Goal: Transaction & Acquisition: Purchase product/service

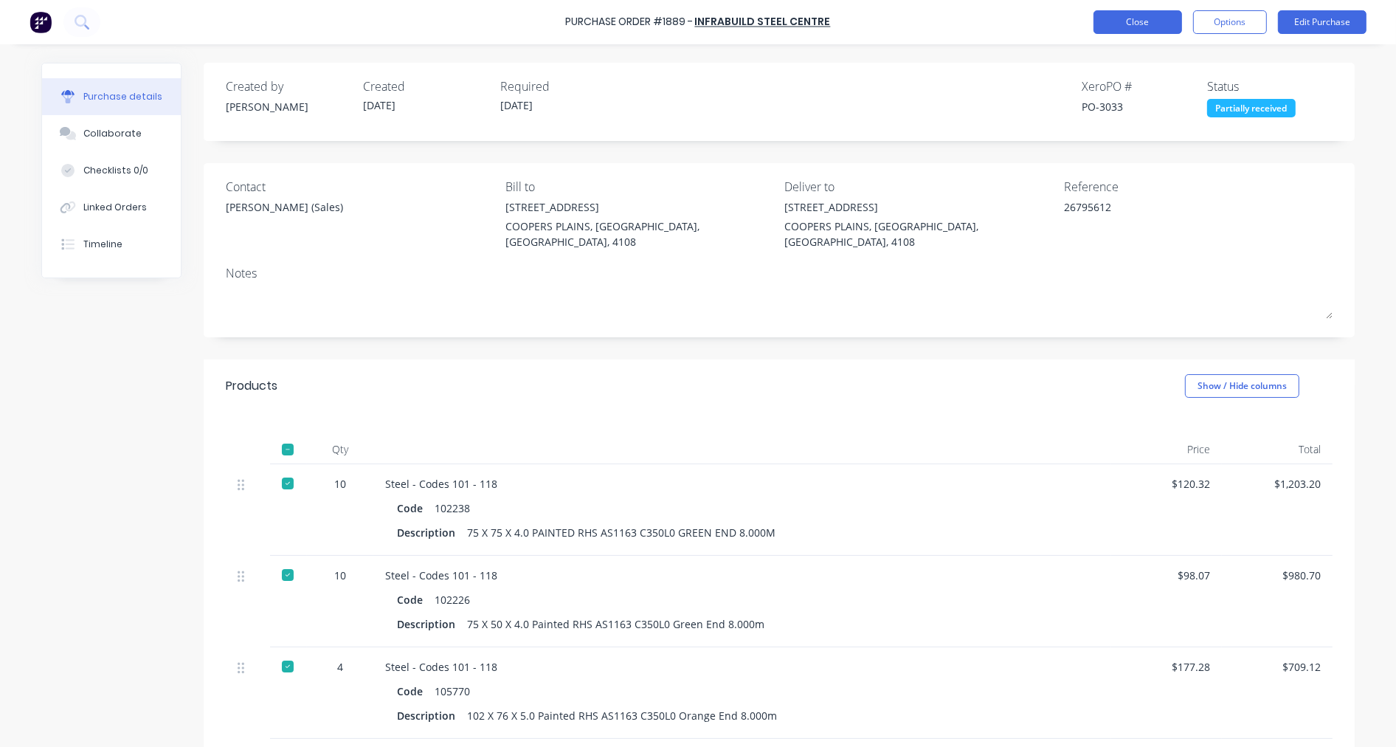
click at [1154, 18] on button "Close" at bounding box center [1138, 22] width 89 height 24
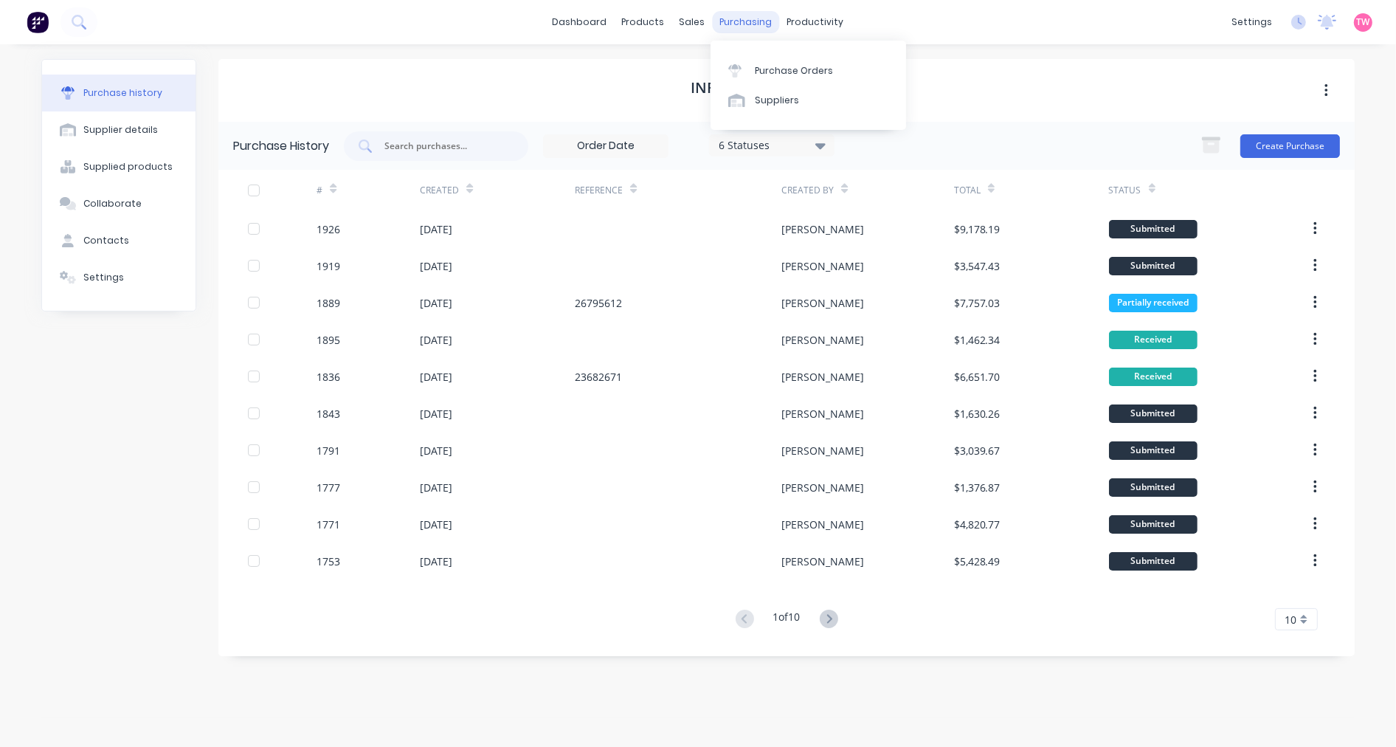
click at [734, 24] on div "purchasing" at bounding box center [746, 22] width 67 height 22
click at [805, 71] on div "Purchase Orders" at bounding box center [794, 70] width 78 height 13
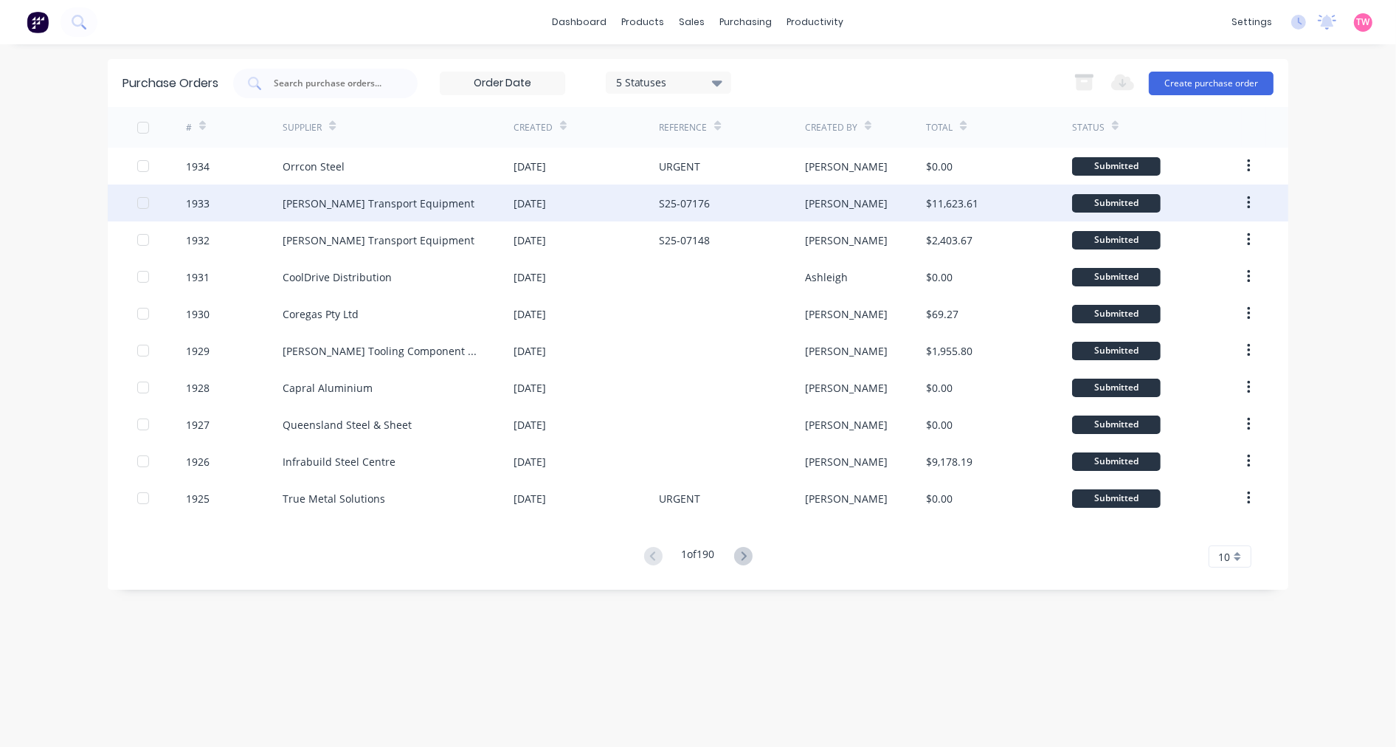
click at [375, 194] on div "Shephard Transport Equipment" at bounding box center [398, 203] width 231 height 37
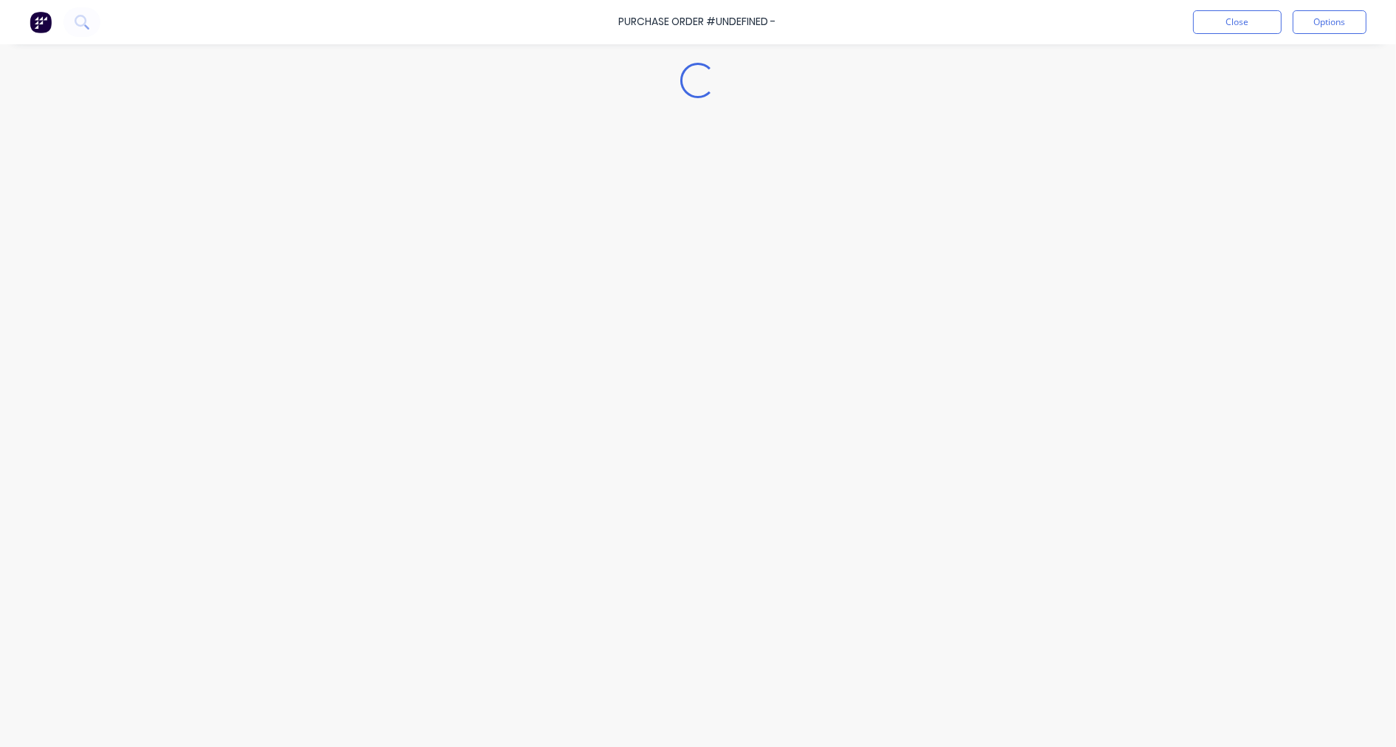
type textarea "x"
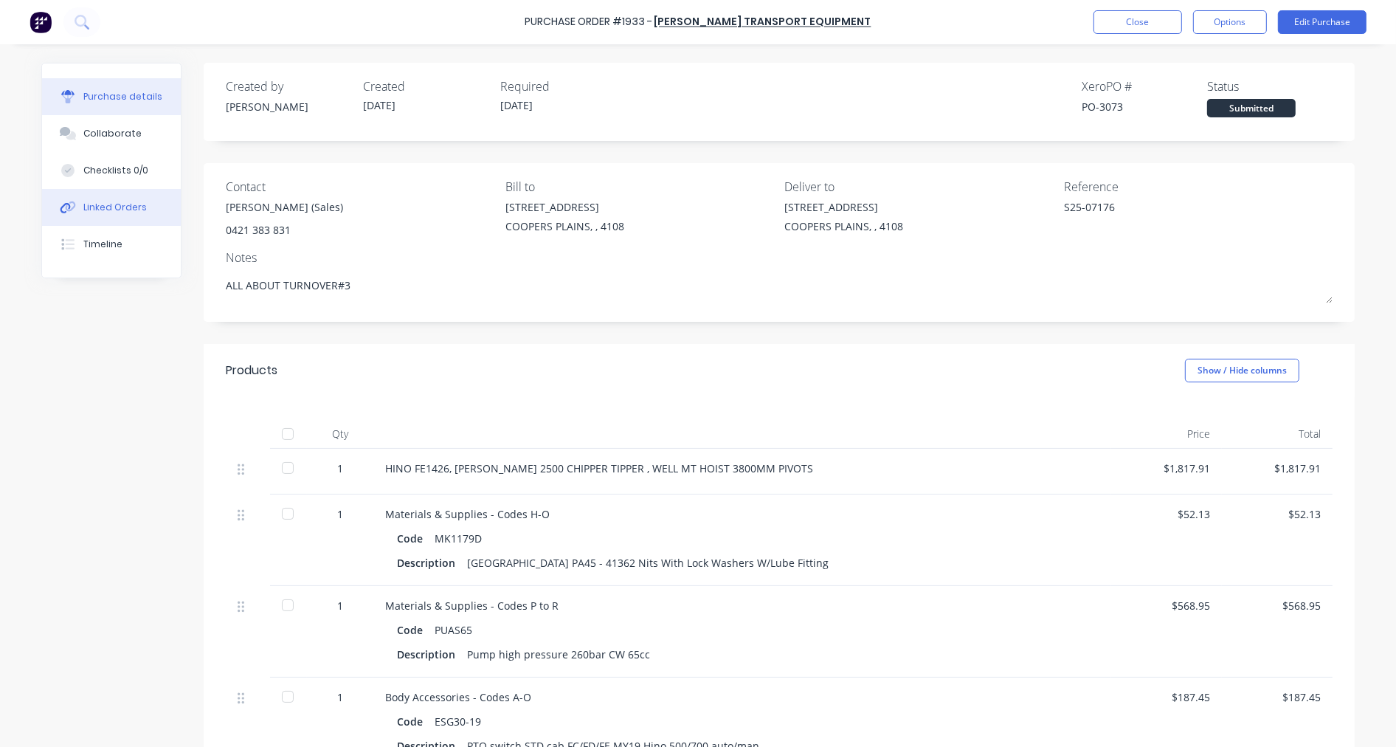
click at [123, 208] on div "Linked Orders" at bounding box center [114, 207] width 63 height 13
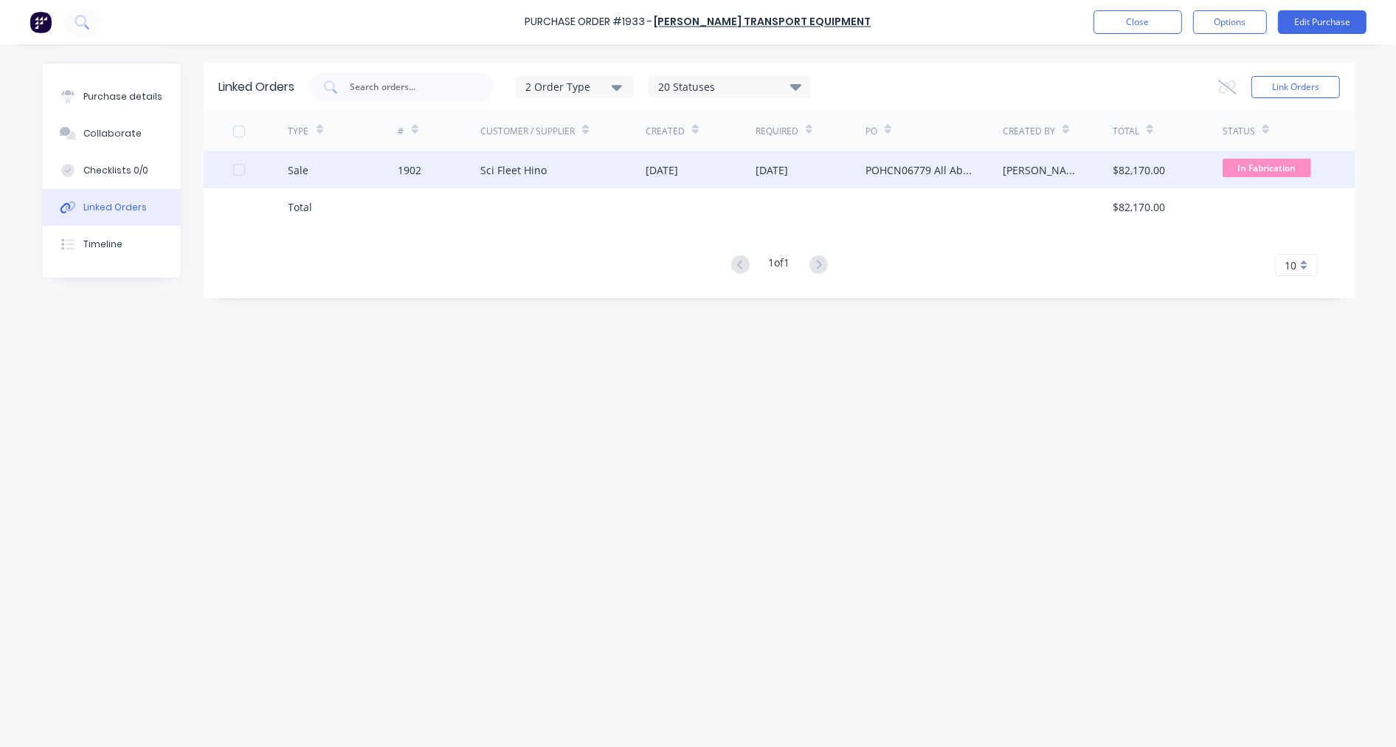
click at [345, 161] on div "Sale" at bounding box center [344, 169] width 110 height 37
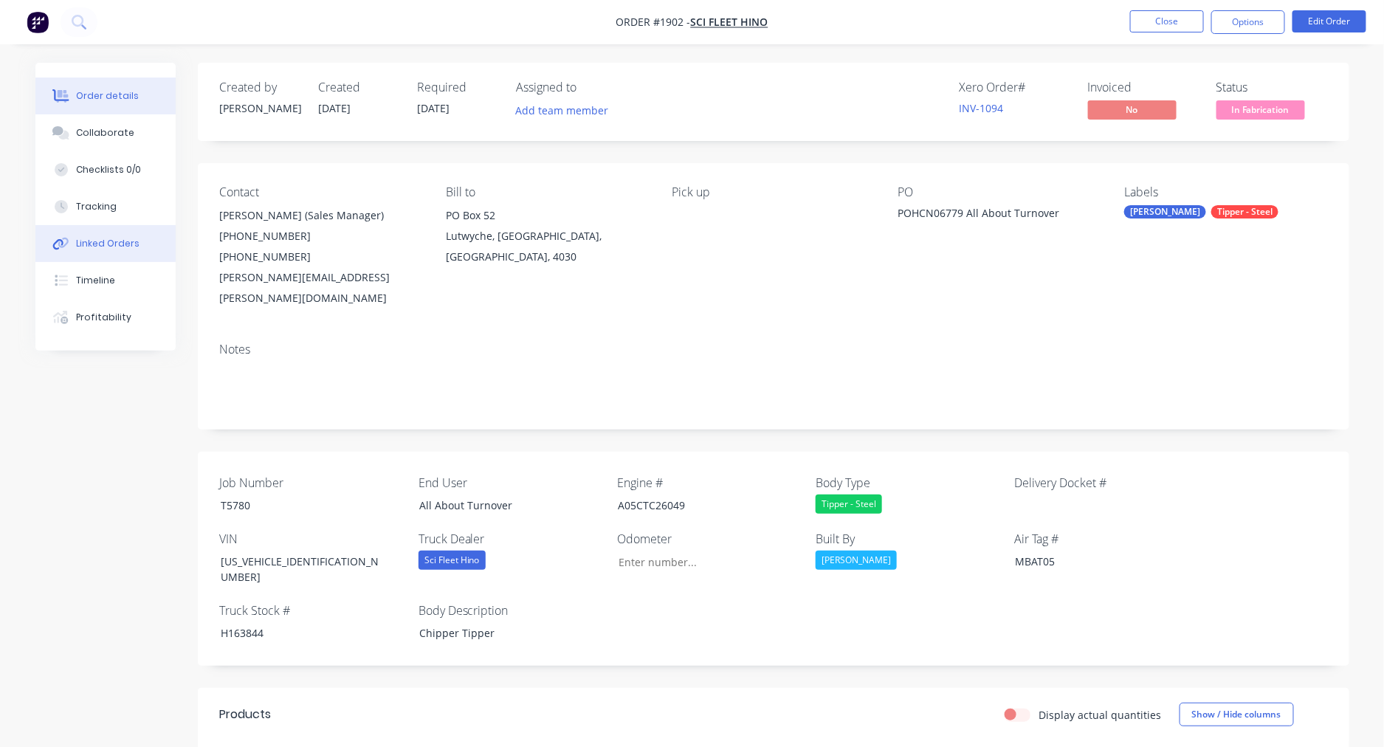
click at [112, 242] on div "Linked Orders" at bounding box center [107, 243] width 63 height 13
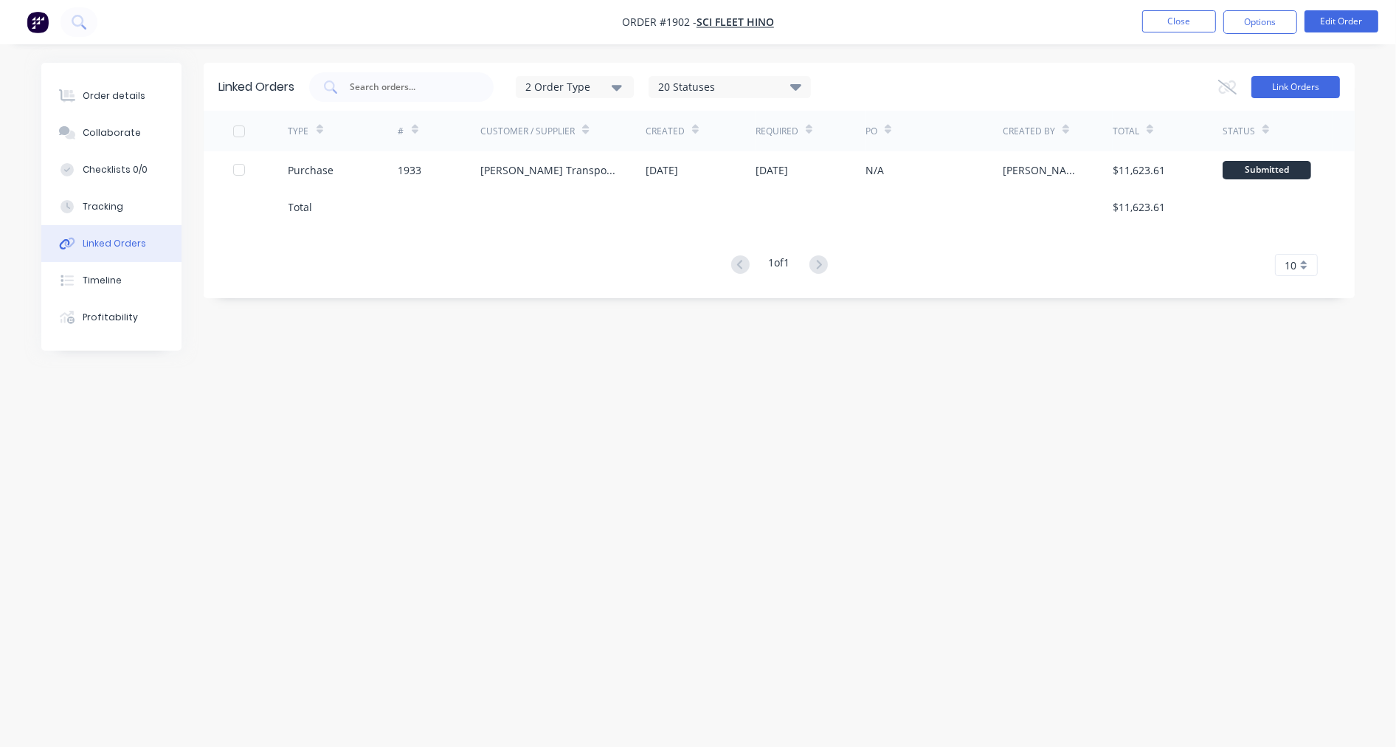
click at [1294, 83] on button "Link Orders" at bounding box center [1296, 87] width 89 height 22
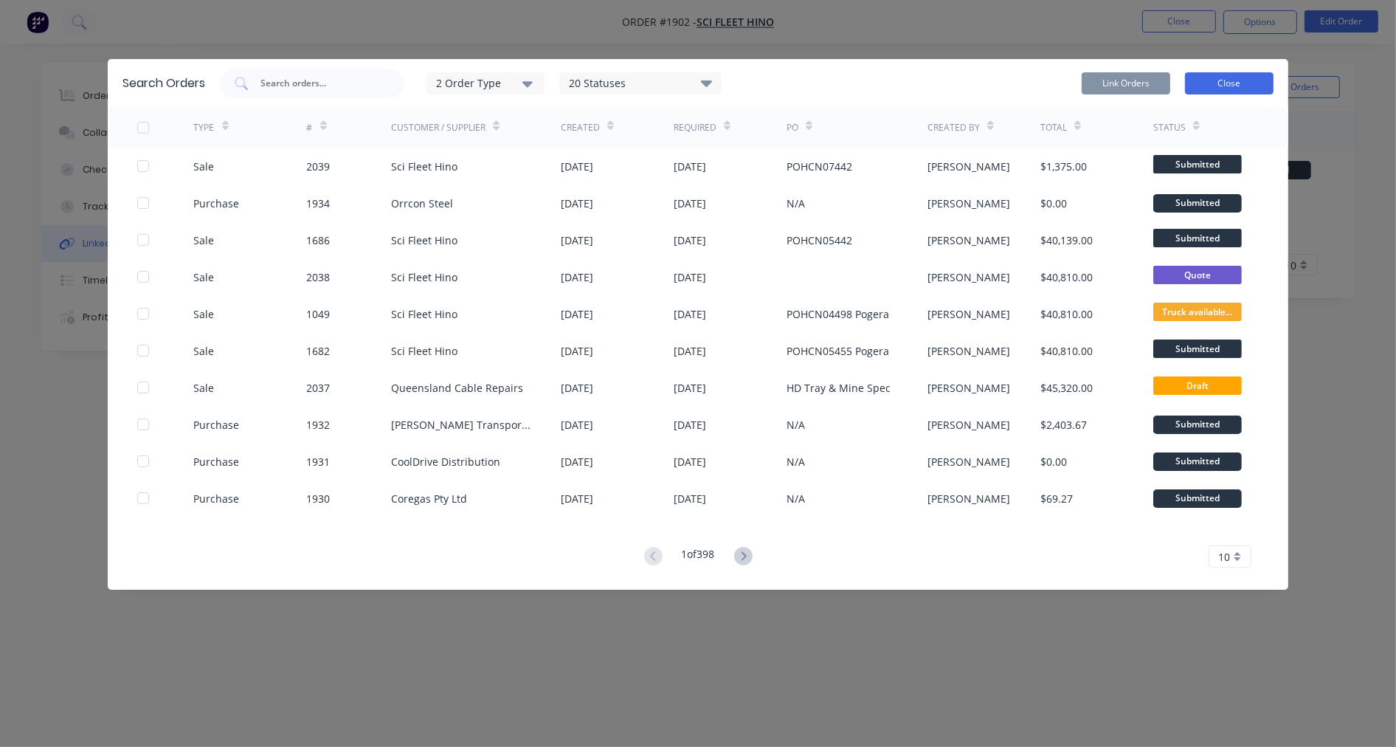
click at [1249, 83] on button "Close" at bounding box center [1229, 83] width 89 height 22
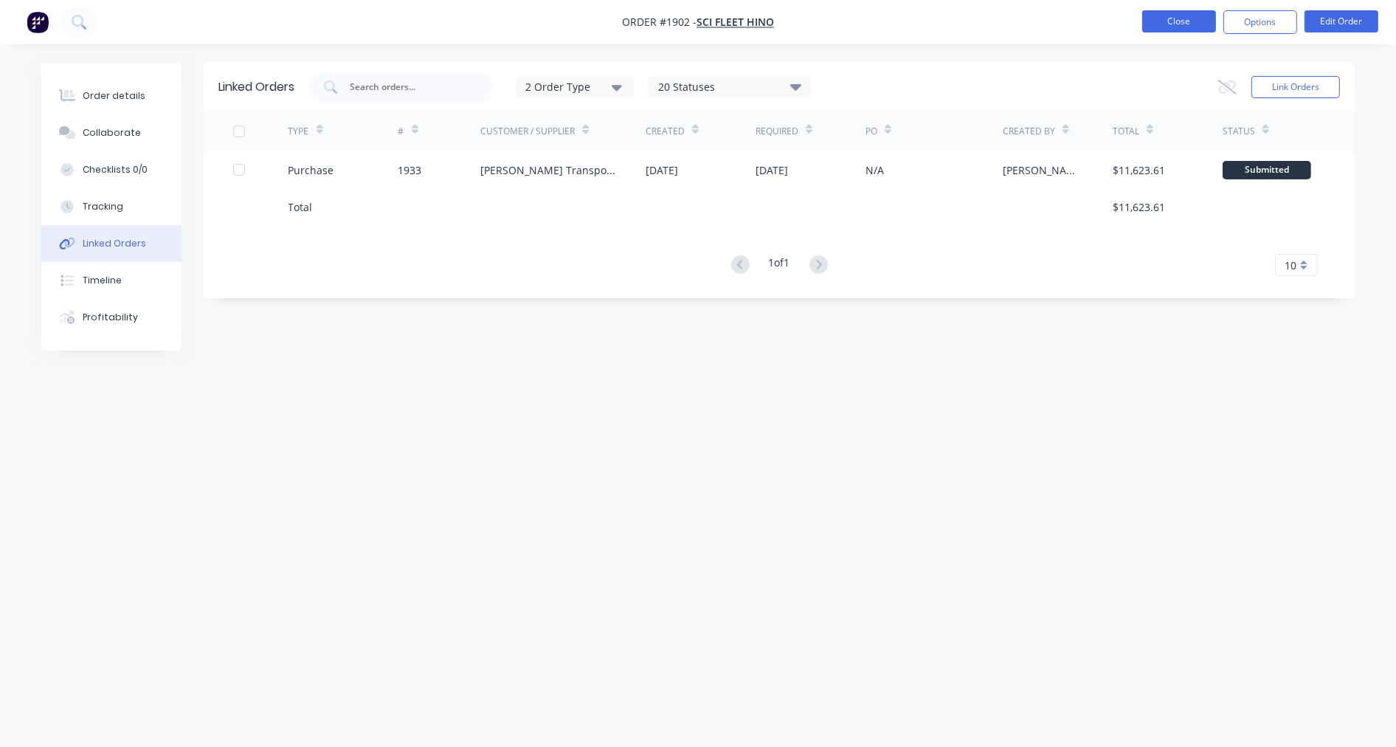
click at [1199, 25] on button "Close" at bounding box center [1179, 21] width 74 height 22
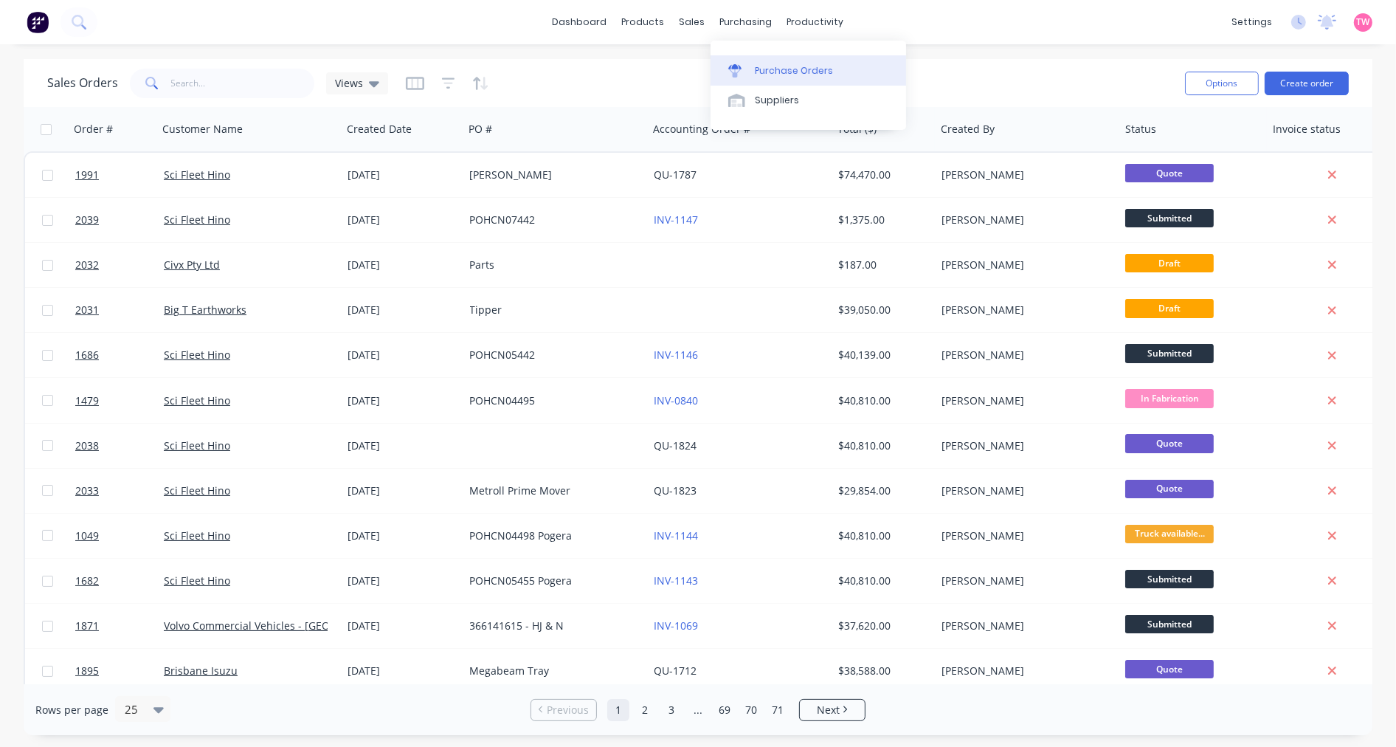
click at [799, 69] on div "Purchase Orders" at bounding box center [794, 70] width 78 height 13
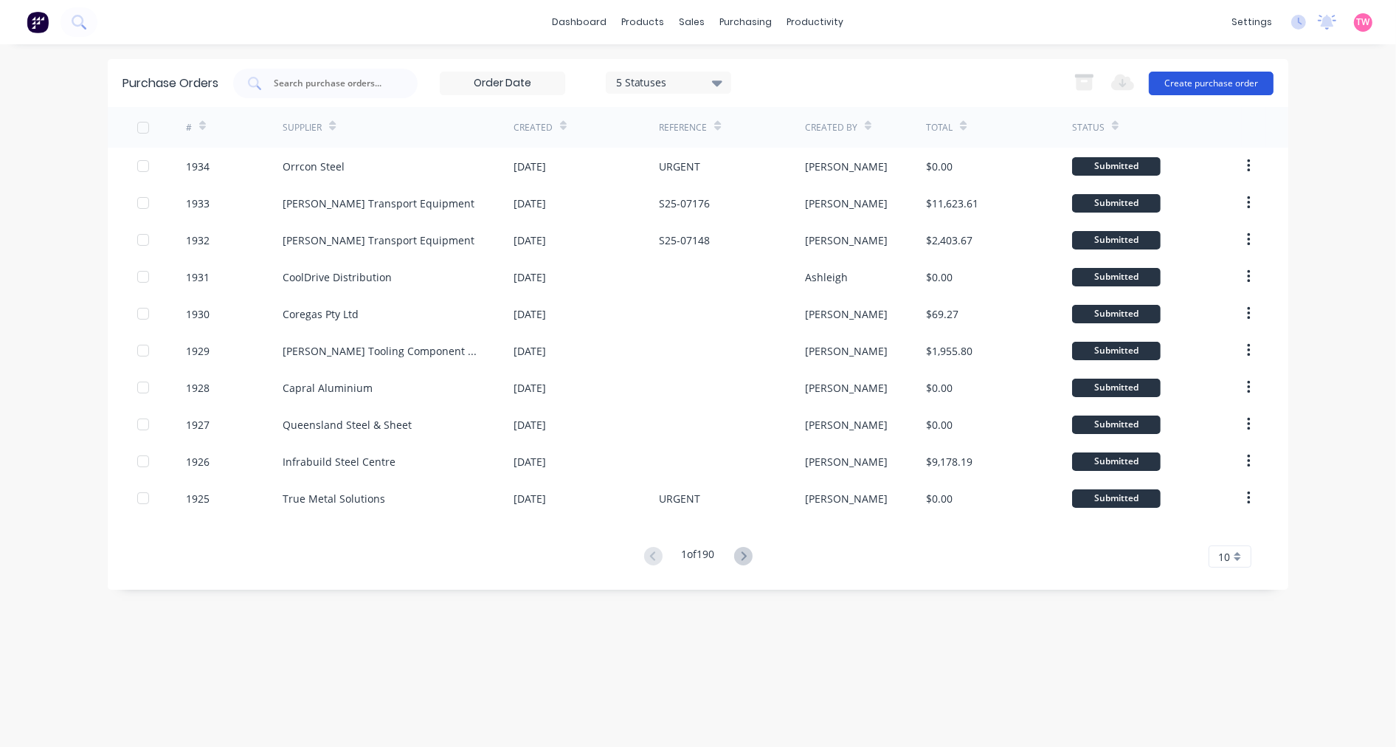
click at [1242, 87] on button "Create purchase order" at bounding box center [1211, 84] width 125 height 24
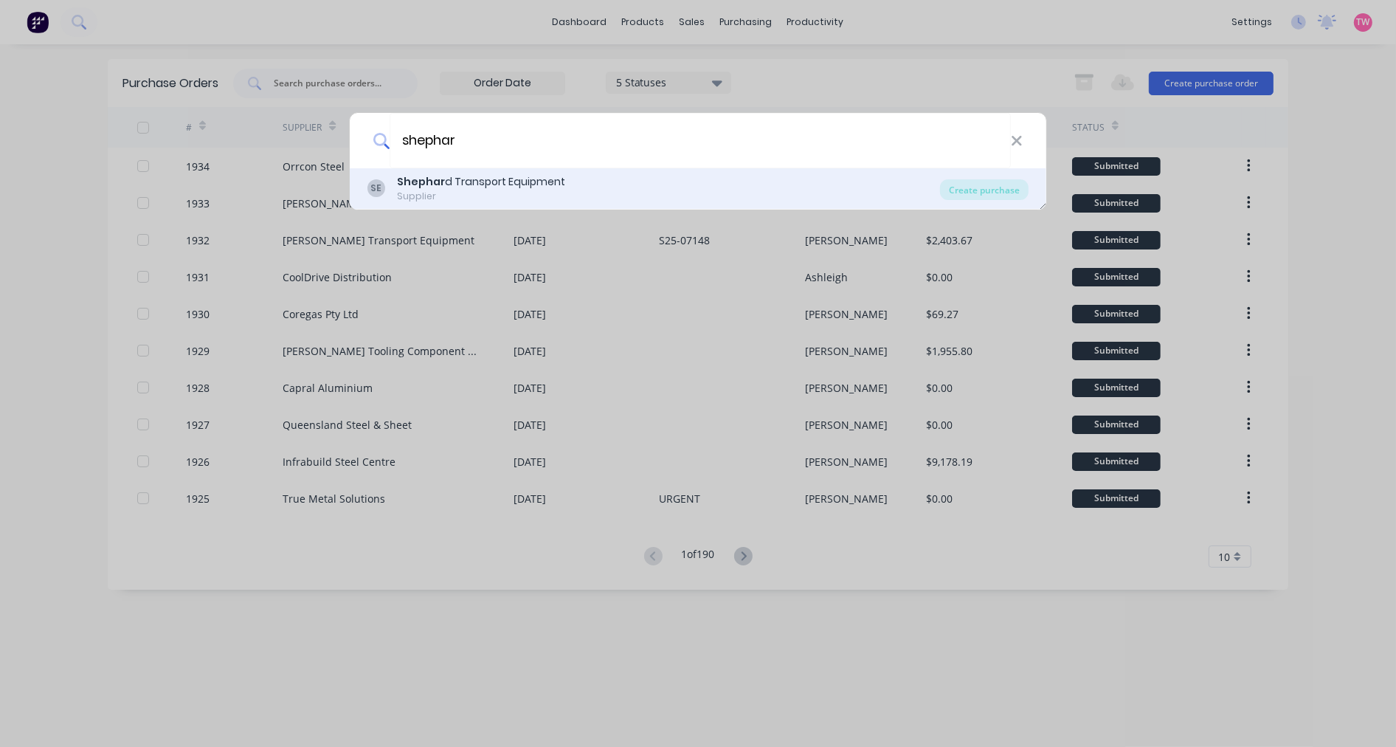
type input "shephar"
click at [976, 200] on div "SE Shephar d Transport Equipment Supplier Create purchase" at bounding box center [698, 188] width 697 height 41
click at [983, 194] on div "Create purchase" at bounding box center [984, 189] width 89 height 21
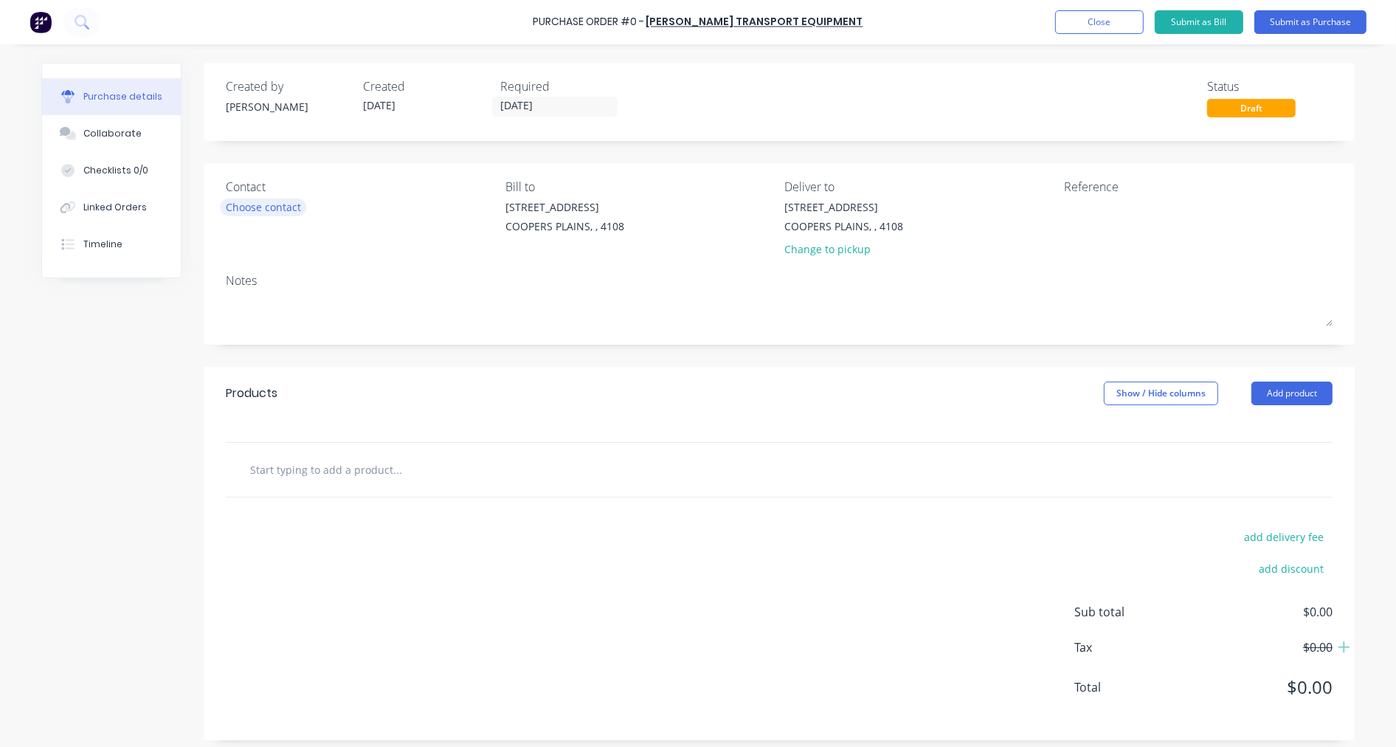
click at [277, 205] on div "Choose contact" at bounding box center [263, 206] width 75 height 15
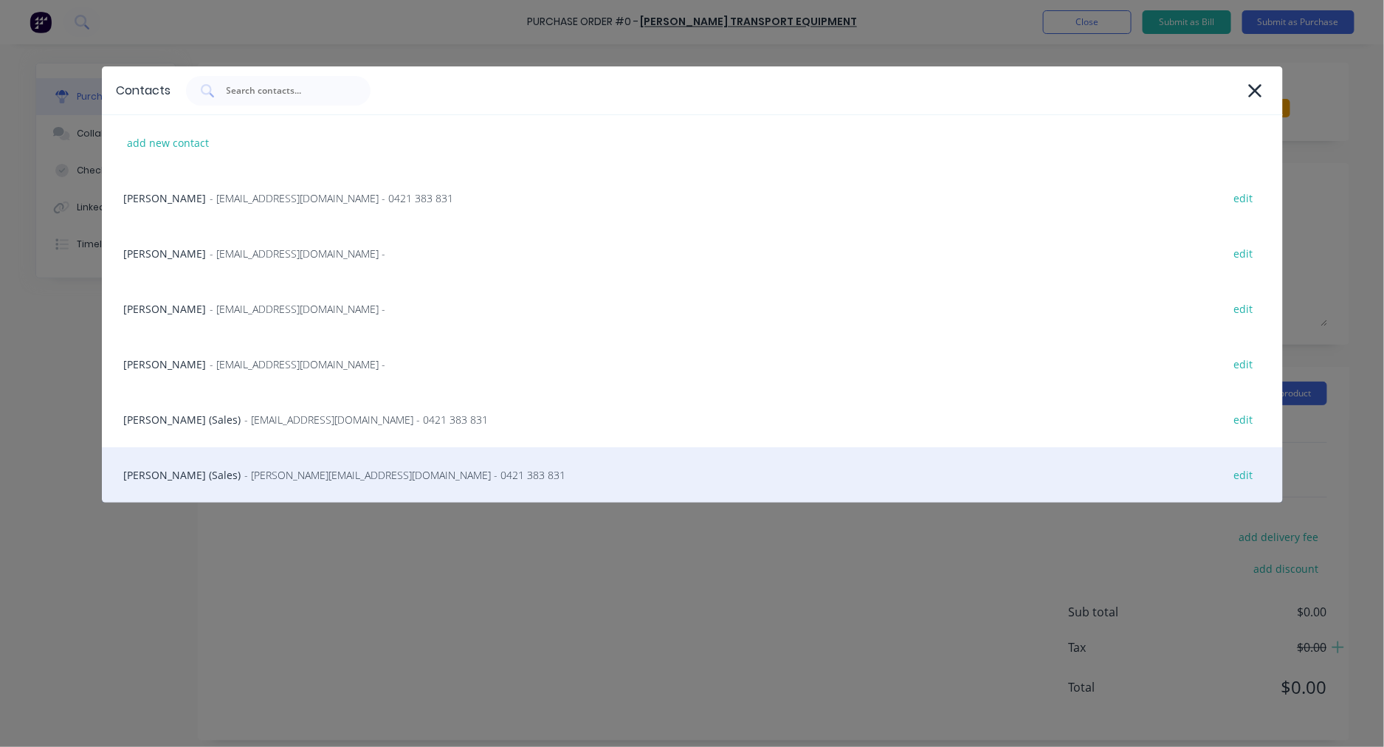
click at [245, 471] on span "- stevee@ste.com.au - 0421 383 831" at bounding box center [405, 474] width 321 height 15
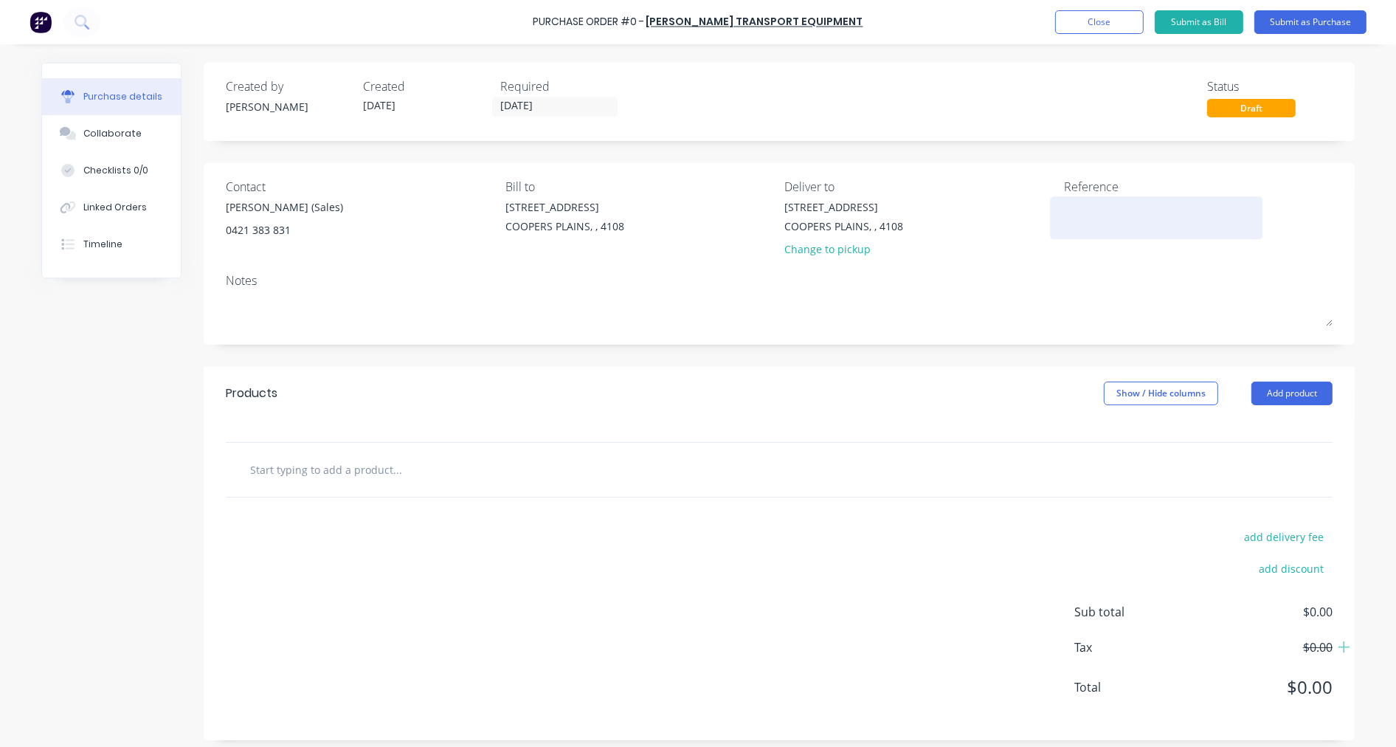
click at [1122, 205] on textarea at bounding box center [1156, 215] width 185 height 33
paste textarea "S25-07186"
type textarea "x"
type textarea "S25-07186"
type textarea "x"
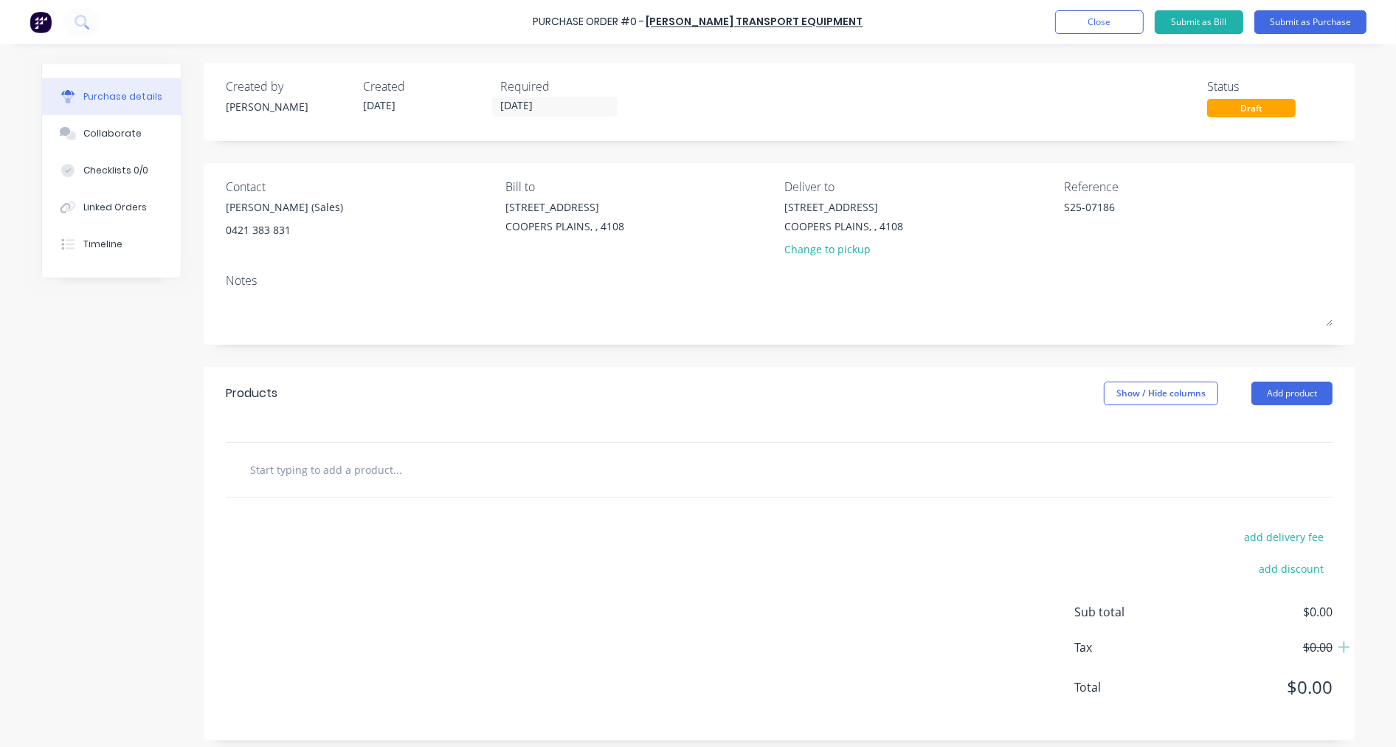
type textarea "S25-07186"
click at [365, 466] on input "text" at bounding box center [396, 470] width 295 height 30
paste input "T0232A"
type textarea "x"
type input "T0232A"
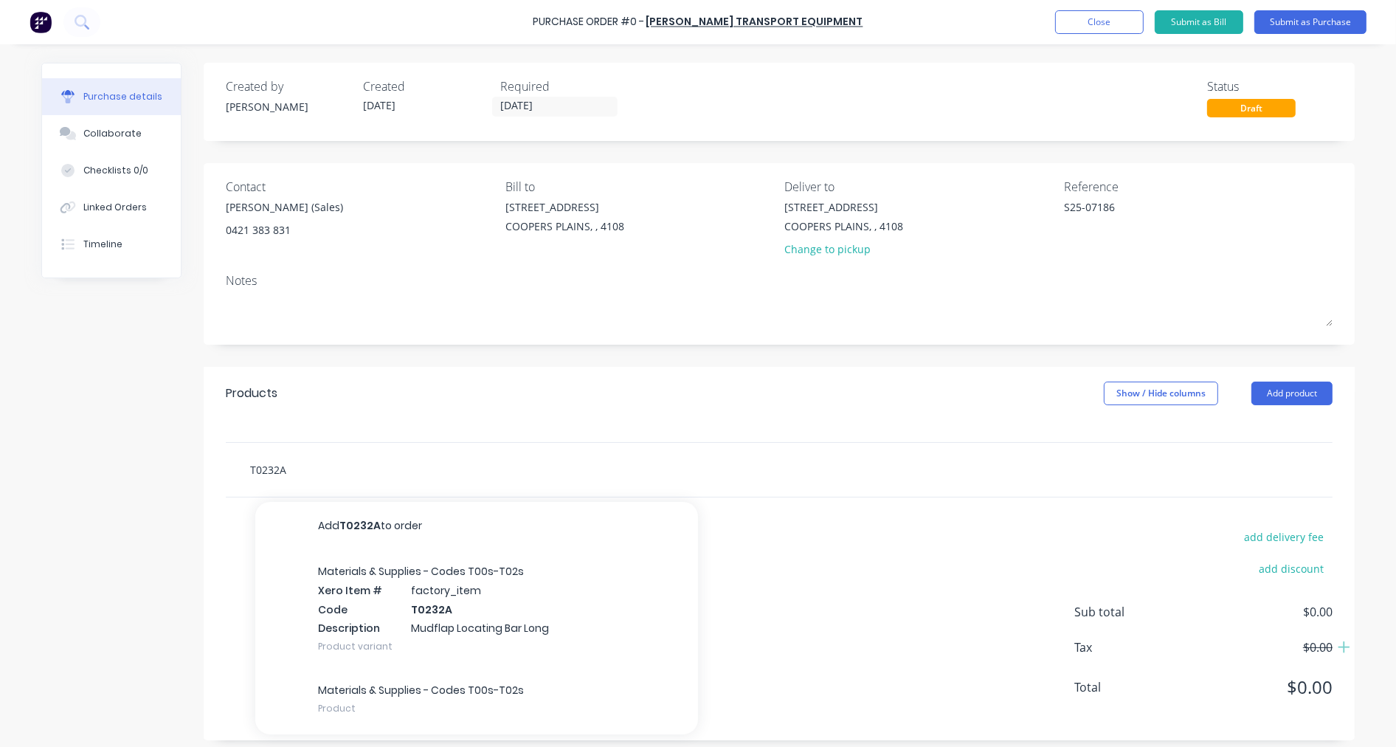
type textarea "x"
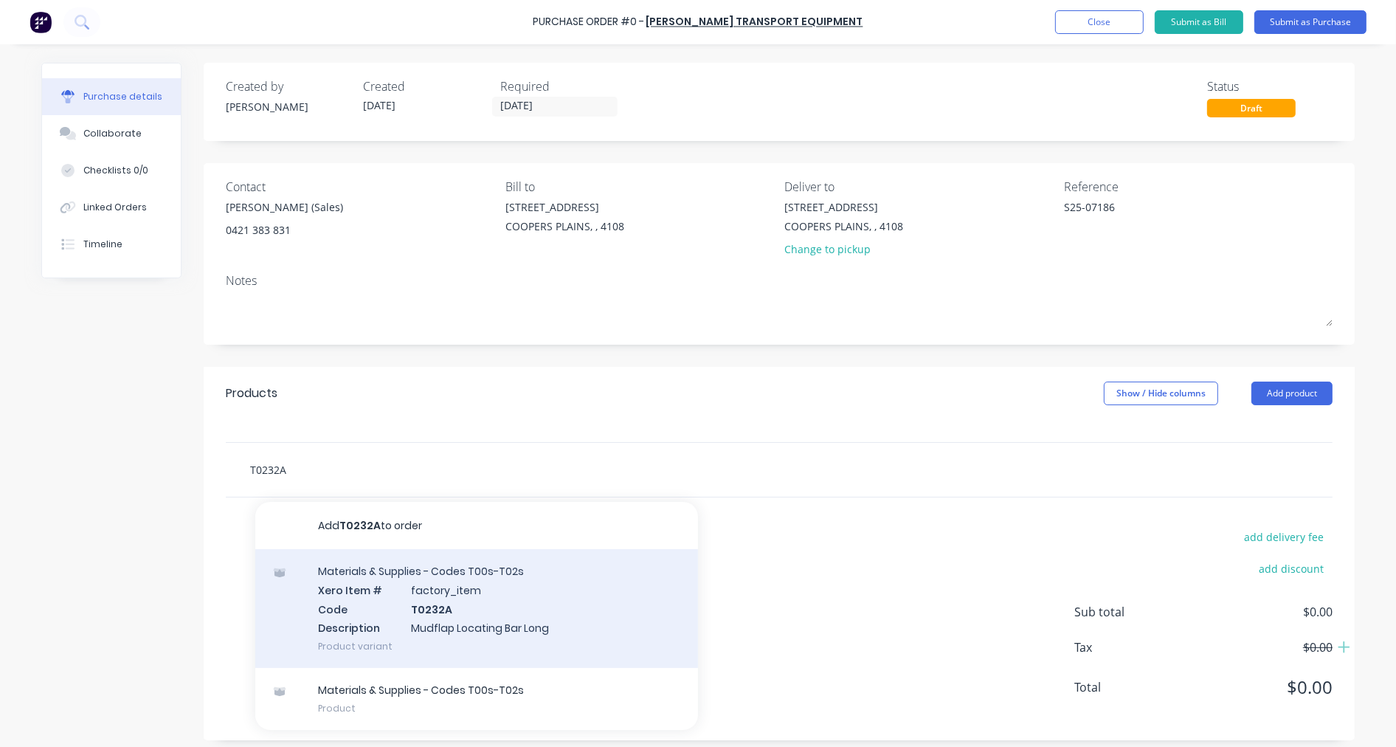
type input "T0232A"
click at [525, 598] on div "Materials & Supplies - Codes T00s-T02s Xero Item # factory_item Code T0232A Des…" at bounding box center [476, 608] width 443 height 119
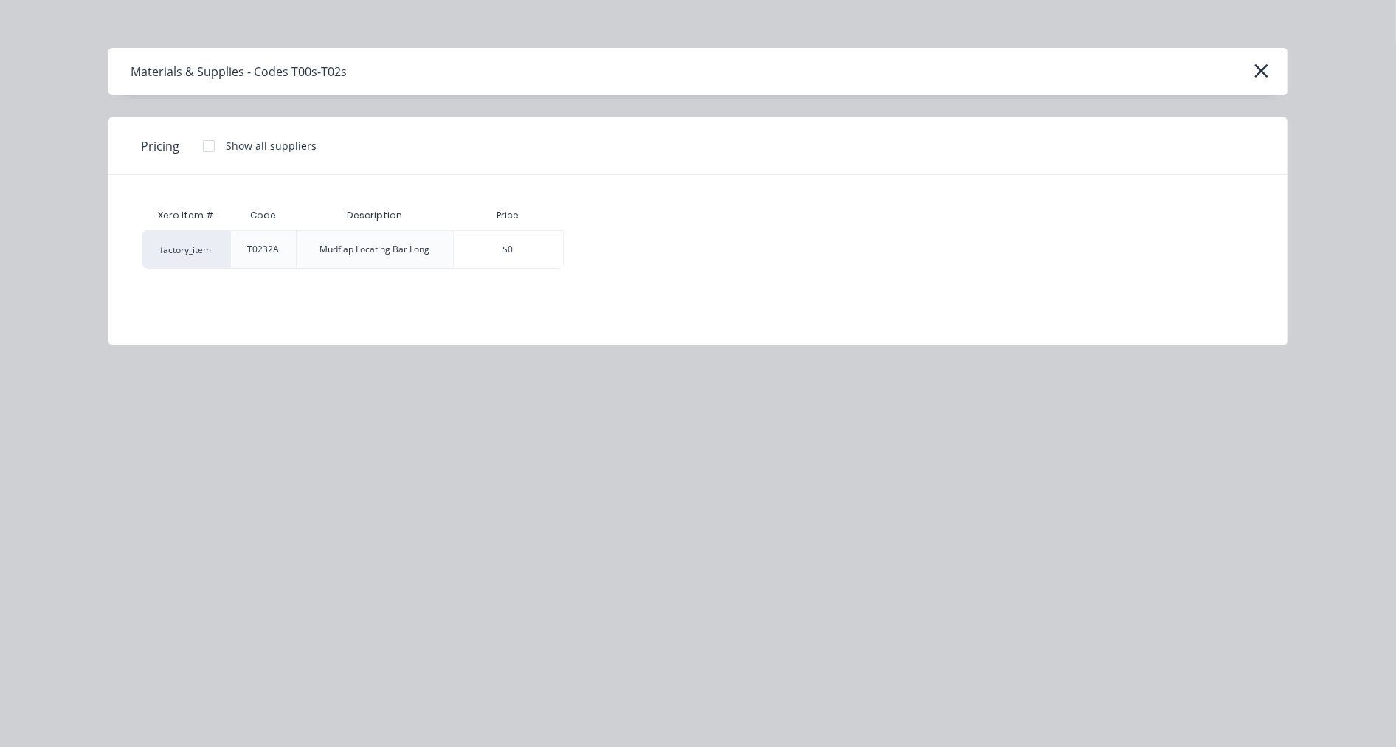
click at [207, 143] on div at bounding box center [209, 146] width 30 height 30
click at [632, 254] on div "$41.48" at bounding box center [616, 249] width 103 height 37
type textarea "x"
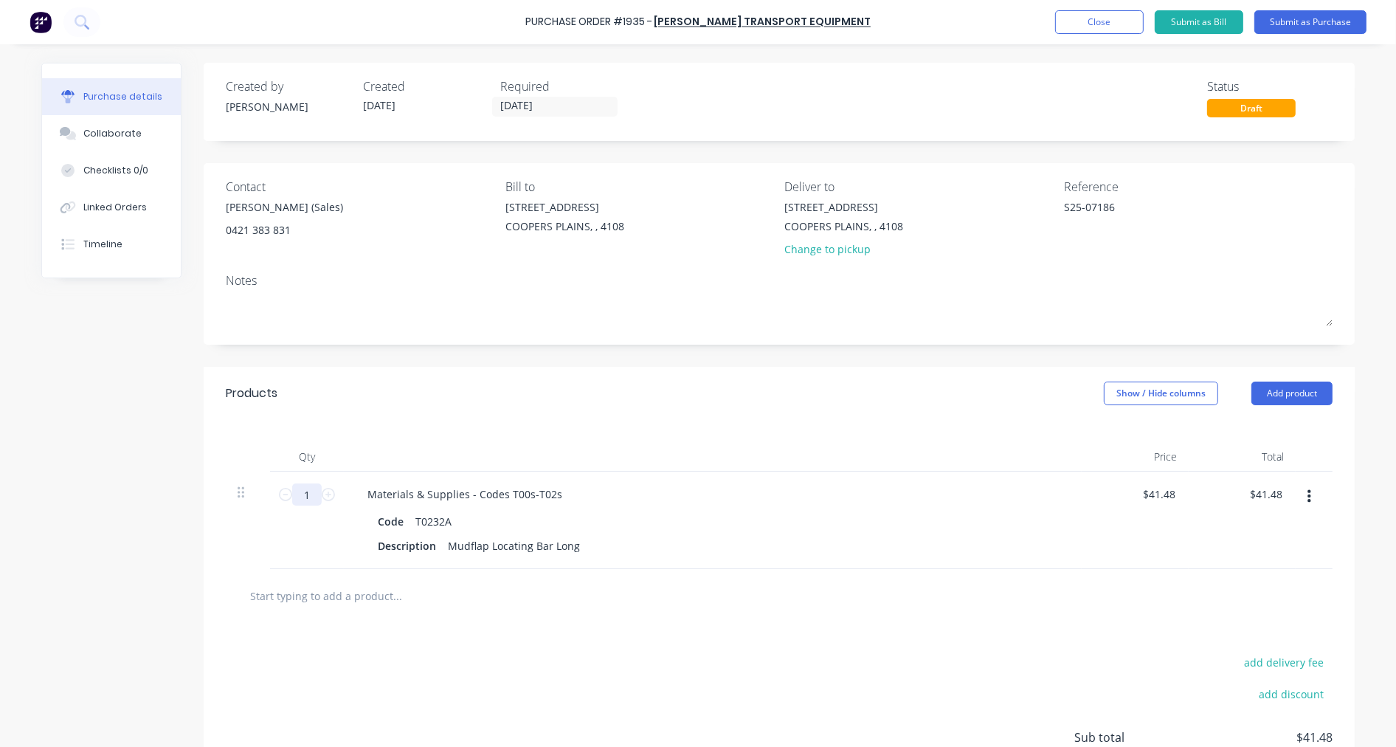
click at [293, 490] on input "1" at bounding box center [307, 494] width 30 height 22
type textarea "x"
type input "3"
type input "$124.44"
type textarea "x"
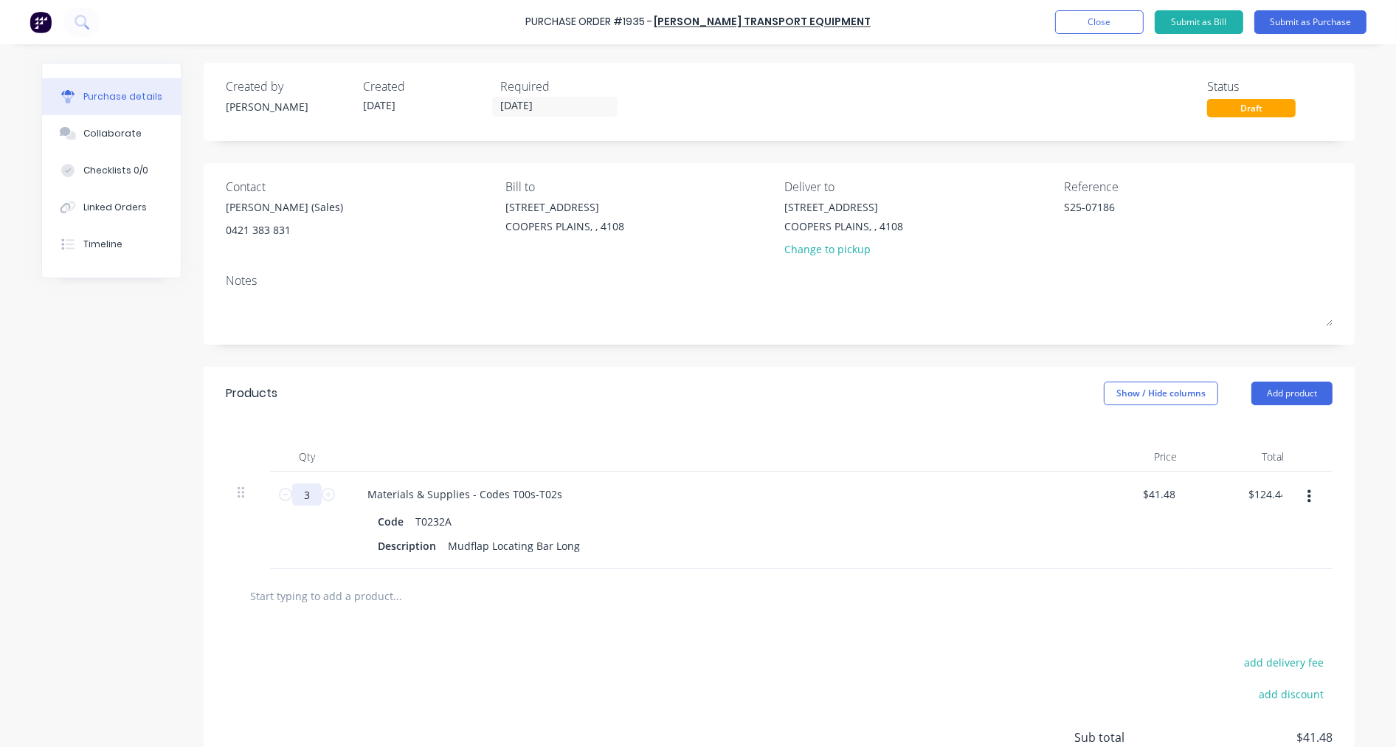
type input "30"
type input "$1,244.40"
type textarea "x"
type input "30"
click at [1307, 31] on button "Submit as Purchase" at bounding box center [1311, 22] width 112 height 24
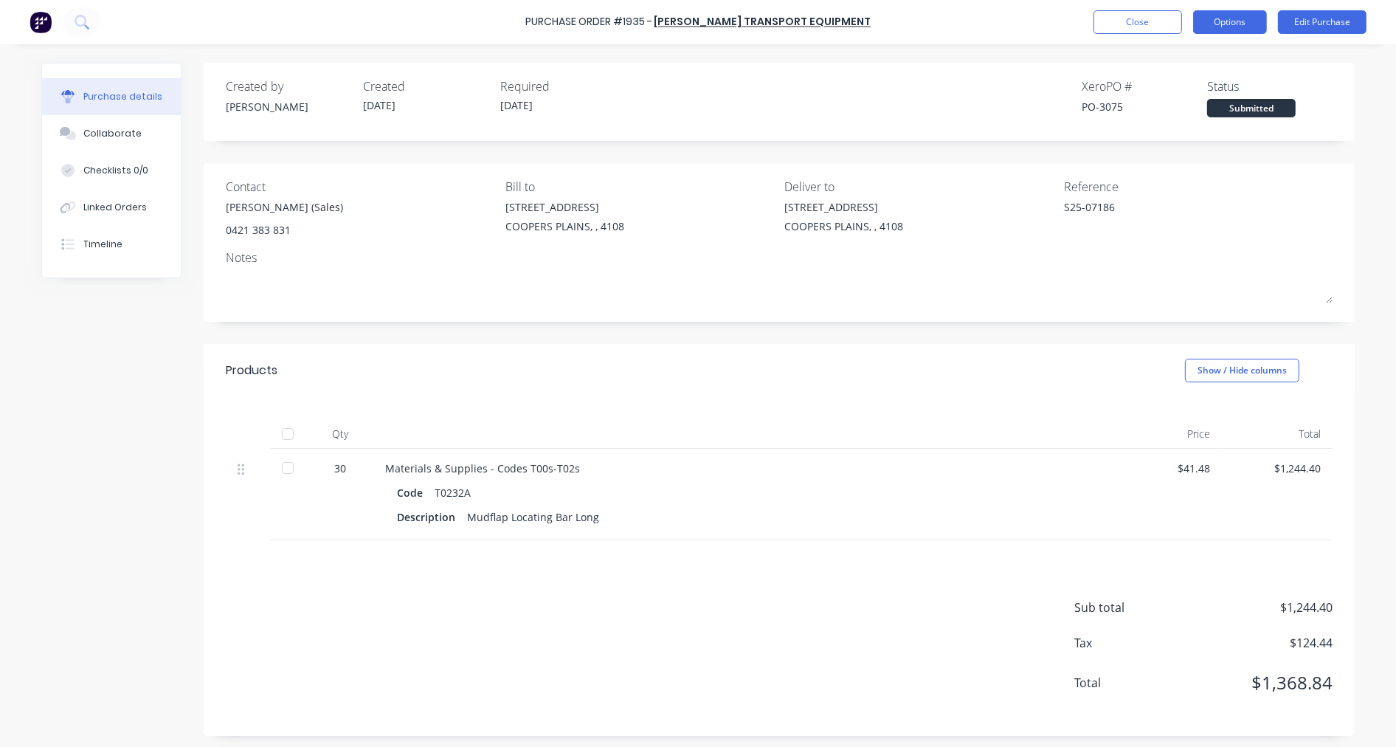
click at [1235, 26] on button "Options" at bounding box center [1230, 22] width 74 height 24
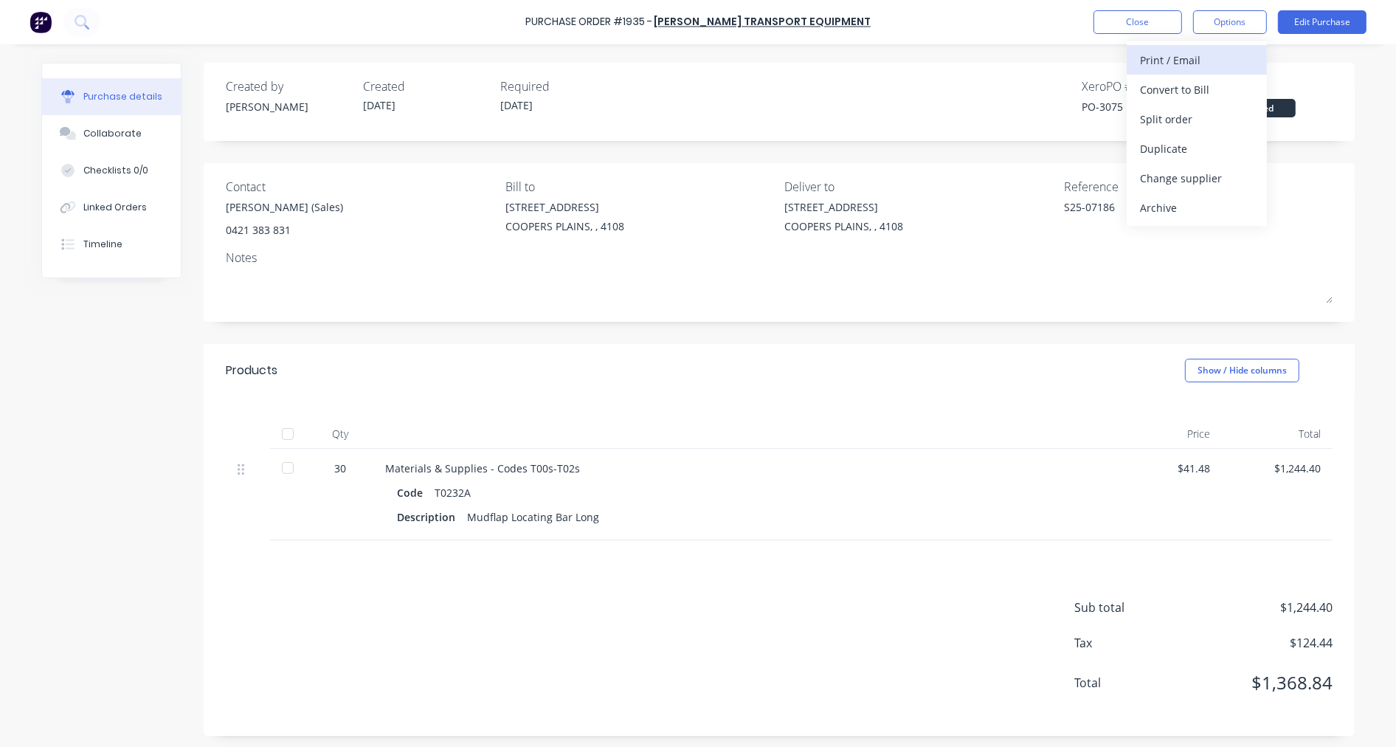
click at [1234, 57] on div "Print / Email" at bounding box center [1197, 59] width 114 height 21
click at [1221, 87] on div "With pricing" at bounding box center [1197, 89] width 114 height 21
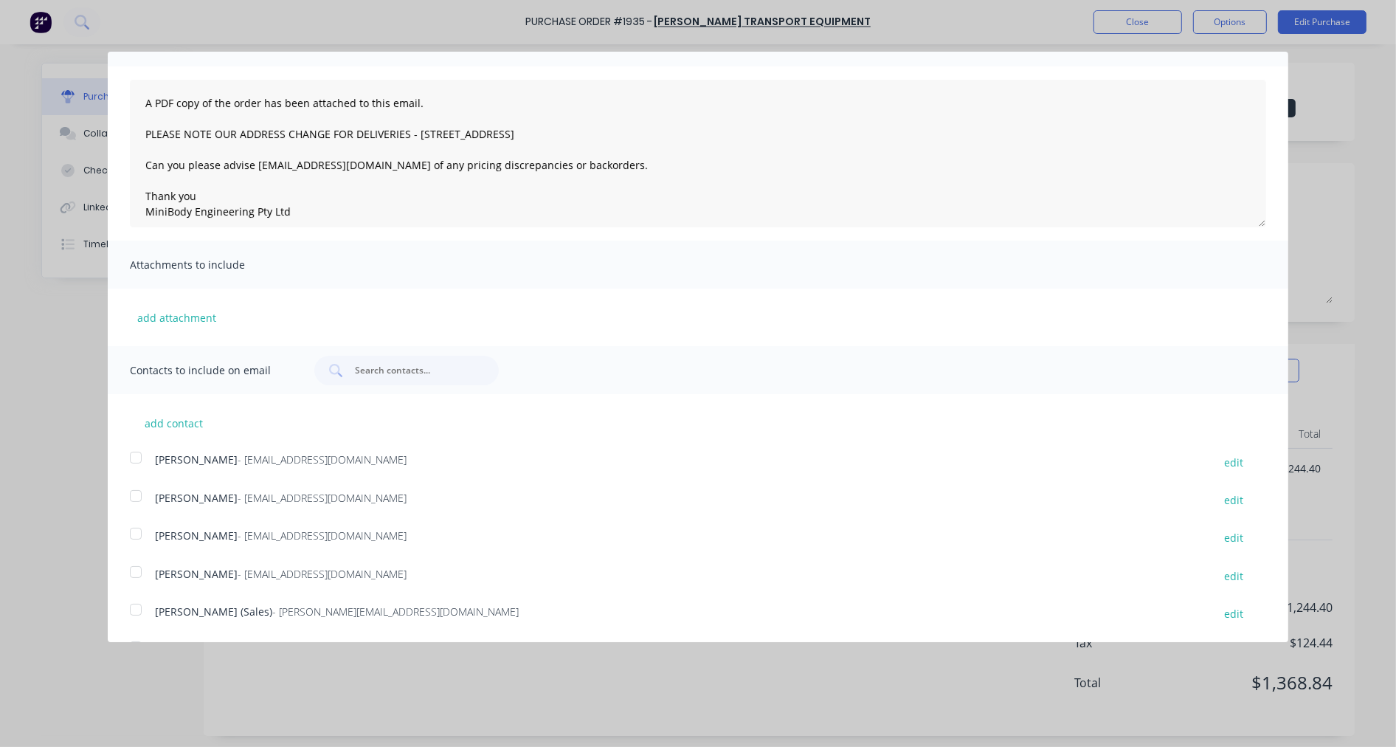
scroll to position [118, 0]
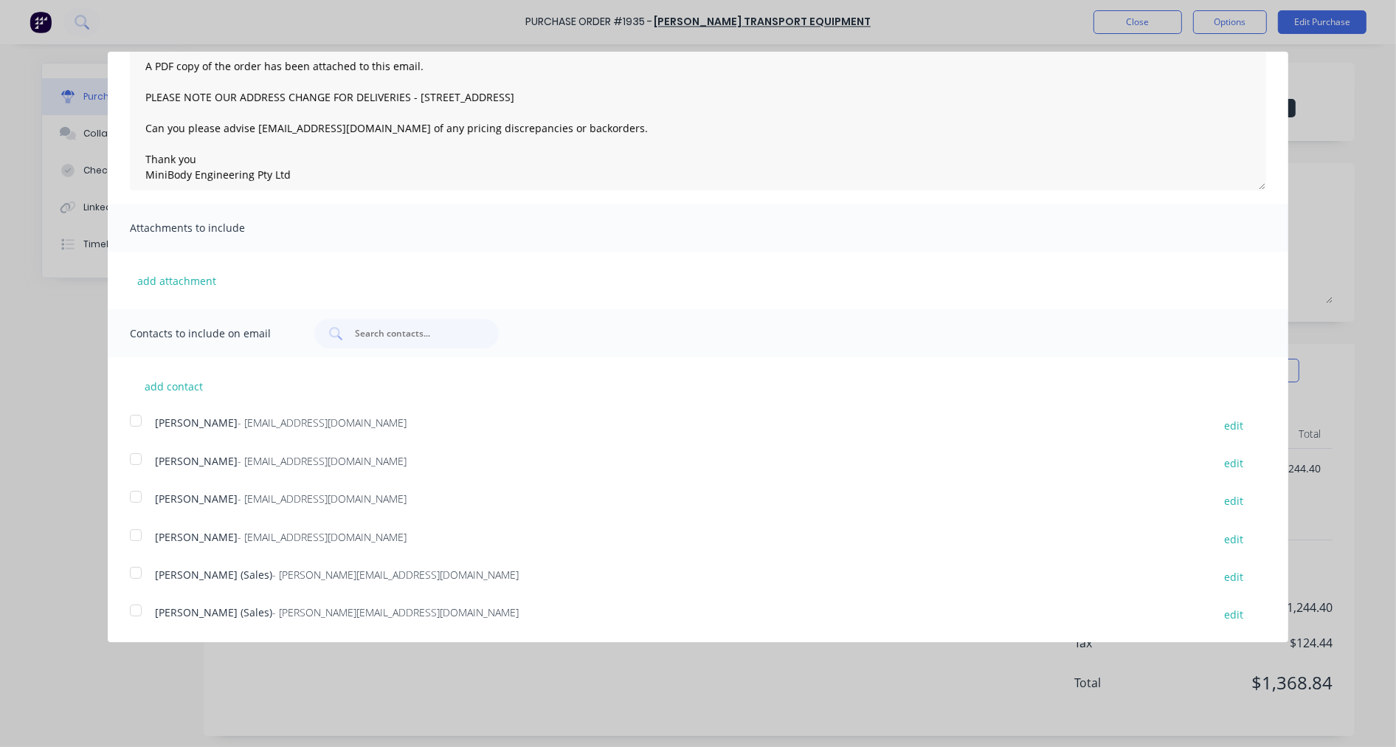
click at [138, 606] on div at bounding box center [136, 611] width 30 height 30
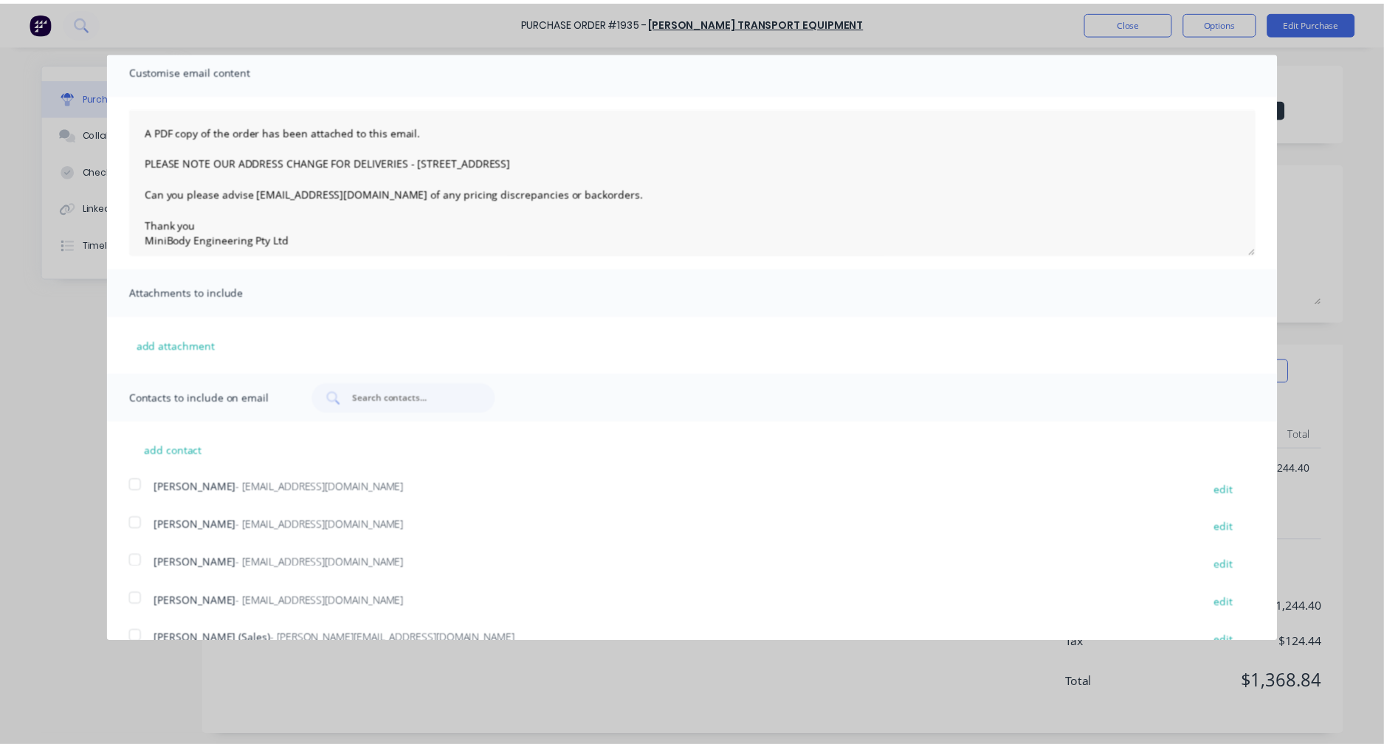
scroll to position [0, 0]
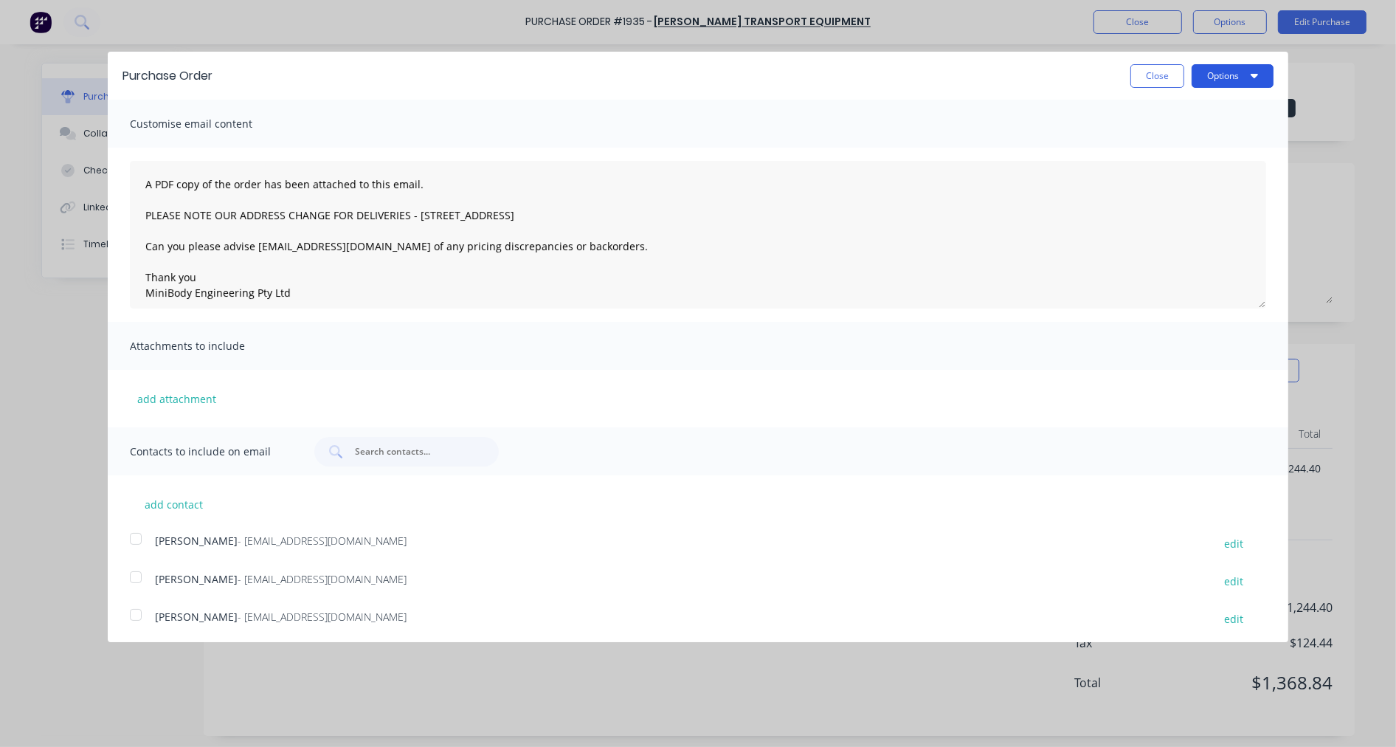
click at [1204, 78] on button "Options" at bounding box center [1233, 76] width 82 height 24
click at [1165, 141] on div "Email" at bounding box center [1204, 142] width 114 height 21
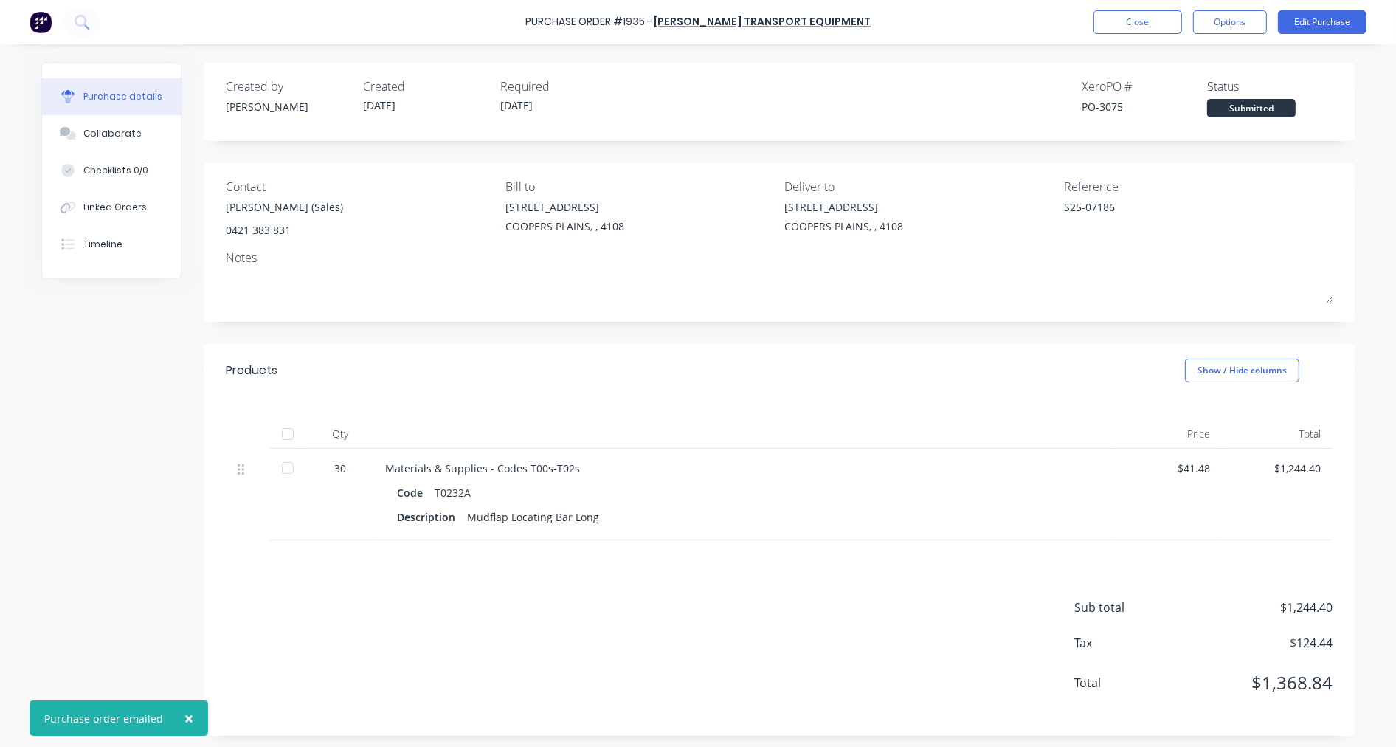
type textarea "x"
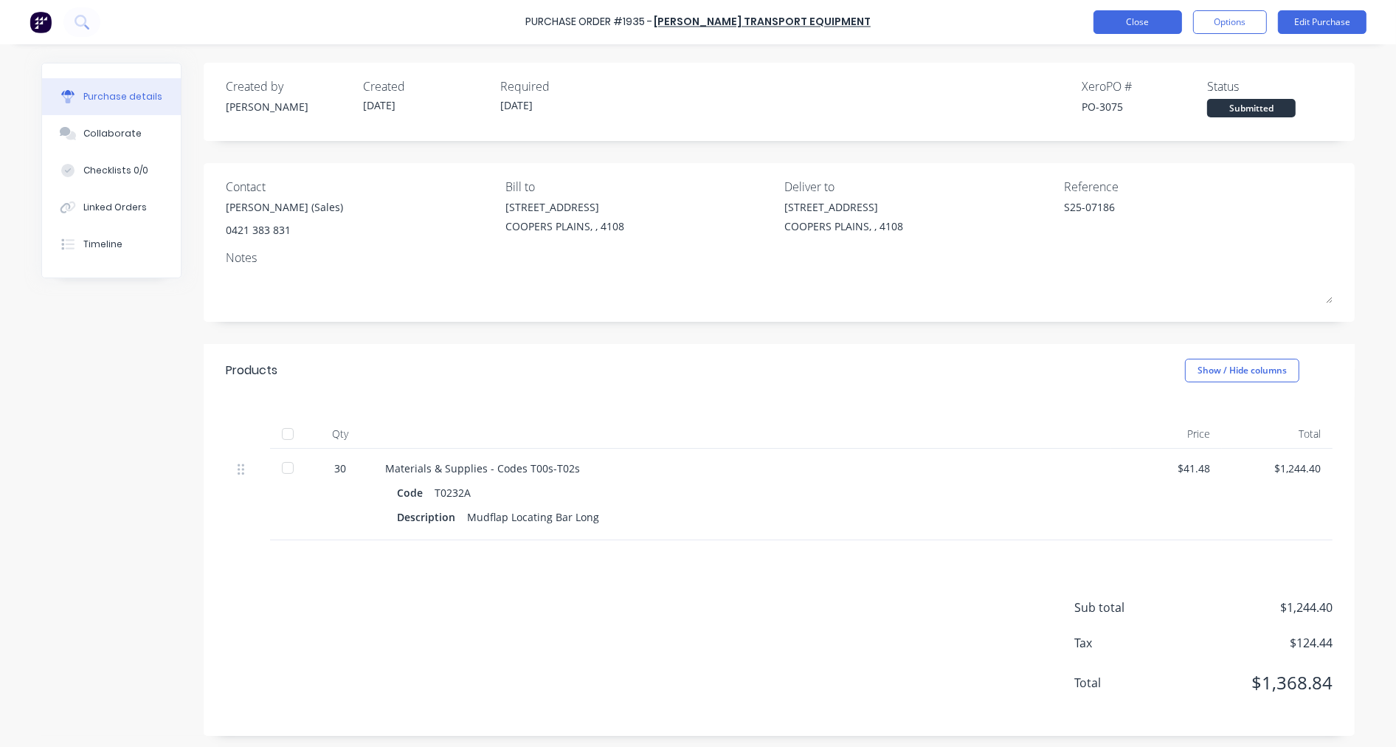
click at [1161, 30] on button "Close" at bounding box center [1138, 22] width 89 height 24
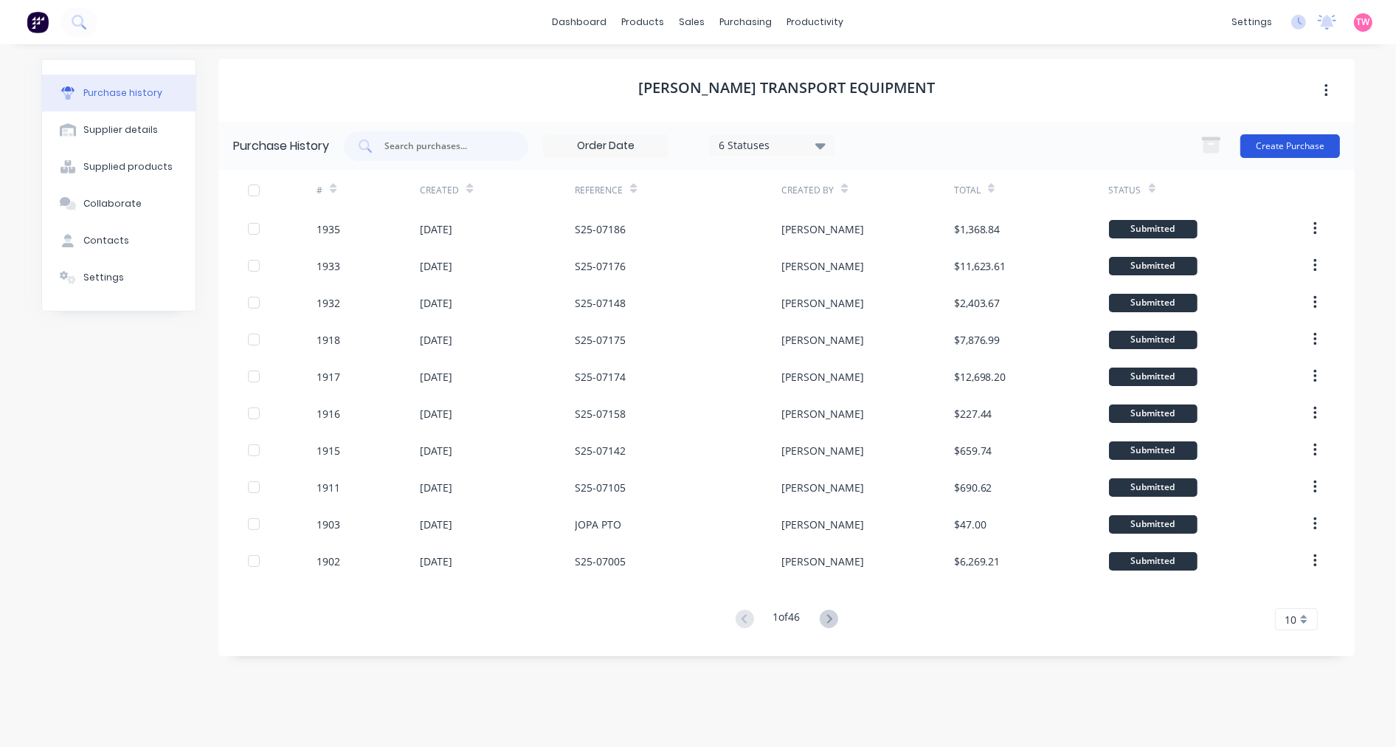
click at [1314, 142] on button "Create Purchase" at bounding box center [1291, 146] width 100 height 24
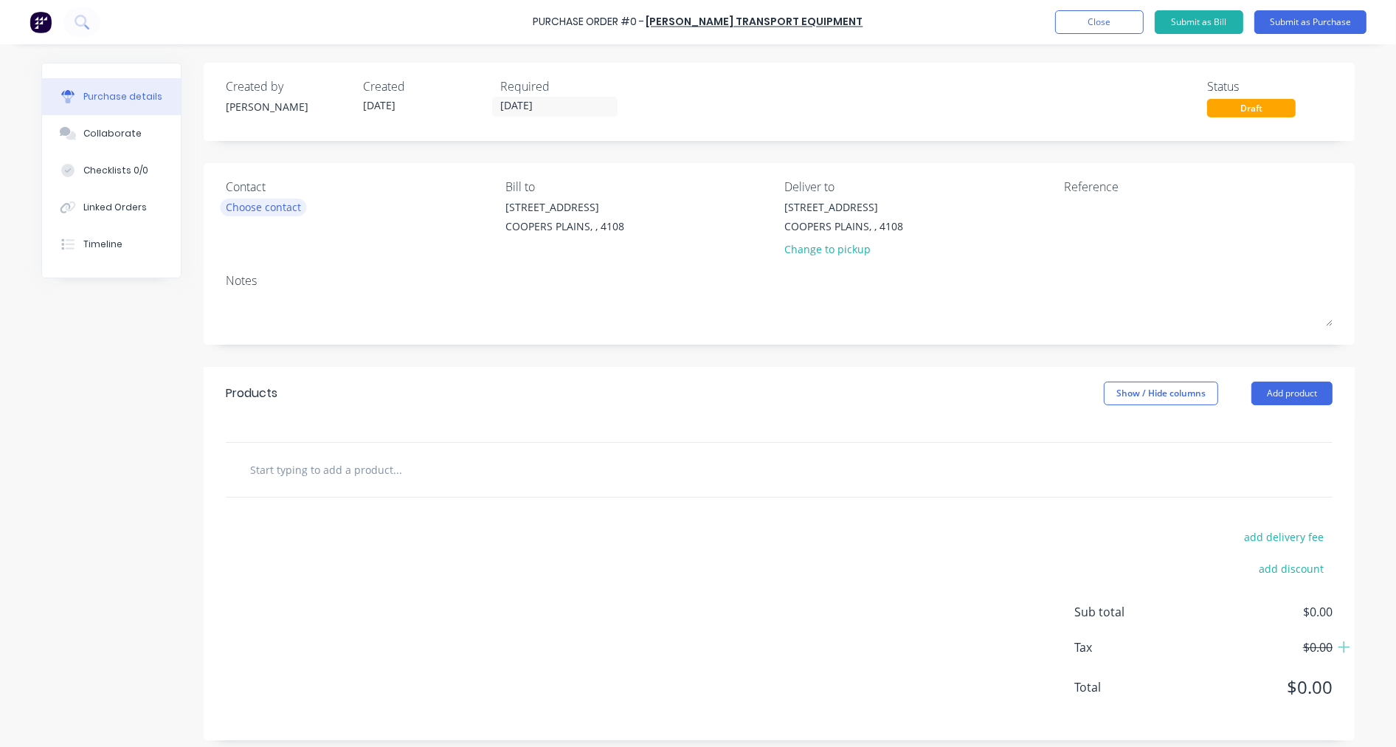
click at [255, 203] on div "Choose contact" at bounding box center [263, 206] width 75 height 15
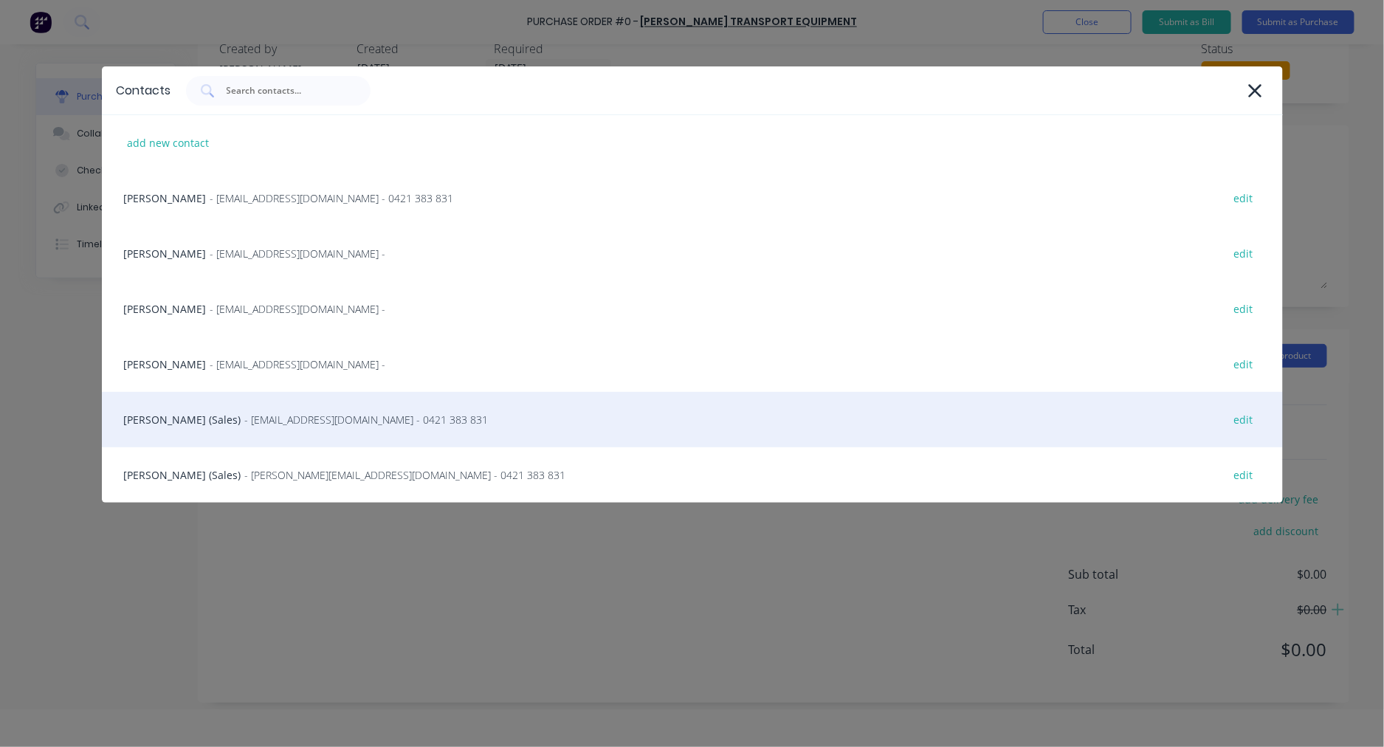
scroll to position [74, 0]
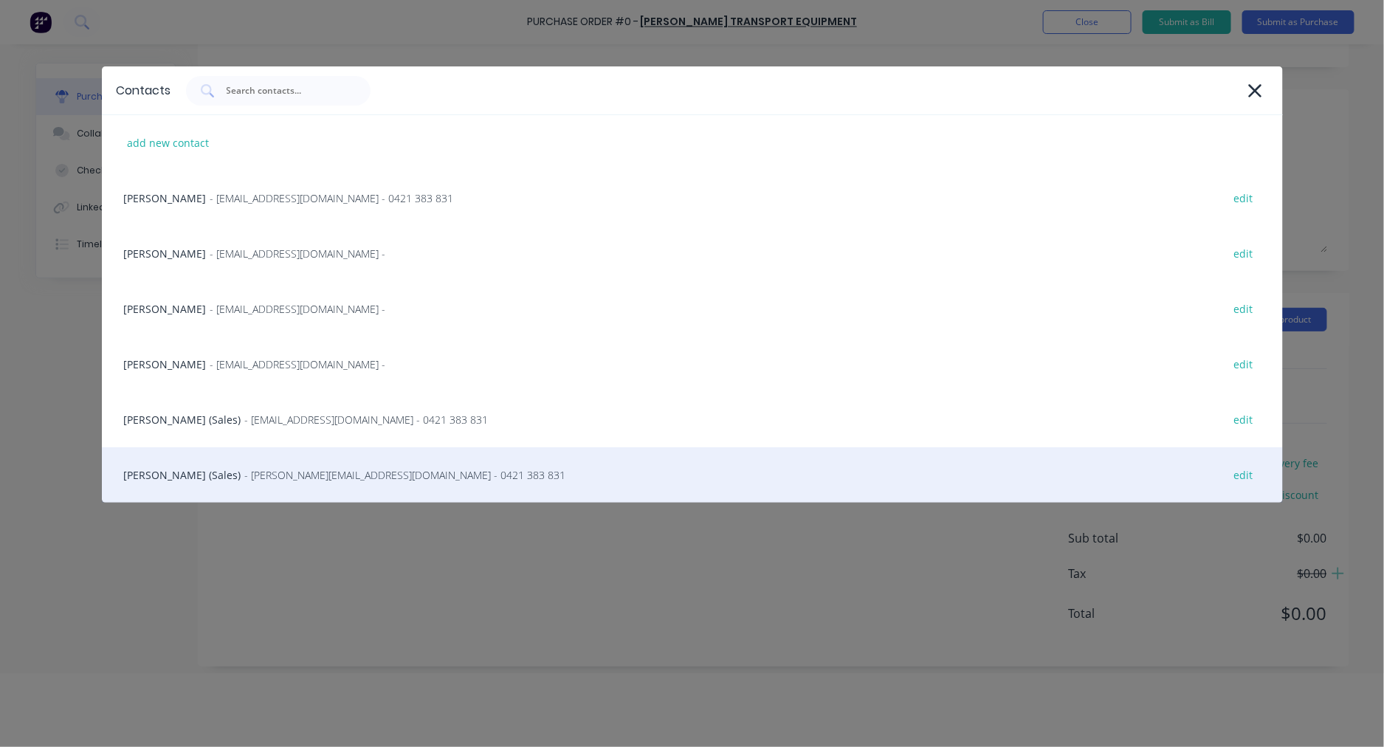
click at [210, 475] on div "Steve Erfurth (Sales) - stevee@ste.com.au - 0421 383 831 edit" at bounding box center [692, 474] width 1181 height 55
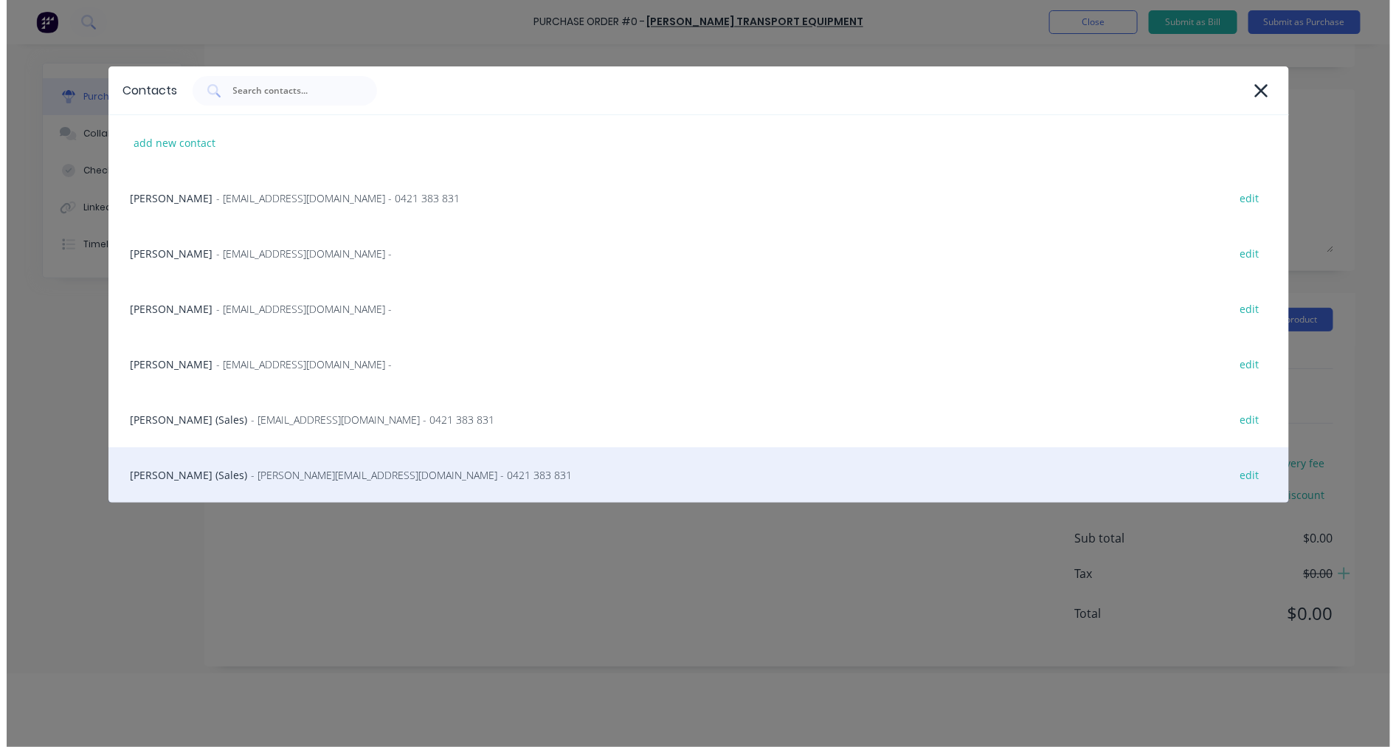
scroll to position [0, 0]
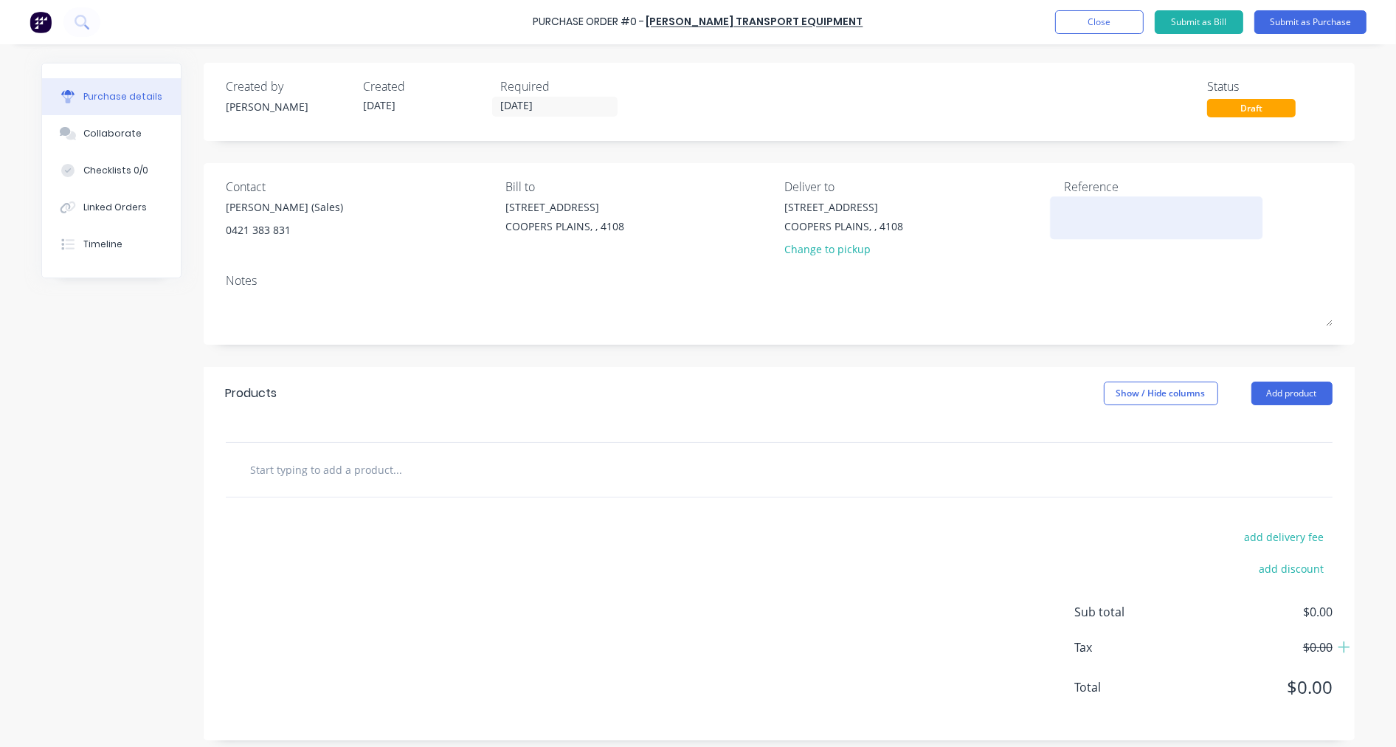
click at [1088, 229] on textarea at bounding box center [1156, 215] width 185 height 33
click at [1083, 211] on textarea at bounding box center [1156, 215] width 185 height 33
paste textarea "S25-07224"
type textarea "S25-07224"
type textarea "x"
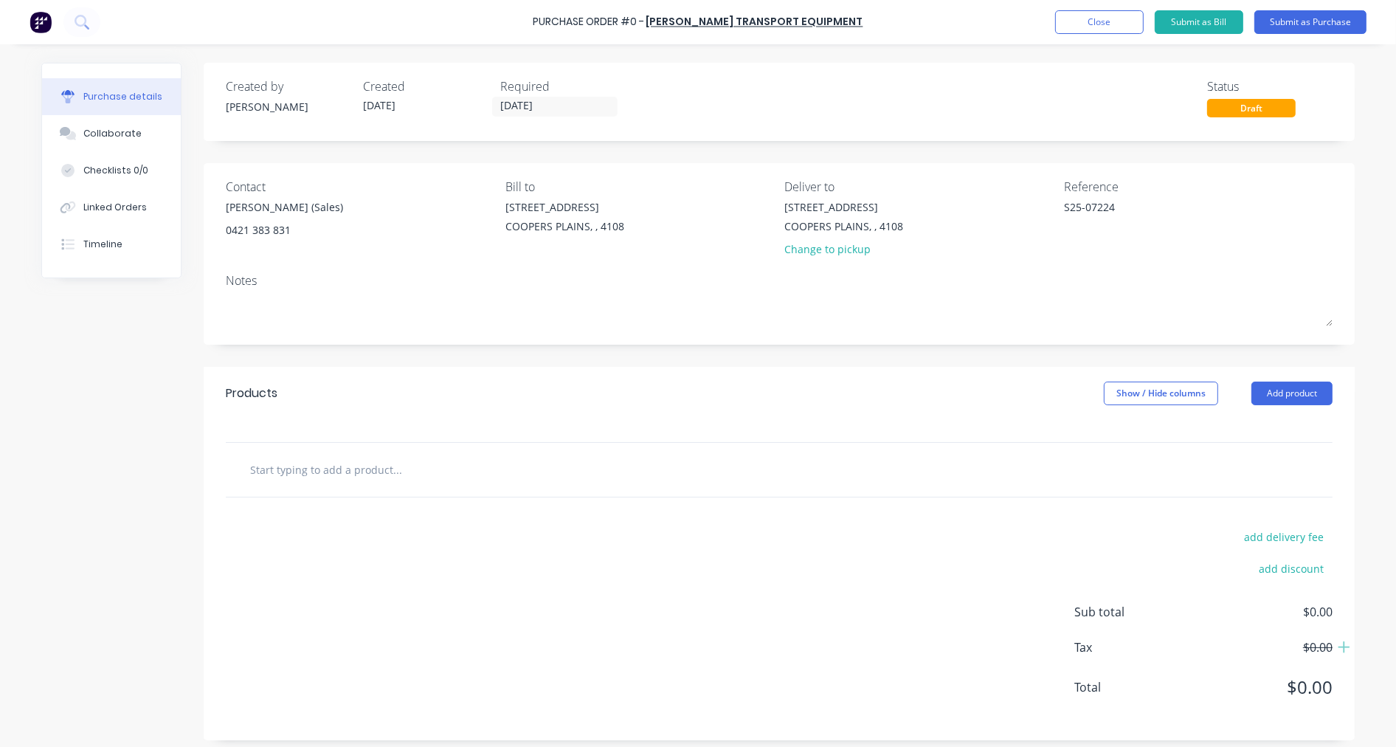
type textarea "S25-07224"
click at [321, 480] on input "text" at bounding box center [396, 470] width 295 height 30
paste input "PT4470"
type textarea "x"
type input "PT4470"
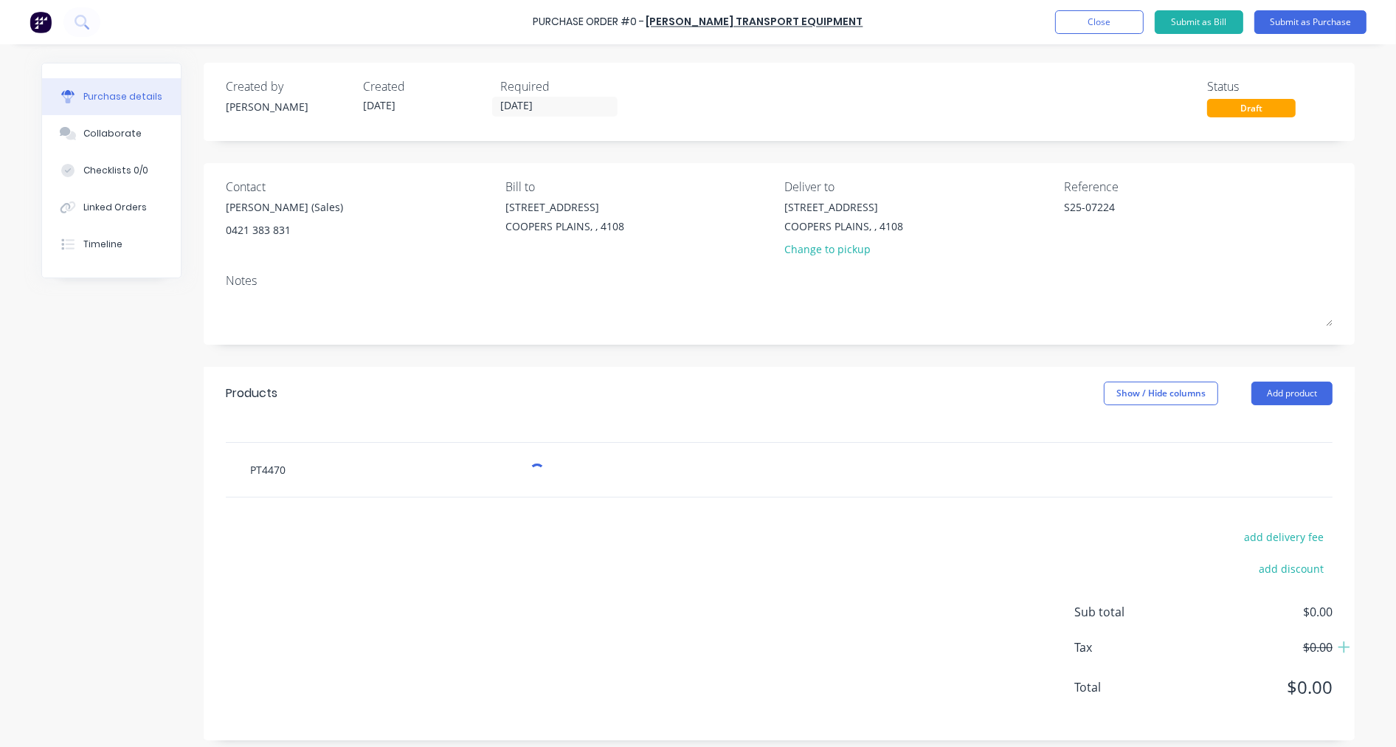
type textarea "x"
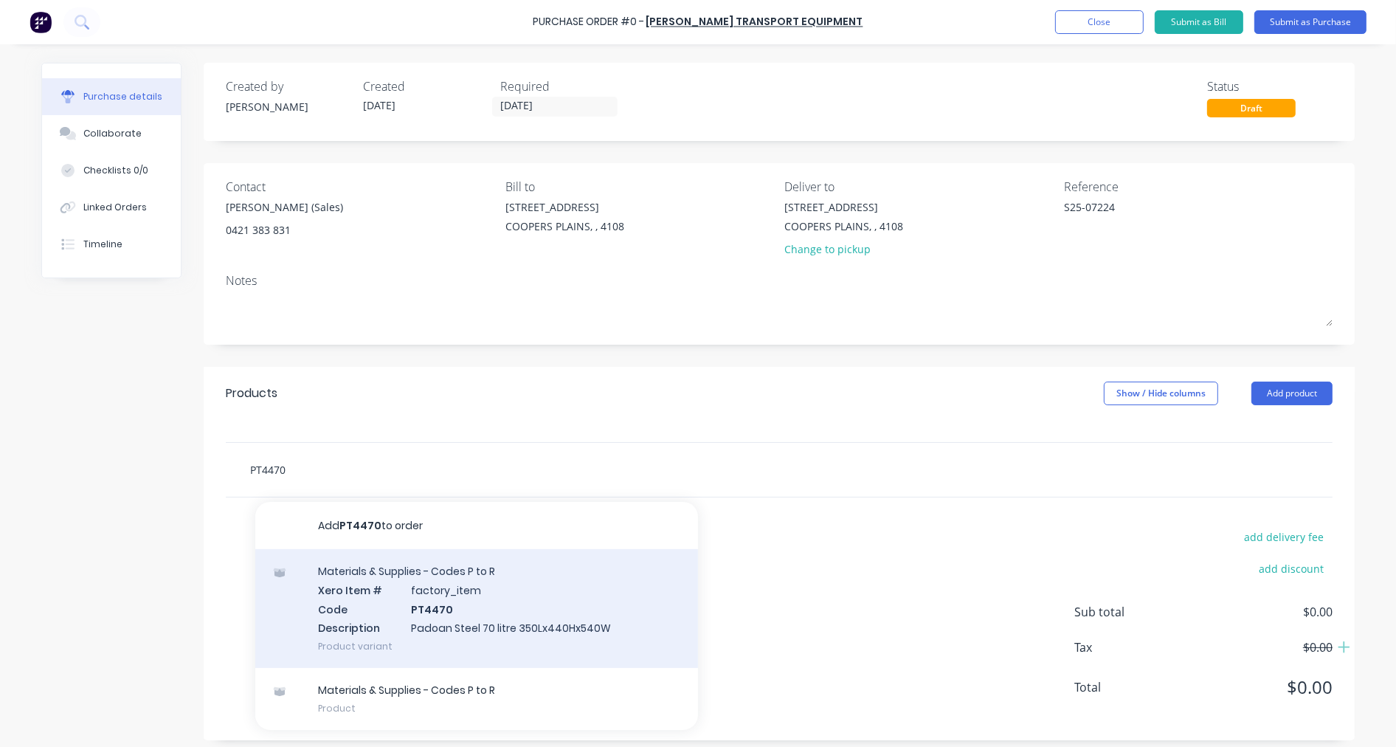
type input "PT4470"
click at [459, 592] on div "Materials & Supplies - Codes P to R Xero Item # factory_item Code PT4470 Descri…" at bounding box center [476, 608] width 443 height 119
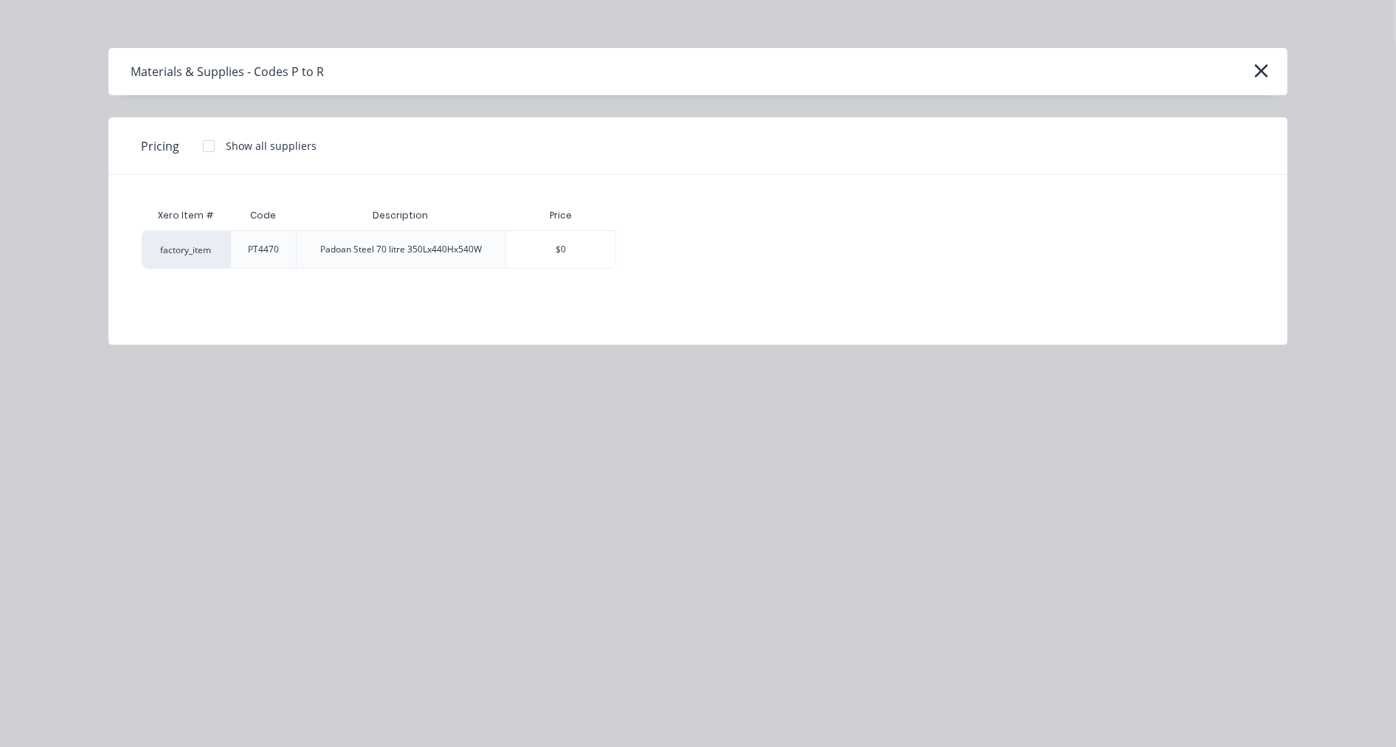
click at [203, 145] on div at bounding box center [209, 146] width 30 height 30
click at [668, 246] on div "$559.71" at bounding box center [668, 249] width 103 height 37
type textarea "x"
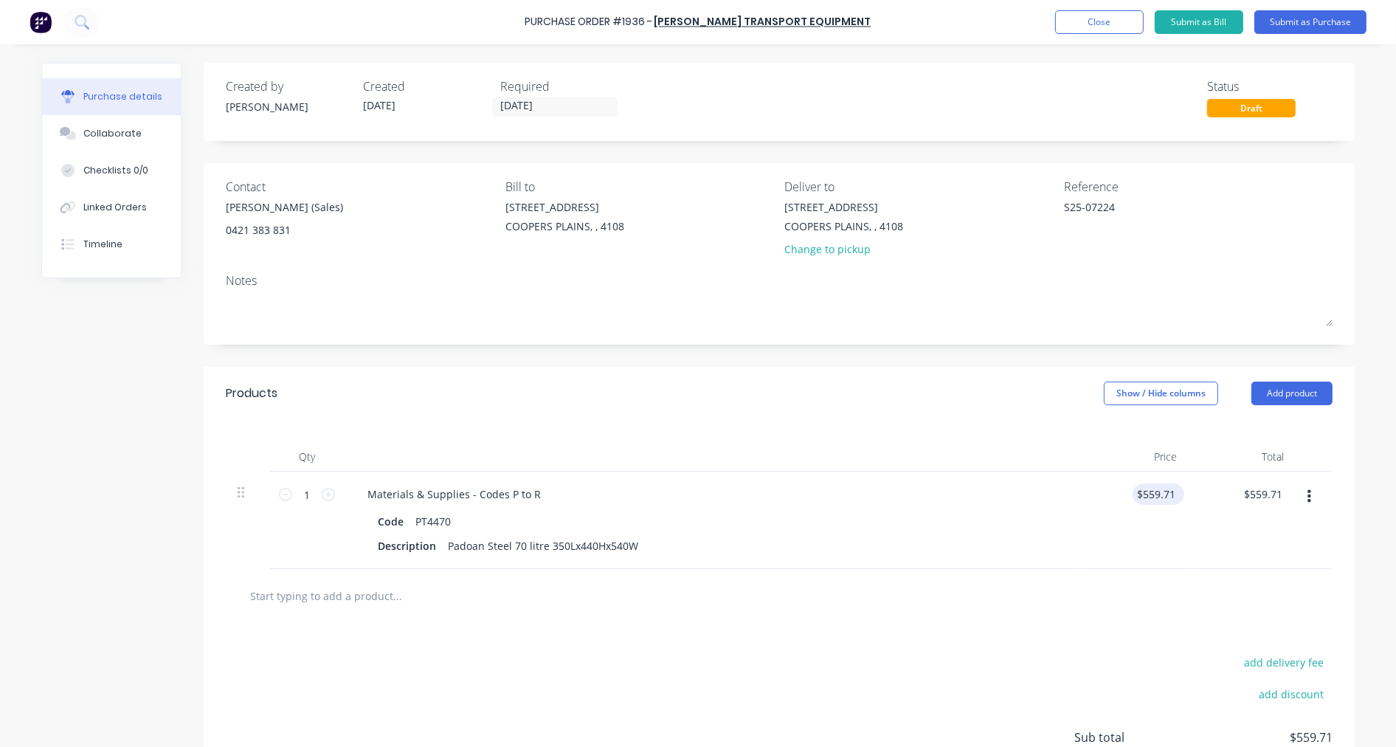
type textarea "x"
type input "559.7100"
click at [1154, 491] on input "559.7100" at bounding box center [1156, 493] width 46 height 21
type textarea "x"
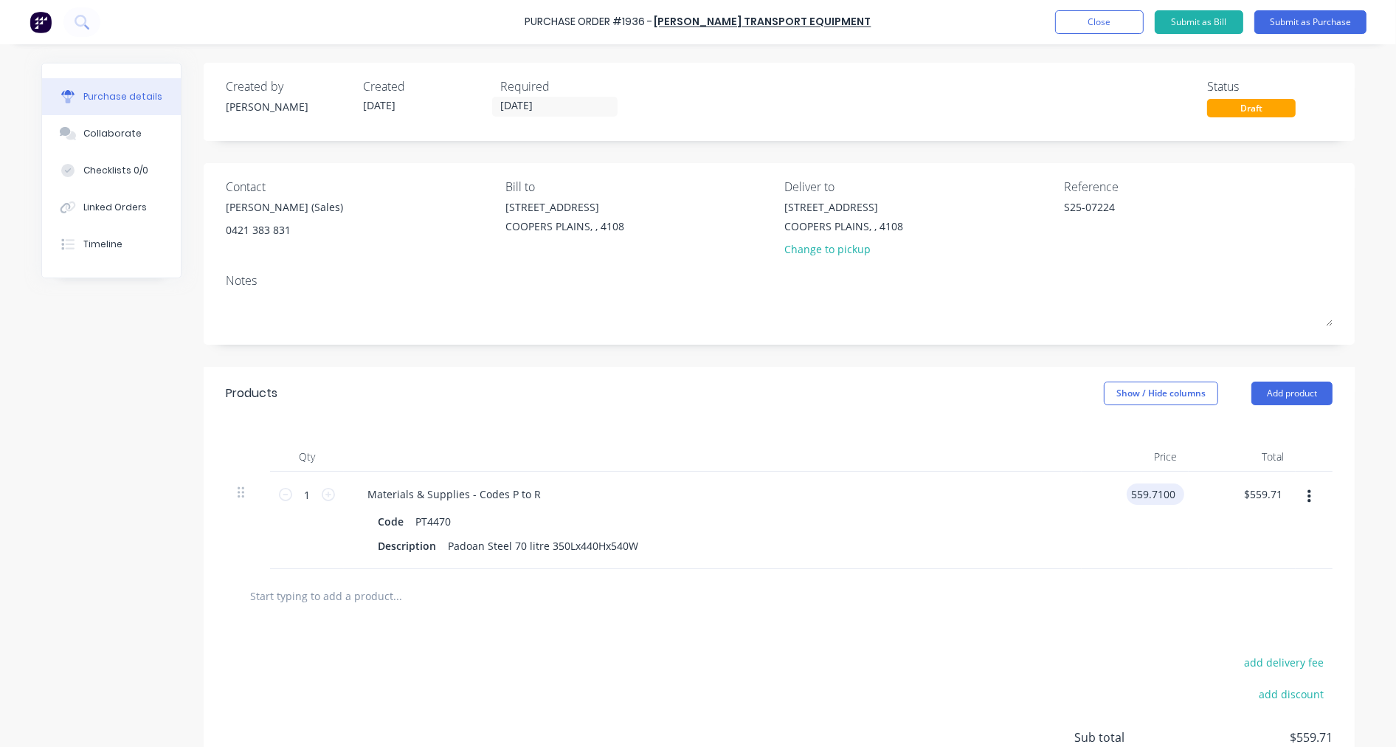
click at [1154, 491] on input "559.7100" at bounding box center [1153, 493] width 52 height 21
type input "6"
type input "460.35"
type textarea "x"
type input "$460.35"
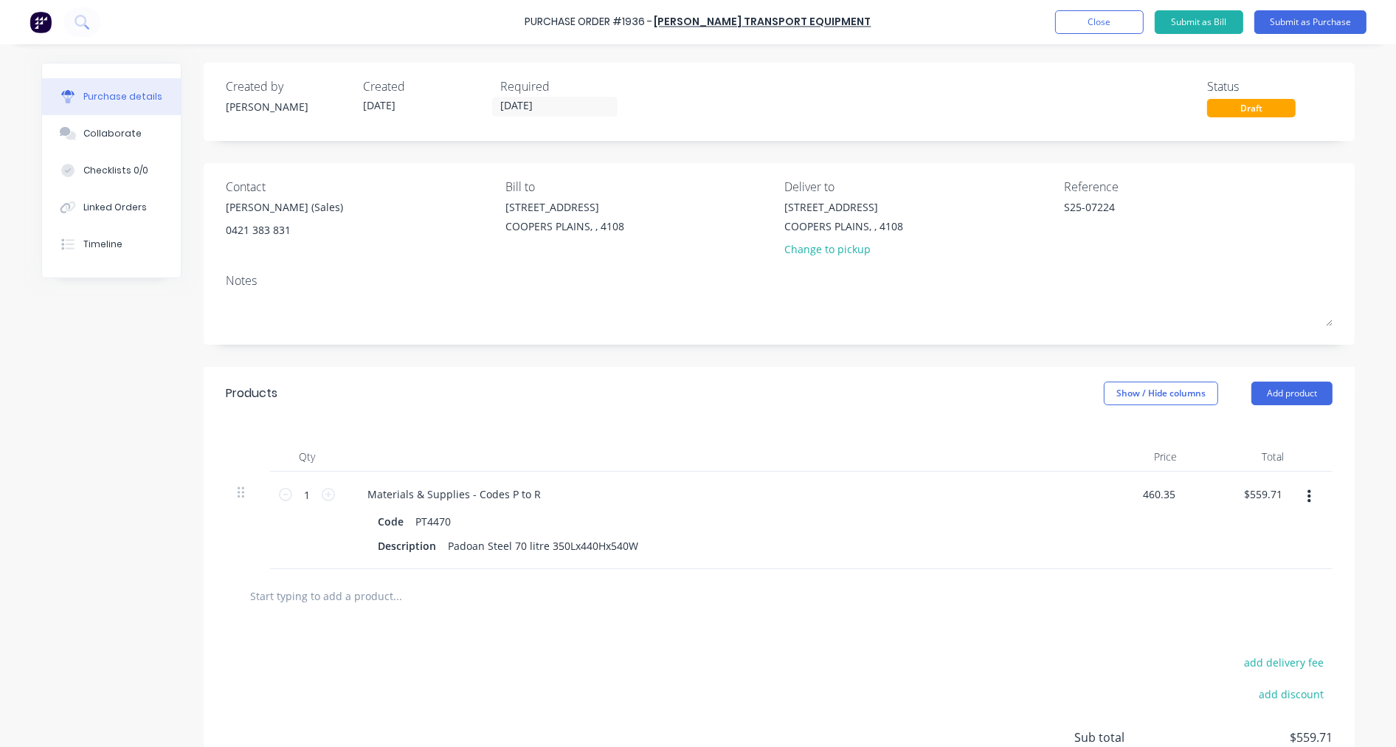
type input "460.35"
type textarea "x"
type input "$460.35"
type textarea "x"
type input "$460.35"
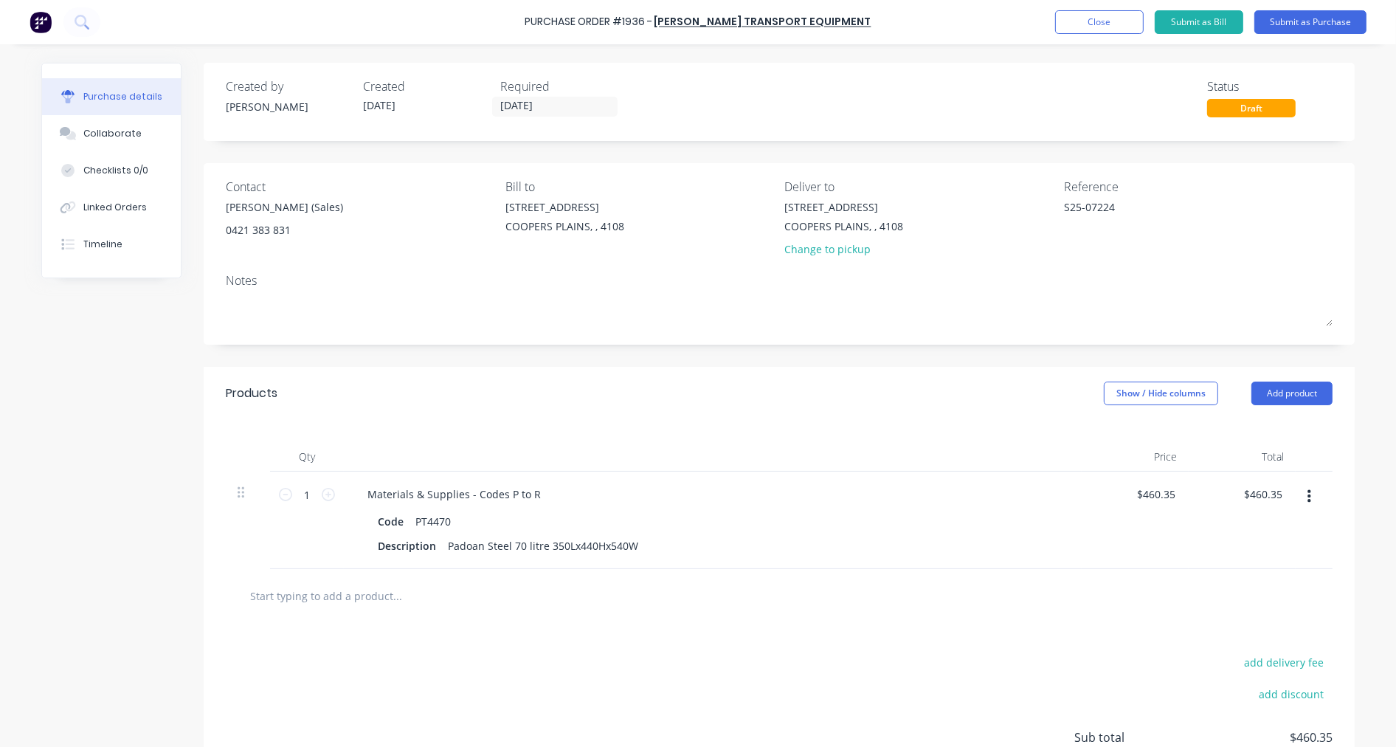
click at [389, 596] on input "text" at bounding box center [396, 596] width 295 height 30
paste input "PTBC-440"
type textarea "x"
type input "PTBC-440"
type textarea "x"
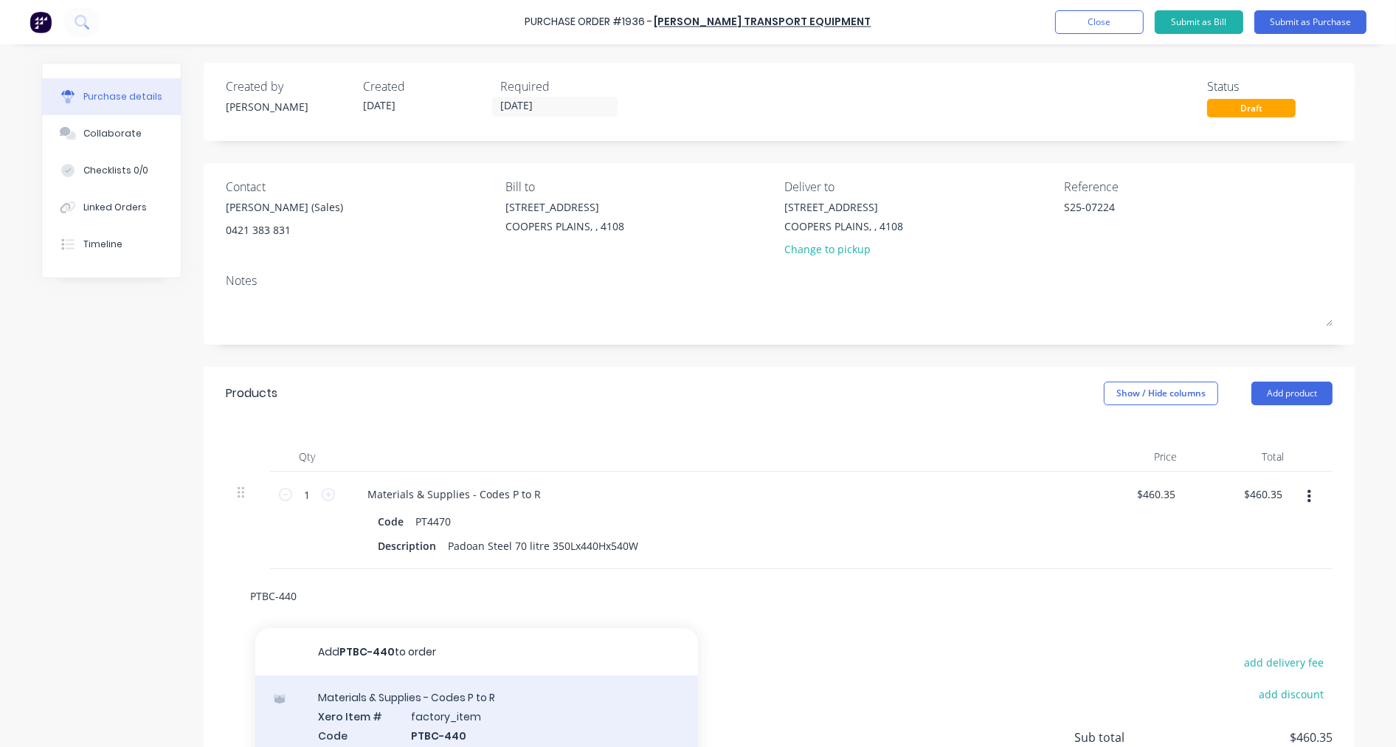
scroll to position [135, 0]
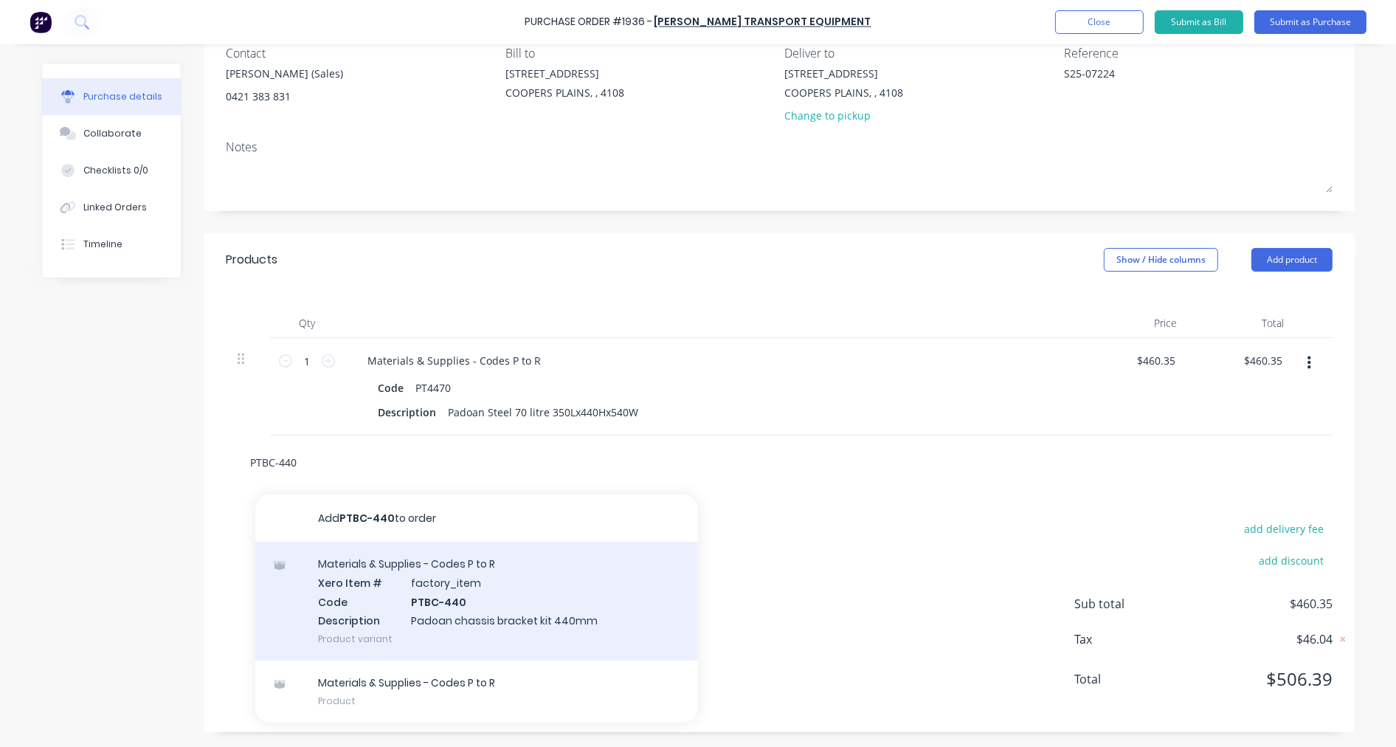
type input "PTBC-440"
click at [430, 579] on div "Materials & Supplies - Codes P to R Xero Item # factory_item Code PTBC-440 Desc…" at bounding box center [476, 601] width 443 height 119
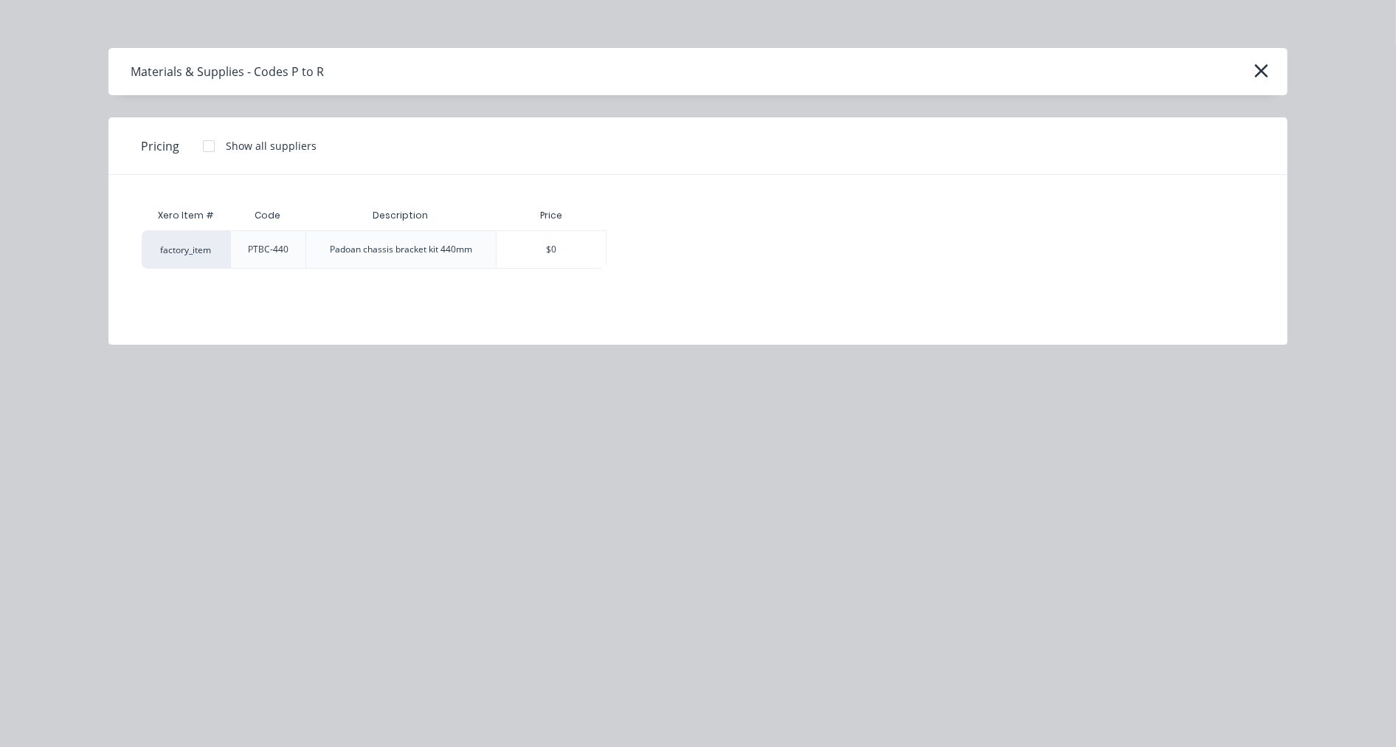
click at [207, 139] on div at bounding box center [209, 146] width 30 height 30
click at [661, 244] on div "$245.70" at bounding box center [658, 249] width 103 height 37
type textarea "x"
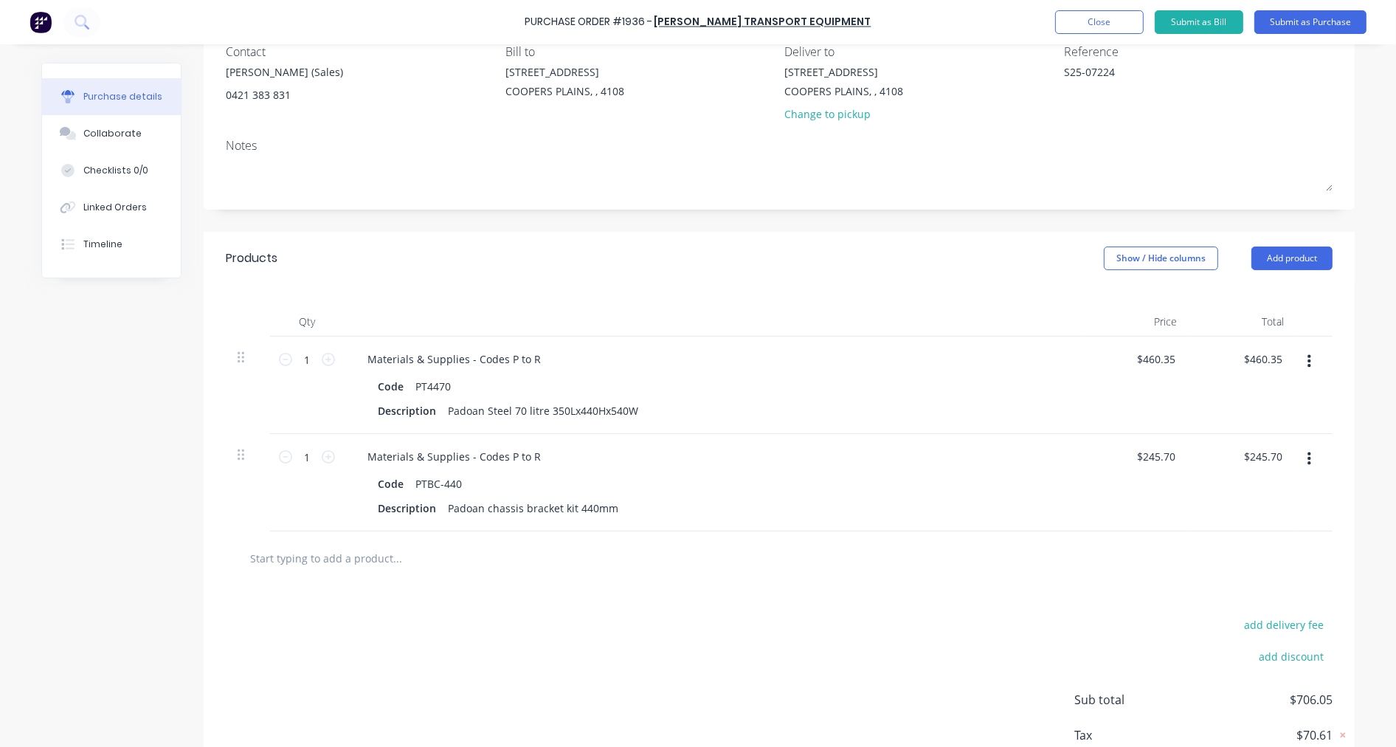
click at [373, 565] on input "text" at bounding box center [396, 558] width 295 height 30
click at [325, 558] on input "text" at bounding box center [396, 558] width 295 height 30
paste input "PTFE100"
type textarea "x"
type input "PTFE100"
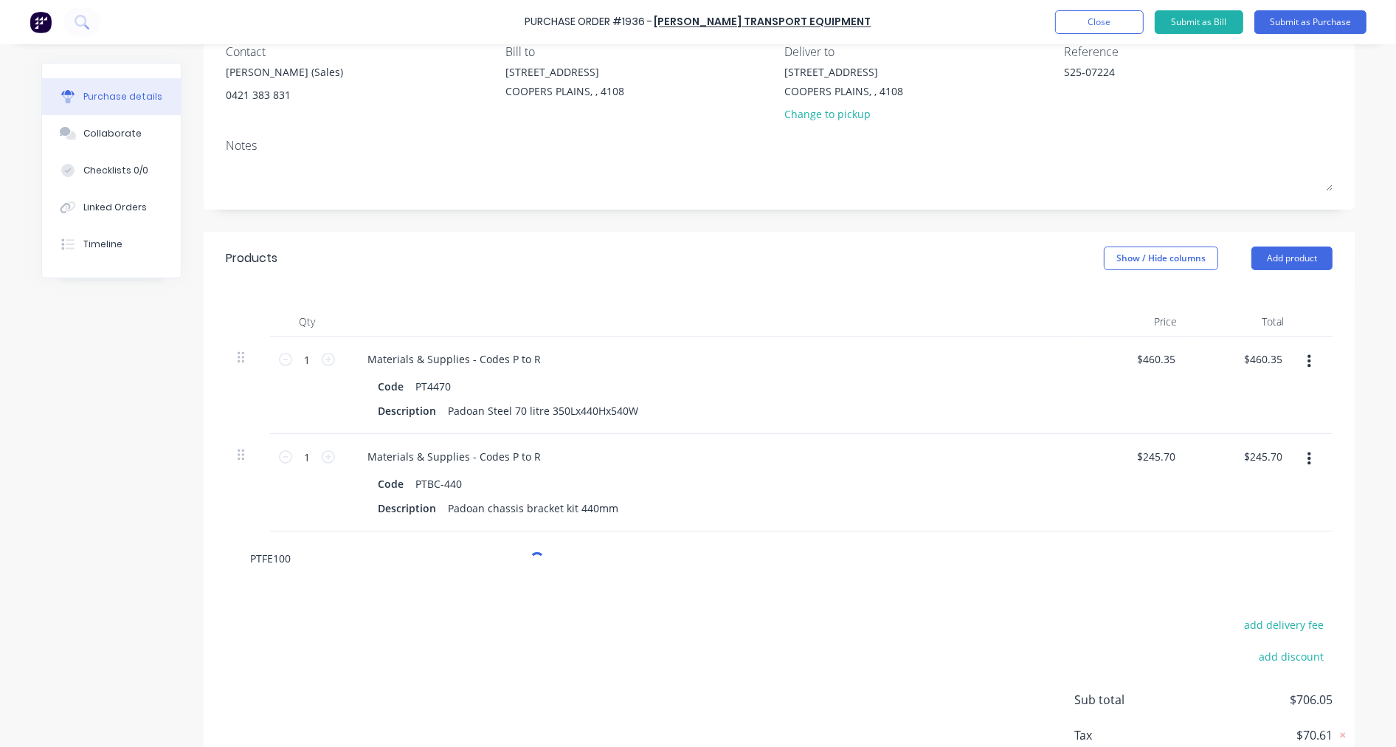
type textarea "x"
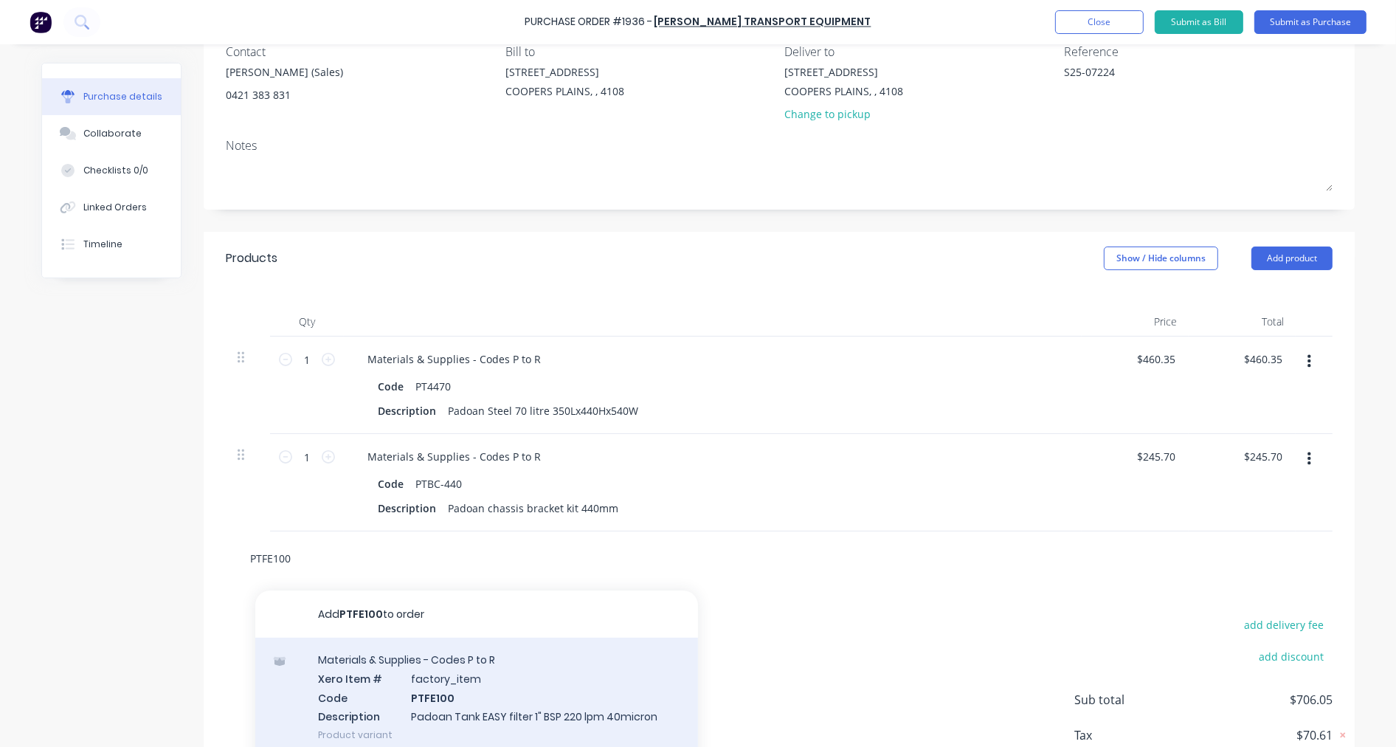
type input "PTFE100"
click at [550, 677] on div "Materials & Supplies - Codes P to R Xero Item # factory_item Code PTFE100 Descr…" at bounding box center [476, 697] width 443 height 119
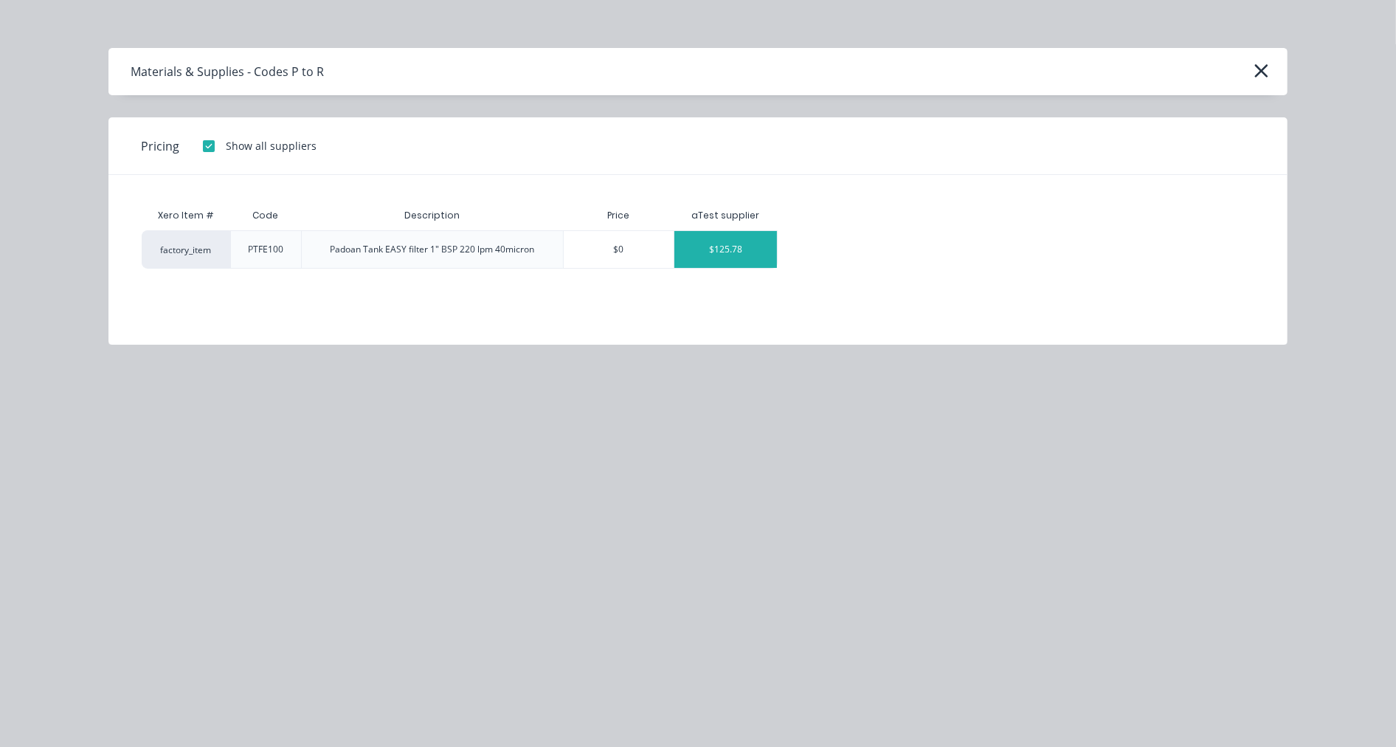
click at [714, 245] on div "$125.78" at bounding box center [726, 249] width 103 height 37
type textarea "x"
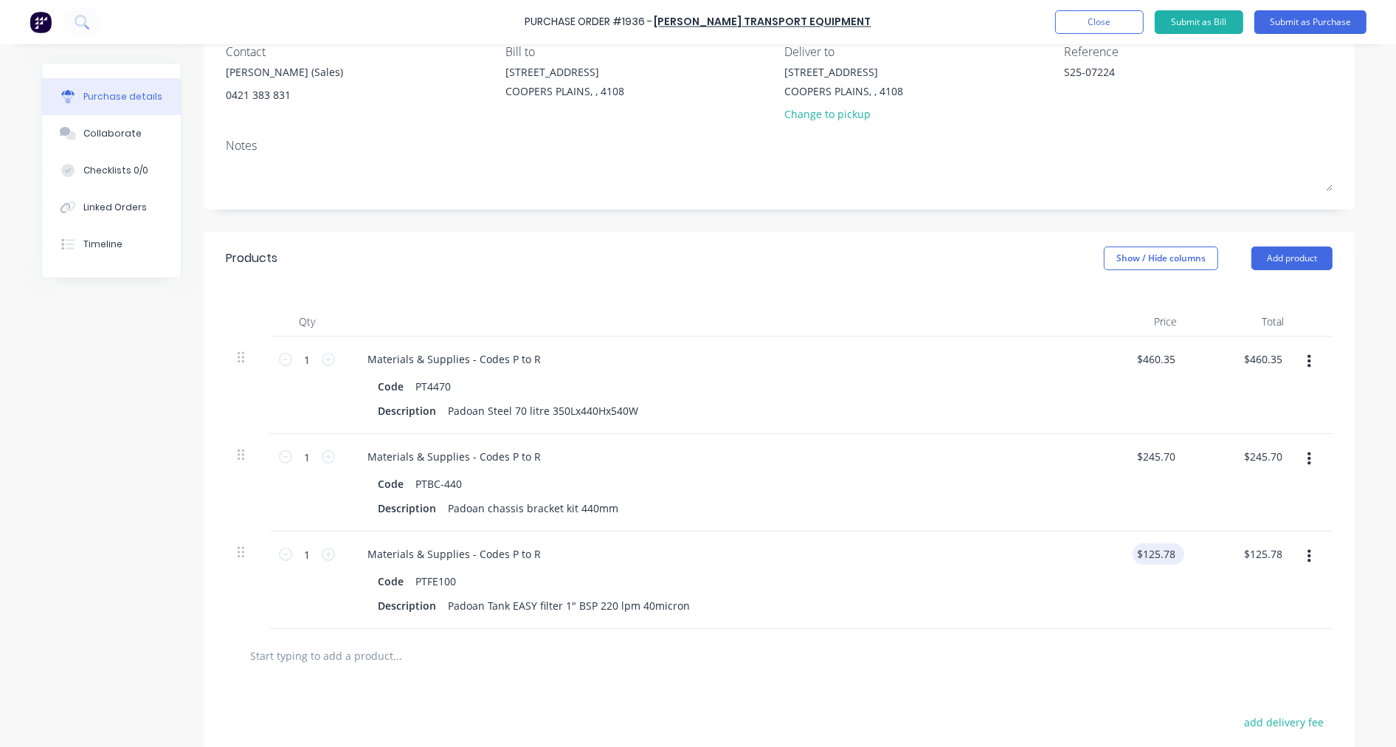
type textarea "x"
type input "125.78"
click at [1139, 546] on input "125.78" at bounding box center [1156, 553] width 46 height 21
type textarea "x"
click at [1139, 546] on input "125.78" at bounding box center [1159, 553] width 40 height 21
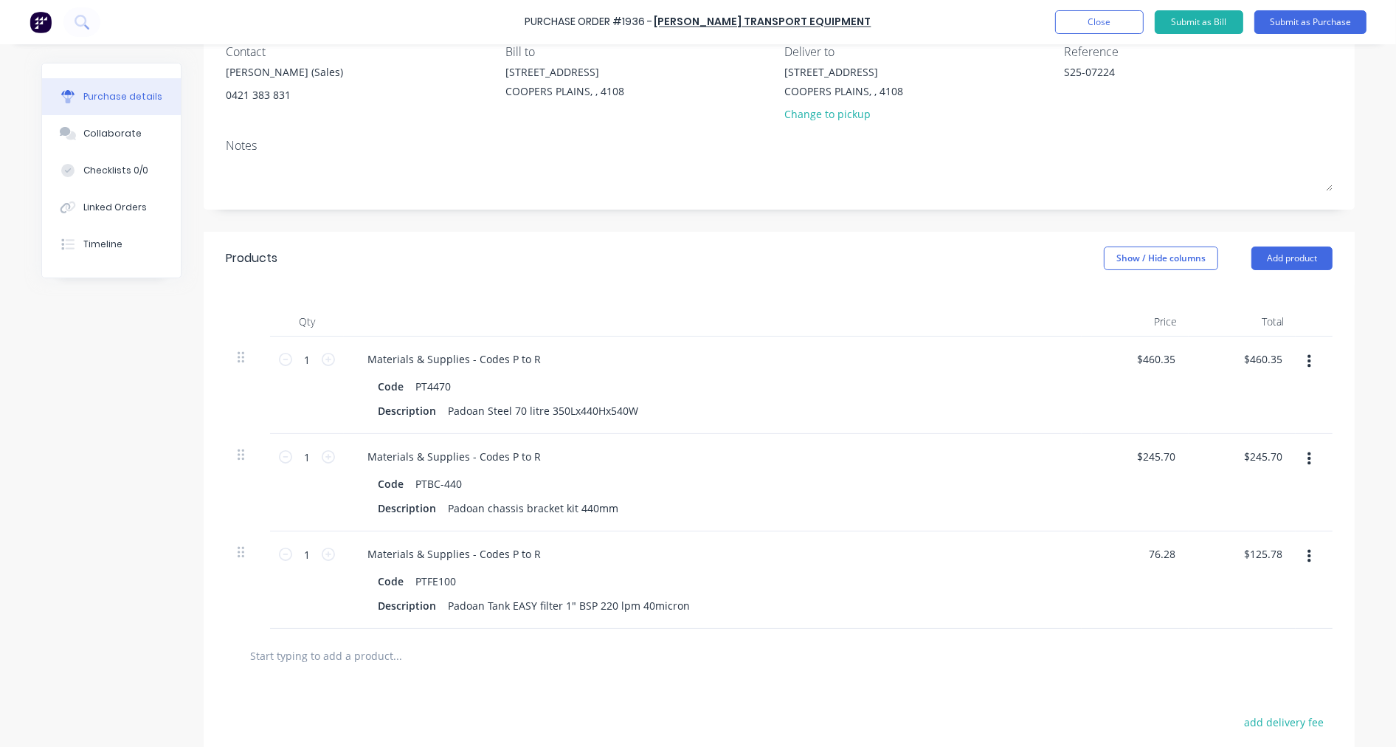
type input "76.28"
type textarea "x"
type input "$76.28"
type input "76.28"
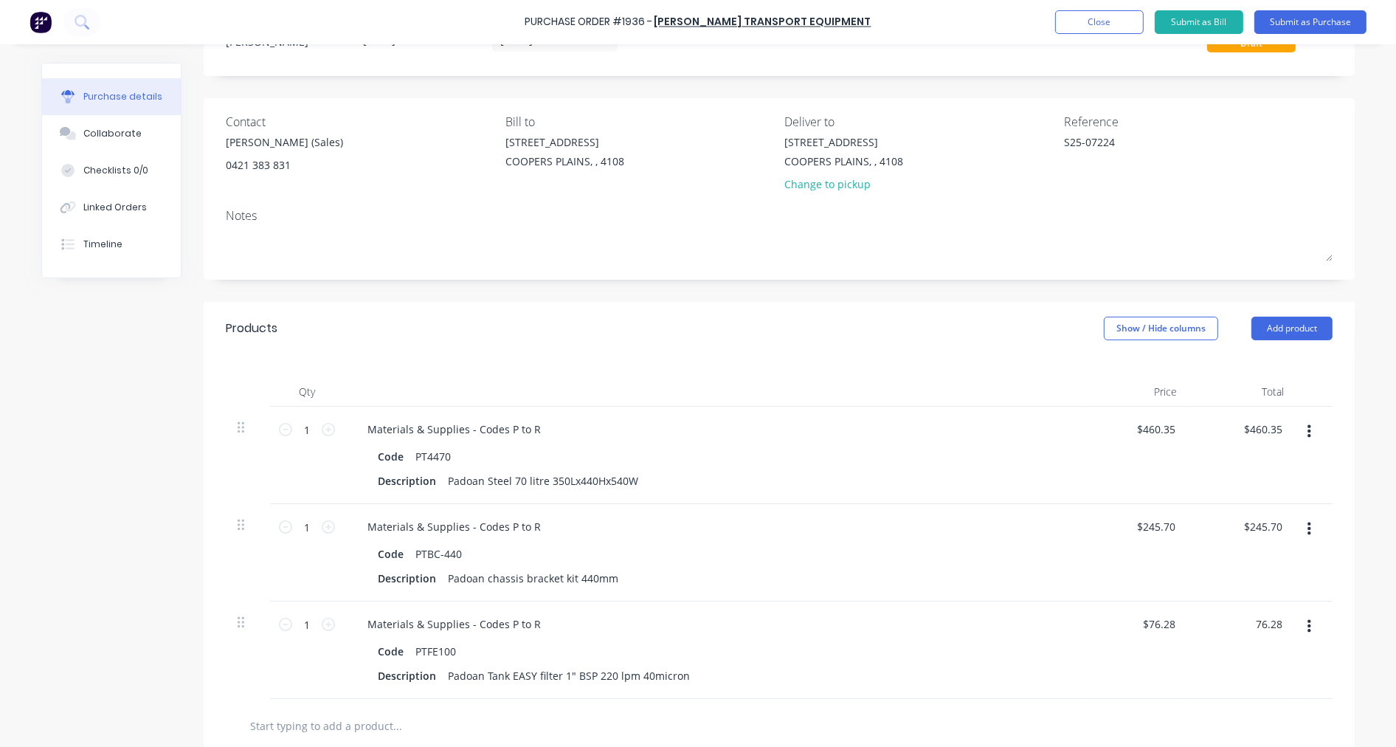
scroll to position [0, 0]
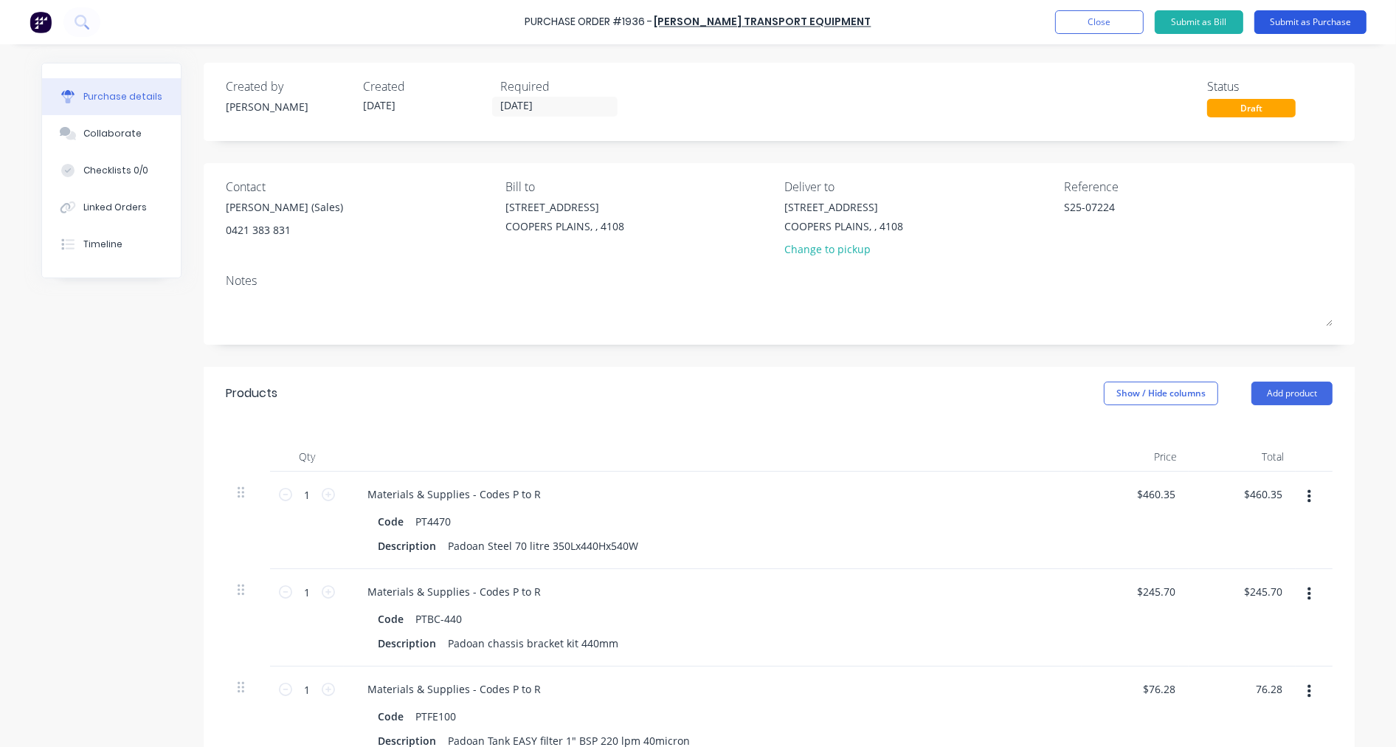
type textarea "x"
type input "$76.28"
click at [1301, 20] on button "Submit as Purchase" at bounding box center [1311, 22] width 112 height 24
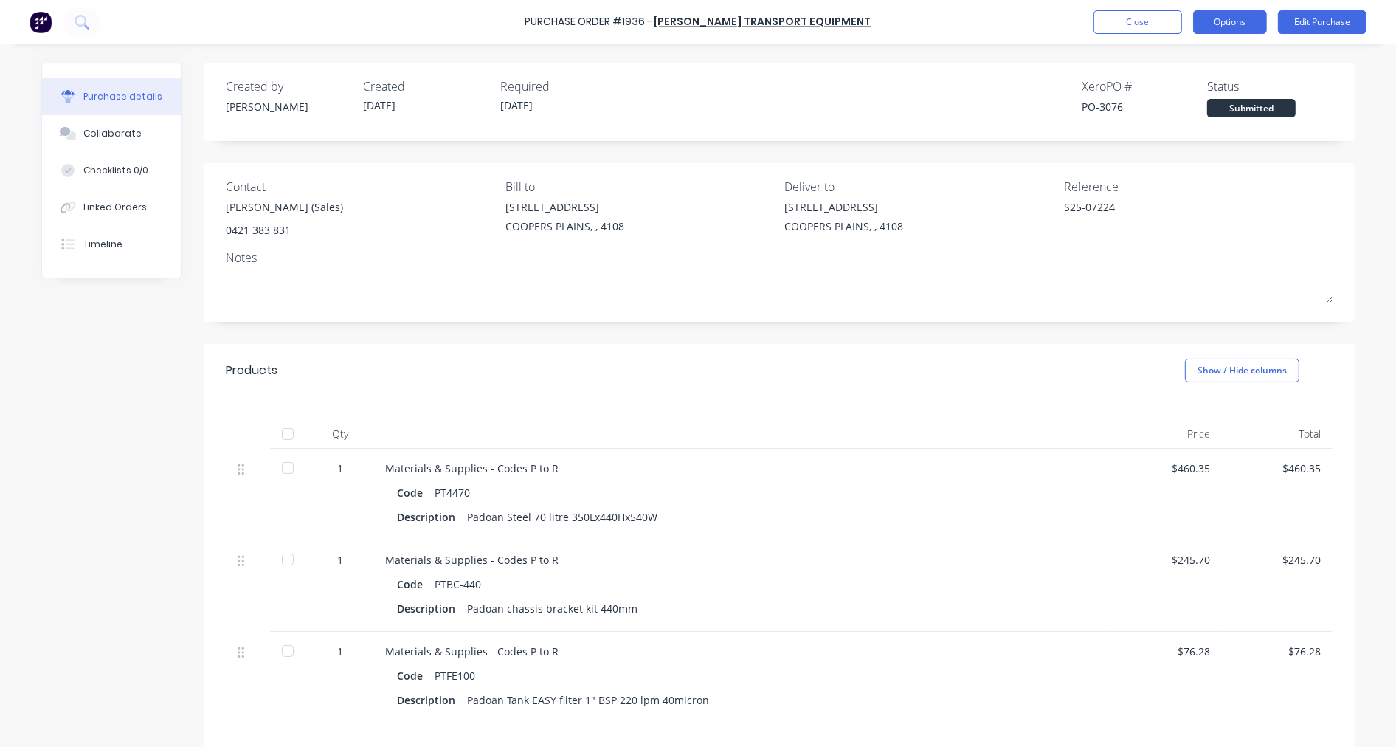
click at [1247, 18] on button "Options" at bounding box center [1230, 22] width 74 height 24
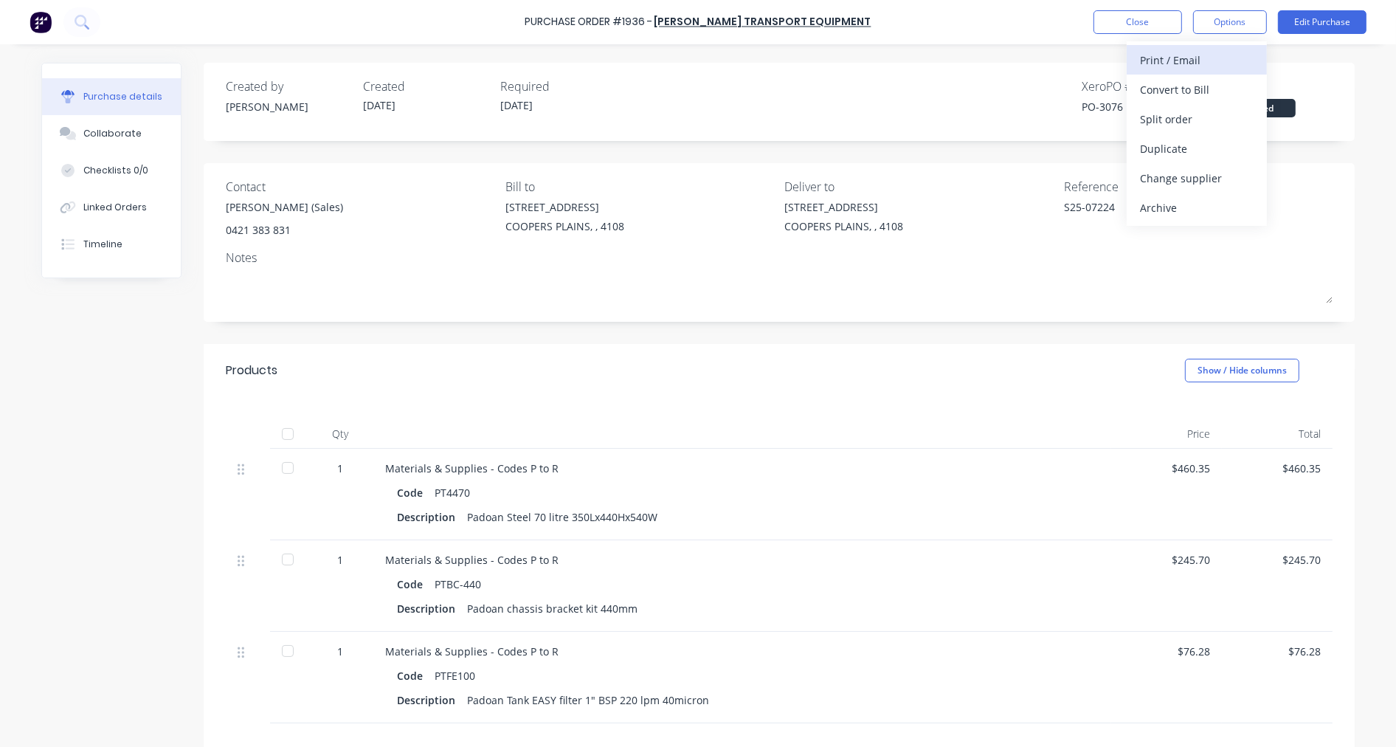
click at [1223, 49] on div "Print / Email" at bounding box center [1197, 59] width 114 height 21
click at [1193, 94] on div "With pricing" at bounding box center [1197, 89] width 114 height 21
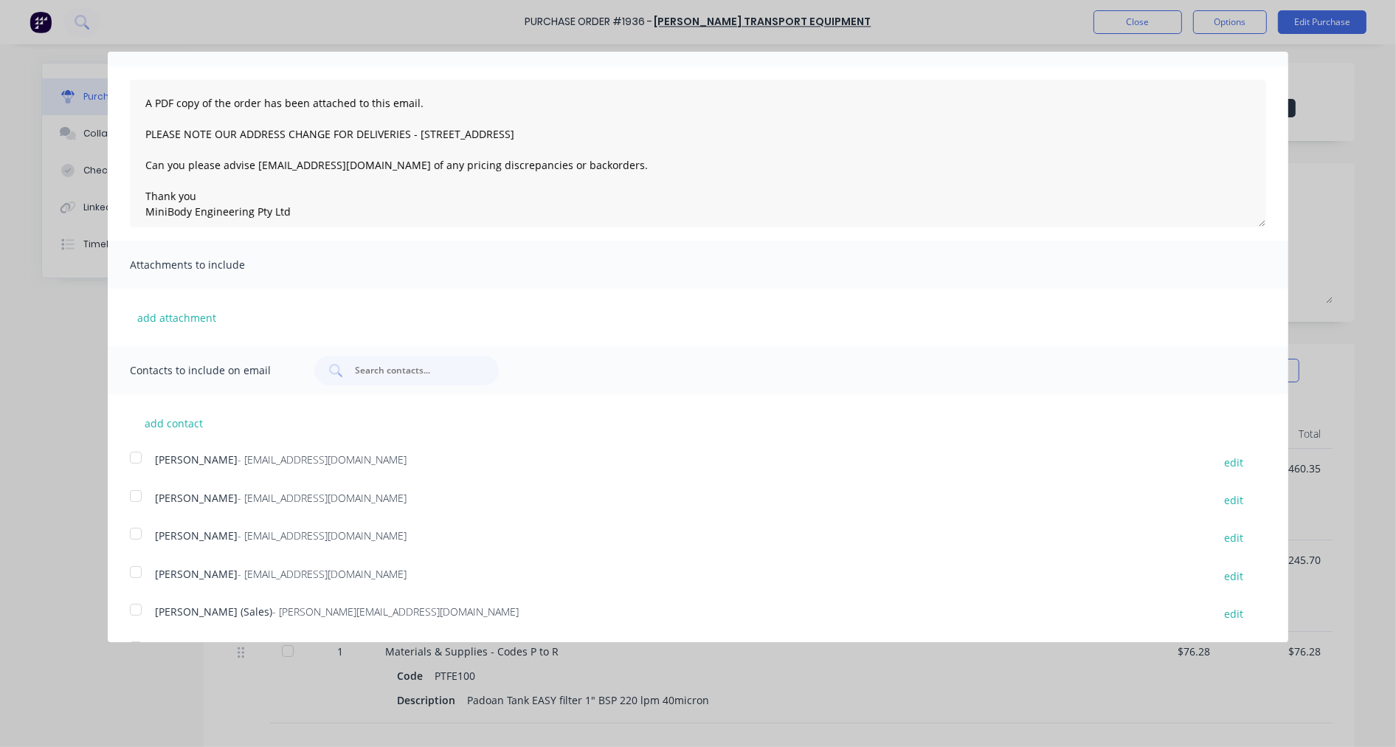
scroll to position [118, 0]
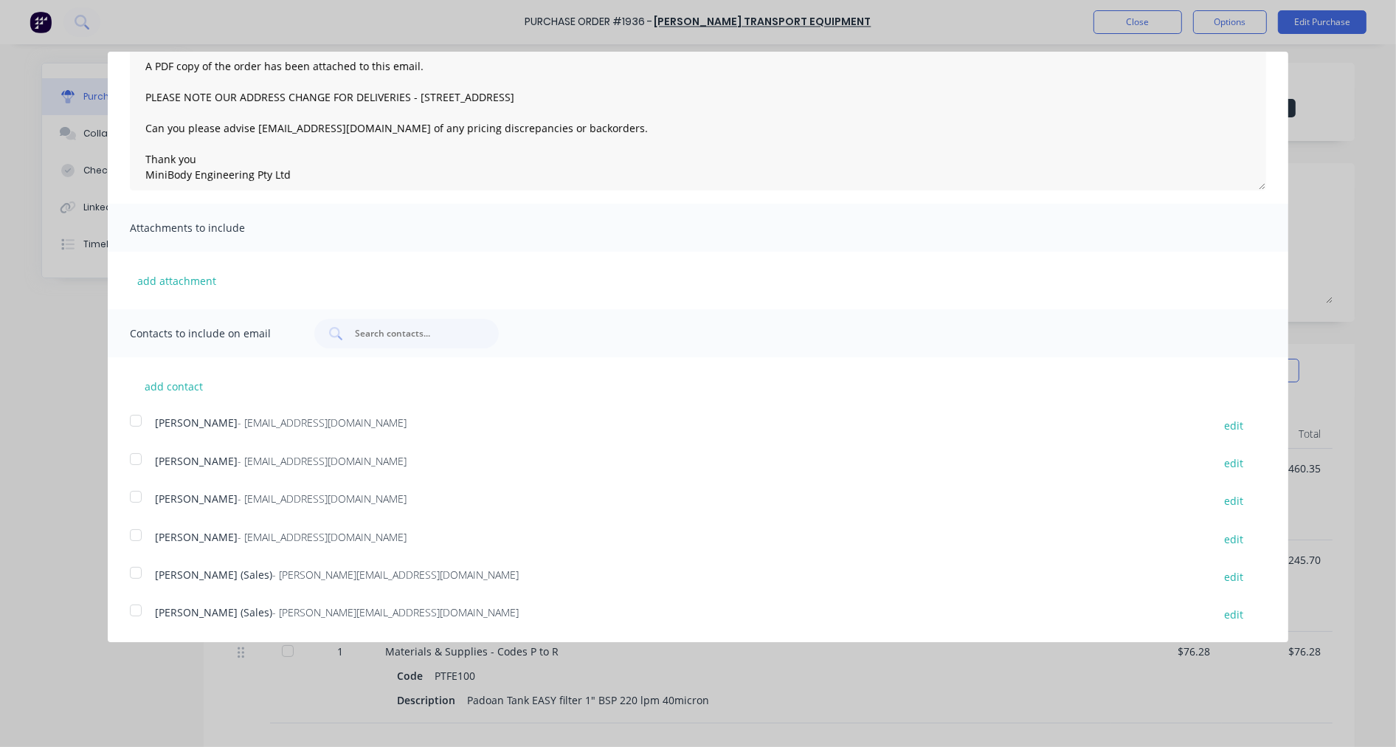
click at [135, 610] on div at bounding box center [136, 611] width 30 height 30
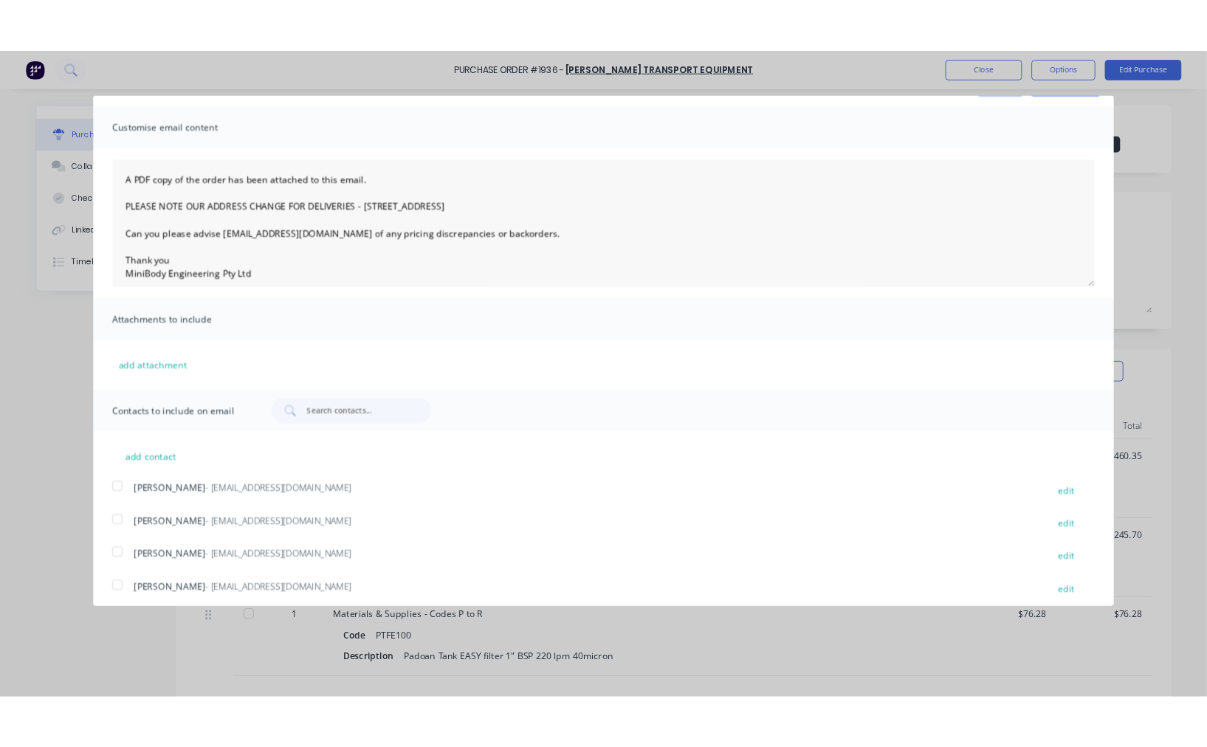
scroll to position [0, 0]
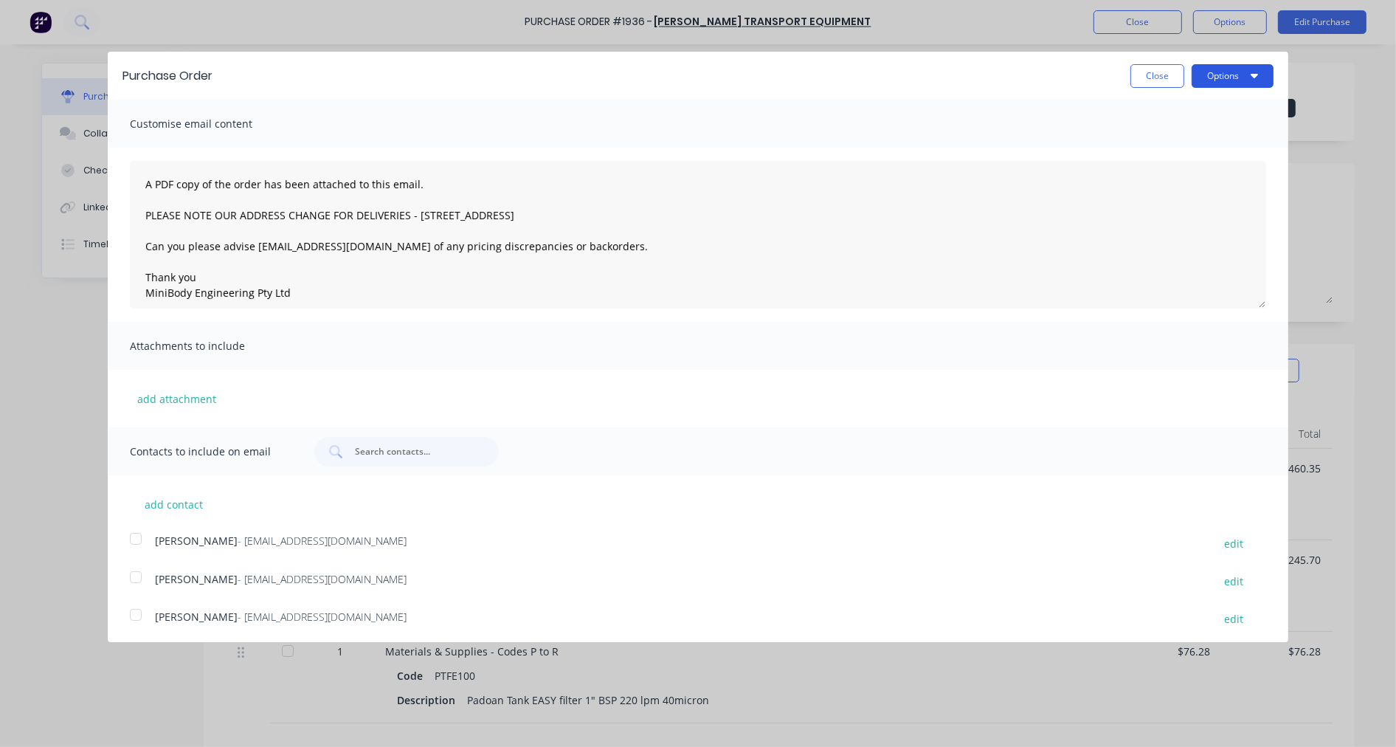
click at [1223, 75] on button "Options" at bounding box center [1233, 76] width 82 height 24
click at [1184, 142] on div "Email" at bounding box center [1204, 142] width 114 height 21
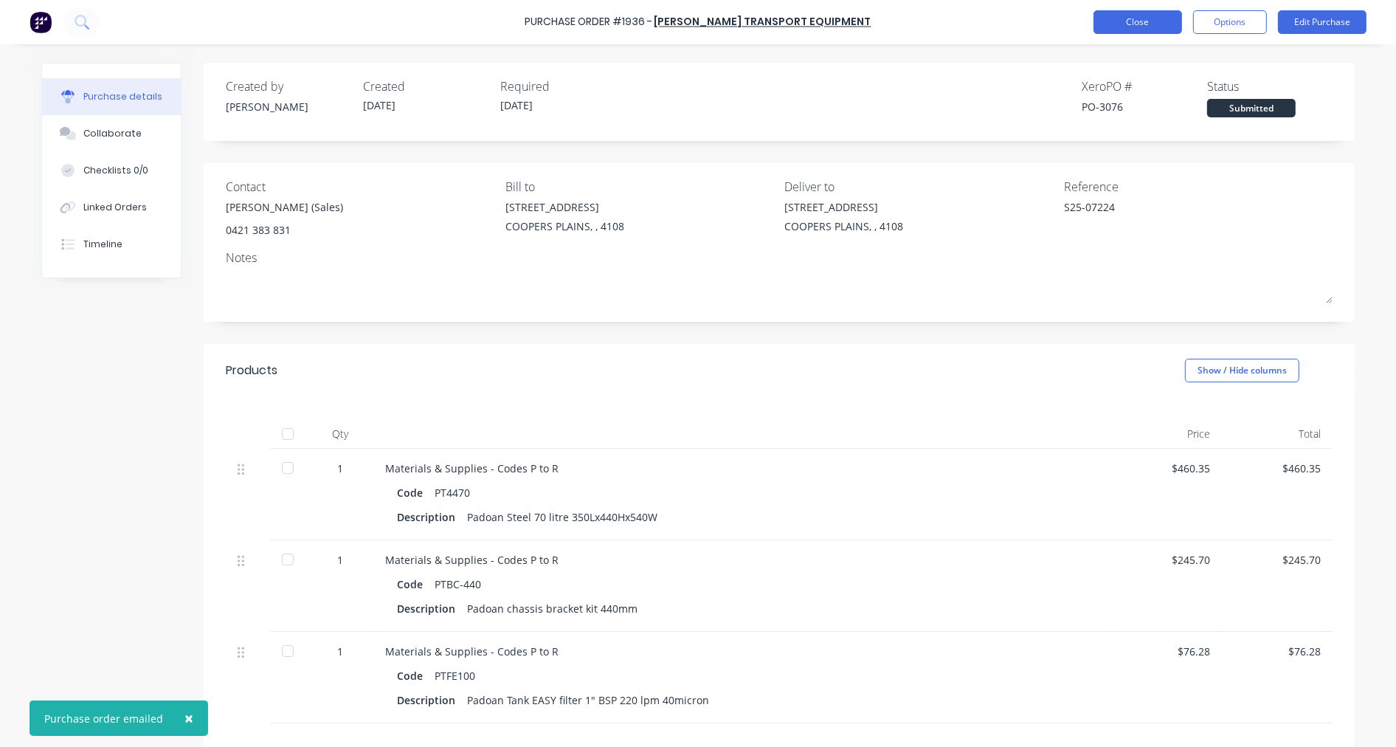
type textarea "x"
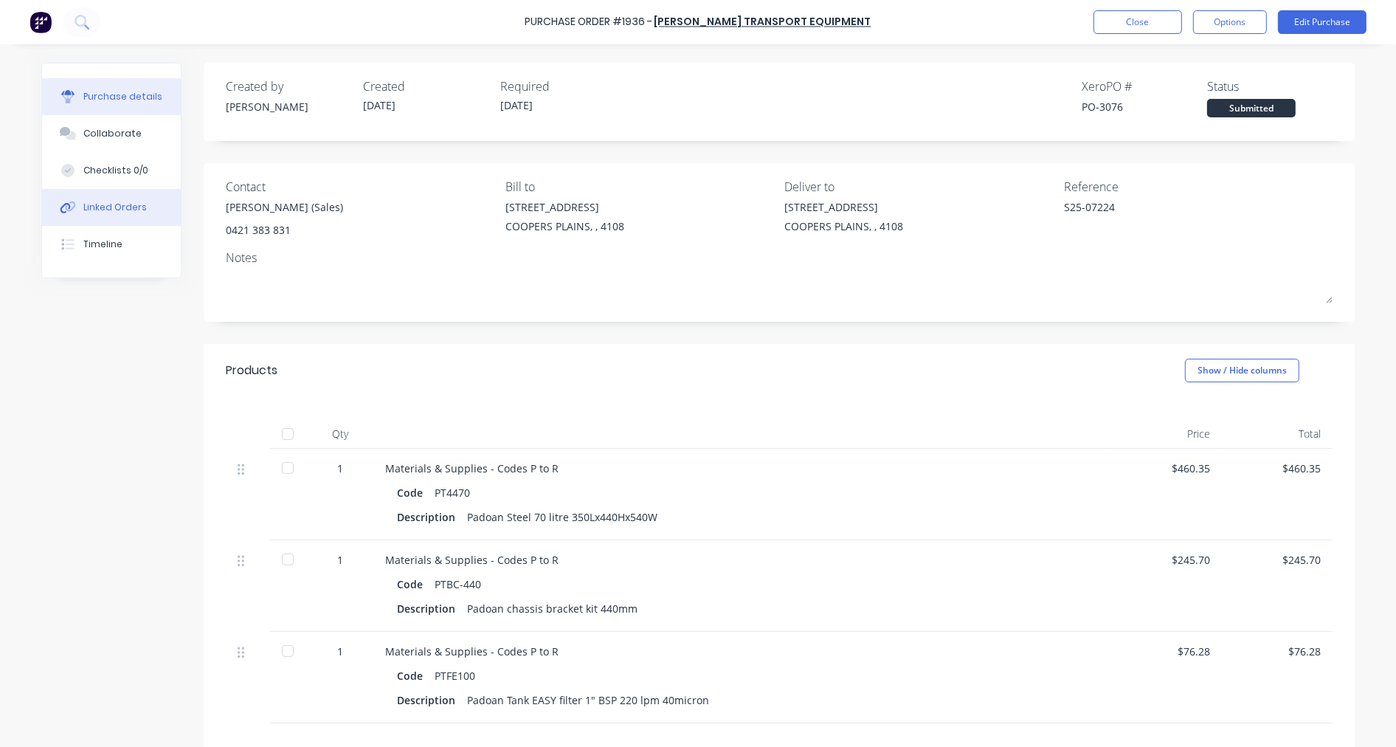
click at [123, 204] on div "Linked Orders" at bounding box center [114, 207] width 63 height 13
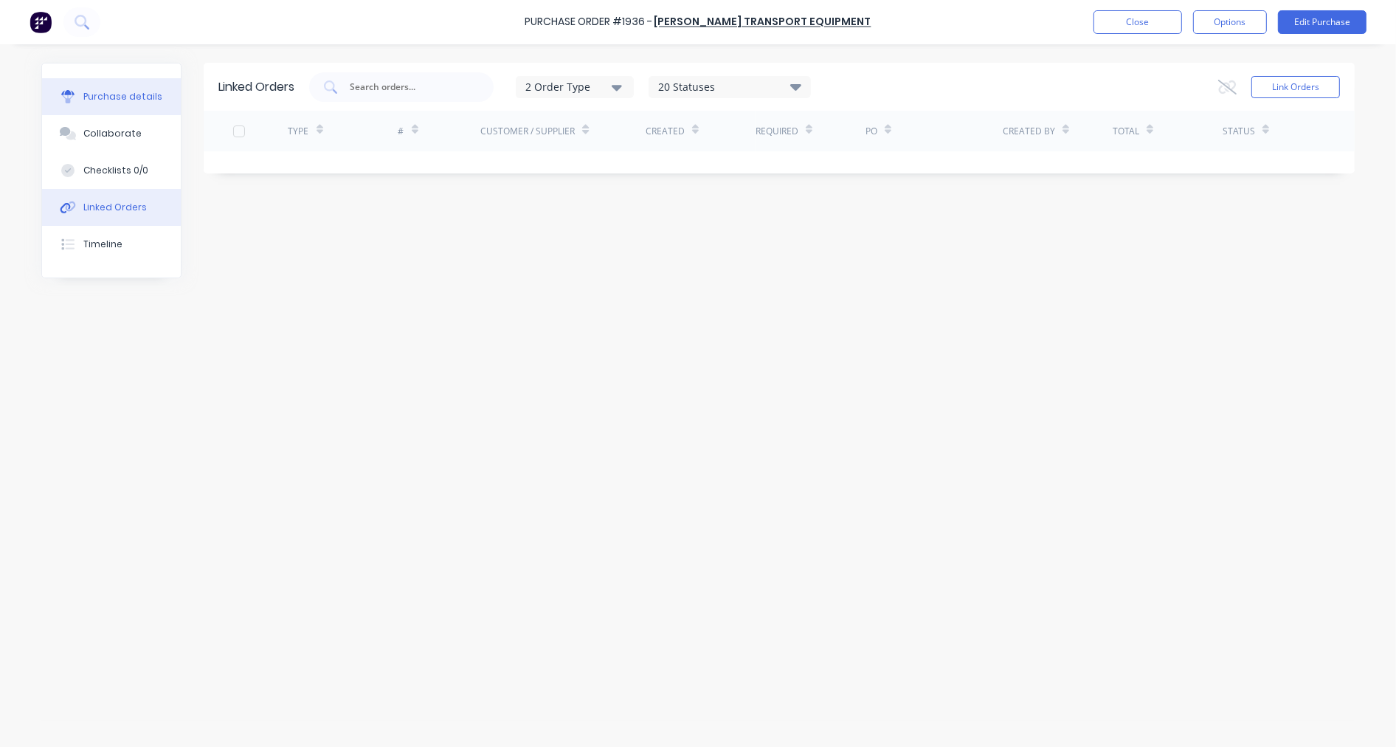
click at [145, 83] on button "Purchase details" at bounding box center [111, 96] width 139 height 37
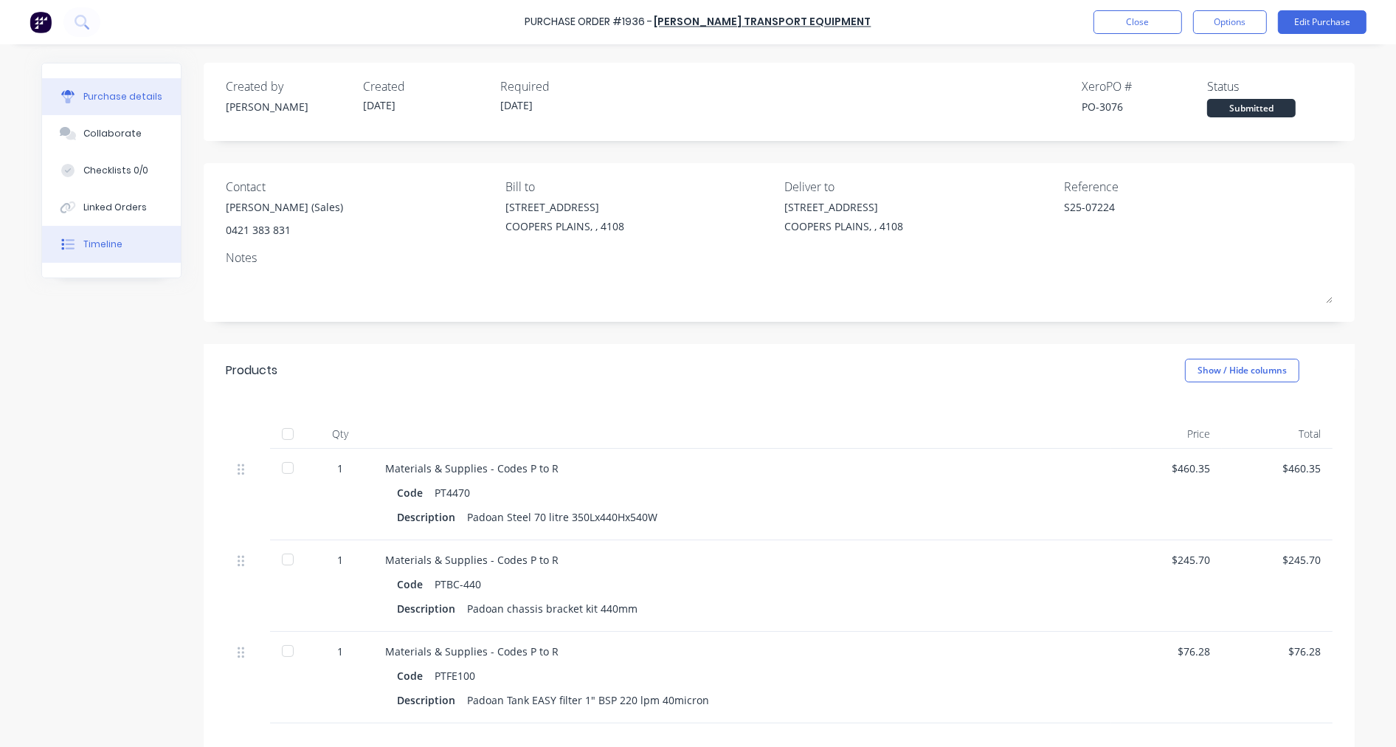
click at [120, 241] on button "Timeline" at bounding box center [111, 244] width 139 height 37
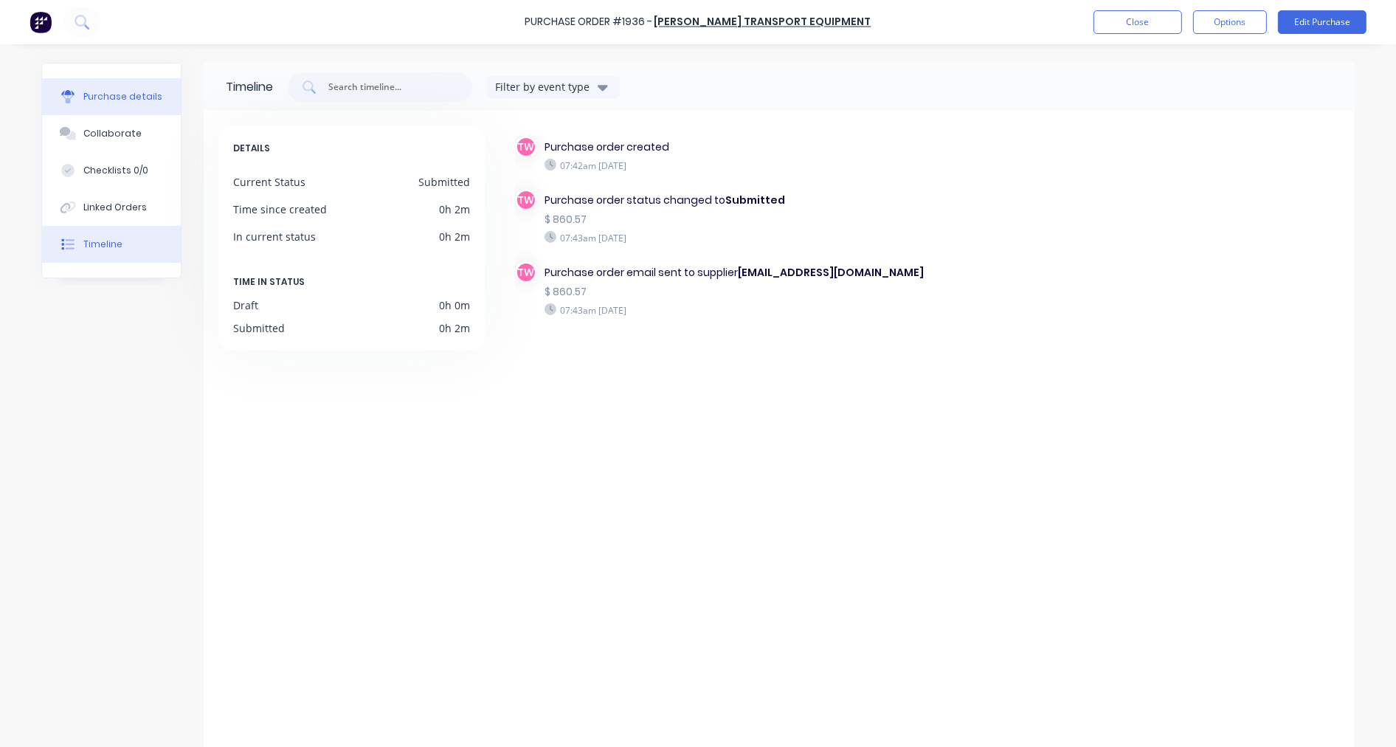
click at [92, 93] on div "Purchase details" at bounding box center [122, 96] width 79 height 13
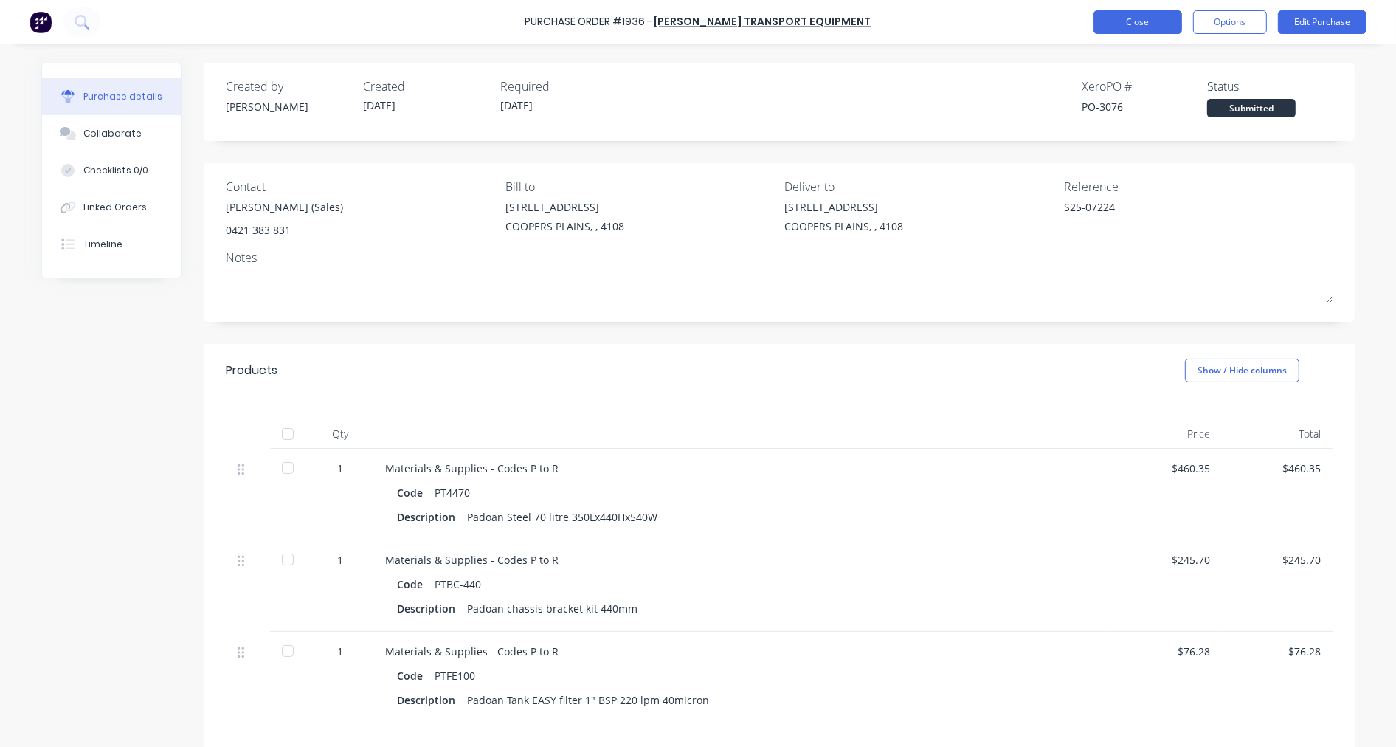
click at [1138, 24] on button "Close" at bounding box center [1138, 22] width 89 height 24
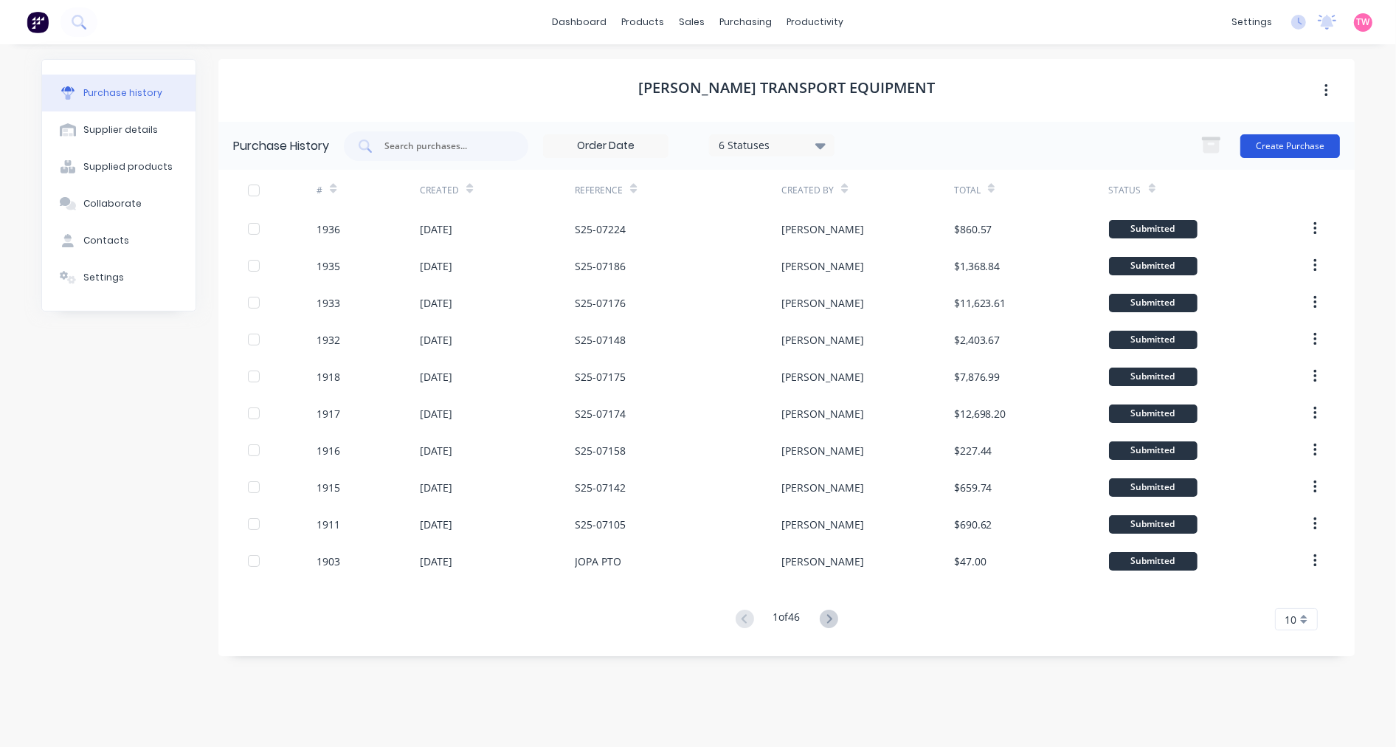
click at [1316, 145] on button "Create Purchase" at bounding box center [1291, 146] width 100 height 24
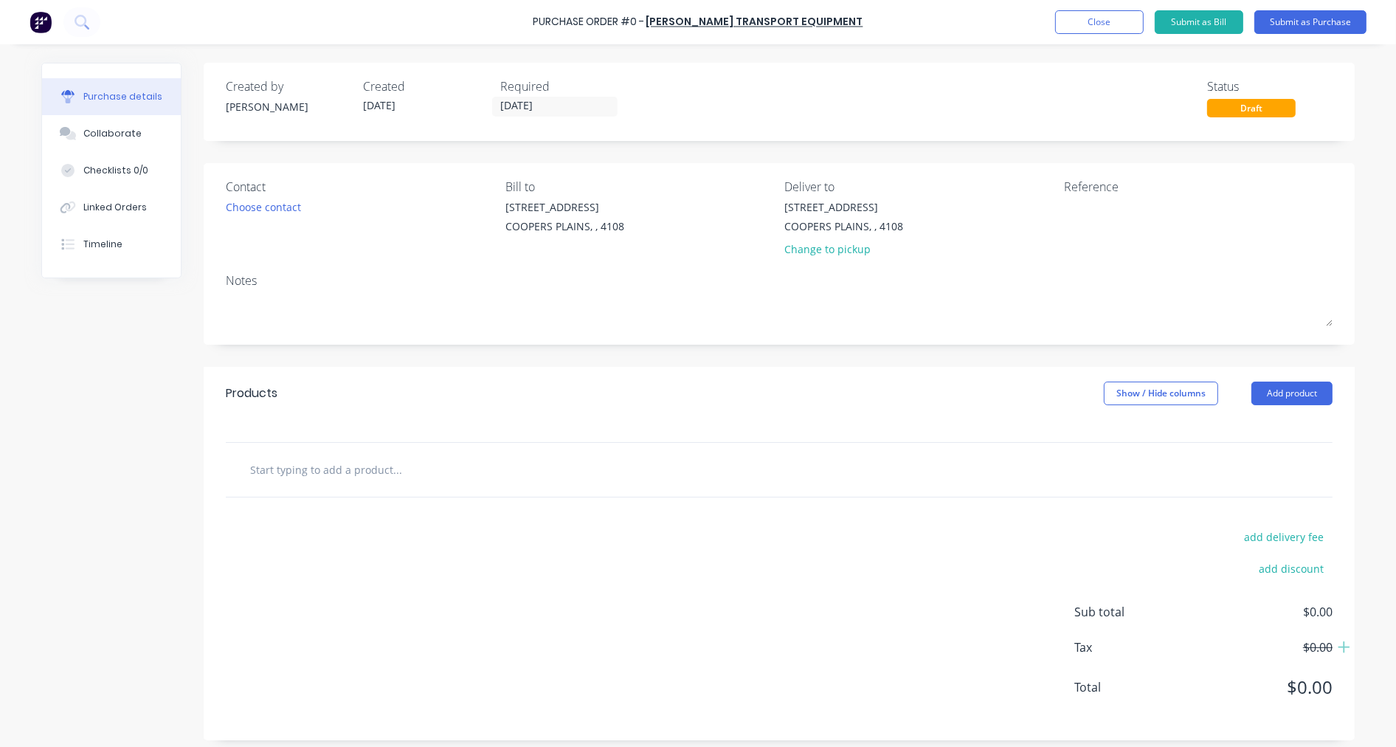
click at [27, 123] on div "Purchase details Collaborate Checklists 0/0 Linked Orders Timeline Created by T…" at bounding box center [698, 351] width 1343 height 673
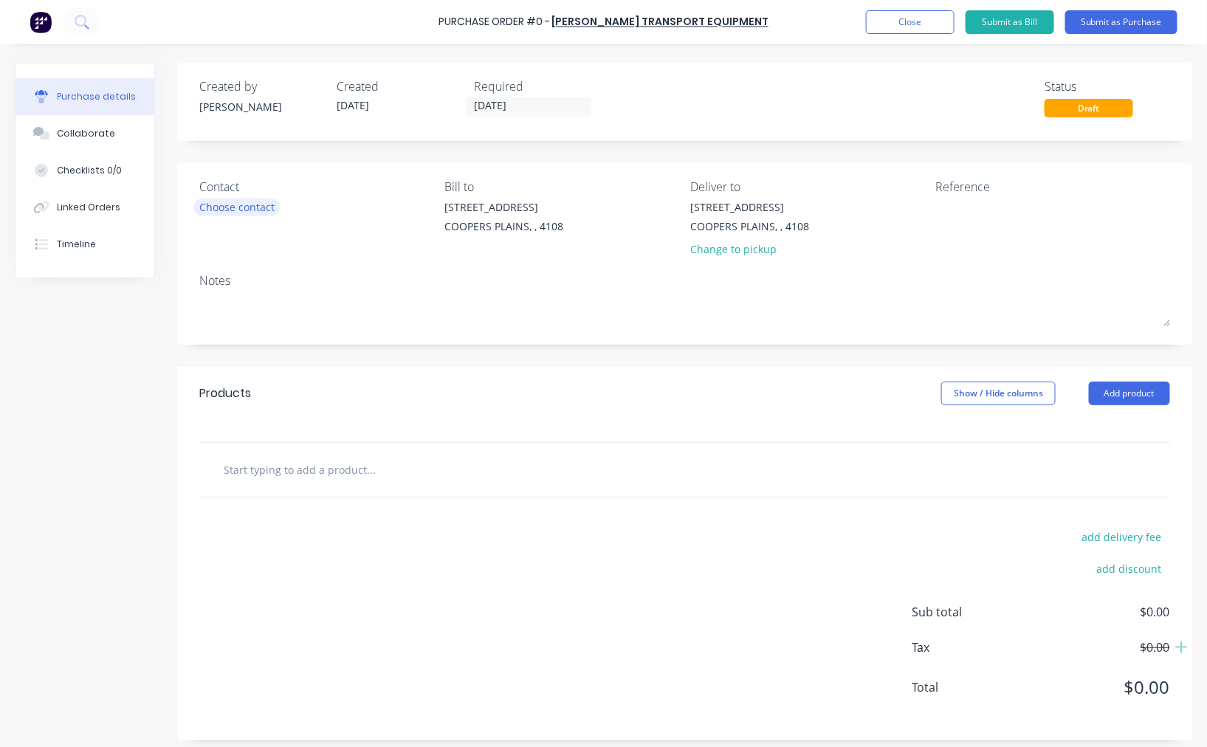
click at [224, 204] on div "Choose contact" at bounding box center [236, 206] width 75 height 15
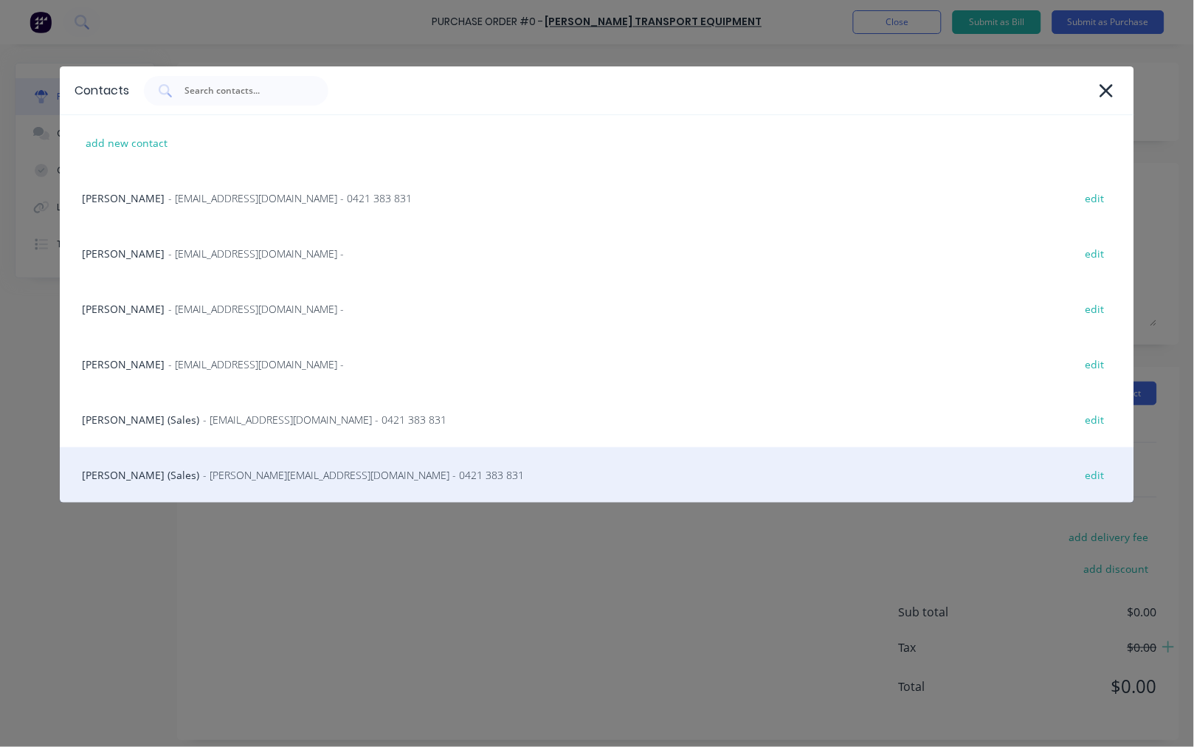
click at [145, 465] on div "Steve Erfurth (Sales) - stevee@ste.com.au - 0421 383 831 edit" at bounding box center [597, 474] width 1075 height 55
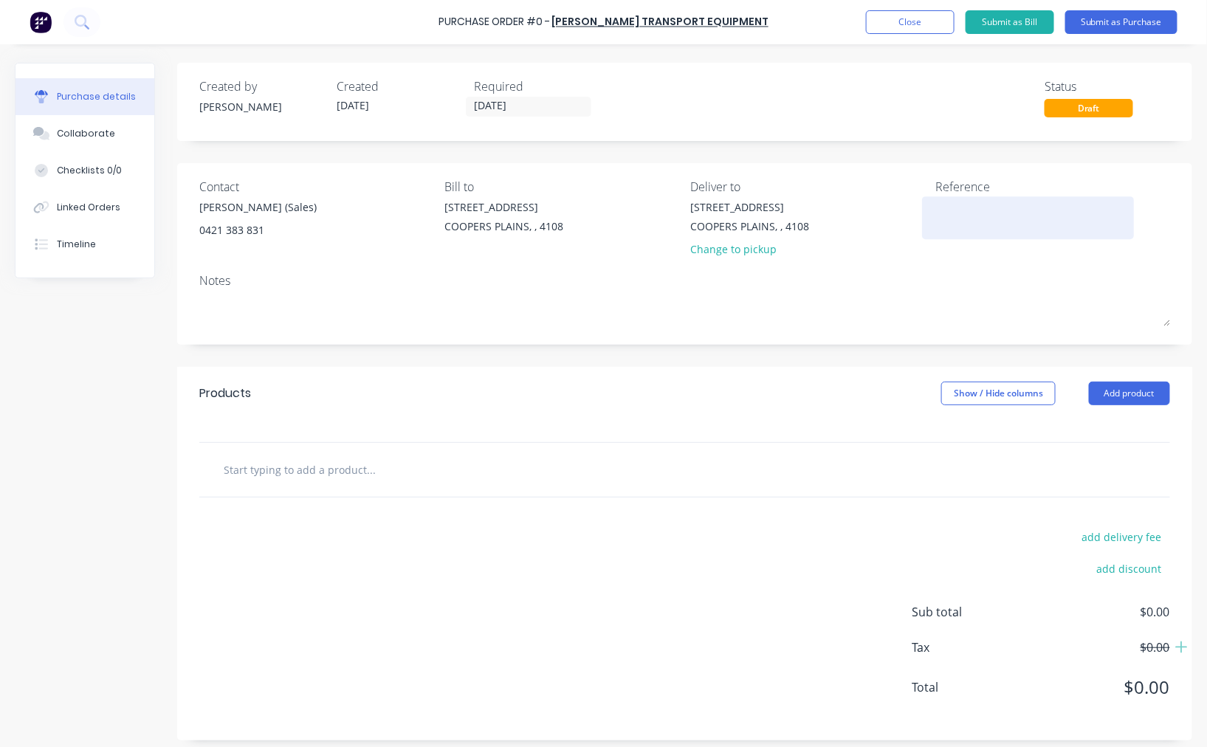
click at [1004, 227] on textarea at bounding box center [1028, 215] width 185 height 33
paste textarea "S25-07225"
type textarea "S25-07225"
click at [275, 469] on input "text" at bounding box center [370, 470] width 295 height 30
paste input "TH448C"
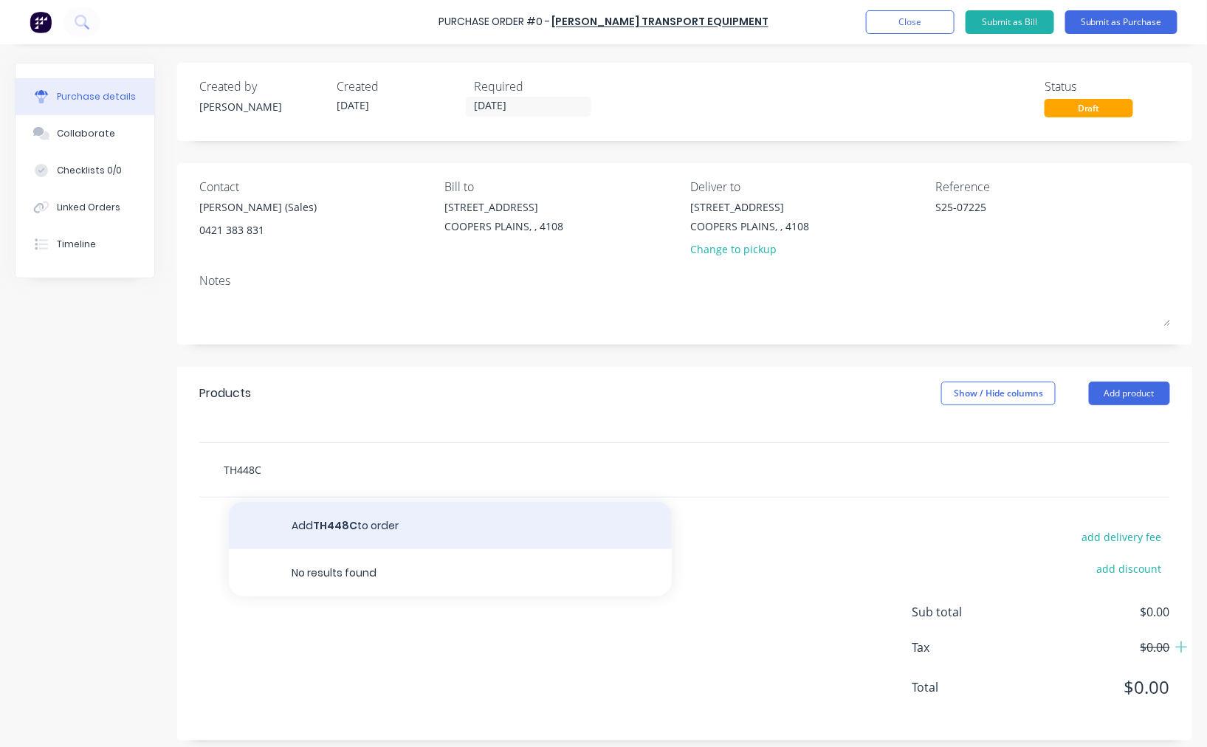
type input "TH448C"
click at [314, 528] on button "Add TH448C to order" at bounding box center [450, 525] width 443 height 47
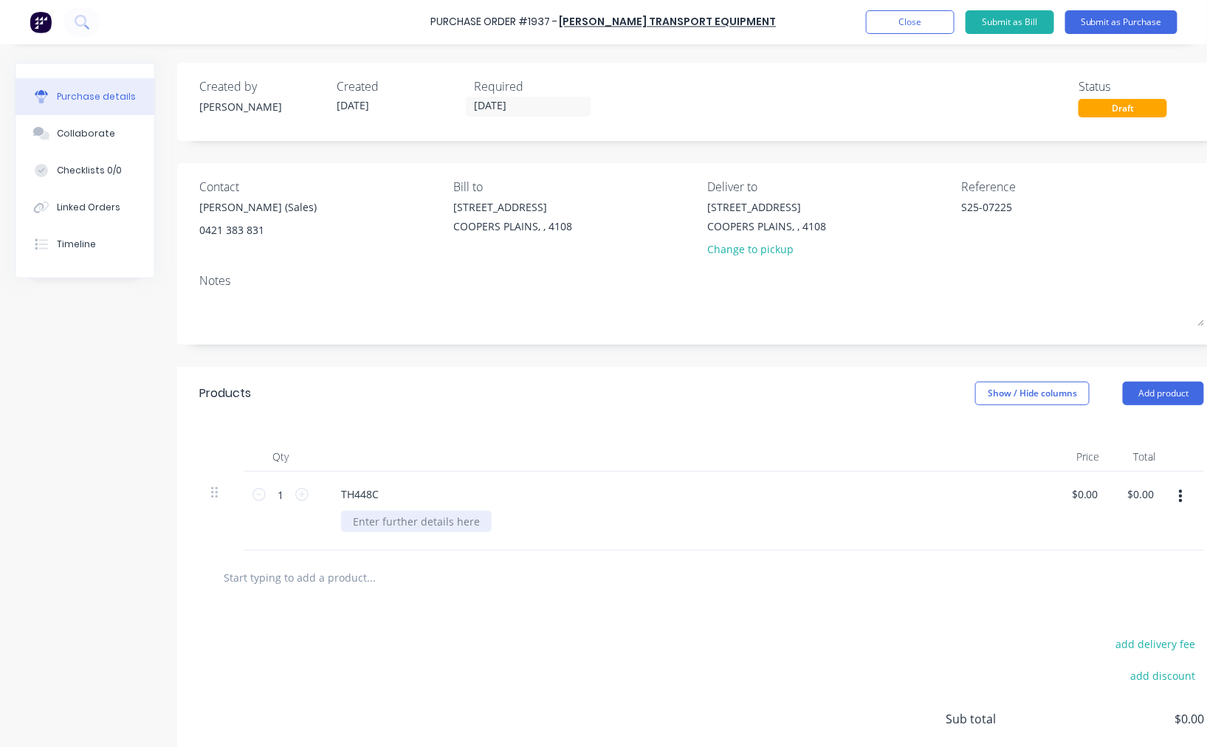
click at [400, 530] on div at bounding box center [416, 521] width 151 height 21
paste div
click at [1083, 492] on input "0.0000" at bounding box center [1087, 493] width 40 height 21
type input "$40.60"
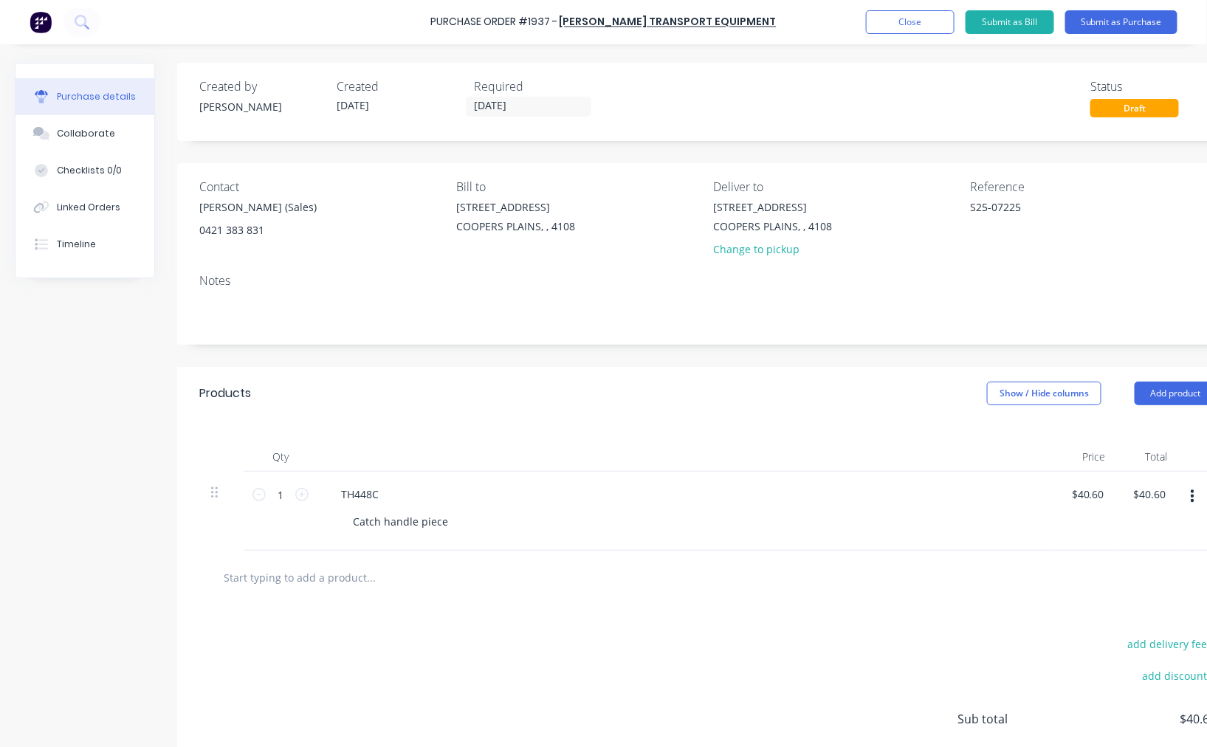
type input "$40.60"
click at [325, 585] on input "text" at bounding box center [370, 577] width 295 height 30
paste input "TH482A"
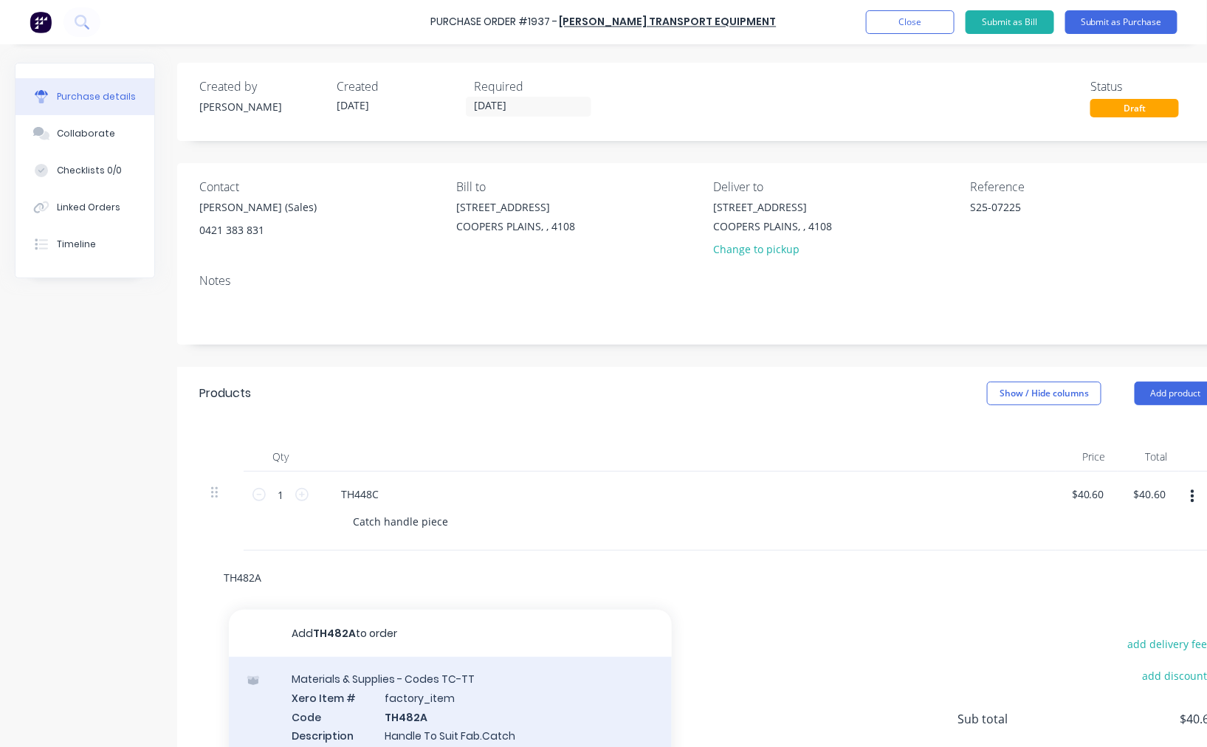
type input "TH482A"
click at [452, 689] on div "Materials & Supplies - Codes TC-TT Xero Item # factory_item Code TH482A Descrip…" at bounding box center [450, 716] width 443 height 119
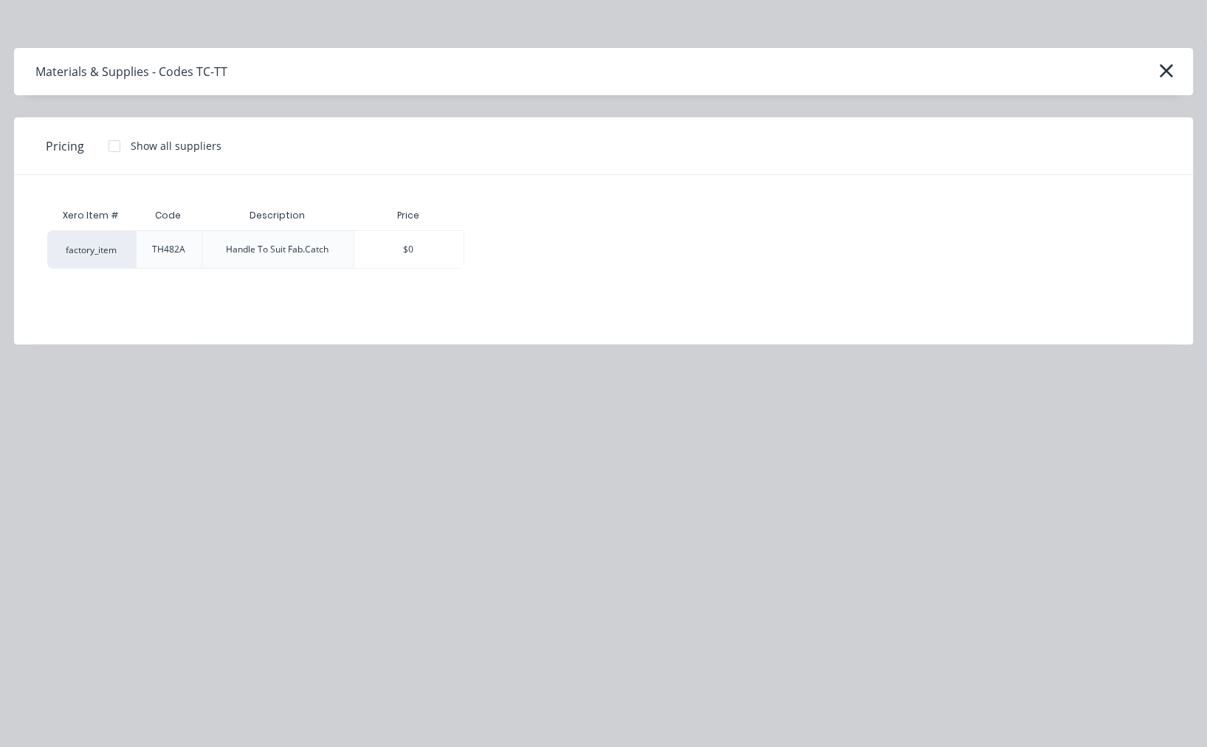
click at [108, 144] on div at bounding box center [115, 146] width 30 height 30
click at [517, 241] on div "$50.74" at bounding box center [516, 249] width 103 height 37
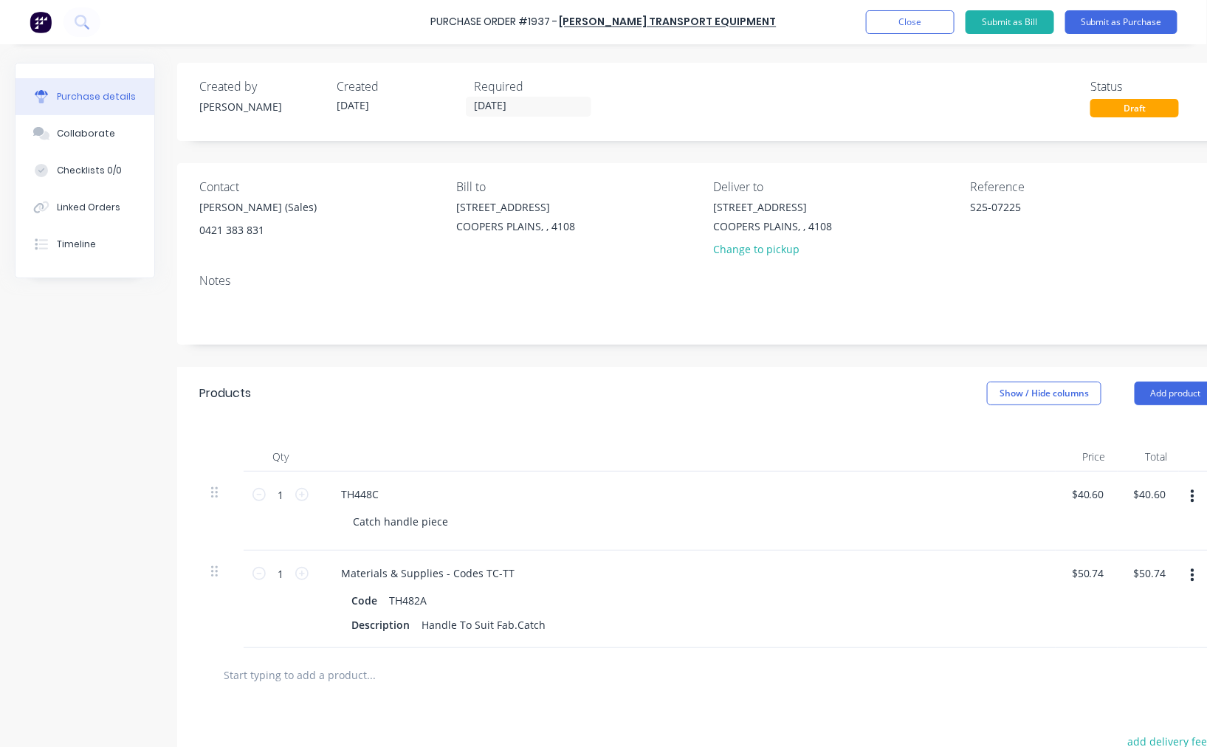
click at [325, 674] on input "text" at bounding box center [370, 675] width 295 height 30
paste input "FC"
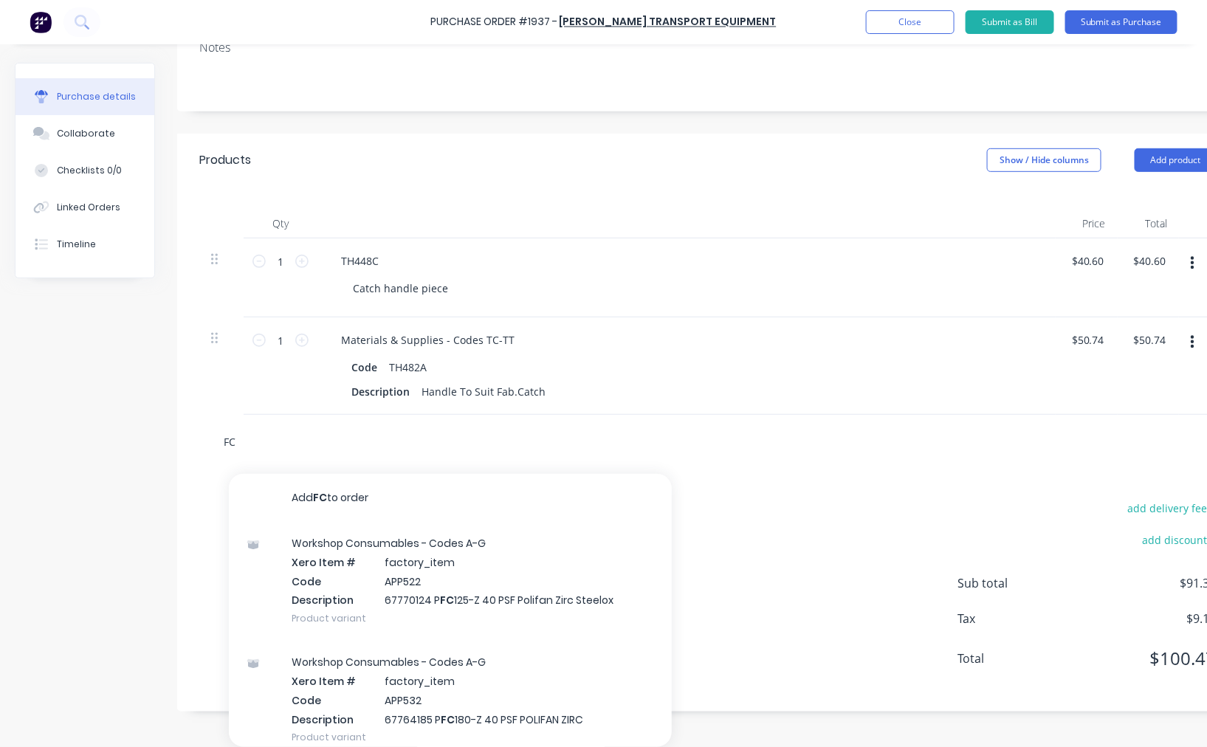
scroll to position [246, 0]
click at [415, 427] on input "FC" at bounding box center [370, 442] width 295 height 30
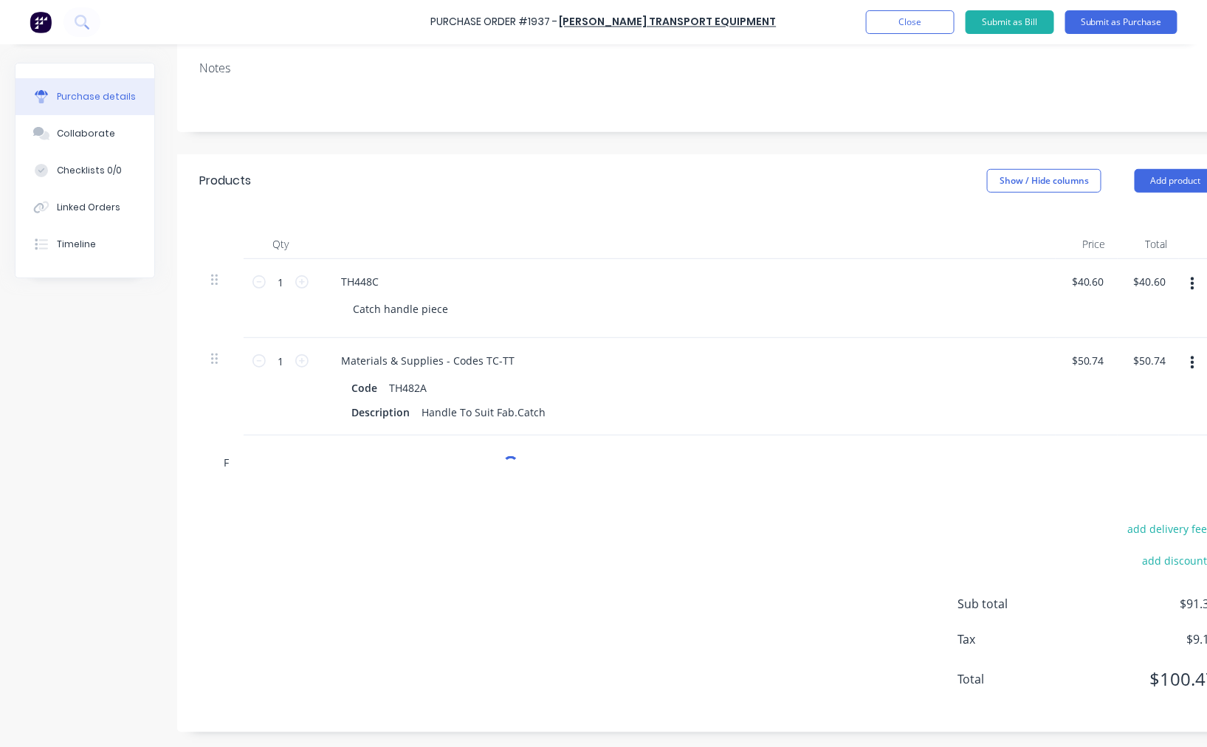
scroll to position [226, 0]
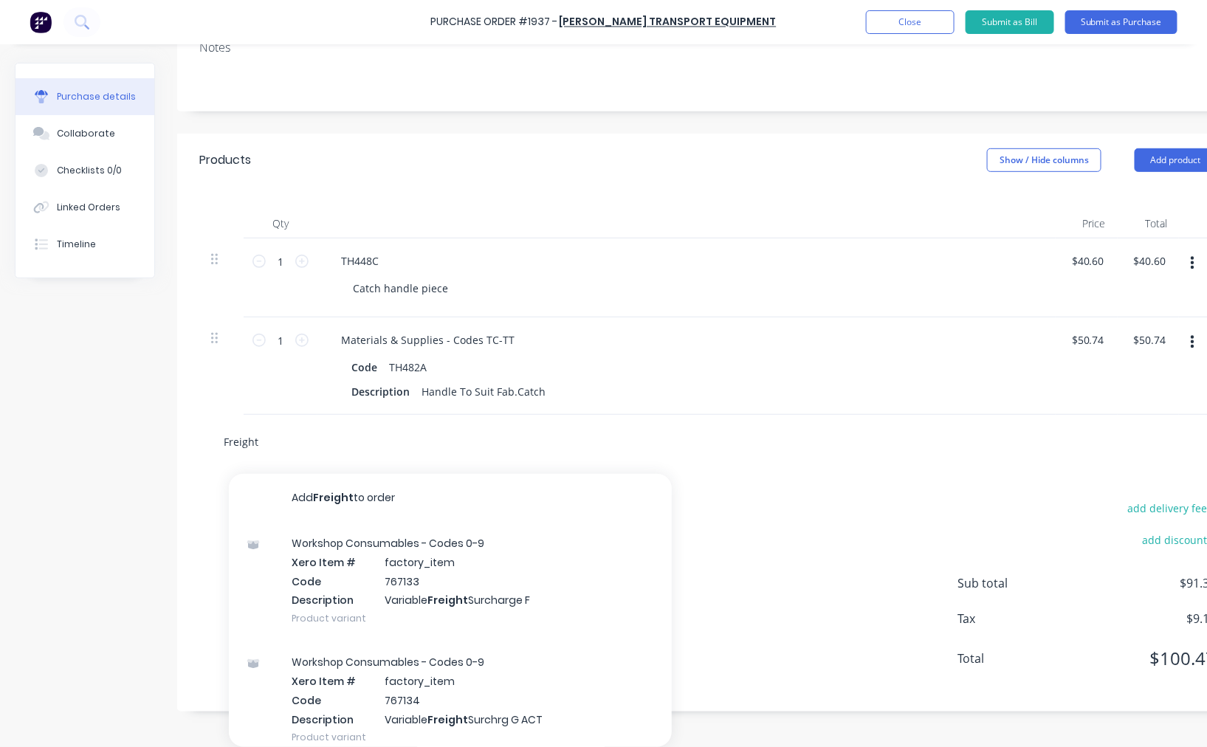
type input "Freight"
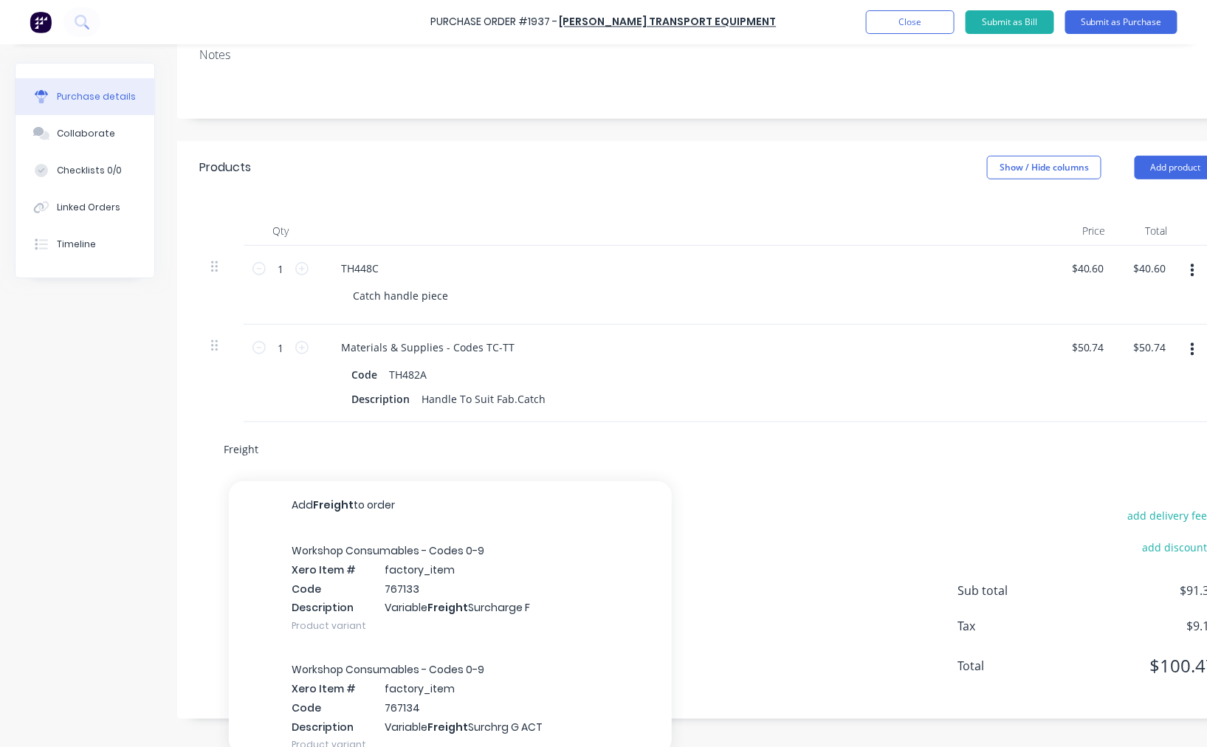
scroll to position [246, 0]
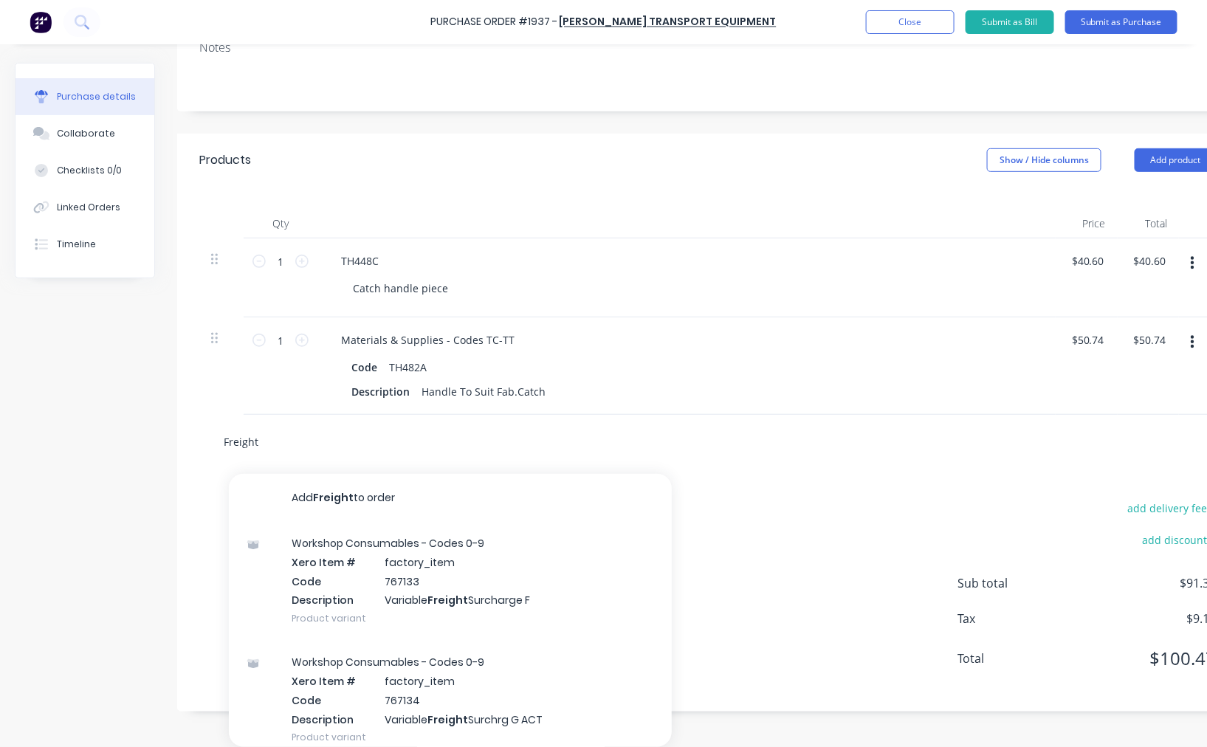
click at [404, 427] on input "Freight" at bounding box center [370, 442] width 295 height 30
click button "Add Freight to order" at bounding box center [450, 497] width 443 height 47
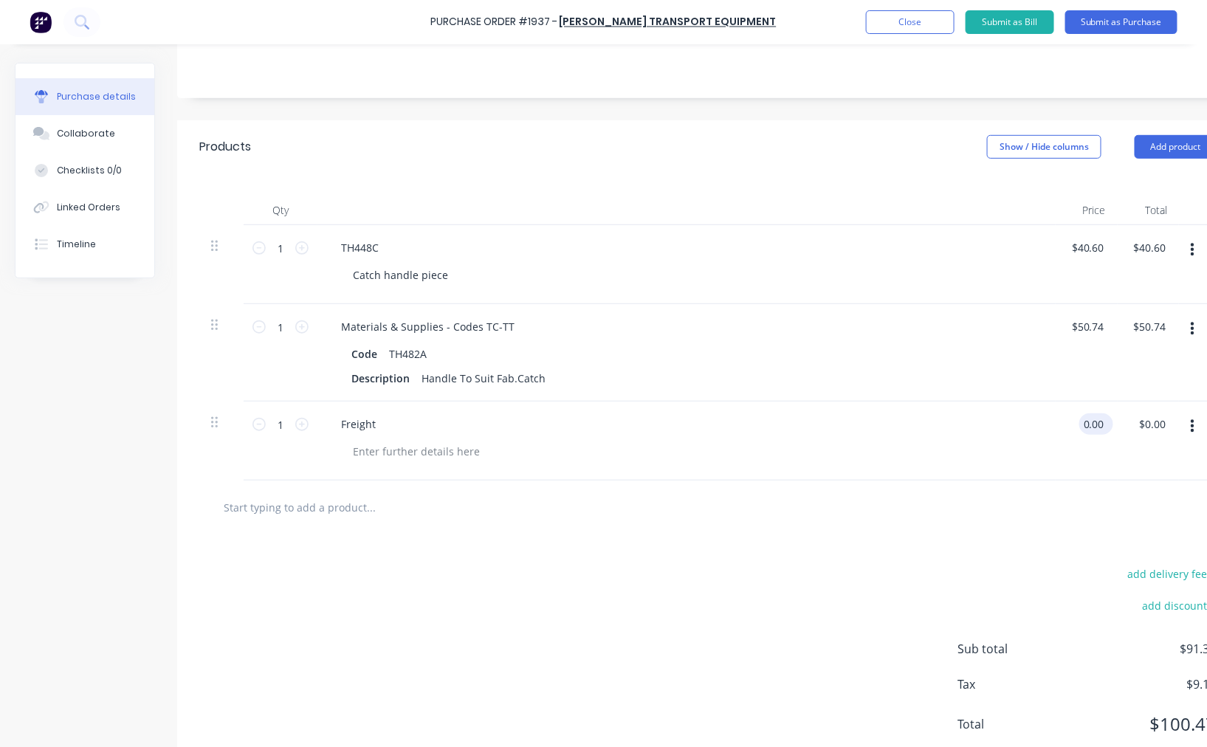
click at [1097, 426] on input "0.00" at bounding box center [1093, 423] width 28 height 21
type input "$50.00"
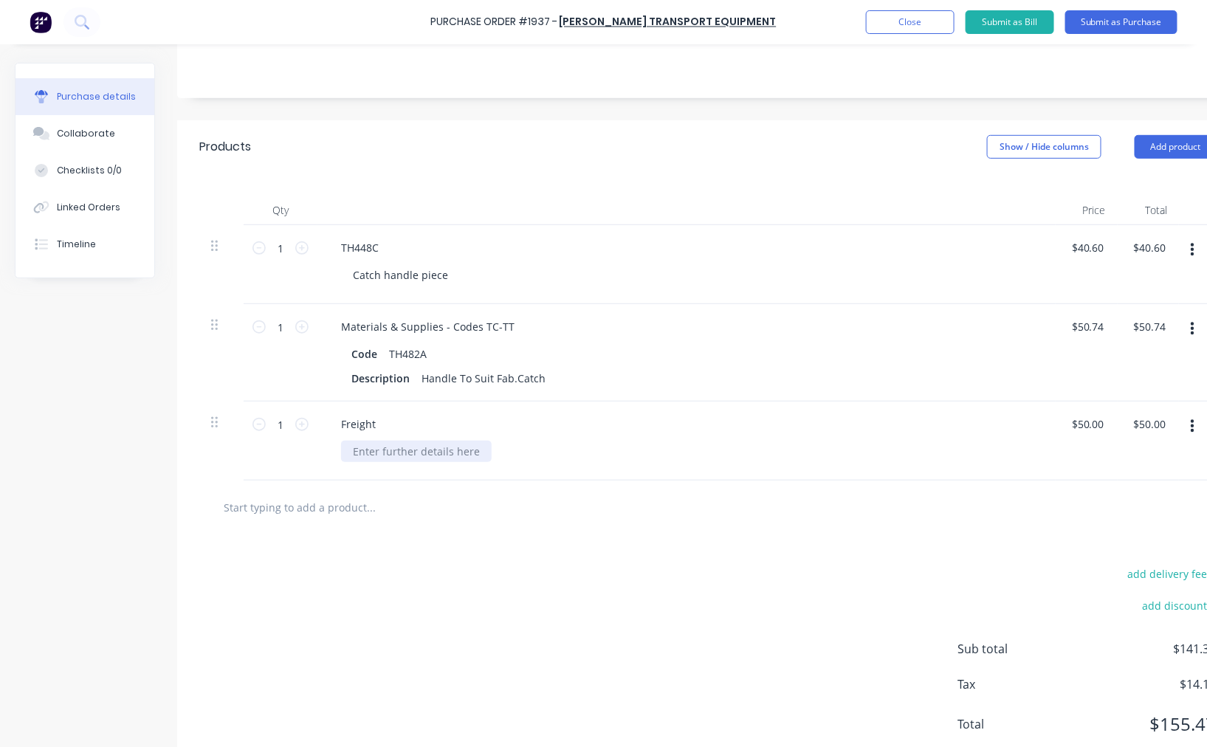
click at [393, 444] on div at bounding box center [416, 451] width 151 height 21
click at [365, 450] on div "To Unit 8/81 Railway Road North Mulgrave NSW AU 2756" at bounding box center [407, 451] width 132 height 21
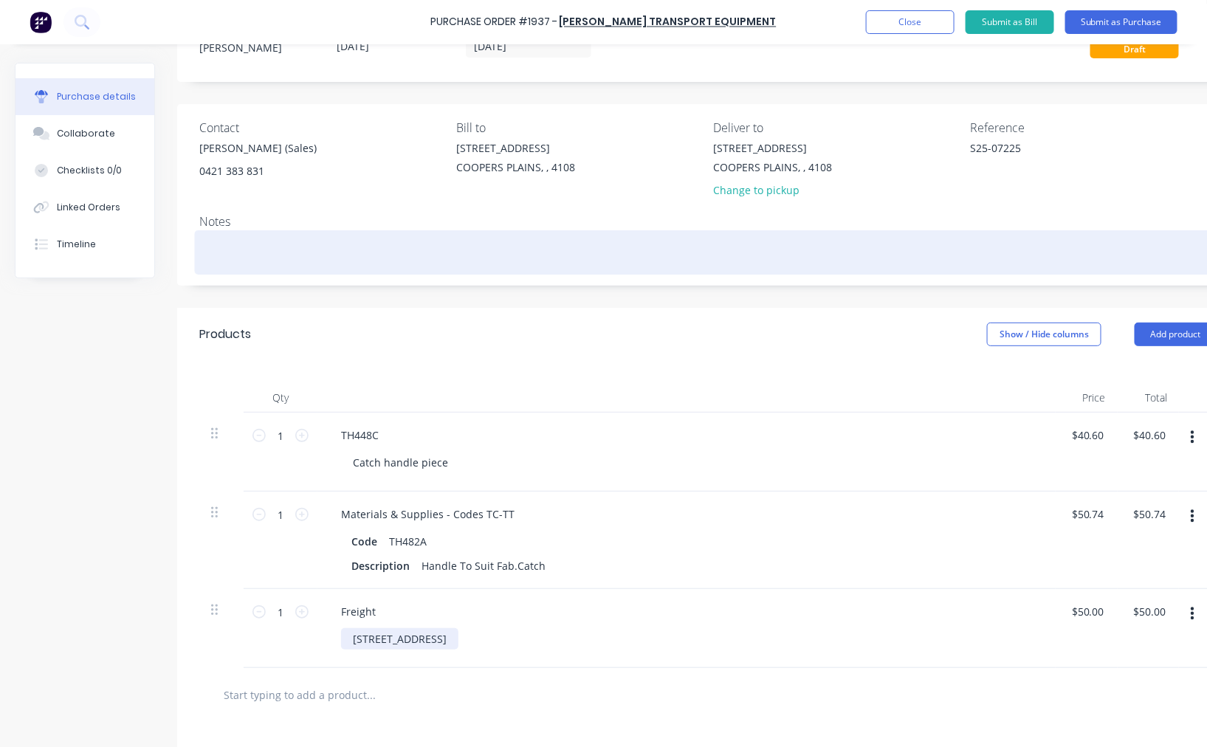
scroll to position [0, 0]
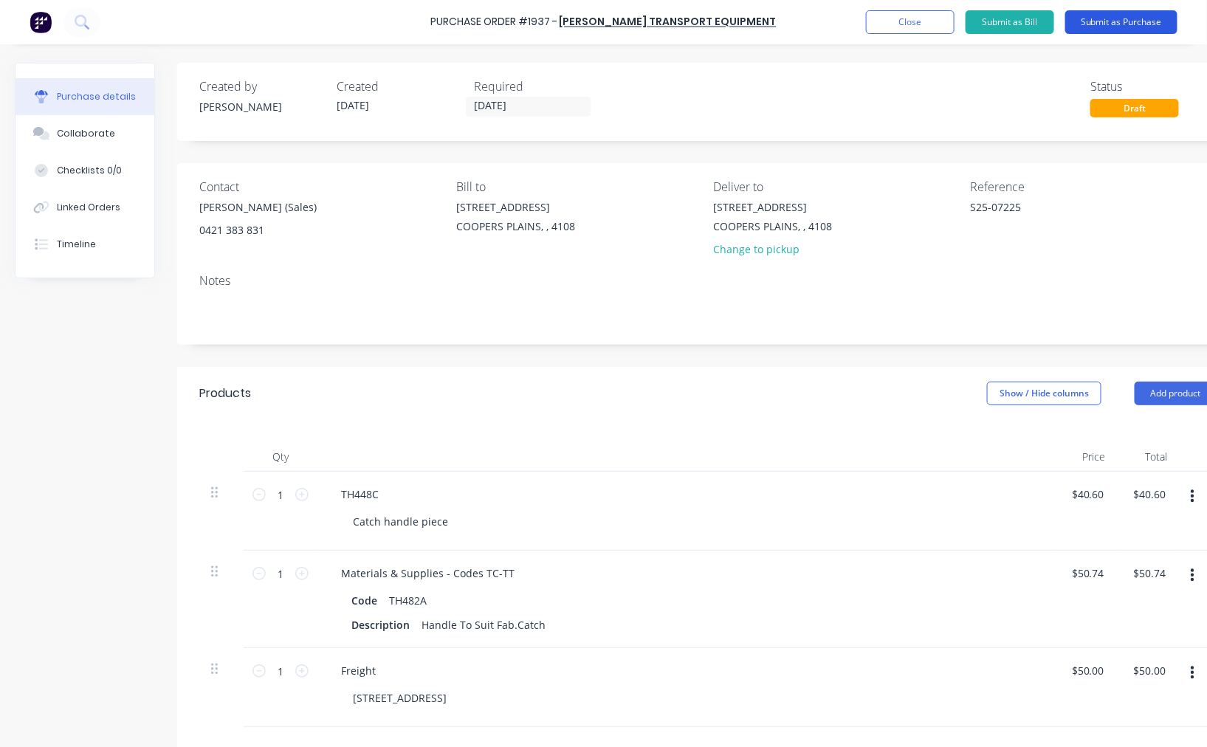
click at [1114, 16] on button "Submit as Purchase" at bounding box center [1121, 22] width 112 height 24
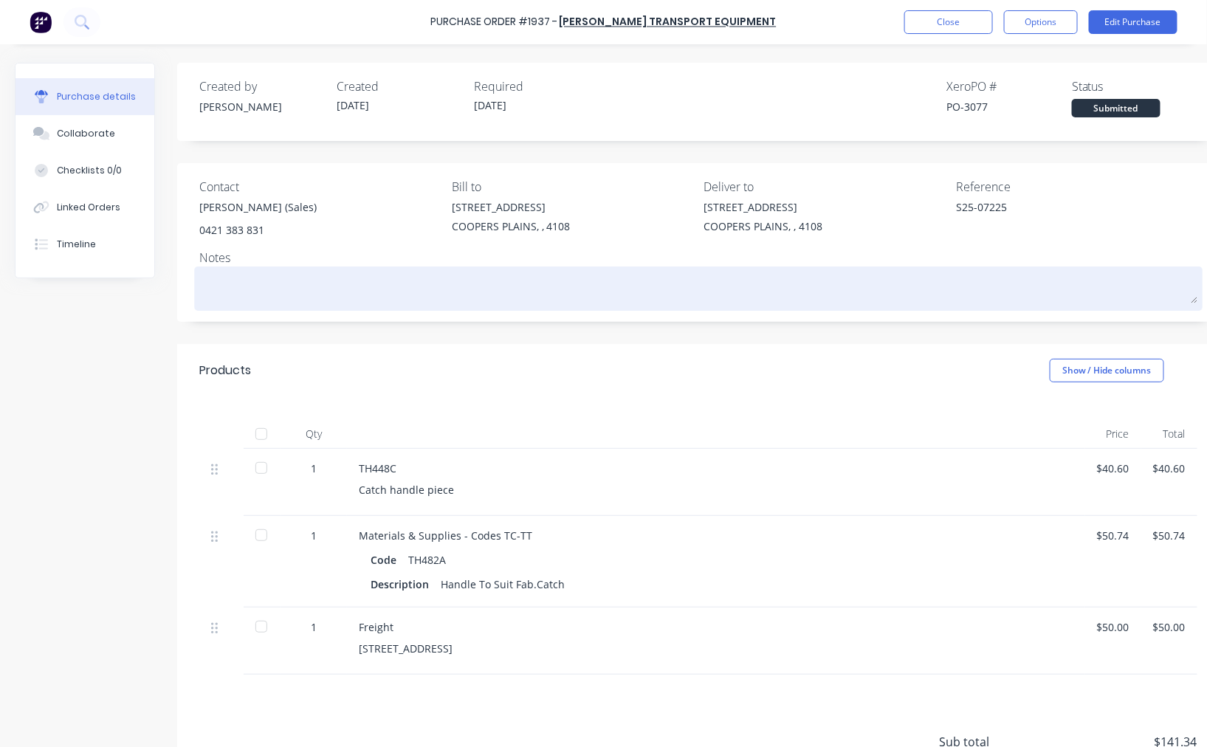
click at [315, 290] on textarea at bounding box center [698, 286] width 998 height 33
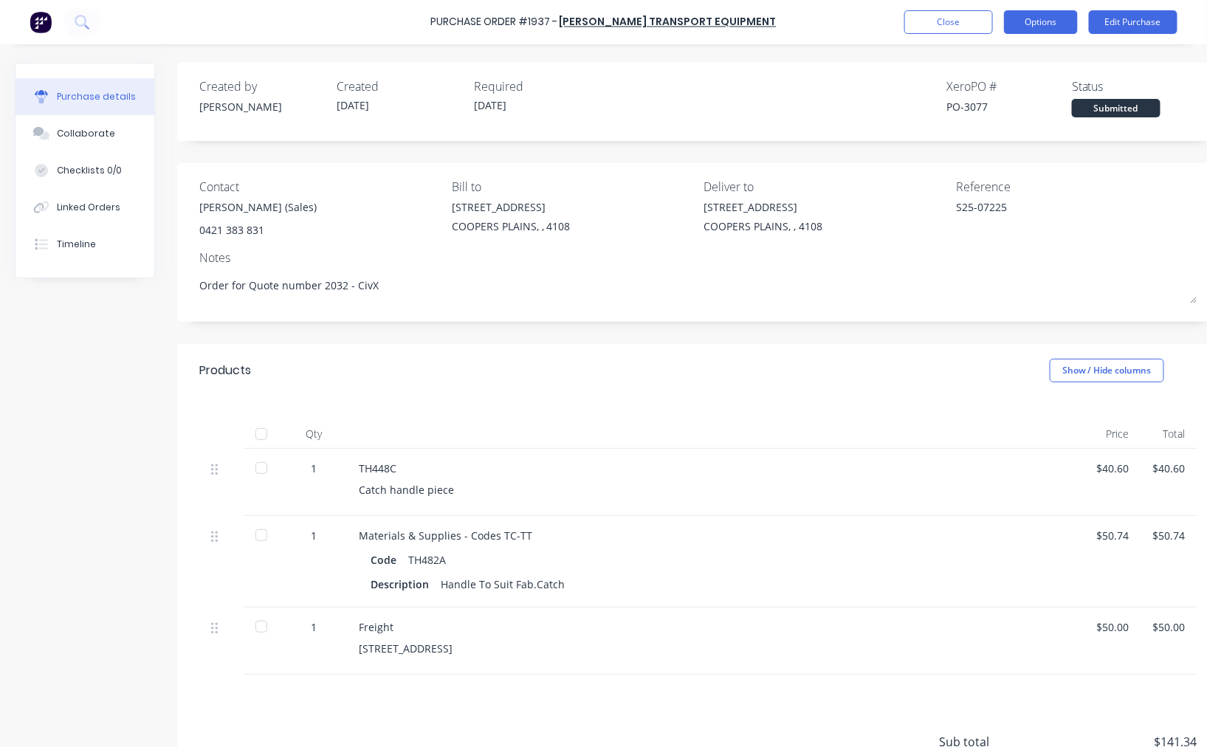
type textarea "Order for Quote number 2032 - CivX"
click at [1061, 24] on button "Options" at bounding box center [1041, 22] width 74 height 24
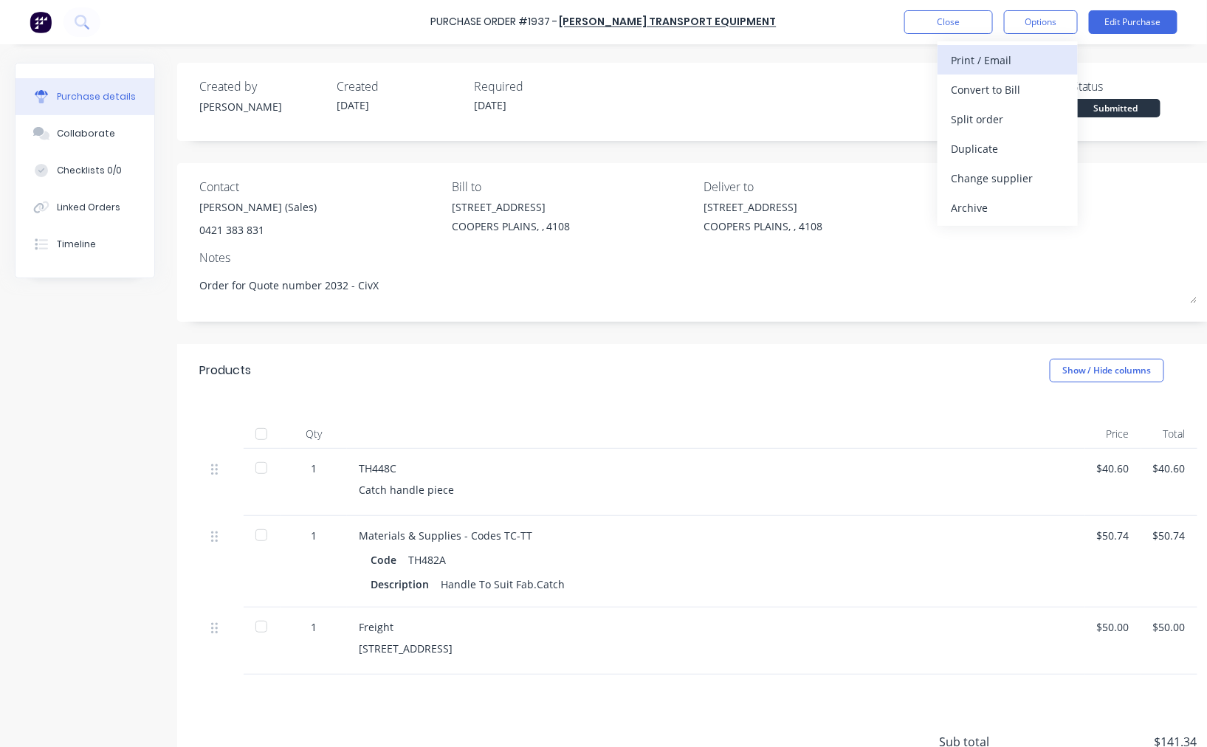
click at [1041, 53] on div "Print / Email" at bounding box center [1008, 59] width 114 height 21
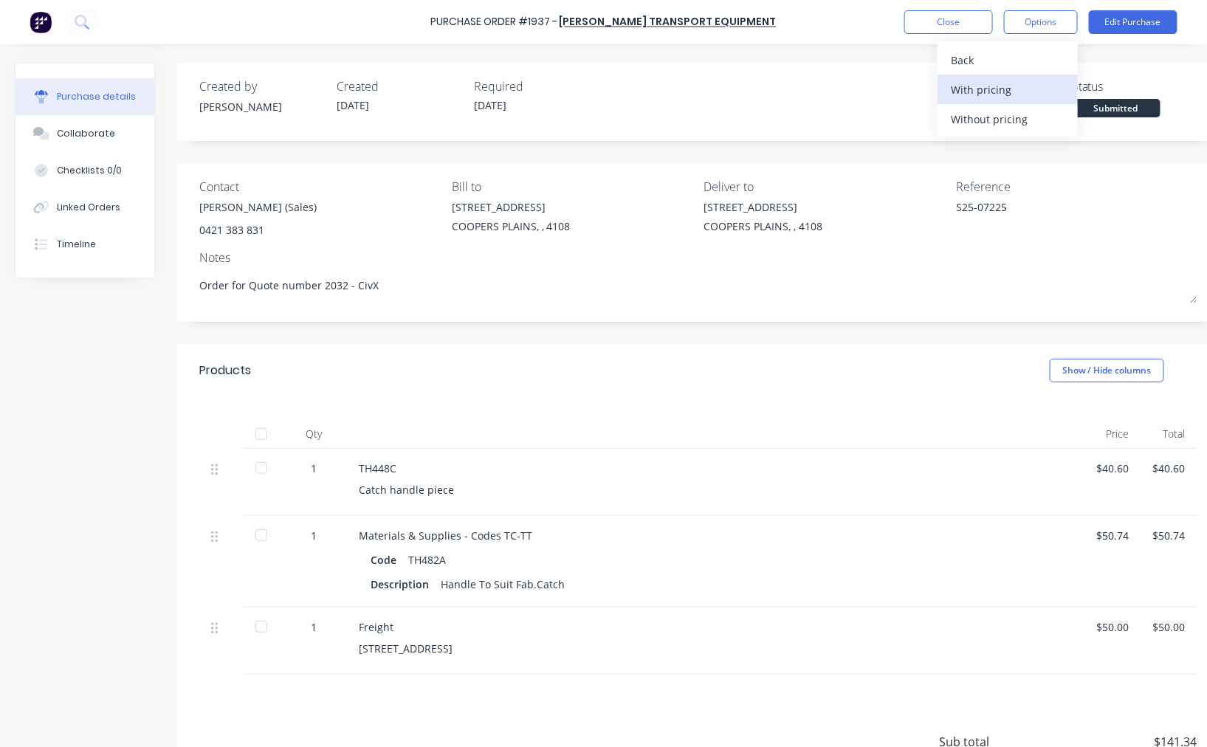
click at [1006, 89] on div "With pricing" at bounding box center [1008, 89] width 114 height 21
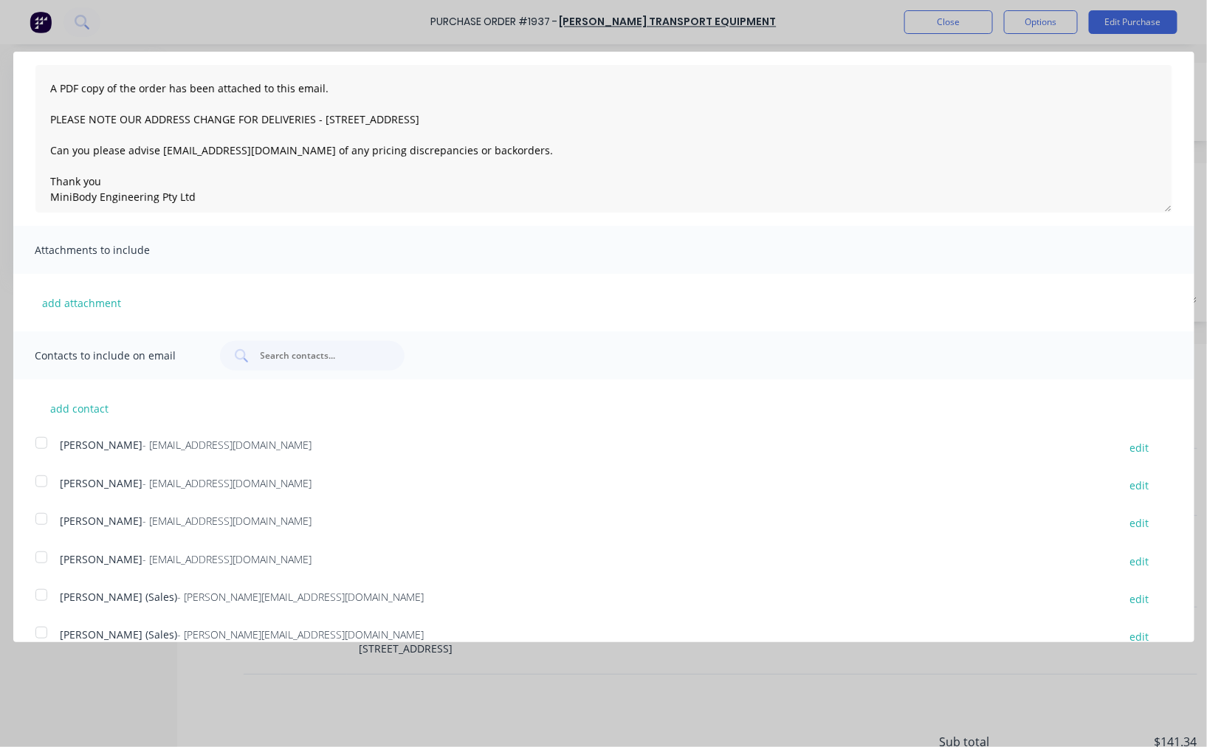
scroll to position [118, 0]
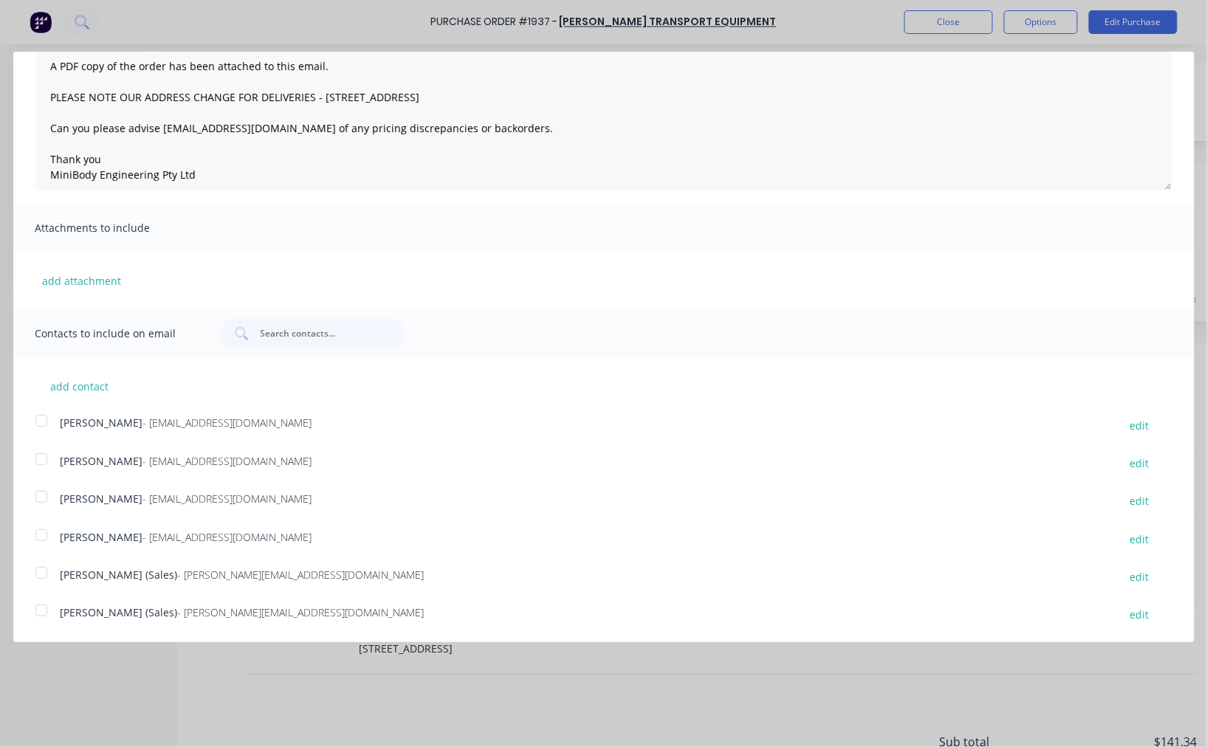
click at [42, 610] on div at bounding box center [42, 611] width 30 height 30
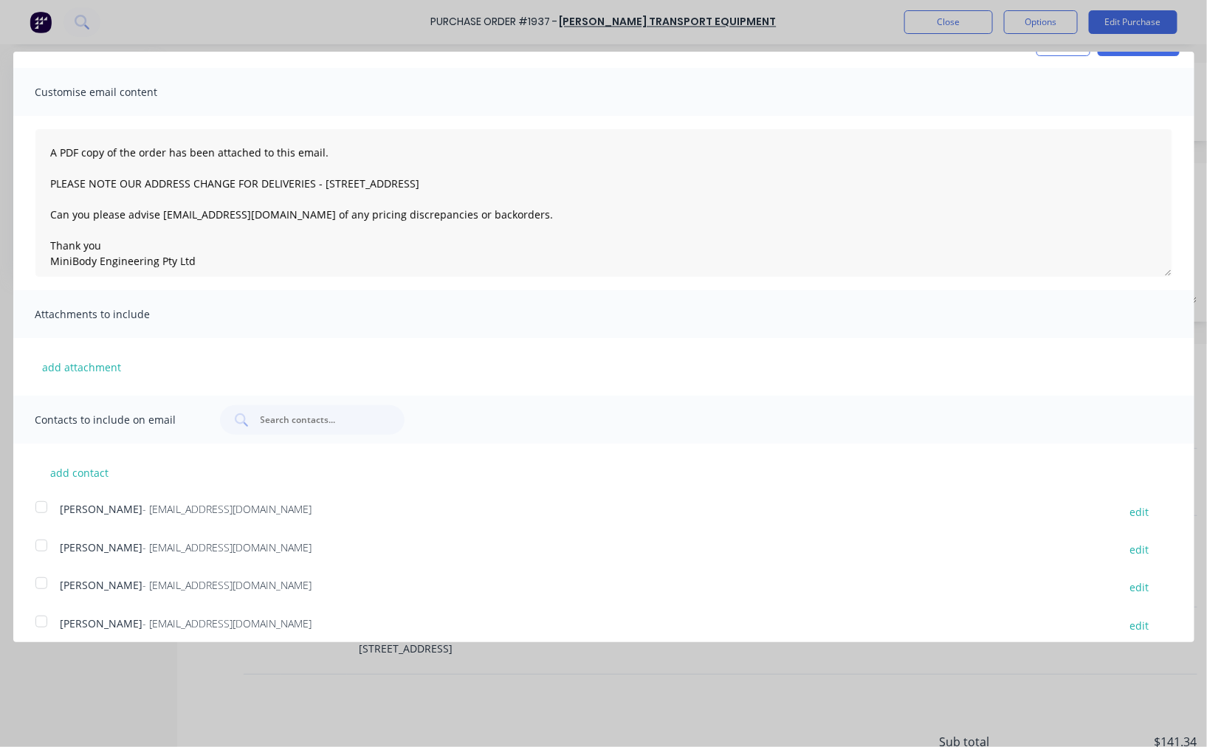
scroll to position [0, 0]
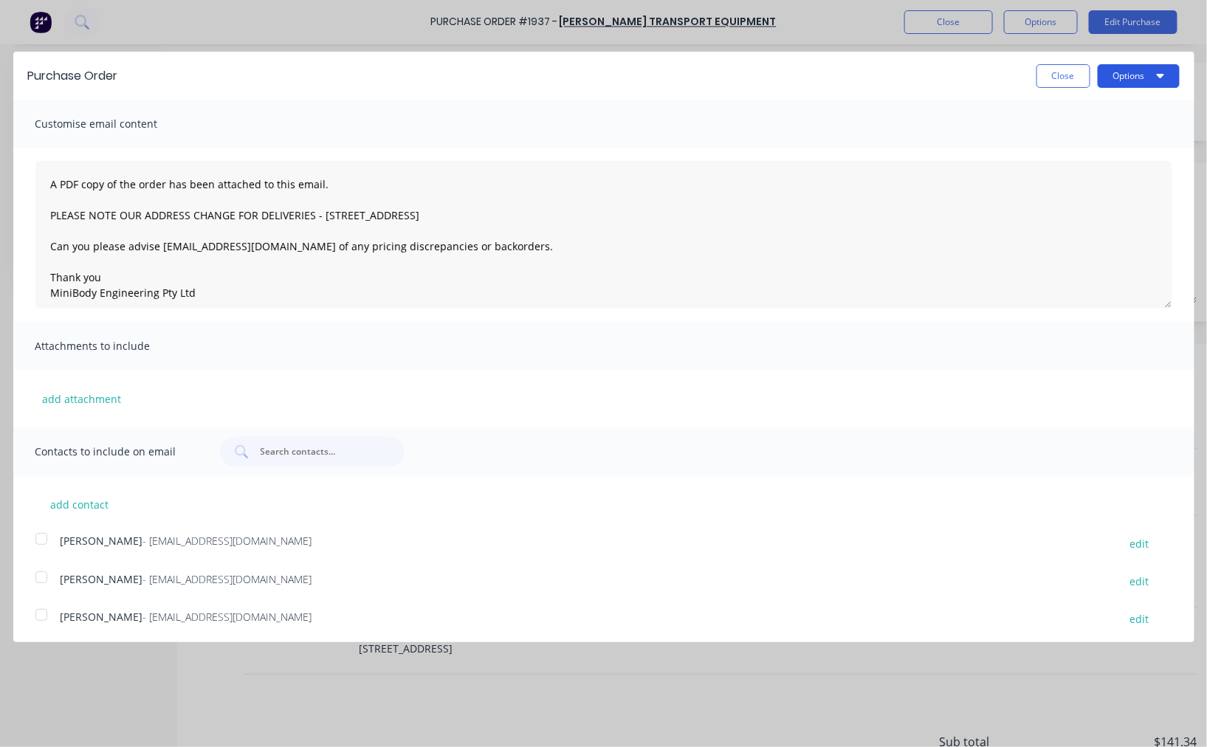
click at [1139, 72] on button "Options" at bounding box center [1138, 76] width 82 height 24
click at [1072, 133] on div "Email" at bounding box center [1109, 142] width 114 height 21
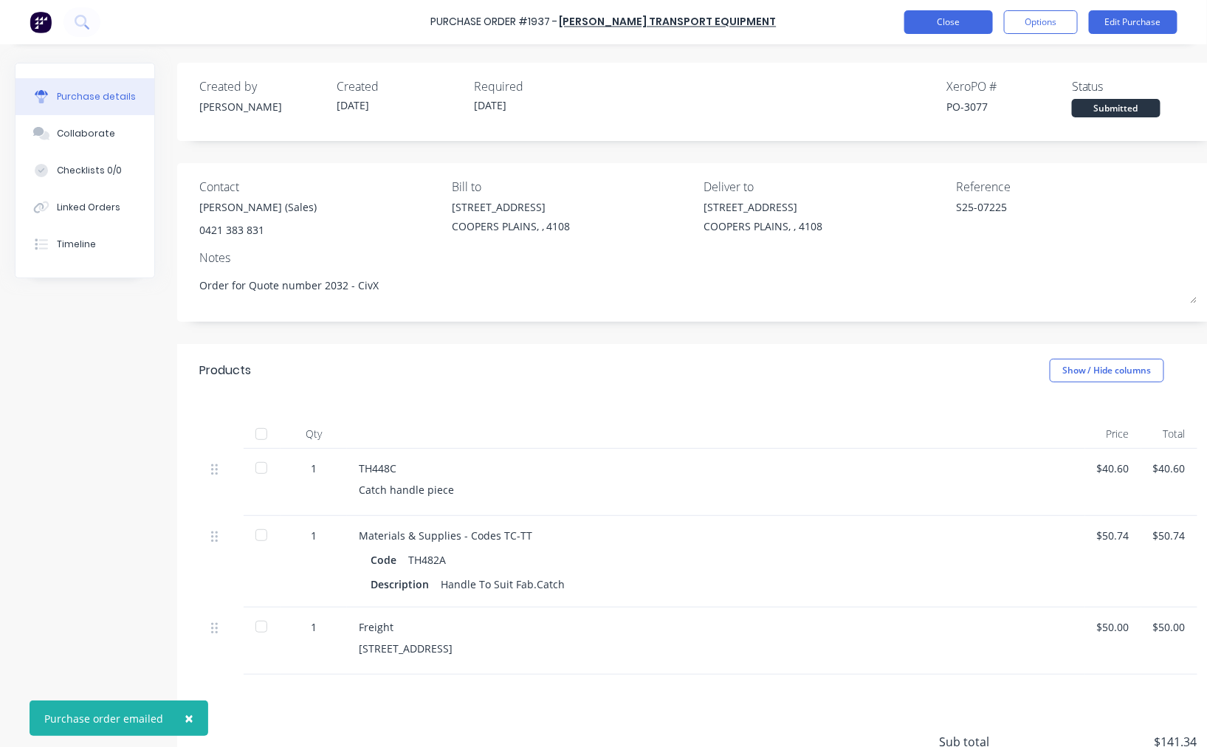
click at [945, 21] on button "Close" at bounding box center [948, 22] width 89 height 24
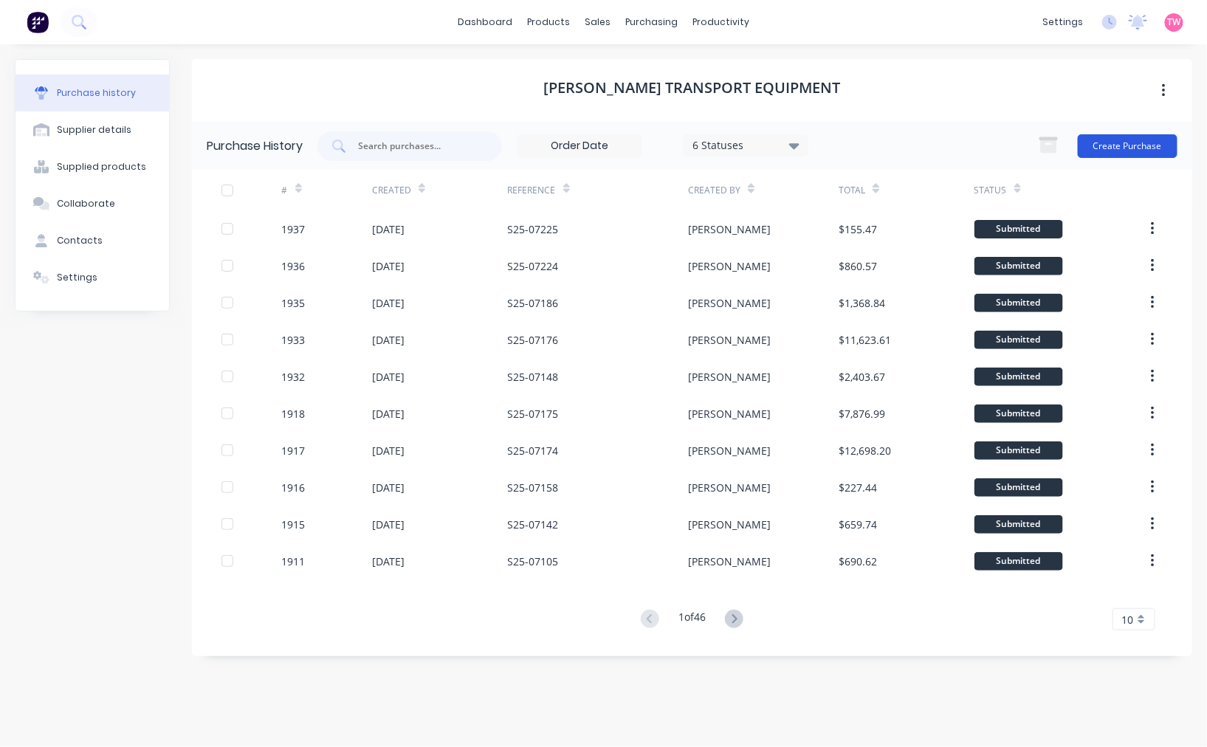
click at [1130, 142] on button "Create Purchase" at bounding box center [1127, 146] width 100 height 24
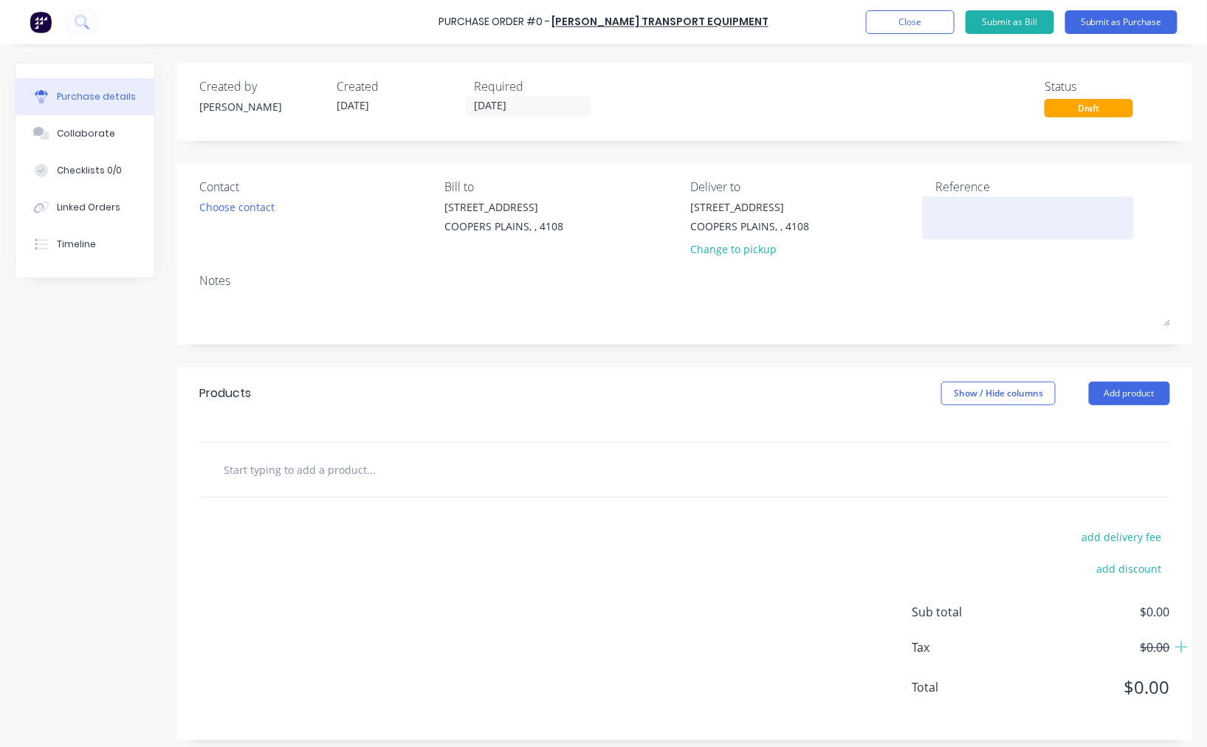
click at [991, 221] on textarea at bounding box center [1028, 215] width 185 height 33
paste textarea "S25-07280"
type textarea "S25-07280"
click at [238, 189] on div "Contact" at bounding box center [316, 187] width 235 height 18
click at [238, 202] on div "Choose contact" at bounding box center [236, 206] width 75 height 15
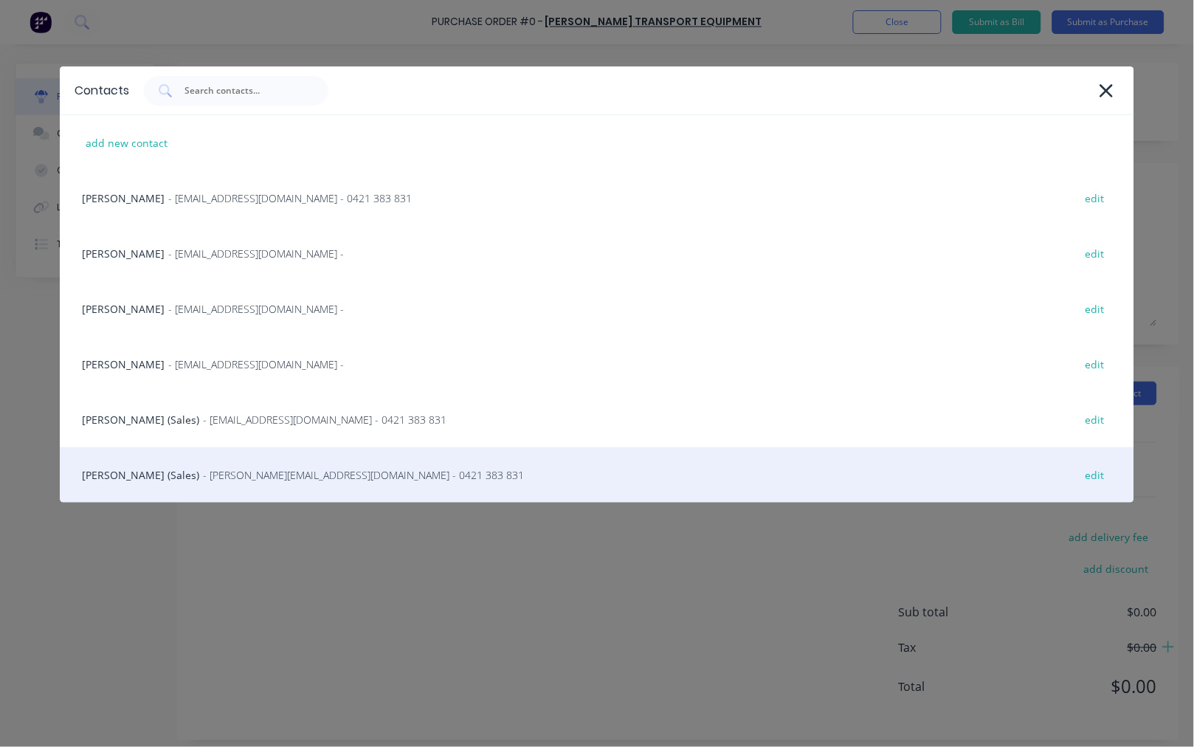
click at [145, 461] on div "Steve Erfurth (Sales) - stevee@ste.com.au - 0421 383 831 edit" at bounding box center [597, 474] width 1075 height 55
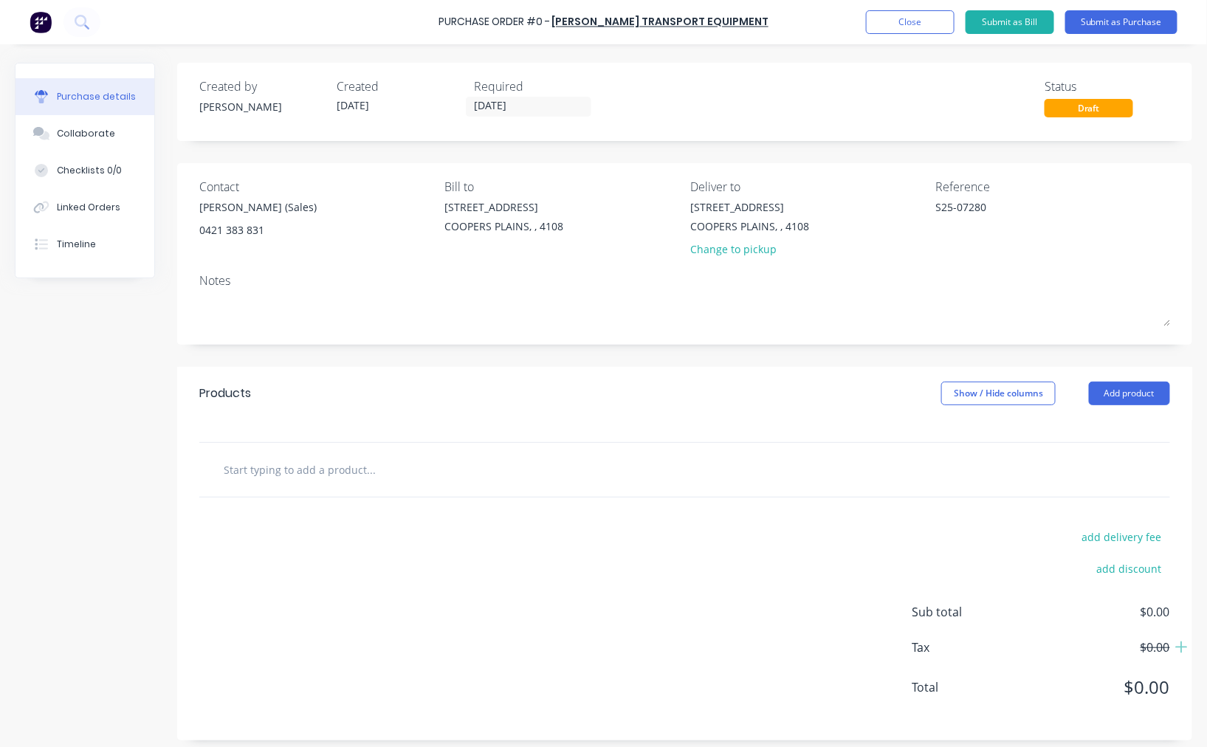
click at [389, 477] on input "text" at bounding box center [370, 470] width 295 height 30
paste input "T1250SINGLE"
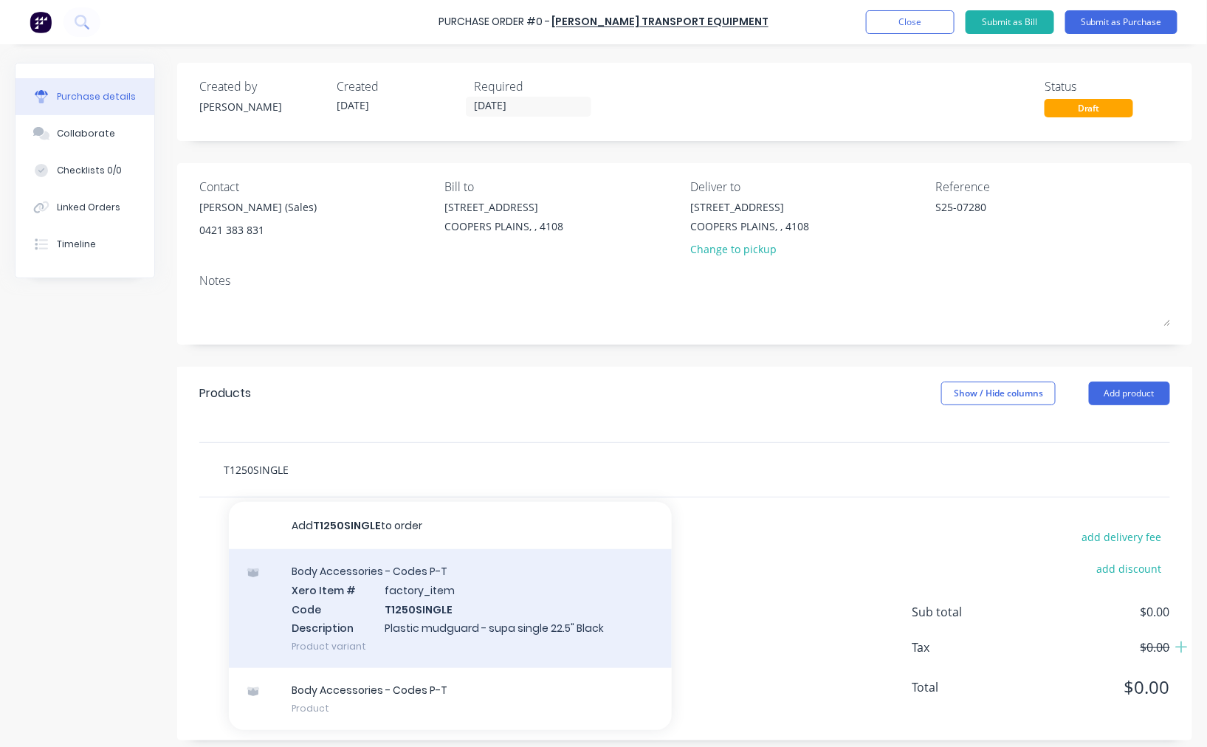
type input "T1250SINGLE"
click at [469, 587] on div "Body Accessories - Codes P-T Xero Item # factory_item Code T1250SINGLE Descript…" at bounding box center [450, 608] width 443 height 119
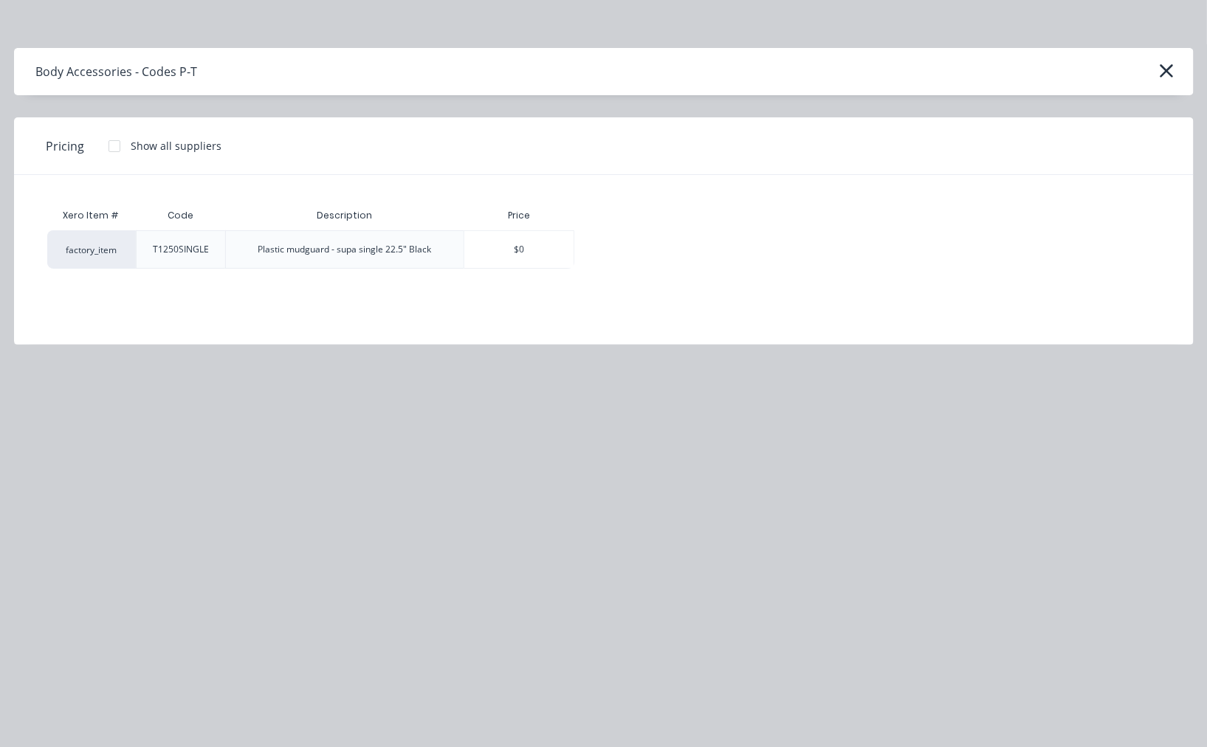
click at [114, 148] on div at bounding box center [115, 146] width 30 height 30
click at [554, 249] on div "$0" at bounding box center [519, 249] width 110 height 37
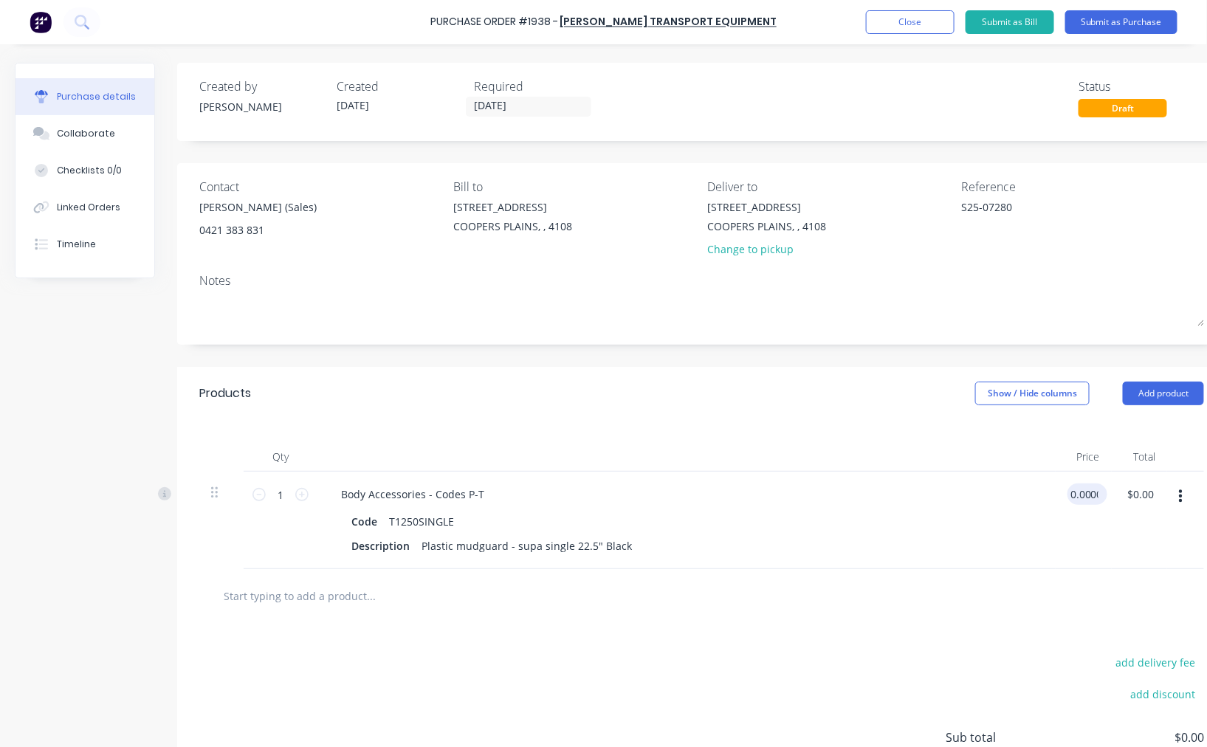
click at [1093, 498] on input "0.0000" at bounding box center [1084, 493] width 34 height 21
click at [1093, 498] on input "0.0000" at bounding box center [1087, 493] width 40 height 21
type input "$137.70"
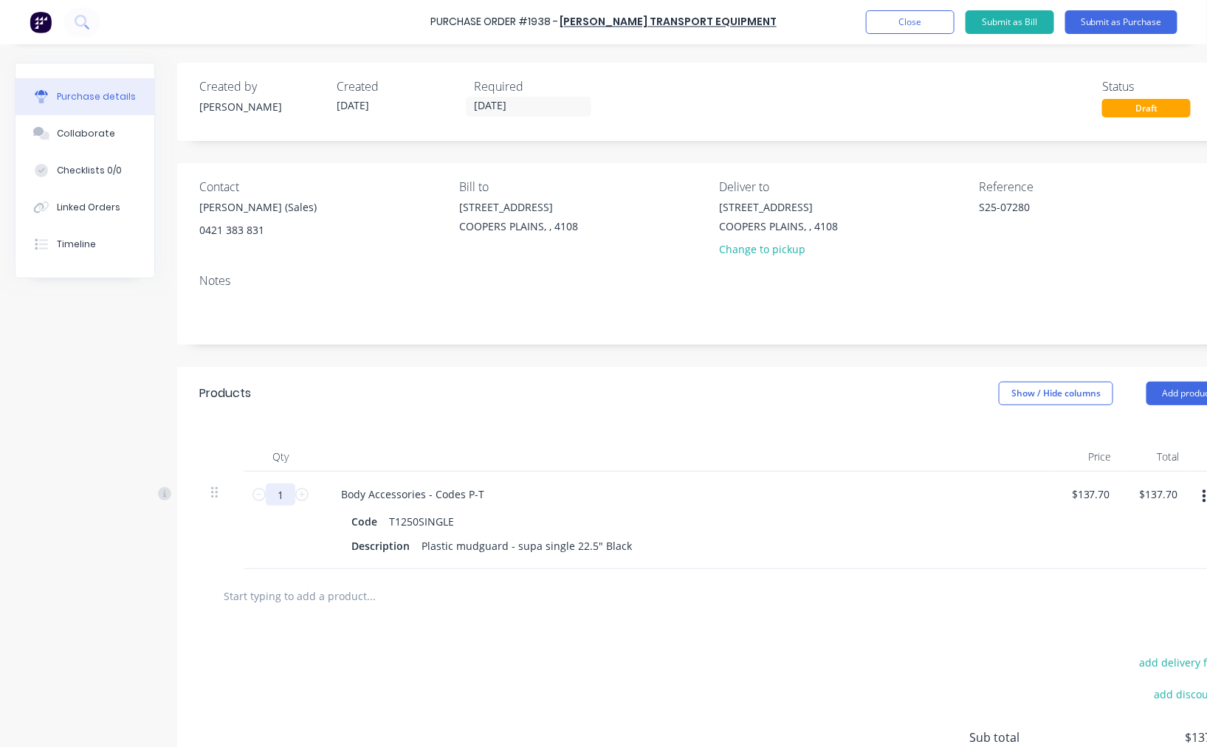
click at [283, 492] on input "1" at bounding box center [281, 494] width 30 height 22
type input "2"
type input "$275.40"
type input "2"
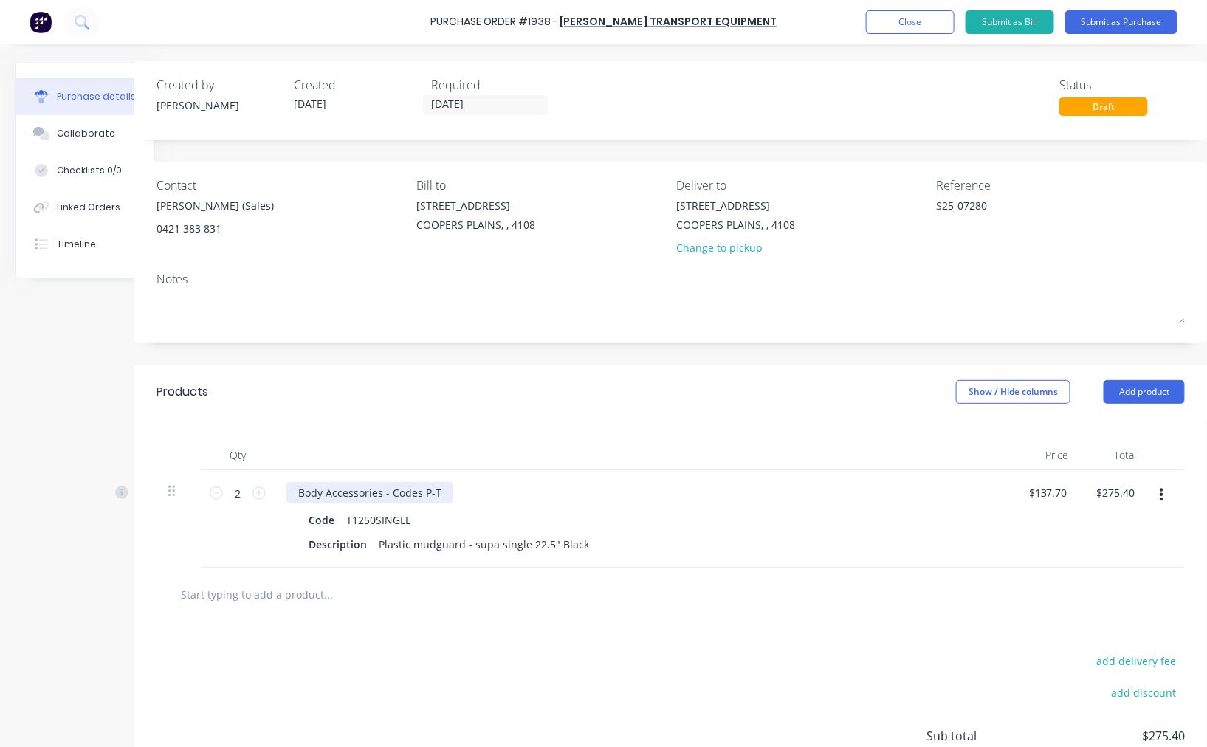
scroll to position [0, 55]
click at [1108, 27] on button "Submit as Purchase" at bounding box center [1121, 22] width 112 height 24
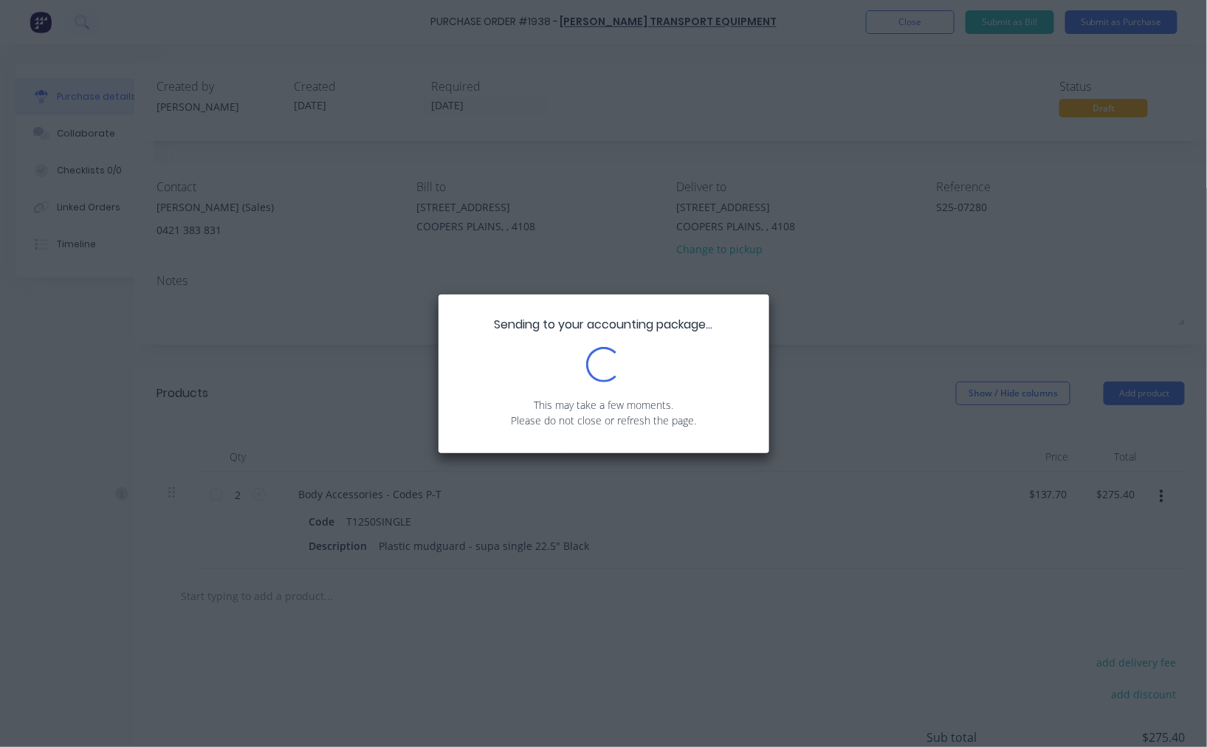
scroll to position [0, 0]
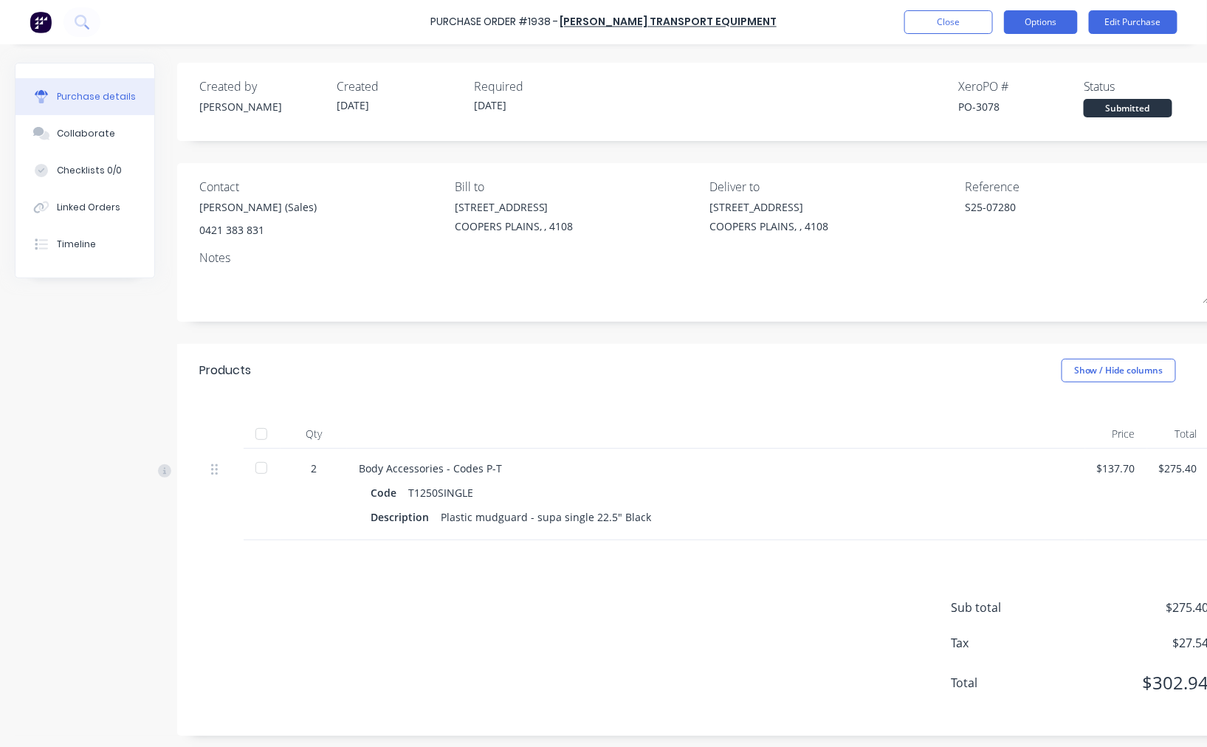
click at [1072, 13] on button "Options" at bounding box center [1041, 22] width 74 height 24
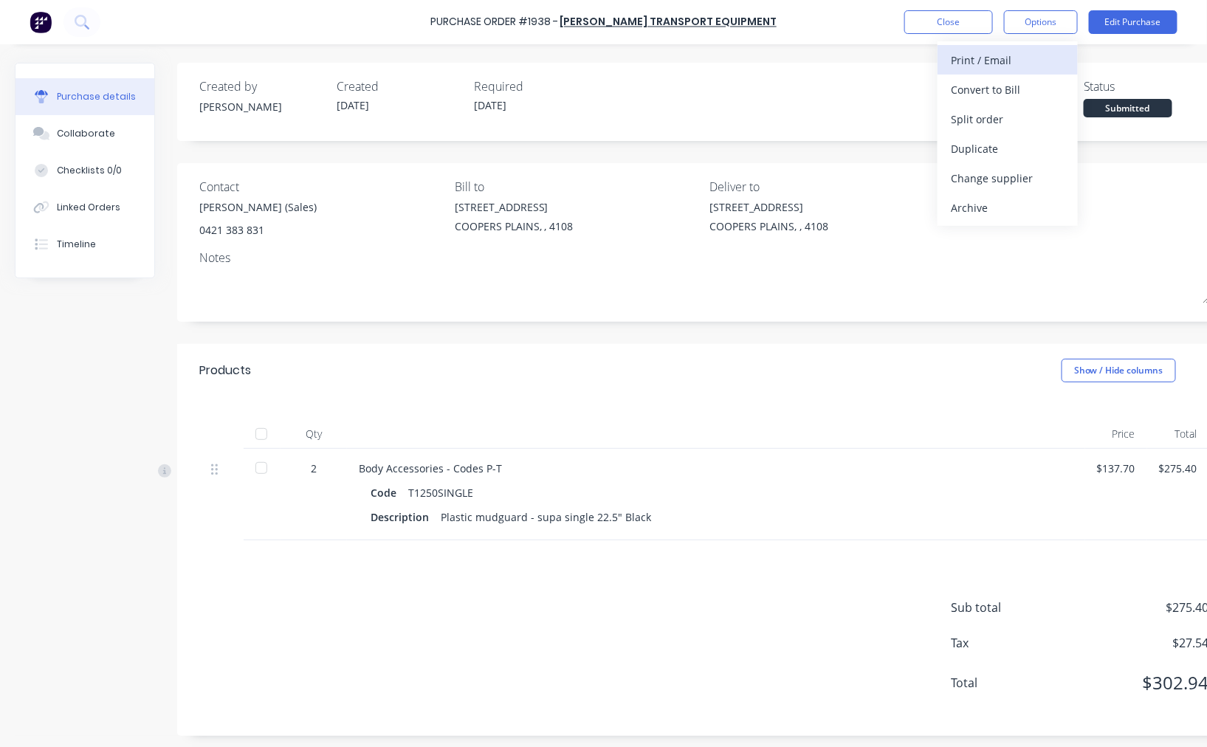
click at [1024, 61] on div "Print / Email" at bounding box center [1008, 59] width 114 height 21
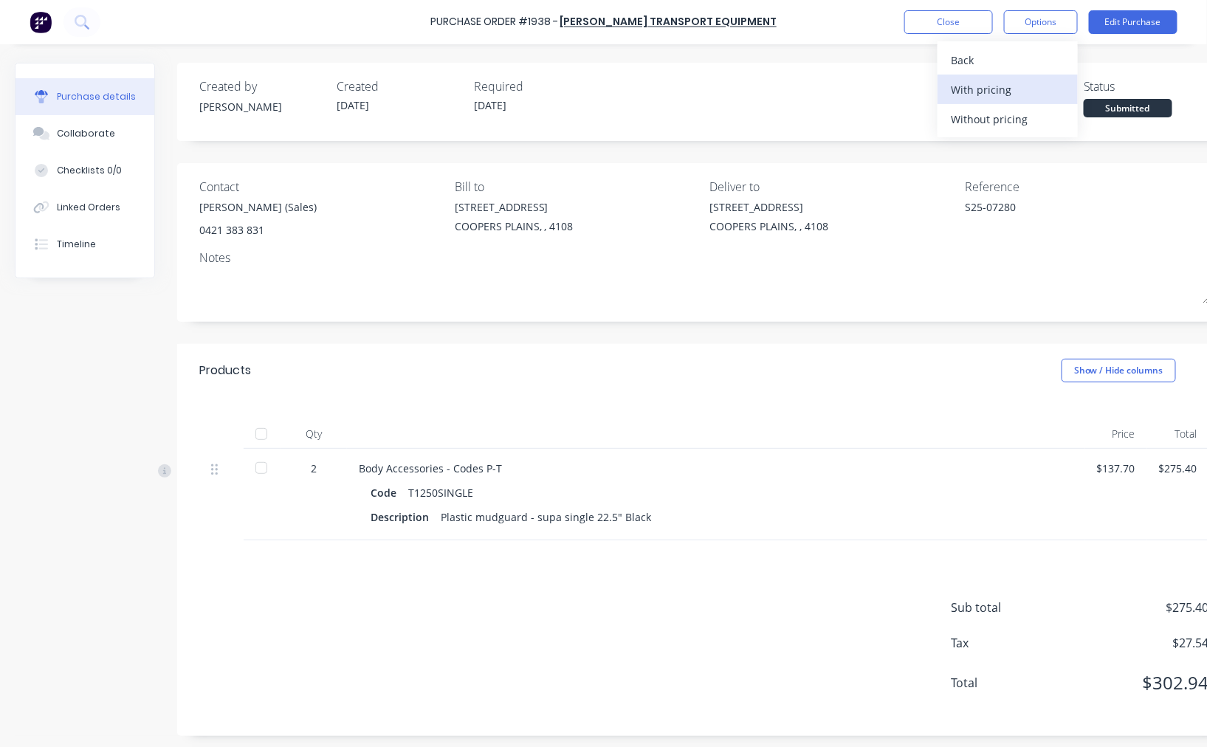
click at [1007, 87] on div "With pricing" at bounding box center [1008, 89] width 114 height 21
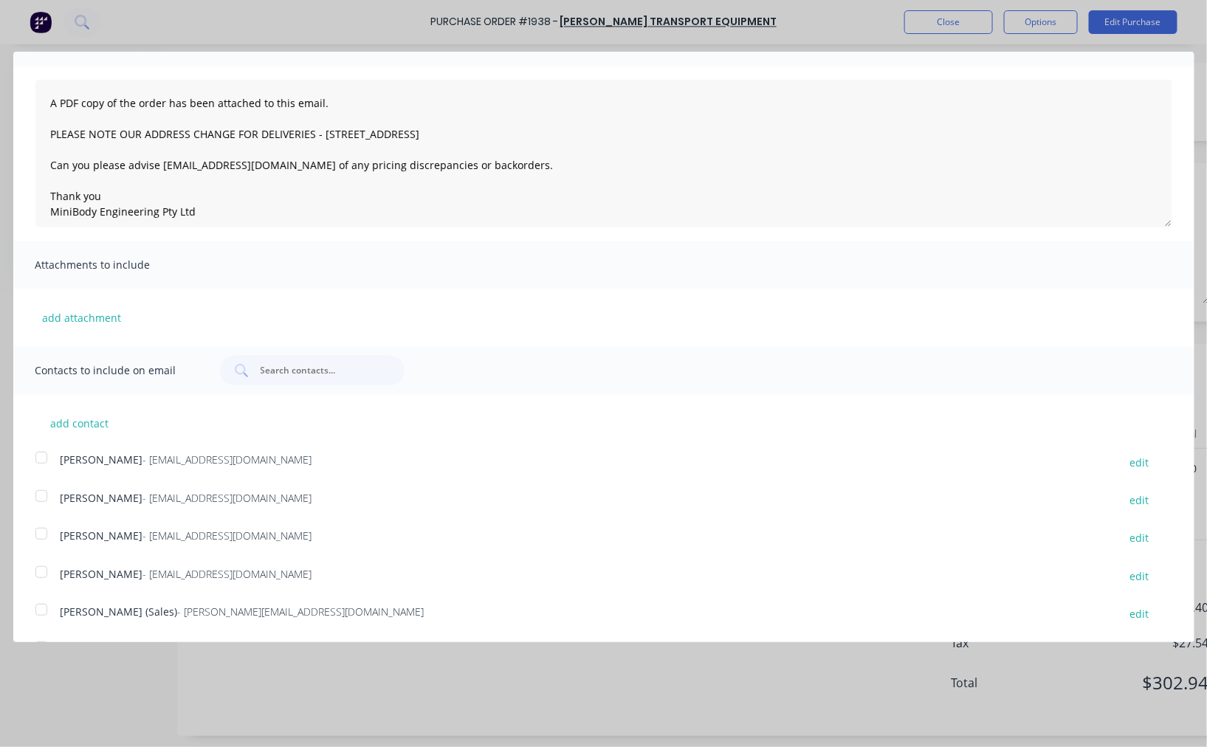
scroll to position [118, 0]
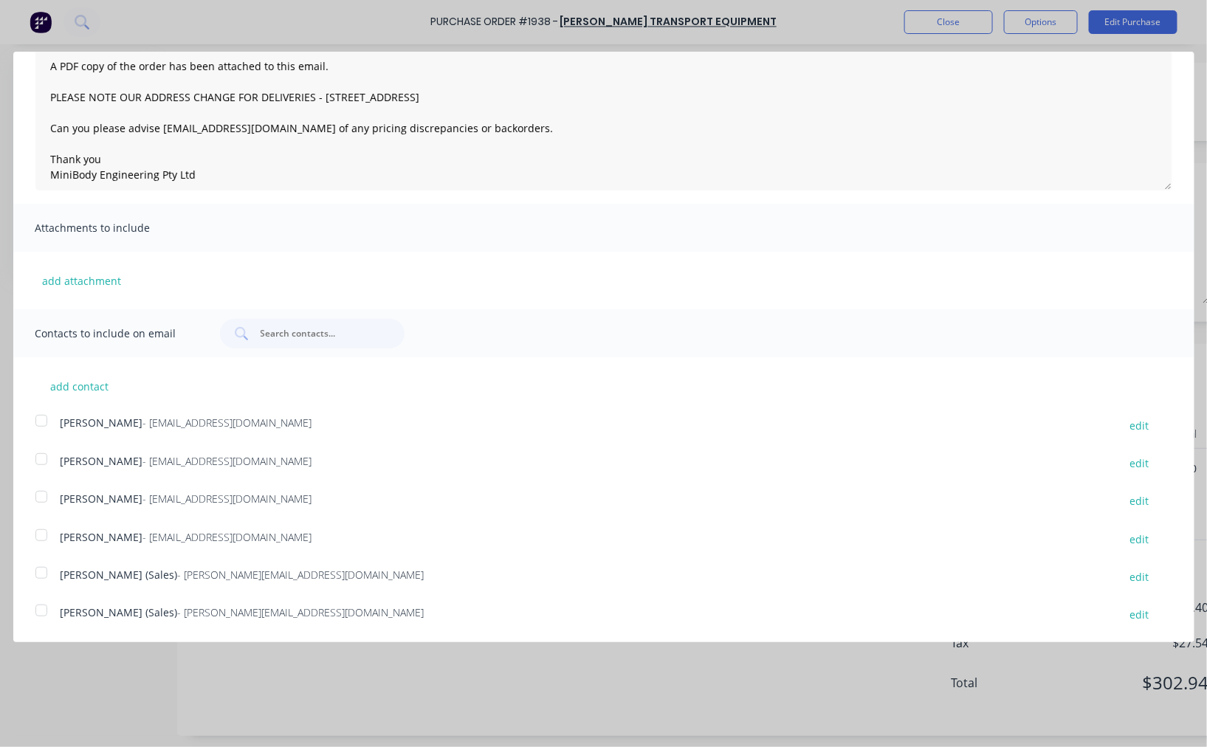
click at [35, 607] on div at bounding box center [42, 611] width 30 height 30
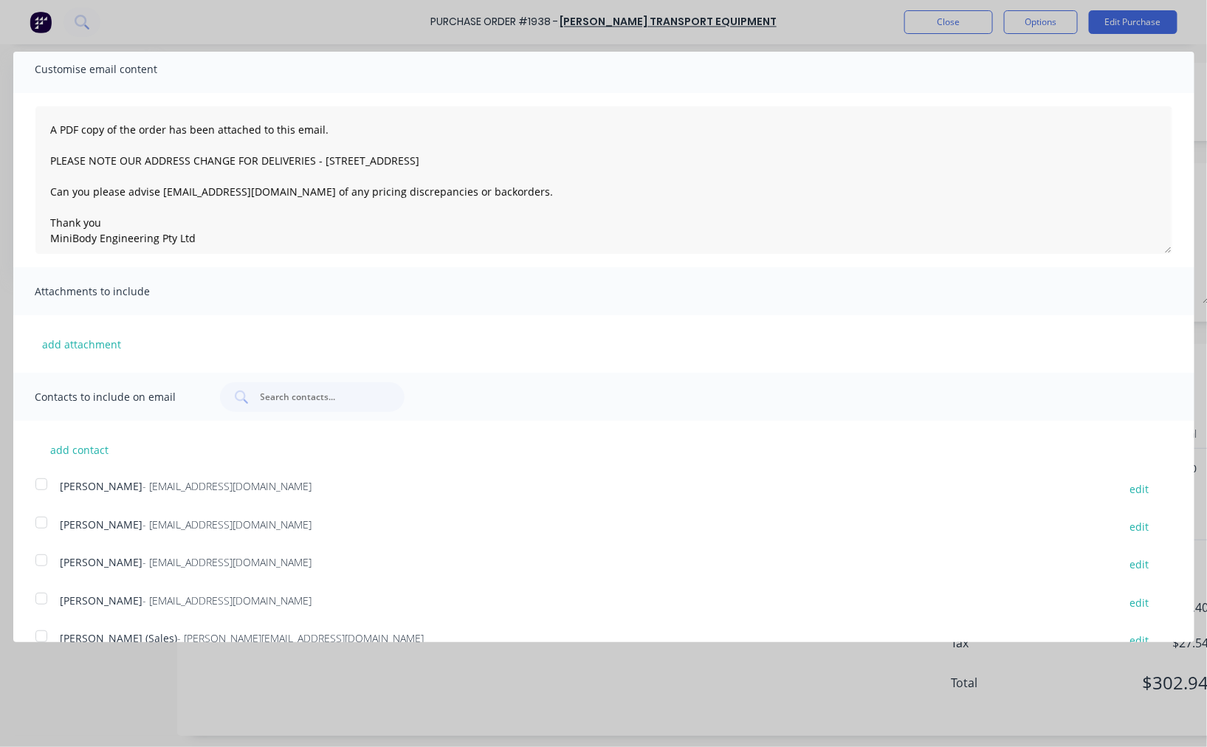
scroll to position [0, 0]
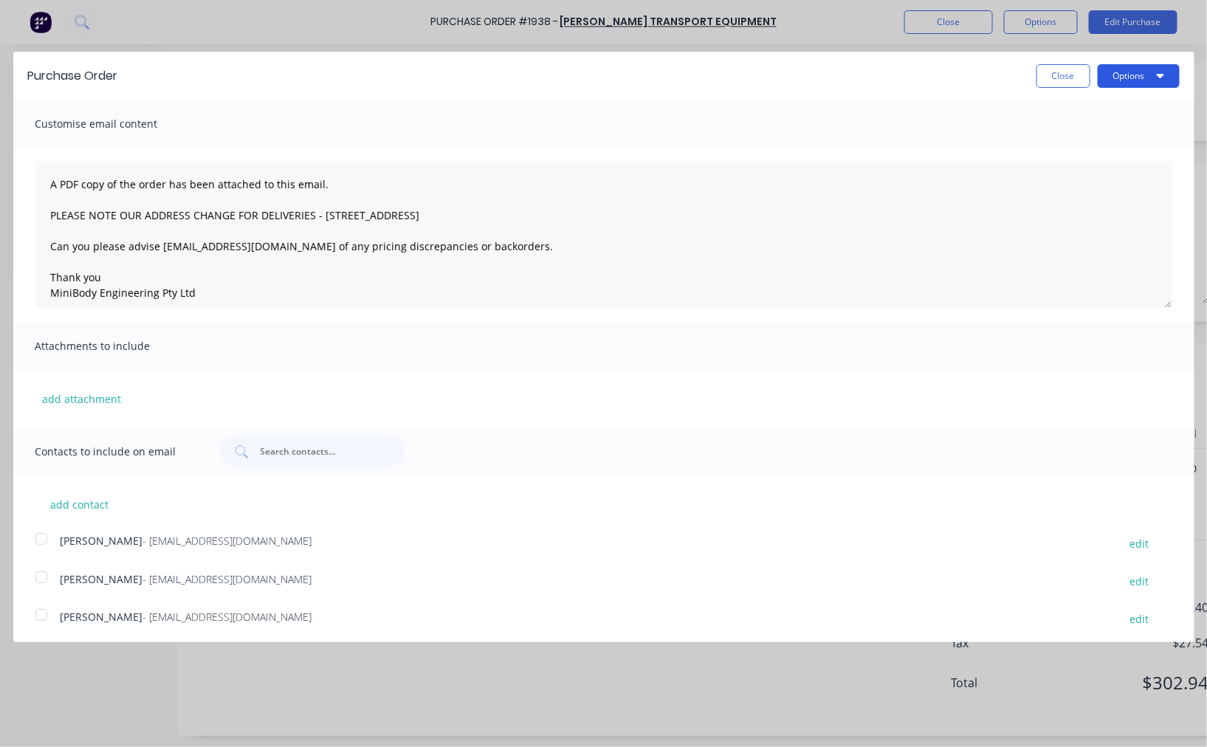
click at [1156, 69] on icon "button" at bounding box center [1159, 75] width 7 height 12
click at [1094, 137] on div "Email" at bounding box center [1109, 142] width 114 height 21
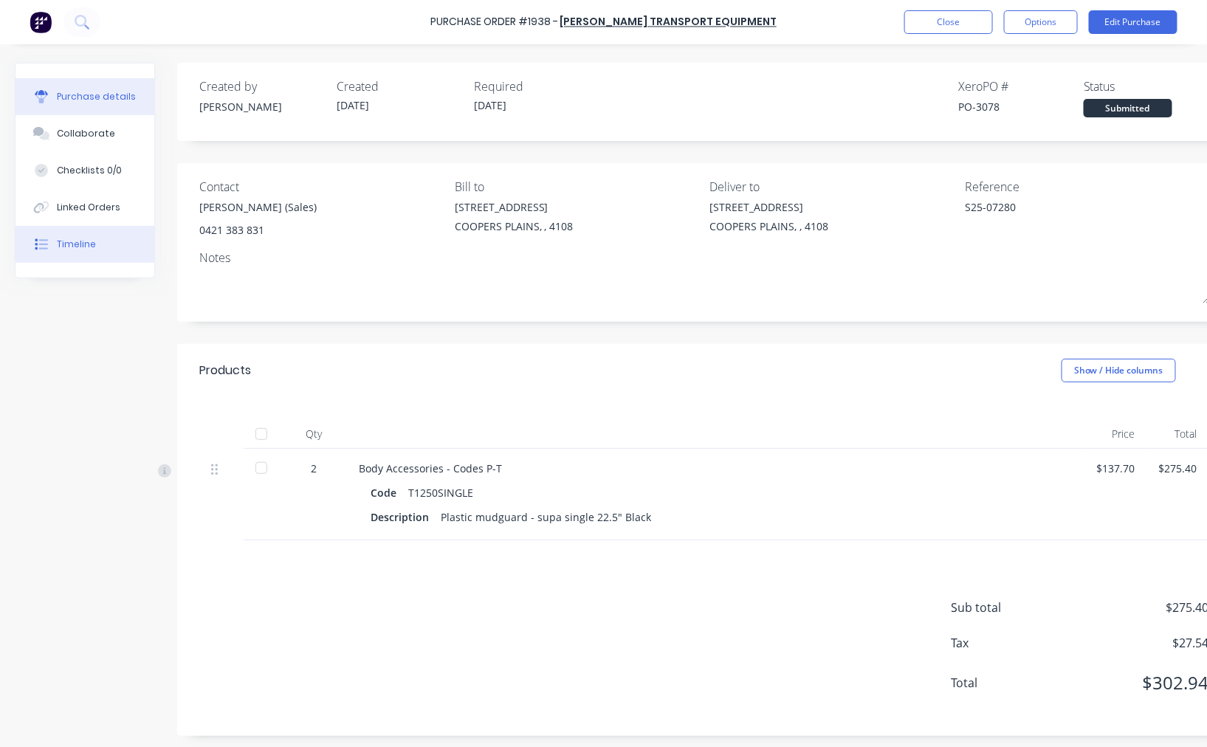
click at [53, 241] on button "Timeline" at bounding box center [84, 244] width 139 height 37
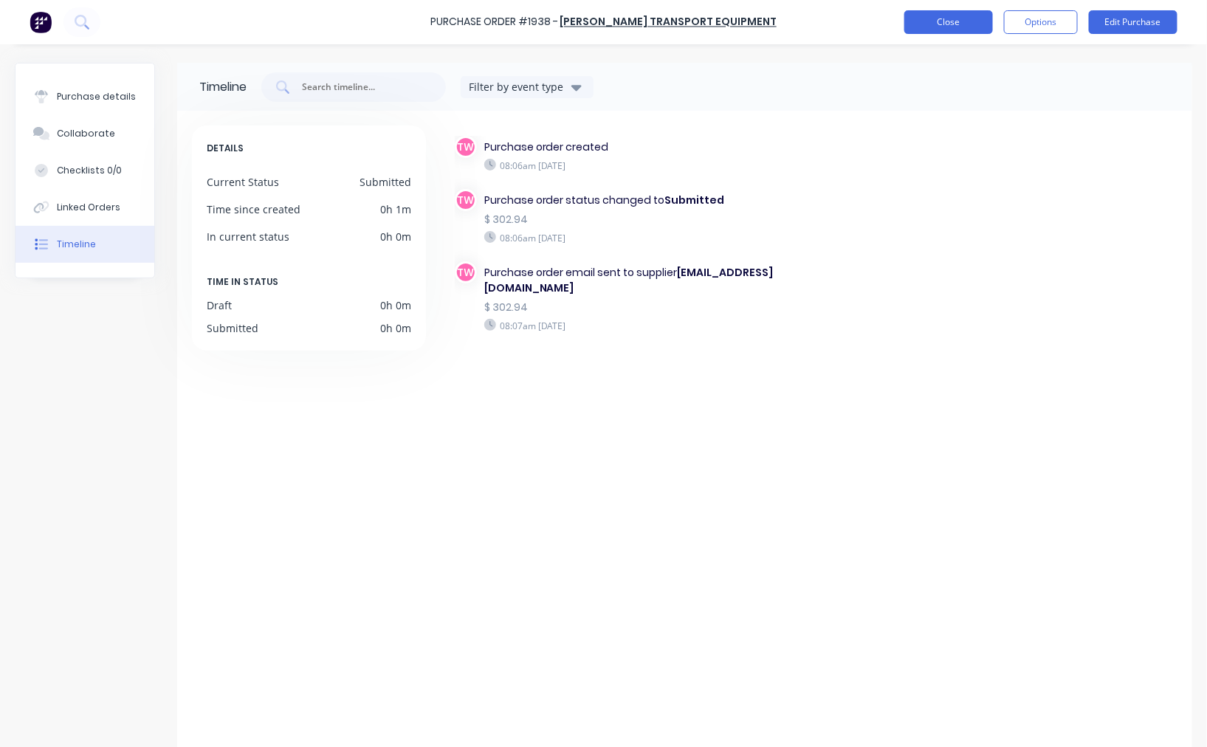
click at [967, 13] on button "Close" at bounding box center [948, 22] width 89 height 24
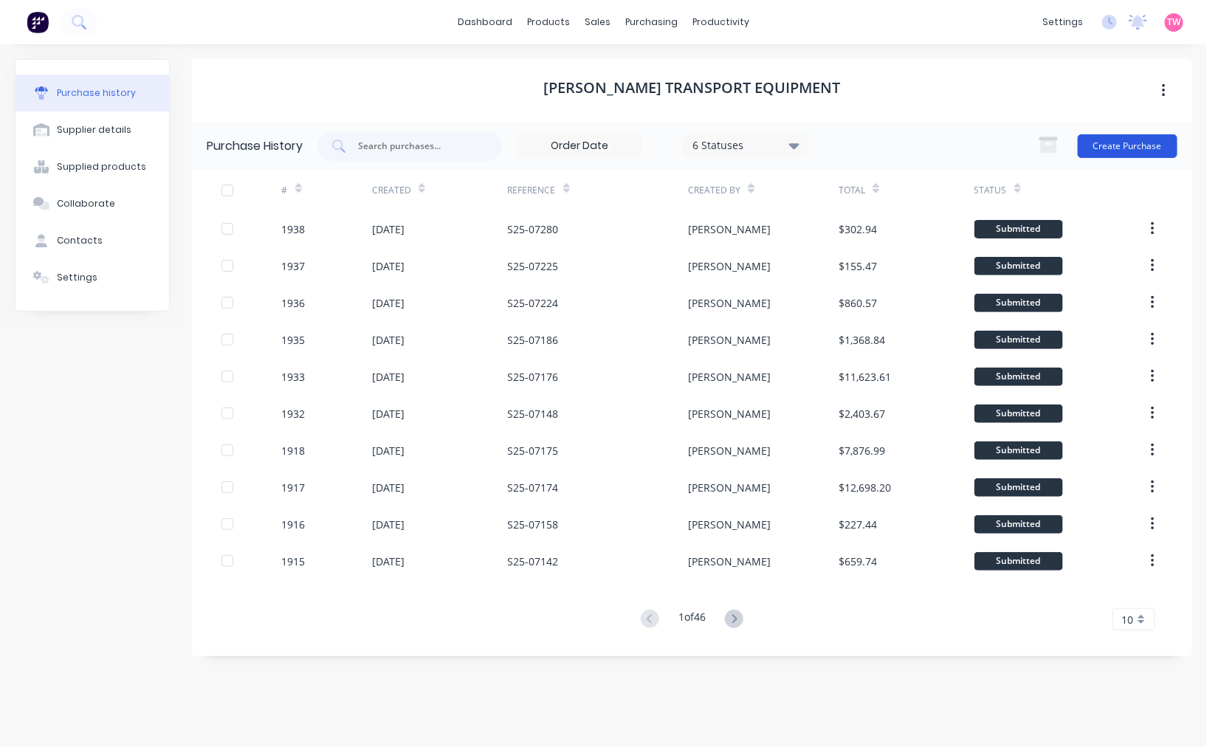
click at [1129, 139] on button "Create Purchase" at bounding box center [1127, 146] width 100 height 24
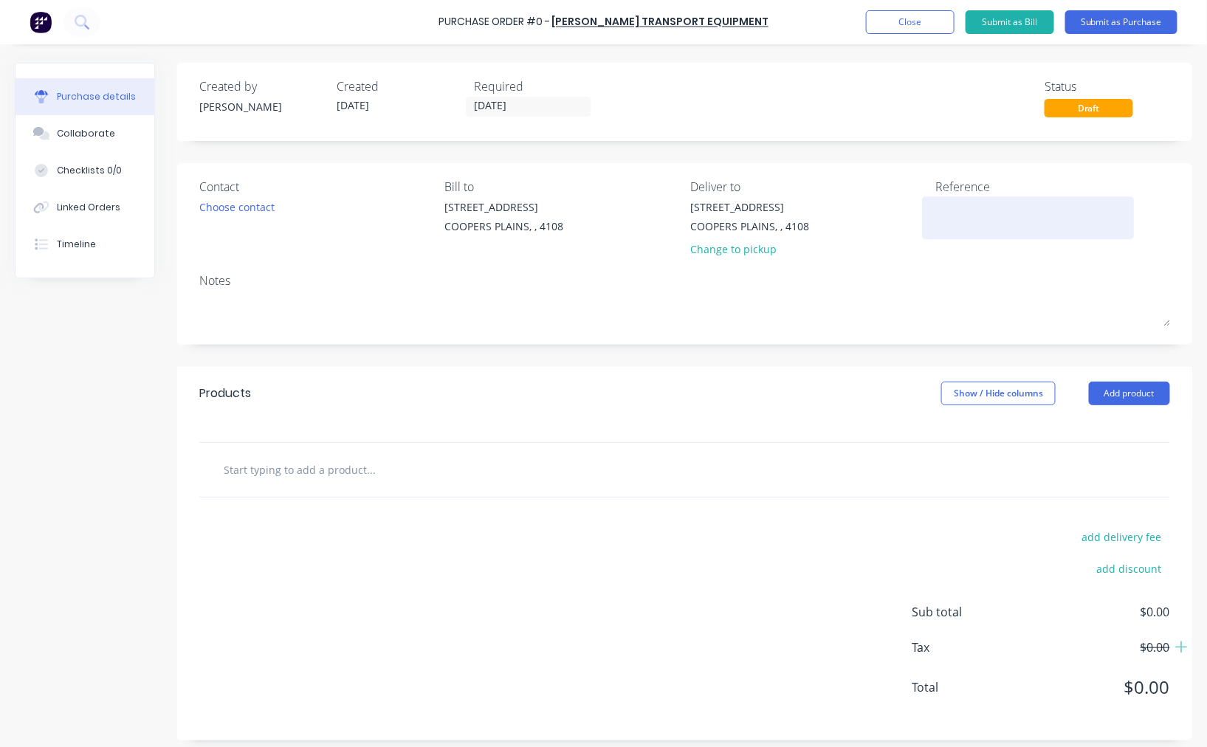
click at [1004, 218] on textarea at bounding box center [1028, 215] width 185 height 33
click at [995, 219] on textarea at bounding box center [1028, 215] width 185 height 33
click at [948, 205] on textarea at bounding box center [1028, 215] width 185 height 33
paste textarea "T1250SINGLE"
type textarea "T1250SINGLE"
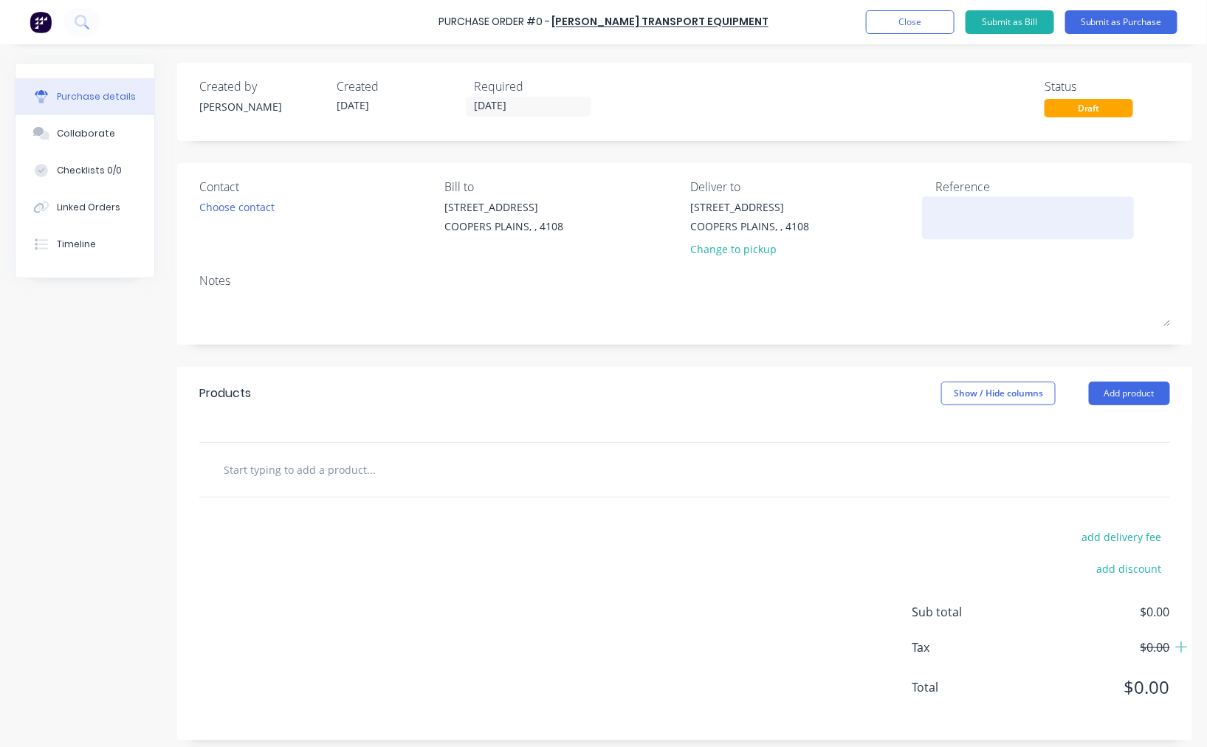
drag, startPoint x: 1002, startPoint y: 238, endPoint x: 987, endPoint y: 215, distance: 27.2
click at [1002, 236] on div at bounding box center [1028, 217] width 185 height 37
click at [987, 215] on textarea at bounding box center [1028, 215] width 185 height 33
click at [403, 486] on div at bounding box center [684, 470] width 970 height 54
click at [399, 480] on input "text" at bounding box center [370, 470] width 295 height 30
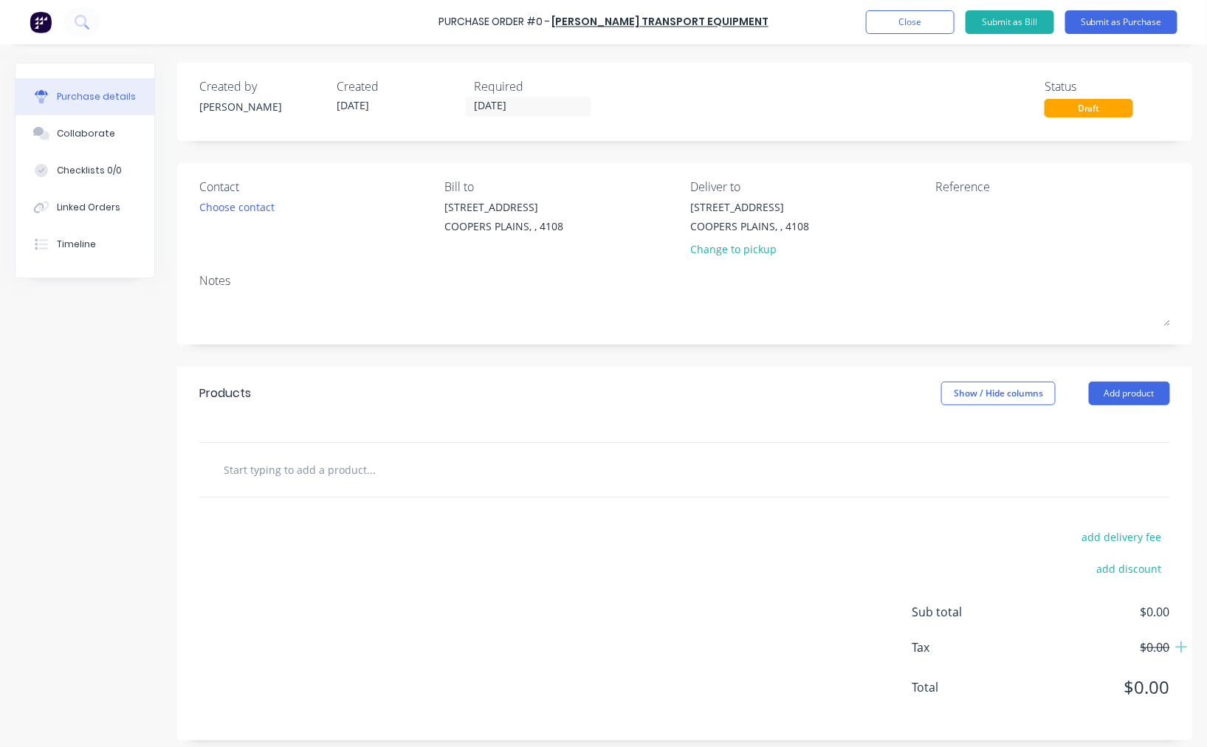
click at [313, 473] on input "text" at bounding box center [370, 470] width 295 height 30
click at [222, 215] on div "Choose contact" at bounding box center [236, 206] width 75 height 15
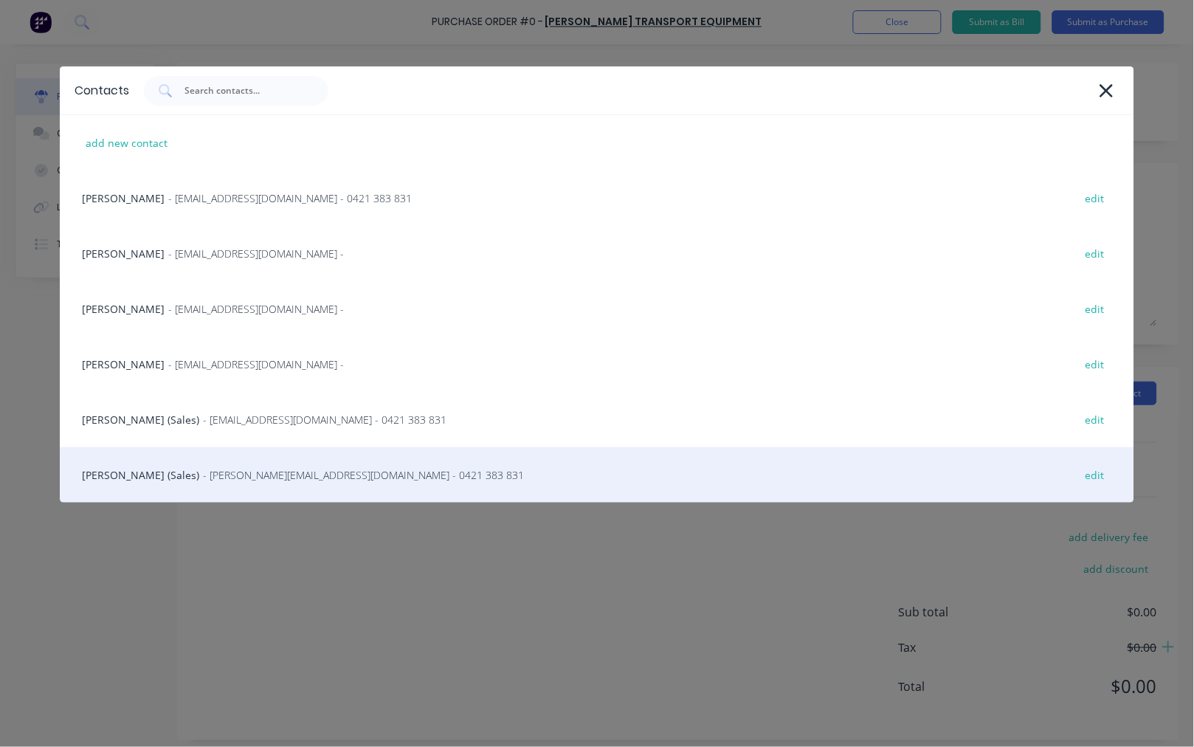
click at [140, 467] on div "Steve Erfurth (Sales) - stevee@ste.com.au - 0421 383 831 edit" at bounding box center [597, 474] width 1075 height 55
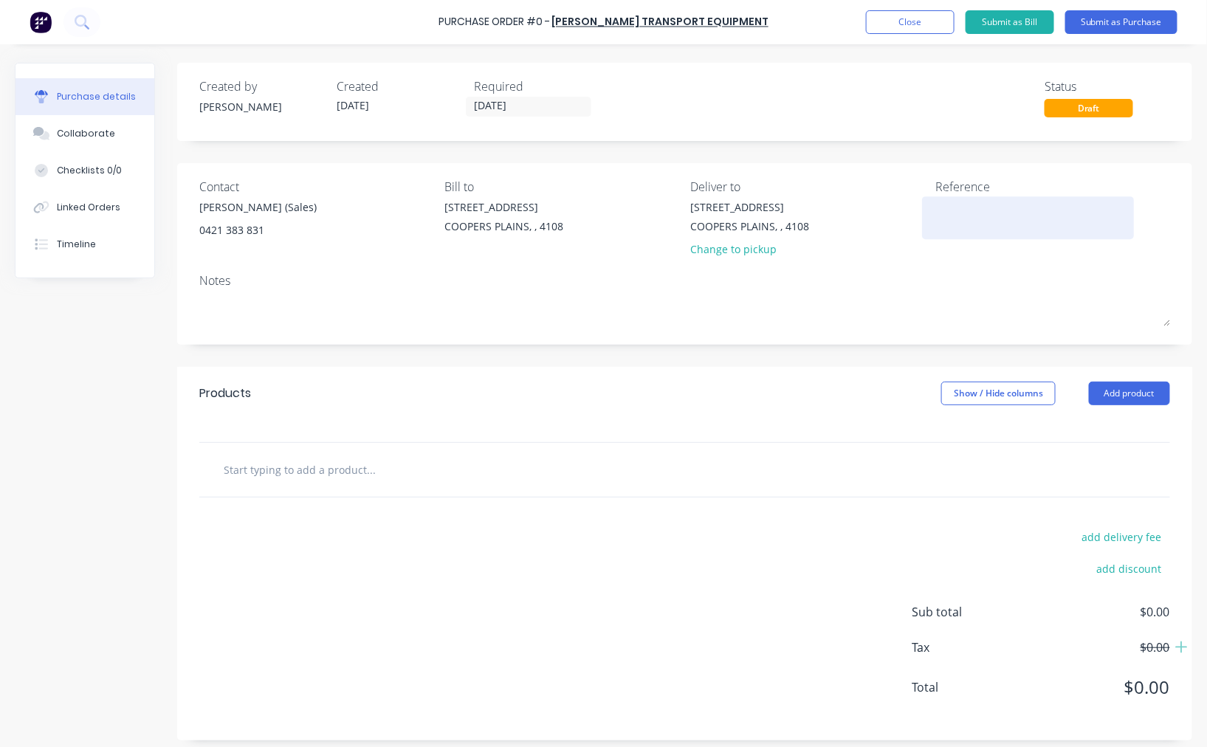
click at [953, 210] on textarea at bounding box center [1028, 215] width 185 height 33
click at [952, 210] on textarea at bounding box center [1028, 215] width 185 height 33
click at [938, 212] on textarea at bounding box center [1028, 215] width 185 height 33
paste textarea "S25-07291"
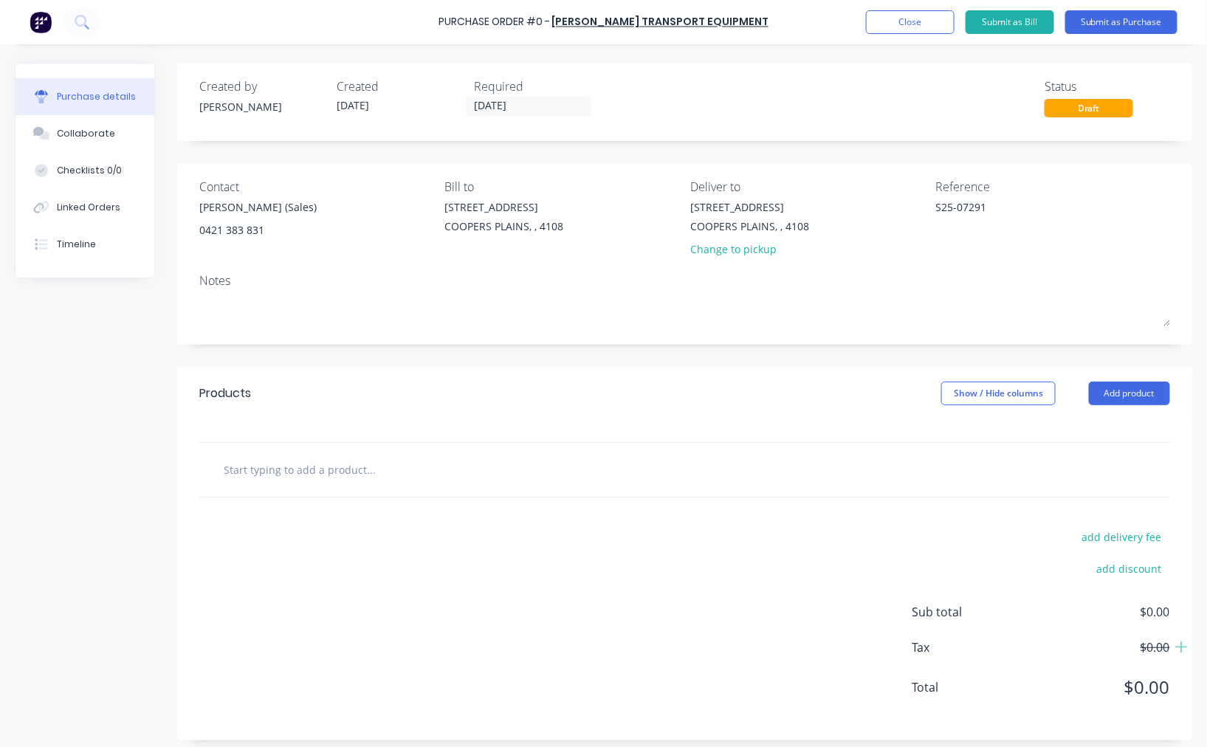
type textarea "S25-07291"
click at [364, 460] on input "text" at bounding box center [370, 470] width 295 height 30
paste input "R175-4.8"
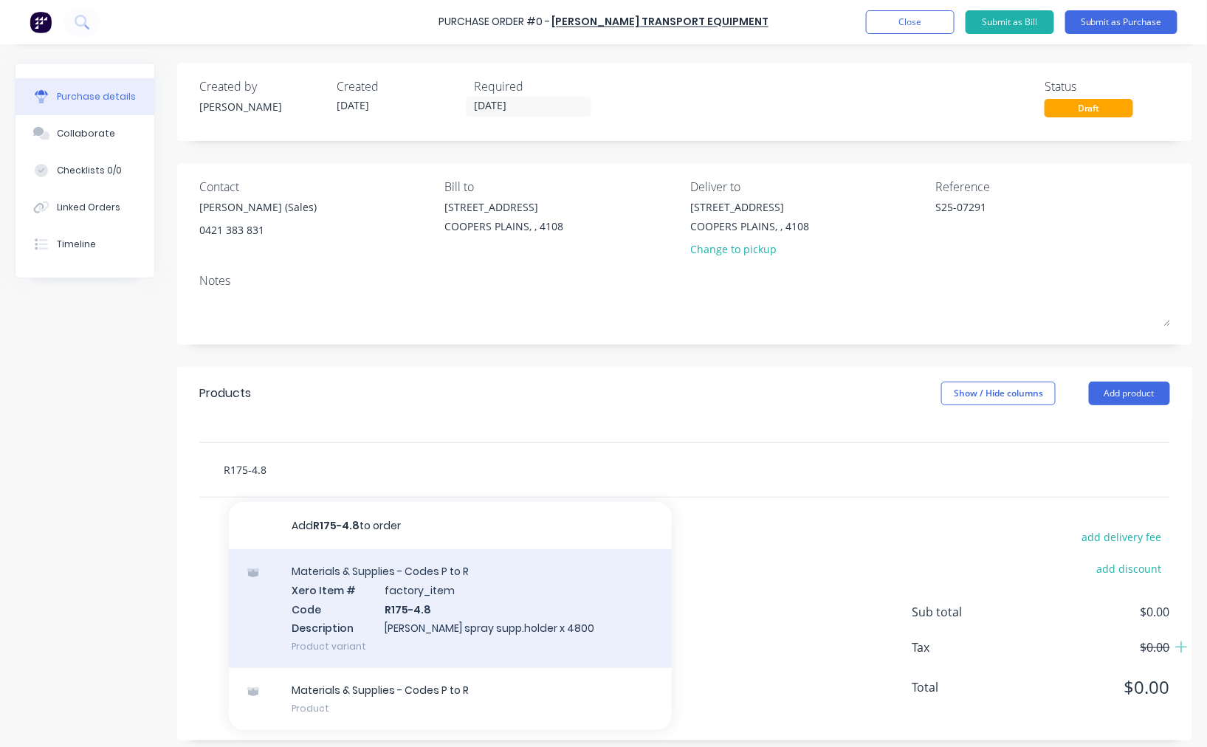
type input "R175-4.8"
click at [475, 592] on div "Materials & Supplies - Codes P to R Xero Item # factory_item Code R175-4.8 Desc…" at bounding box center [450, 608] width 443 height 119
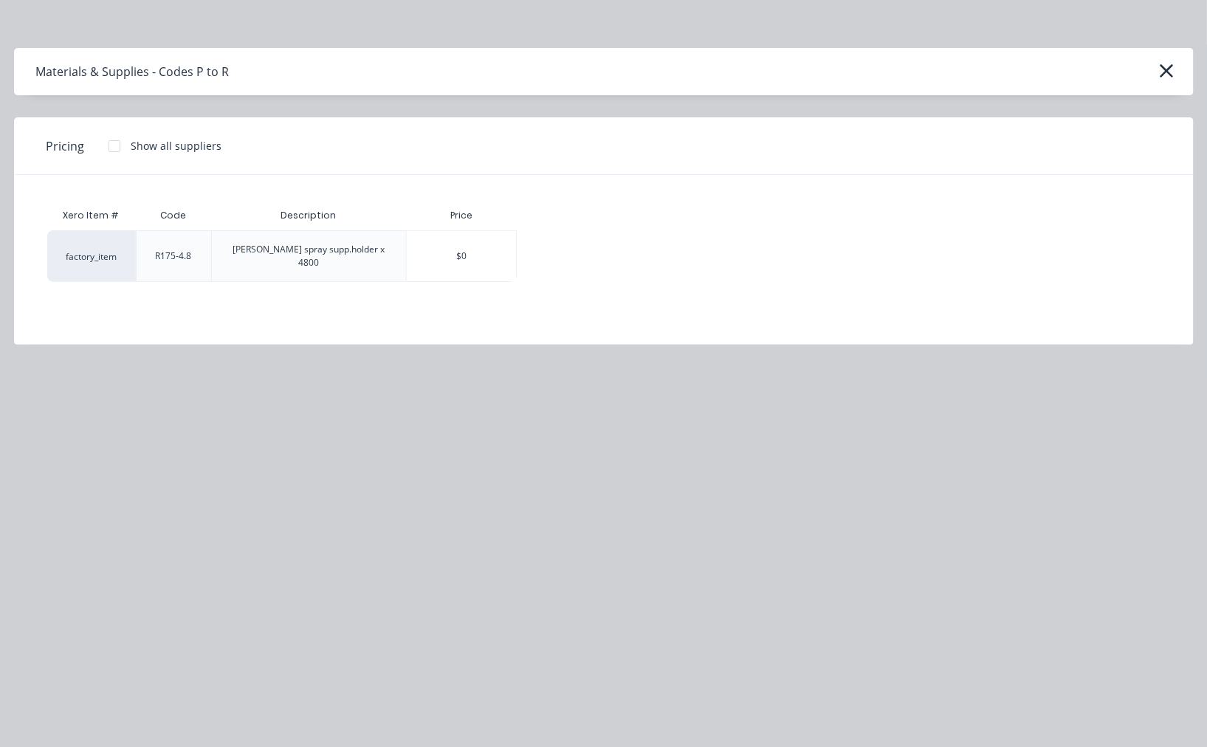
click at [111, 146] on div at bounding box center [115, 146] width 30 height 30
click at [568, 246] on div "$39.19" at bounding box center [568, 256] width 103 height 50
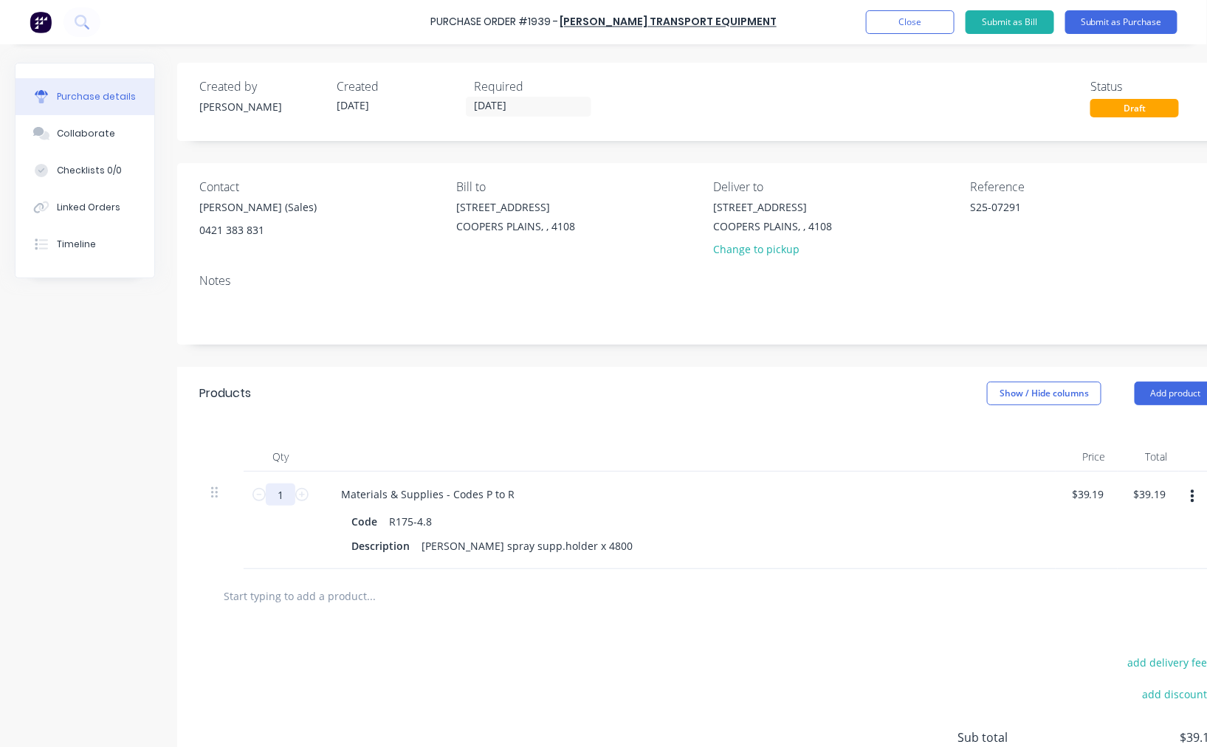
click at [283, 490] on input "1" at bounding box center [281, 494] width 30 height 22
type input "6"
type input "$235.14"
type input "6"
click at [1119, 19] on button "Submit as Purchase" at bounding box center [1121, 22] width 112 height 24
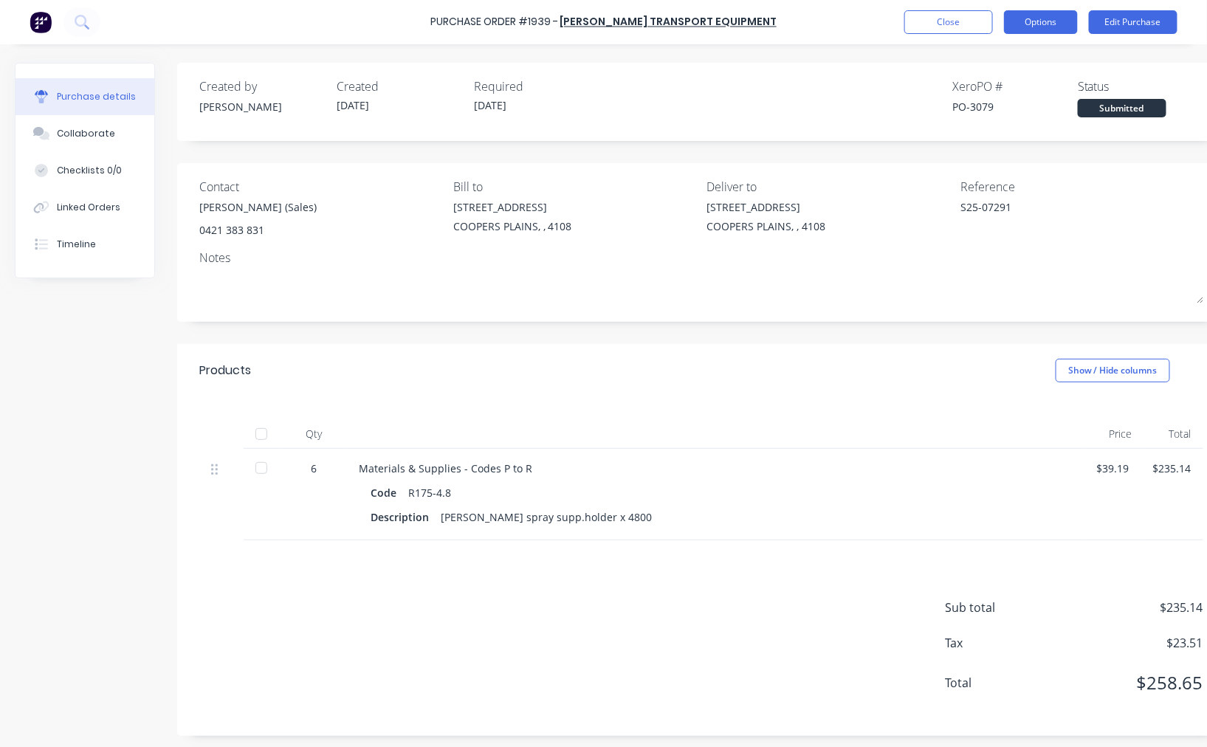
click at [1052, 18] on button "Options" at bounding box center [1041, 22] width 74 height 24
click at [1033, 52] on div "Print / Email" at bounding box center [1008, 59] width 114 height 21
click at [1014, 83] on div "With pricing" at bounding box center [1008, 89] width 114 height 21
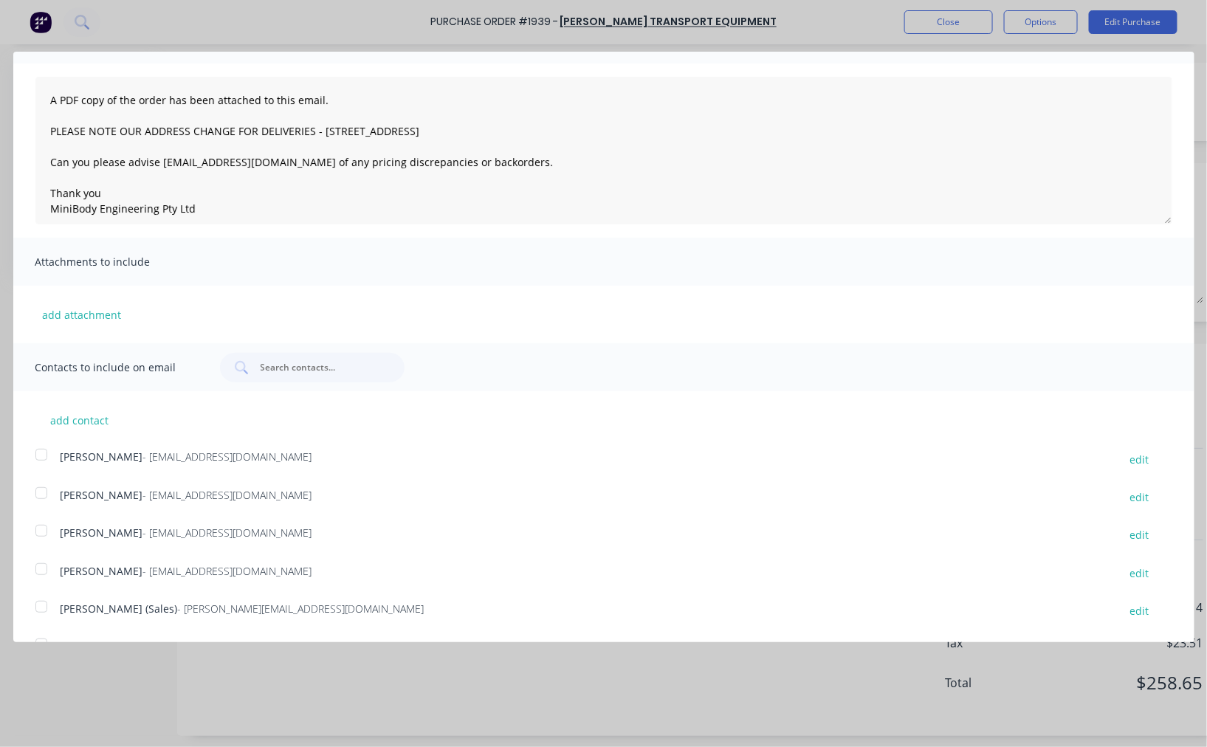
scroll to position [118, 0]
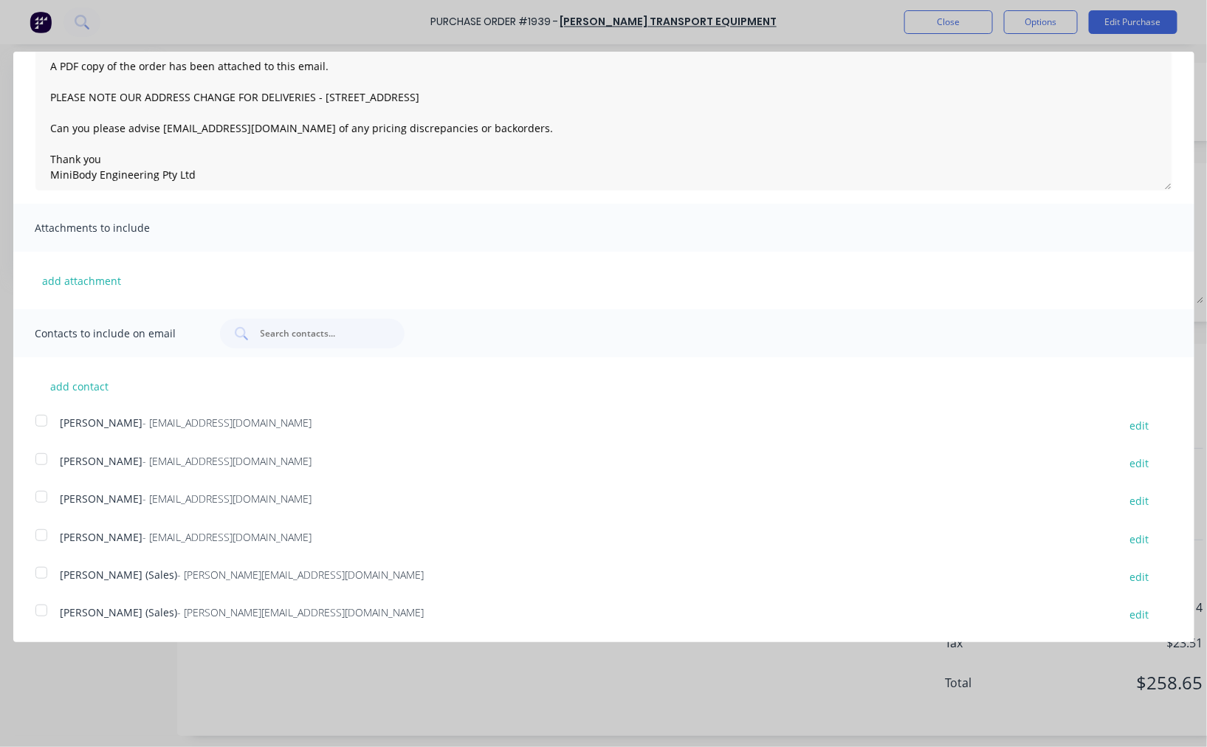
click at [39, 609] on div at bounding box center [42, 611] width 30 height 30
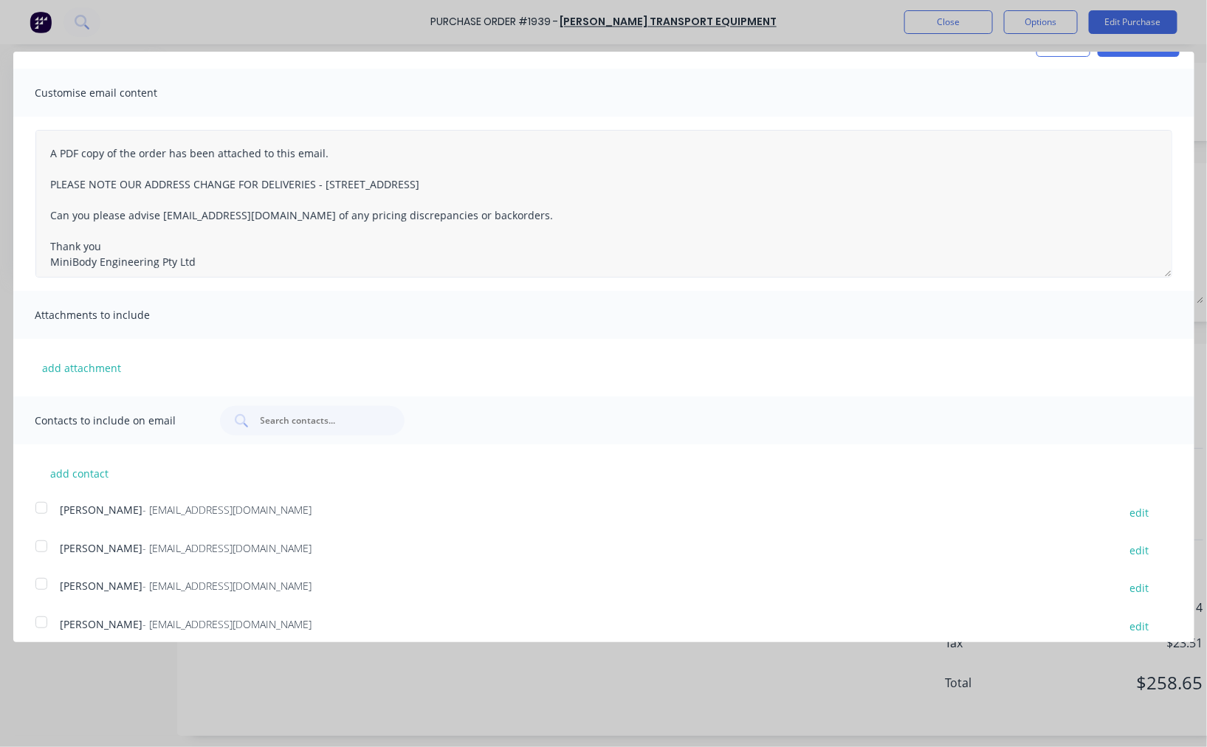
scroll to position [0, 0]
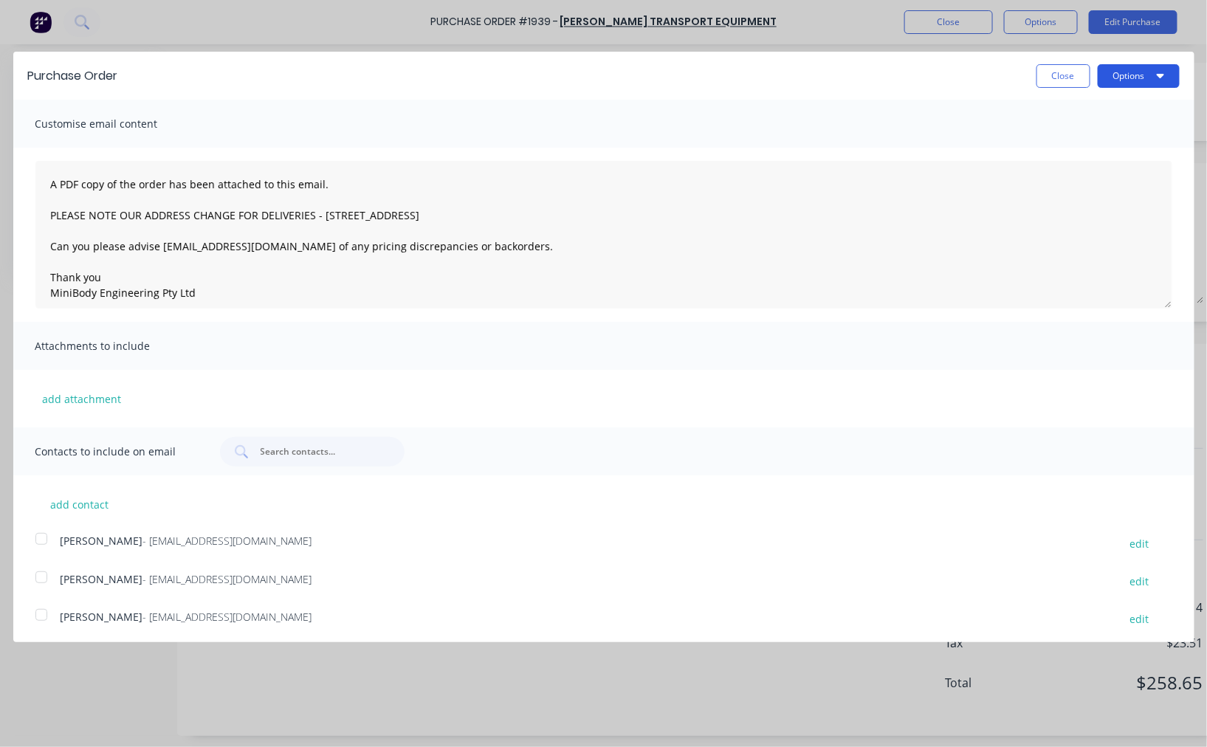
click at [1130, 72] on button "Options" at bounding box center [1138, 76] width 82 height 24
click at [1071, 137] on div "Email" at bounding box center [1109, 142] width 114 height 21
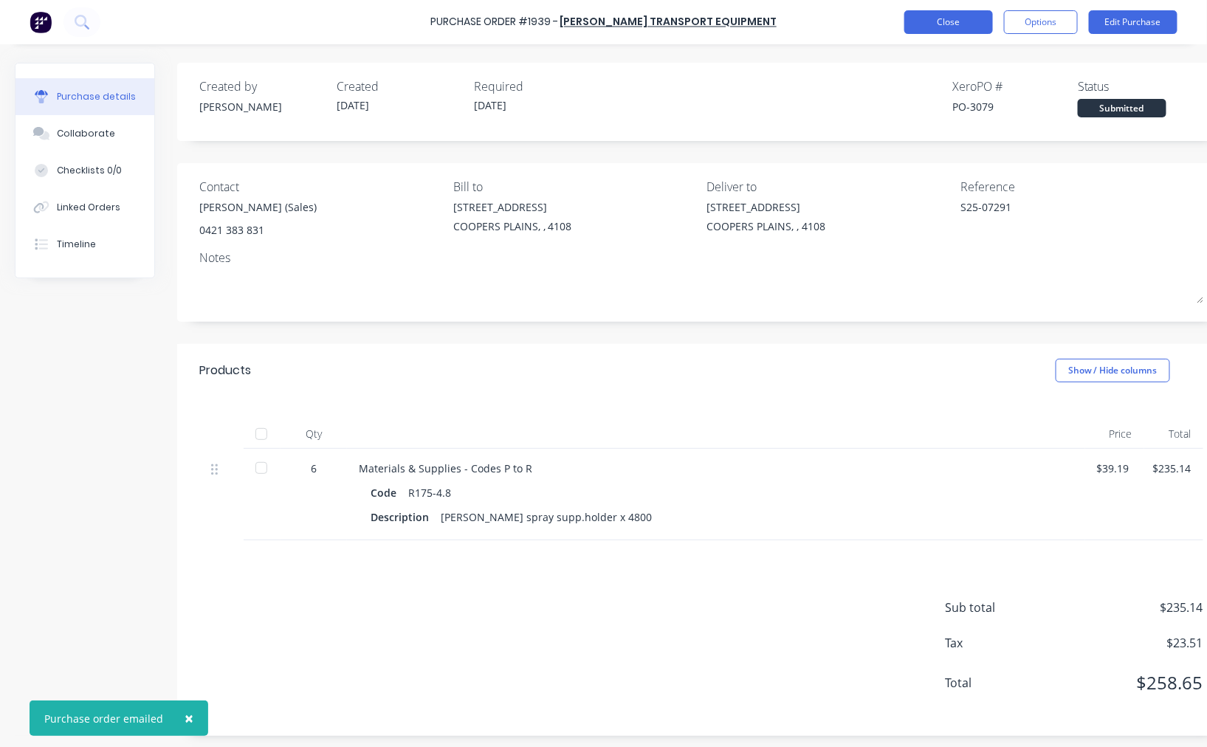
click at [979, 26] on button "Close" at bounding box center [948, 22] width 89 height 24
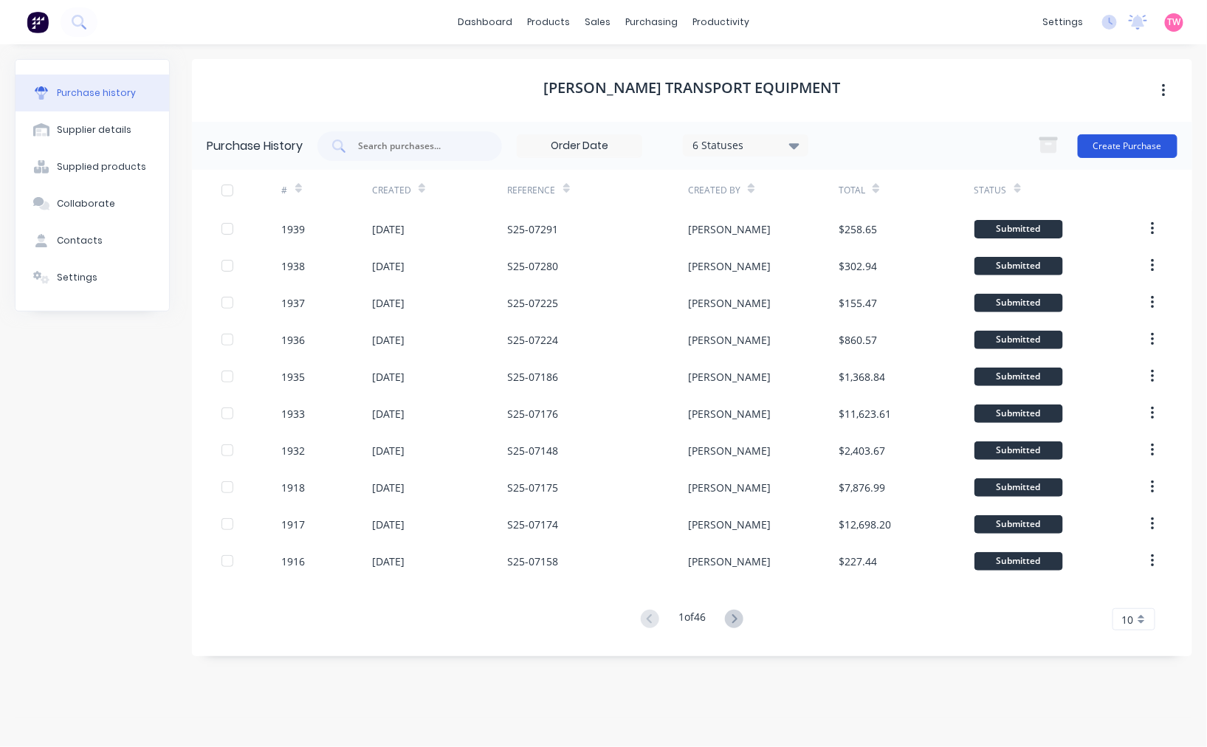
click at [1120, 142] on button "Create Purchase" at bounding box center [1127, 146] width 100 height 24
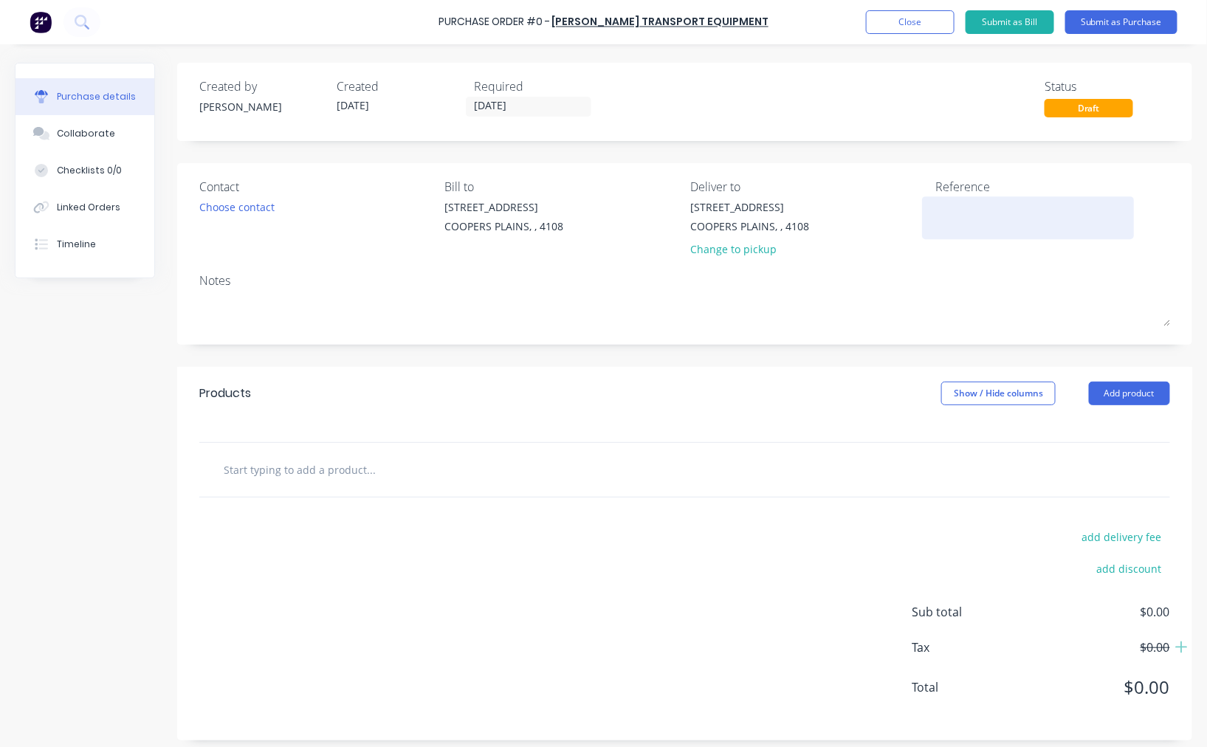
click at [965, 201] on textarea at bounding box center [1028, 215] width 185 height 33
paste textarea "S25-07295"
type textarea "S25-07295"
click at [204, 203] on div "Choose contact" at bounding box center [236, 206] width 75 height 15
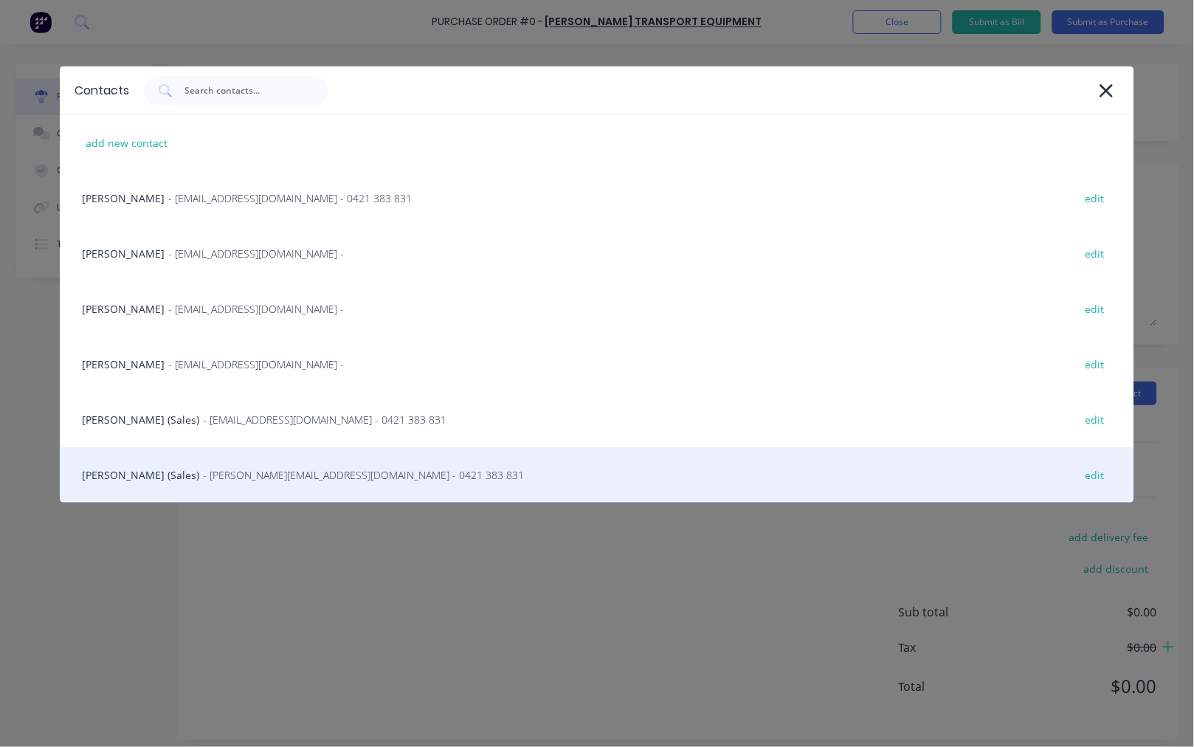
click at [165, 466] on div "Steve Erfurth (Sales) - stevee@ste.com.au - 0421 383 831 edit" at bounding box center [597, 474] width 1075 height 55
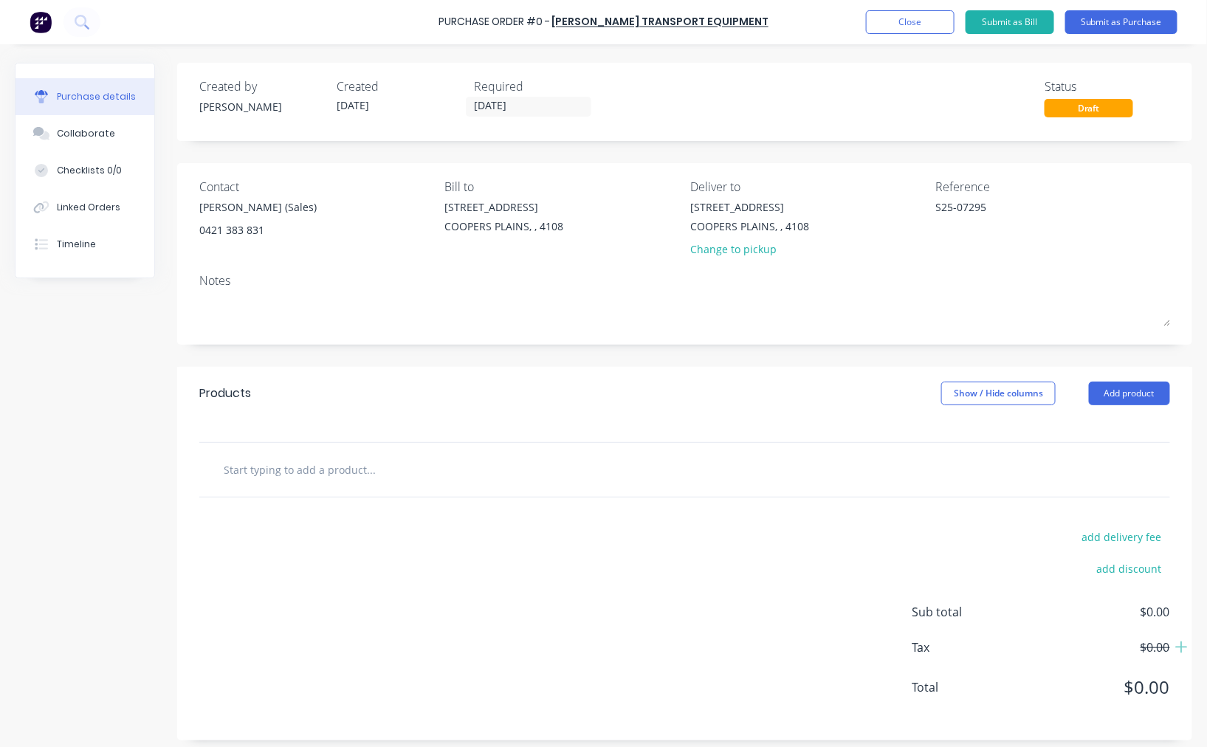
click at [366, 495] on div at bounding box center [684, 470] width 970 height 54
click at [355, 477] on input "text" at bounding box center [370, 470] width 295 height 30
paste input "T0660C"
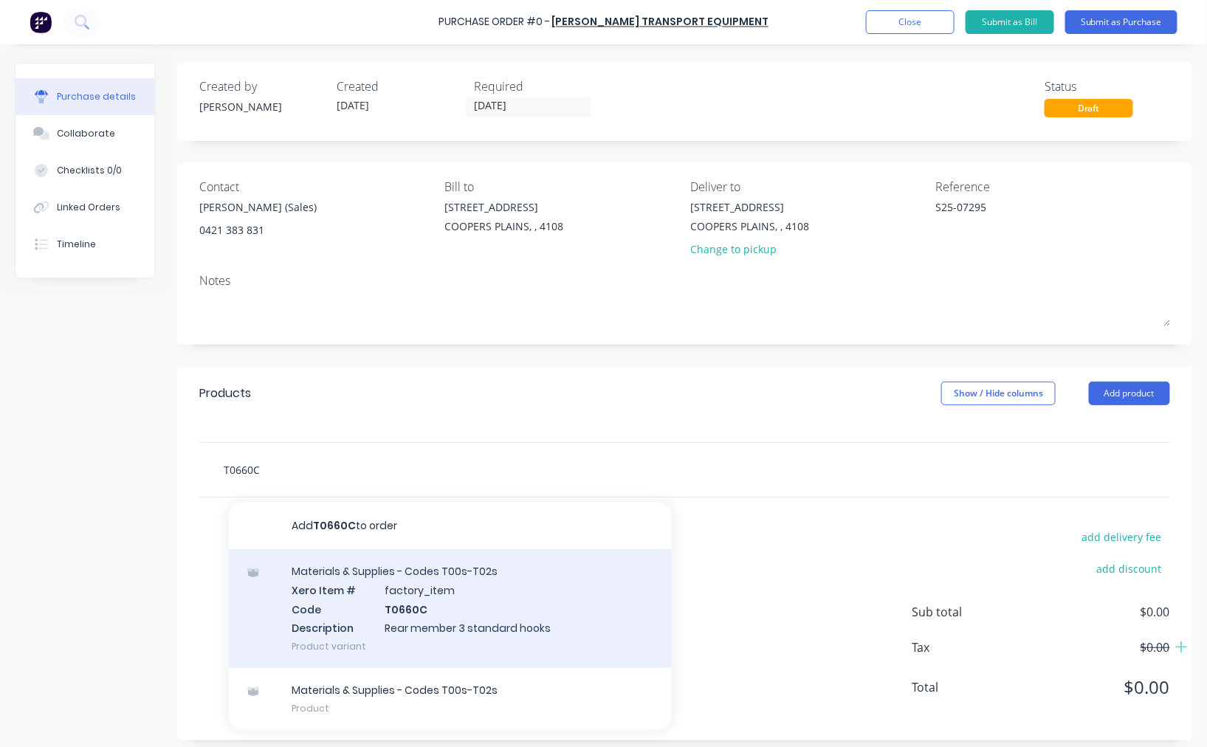
type input "T0660C"
click at [448, 618] on div "Materials & Supplies - Codes T00s-T02s Xero Item # factory_item Code T0660C Des…" at bounding box center [450, 608] width 443 height 119
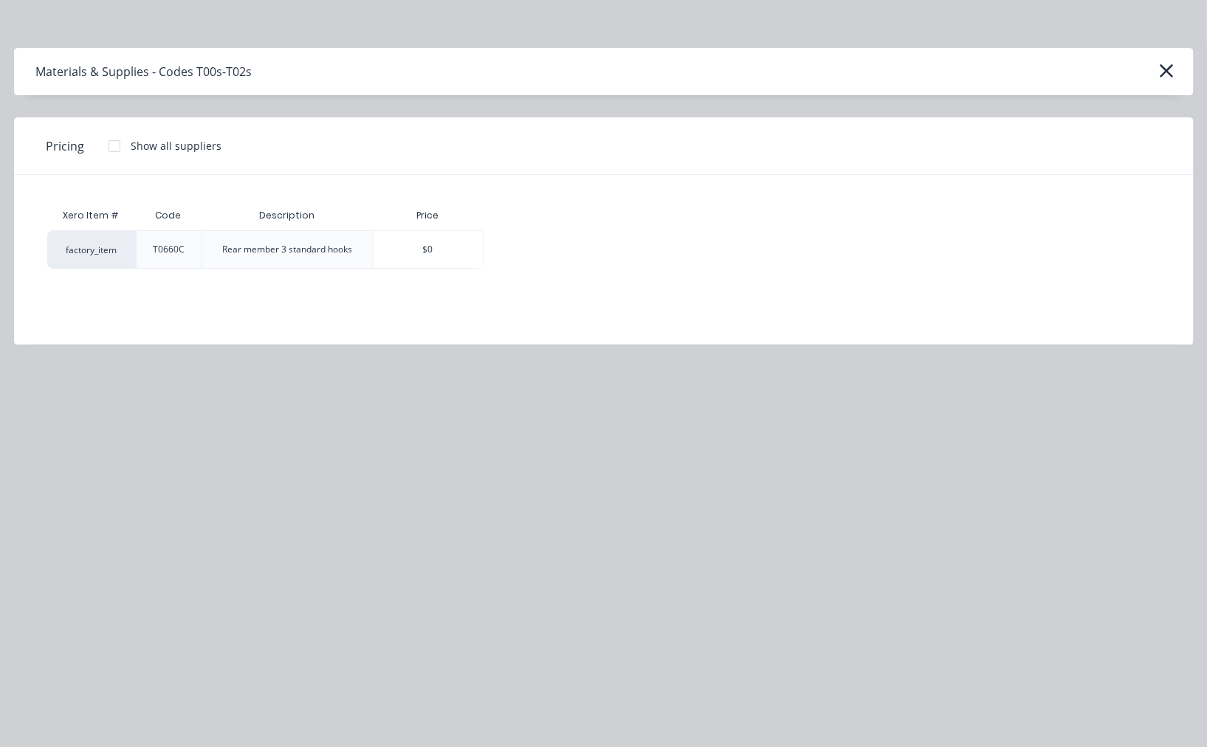
click at [114, 150] on div at bounding box center [115, 146] width 30 height 30
click at [528, 255] on div "$870.00" at bounding box center [535, 249] width 103 height 37
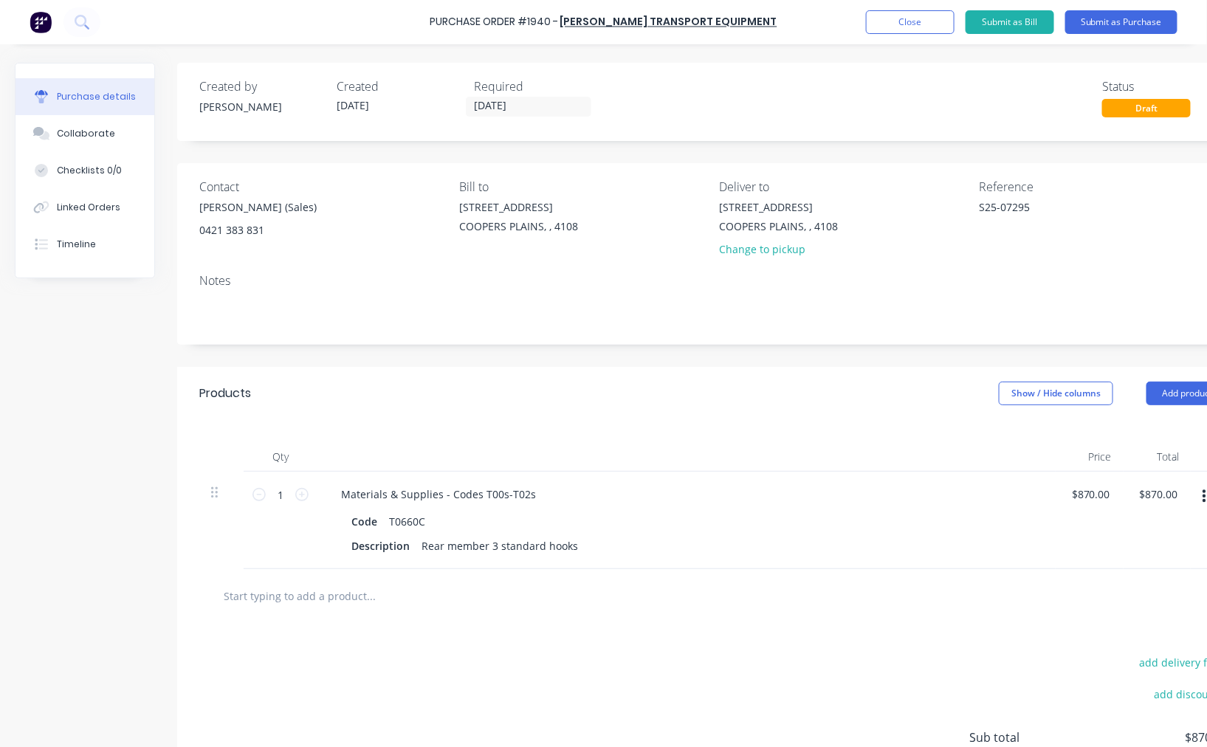
click at [305, 591] on input "text" at bounding box center [370, 596] width 295 height 30
paste input "T0681A"
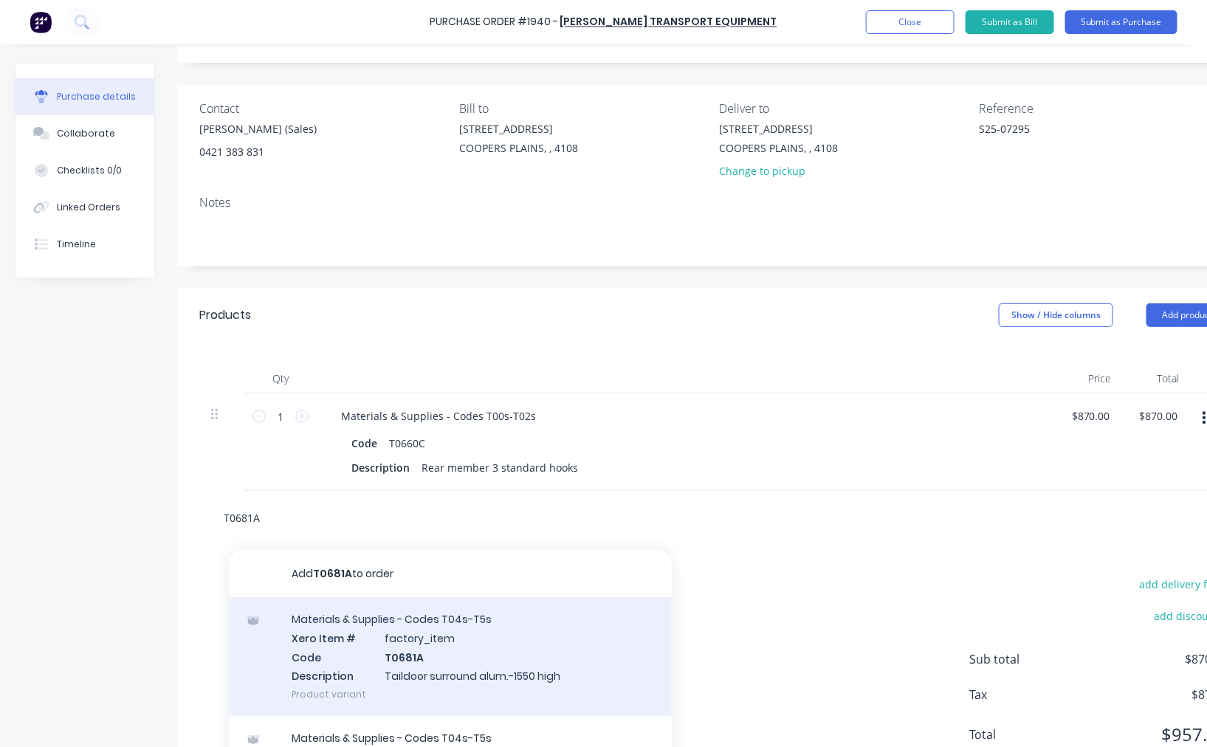
scroll to position [137, 0]
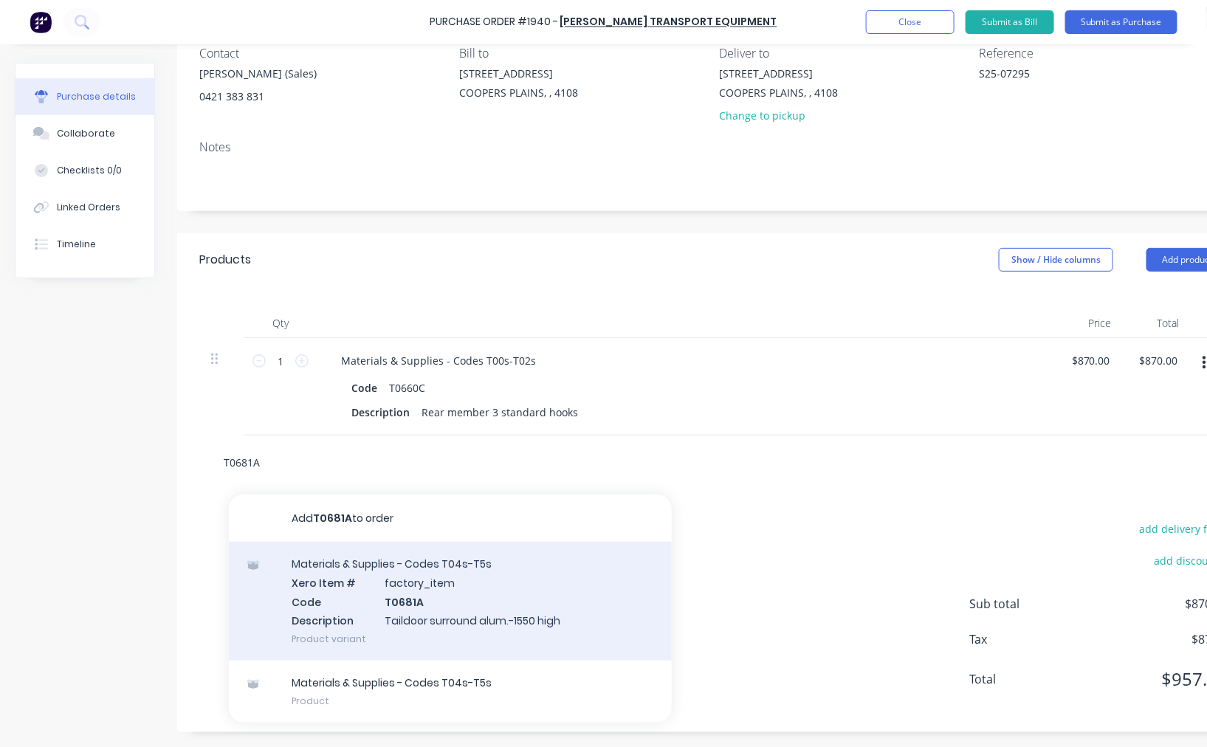
type input "T0681A"
click at [426, 609] on div "Materials & Supplies - Codes T04s-T5s Xero Item # factory_item Code T0681A Desc…" at bounding box center [450, 601] width 443 height 119
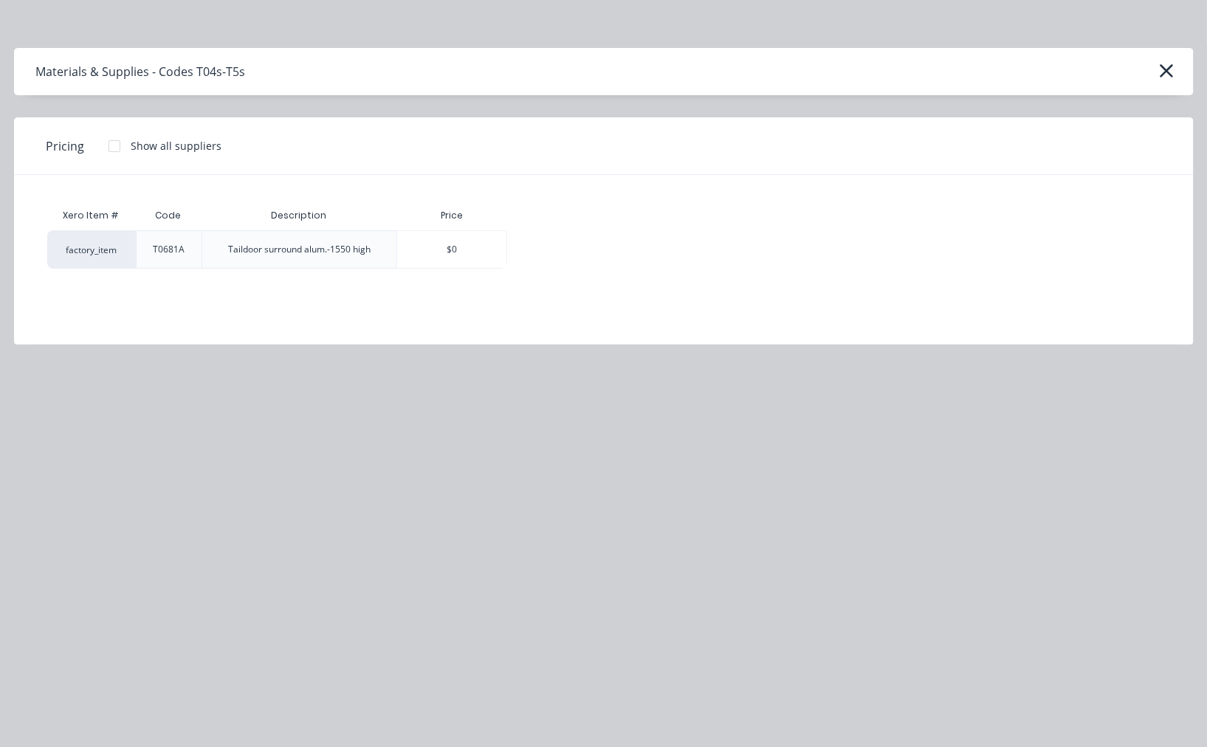
click at [114, 144] on div at bounding box center [115, 146] width 30 height 30
click at [548, 253] on div "$314.37" at bounding box center [559, 249] width 103 height 37
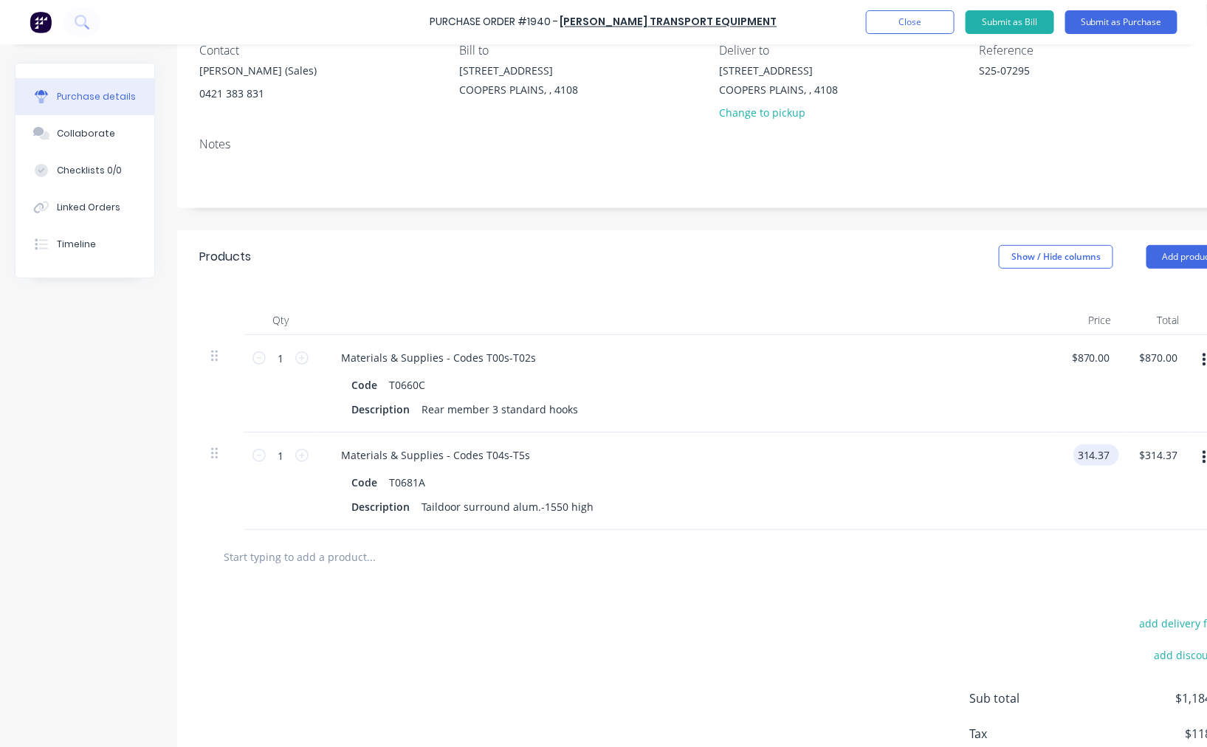
click at [1090, 456] on input "314.37" at bounding box center [1093, 454] width 40 height 21
type input "$313.16"
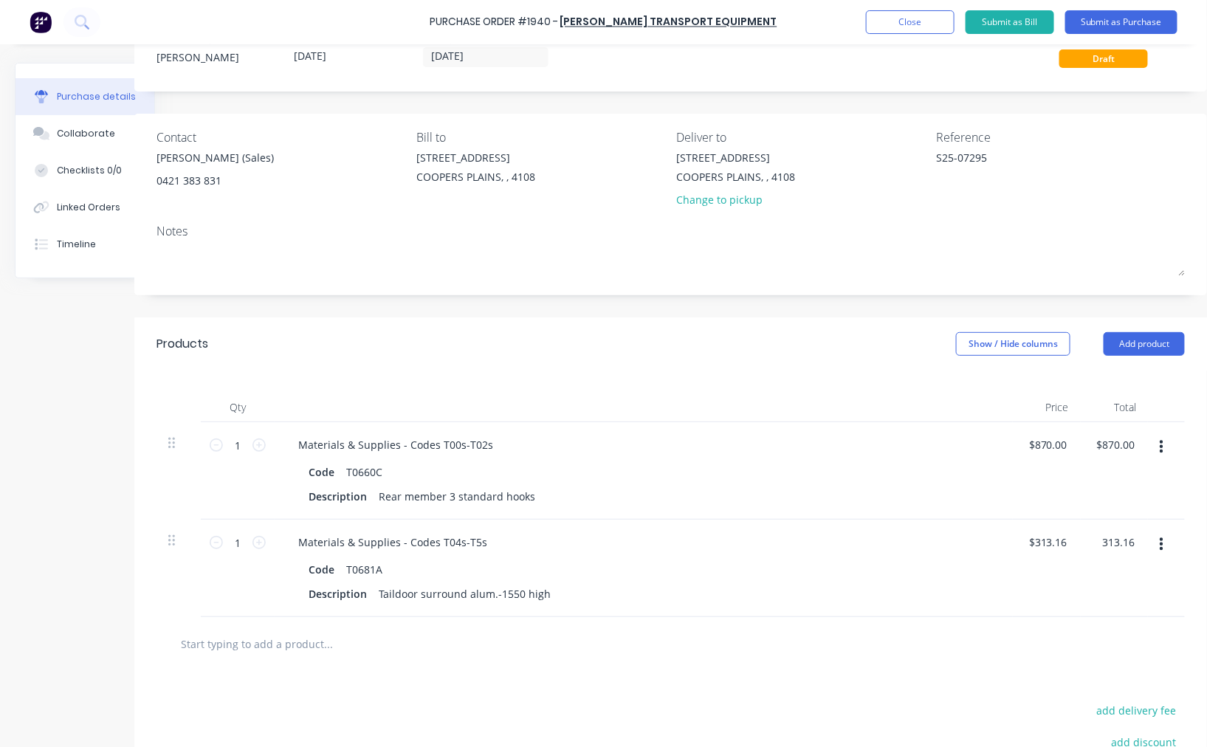
scroll to position [0, 55]
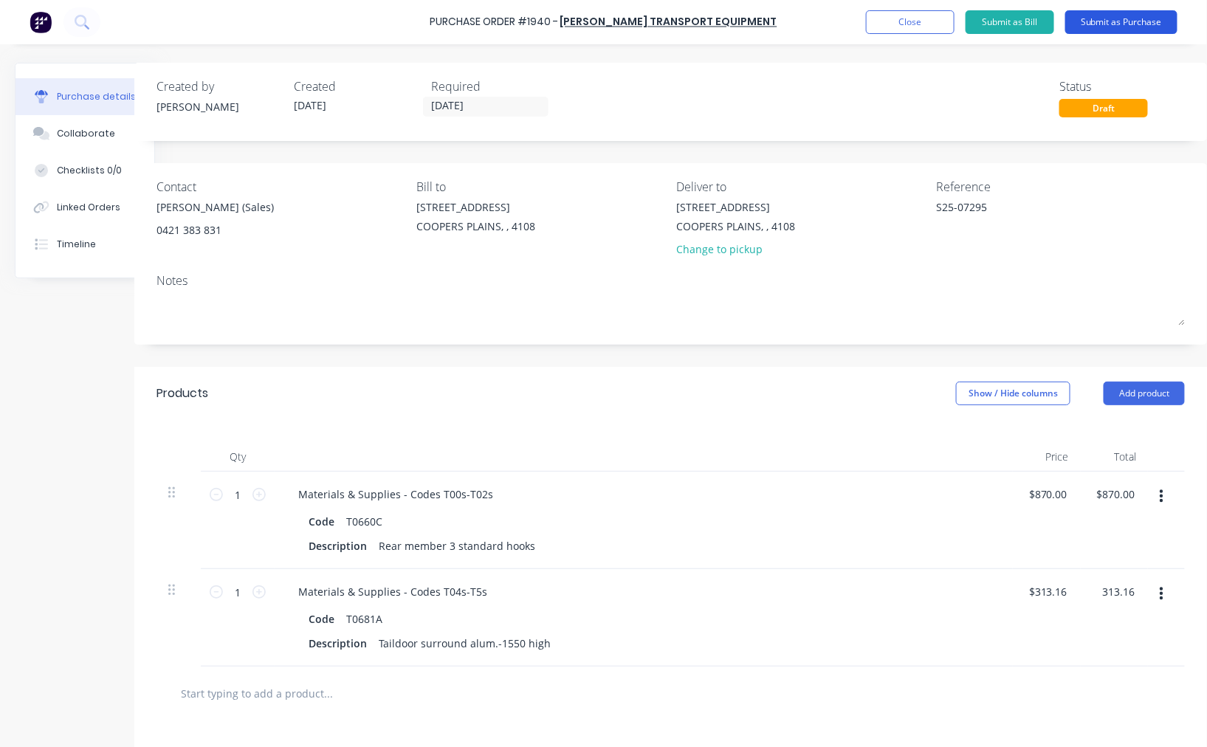
click at [1100, 23] on button "Submit as Purchase" at bounding box center [1121, 22] width 112 height 24
type input "$313.16"
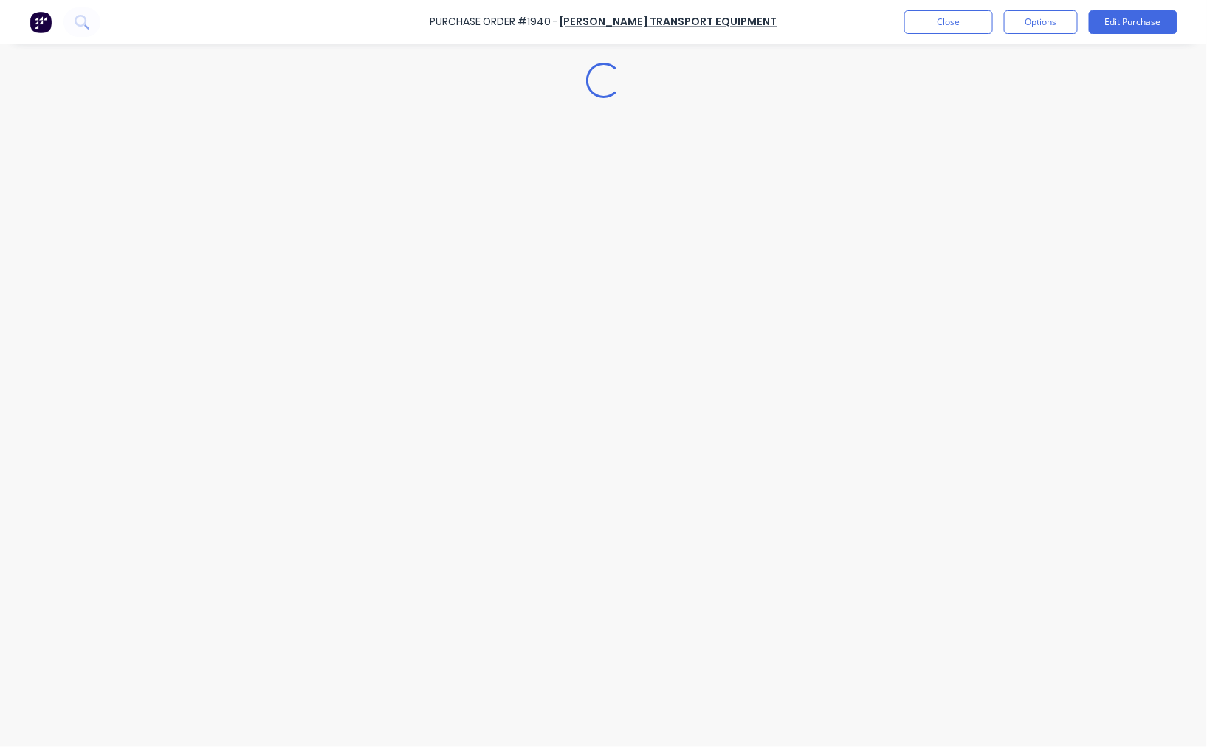
scroll to position [0, 0]
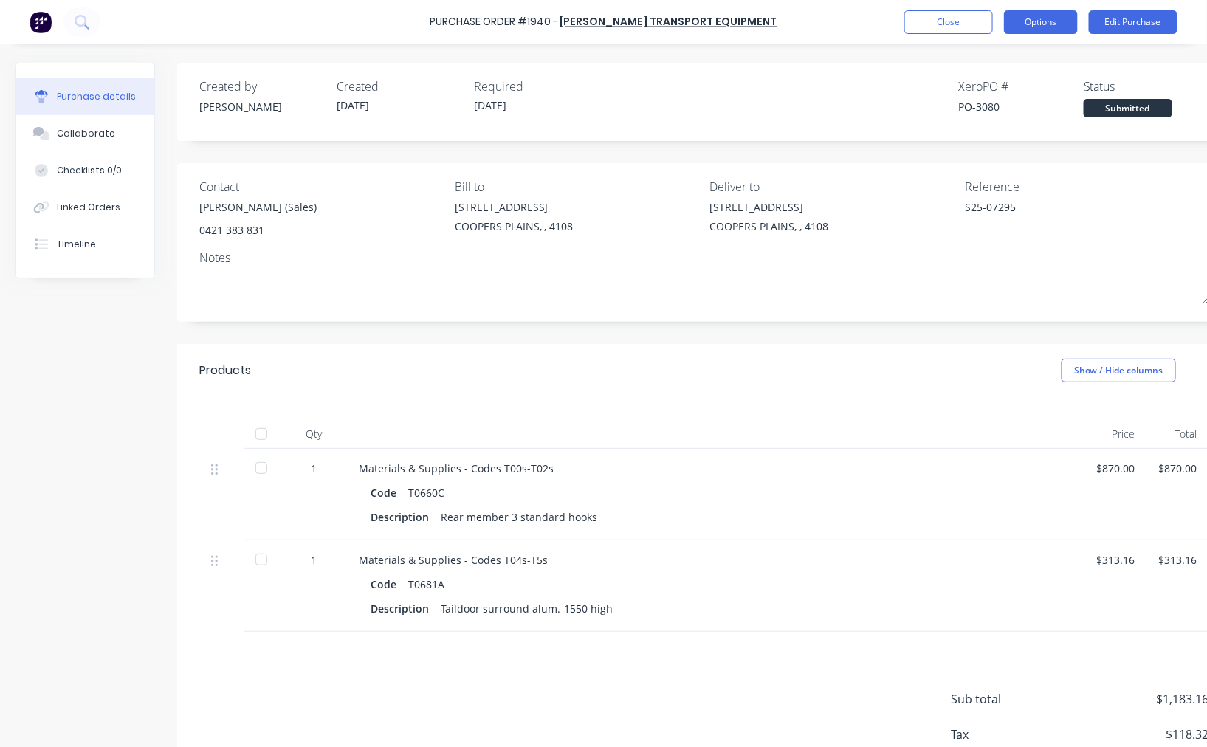
click at [1041, 19] on button "Options" at bounding box center [1041, 22] width 74 height 24
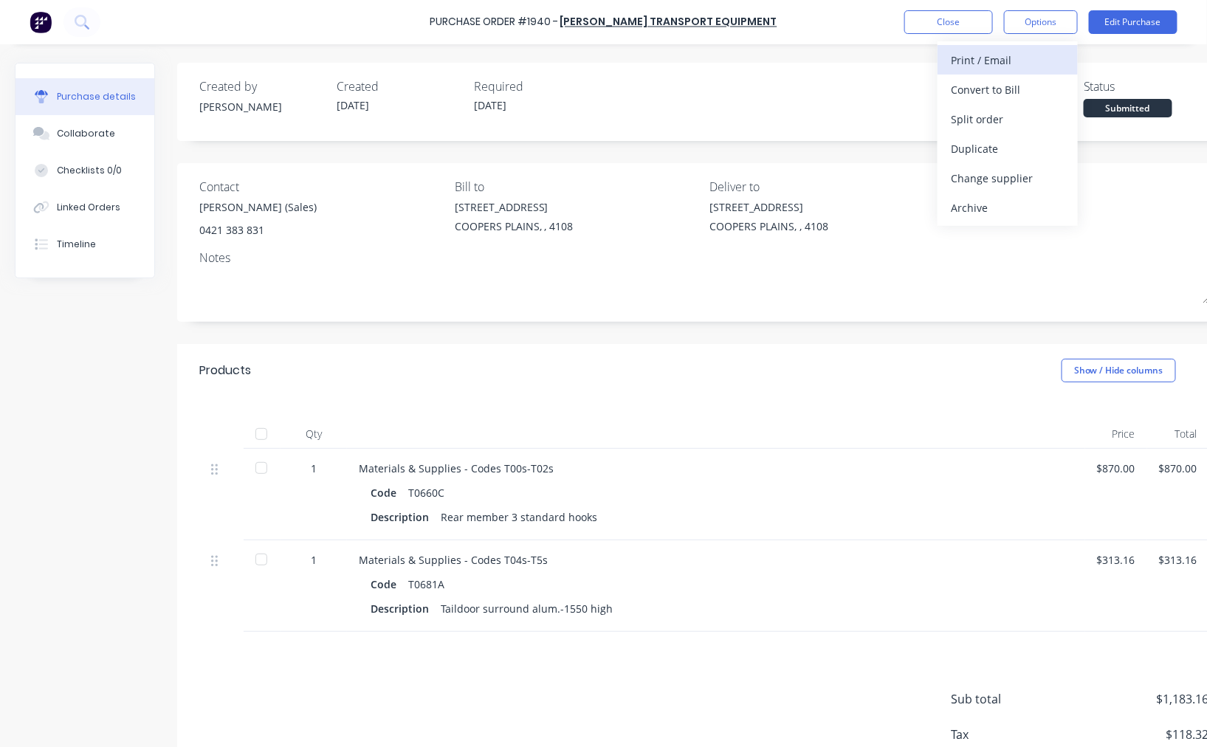
click at [1041, 60] on div "Print / Email" at bounding box center [1008, 59] width 114 height 21
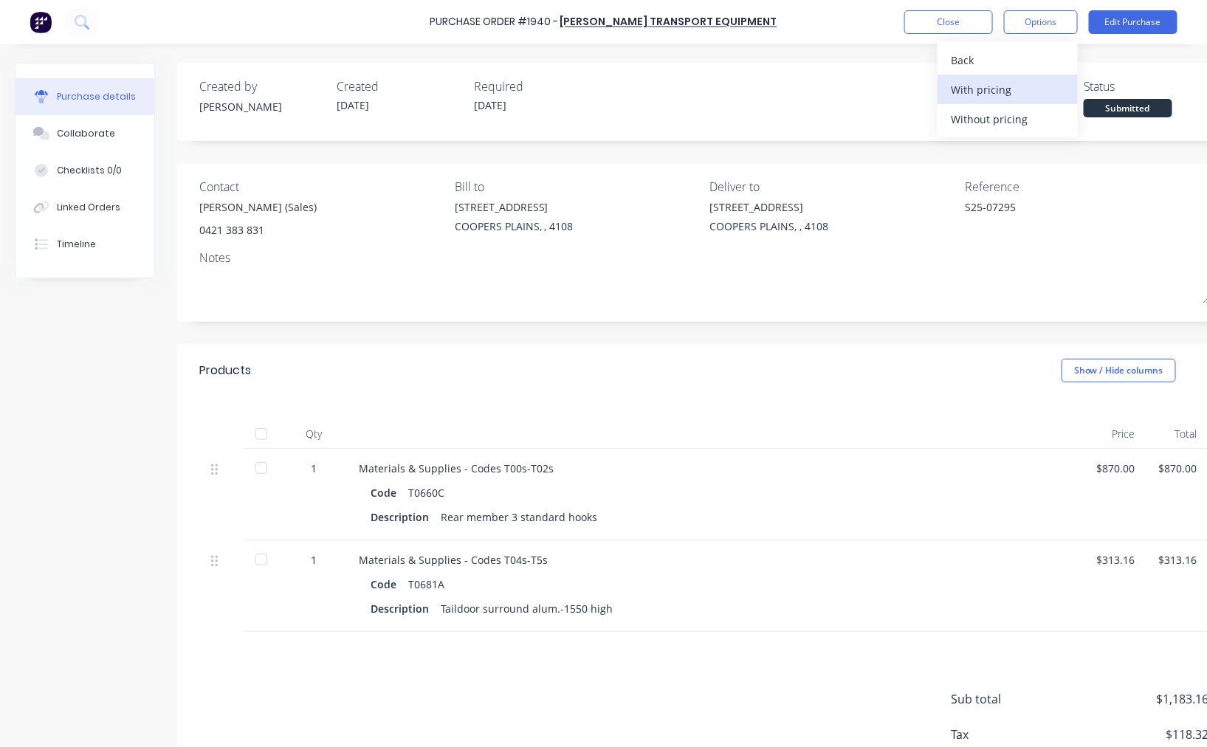
click at [1016, 84] on div "With pricing" at bounding box center [1008, 89] width 114 height 21
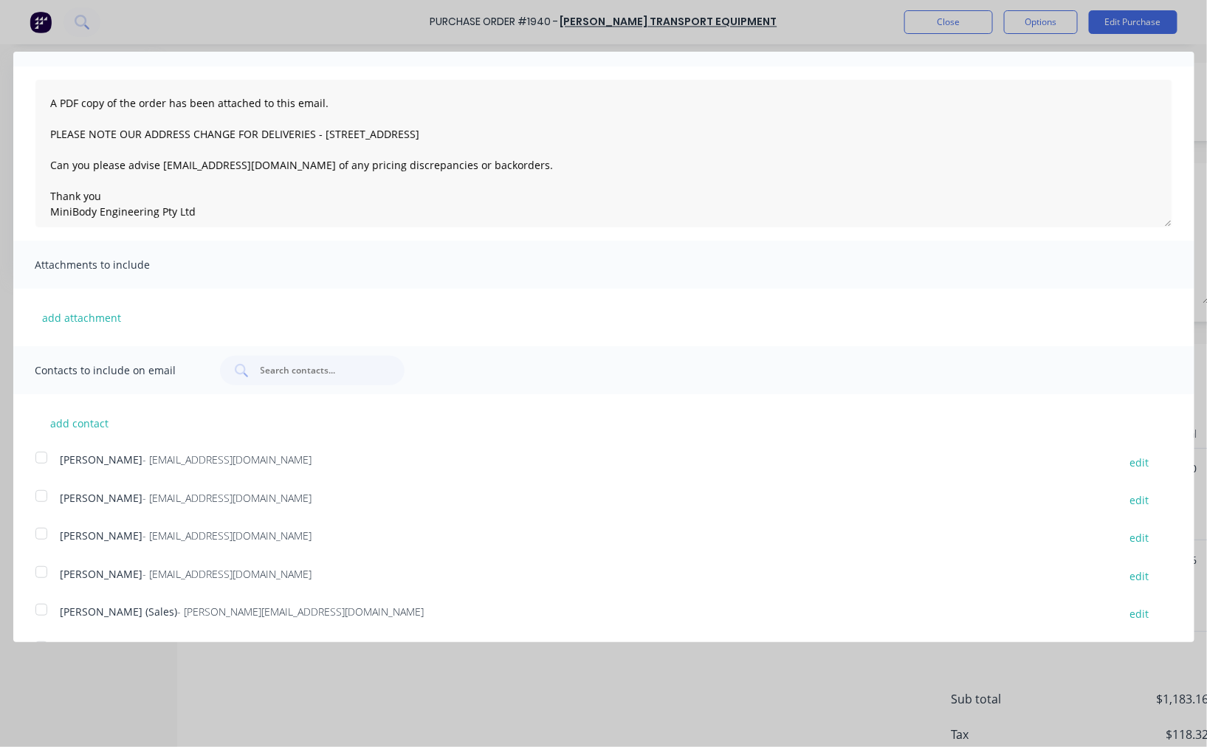
scroll to position [118, 0]
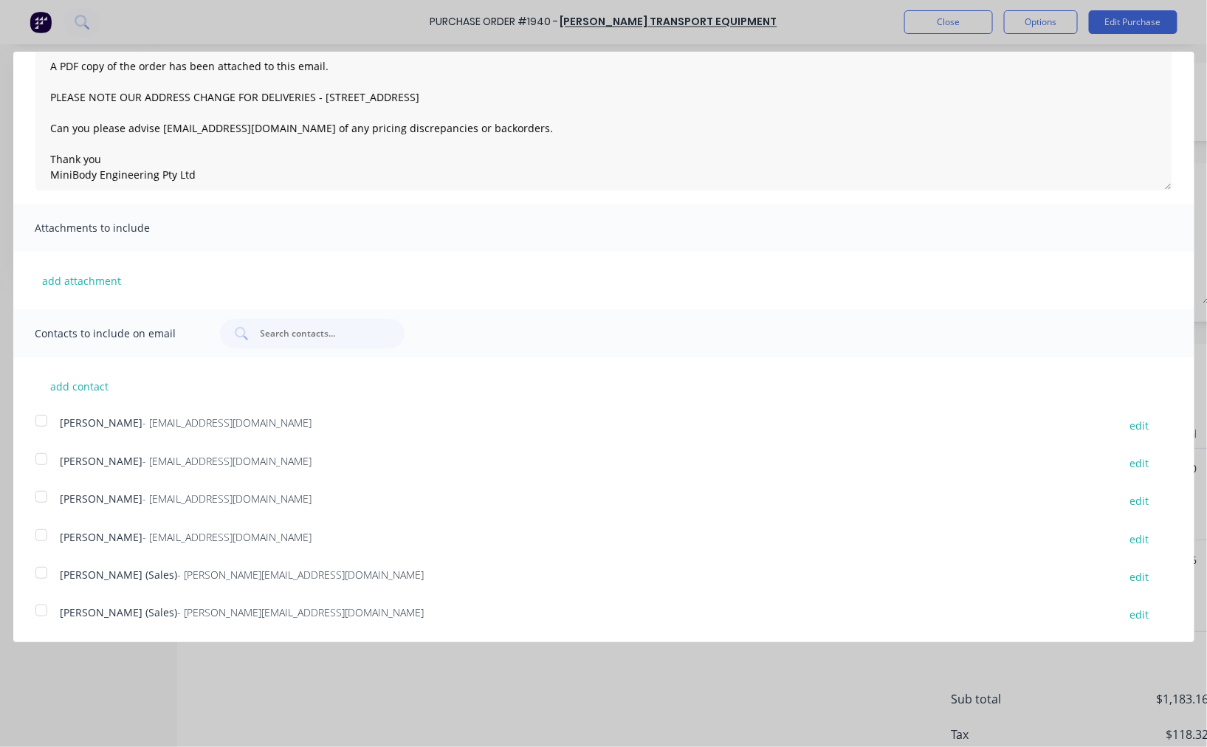
drag, startPoint x: 41, startPoint y: 611, endPoint x: 55, endPoint y: 610, distance: 13.4
click at [41, 611] on div at bounding box center [42, 611] width 30 height 30
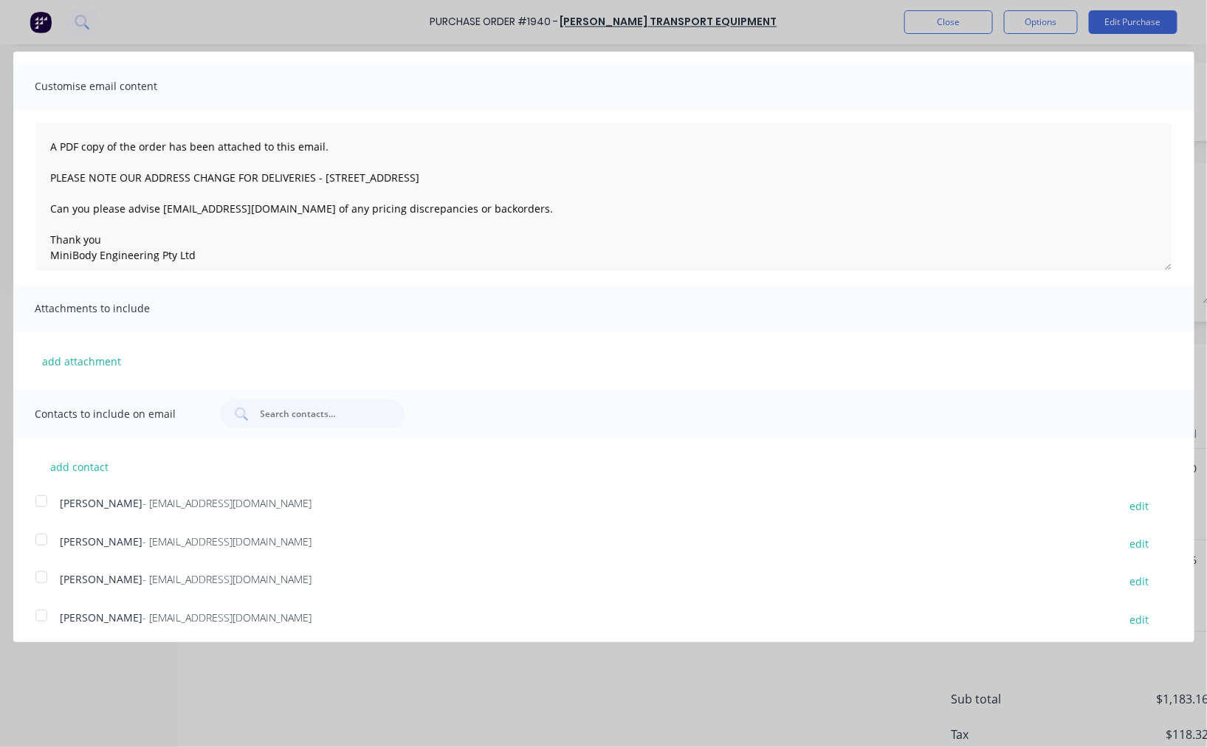
scroll to position [0, 0]
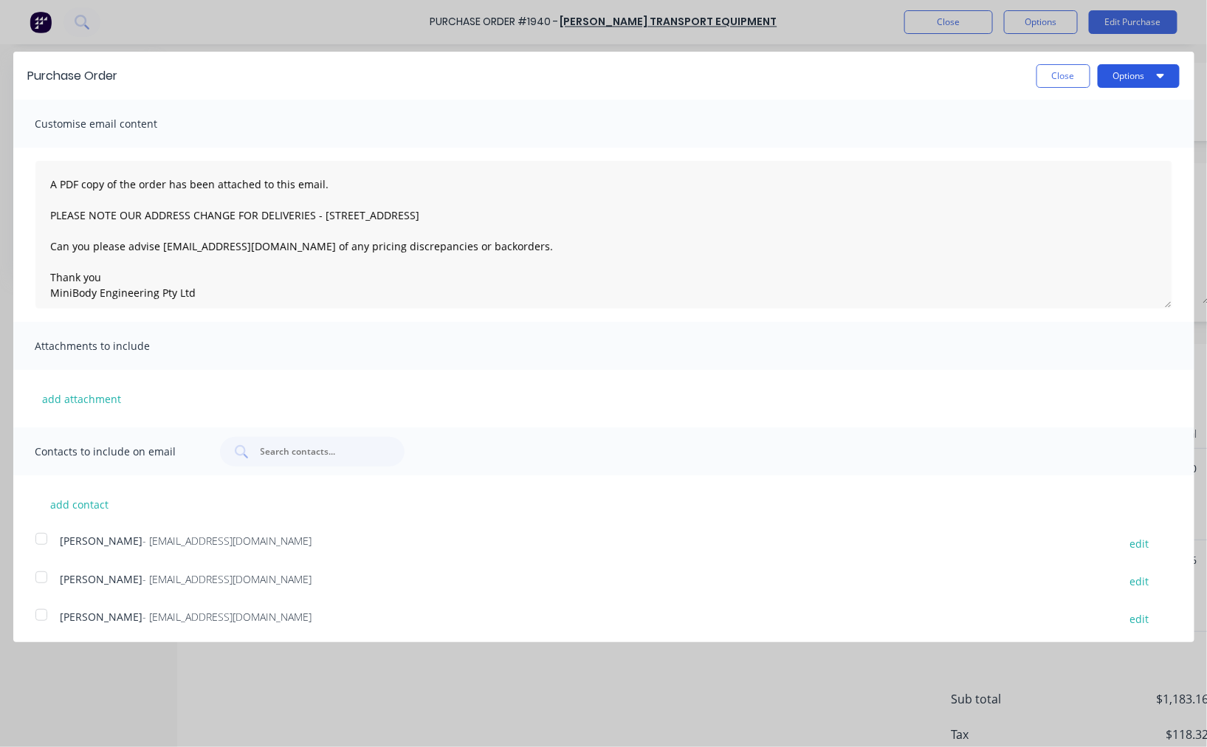
click at [1135, 69] on button "Options" at bounding box center [1138, 76] width 82 height 24
click at [1063, 141] on div "Email" at bounding box center [1109, 142] width 114 height 21
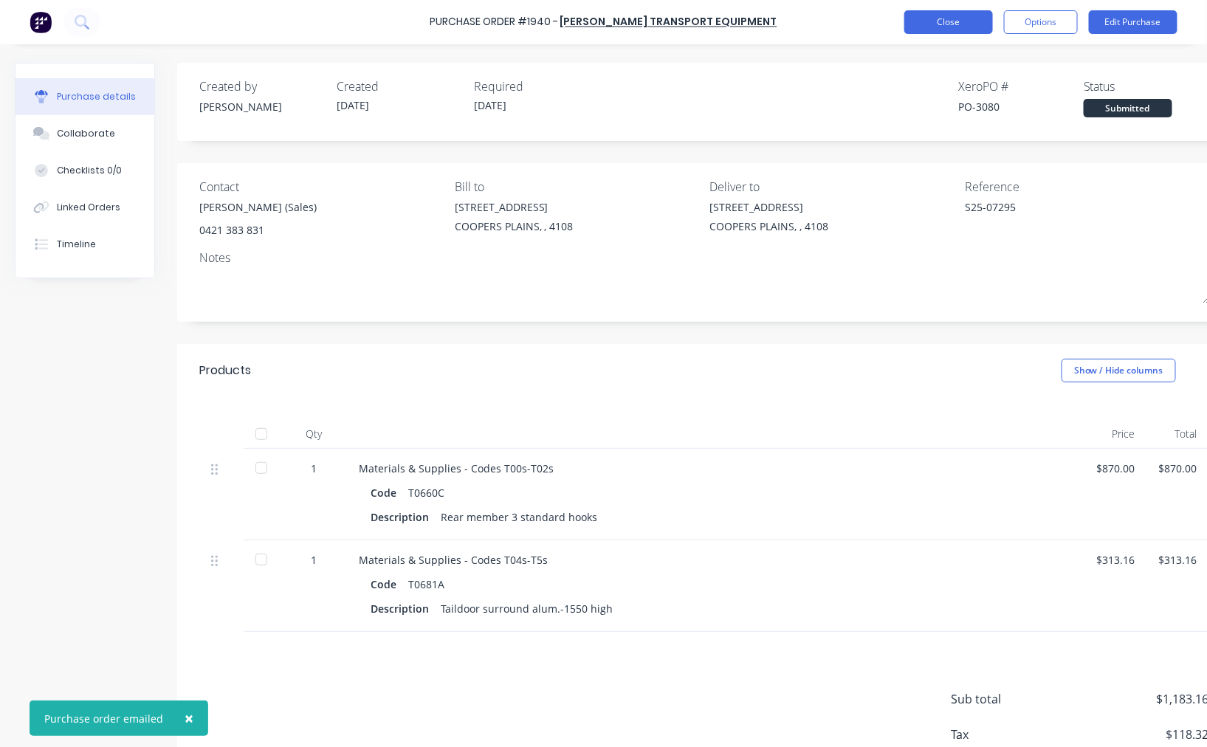
click at [970, 23] on button "Close" at bounding box center [948, 22] width 89 height 24
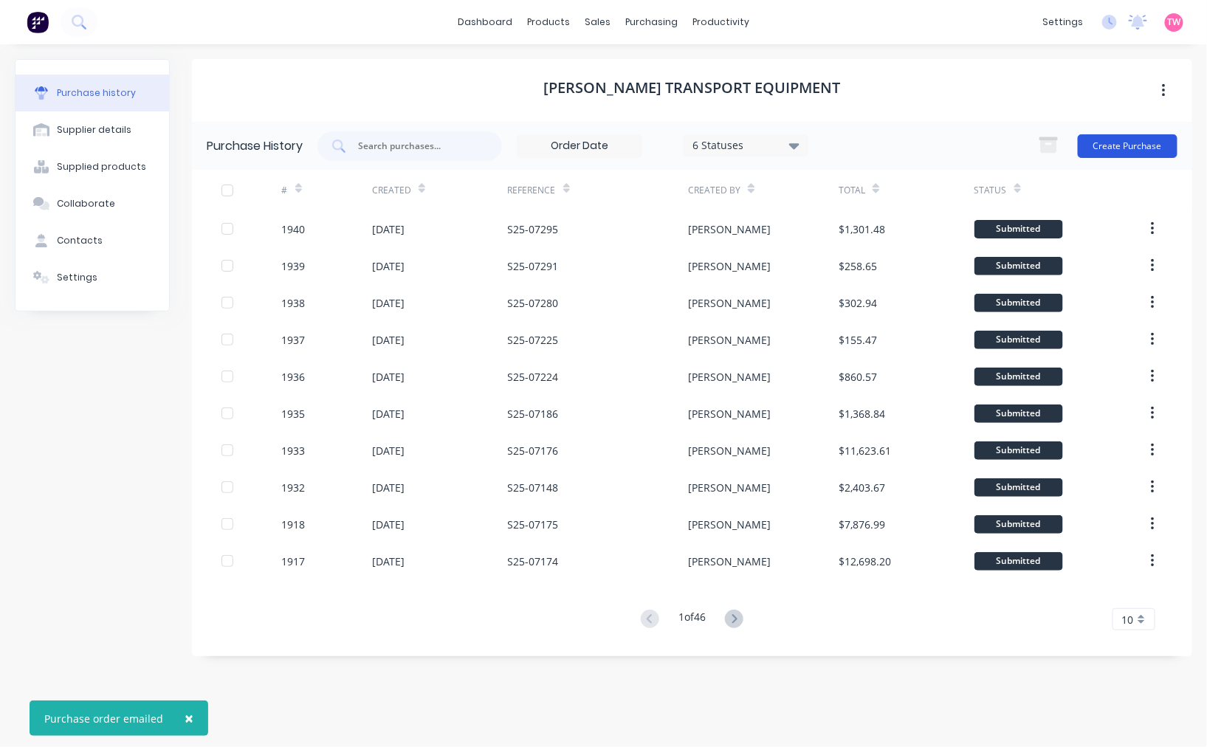
click at [1137, 151] on button "Create Purchase" at bounding box center [1127, 146] width 100 height 24
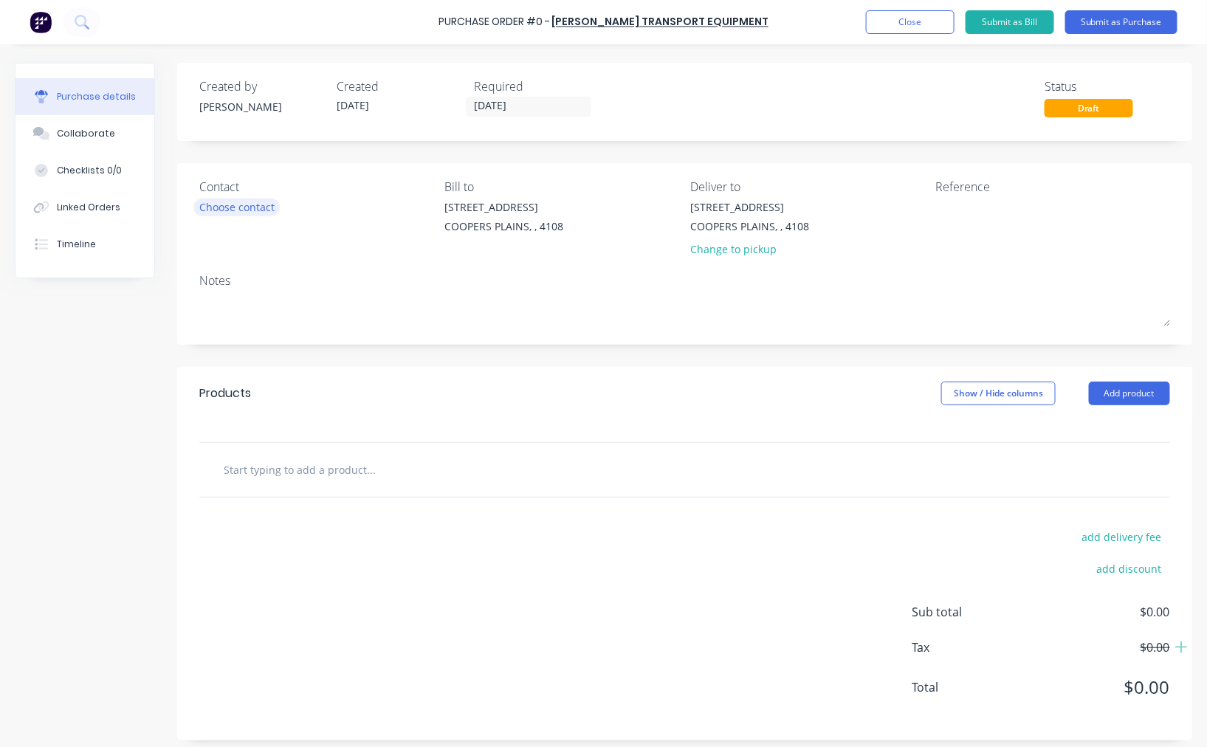
click at [254, 203] on div "Choose contact" at bounding box center [236, 206] width 75 height 15
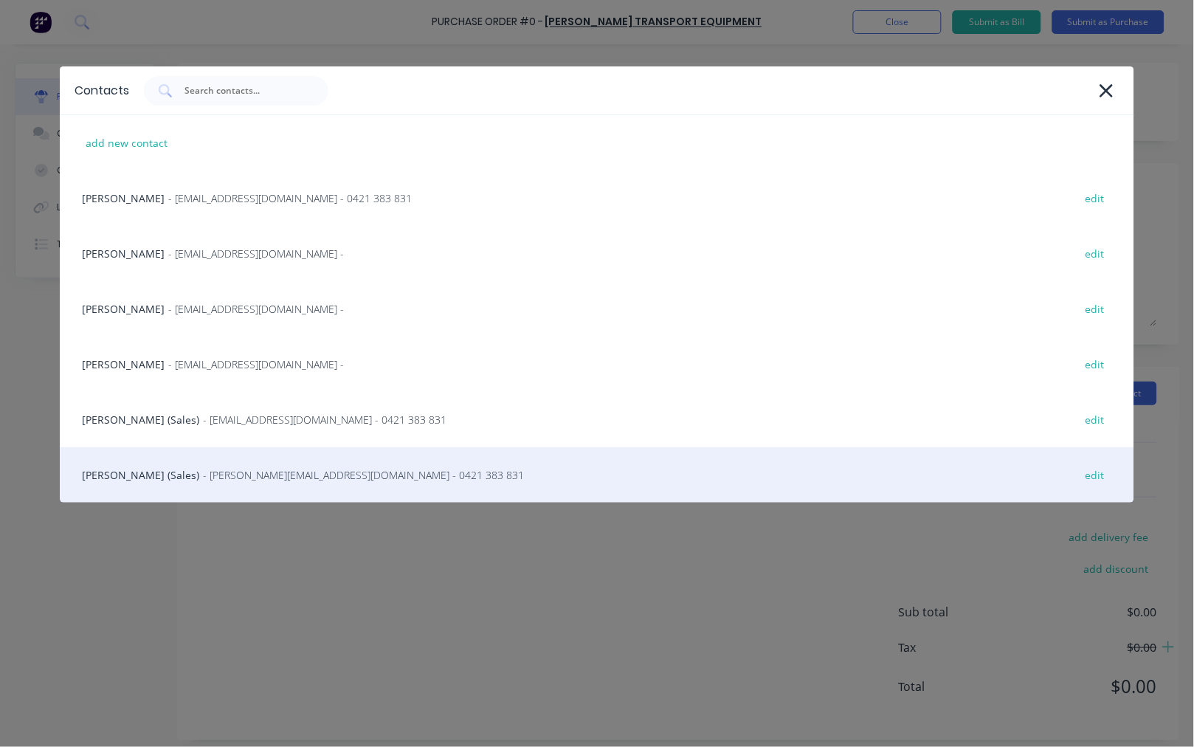
click at [157, 462] on div "Steve Erfurth (Sales) - stevee@ste.com.au - 0421 383 831 edit" at bounding box center [597, 474] width 1075 height 55
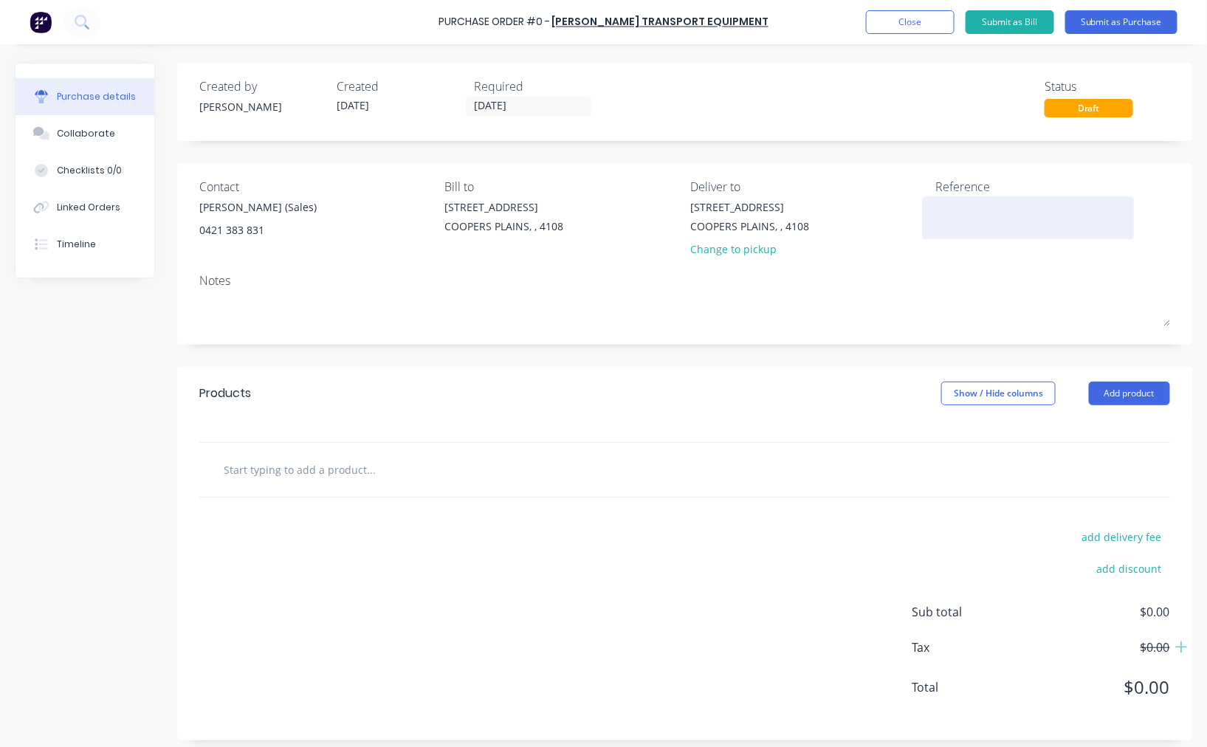
click at [938, 210] on textarea at bounding box center [1028, 215] width 185 height 33
paste textarea "S25-07319"
type textarea "S25-07319"
click at [317, 465] on input "text" at bounding box center [370, 470] width 295 height 30
paste input "ESG43"
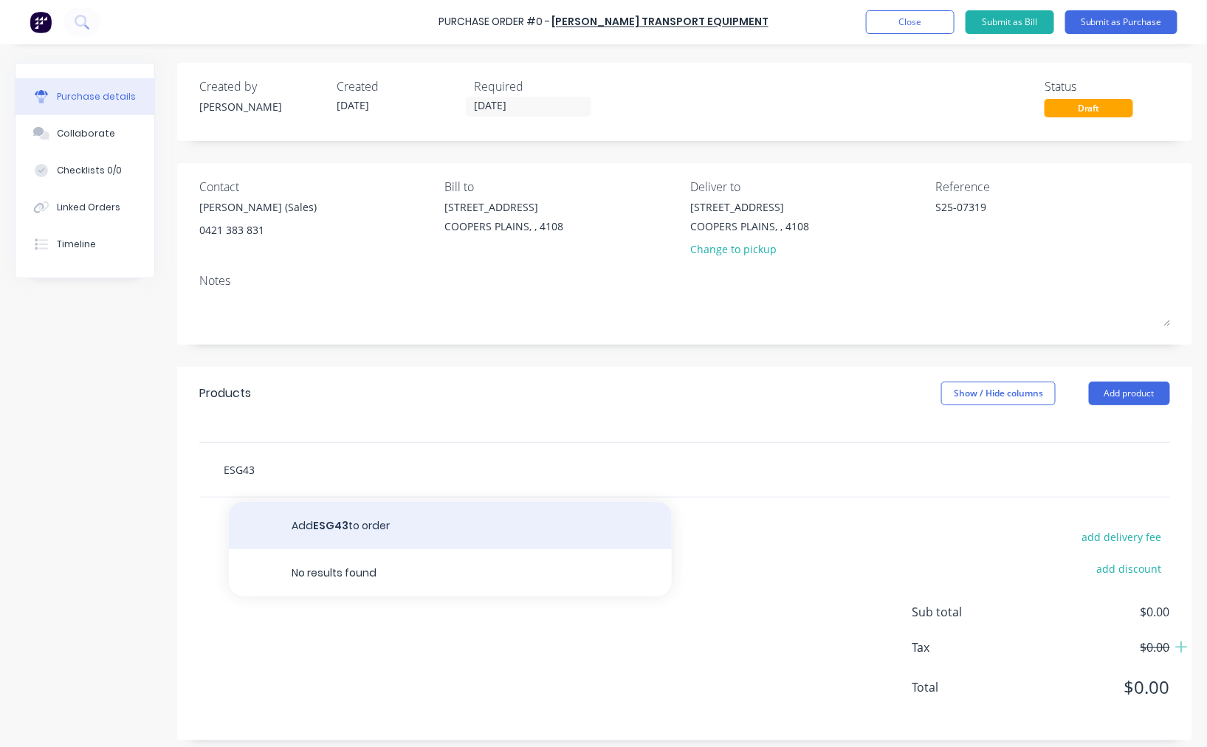
type input "ESG43"
click at [366, 528] on button "Add ESG43 to order" at bounding box center [450, 525] width 443 height 47
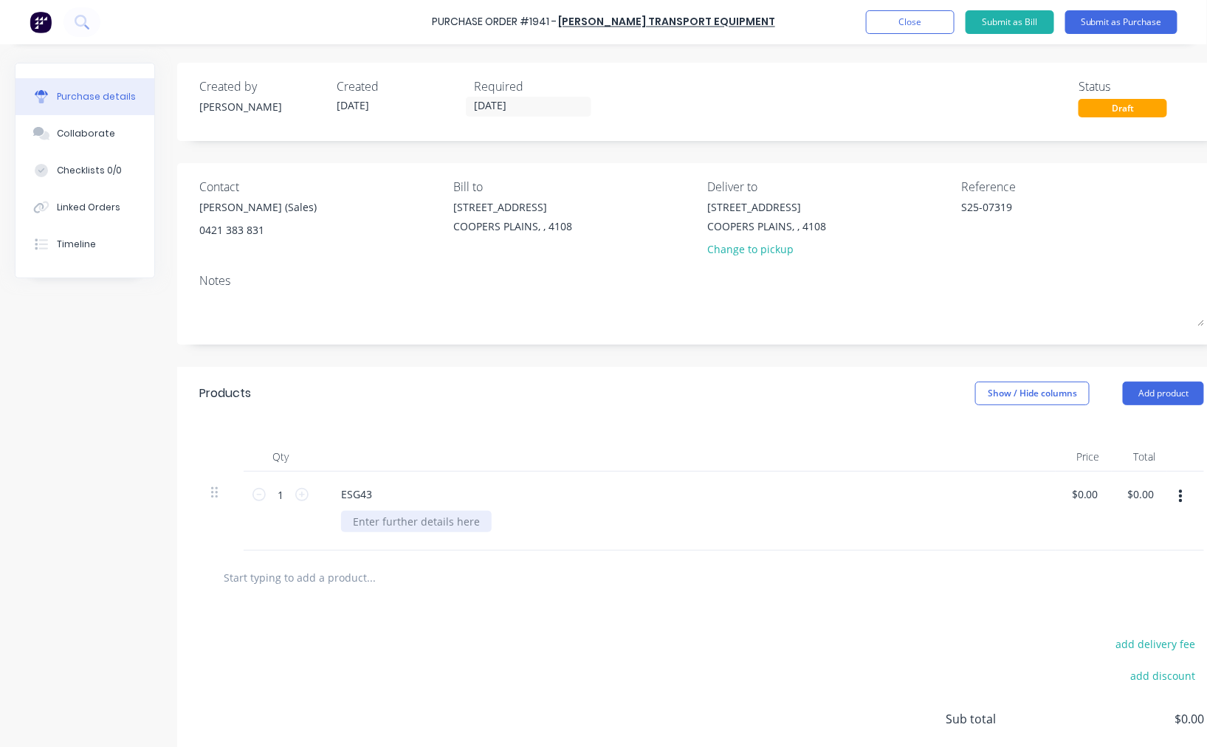
click at [458, 514] on div at bounding box center [416, 521] width 151 height 21
paste div
click at [1075, 493] on input "0.0000" at bounding box center [1084, 493] width 34 height 21
click at [1075, 493] on input "0.0000" at bounding box center [1087, 493] width 40 height 21
type input "$310.49"
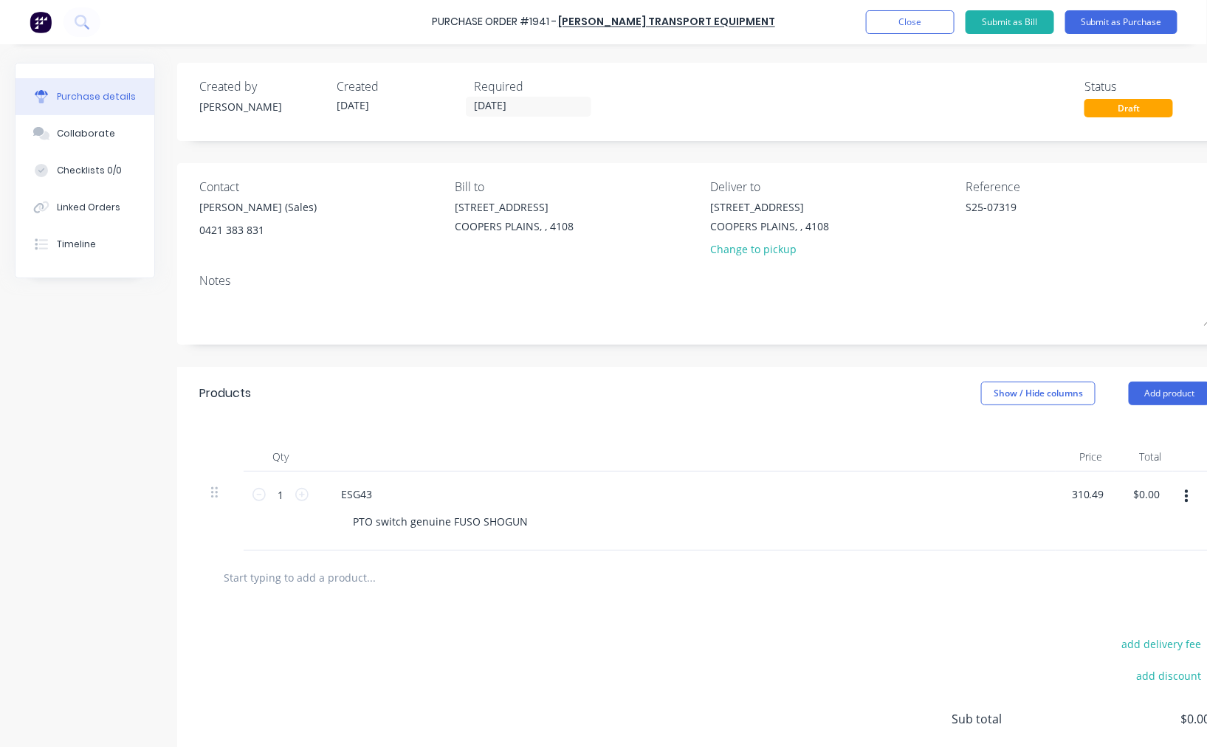
type input "$310.49"
click at [296, 580] on input "text" at bounding box center [370, 577] width 295 height 30
paste input "ESG44"
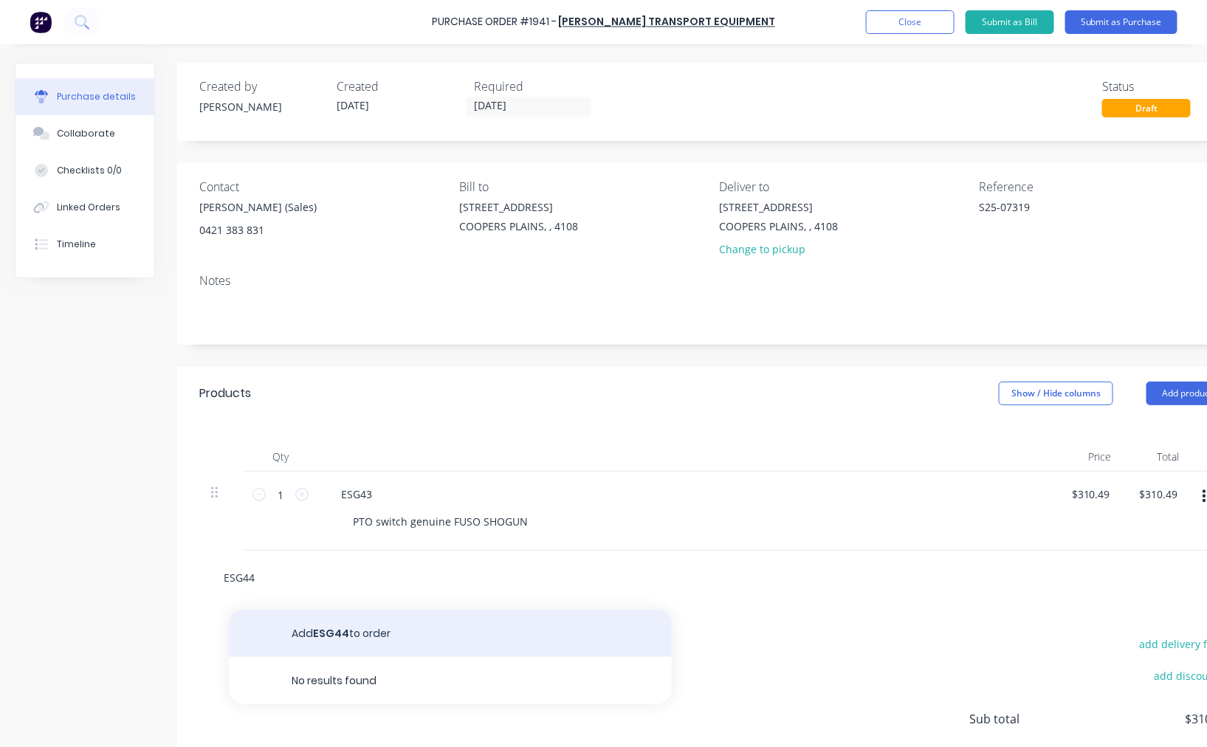
type input "ESG44"
click at [357, 628] on button "Add ESG44 to order" at bounding box center [450, 633] width 443 height 47
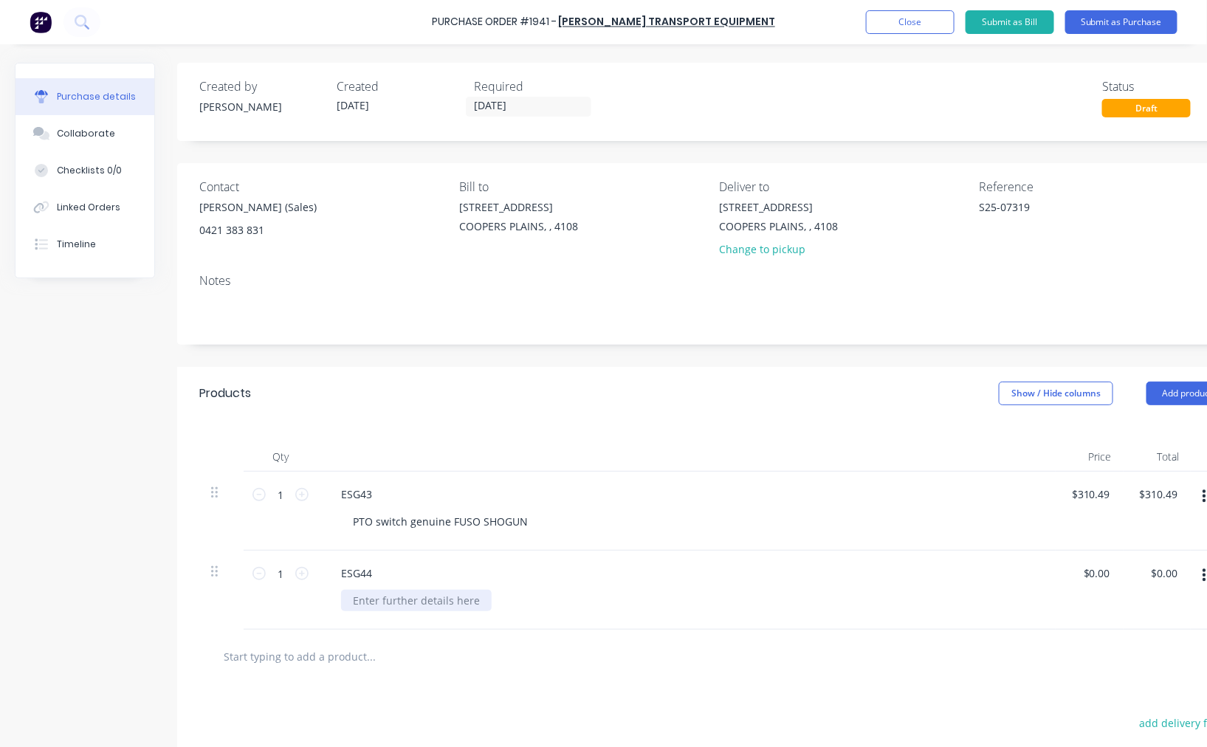
click at [373, 603] on div at bounding box center [416, 600] width 151 height 21
paste div
type input "0"
type input "$130.94"
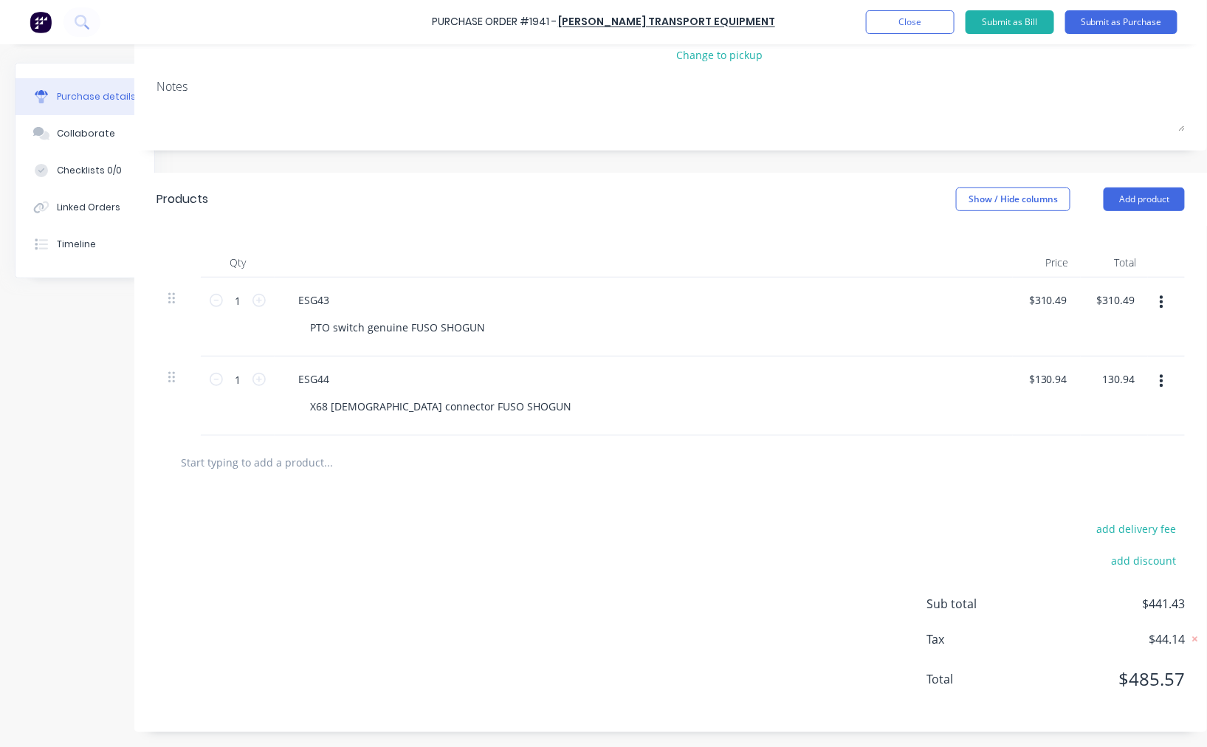
scroll to position [0, 55]
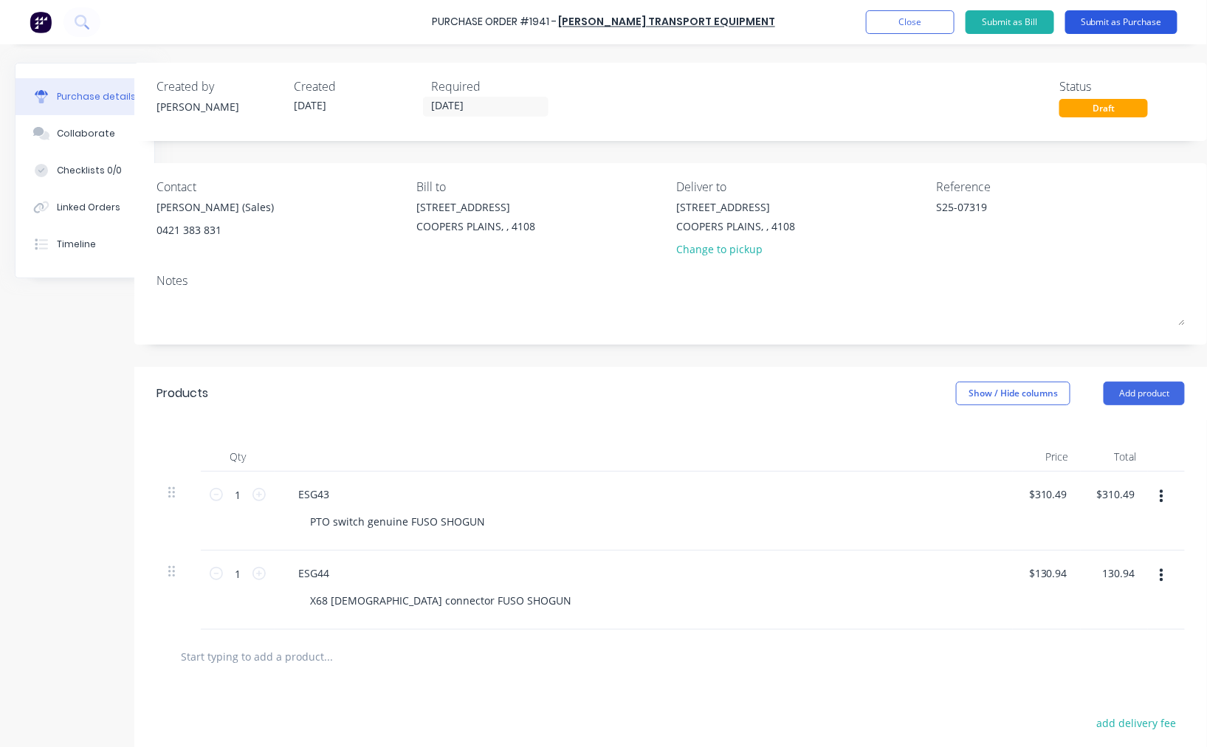
type input "$130.94"
click at [1124, 23] on button "Submit as Purchase" at bounding box center [1121, 22] width 112 height 24
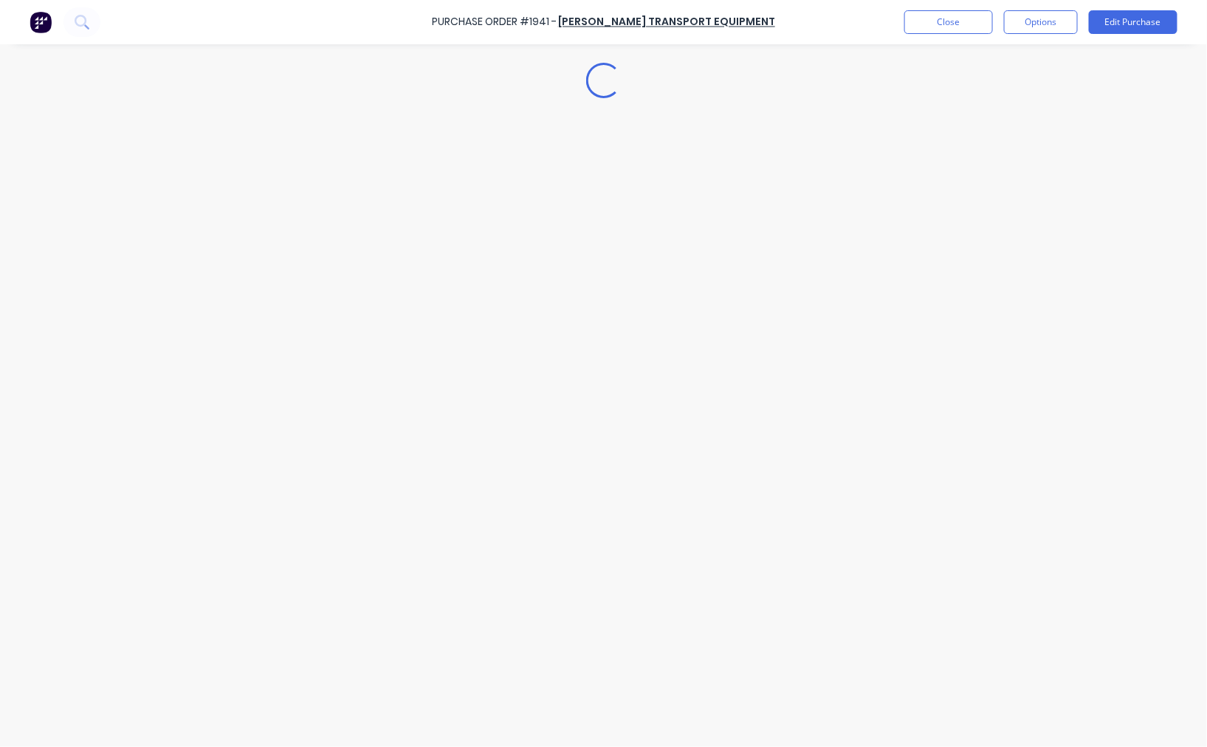
scroll to position [0, 0]
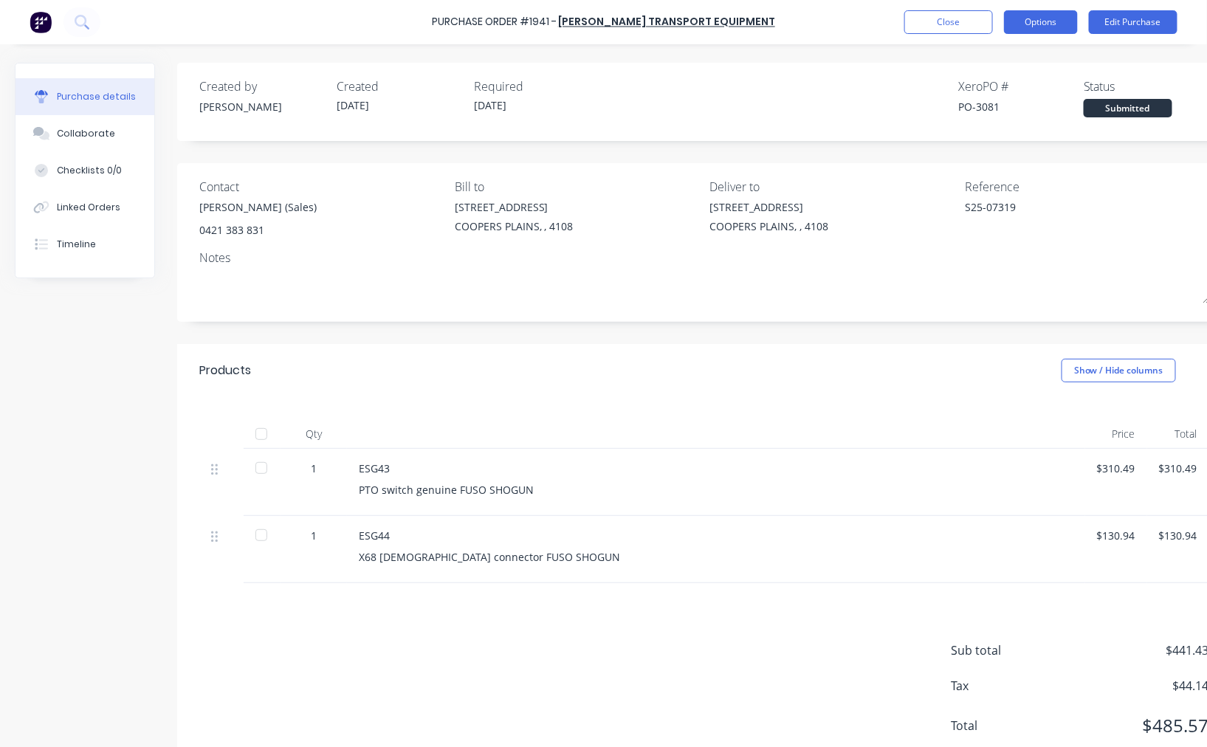
click at [1033, 15] on button "Options" at bounding box center [1041, 22] width 74 height 24
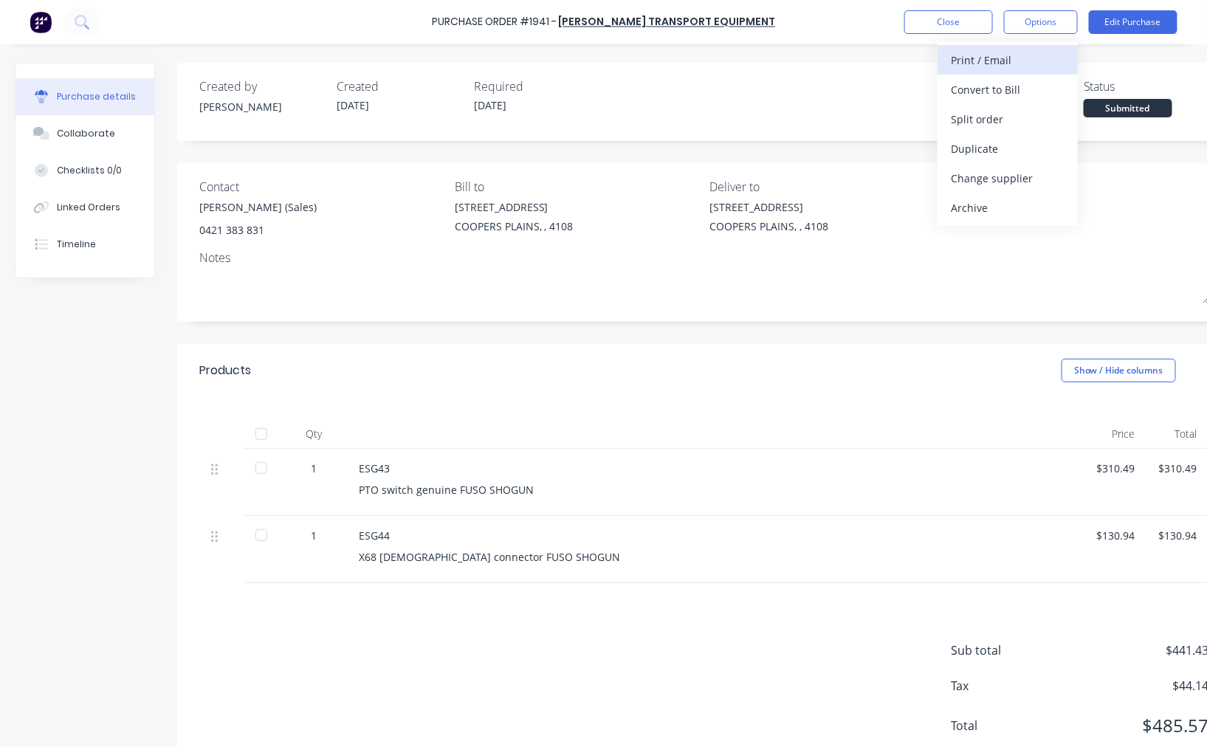
click at [1020, 49] on div "Print / Email" at bounding box center [1008, 59] width 114 height 21
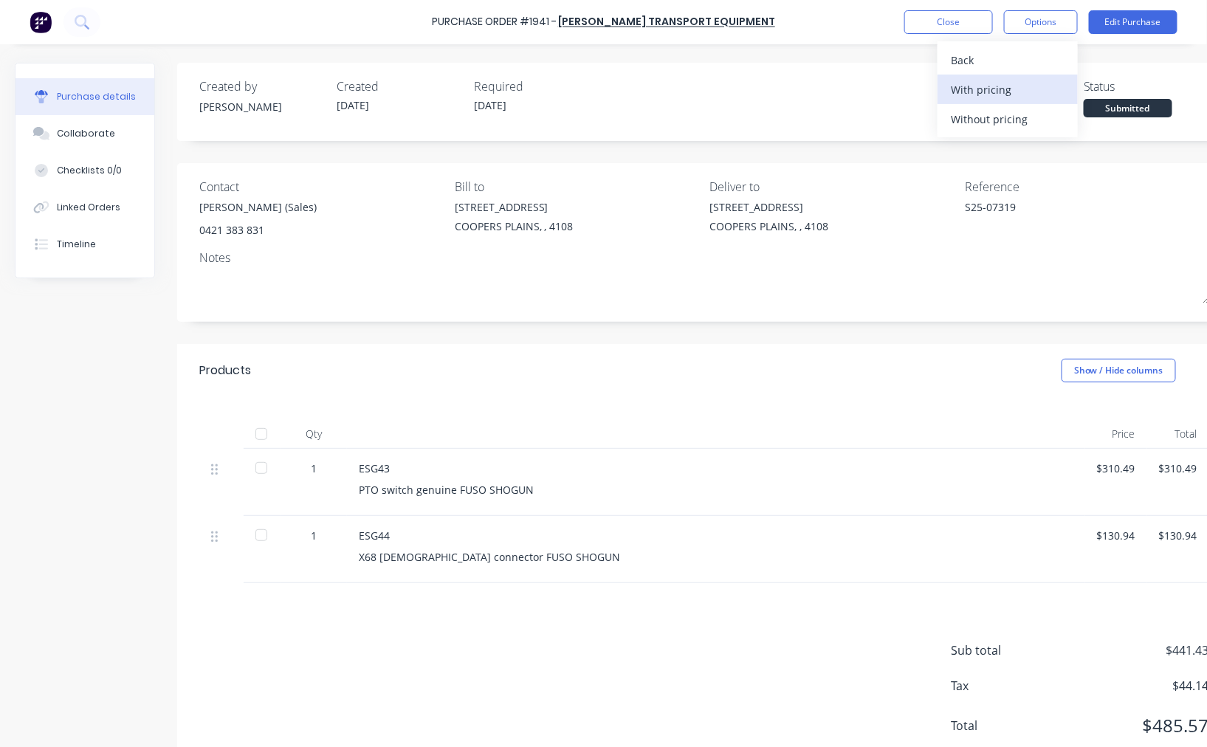
click at [1007, 80] on div "With pricing" at bounding box center [1008, 89] width 114 height 21
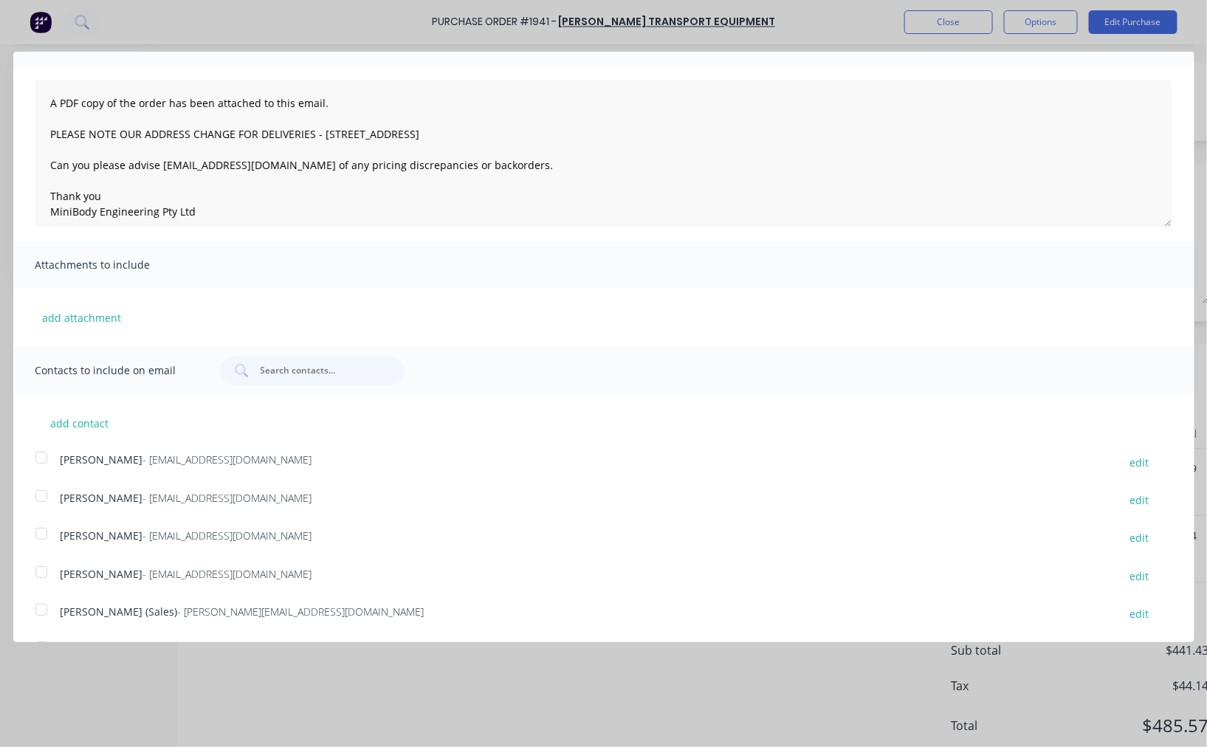
scroll to position [118, 0]
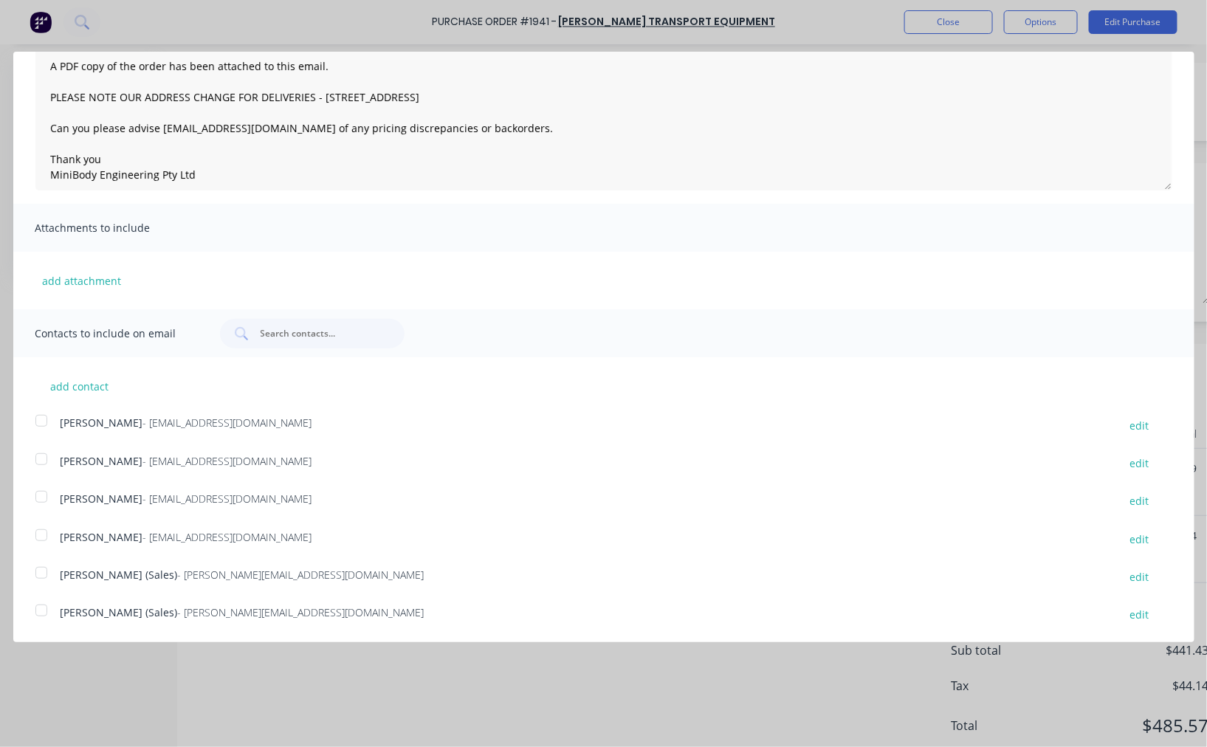
click at [42, 608] on div at bounding box center [42, 611] width 30 height 30
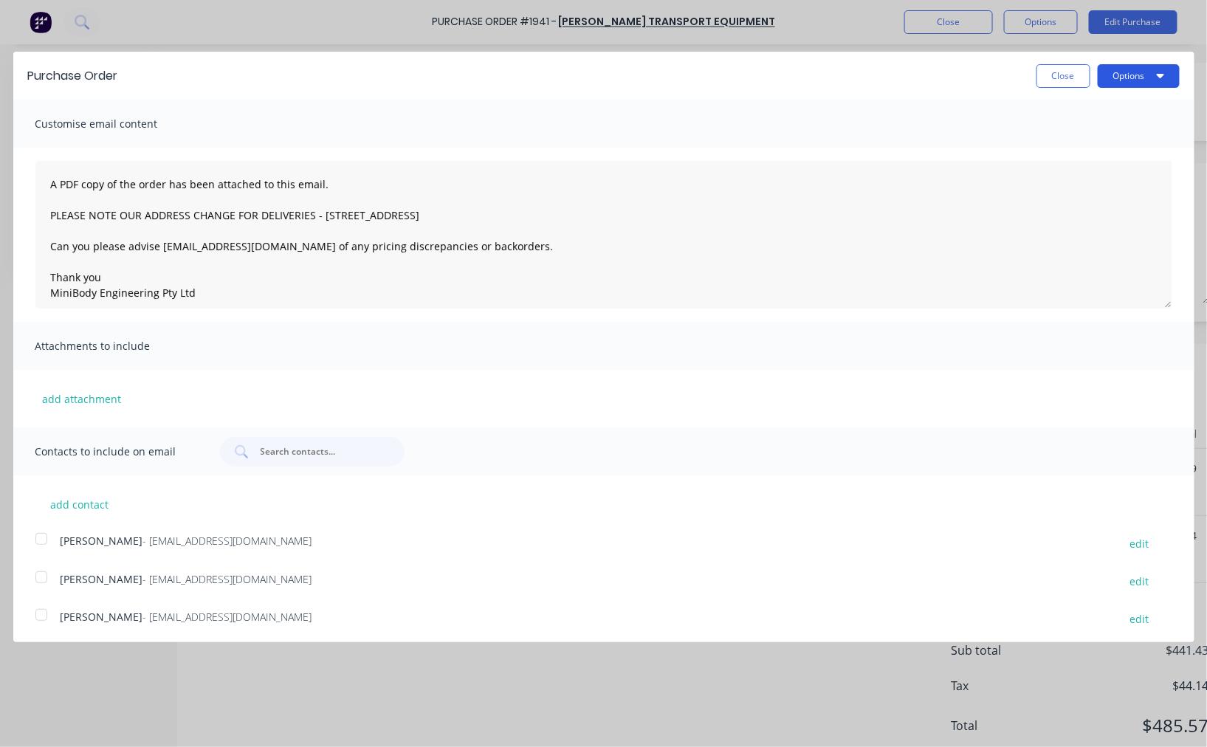
click at [1114, 80] on button "Options" at bounding box center [1138, 76] width 82 height 24
click at [1075, 142] on div "Email" at bounding box center [1109, 142] width 114 height 21
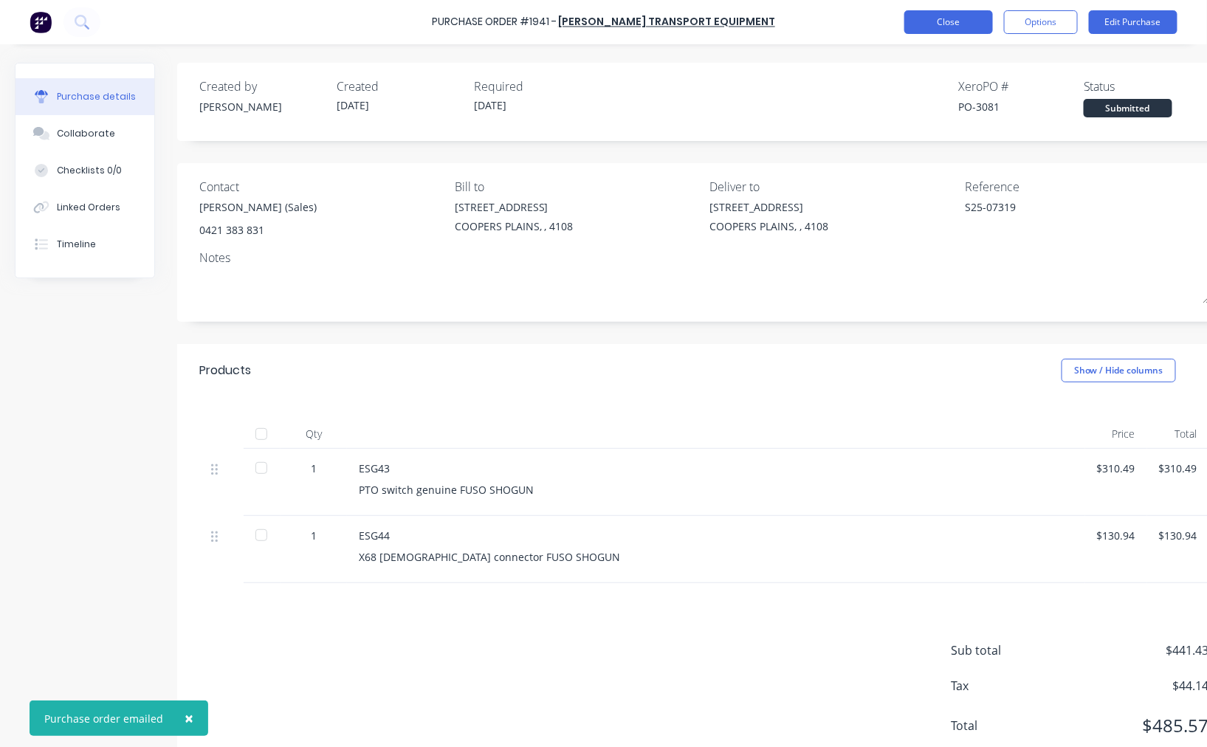
click at [931, 18] on button "Close" at bounding box center [948, 22] width 89 height 24
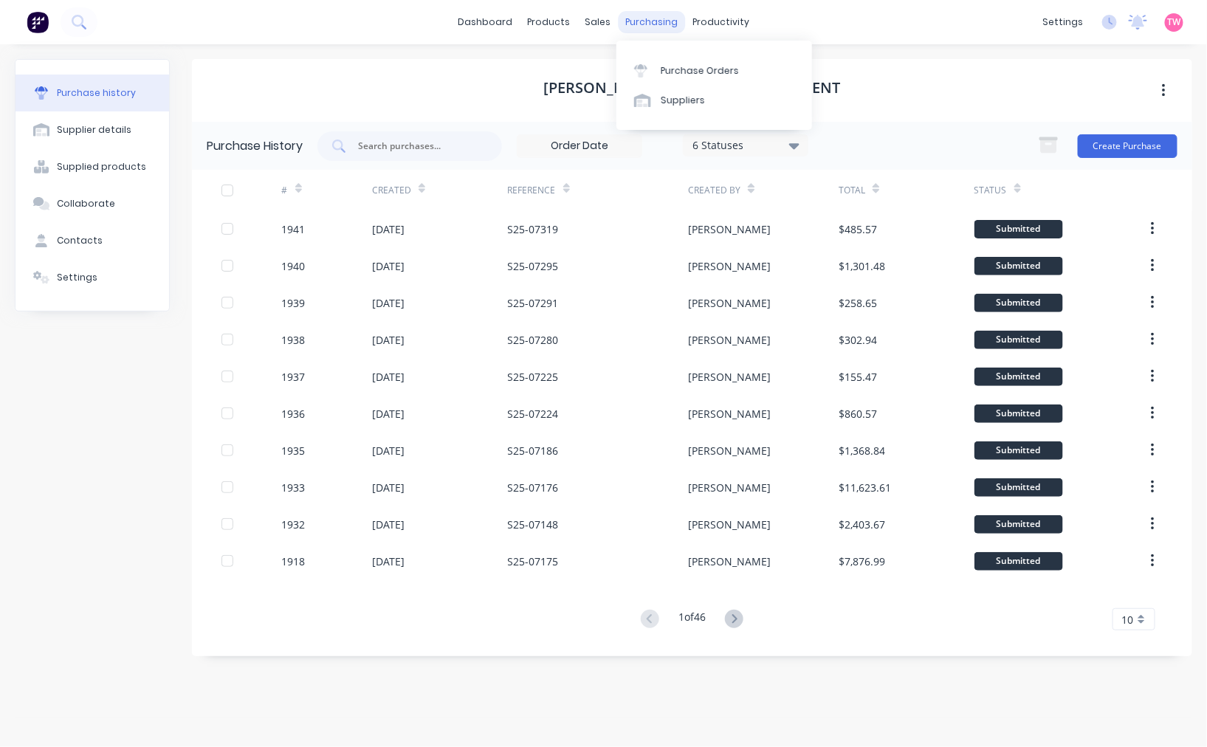
drag, startPoint x: 631, startPoint y: 15, endPoint x: 639, endPoint y: 20, distance: 9.2
click at [631, 15] on div "purchasing" at bounding box center [651, 22] width 67 height 22
click at [734, 69] on link "Purchase Orders" at bounding box center [714, 70] width 196 height 30
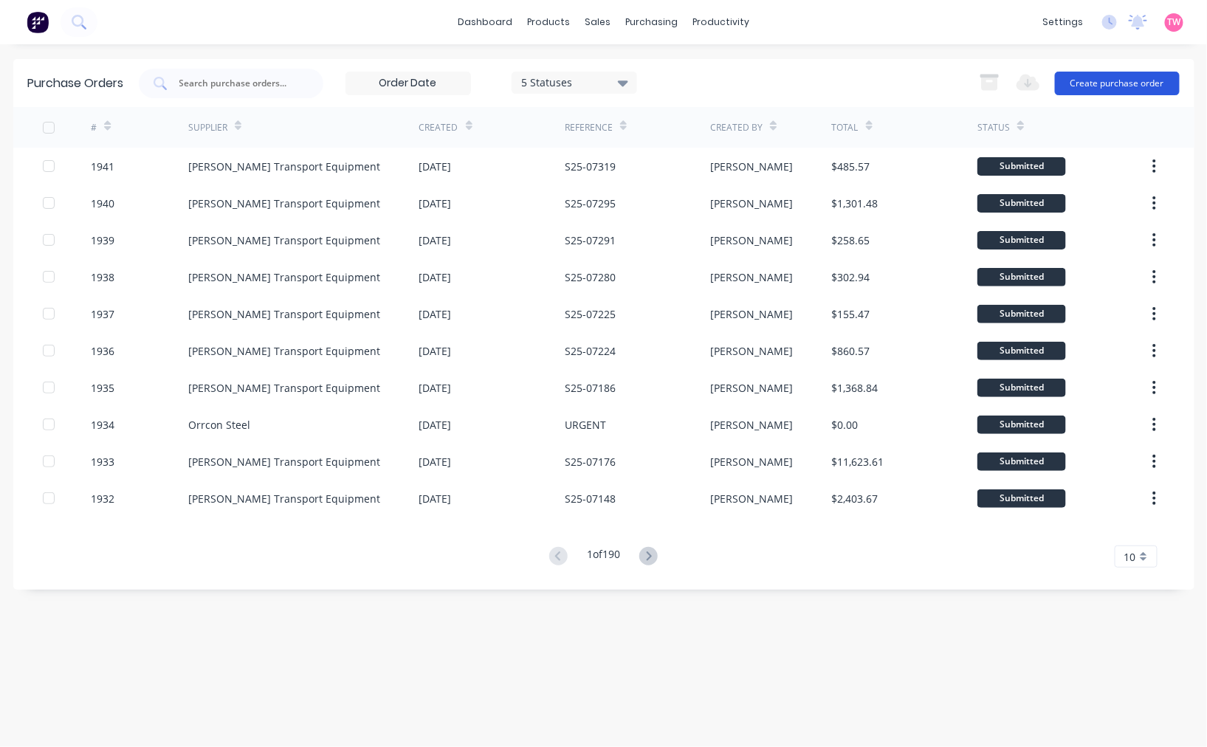
click at [1095, 79] on button "Create purchase order" at bounding box center [1117, 84] width 125 height 24
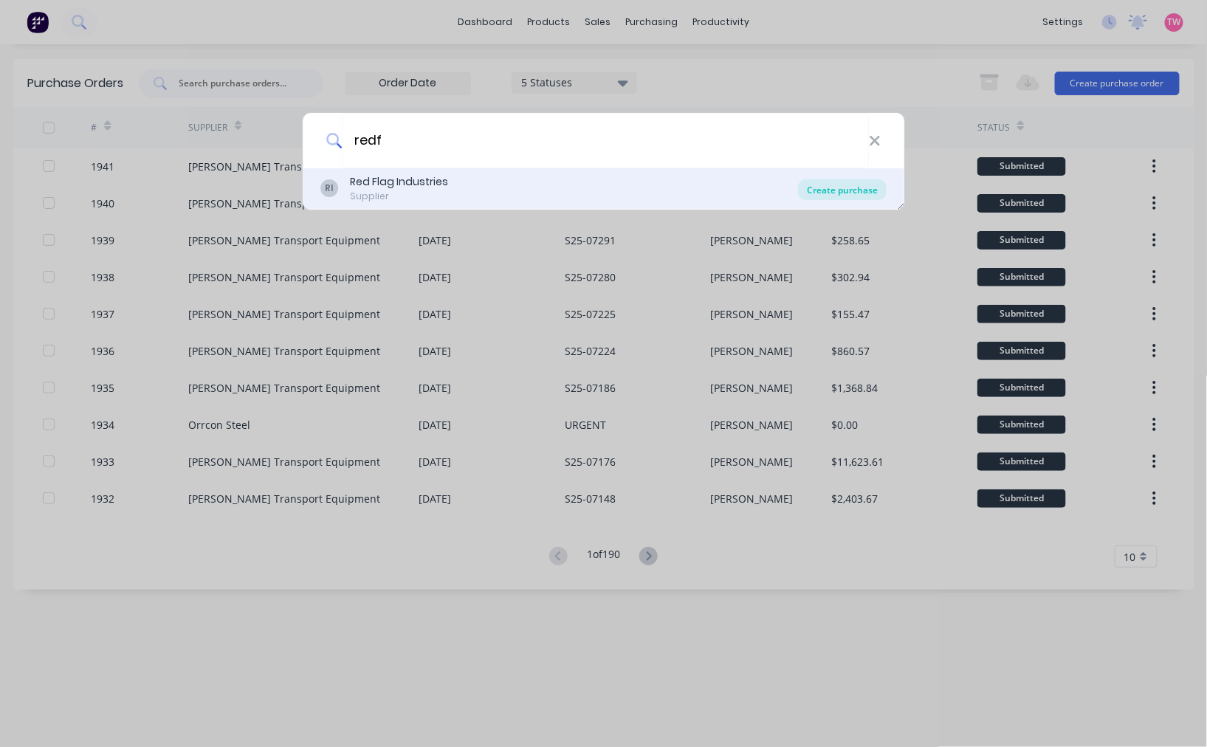
type input "redf"
click at [832, 185] on div "Create purchase" at bounding box center [842, 189] width 89 height 21
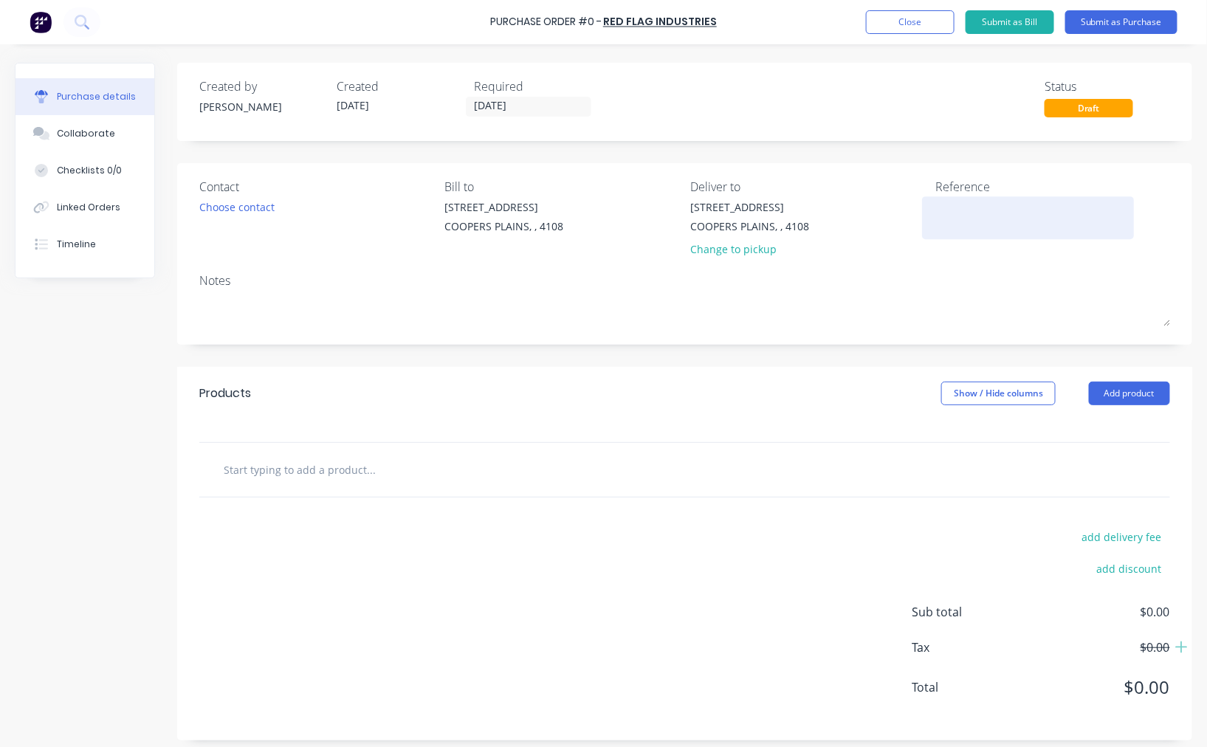
click at [946, 215] on textarea at bounding box center [1028, 215] width 185 height 33
type textarea "Toolbox Order - [PERSON_NAME]"
click at [275, 208] on div "Choose contact" at bounding box center [236, 206] width 75 height 15
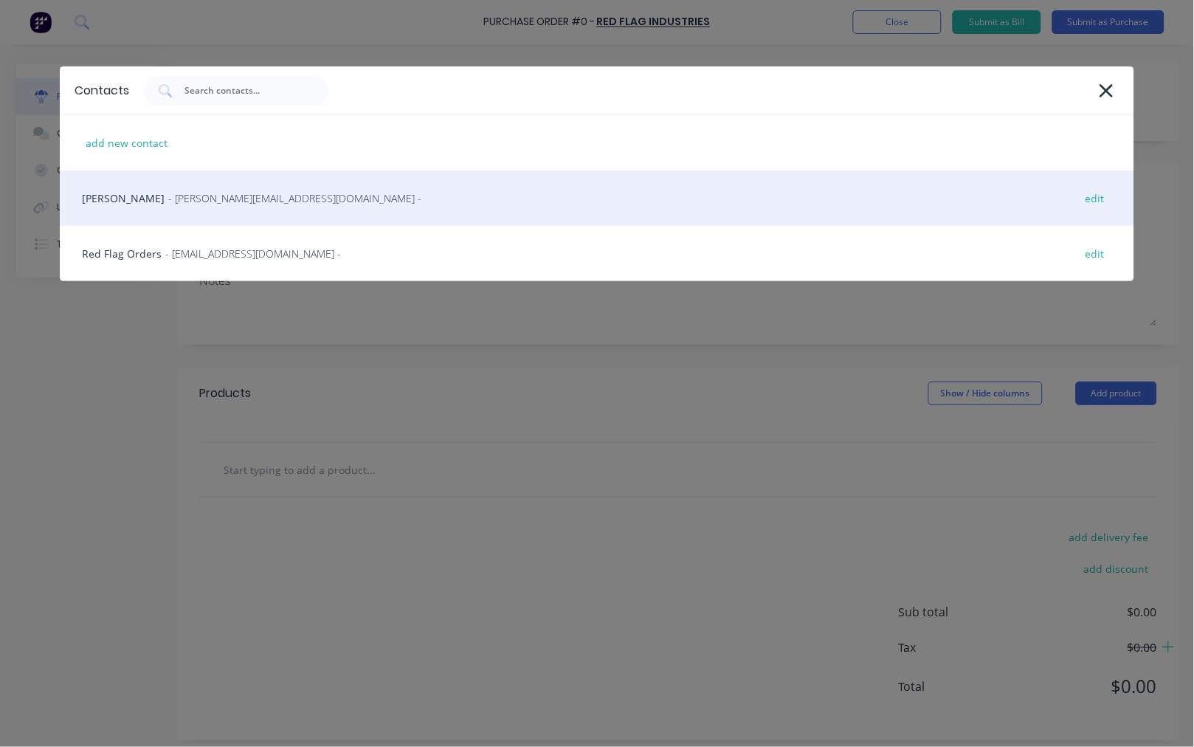
click at [168, 204] on span "- dan@redflagindustries.com.au -" at bounding box center [294, 197] width 253 height 15
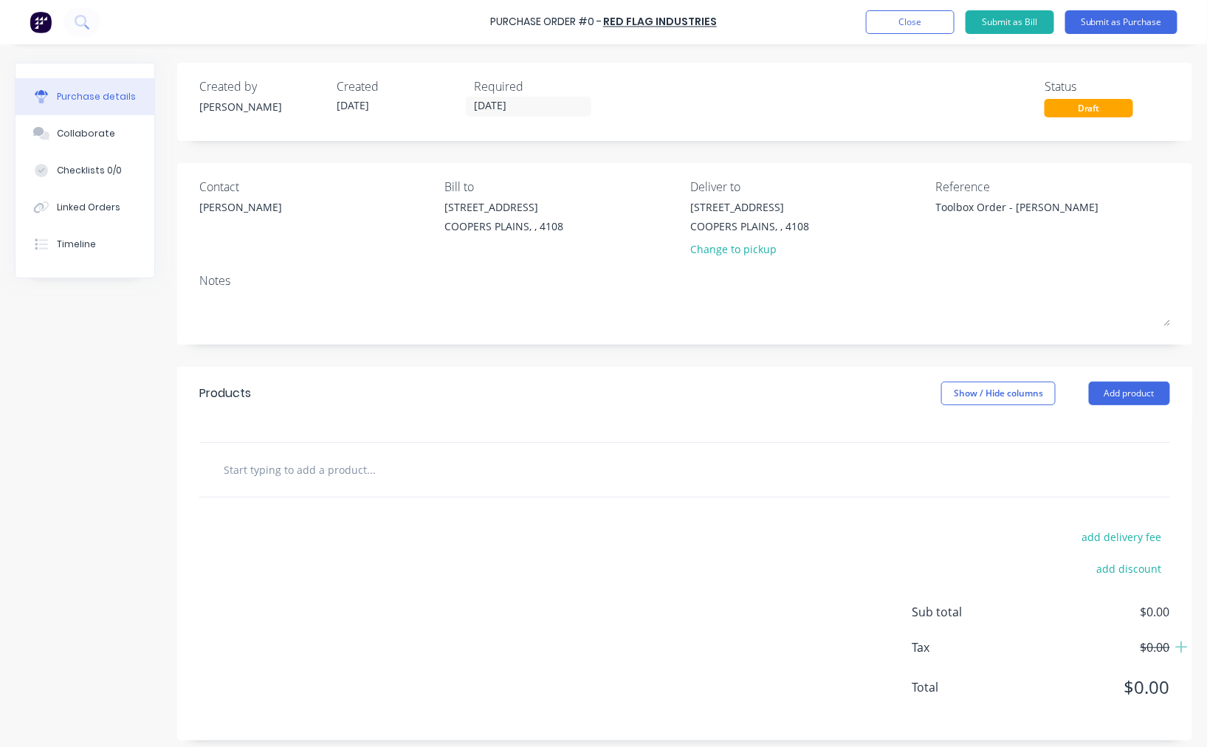
click at [351, 465] on input "text" at bounding box center [370, 470] width 295 height 30
type input "0"
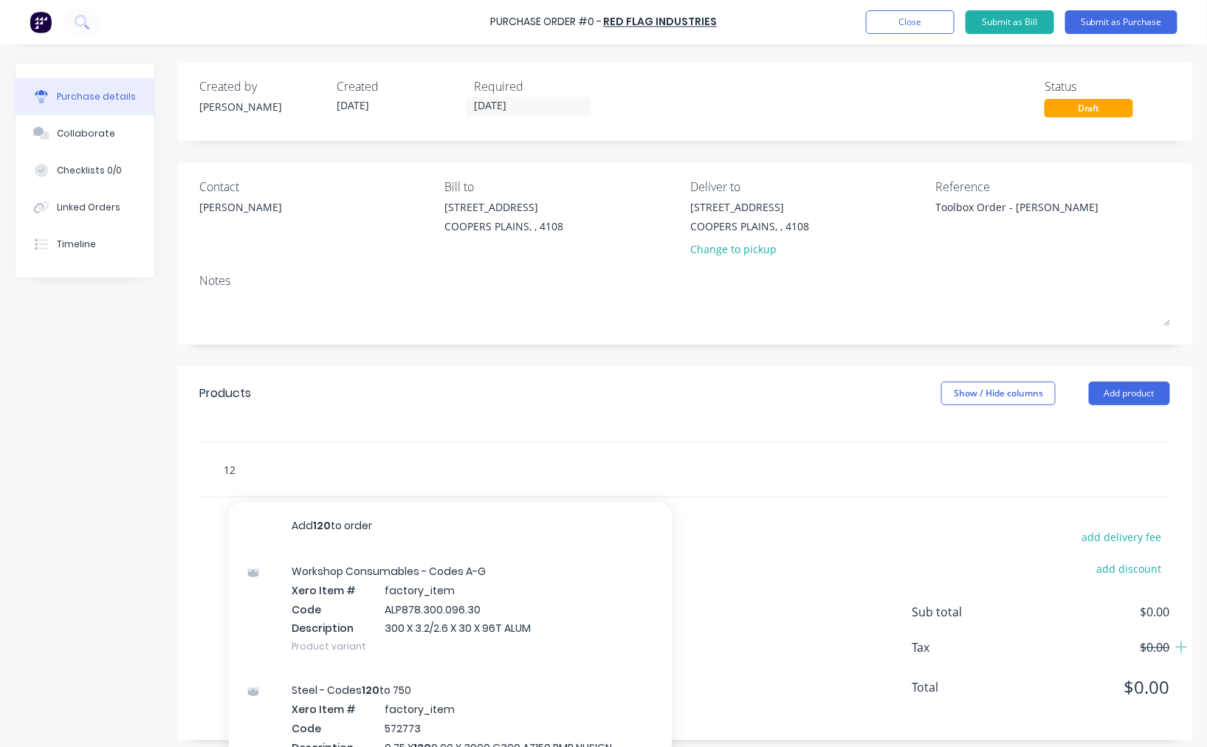
type input "1"
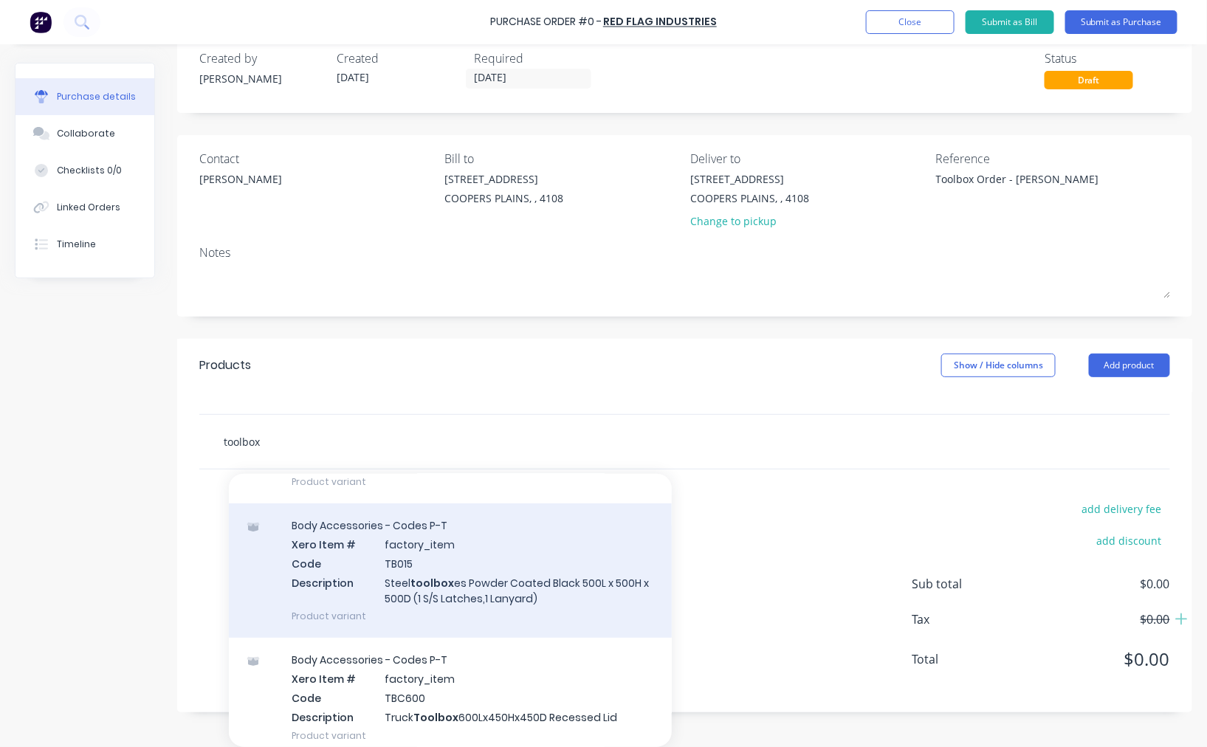
scroll to position [273, 0]
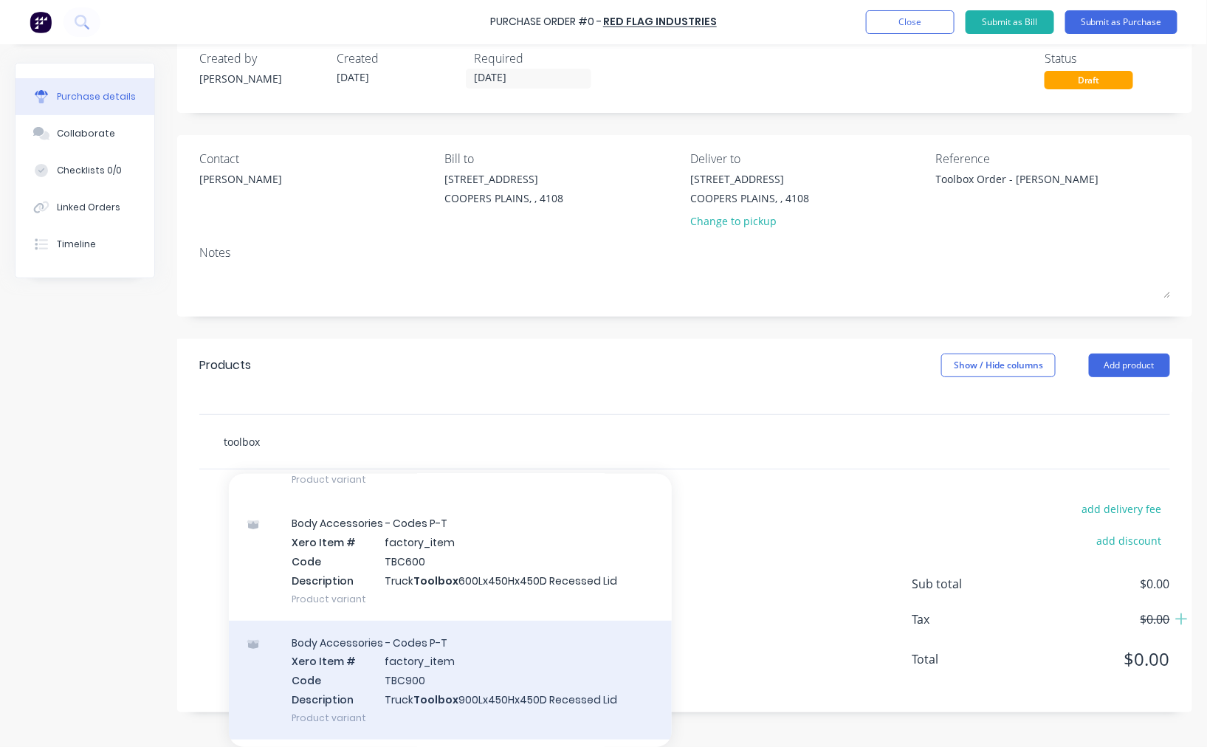
type input "toolbox"
click at [434, 673] on div "Body Accessories - Codes P-T Xero Item # factory_item Code TBC900 Description T…" at bounding box center [450, 680] width 443 height 119
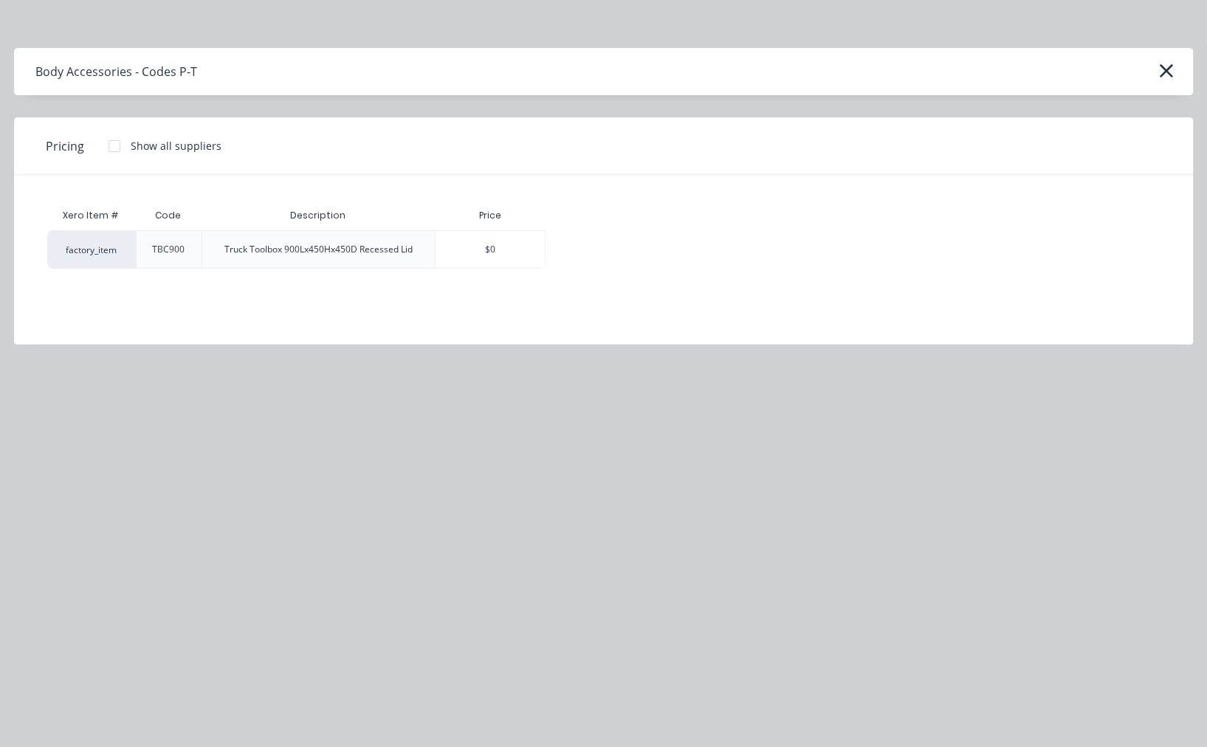
click at [114, 144] on div at bounding box center [115, 146] width 30 height 30
click at [572, 251] on div "$0.00" at bounding box center [597, 249] width 103 height 37
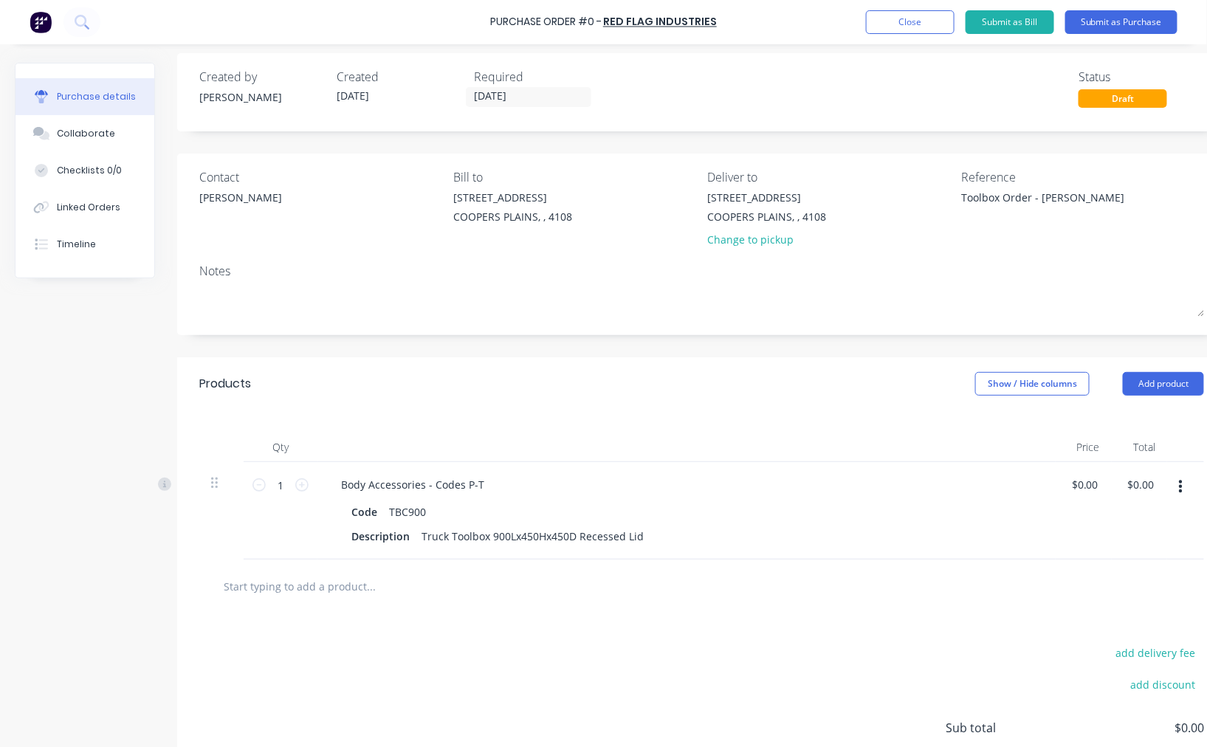
scroll to position [30, 0]
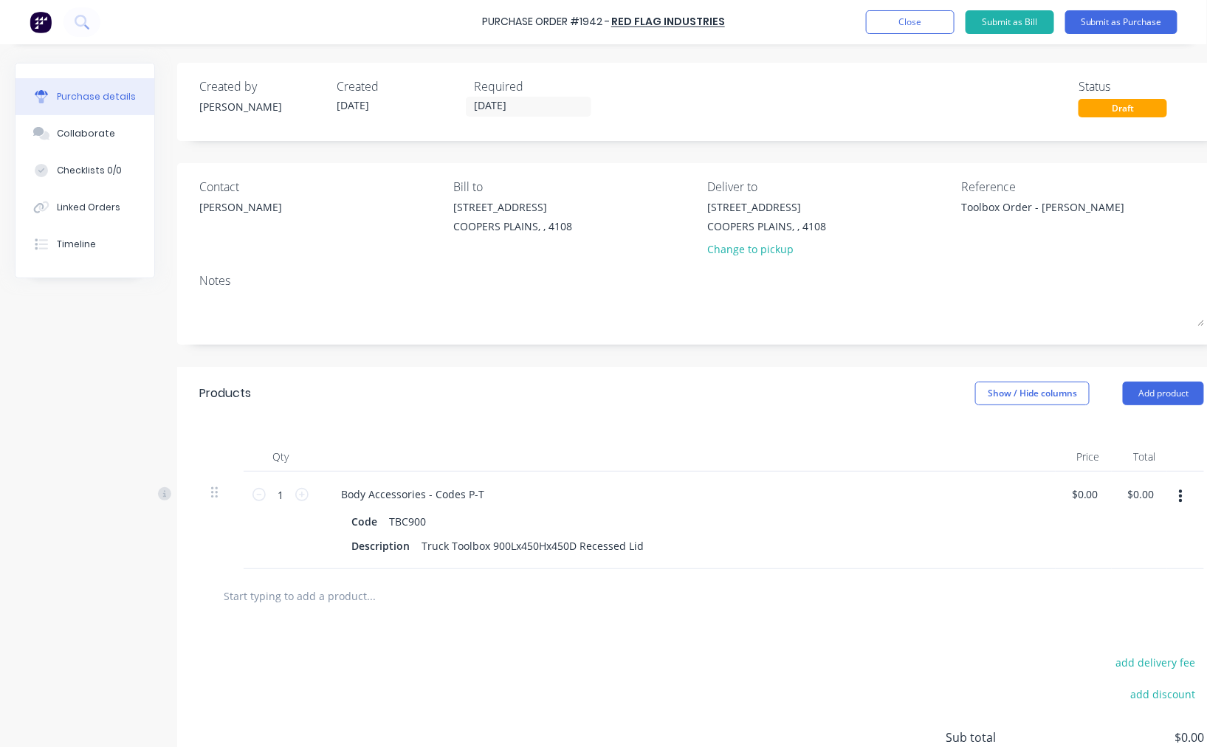
scroll to position [137, 0]
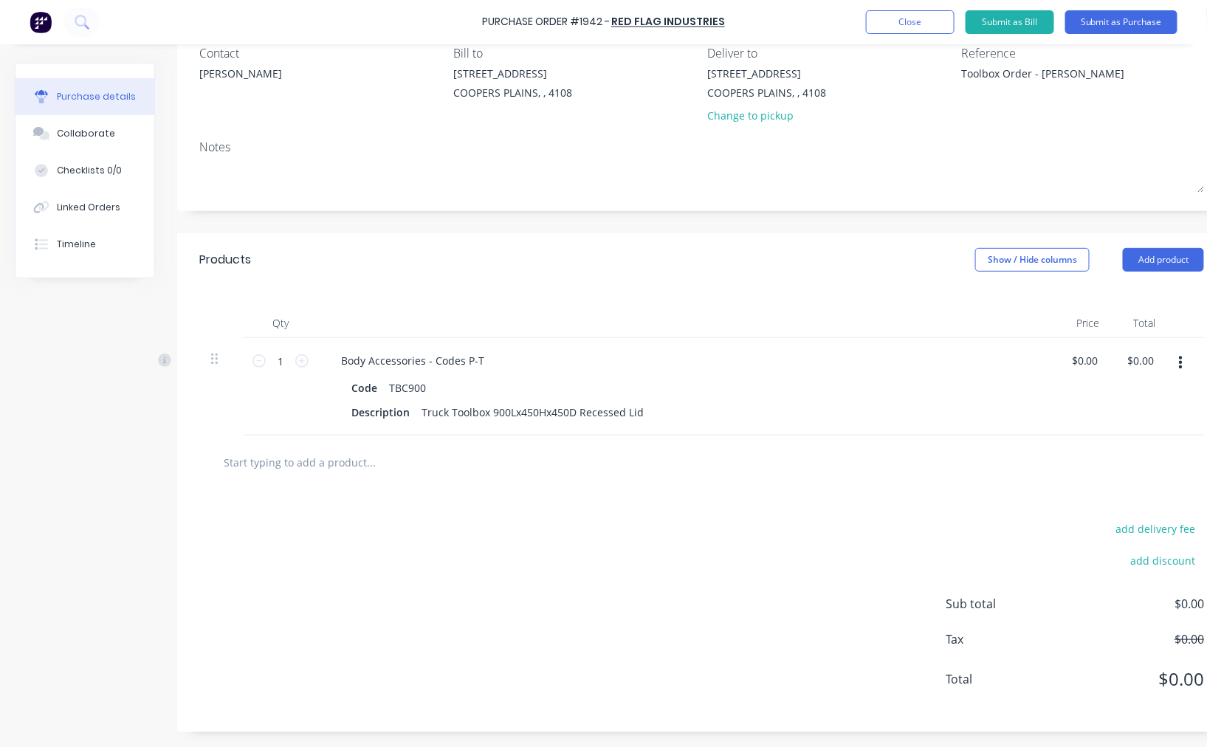
click at [312, 458] on input "text" at bounding box center [370, 462] width 295 height 30
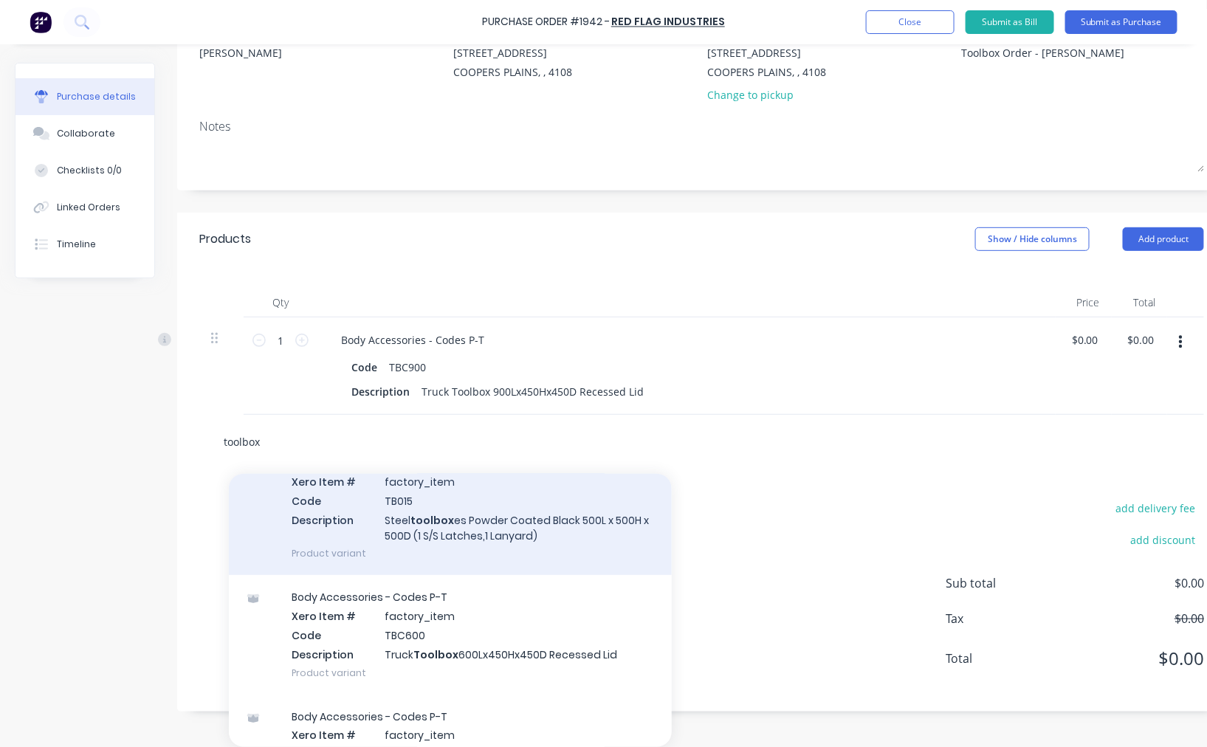
scroll to position [0, 0]
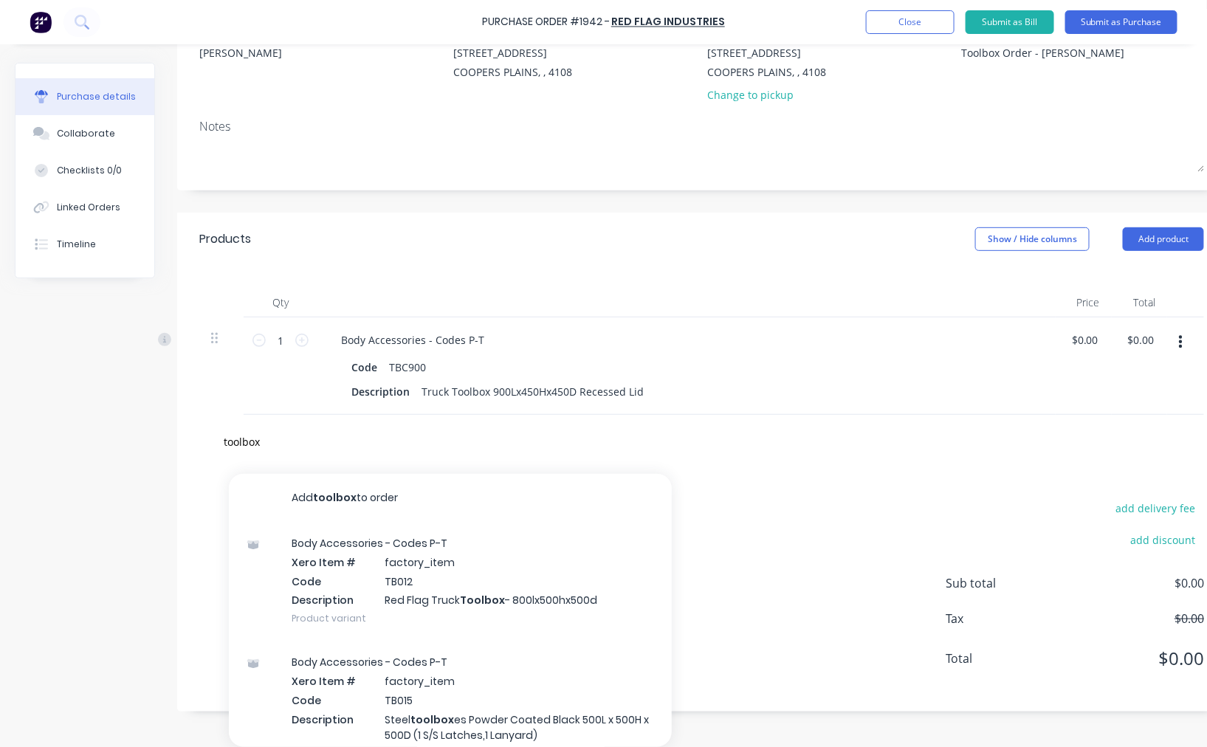
click at [698, 430] on div "toolbox Add toolbox to order Body Accessories - Codes P-T Xero Item # factory_i…" at bounding box center [701, 442] width 981 height 30
click at [503, 409] on div "Products Show / Hide columns Add product Qty Price Total 1 1 Body Accessories -…" at bounding box center [701, 462] width 1049 height 499
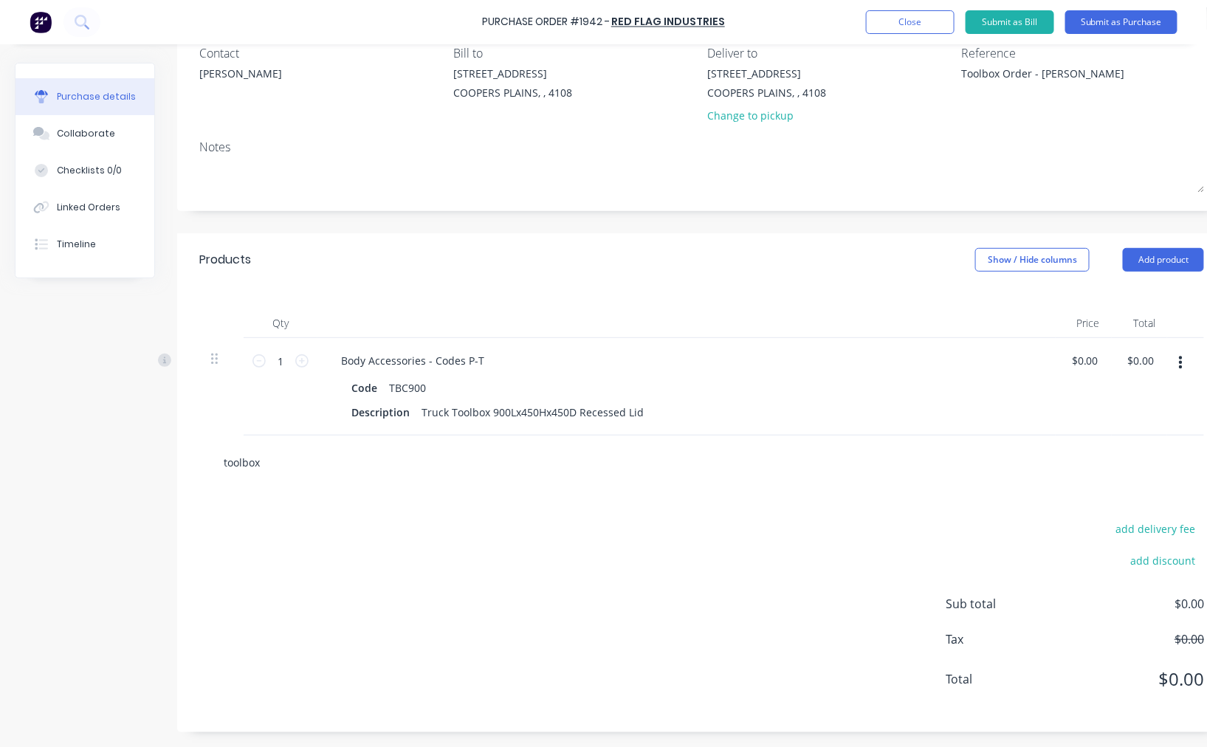
click at [336, 447] on input "toolbox" at bounding box center [370, 462] width 295 height 30
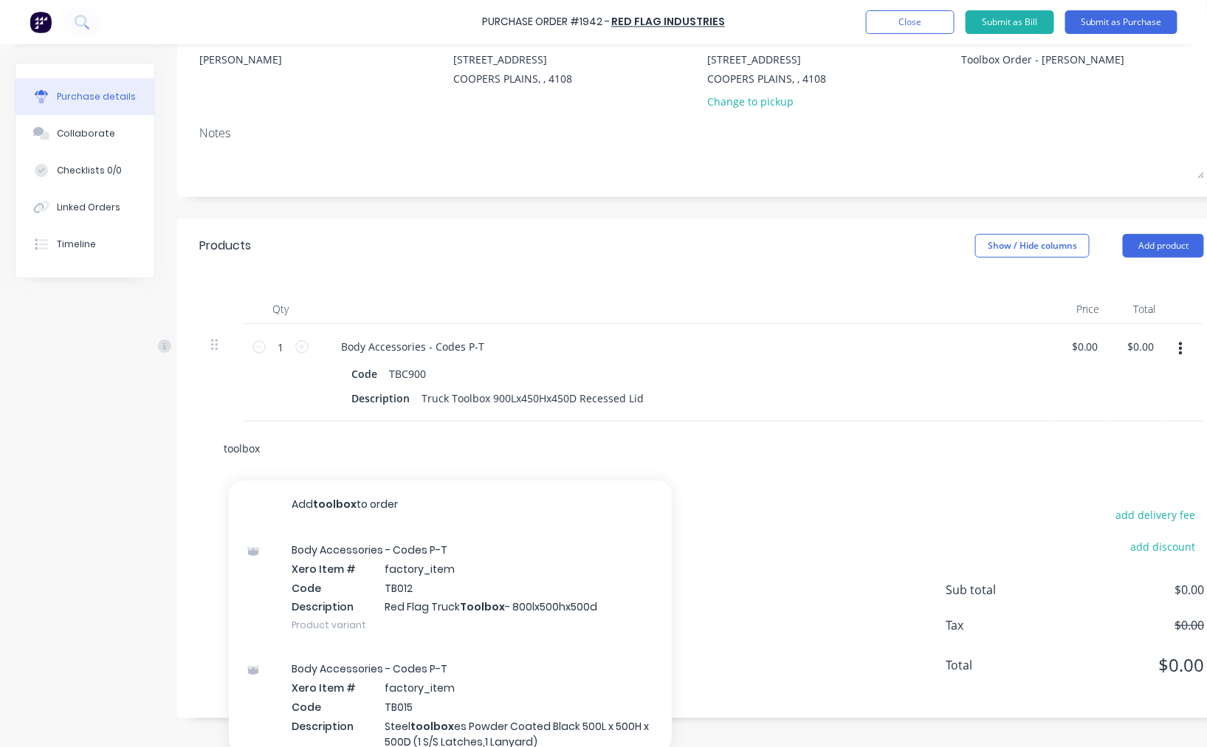
drag, startPoint x: 336, startPoint y: 446, endPoint x: 176, endPoint y: 446, distance: 160.1
click at [176, 446] on div "Created by Taylor Created 04/09/25 Required 04/09/25 Status Draft Contact Dan W…" at bounding box center [620, 316] width 1211 height 803
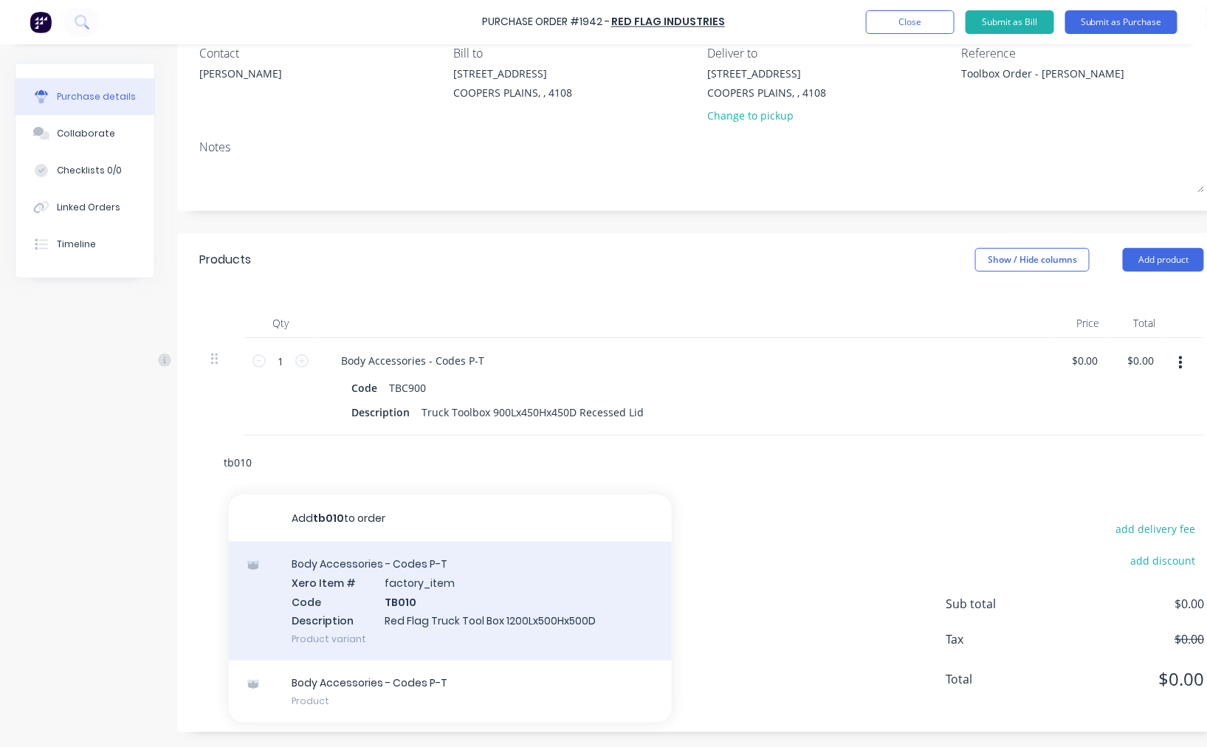
type input "tb010"
click at [465, 565] on div "Body Accessories - Codes P-T Xero Item # factory_item Code TB010 Description Re…" at bounding box center [450, 601] width 443 height 119
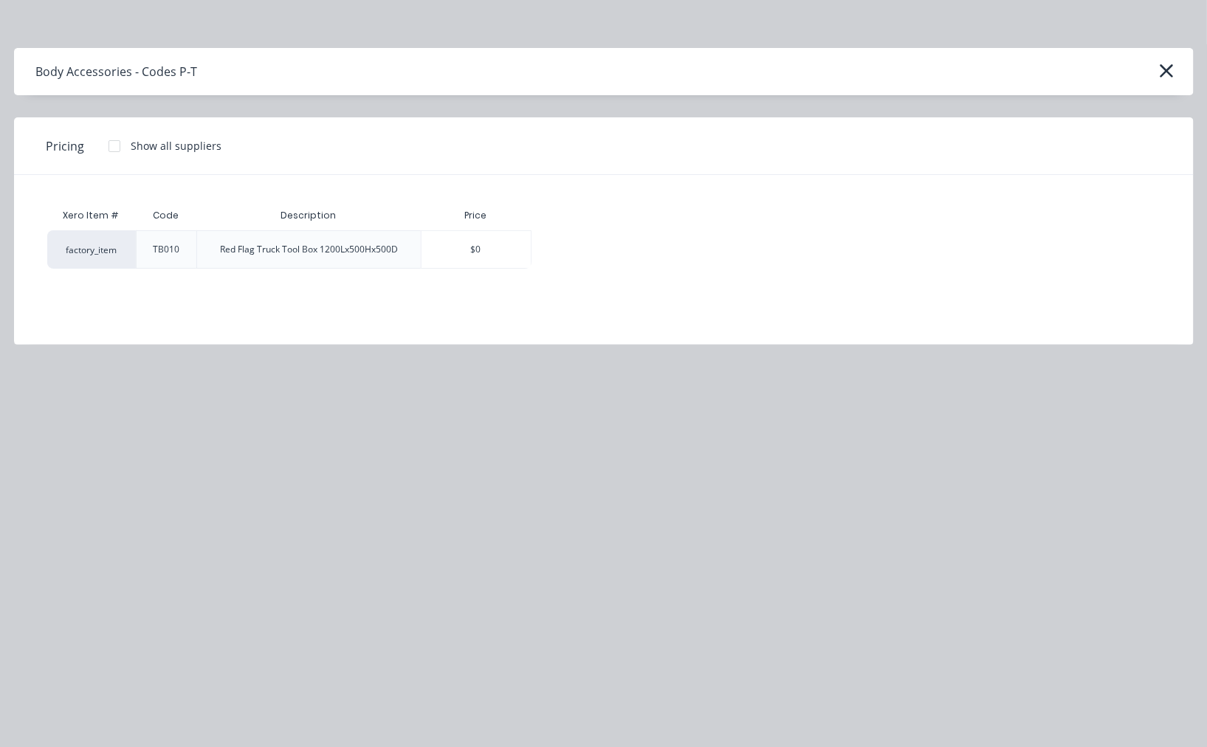
click at [114, 148] on div at bounding box center [115, 146] width 30 height 30
click at [582, 256] on div "$530.00" at bounding box center [583, 249] width 103 height 37
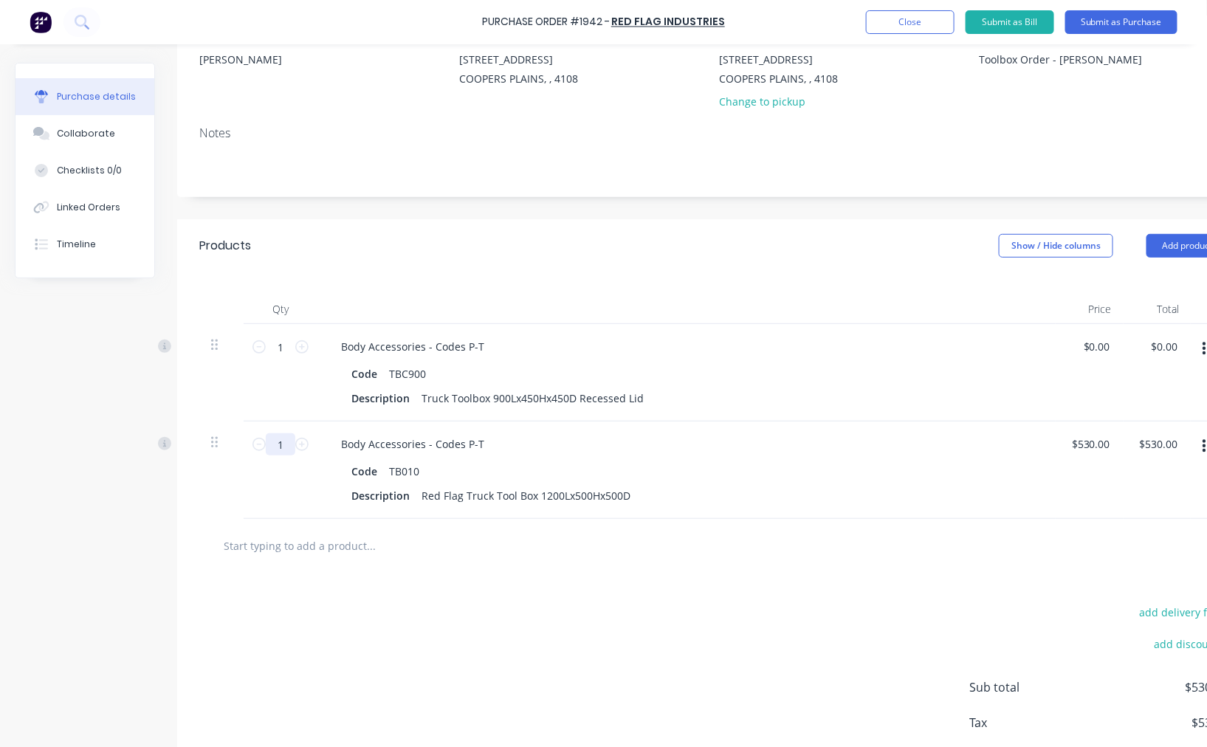
click at [286, 448] on input "1" at bounding box center [281, 444] width 30 height 22
type input "4"
type input "$2,120.00"
type input "4"
click at [308, 543] on input "text" at bounding box center [370, 546] width 295 height 30
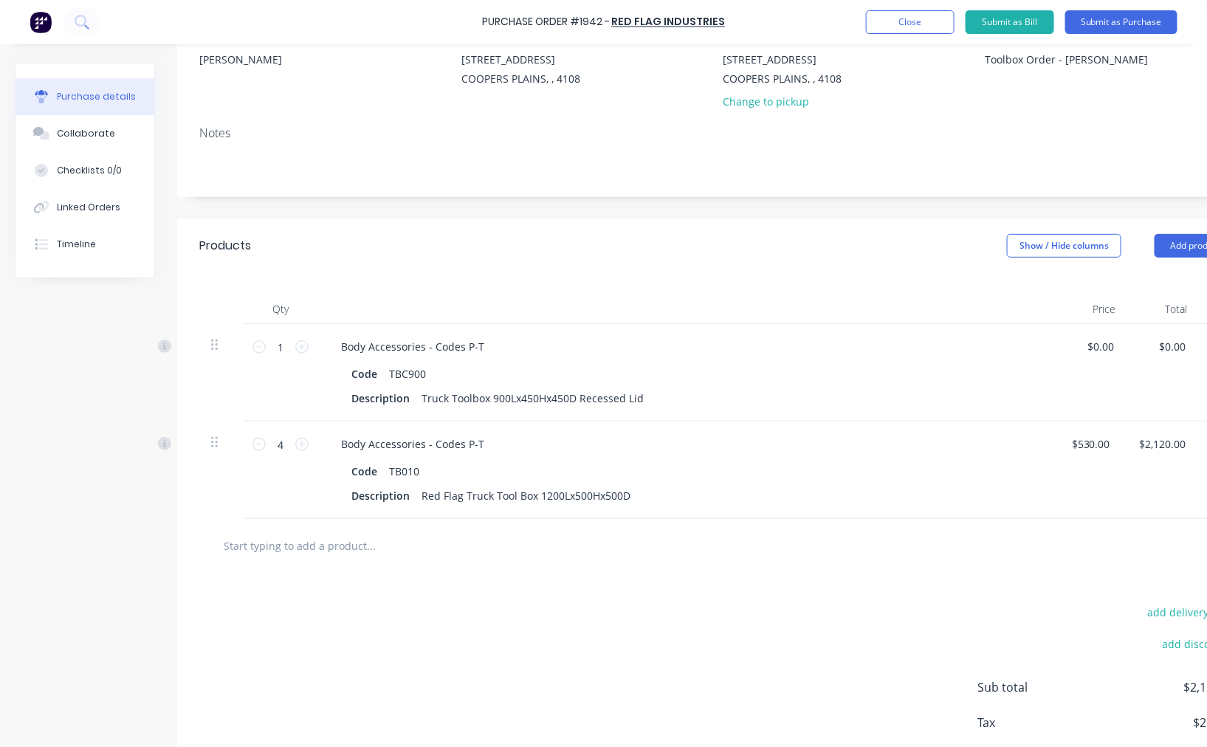
click at [328, 547] on input "text" at bounding box center [370, 546] width 295 height 30
type input "T"
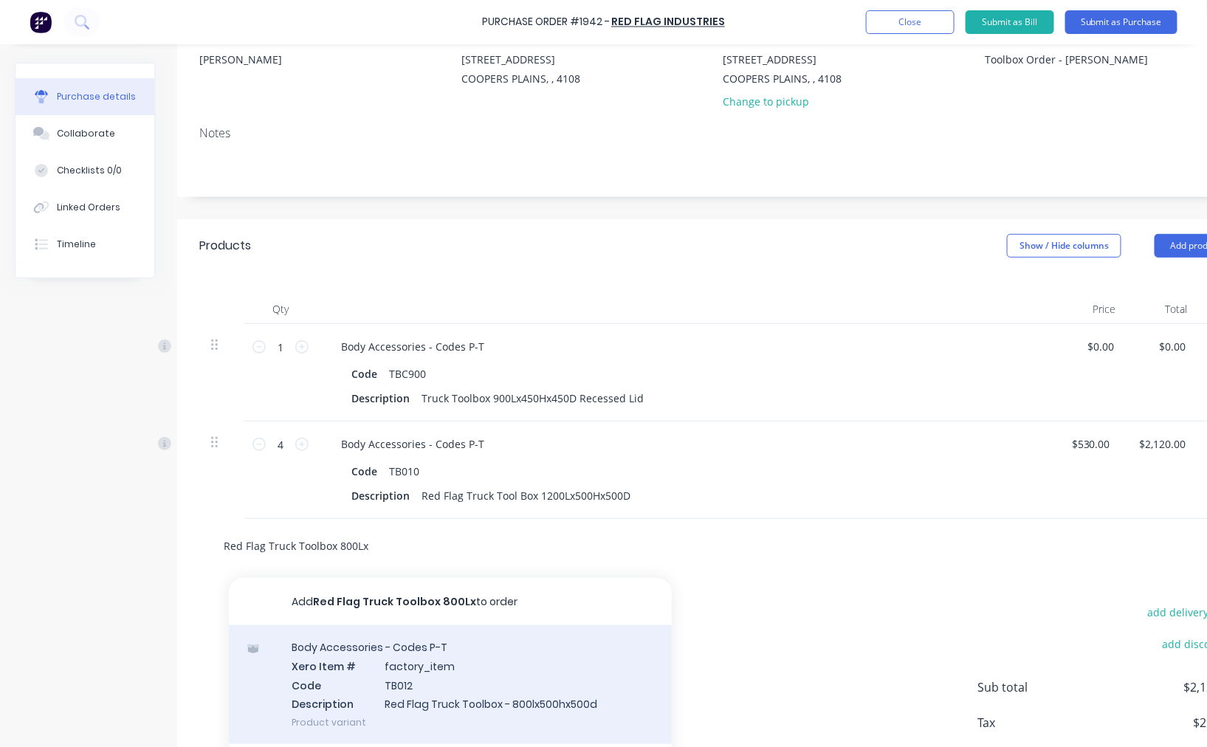
type input "Red Flag Truck Toolbox 800Lx"
click at [452, 670] on div "Body Accessories - Codes P-T Xero Item # factory_item Code TB012 Description Re…" at bounding box center [450, 684] width 443 height 119
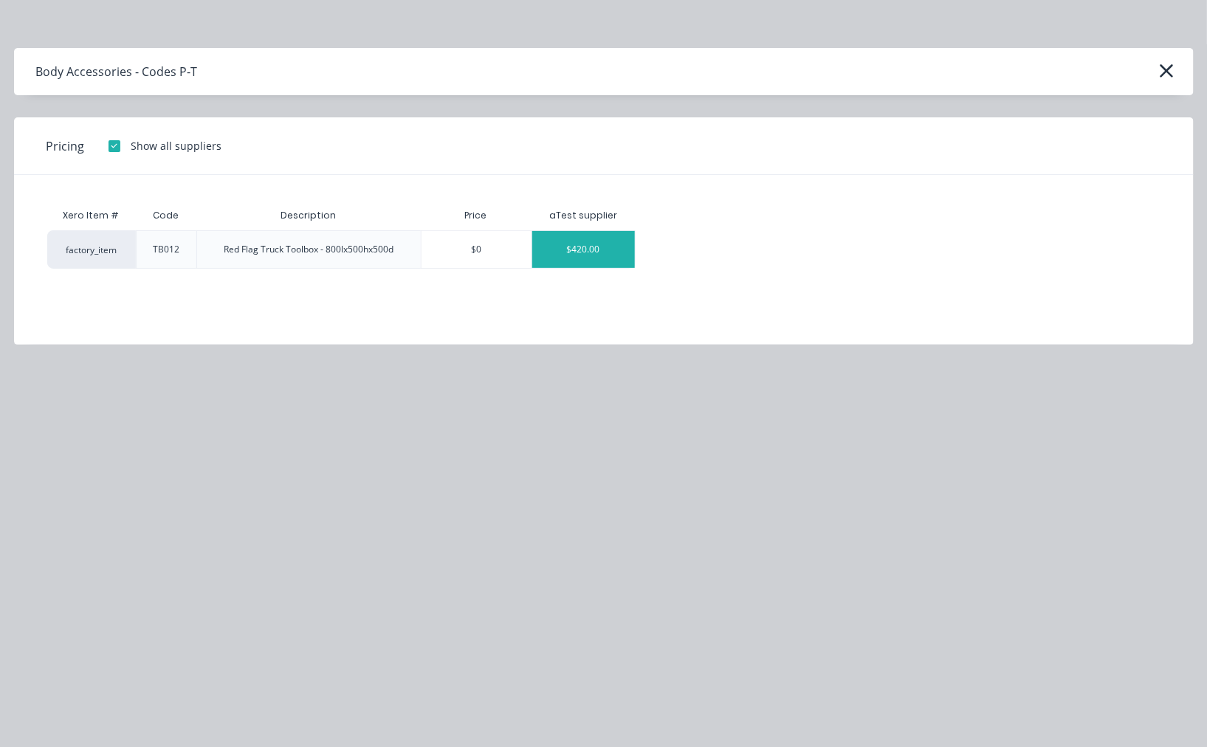
click at [590, 252] on div "$420.00" at bounding box center [583, 249] width 103 height 37
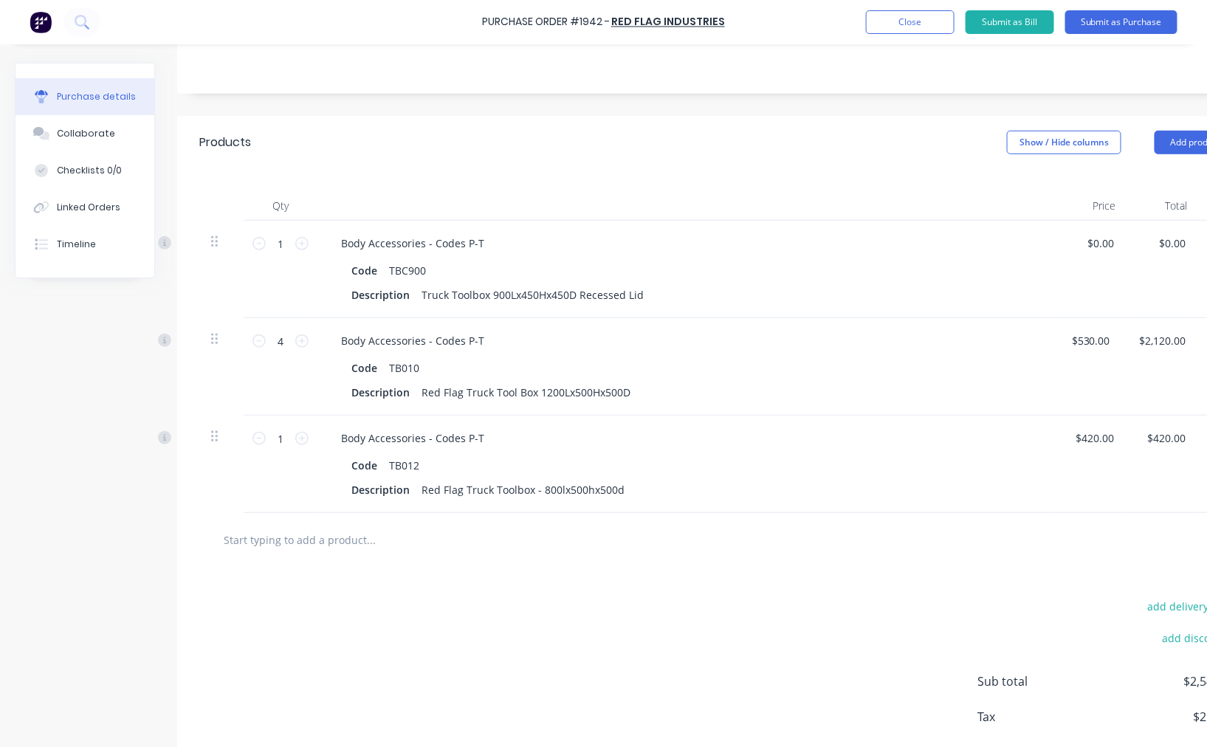
scroll to position [284, 0]
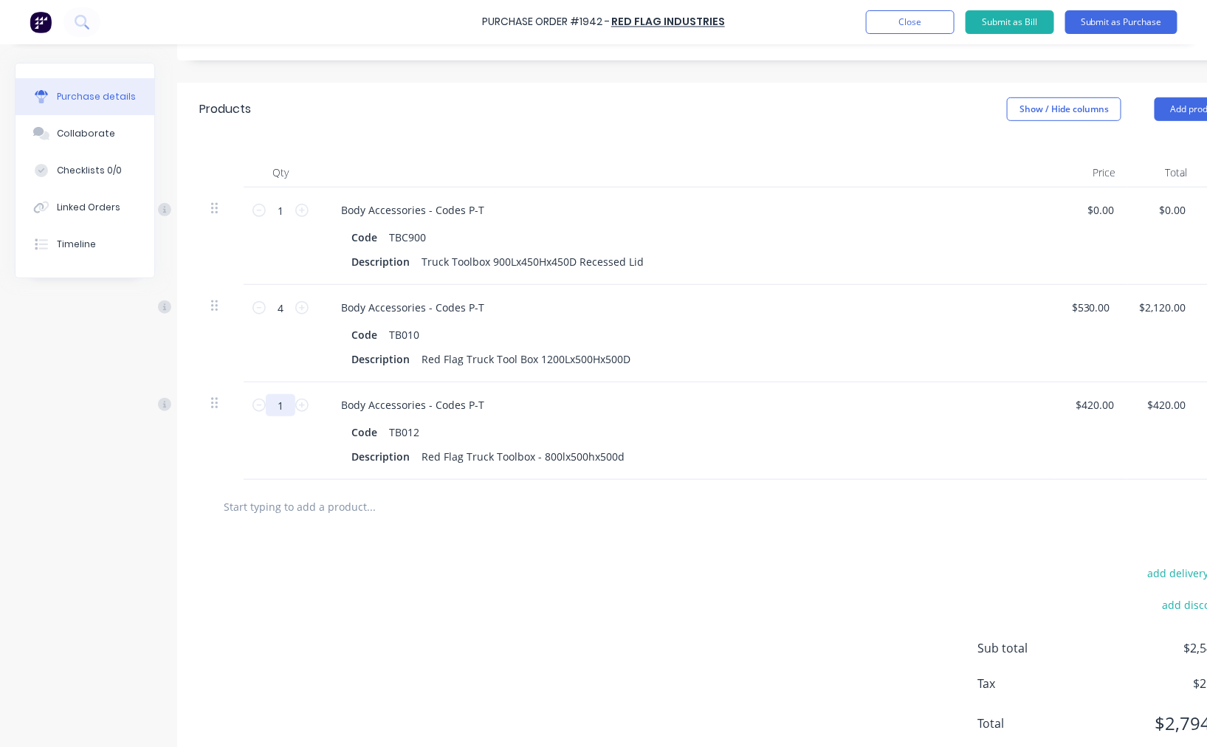
click at [277, 404] on input "1" at bounding box center [281, 405] width 30 height 22
type input "2"
type input "$840.00"
type input "2"
click at [559, 453] on div "Red Flag Truck Toolbox - 800lx500hx500d" at bounding box center [522, 456] width 215 height 21
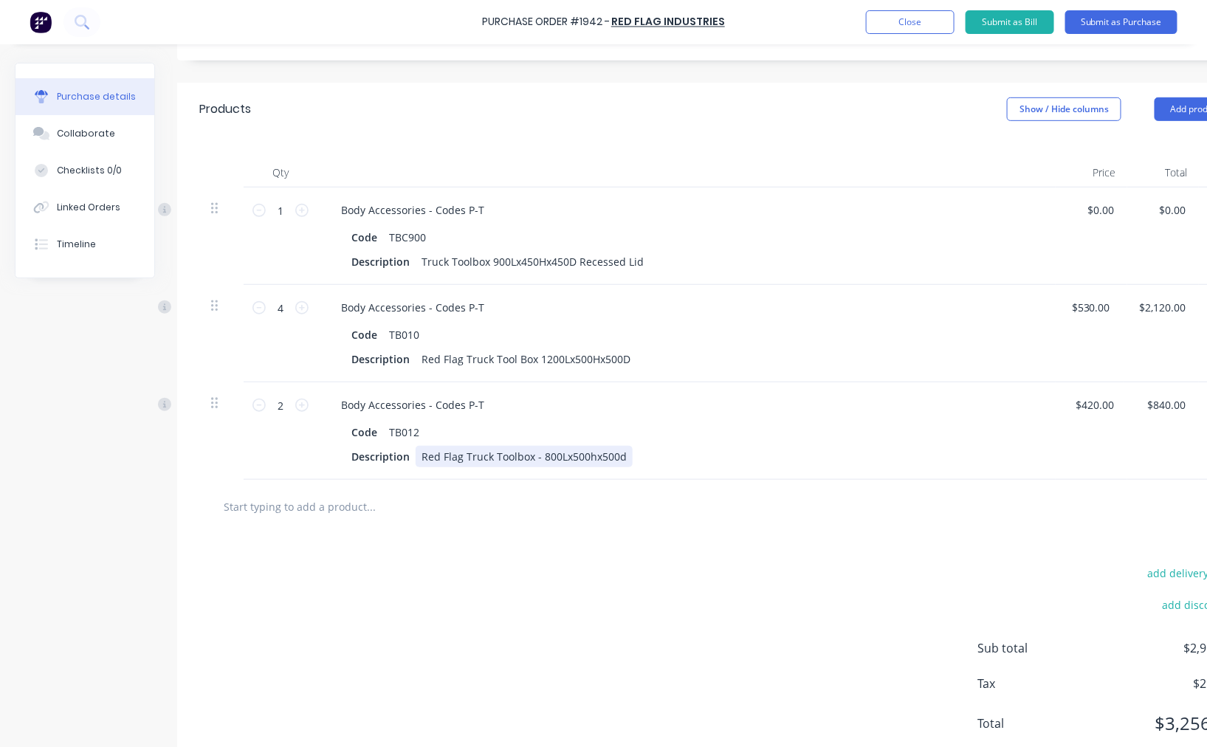
click at [589, 454] on div "Red Flag Truck Toolbox - 800Lx500hx500d" at bounding box center [523, 456] width 217 height 21
click at [620, 455] on div "Red Flag Truck Toolbox - 800Lx500Hx500d" at bounding box center [524, 456] width 218 height 21
click at [439, 534] on div at bounding box center [717, 507] width 1036 height 54
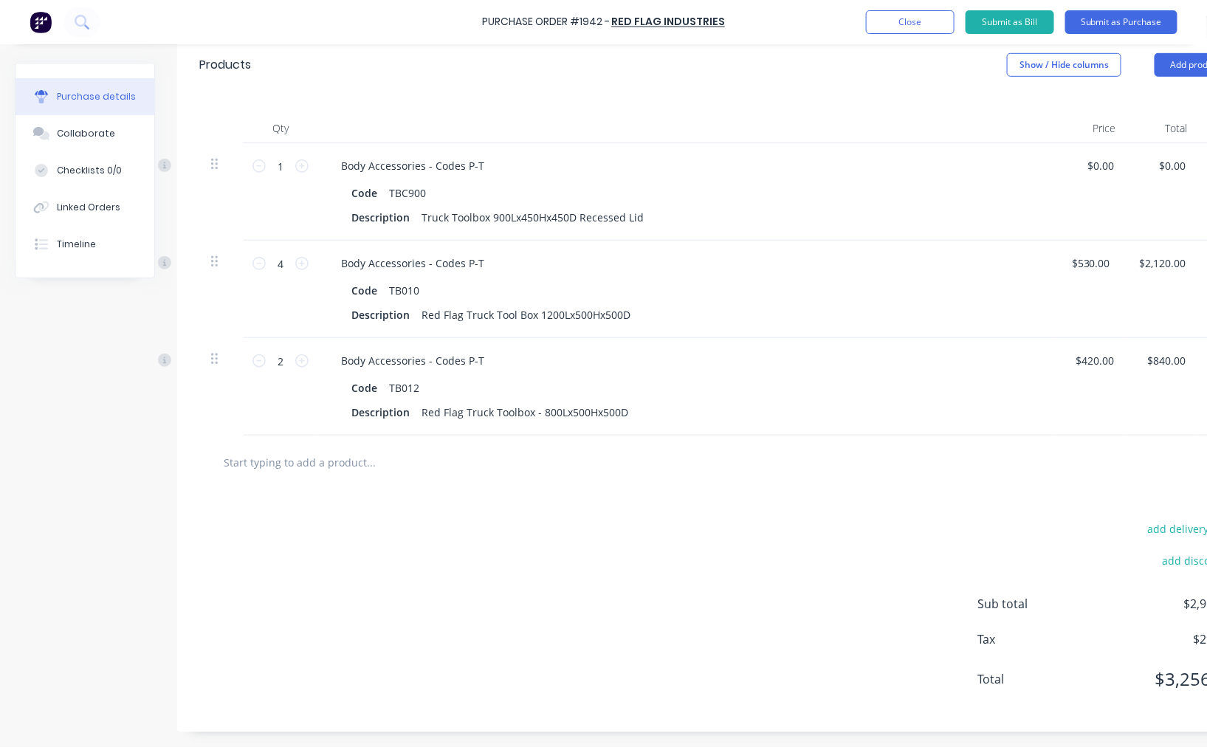
click at [532, 734] on div "Purchase Order #1942 - Red Flag Industries Add product Close Submit as Bill Sub…" at bounding box center [603, 373] width 1207 height 747
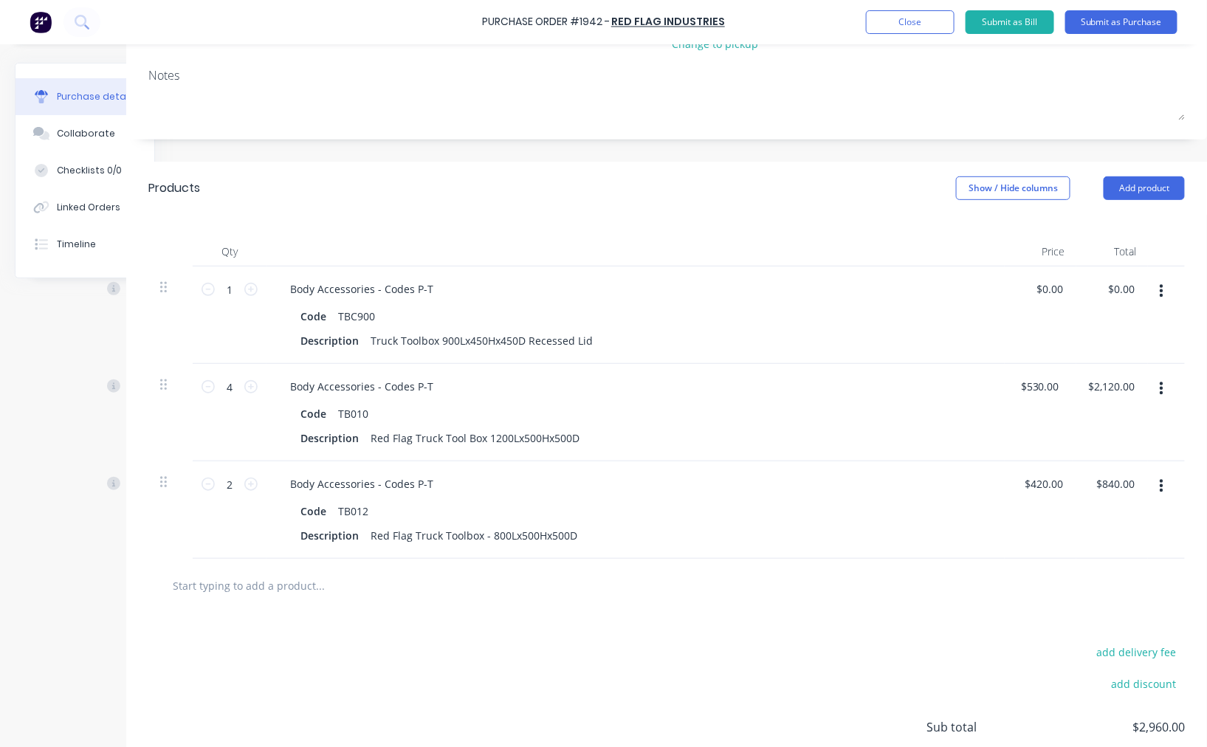
scroll to position [0, 63]
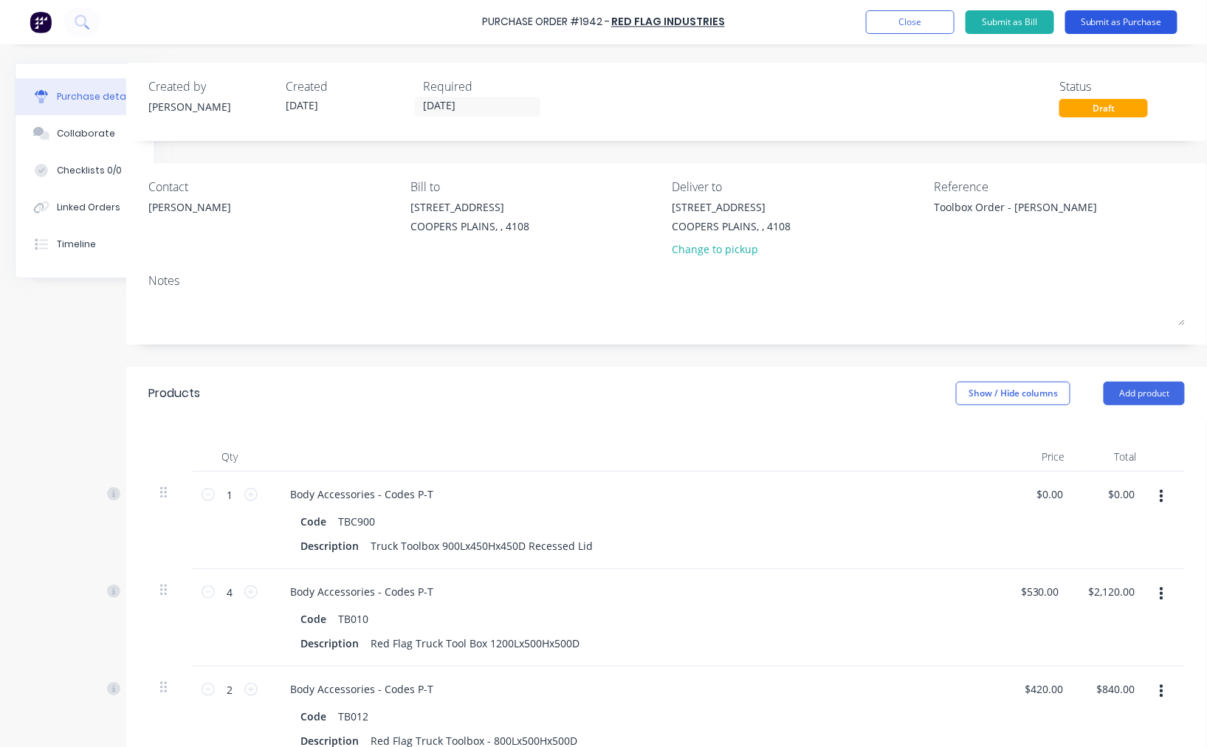
click at [1138, 28] on button "Submit as Purchase" at bounding box center [1121, 22] width 112 height 24
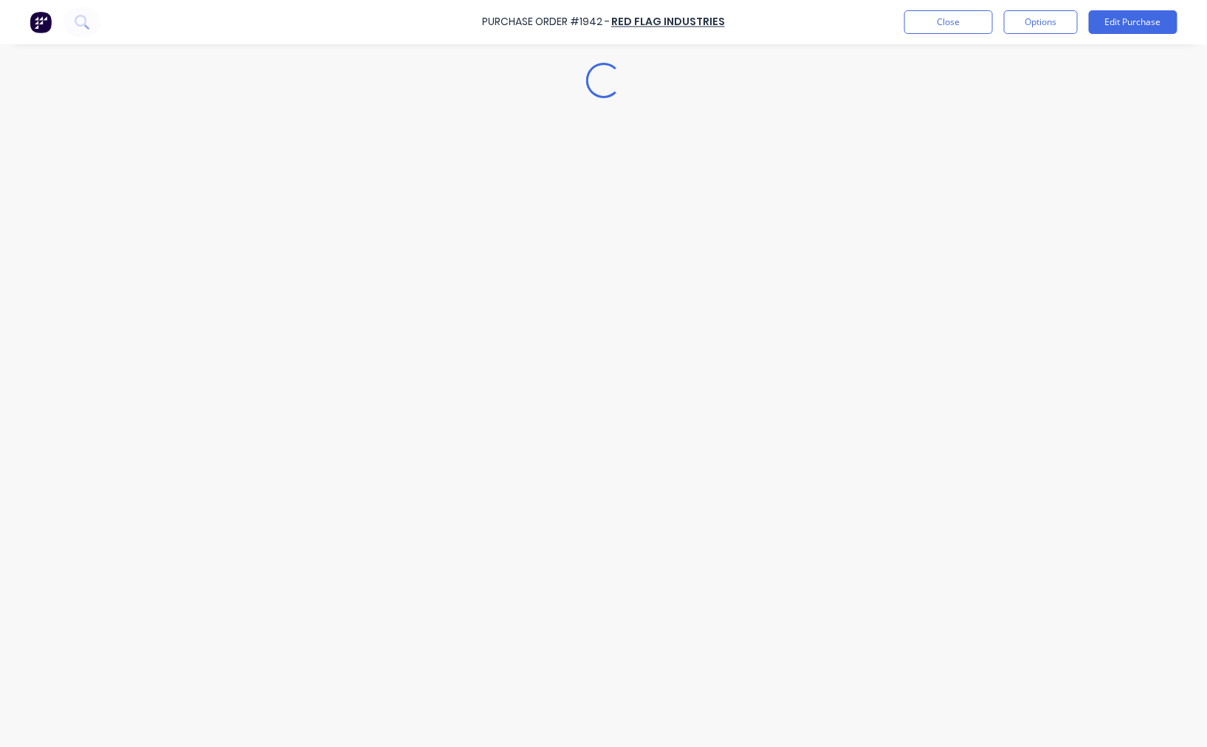
scroll to position [0, 0]
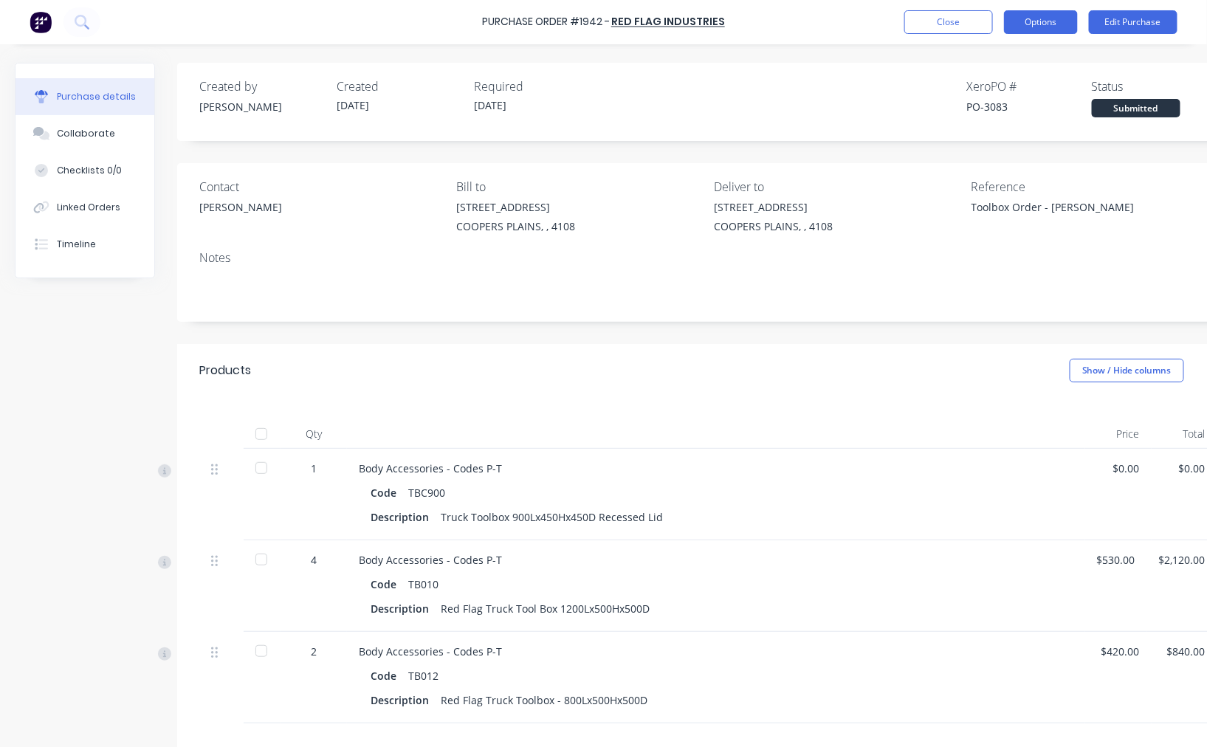
click at [1064, 24] on button "Options" at bounding box center [1041, 22] width 74 height 24
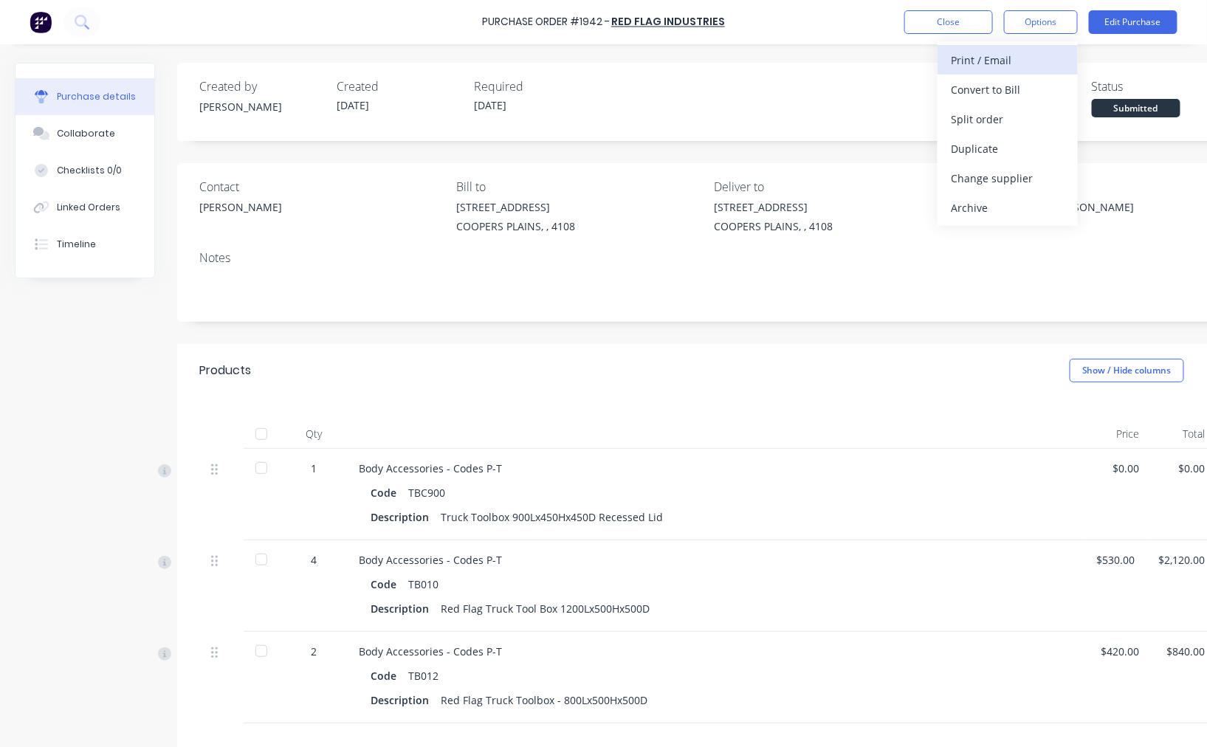
click at [1021, 60] on div "Print / Email" at bounding box center [1008, 59] width 114 height 21
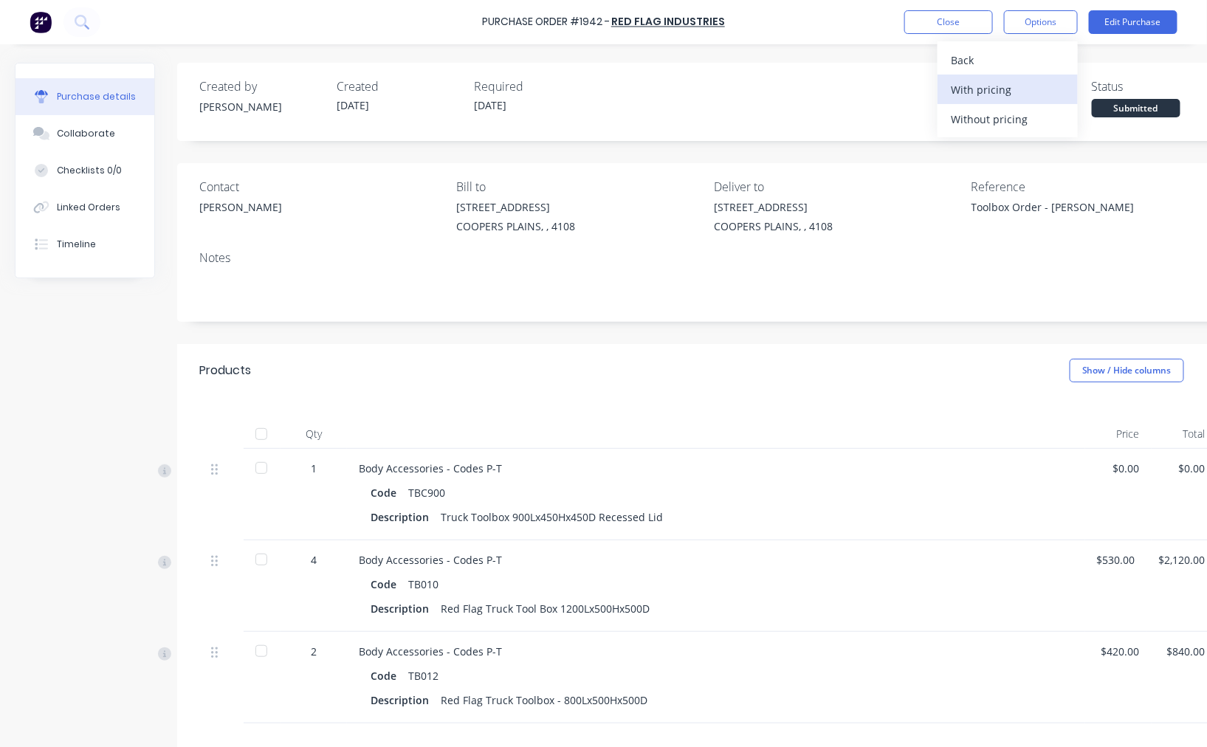
click at [1006, 83] on div "With pricing" at bounding box center [1008, 89] width 114 height 21
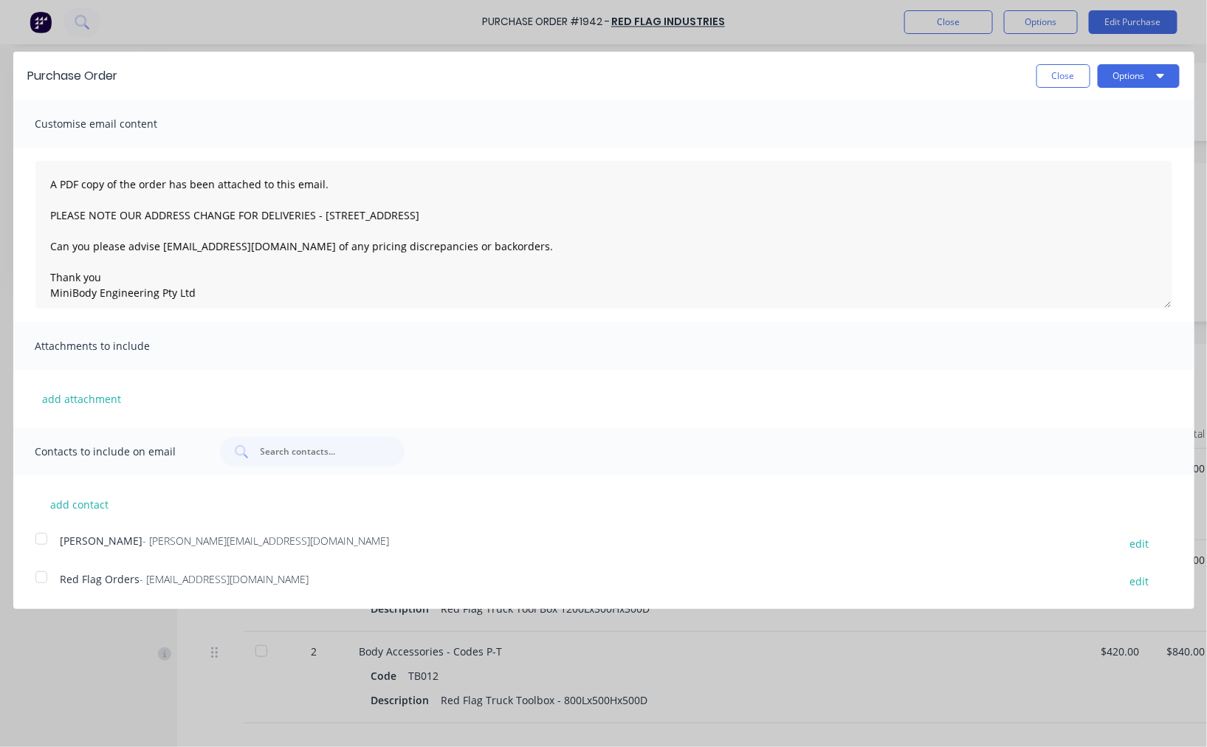
click at [41, 537] on div at bounding box center [42, 539] width 30 height 30
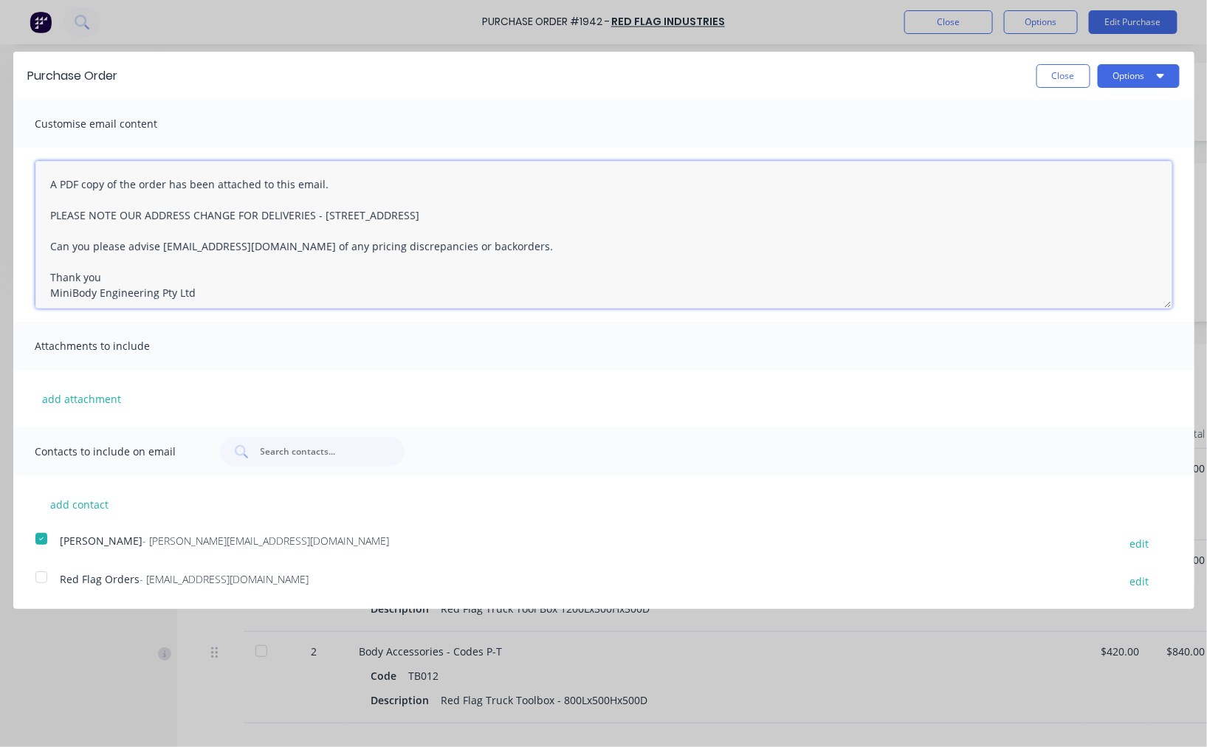
click at [49, 180] on textarea "A PDF copy of the order has been attached to this email. PLEASE NOTE OUR ADDRES…" at bounding box center [603, 235] width 1137 height 148
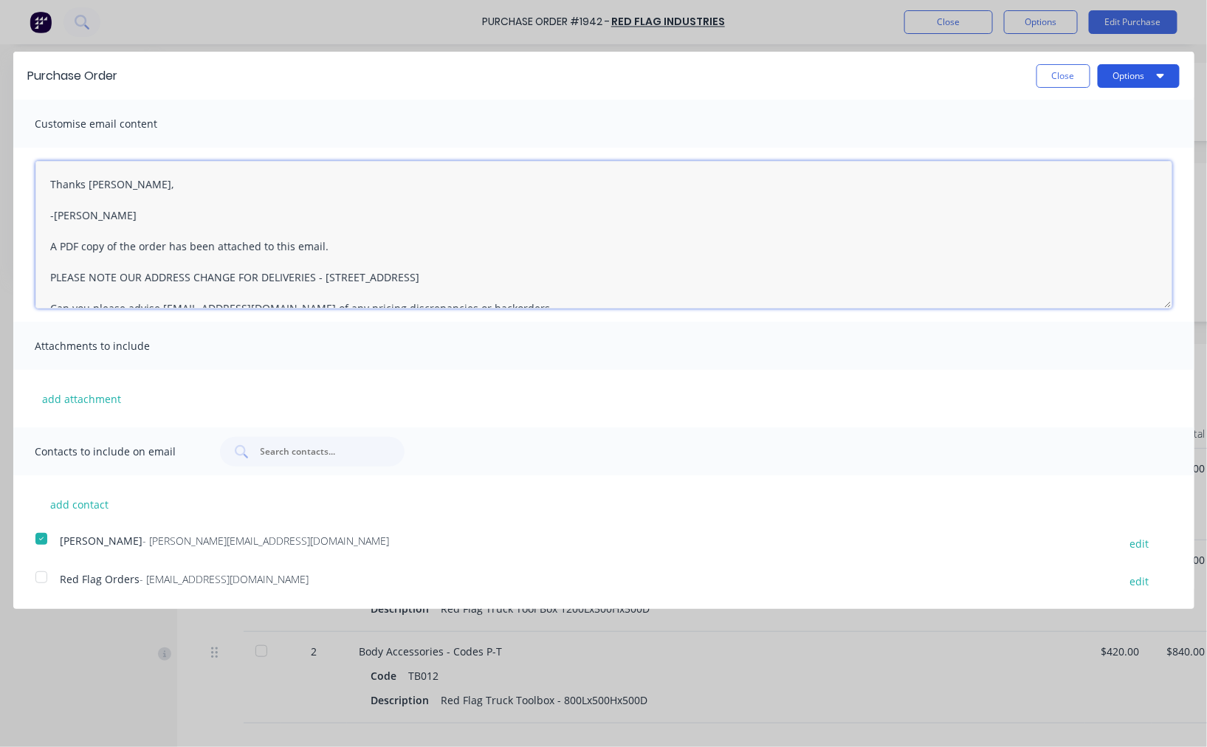
type textarea "Thanks Dan, -Taylor A PDF copy of the order has been attached to this email. PL…"
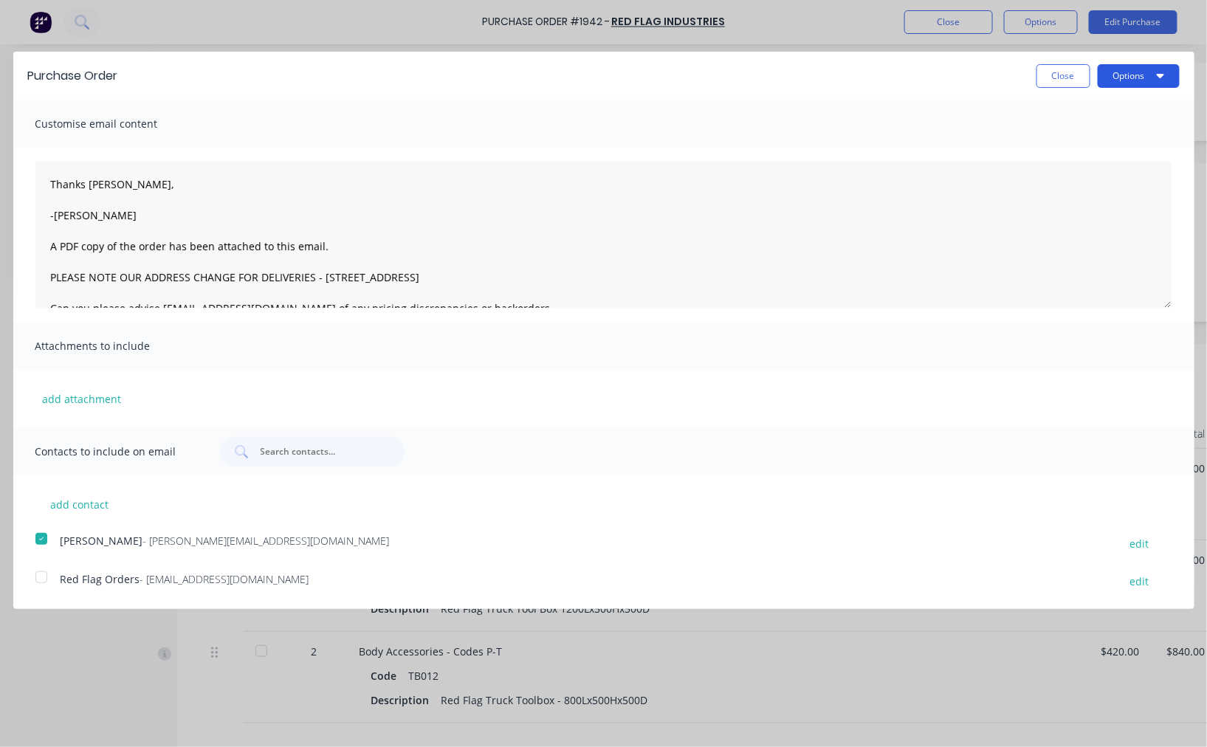
click at [1168, 75] on button "Options" at bounding box center [1138, 76] width 82 height 24
click at [1087, 135] on div "Email" at bounding box center [1109, 142] width 114 height 21
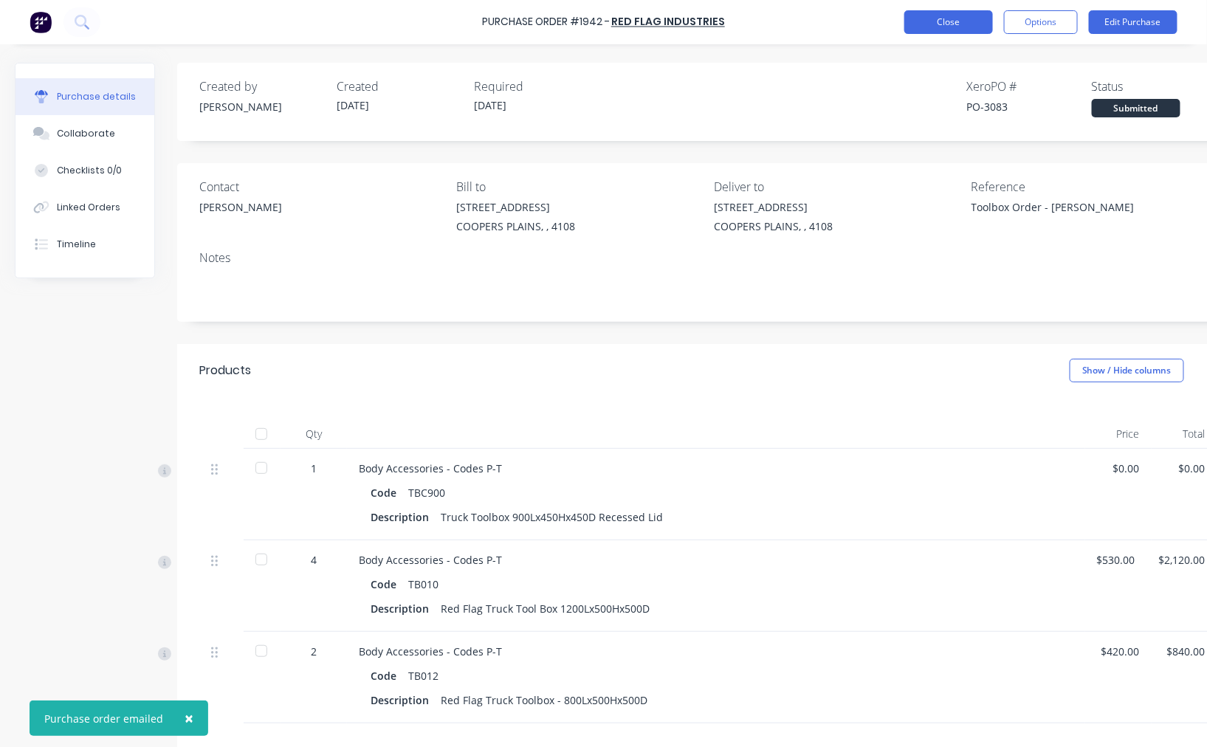
click at [954, 18] on button "Close" at bounding box center [948, 22] width 89 height 24
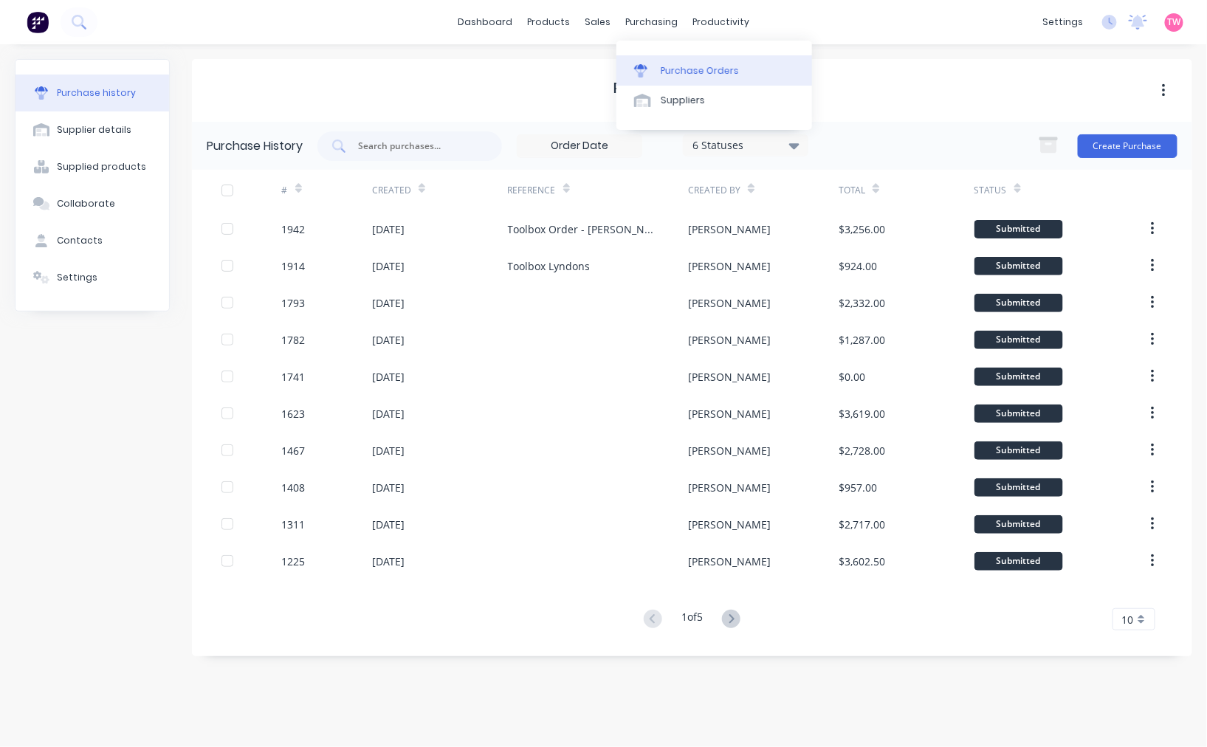
click at [700, 69] on div "Purchase Orders" at bounding box center [700, 70] width 78 height 13
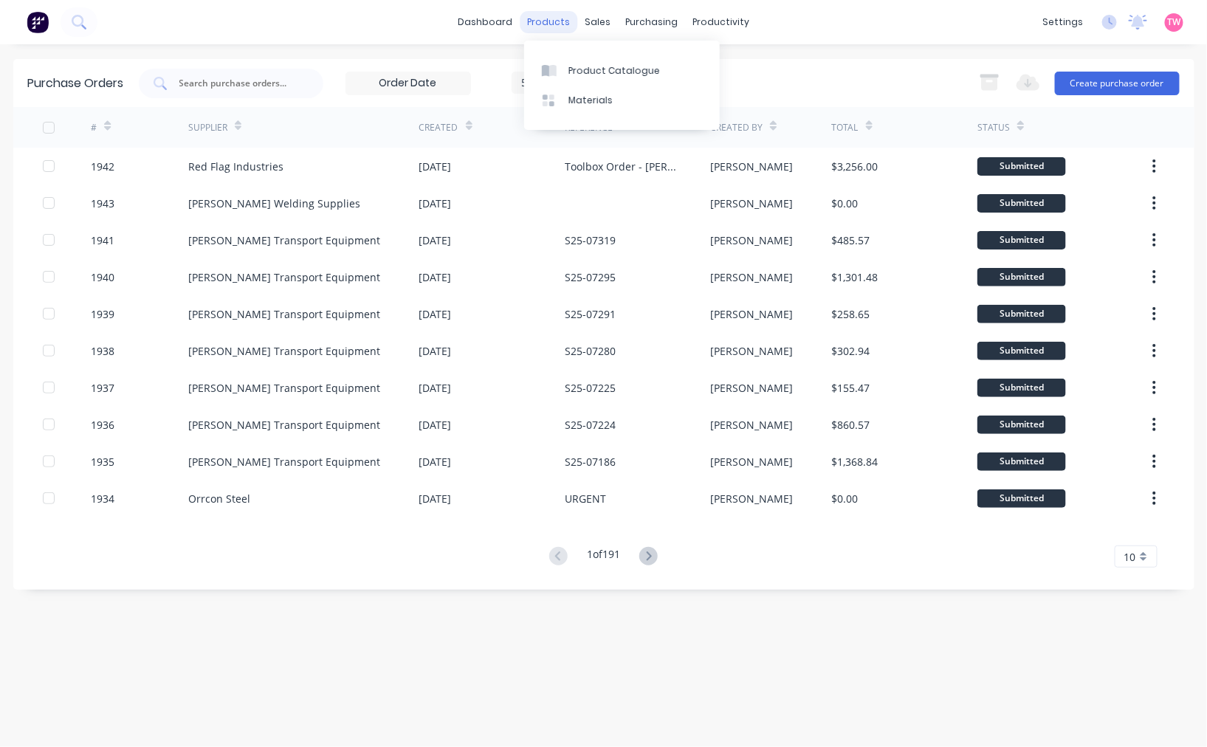
click at [565, 24] on div "products" at bounding box center [549, 22] width 58 height 22
click at [590, 66] on div "Product Catalogue" at bounding box center [614, 70] width 92 height 13
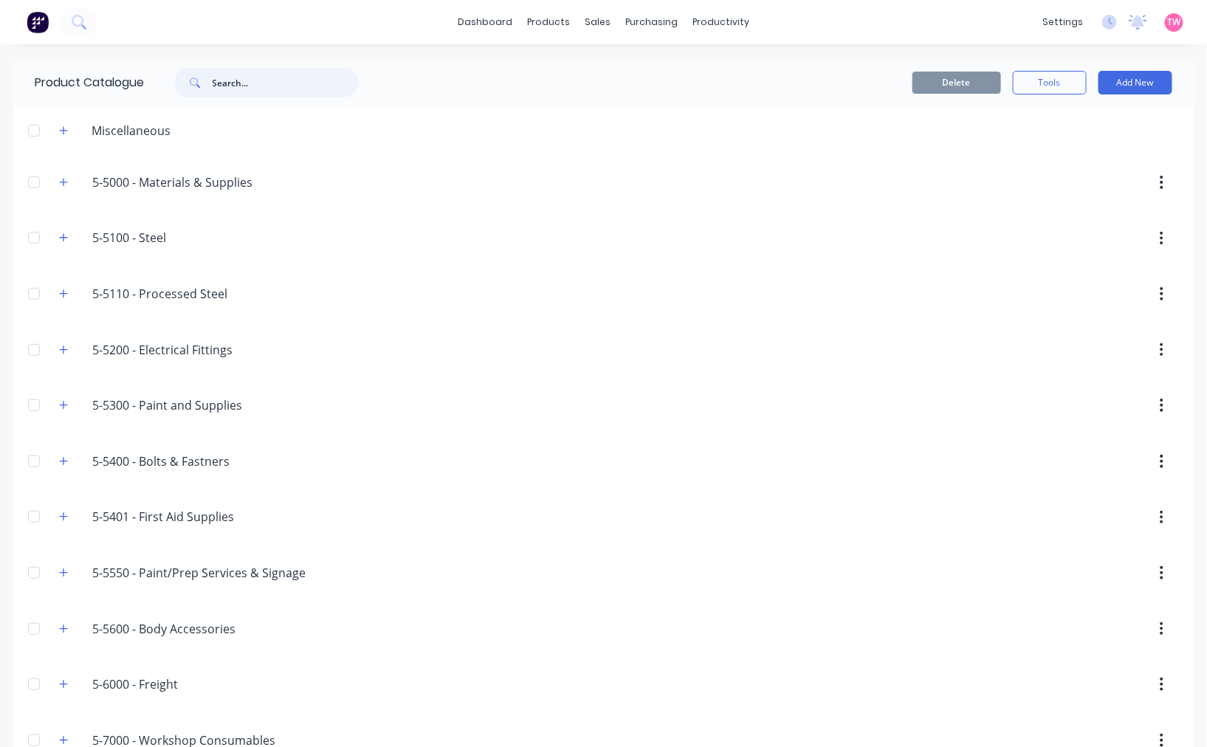
click at [221, 83] on input "text" at bounding box center [286, 83] width 146 height 30
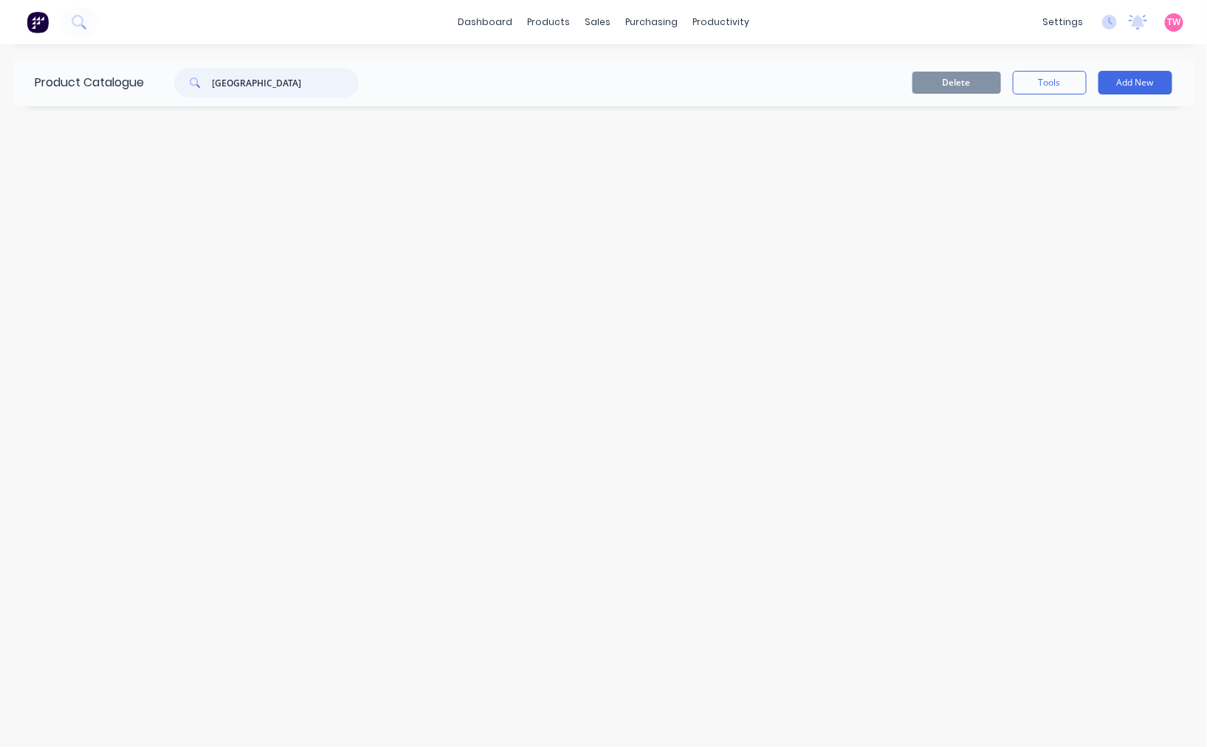
drag, startPoint x: 262, startPoint y: 83, endPoint x: 166, endPoint y: 83, distance: 95.9
click at [166, 83] on div "narva" at bounding box center [258, 83] width 199 height 30
type input "LED Slimline"
drag, startPoint x: 289, startPoint y: 82, endPoint x: 35, endPoint y: 82, distance: 253.1
click at [35, 82] on div "Product Catalogue LED Slimline" at bounding box center [204, 82] width 382 height 47
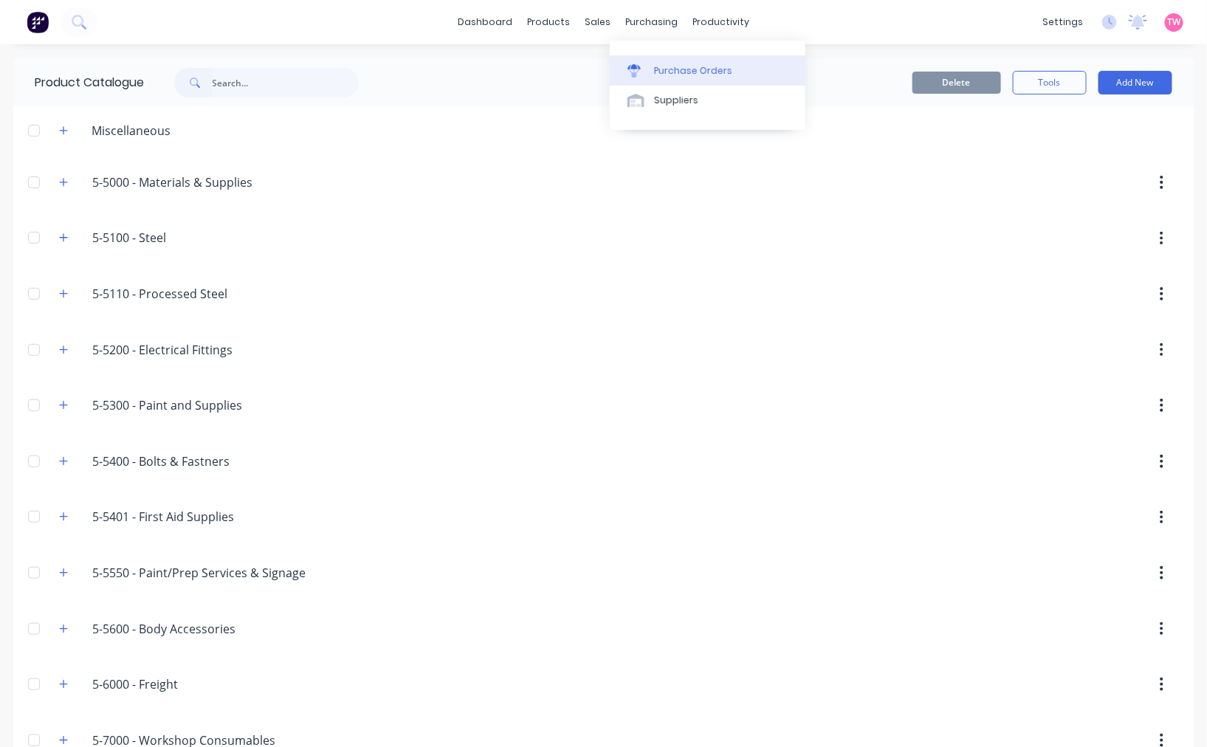
click at [675, 64] on div "Purchase Orders" at bounding box center [693, 70] width 78 height 13
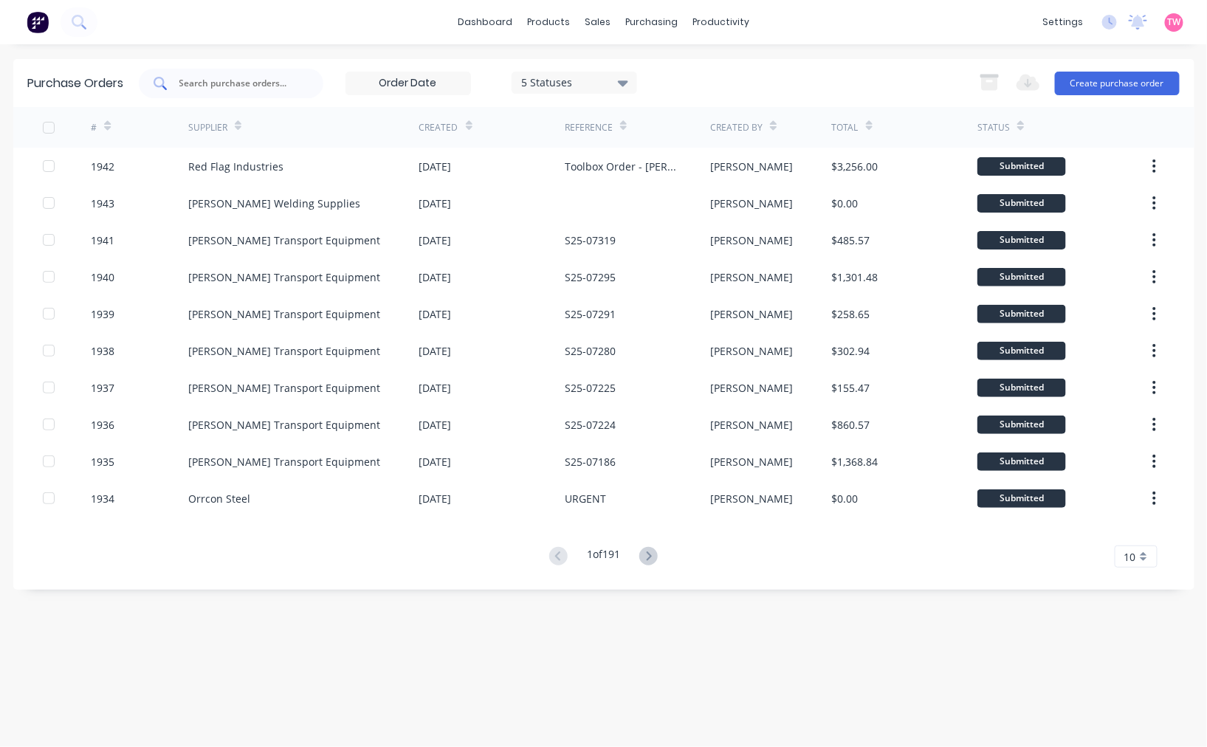
click at [296, 83] on div at bounding box center [231, 84] width 185 height 30
type input "hella"
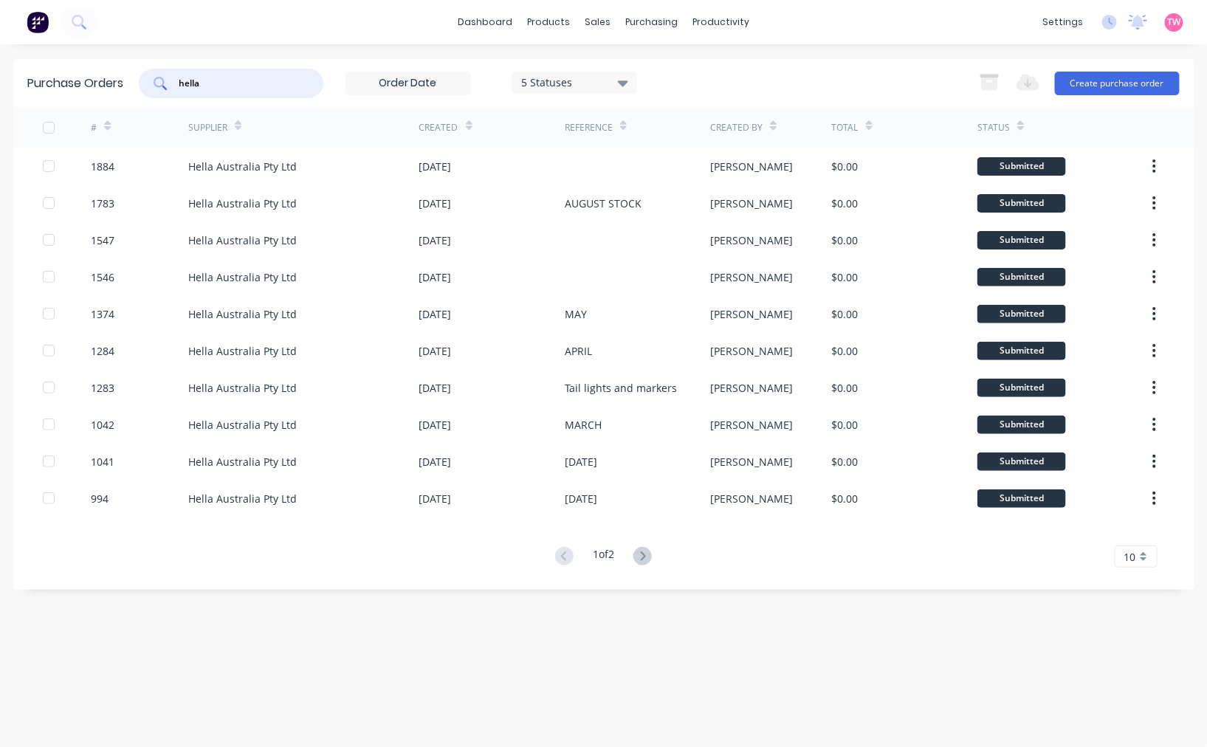
drag, startPoint x: 220, startPoint y: 85, endPoint x: 171, endPoint y: 85, distance: 48.7
click at [171, 85] on div "hella" at bounding box center [231, 84] width 185 height 30
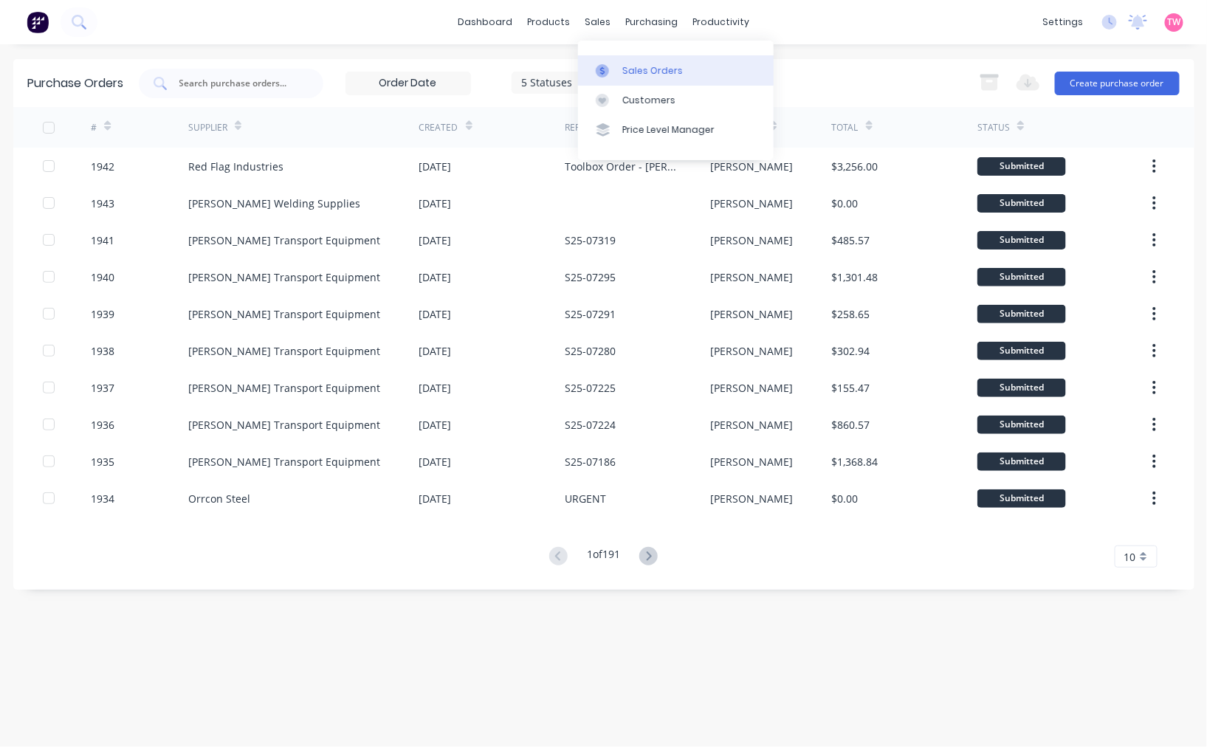
click at [639, 61] on link "Sales Orders" at bounding box center [676, 70] width 196 height 30
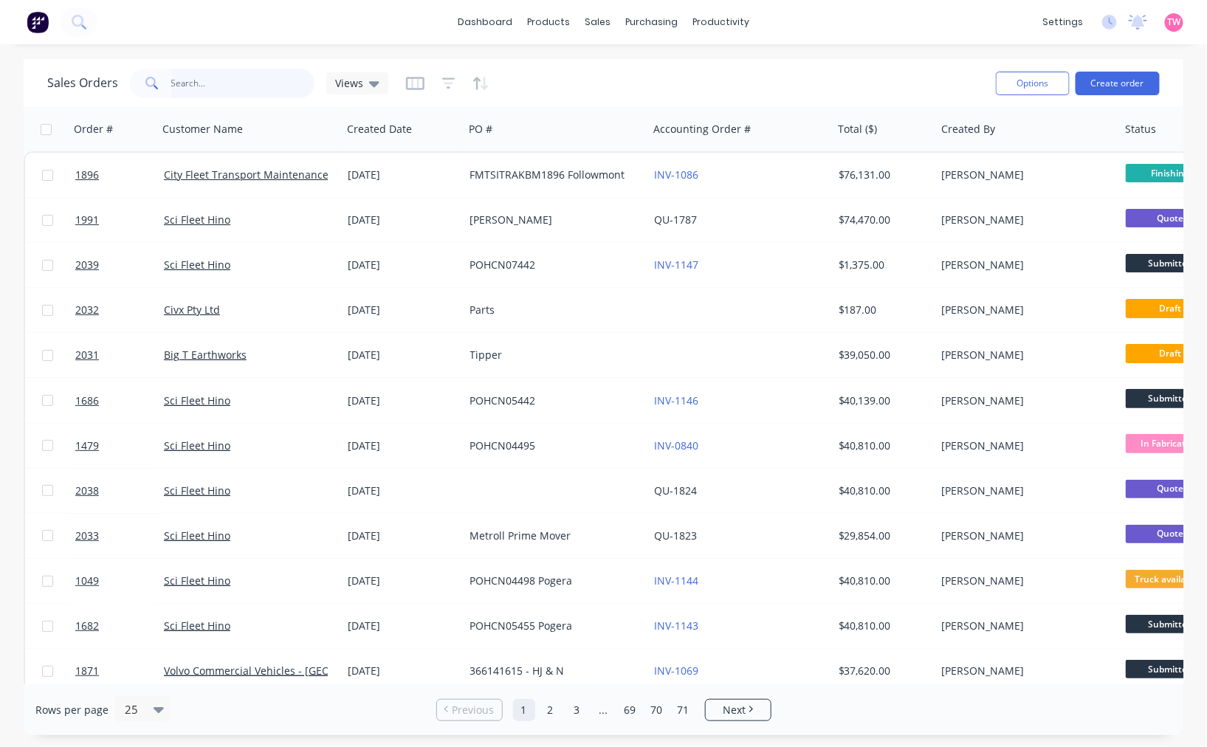
click at [226, 81] on input "text" at bounding box center [243, 84] width 144 height 30
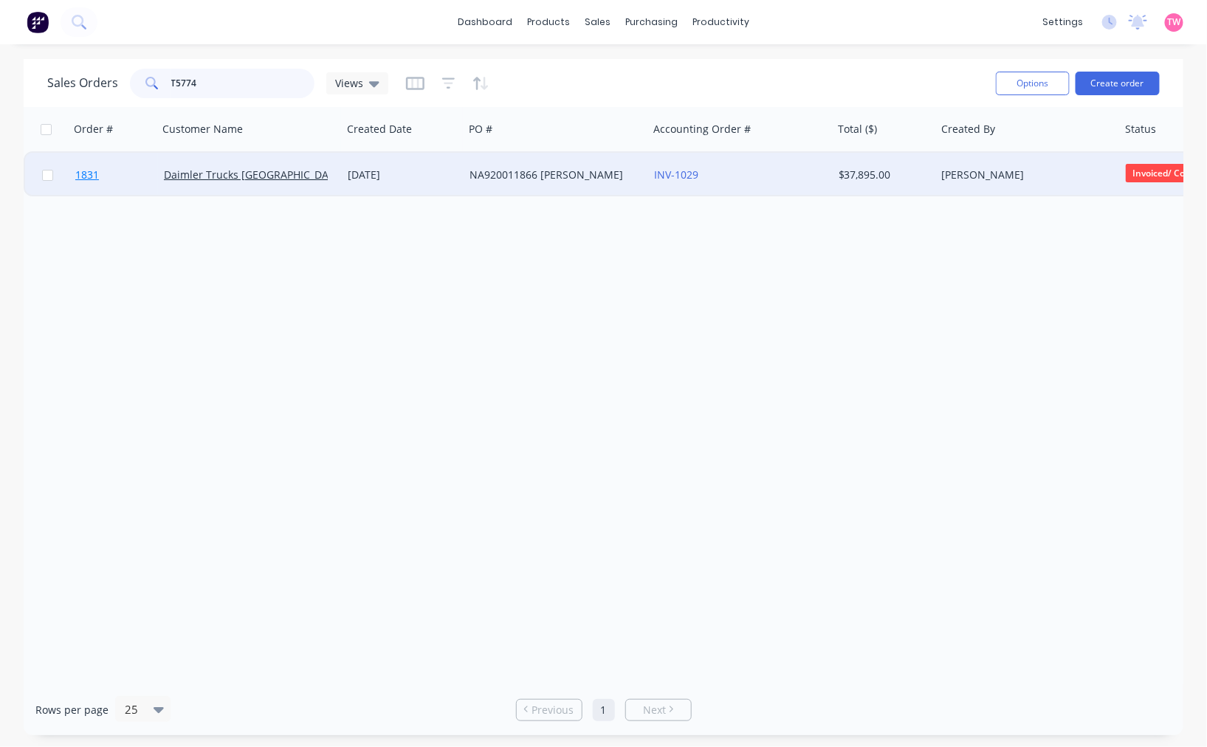
type input "T5774"
click at [131, 175] on link "1831" at bounding box center [119, 175] width 89 height 44
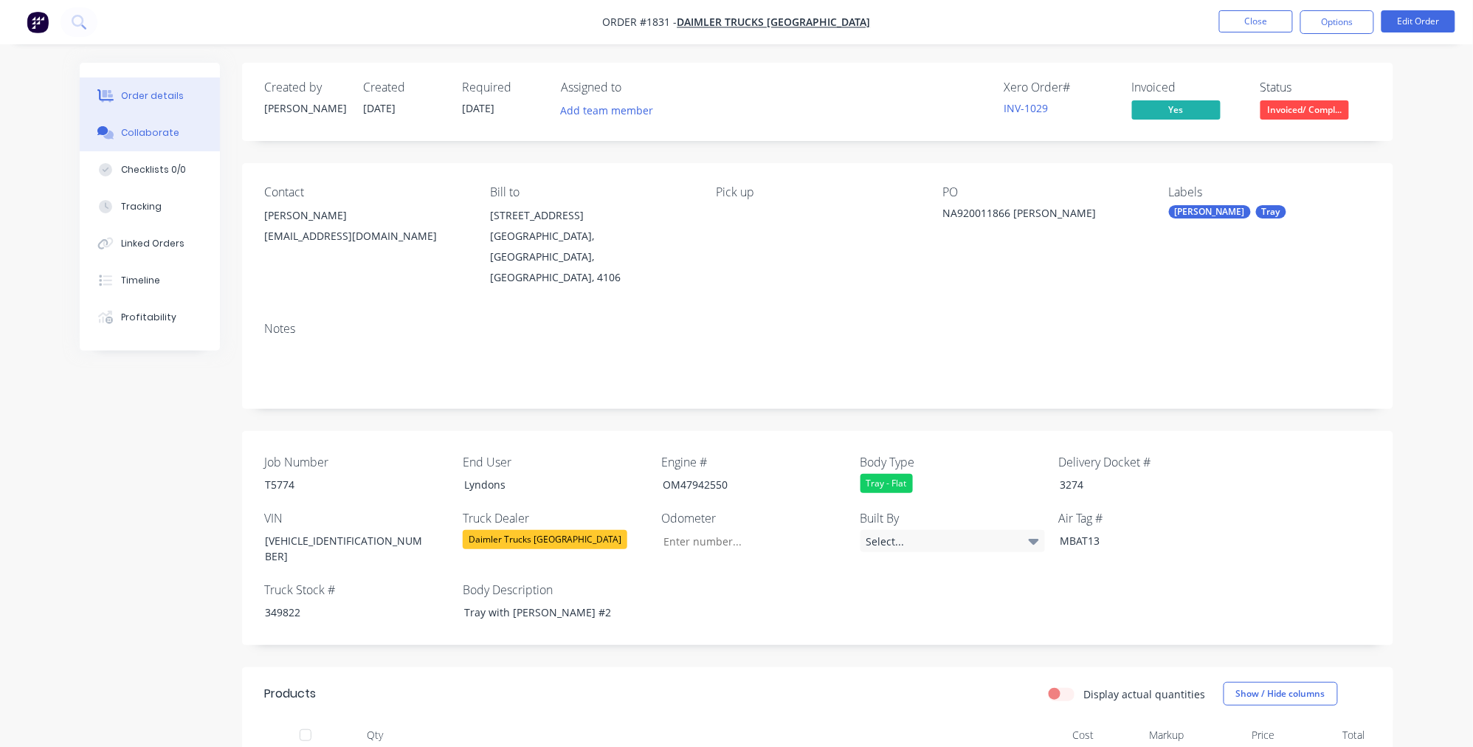
click at [154, 138] on div "Collaborate" at bounding box center [150, 132] width 58 height 13
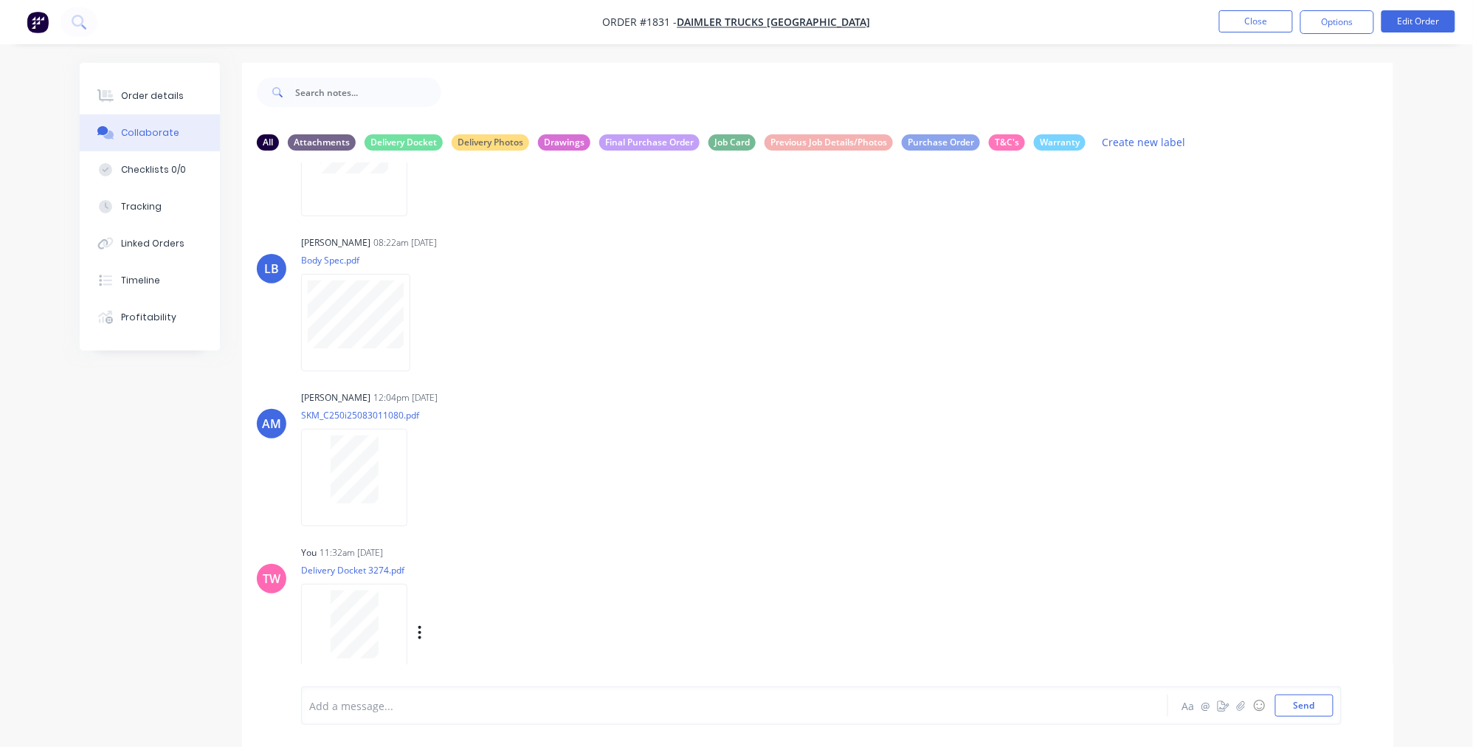
scroll to position [23, 0]
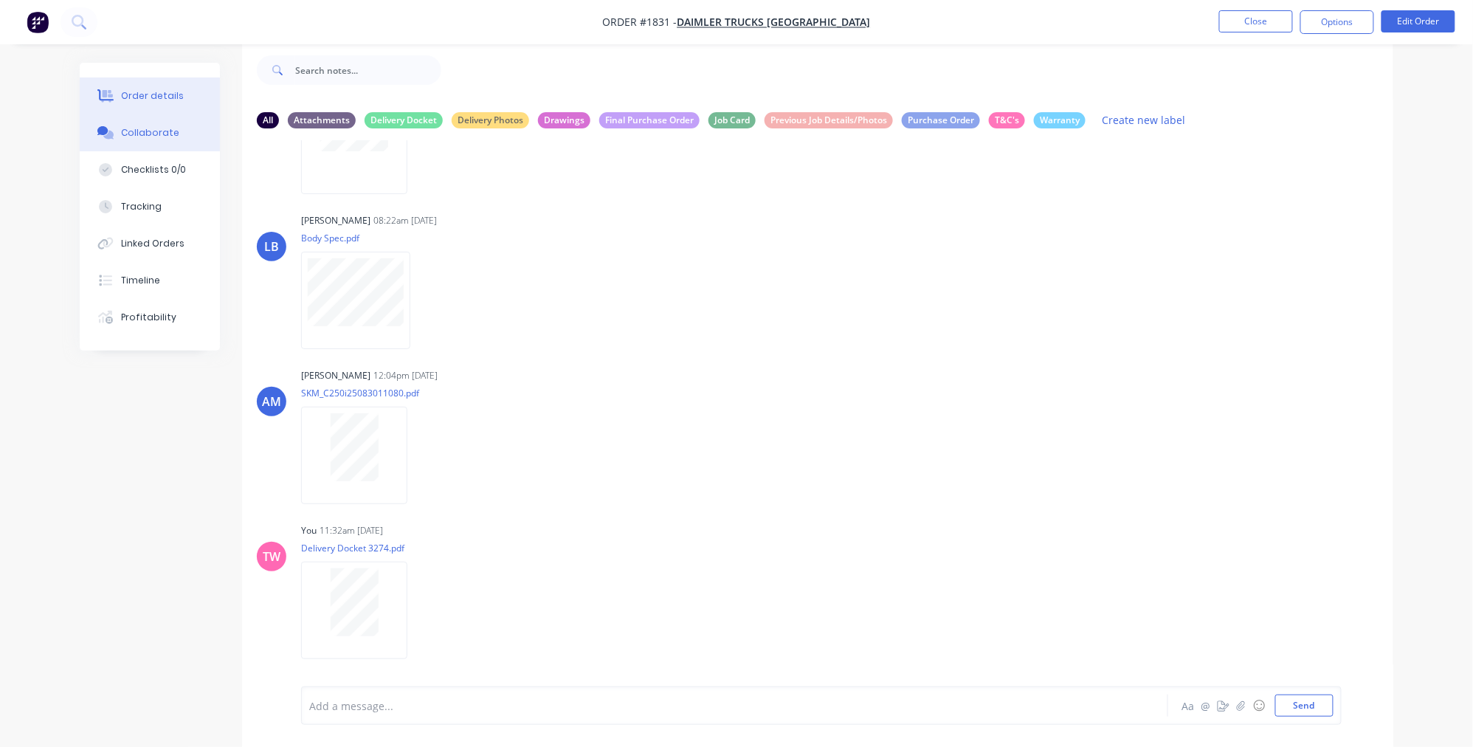
click at [156, 89] on div "Order details" at bounding box center [152, 95] width 63 height 13
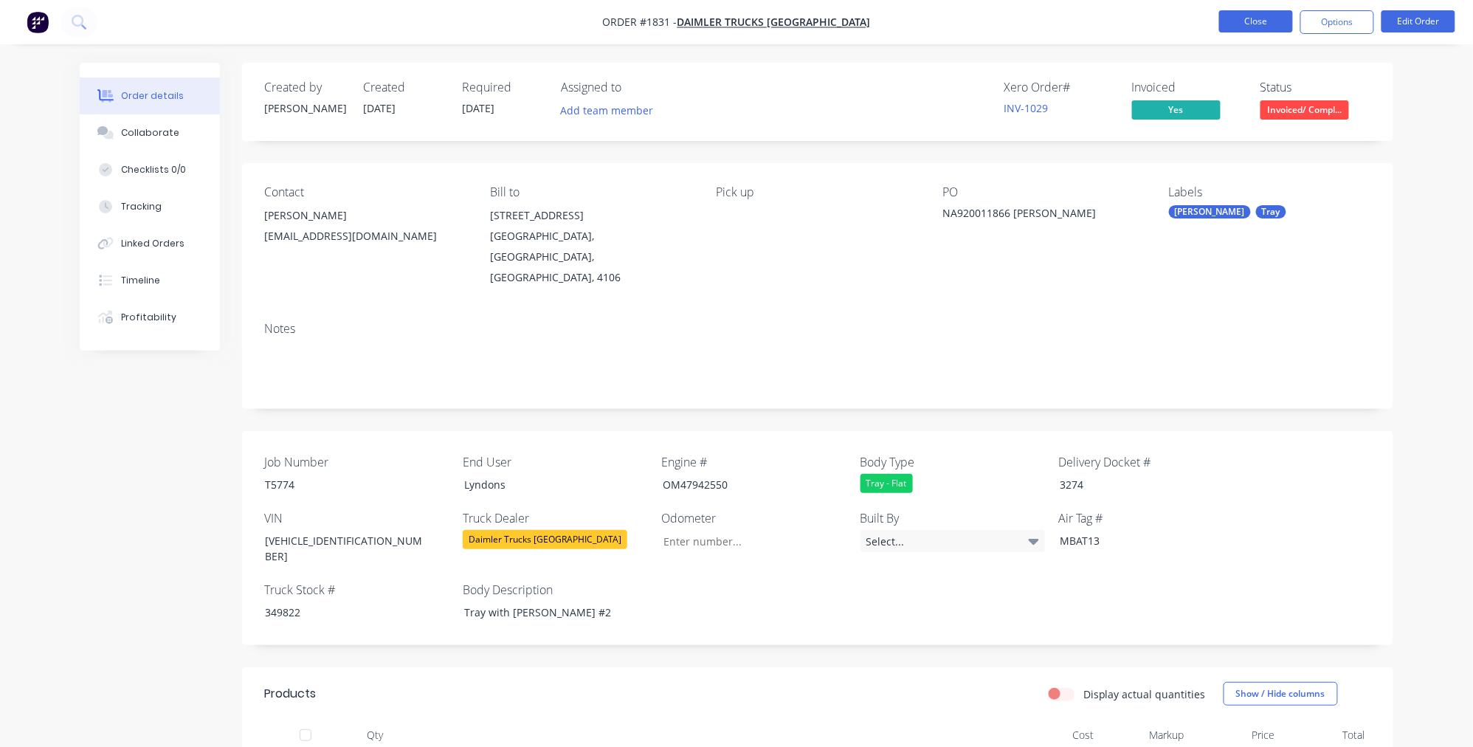
click at [1251, 16] on button "Close" at bounding box center [1256, 21] width 74 height 22
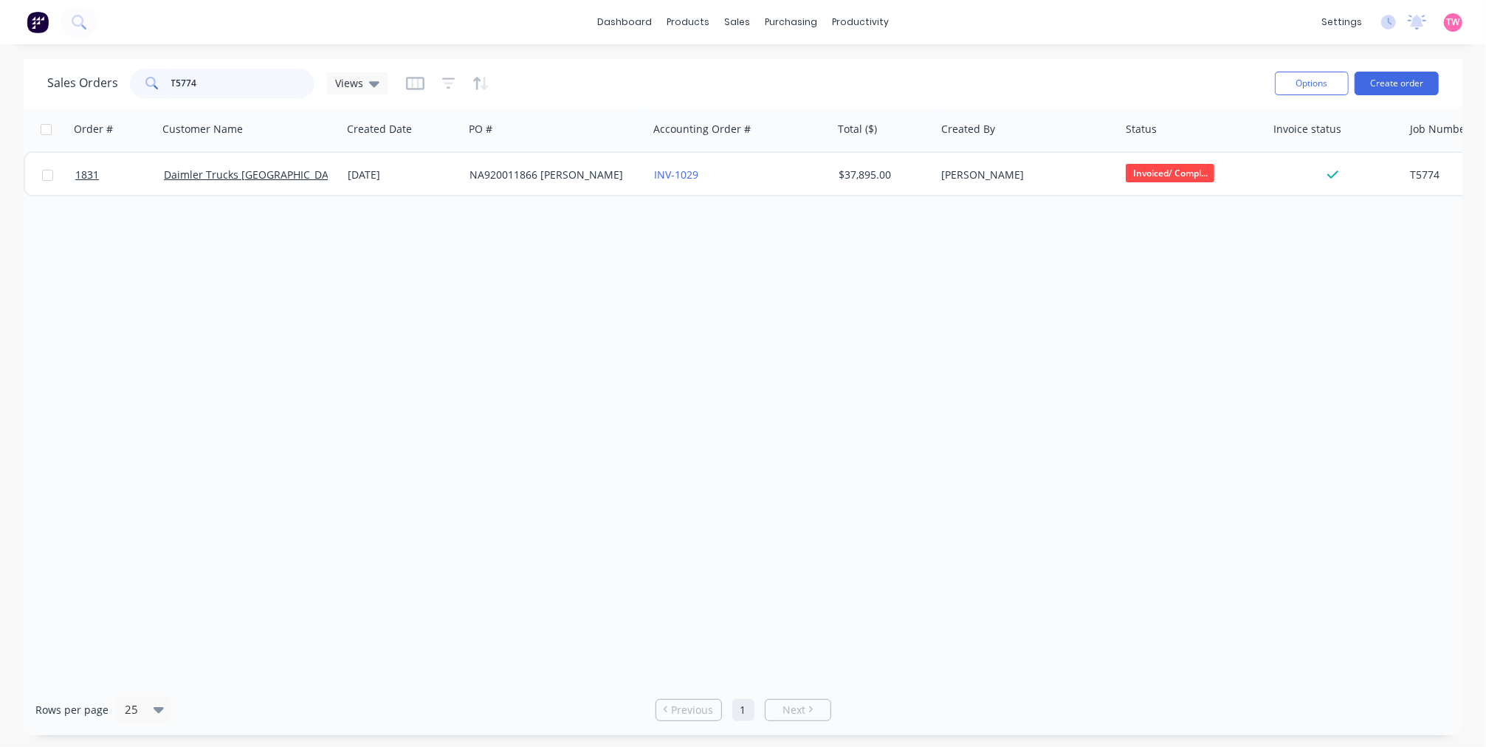
drag, startPoint x: 237, startPoint y: 91, endPoint x: 97, endPoint y: 85, distance: 140.3
click at [97, 85] on div "Sales Orders T5774 Views" at bounding box center [217, 84] width 341 height 30
type input "render centre"
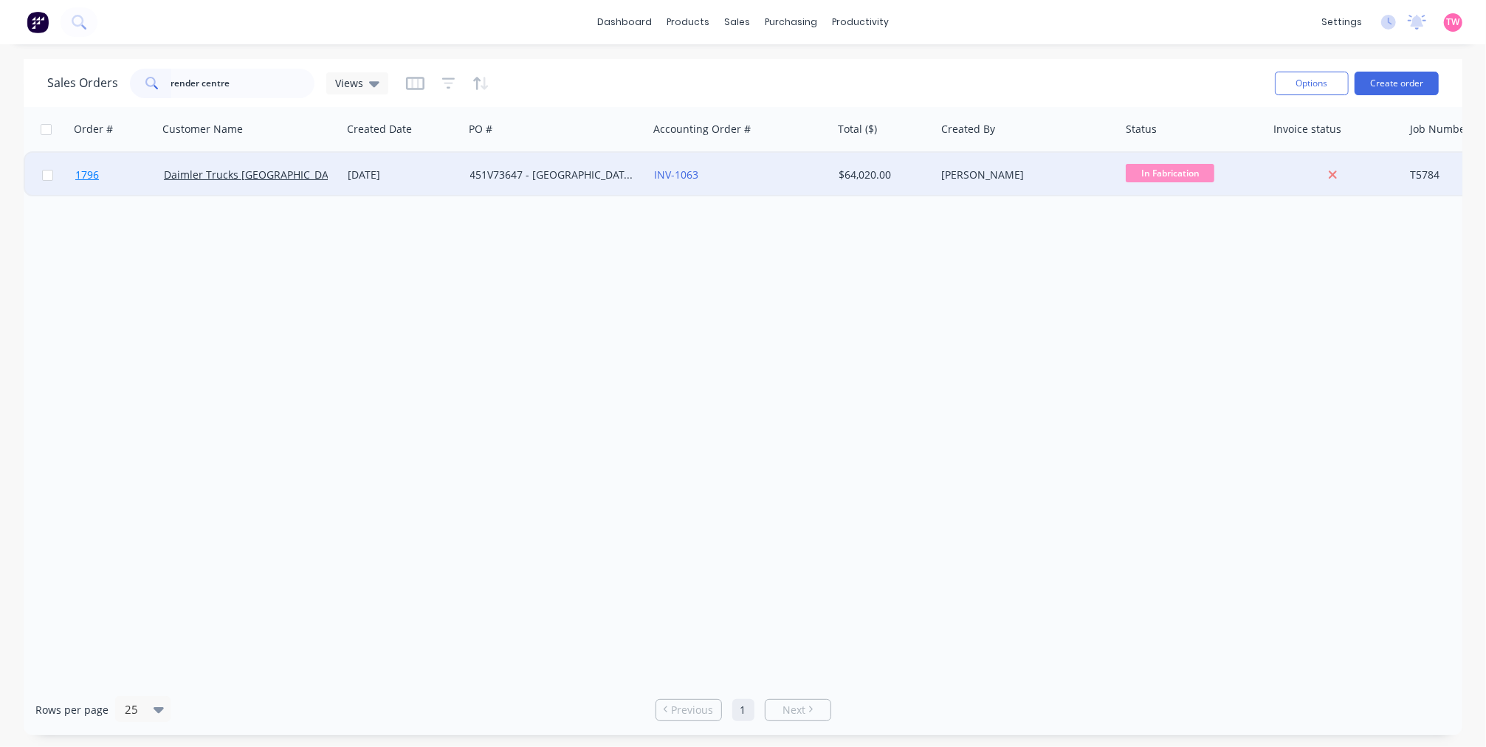
click at [122, 182] on link "1796" at bounding box center [119, 175] width 89 height 44
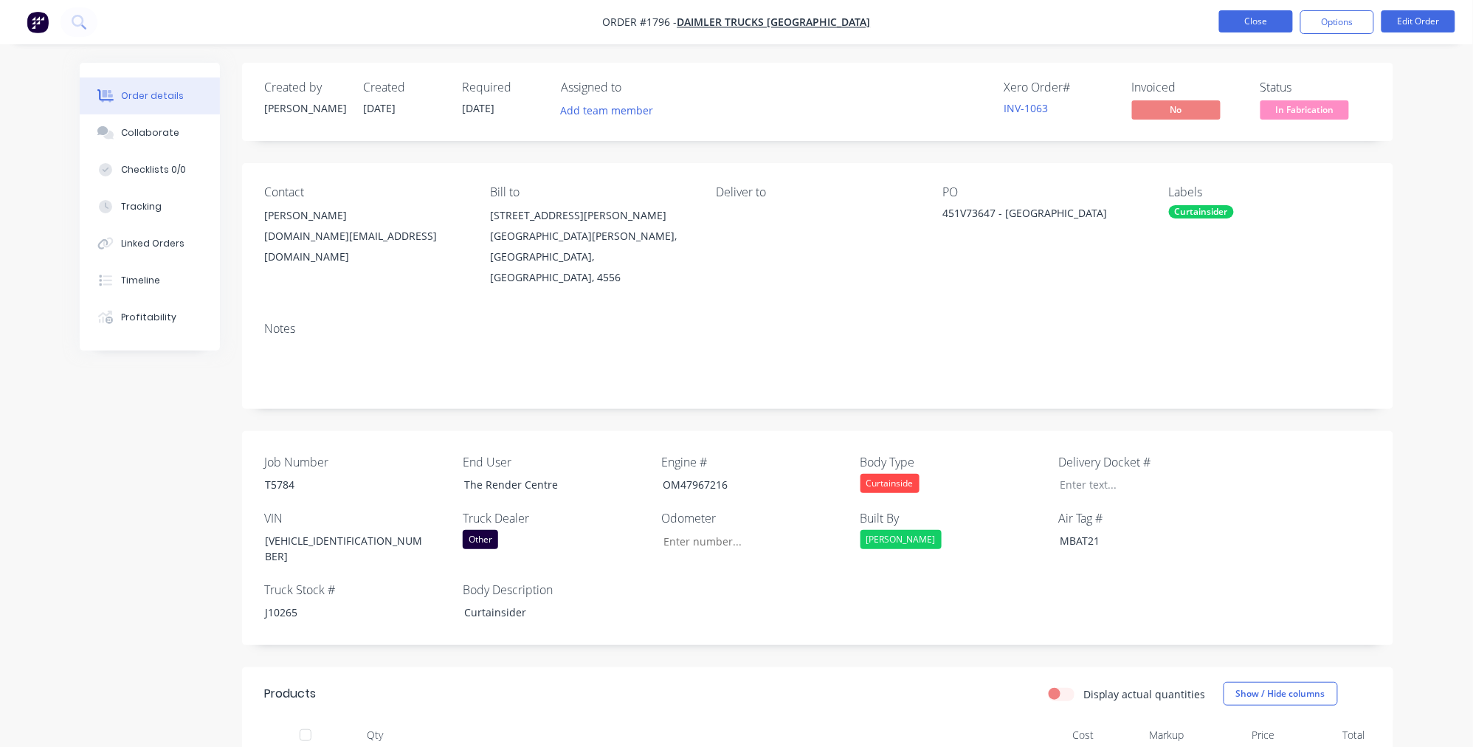
click at [1251, 25] on button "Close" at bounding box center [1256, 21] width 74 height 22
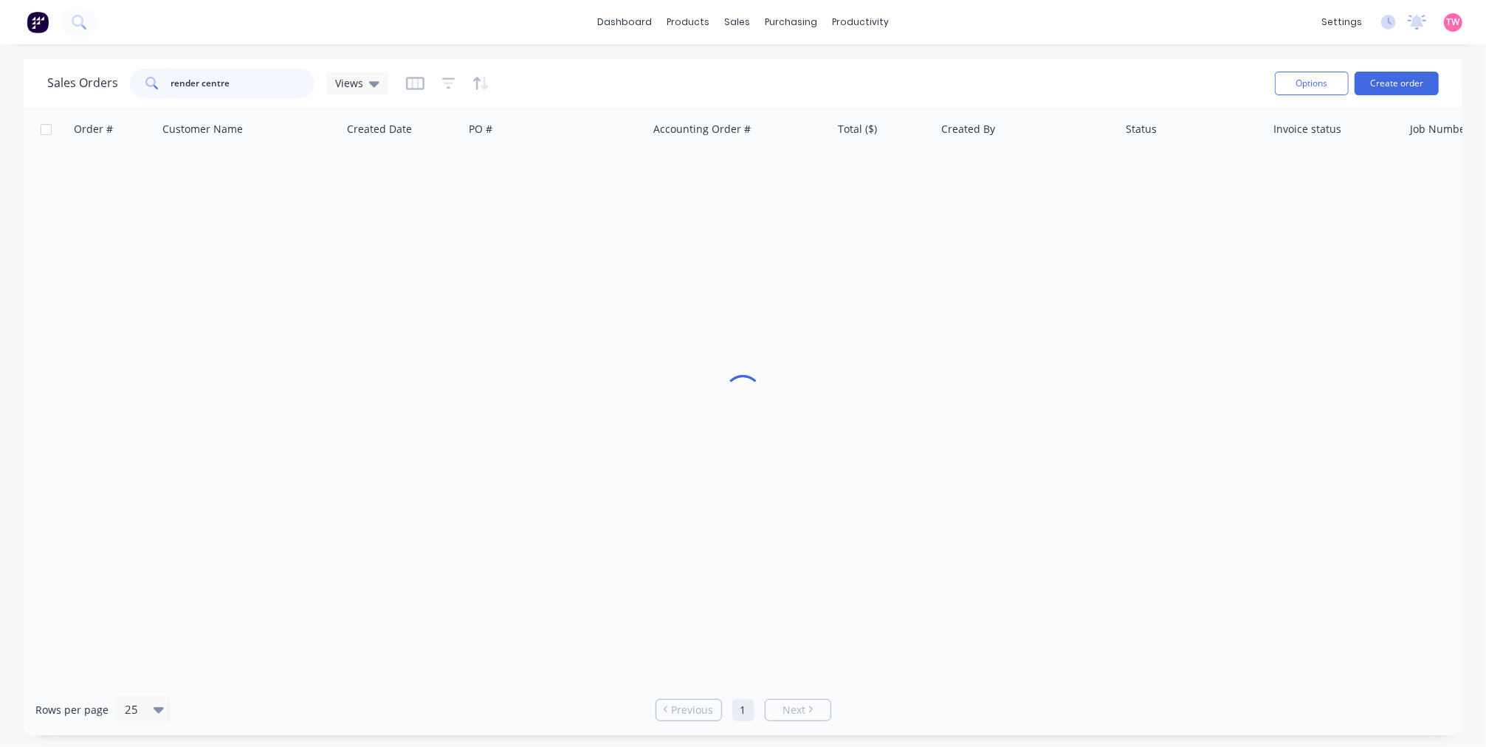
drag, startPoint x: 179, startPoint y: 84, endPoint x: 72, endPoint y: 82, distance: 107.0
click at [72, 82] on div "Sales Orders render centre Views" at bounding box center [217, 84] width 341 height 30
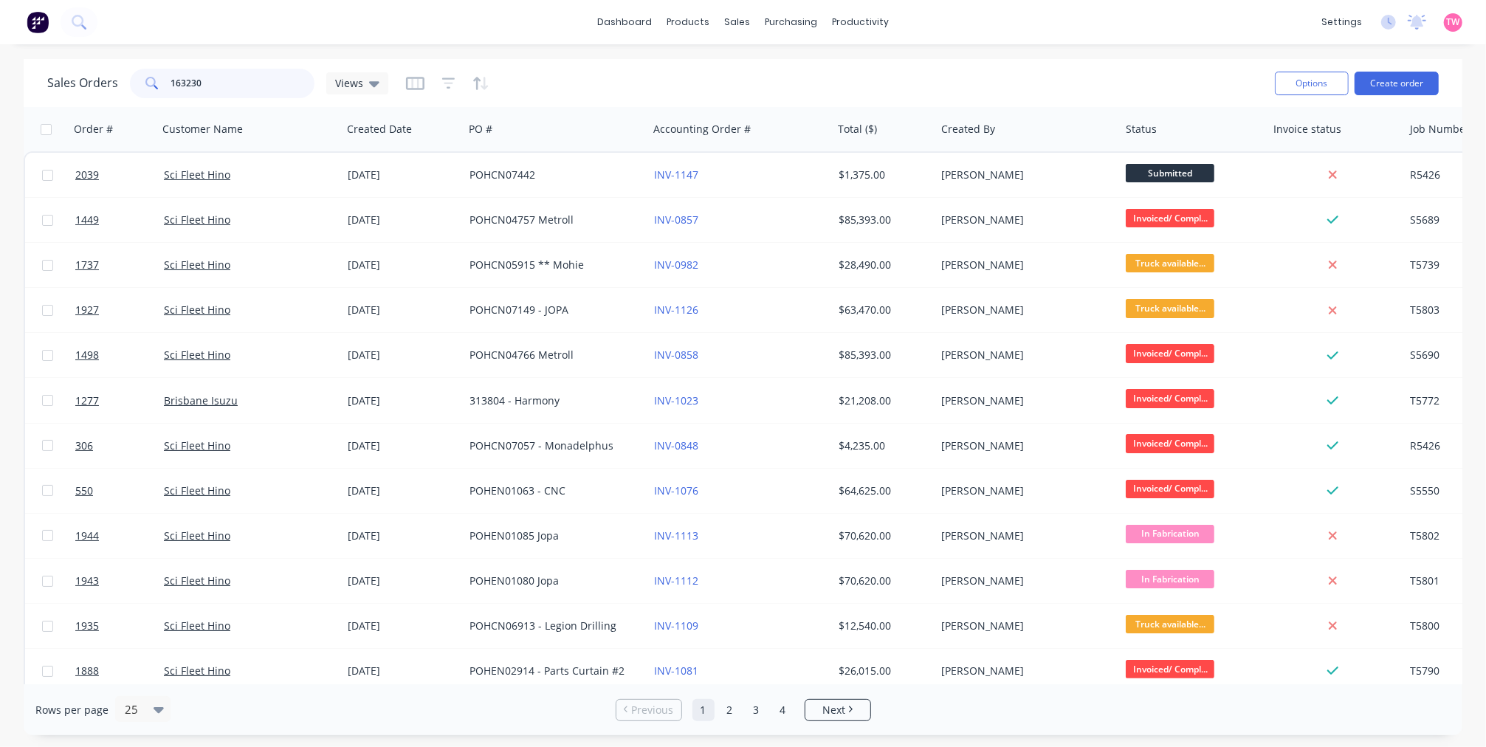
type input "163230"
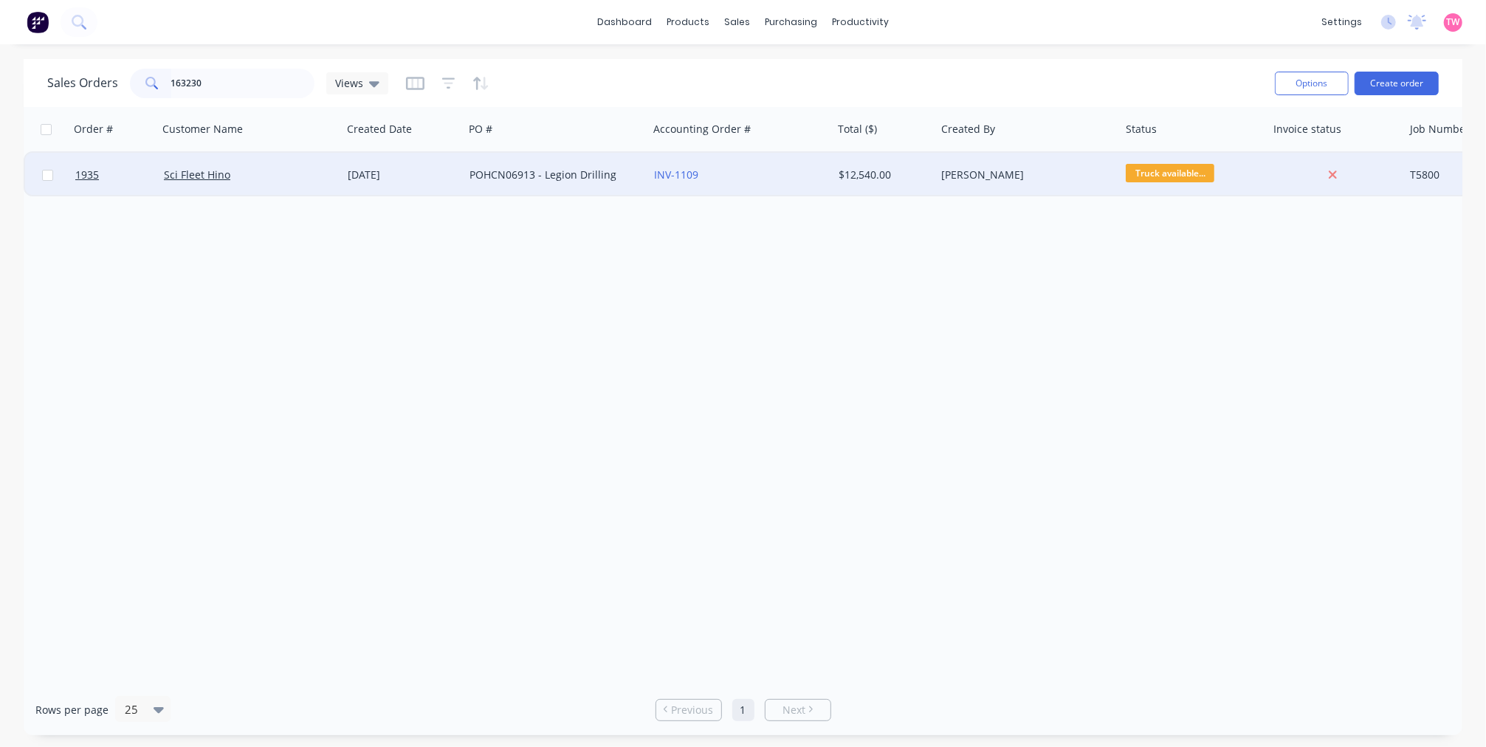
click at [283, 168] on div "Sci Fleet Hino" at bounding box center [246, 175] width 164 height 15
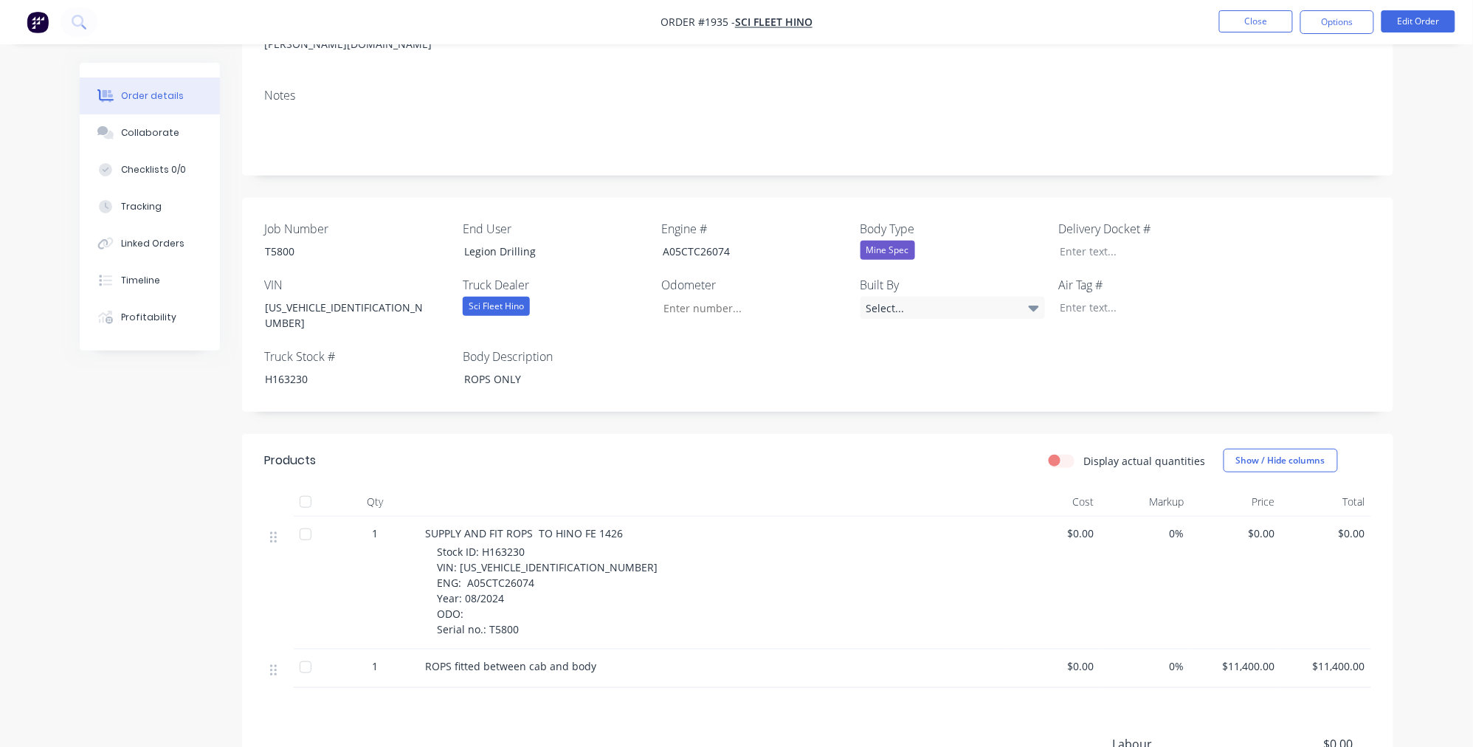
scroll to position [273, 0]
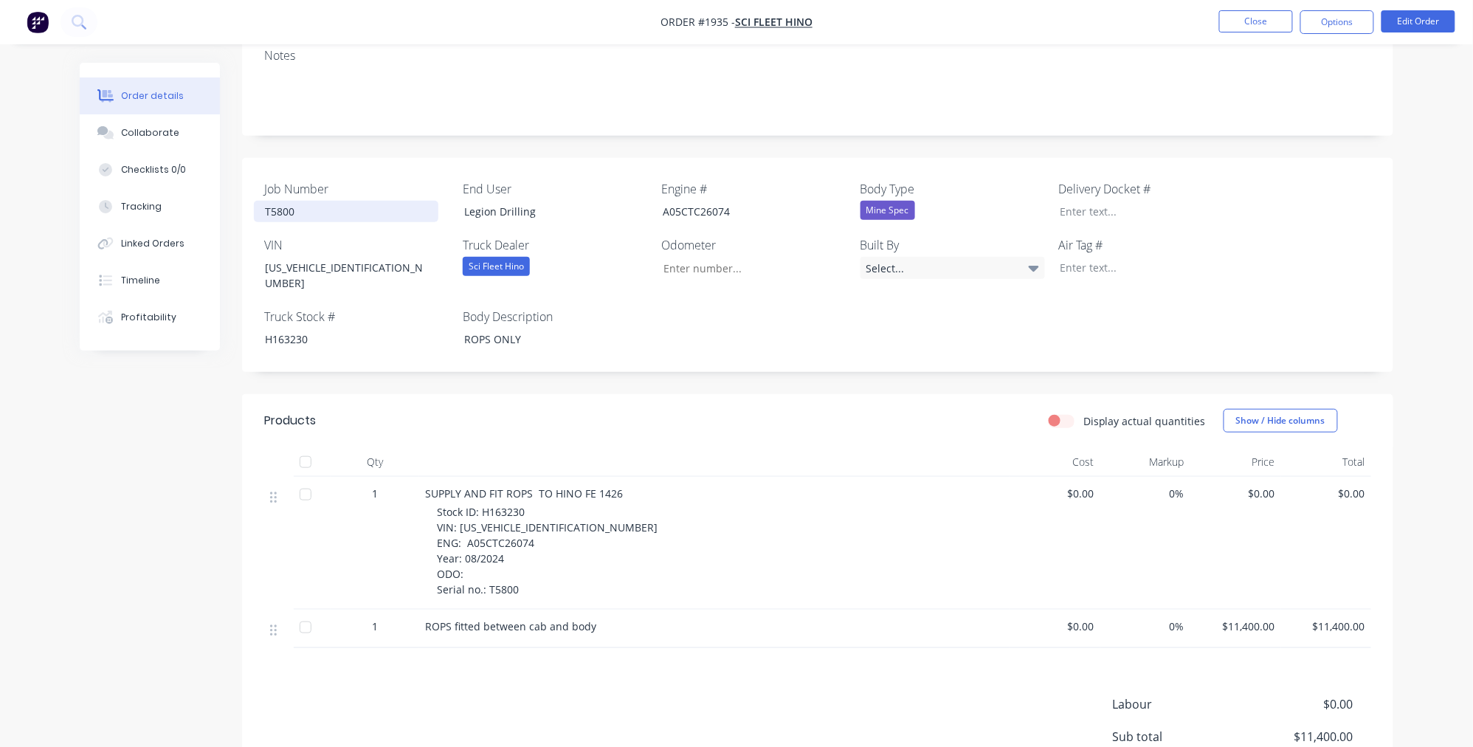
click at [282, 201] on div "T5800" at bounding box center [346, 211] width 185 height 21
copy div "T5800"
click at [281, 328] on div "H163230" at bounding box center [346, 338] width 185 height 21
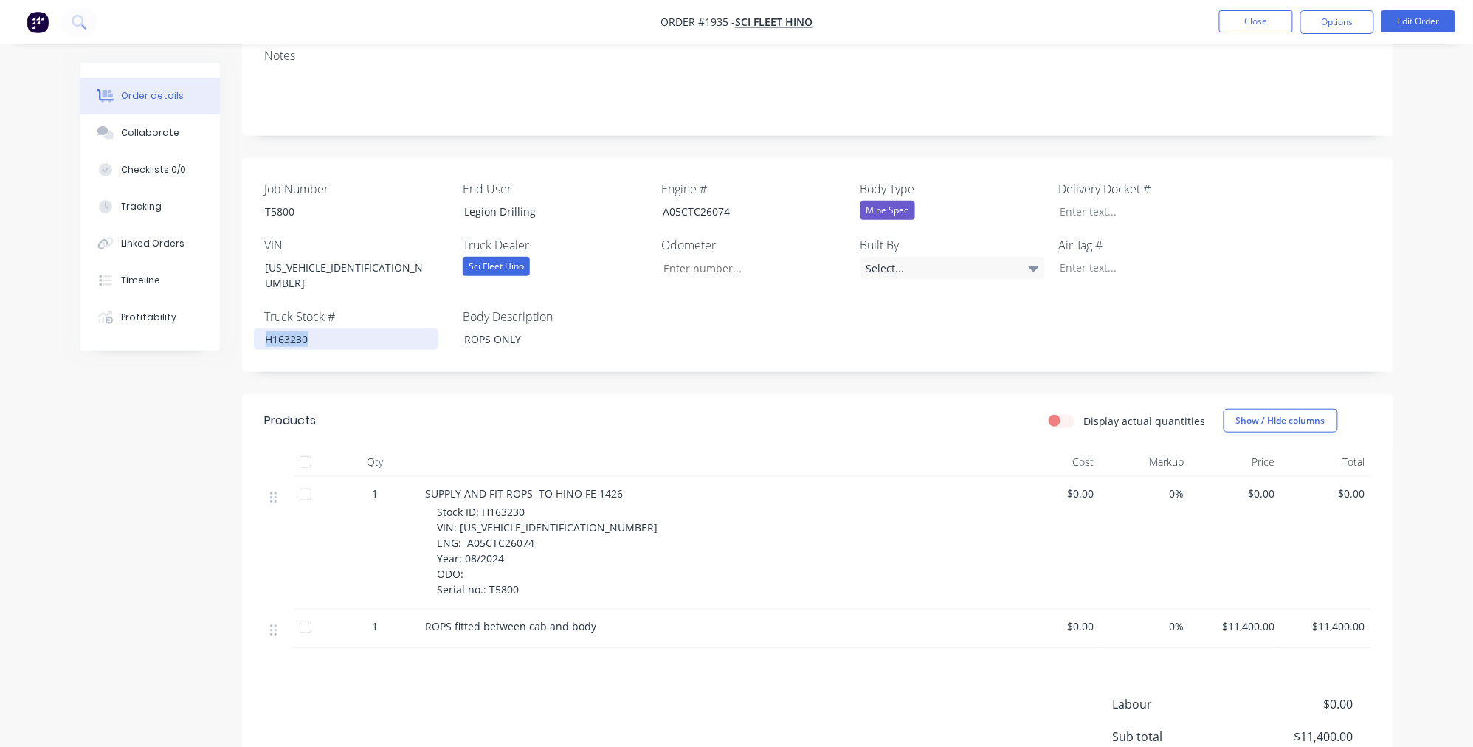
copy div "H163230"
click at [1320, 23] on button "Options" at bounding box center [1337, 22] width 74 height 24
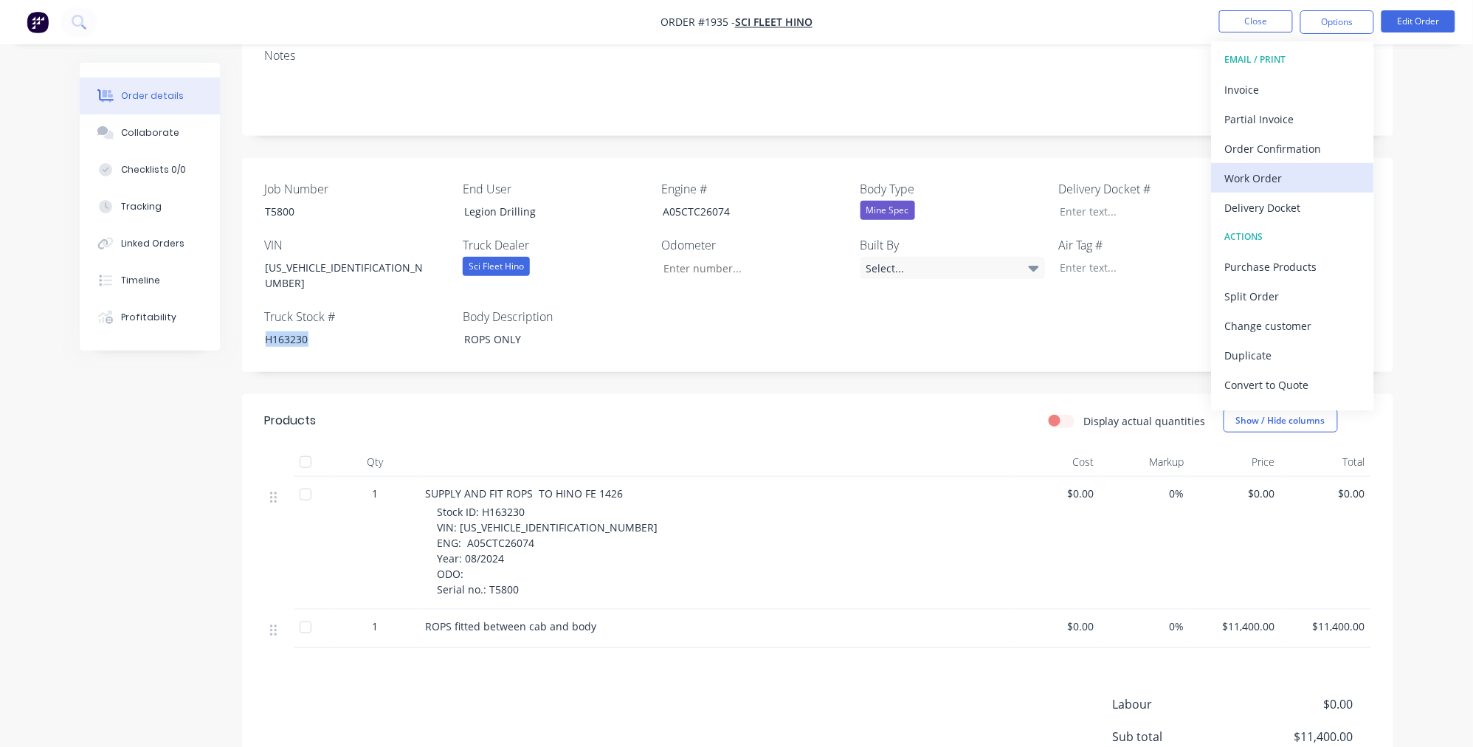
click at [1277, 168] on div "Work Order" at bounding box center [1293, 178] width 136 height 21
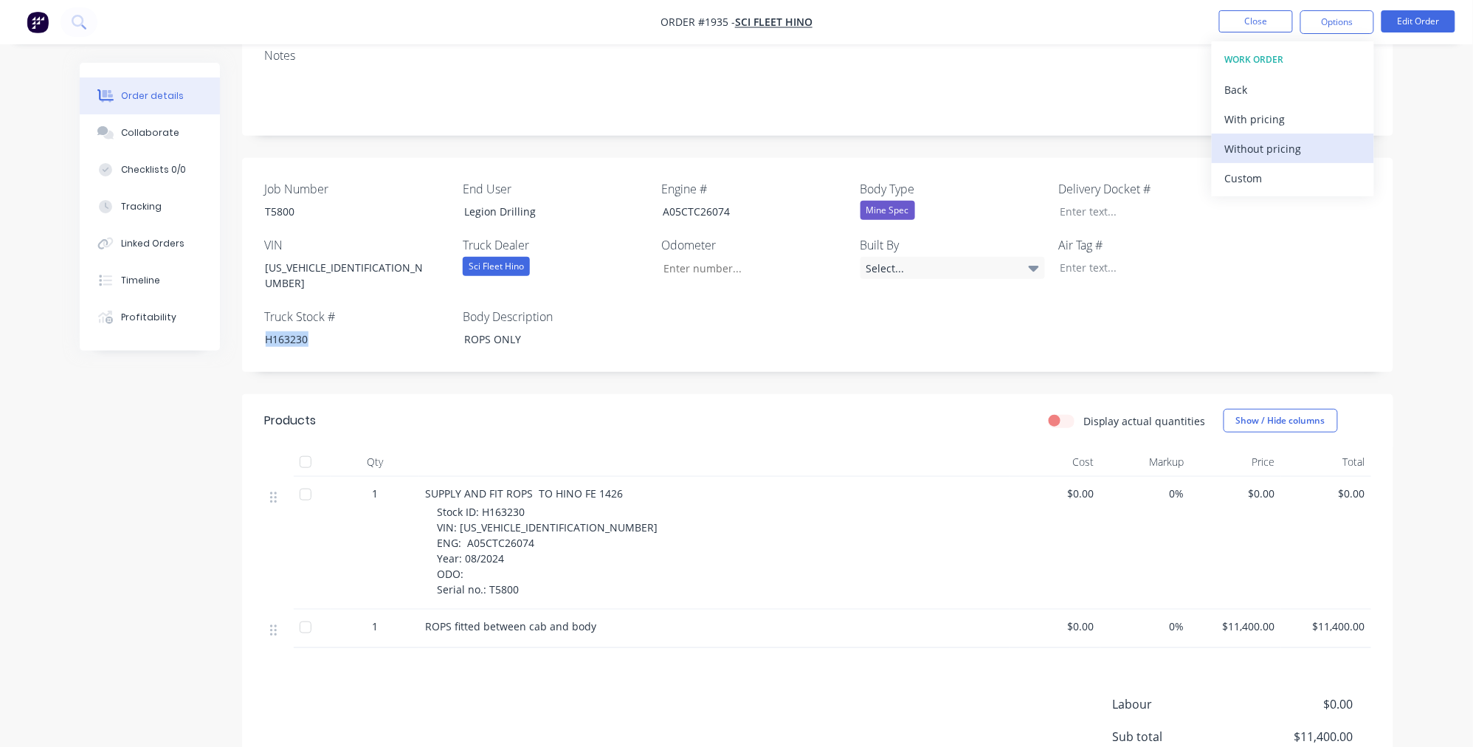
click at [1285, 145] on div "Without pricing" at bounding box center [1293, 148] width 136 height 21
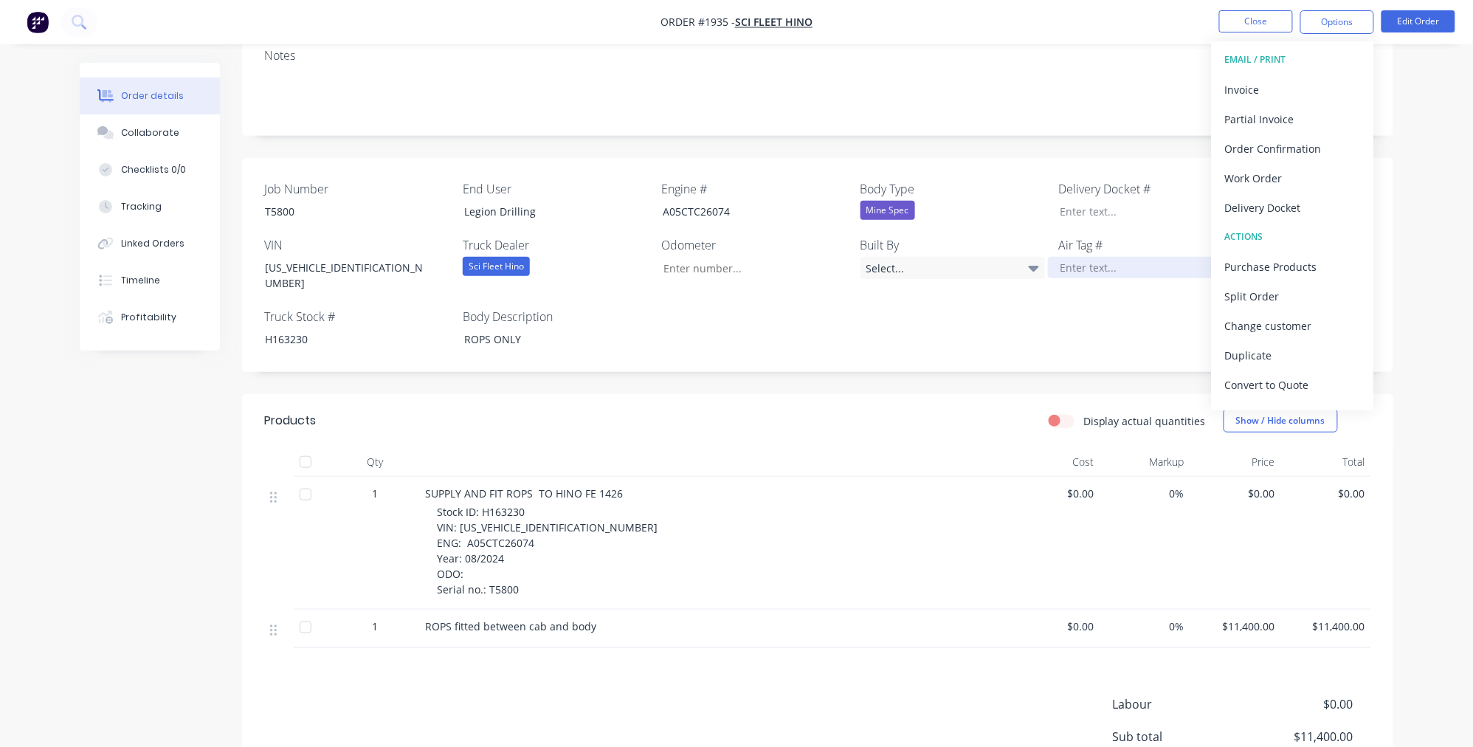
click at [1086, 257] on div at bounding box center [1140, 267] width 185 height 21
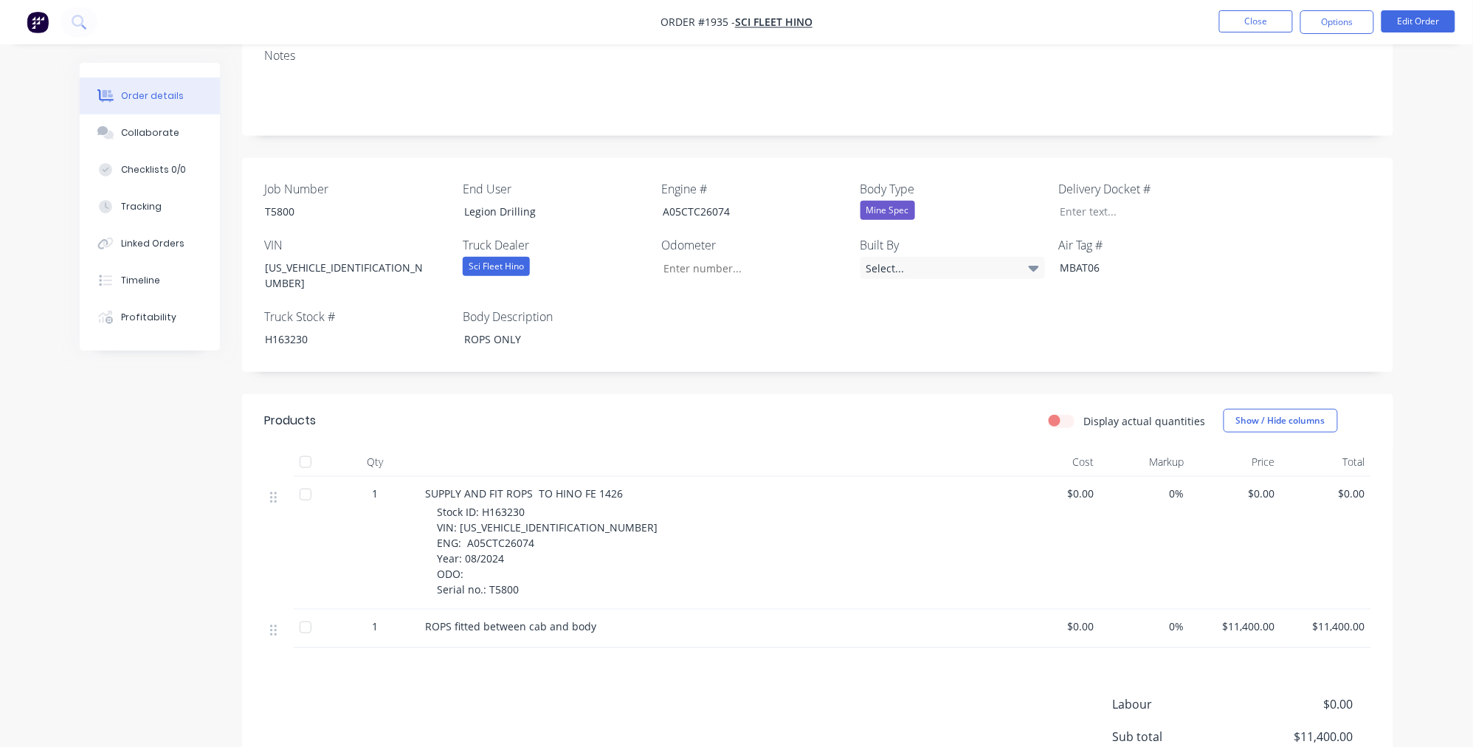
scroll to position [0, 0]
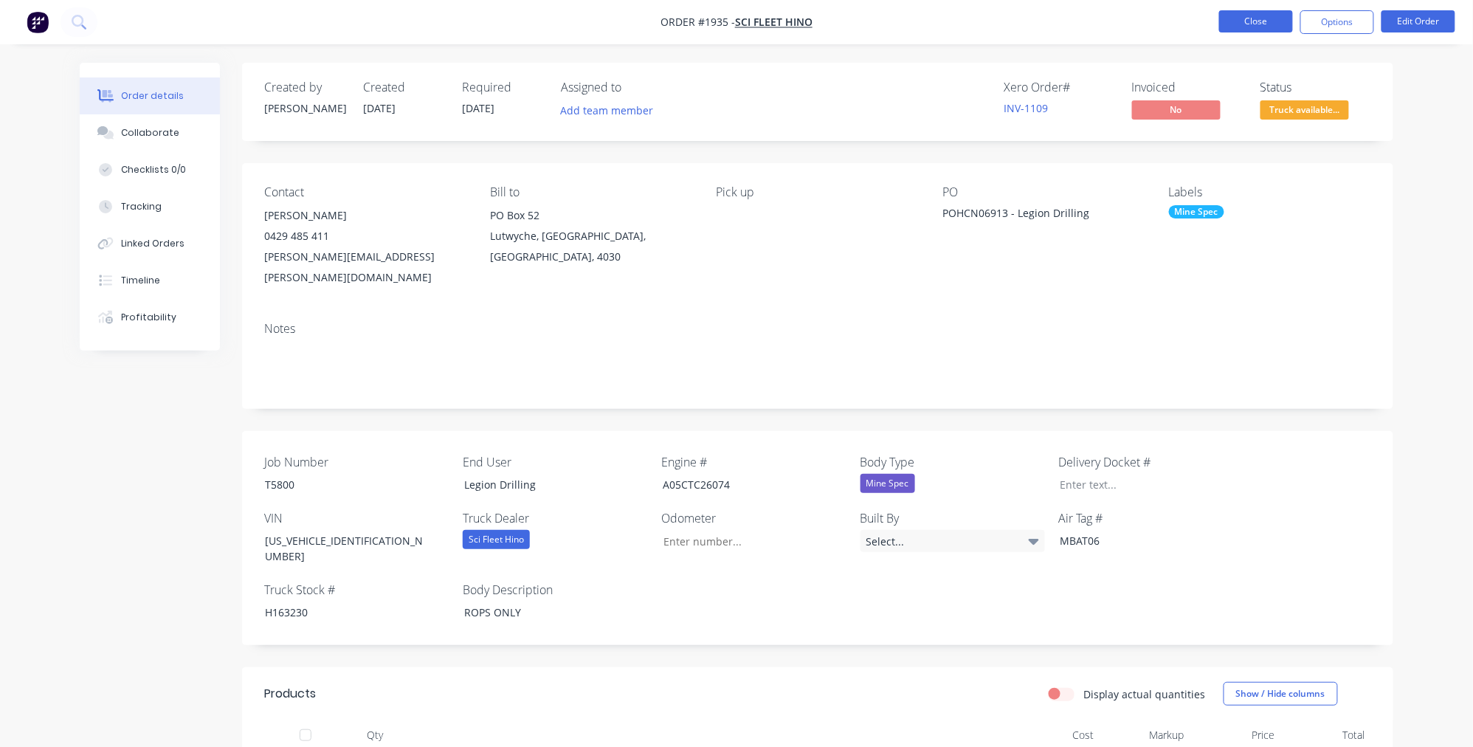
click at [1263, 19] on button "Close" at bounding box center [1256, 21] width 74 height 22
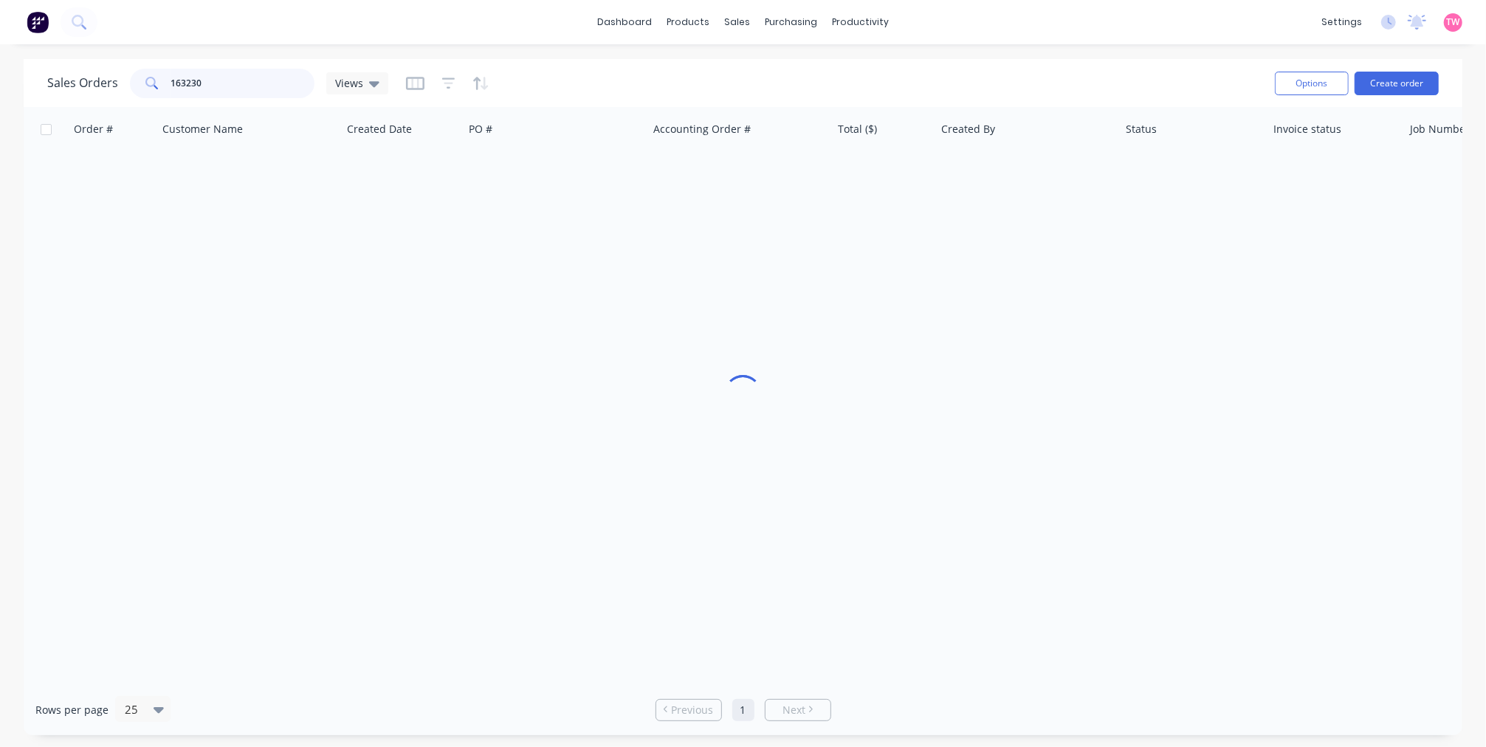
drag, startPoint x: 286, startPoint y: 83, endPoint x: 188, endPoint y: 74, distance: 98.6
click at [188, 74] on input "163230" at bounding box center [243, 84] width 144 height 30
paste input "H163474"
drag, startPoint x: 257, startPoint y: 84, endPoint x: 104, endPoint y: 83, distance: 152.8
click at [104, 83] on div "Sales Orders 1632H163474 Views" at bounding box center [217, 84] width 341 height 30
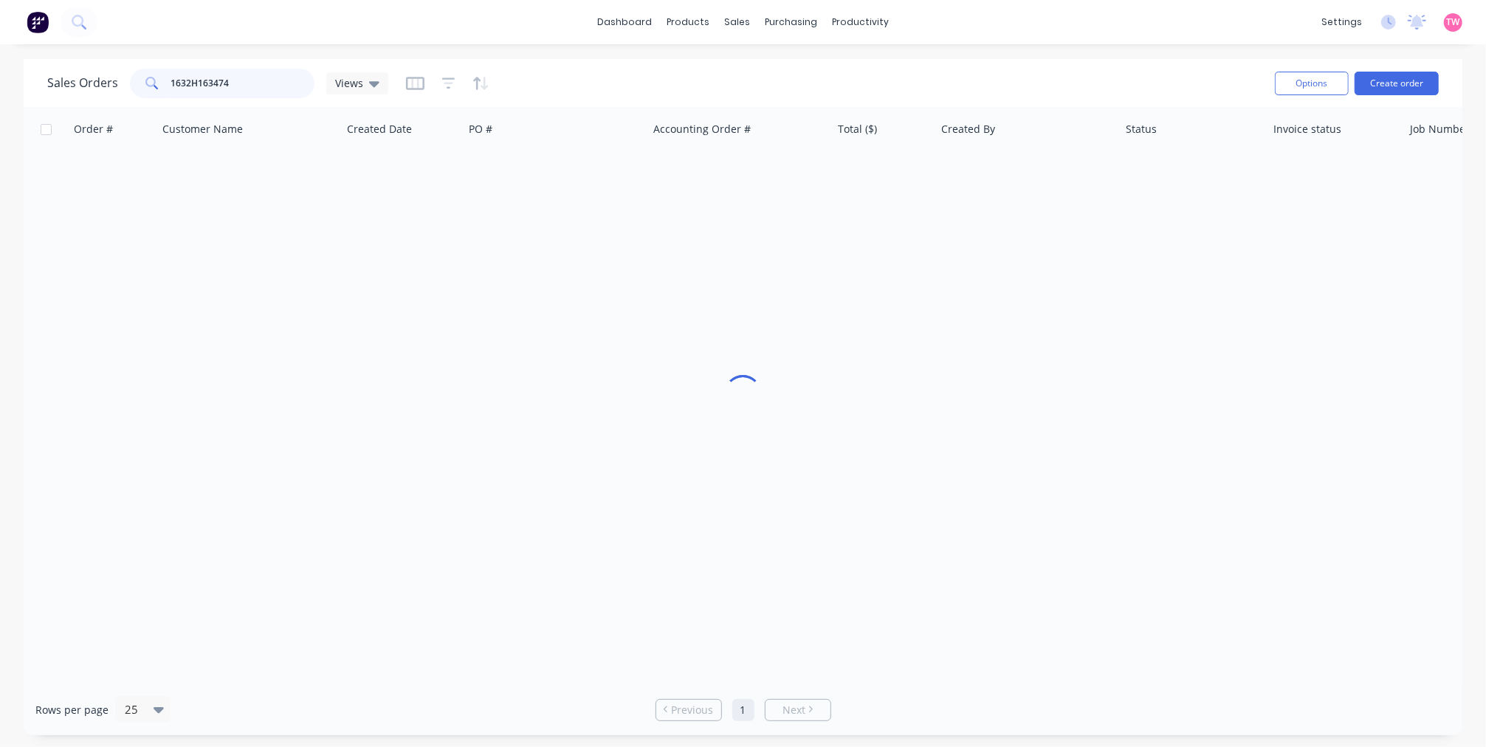
paste input "text"
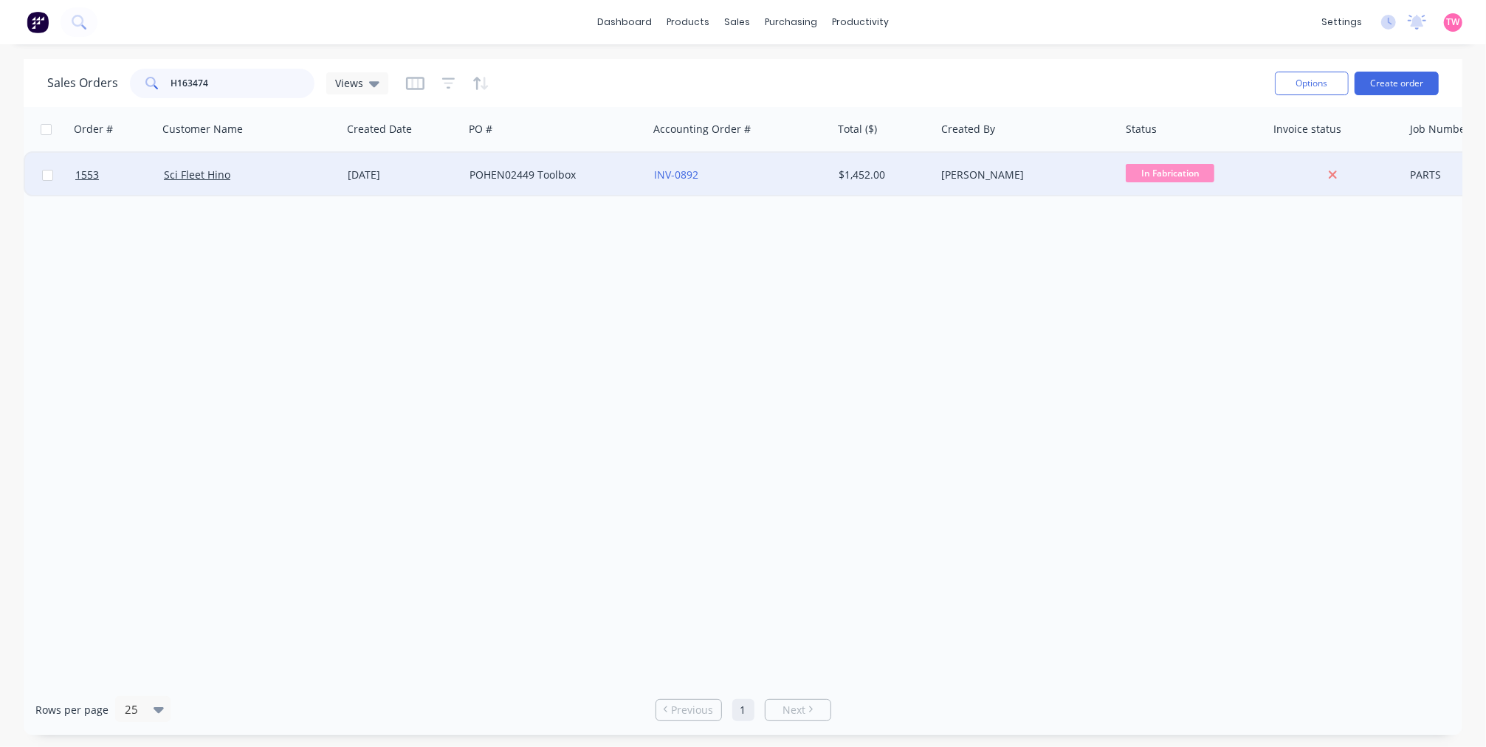
type input "H163474"
click at [278, 177] on div "Sci Fleet Hino" at bounding box center [246, 175] width 164 height 15
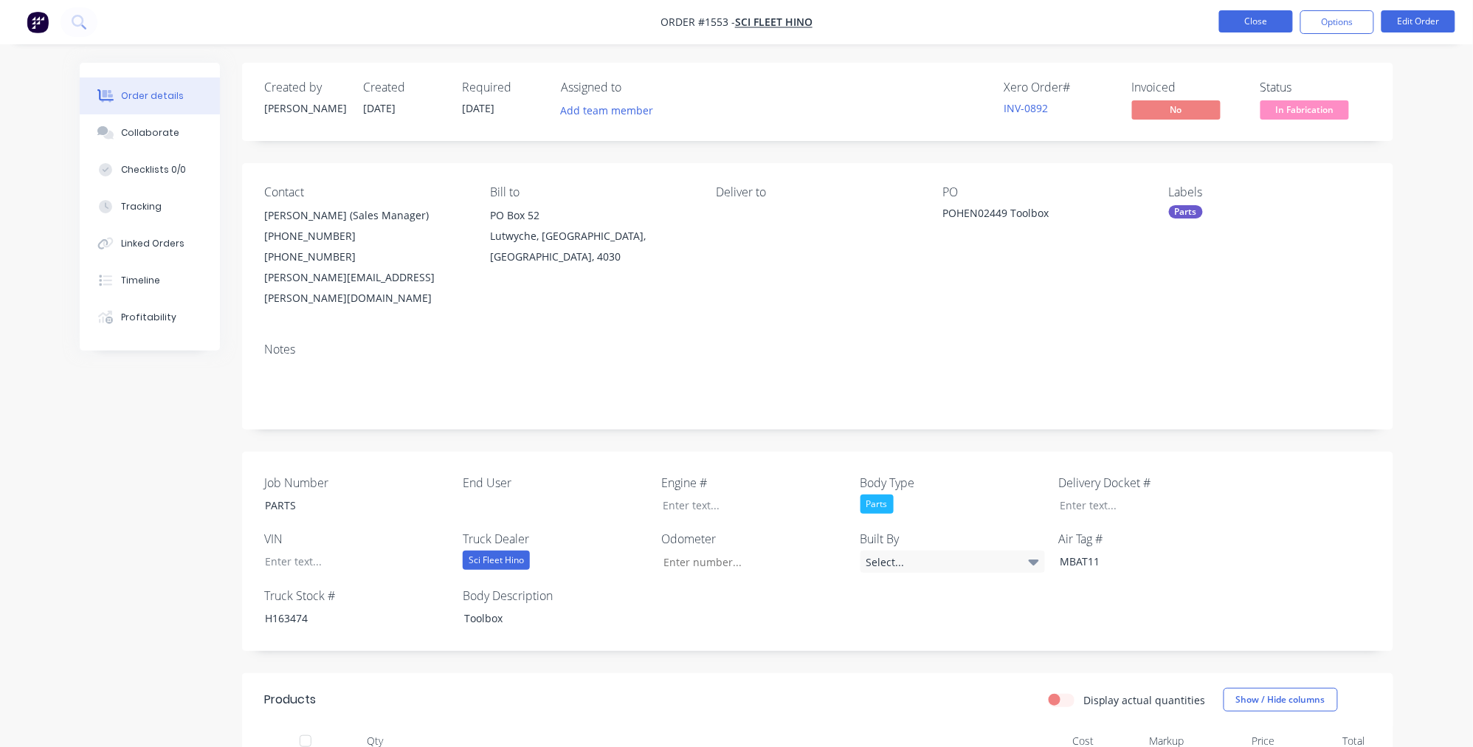
click at [1265, 18] on button "Close" at bounding box center [1256, 21] width 74 height 22
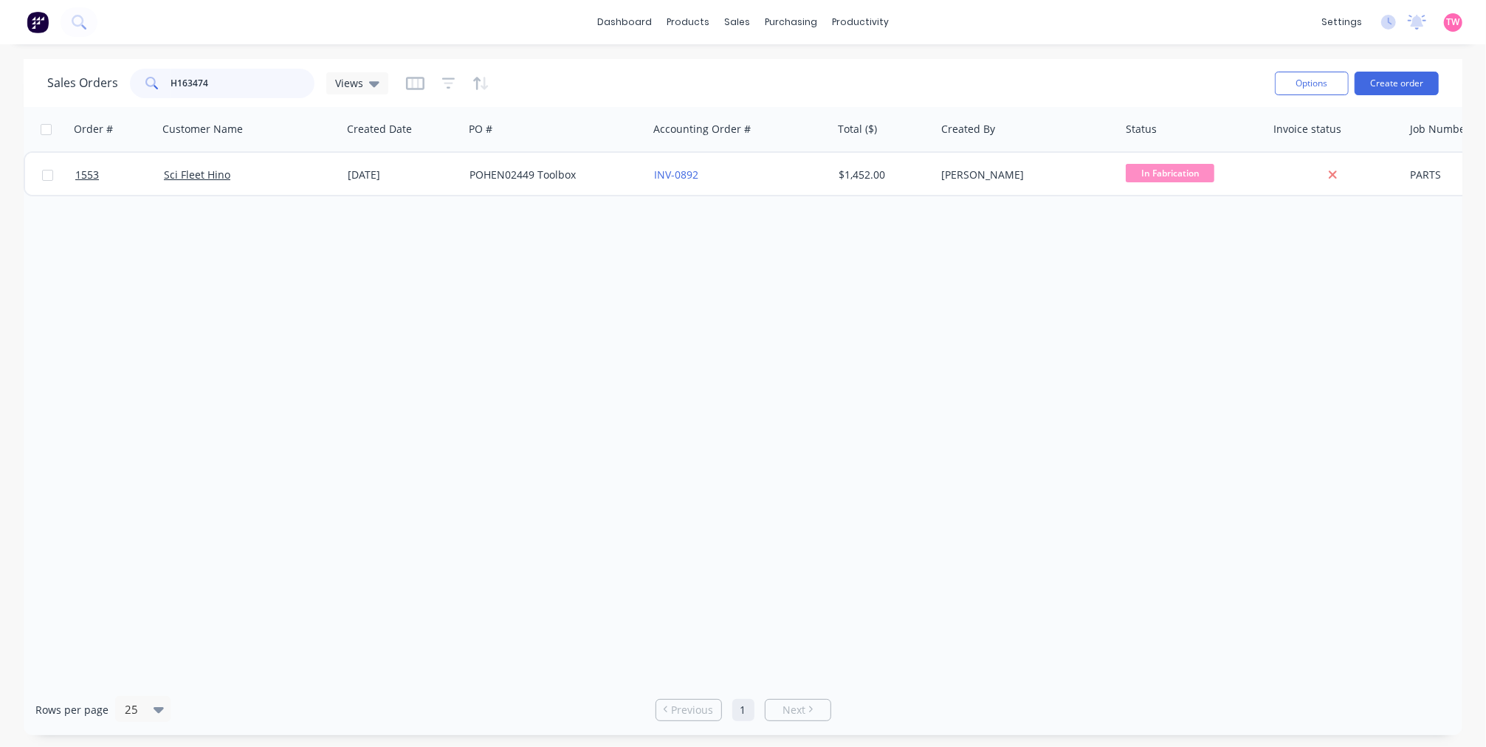
drag, startPoint x: 230, startPoint y: 80, endPoint x: 141, endPoint y: 83, distance: 89.3
click at [141, 83] on div "H163474" at bounding box center [222, 84] width 185 height 30
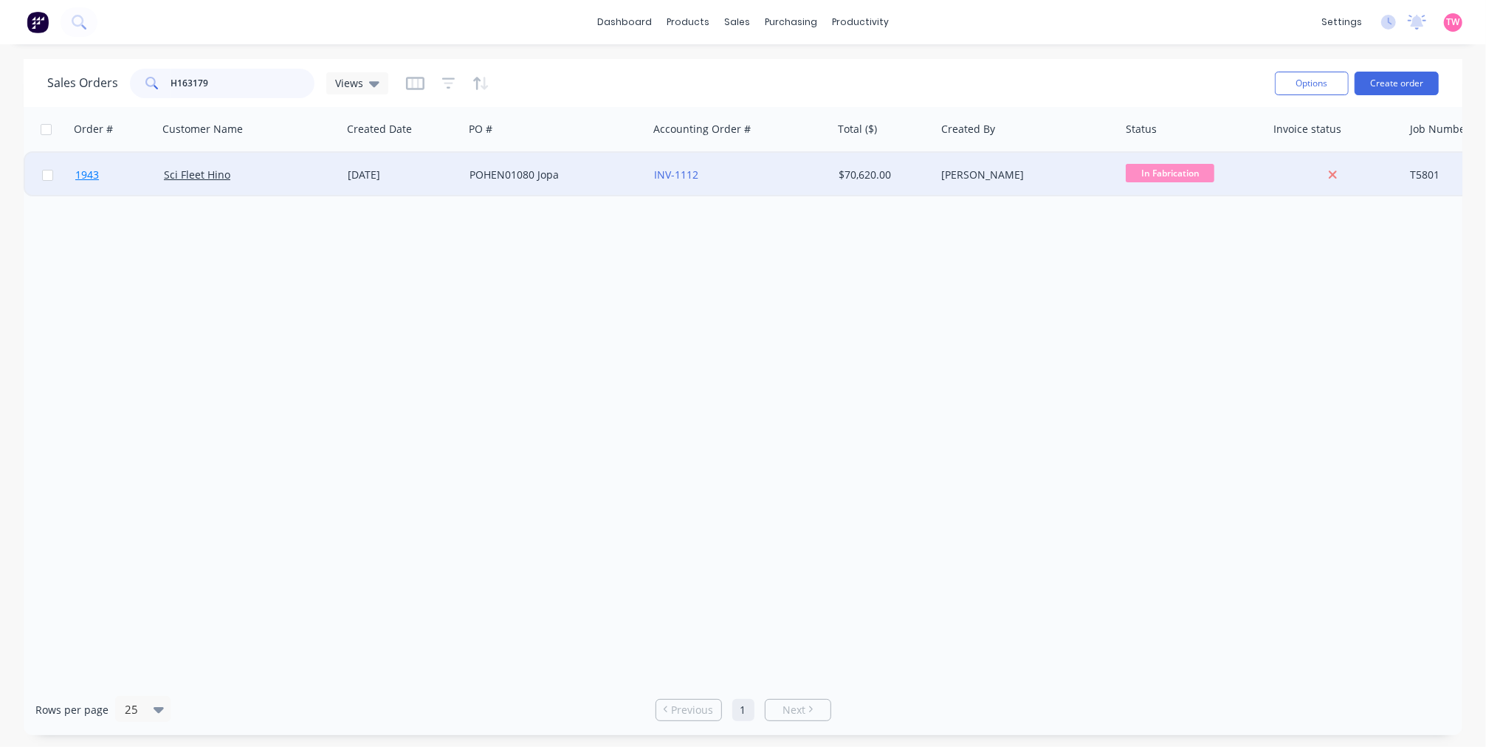
type input "H163179"
click at [139, 176] on link "1943" at bounding box center [119, 175] width 89 height 44
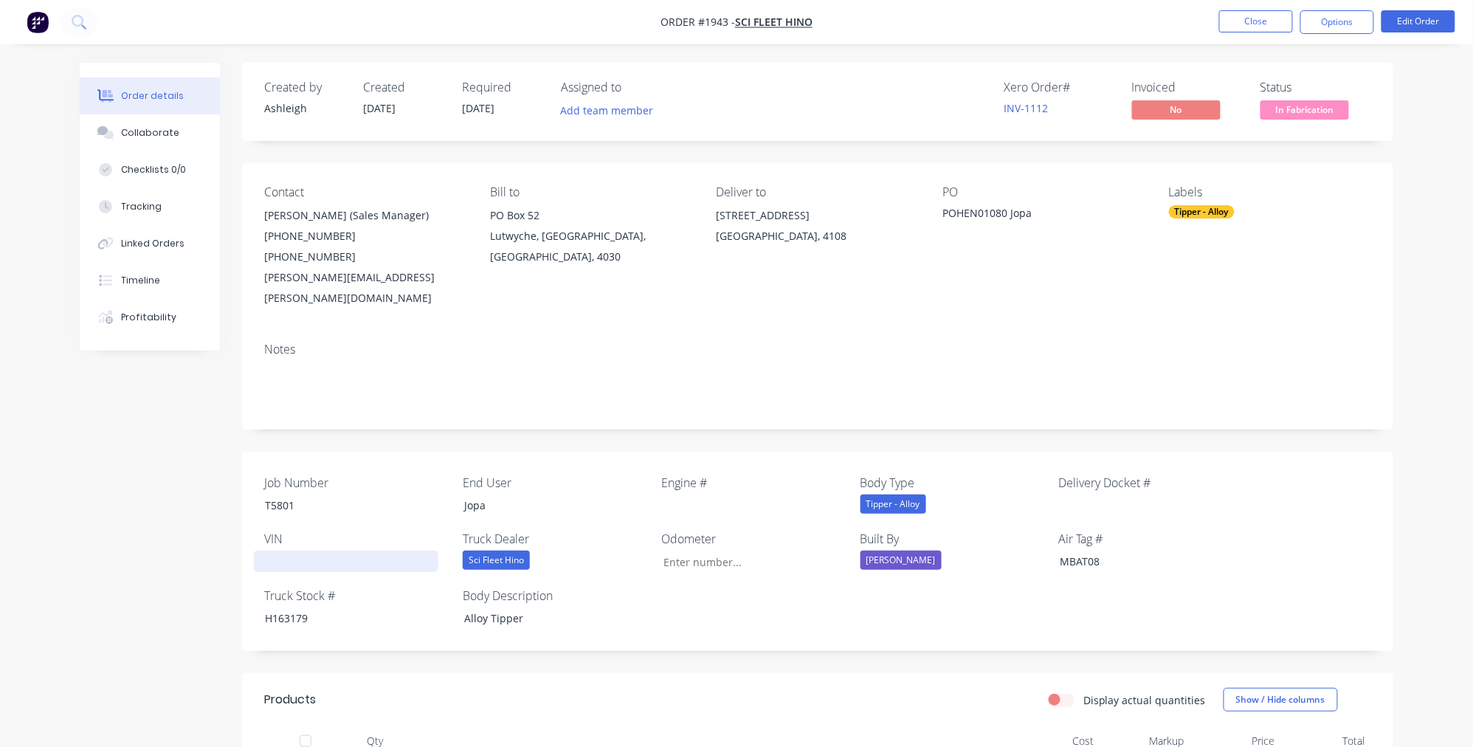
click at [291, 551] on div at bounding box center [346, 561] width 185 height 21
paste div
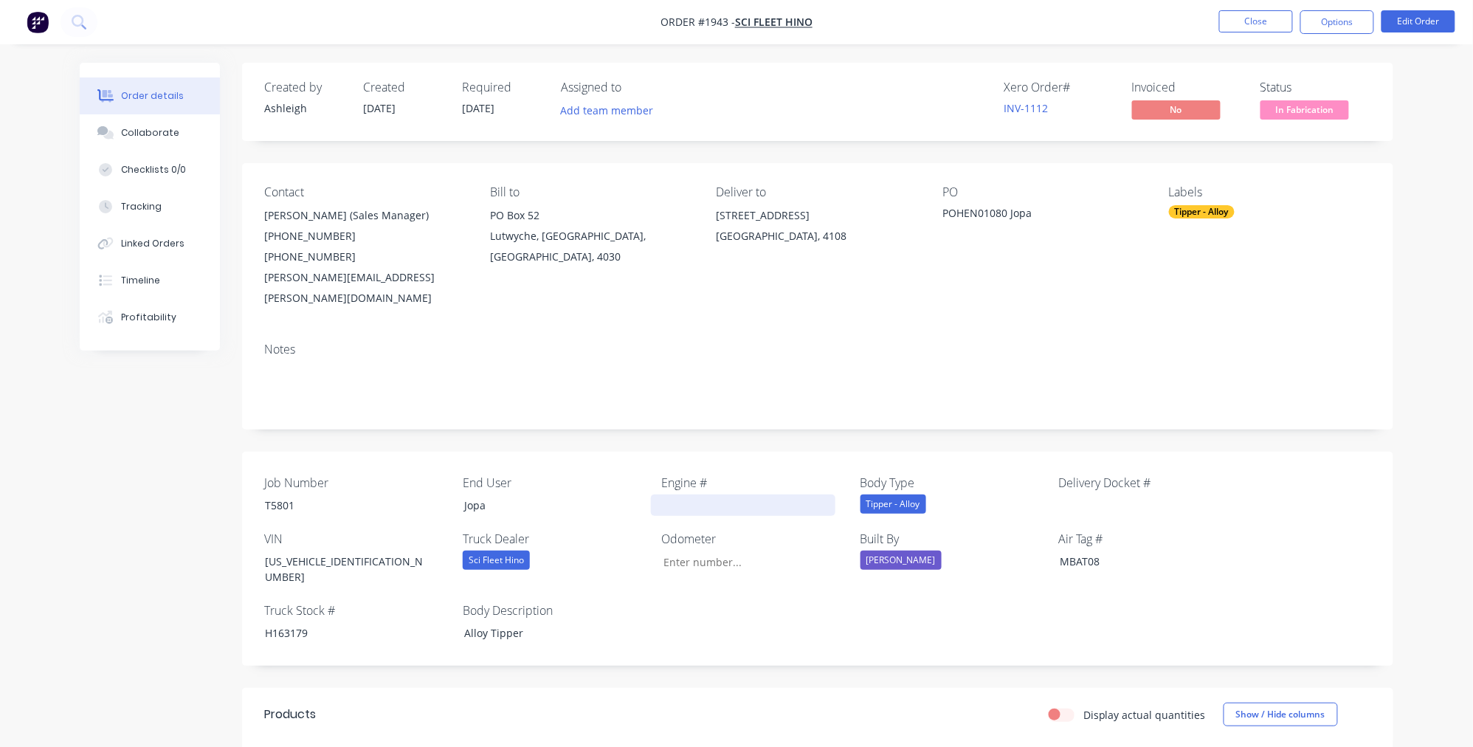
click at [691, 494] on div at bounding box center [743, 504] width 185 height 21
click at [1325, 24] on button "Options" at bounding box center [1337, 22] width 74 height 24
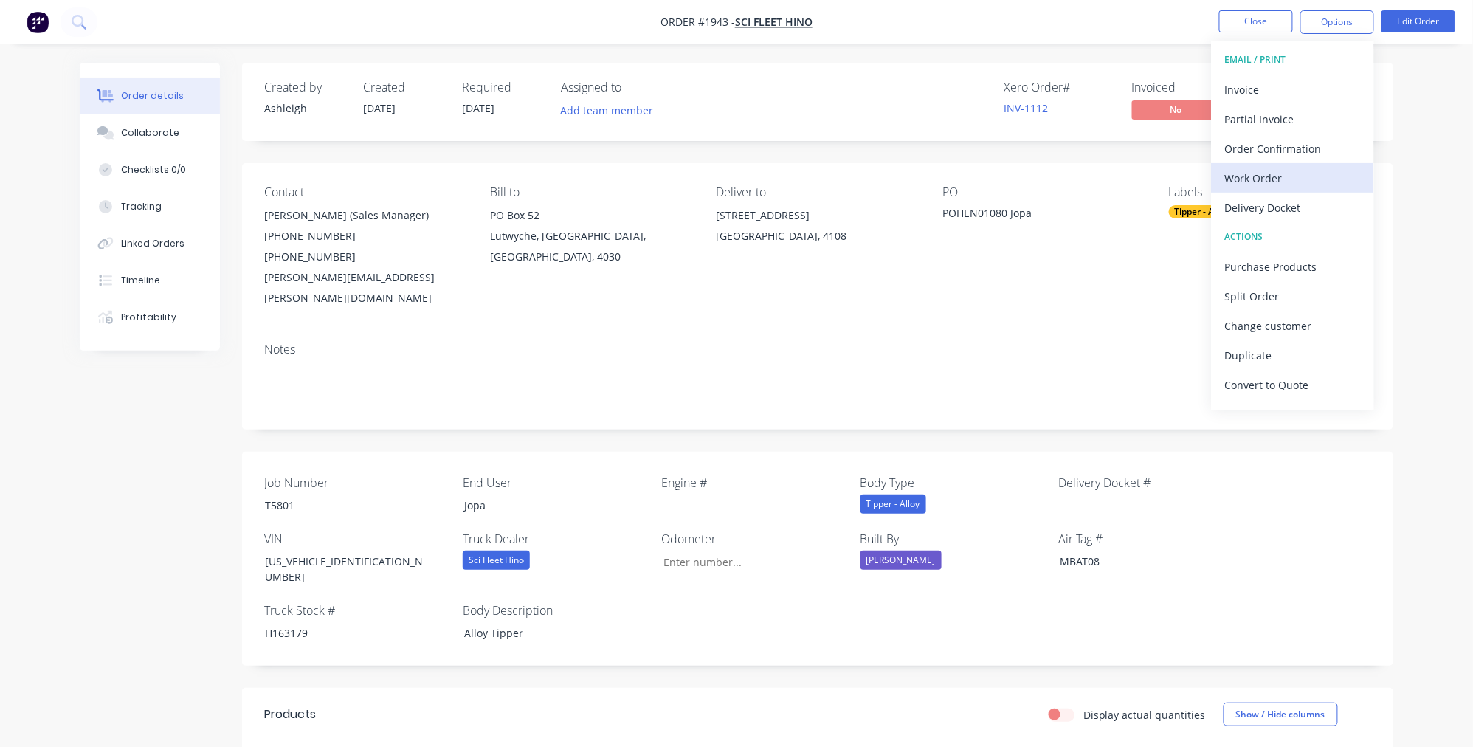
click at [1269, 173] on div "Work Order" at bounding box center [1293, 178] width 136 height 21
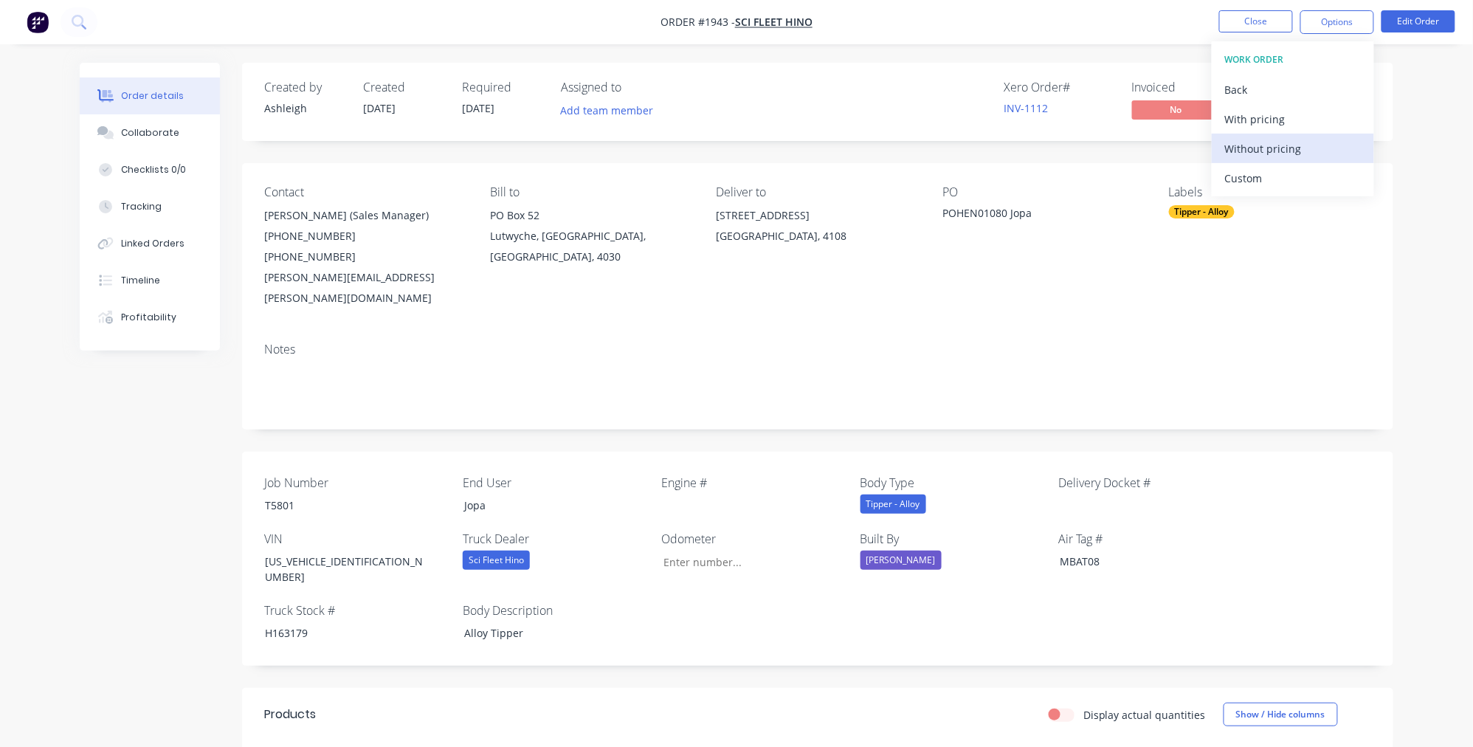
click at [1283, 141] on div "Without pricing" at bounding box center [1293, 148] width 136 height 21
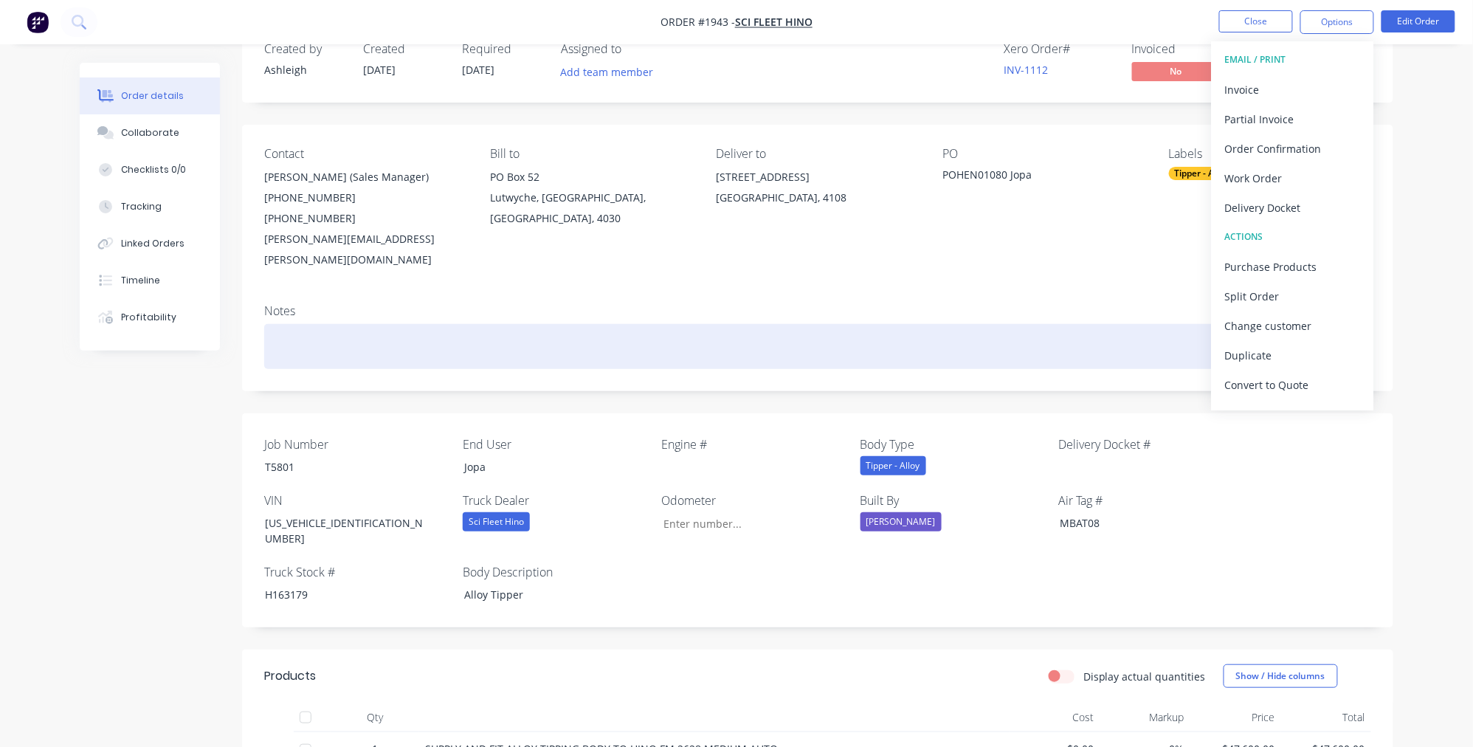
scroll to position [137, 0]
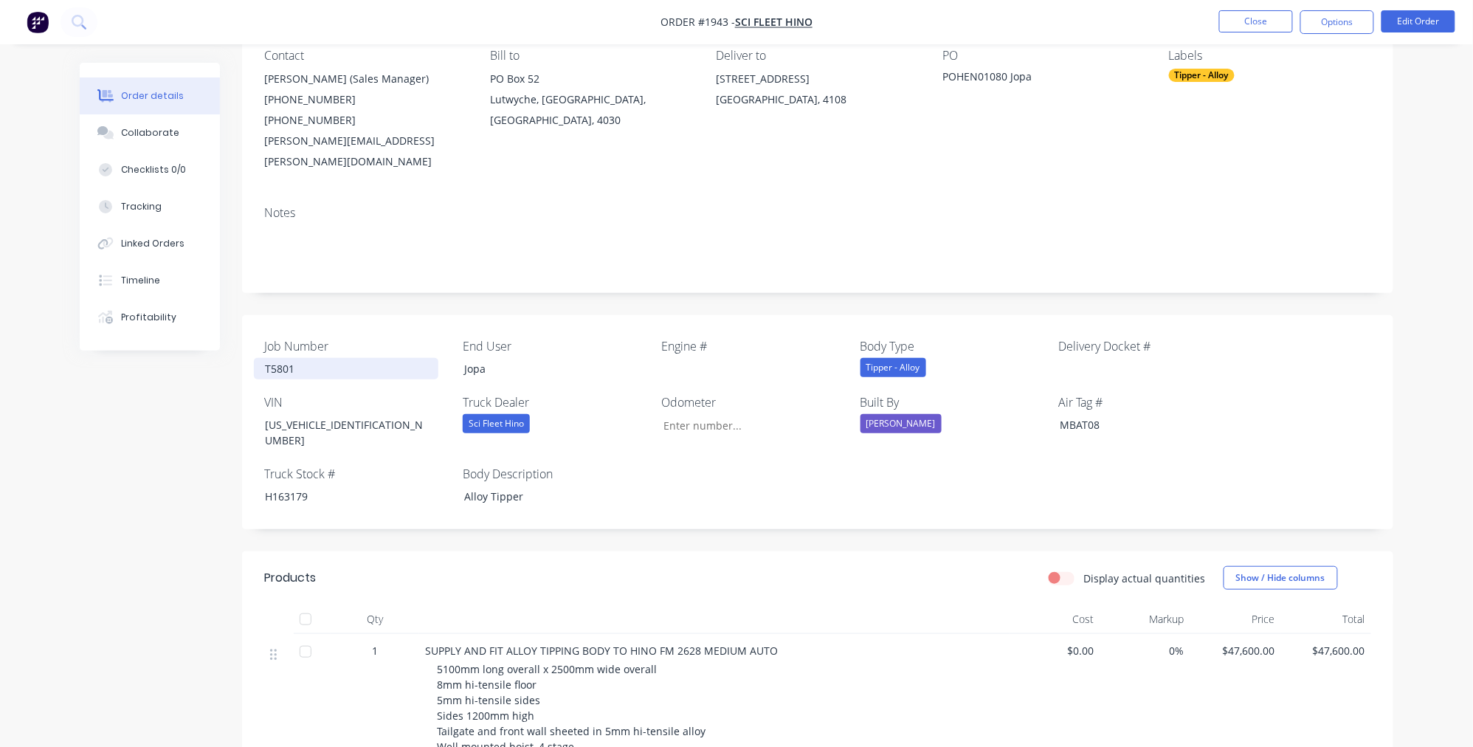
click at [276, 358] on div "T5801" at bounding box center [346, 368] width 185 height 21
copy div "T5801"
click at [285, 486] on div "H163179" at bounding box center [346, 496] width 185 height 21
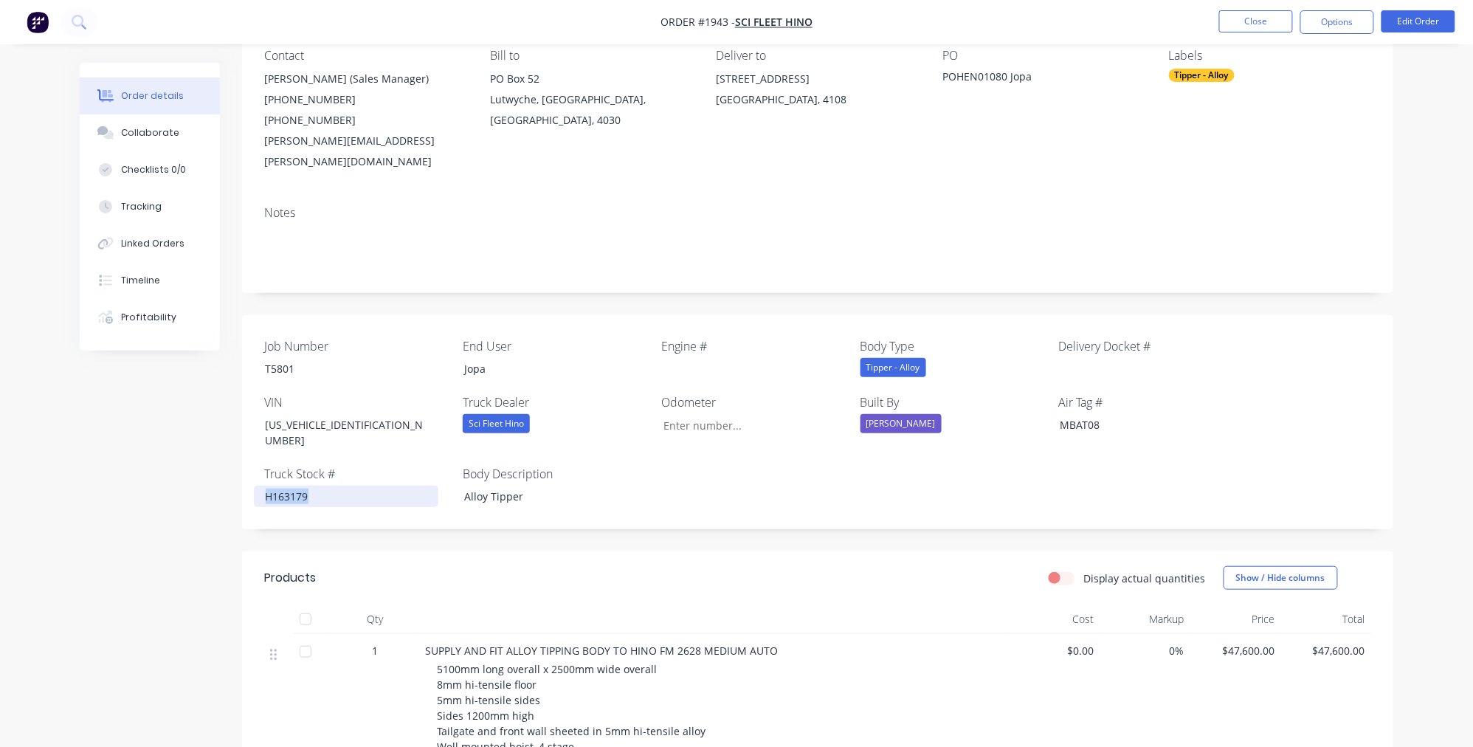
click at [285, 486] on div "H163179" at bounding box center [346, 496] width 185 height 21
copy div "H163179"
click at [288, 358] on div "T5801" at bounding box center [346, 368] width 185 height 21
copy div "T5801"
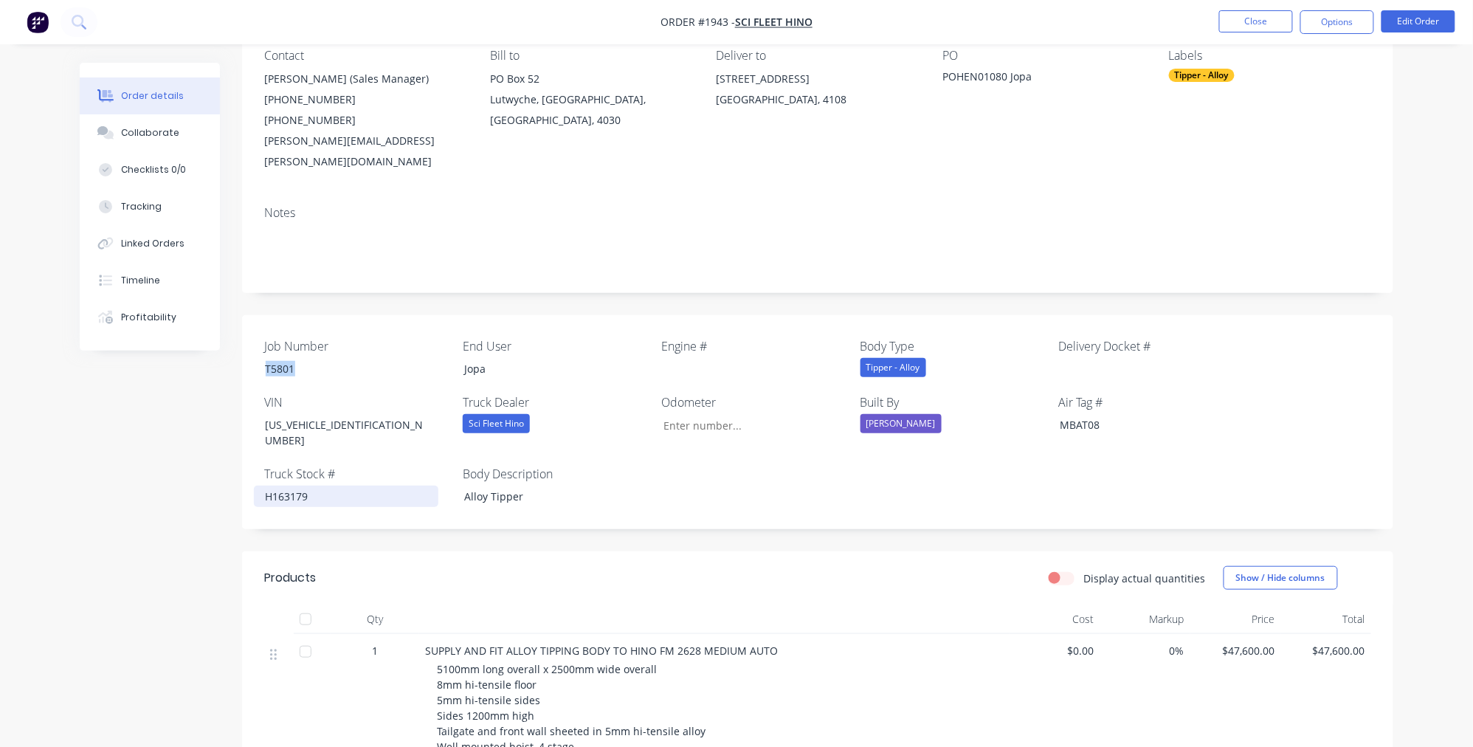
click at [294, 486] on div "H163179" at bounding box center [346, 496] width 185 height 21
copy div "H163179"
click at [326, 486] on div "H163179" at bounding box center [346, 496] width 185 height 21
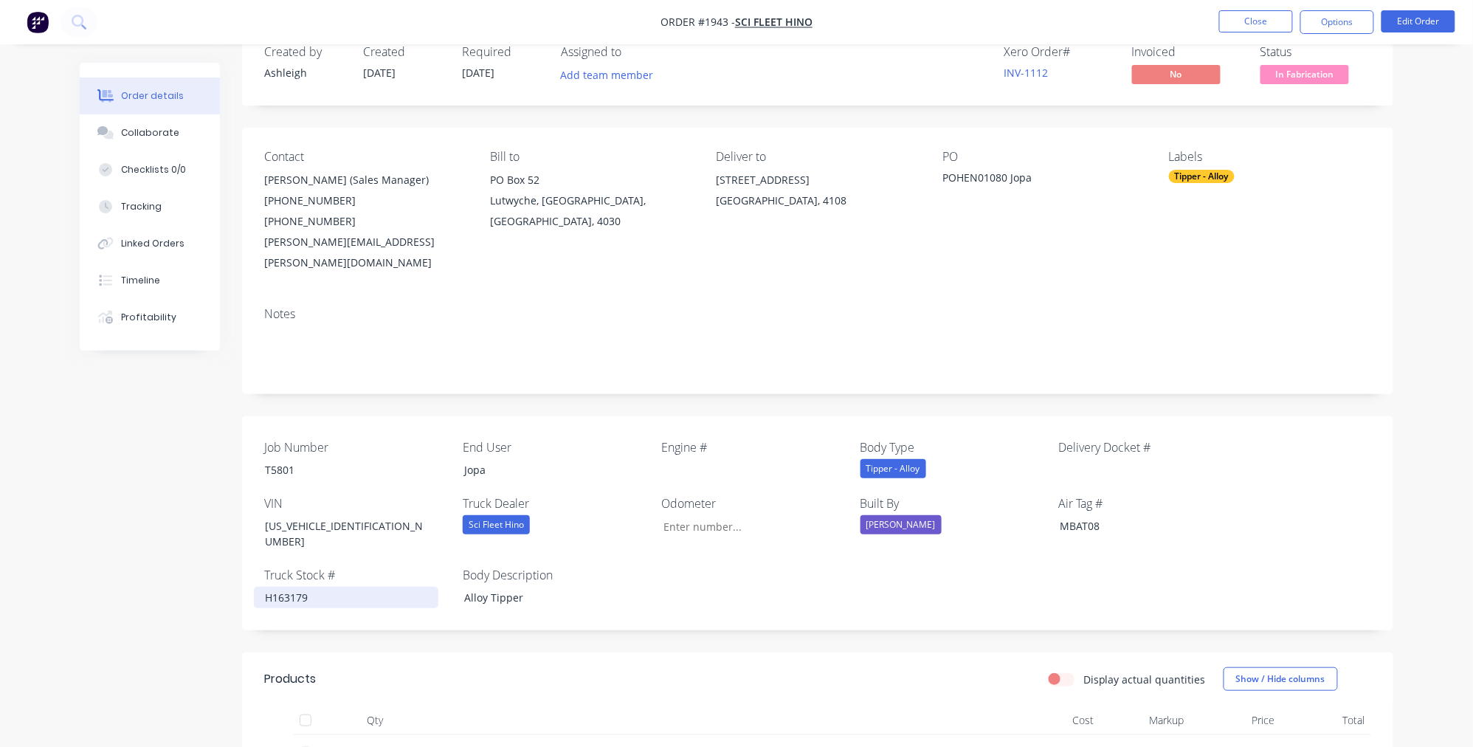
scroll to position [0, 0]
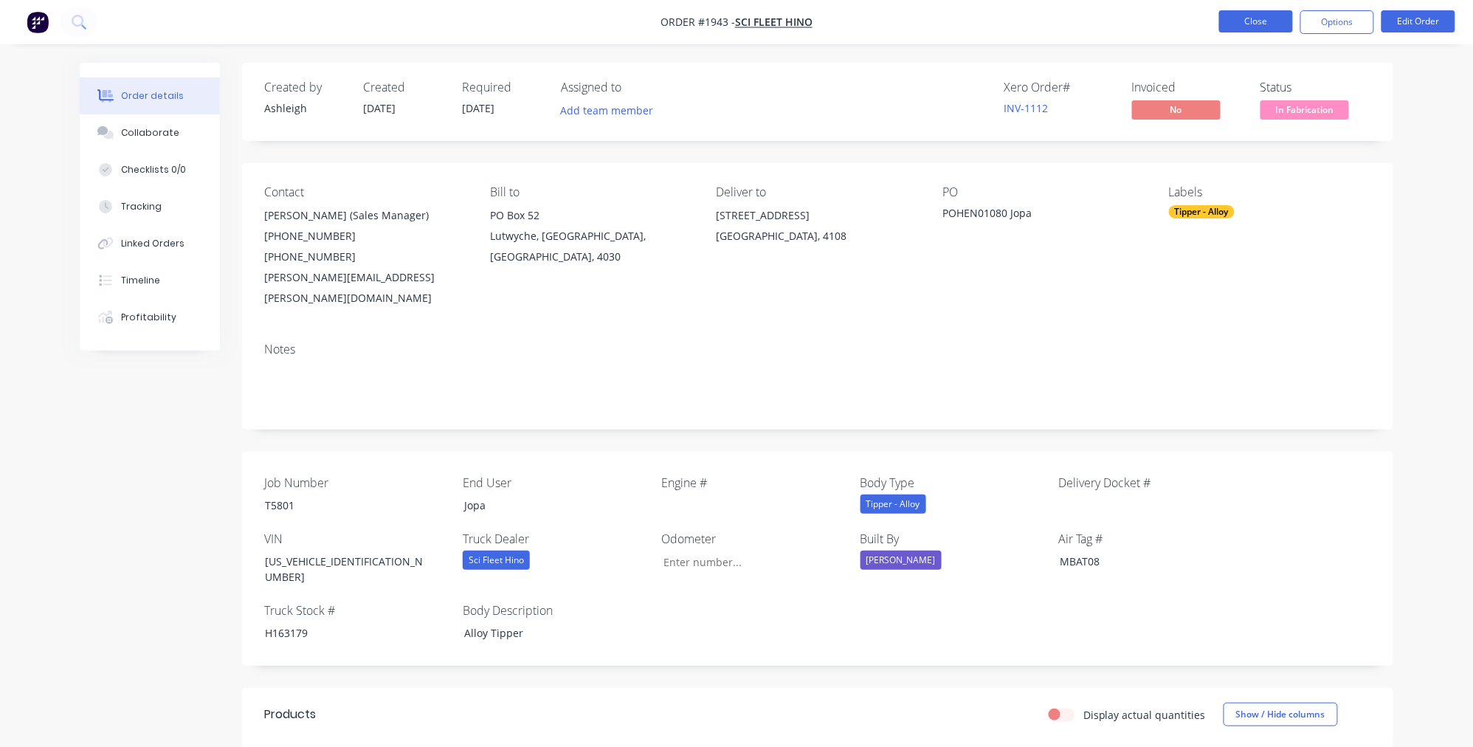
click at [1245, 24] on button "Close" at bounding box center [1256, 21] width 74 height 22
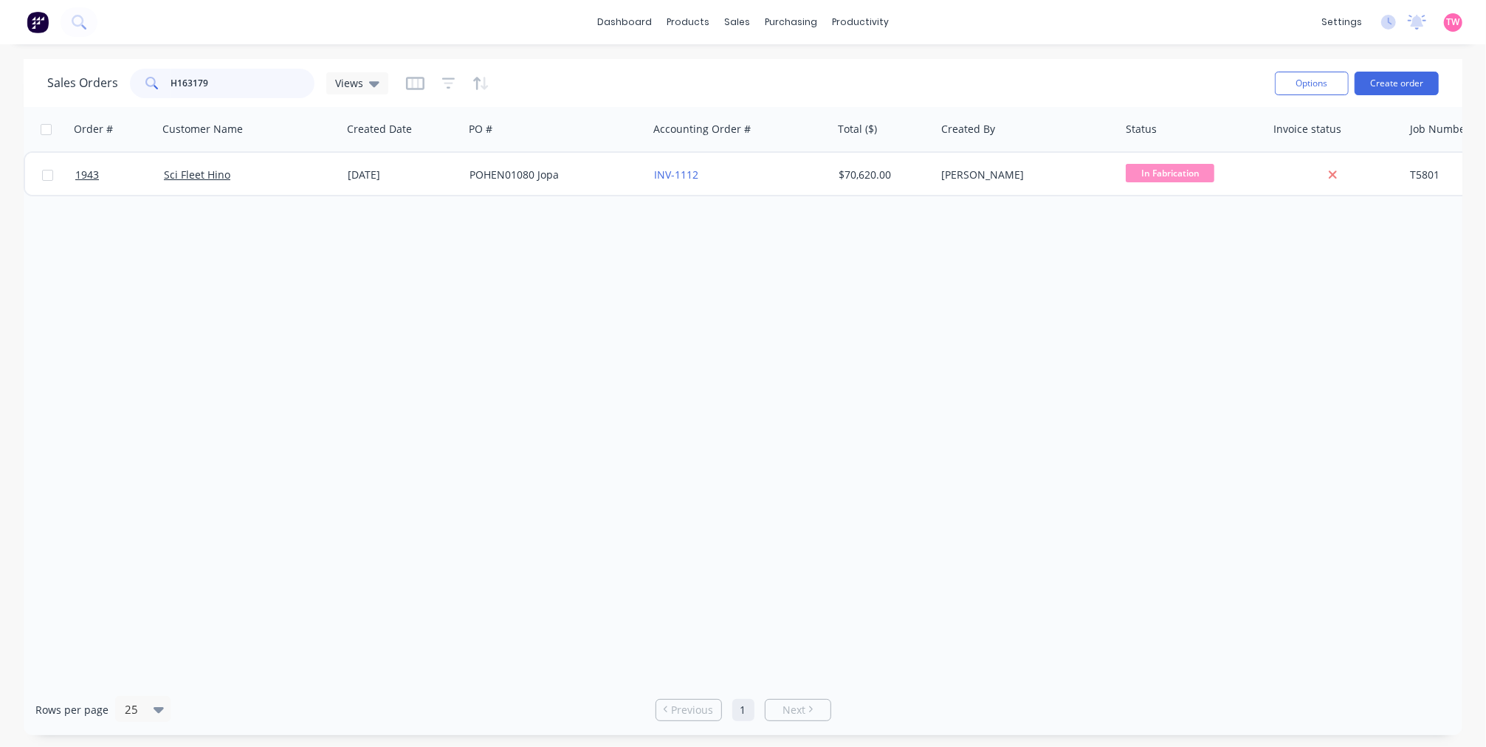
drag, startPoint x: 215, startPoint y: 79, endPoint x: 123, endPoint y: 80, distance: 92.3
click at [123, 80] on div "Sales Orders H163179 Views" at bounding box center [217, 84] width 341 height 30
paste input "278"
type input "H163278"
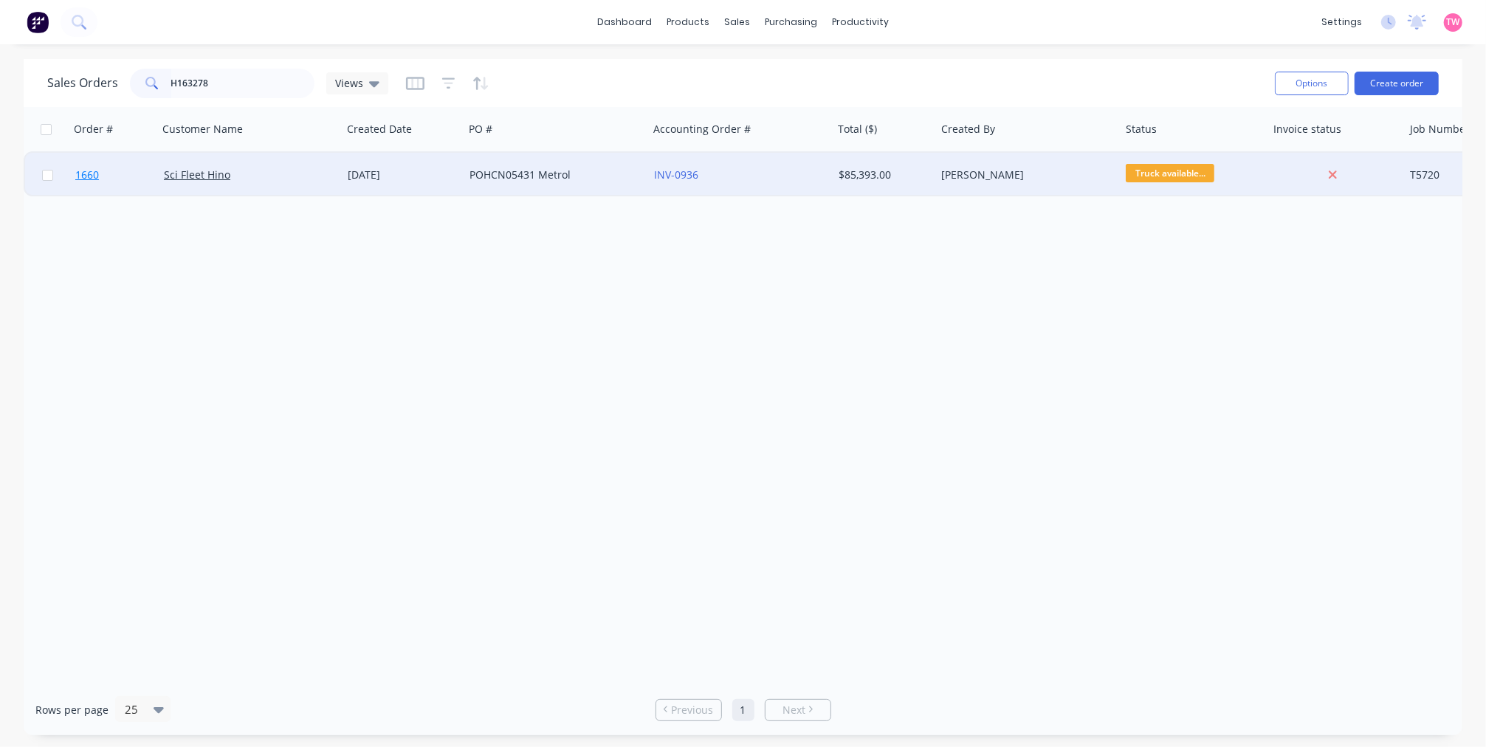
click at [143, 172] on link "1660" at bounding box center [119, 175] width 89 height 44
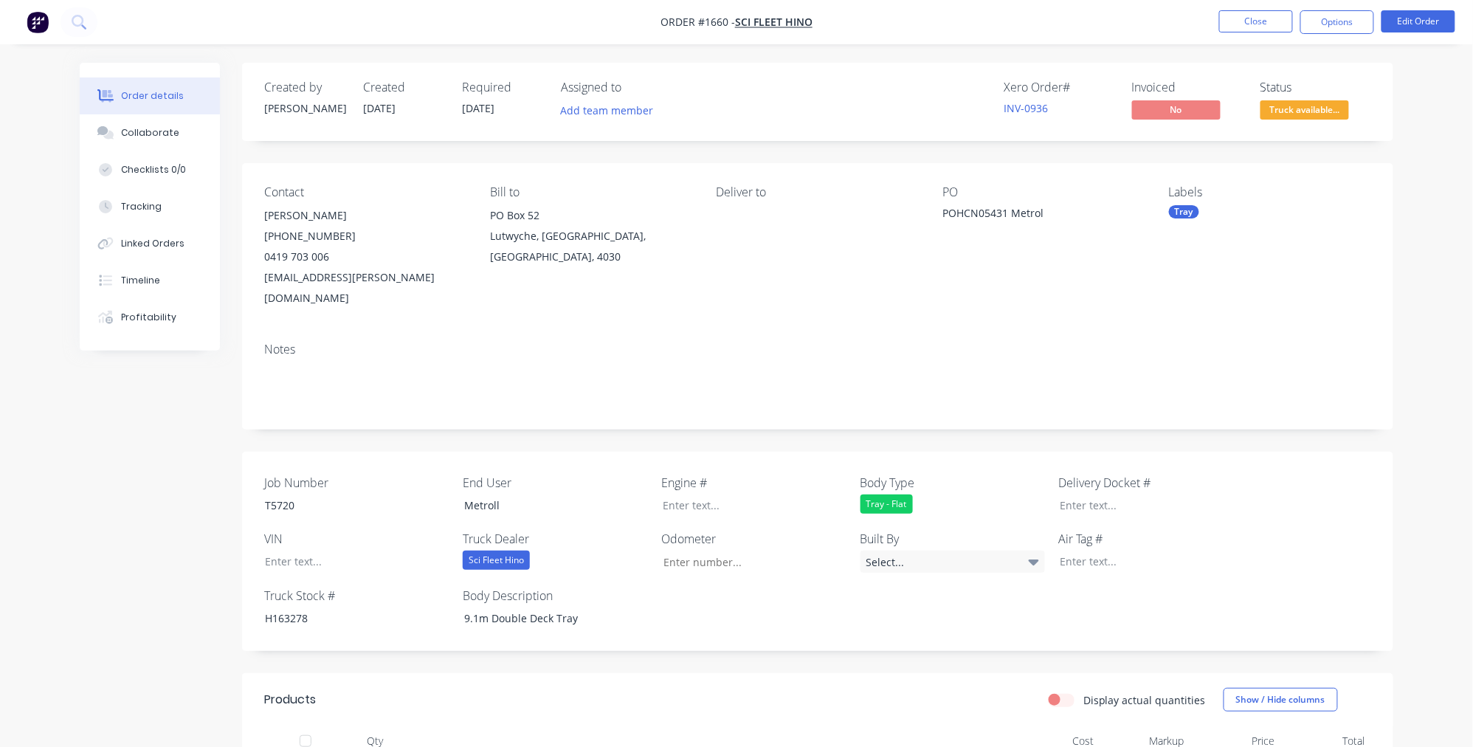
click at [1030, 207] on div "POHCN05431 Metrol" at bounding box center [1034, 215] width 185 height 21
click at [1050, 207] on div "POHCN05431 Metrol" at bounding box center [1034, 215] width 185 height 21
click at [297, 607] on div "H163278" at bounding box center [346, 617] width 185 height 21
copy div "H163278"
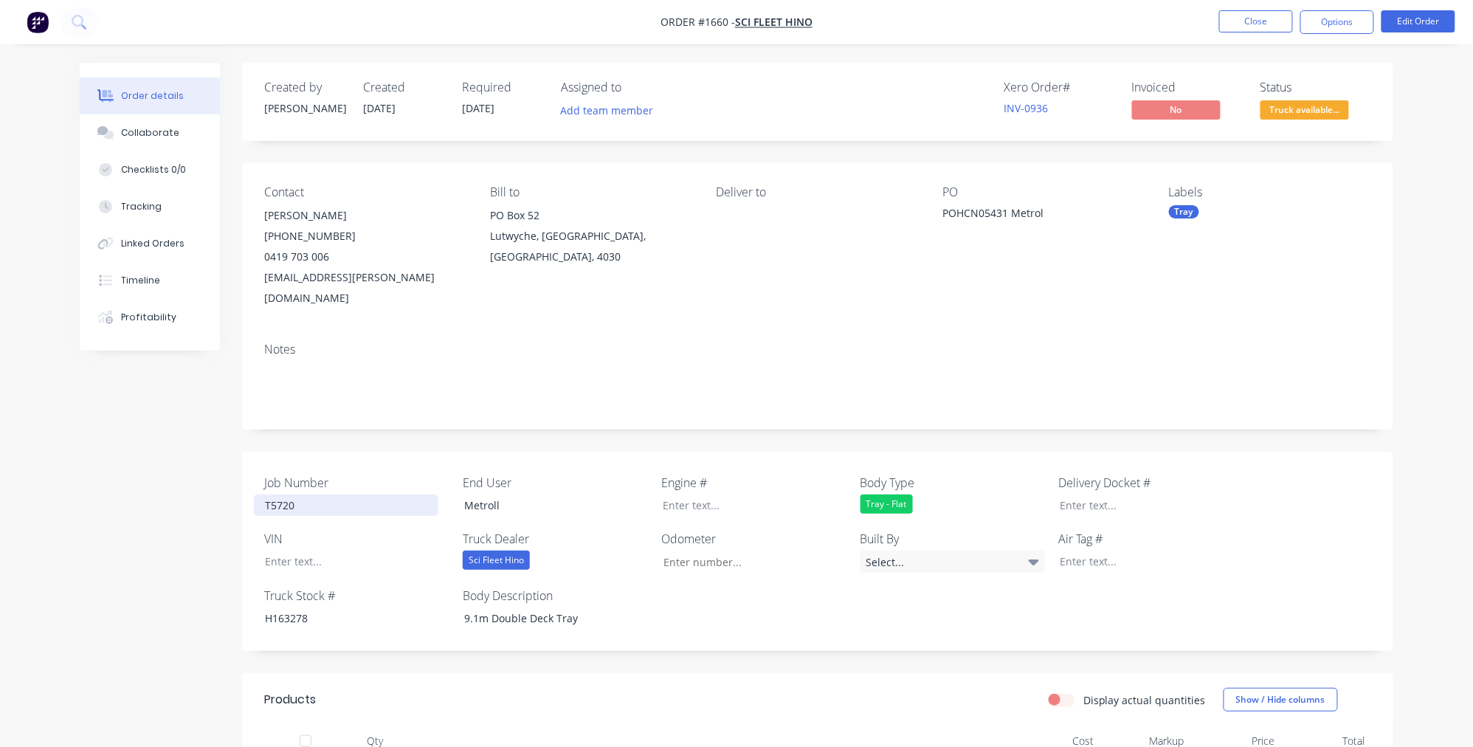
click at [286, 494] on div "T5720" at bounding box center [346, 504] width 185 height 21
copy div "T5720"
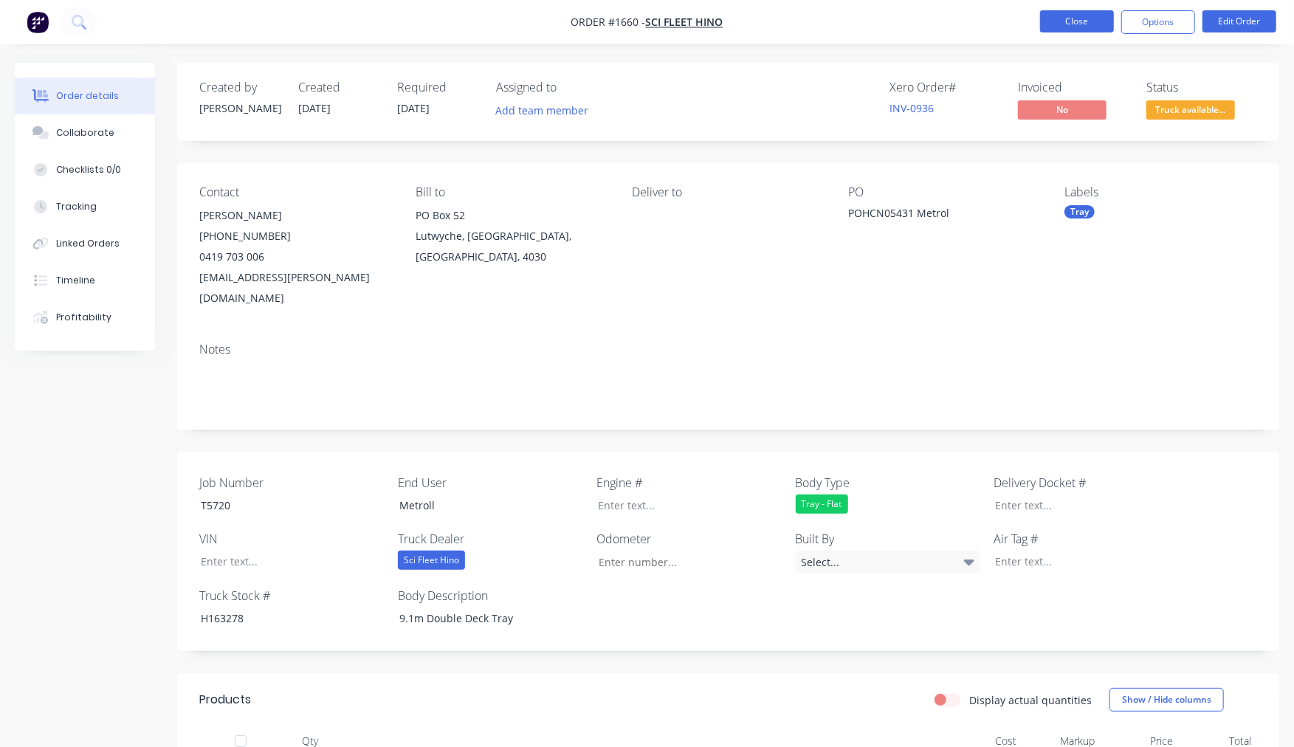
click at [1095, 20] on button "Close" at bounding box center [1077, 21] width 74 height 22
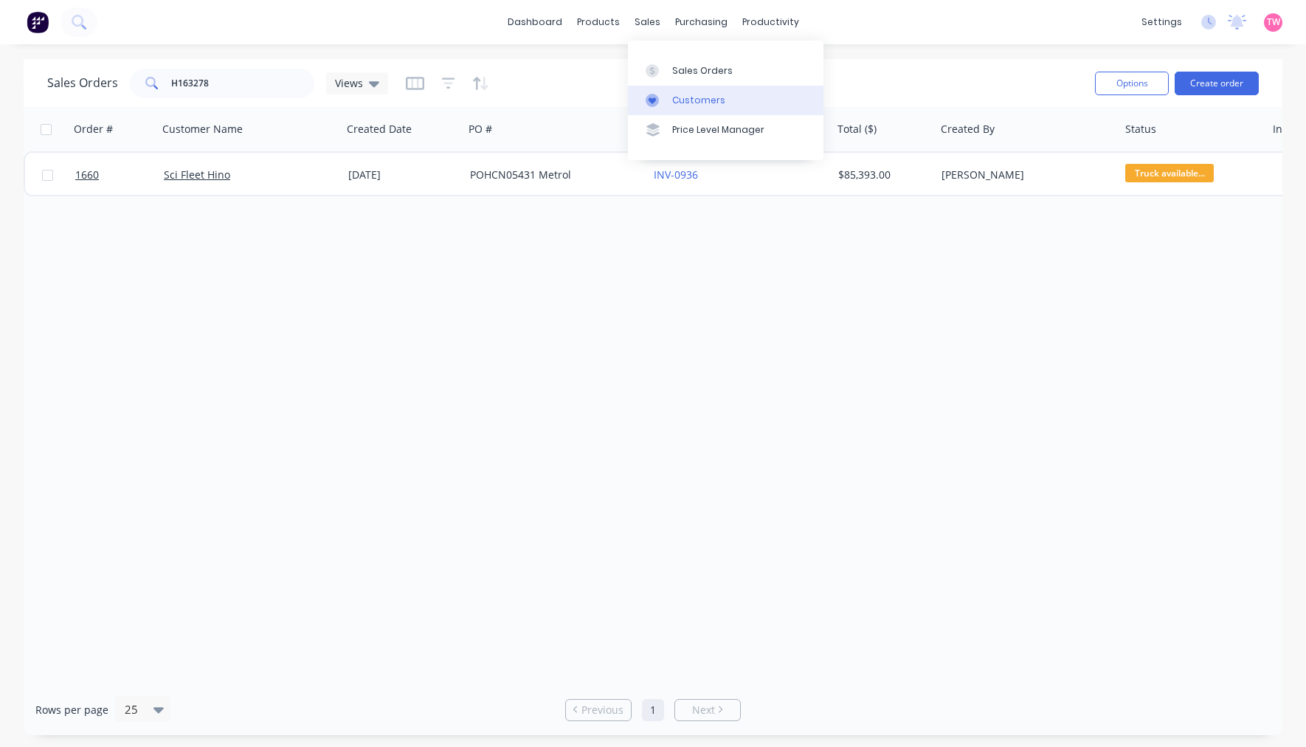
click at [683, 106] on div "Customers" at bounding box center [698, 100] width 53 height 13
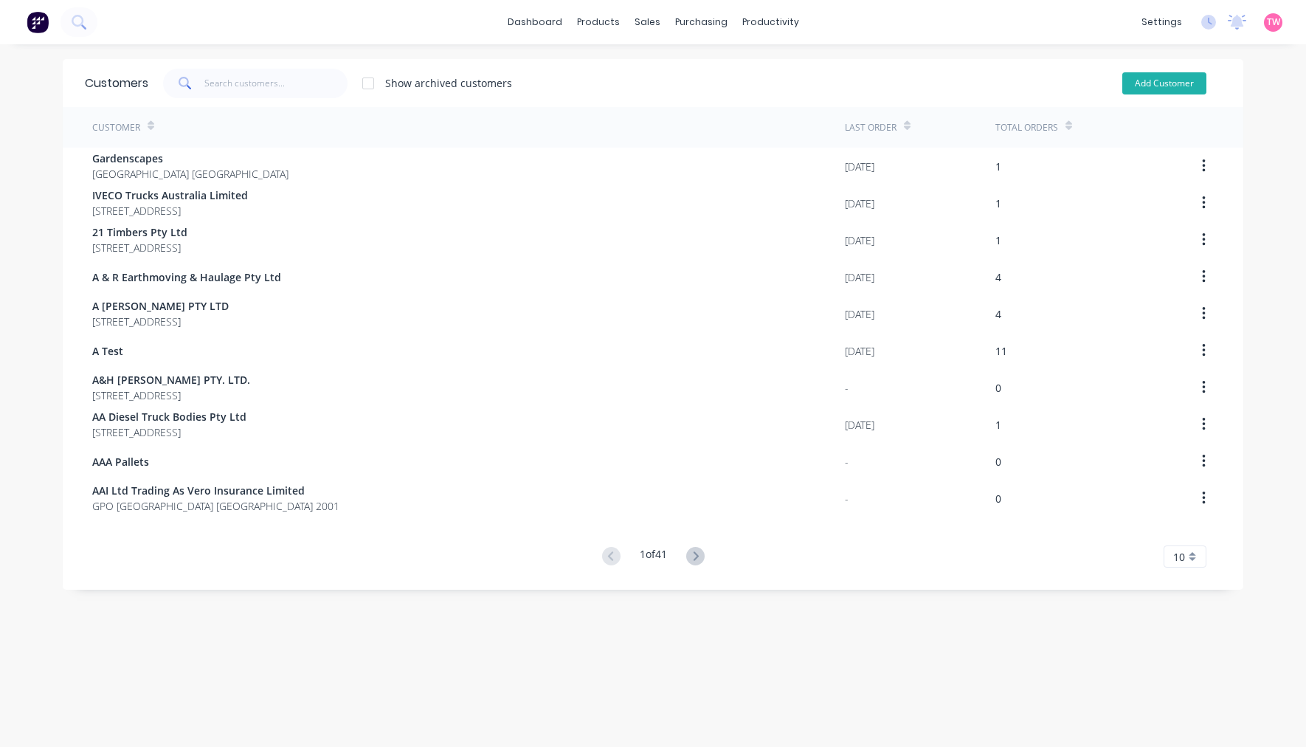
click at [1153, 83] on button "Add Customer" at bounding box center [1165, 83] width 84 height 22
select select "AU"
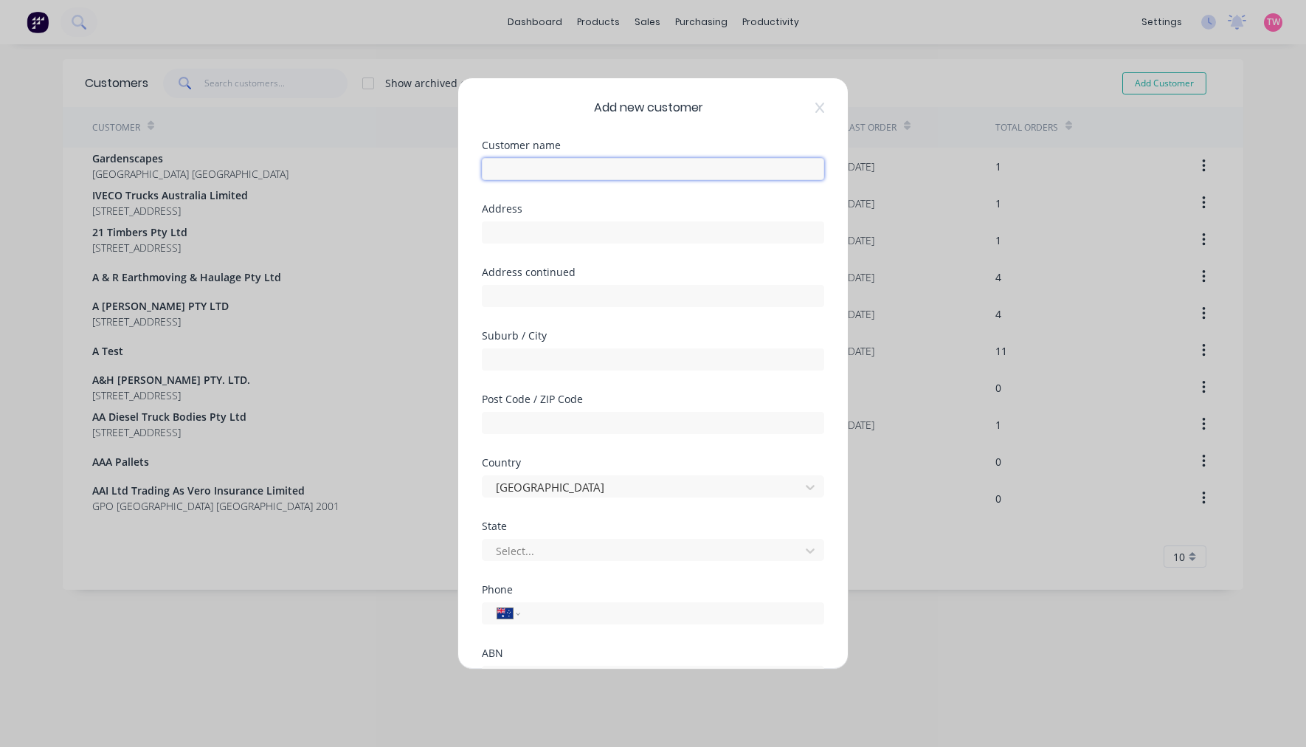
click at [547, 168] on input "text" at bounding box center [653, 169] width 342 height 22
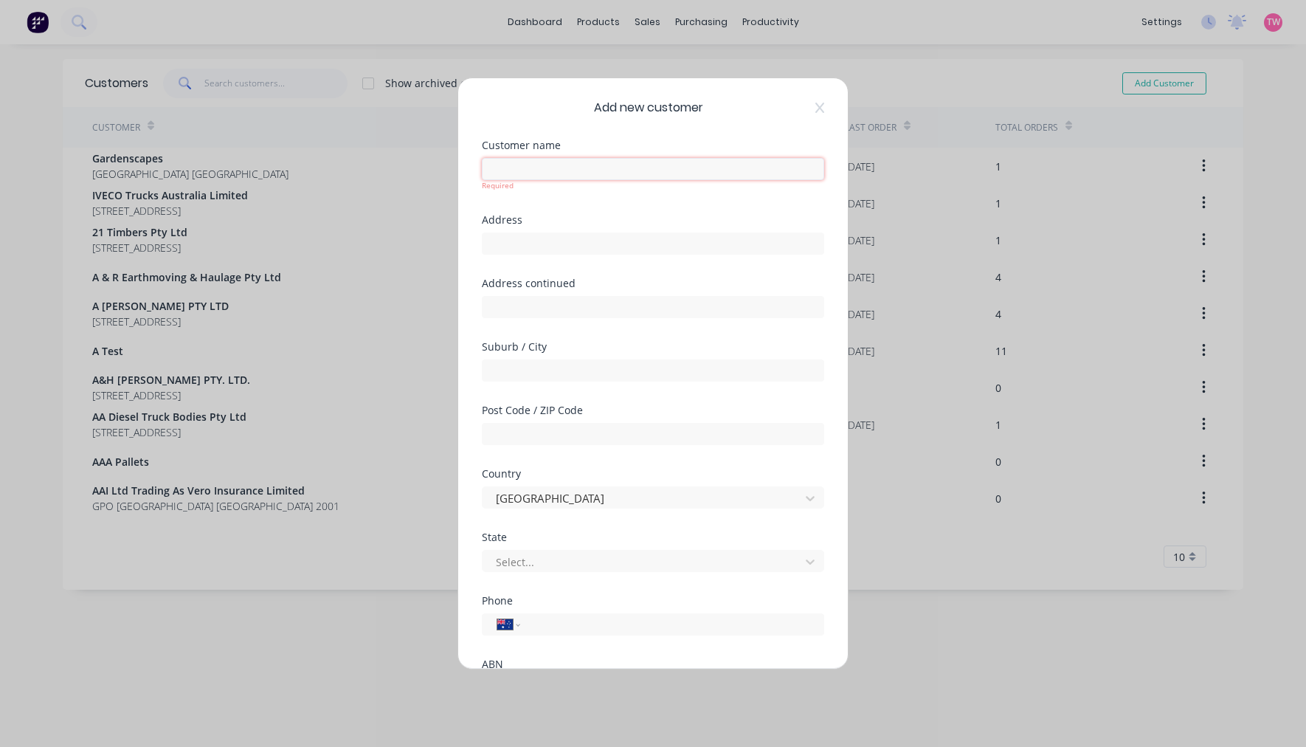
click at [565, 166] on input "text" at bounding box center [653, 169] width 342 height 22
paste input "Llordan Diesel"
type input "Llordan Diesel"
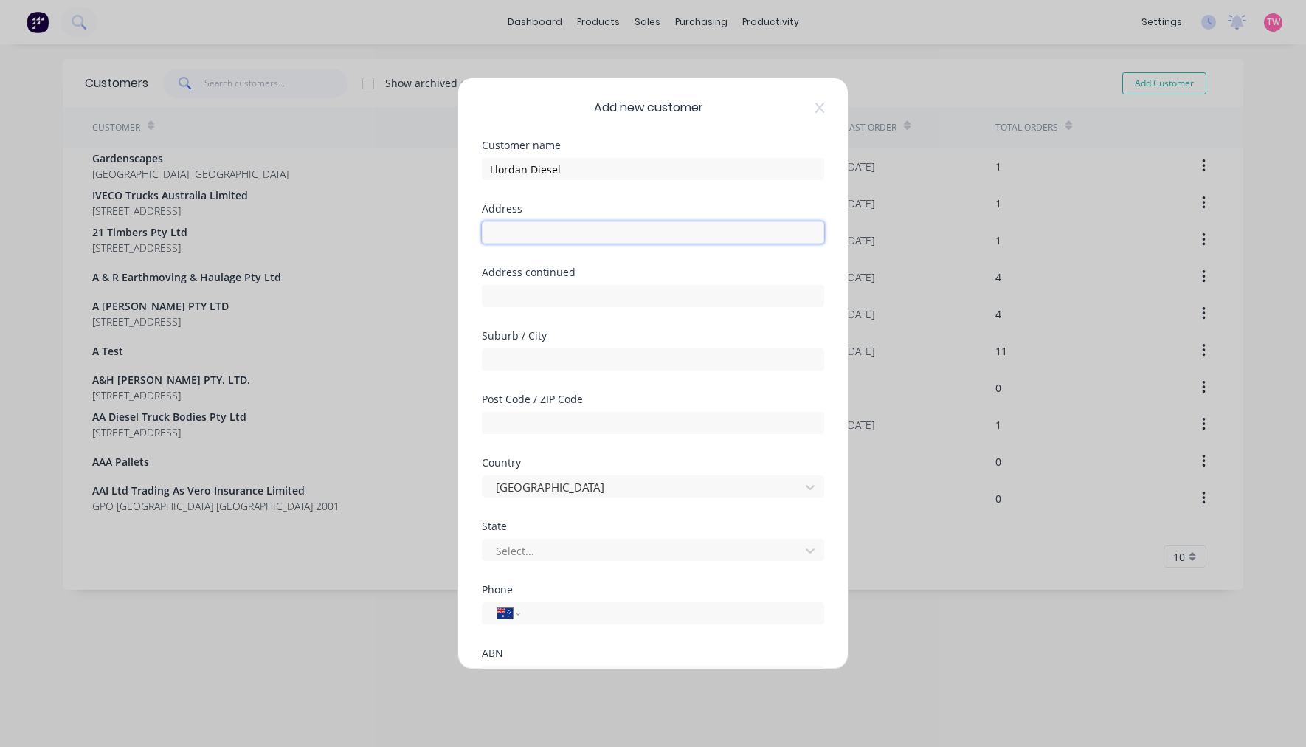
click at [558, 227] on input "text" at bounding box center [653, 232] width 342 height 22
paste input "7 Arwon Court, Lonsdale, SA, 5160"
click at [521, 363] on input "text" at bounding box center [653, 359] width 342 height 22
drag, startPoint x: 669, startPoint y: 230, endPoint x: 559, endPoint y: 239, distance: 111.1
click at [559, 239] on input "7 Arwon Court, Lonsdale, SA, 5160" at bounding box center [653, 232] width 342 height 22
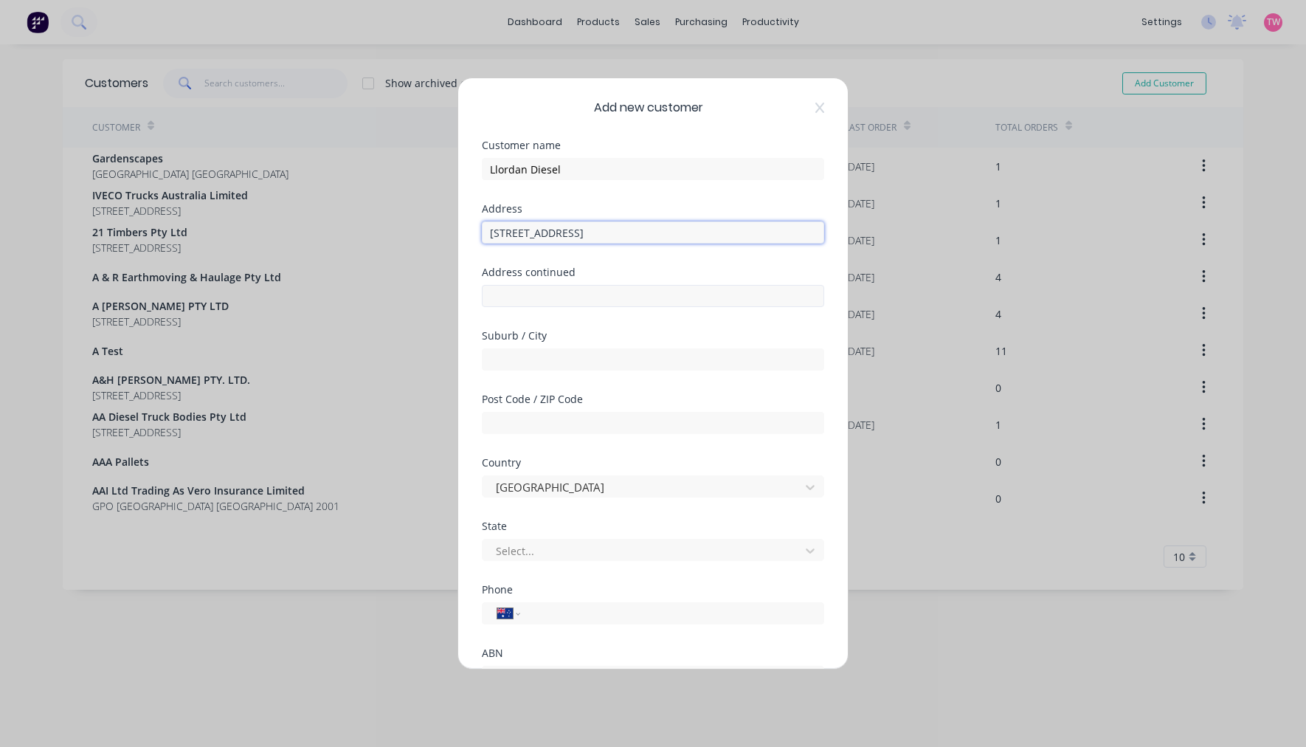
type input "[STREET_ADDRESS]"
type input "L"
type input "Lonsdale"
type input "5160"
type input "s"
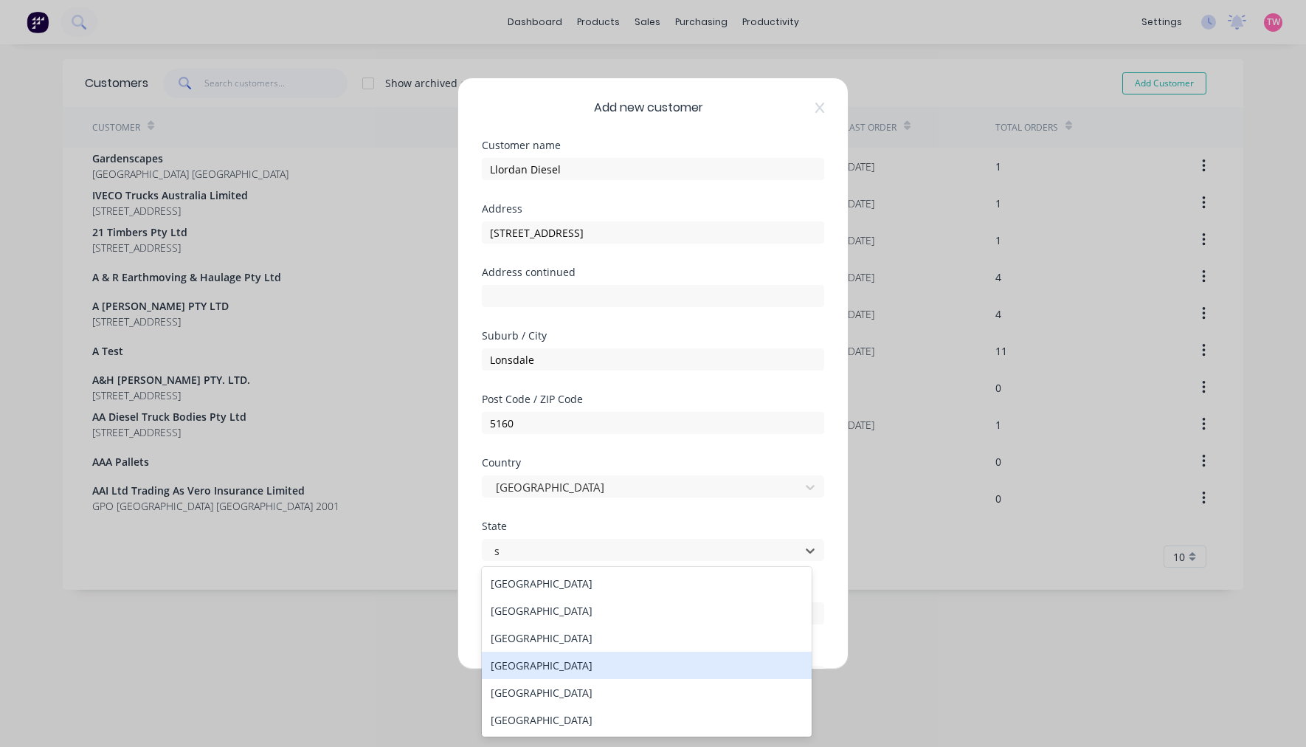
click at [561, 665] on div "South Australia" at bounding box center [647, 665] width 330 height 27
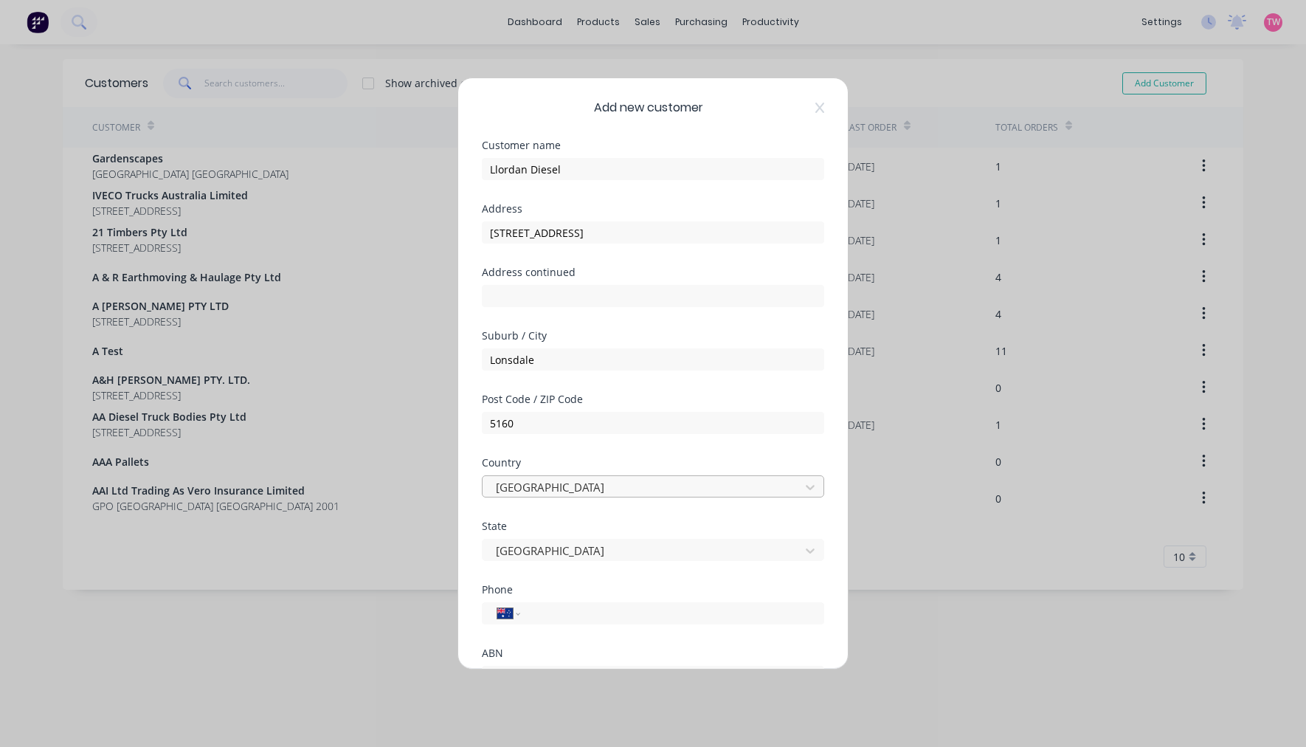
scroll to position [129, 0]
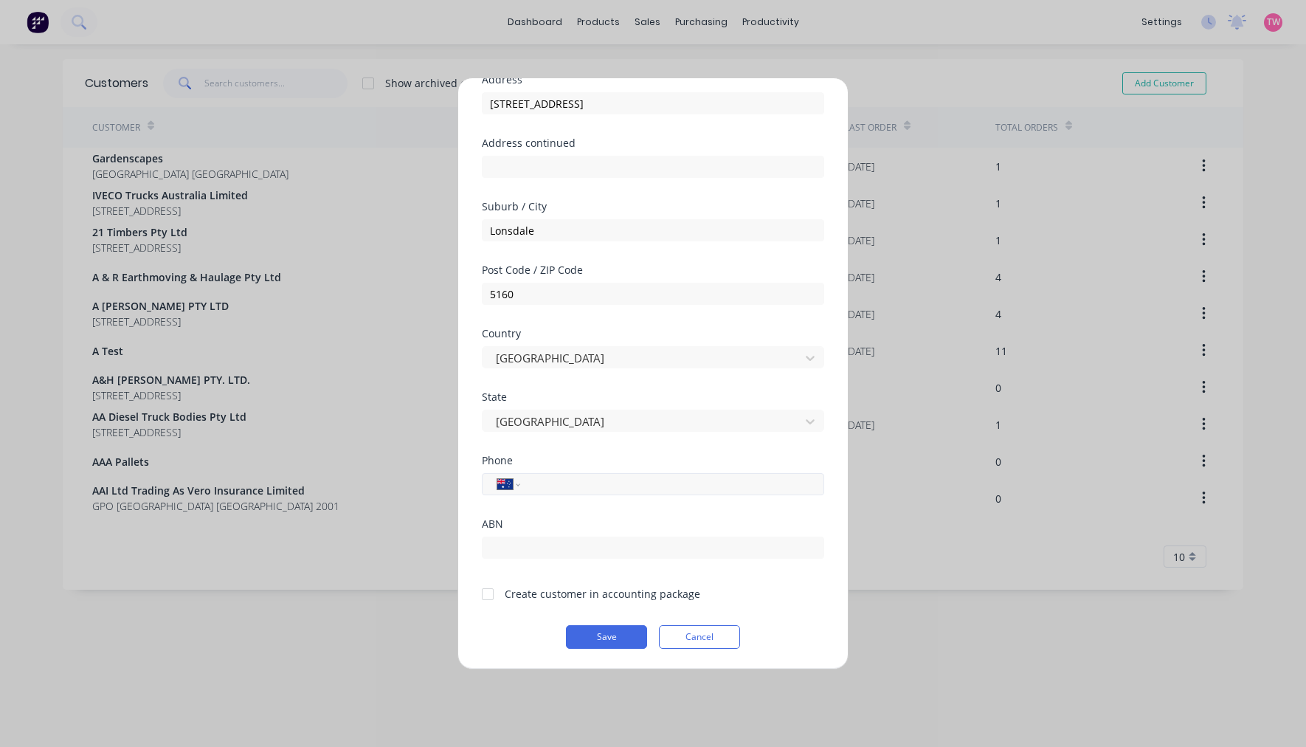
click at [546, 487] on input "tel" at bounding box center [670, 484] width 278 height 17
paste input "[PHONE_NUMBER]"
type input "[PHONE_NUMBER]"
click at [550, 546] on input "text" at bounding box center [653, 548] width 342 height 22
paste input "66051063239"
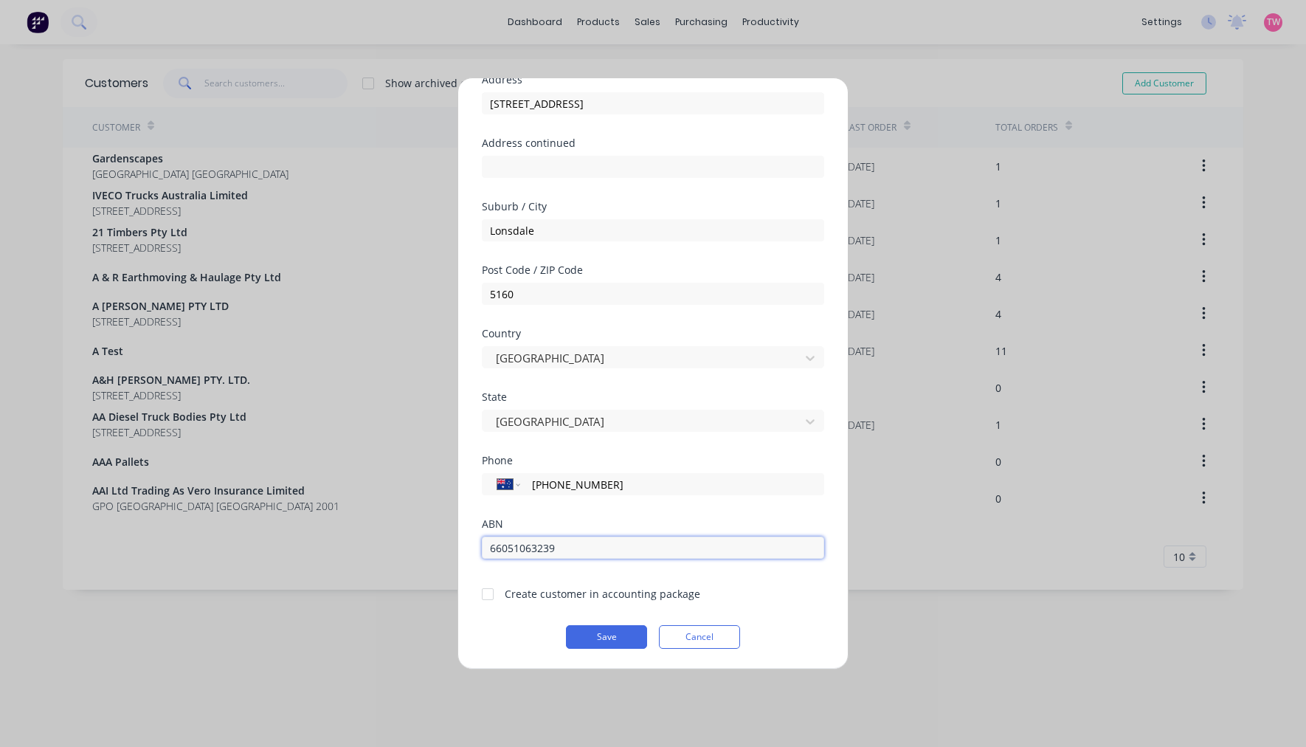
type input "66051063239"
click at [491, 592] on div at bounding box center [488, 594] width 30 height 30
click at [596, 638] on button "Save" at bounding box center [606, 637] width 81 height 24
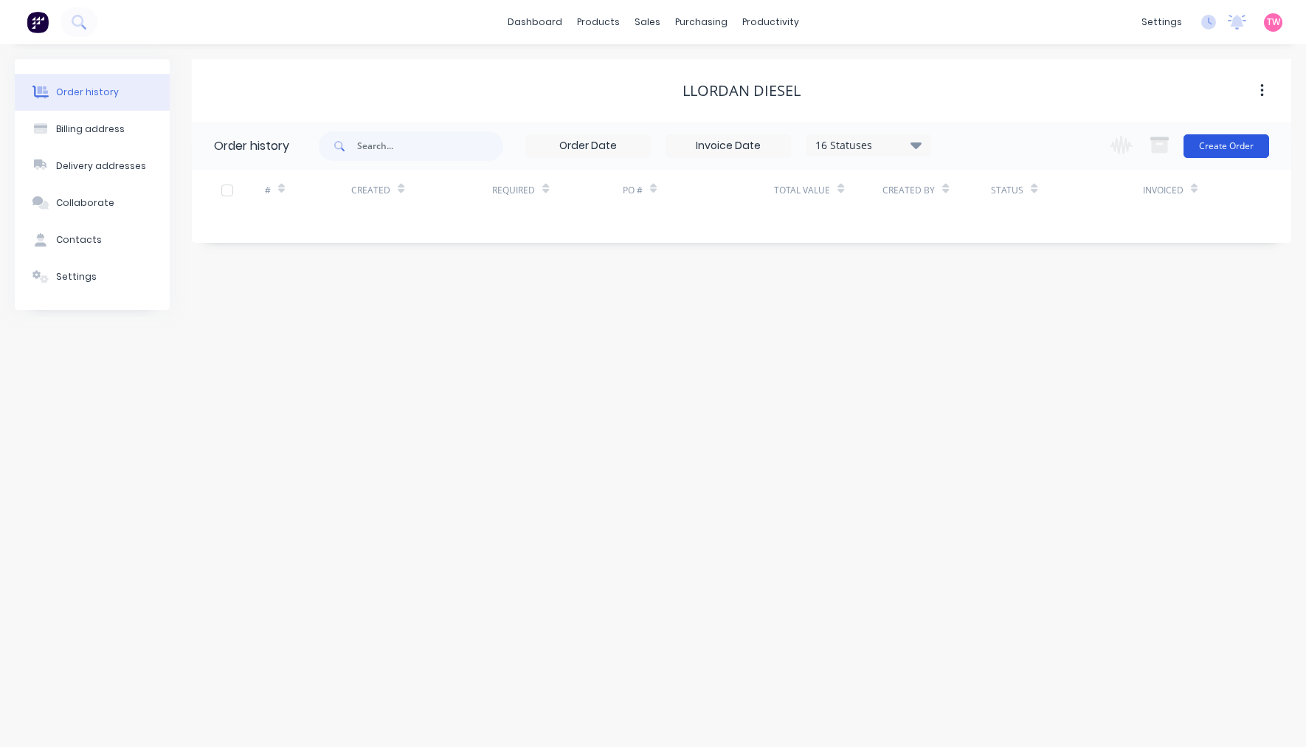
click at [1230, 142] on button "Create Order" at bounding box center [1227, 146] width 86 height 24
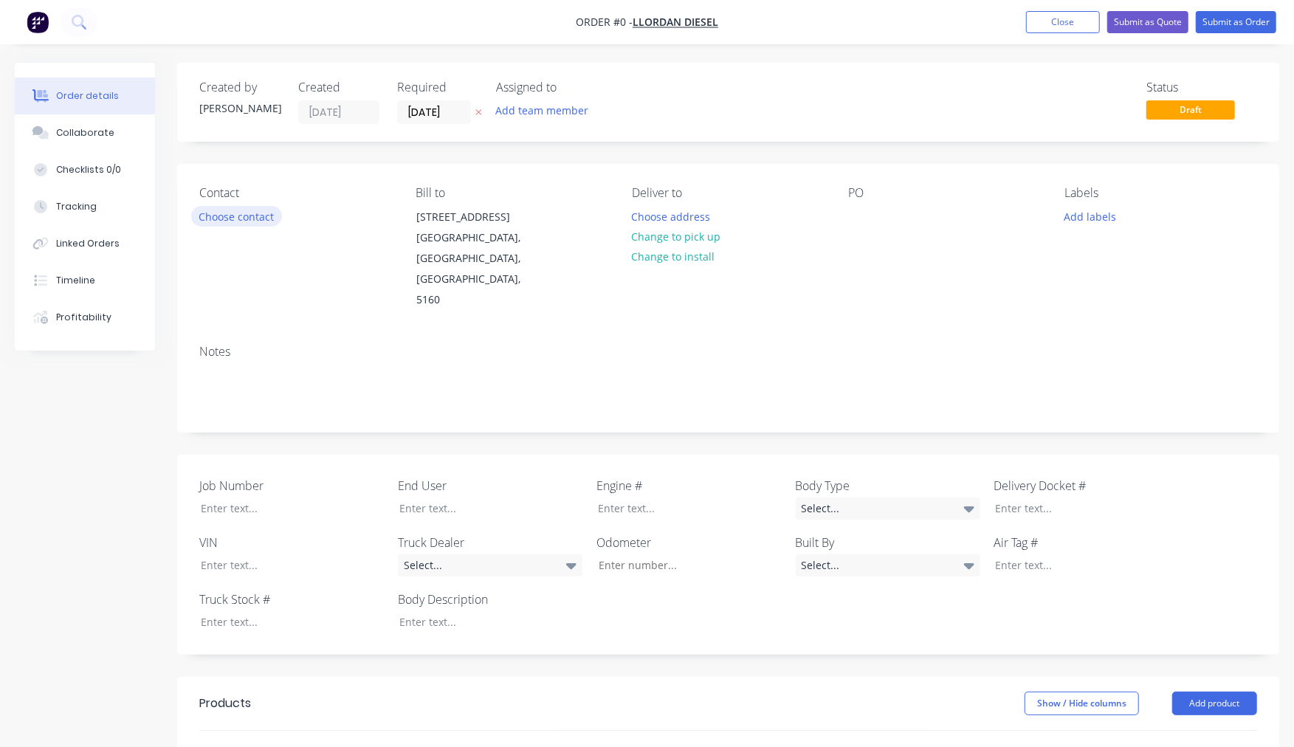
click at [254, 213] on button "Choose contact" at bounding box center [236, 216] width 91 height 20
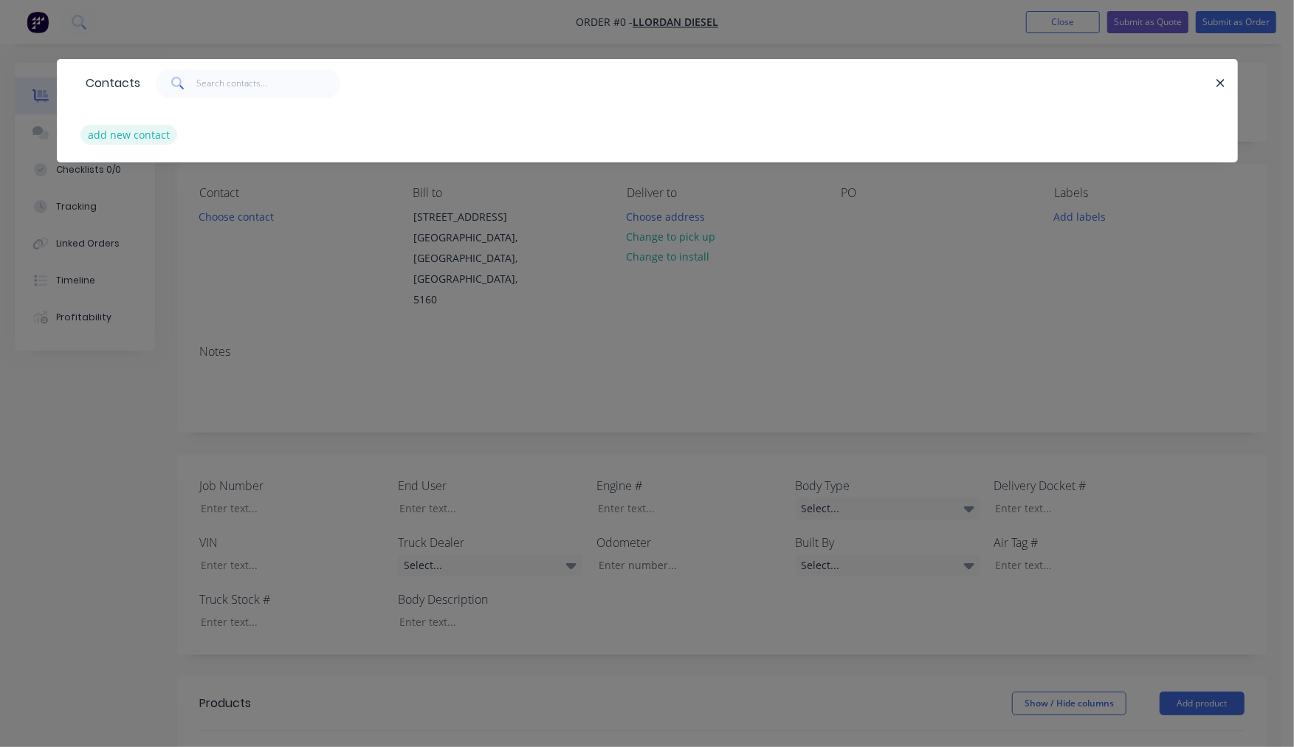
click at [142, 131] on button "add new contact" at bounding box center [128, 135] width 97 height 20
select select "AU"
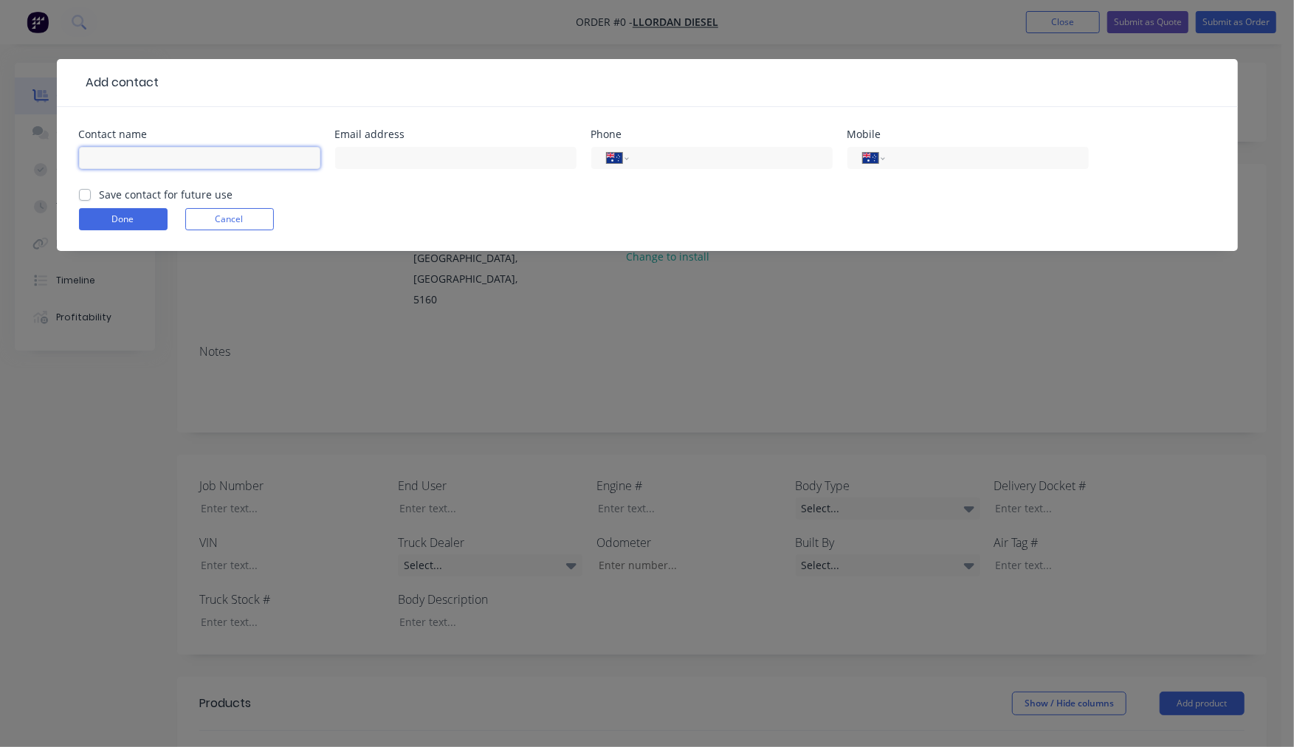
click at [180, 159] on input "text" at bounding box center [199, 158] width 241 height 22
type input "[PERSON_NAME]"
click at [430, 155] on input "text" at bounding box center [455, 158] width 241 height 22
paste input "[EMAIL_ADDRESS][DOMAIN_NAME]"
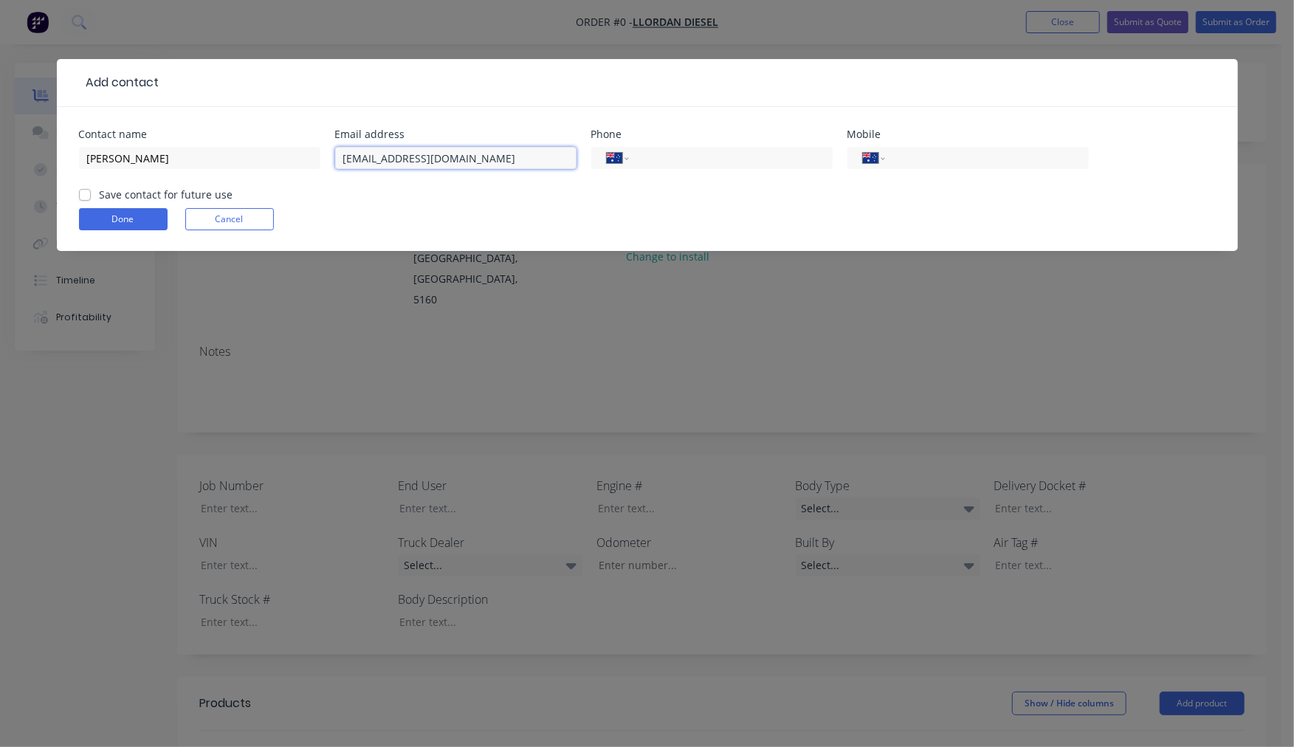
type input "[EMAIL_ADDRESS][DOMAIN_NAME]"
click at [683, 165] on input "tel" at bounding box center [727, 158] width 177 height 17
paste input "[PHONE_NUMBER]"
type input "[PHONE_NUMBER]"
click at [100, 193] on label "Save contact for future use" at bounding box center [167, 194] width 134 height 15
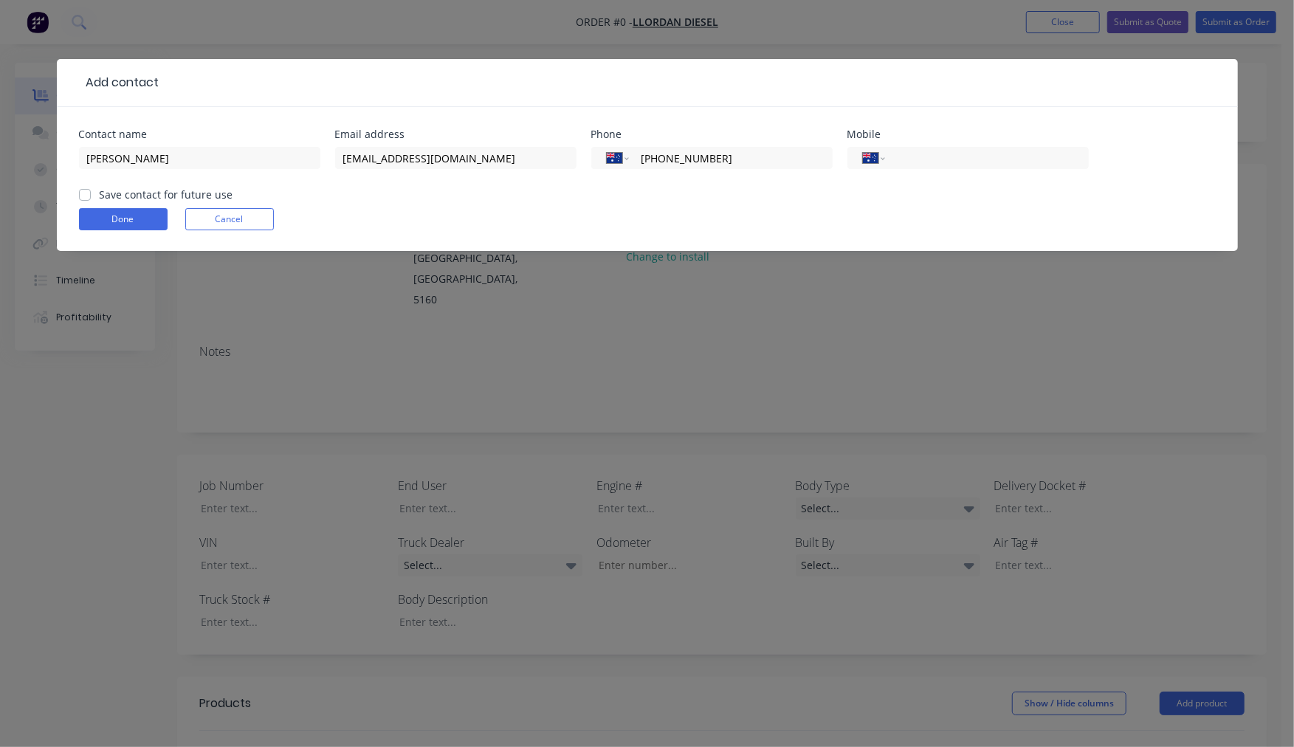
click at [84, 193] on input "Save contact for future use" at bounding box center [85, 194] width 12 height 14
checkbox input "true"
click at [117, 222] on button "Done" at bounding box center [123, 219] width 89 height 22
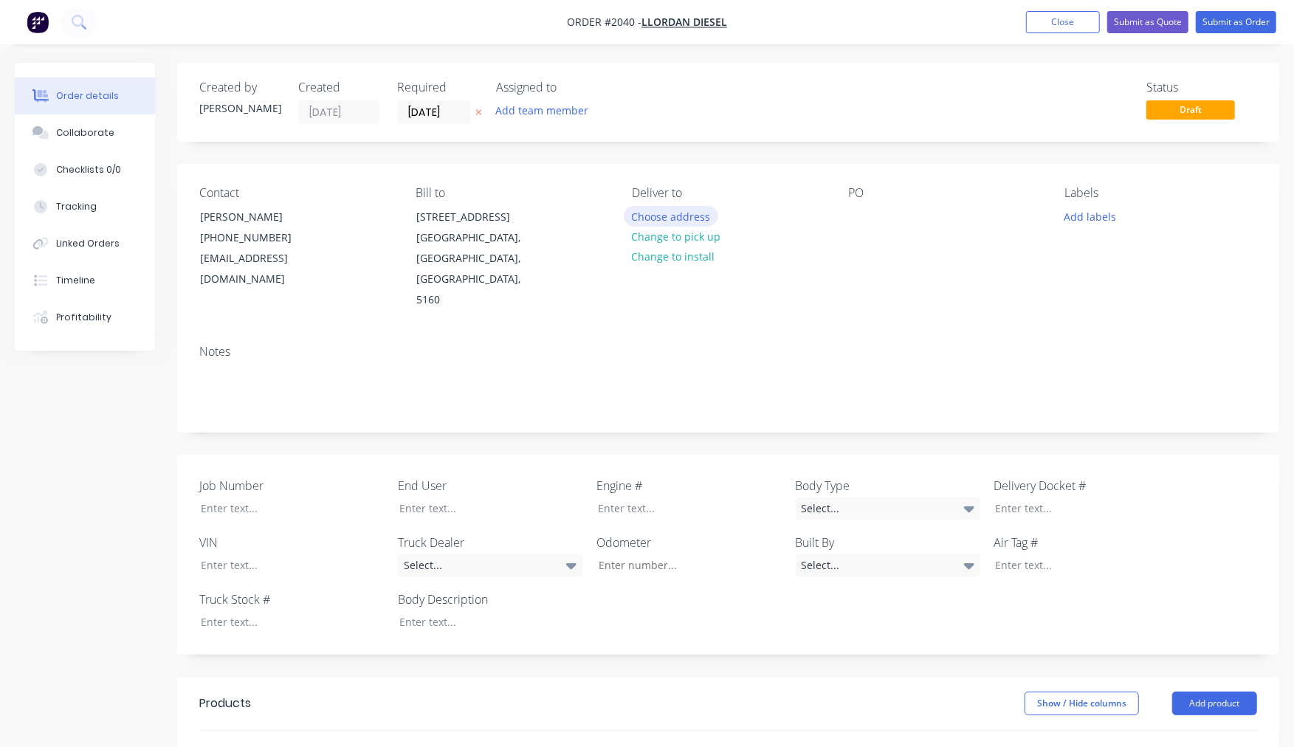
click at [669, 220] on button "Choose address" at bounding box center [671, 216] width 94 height 20
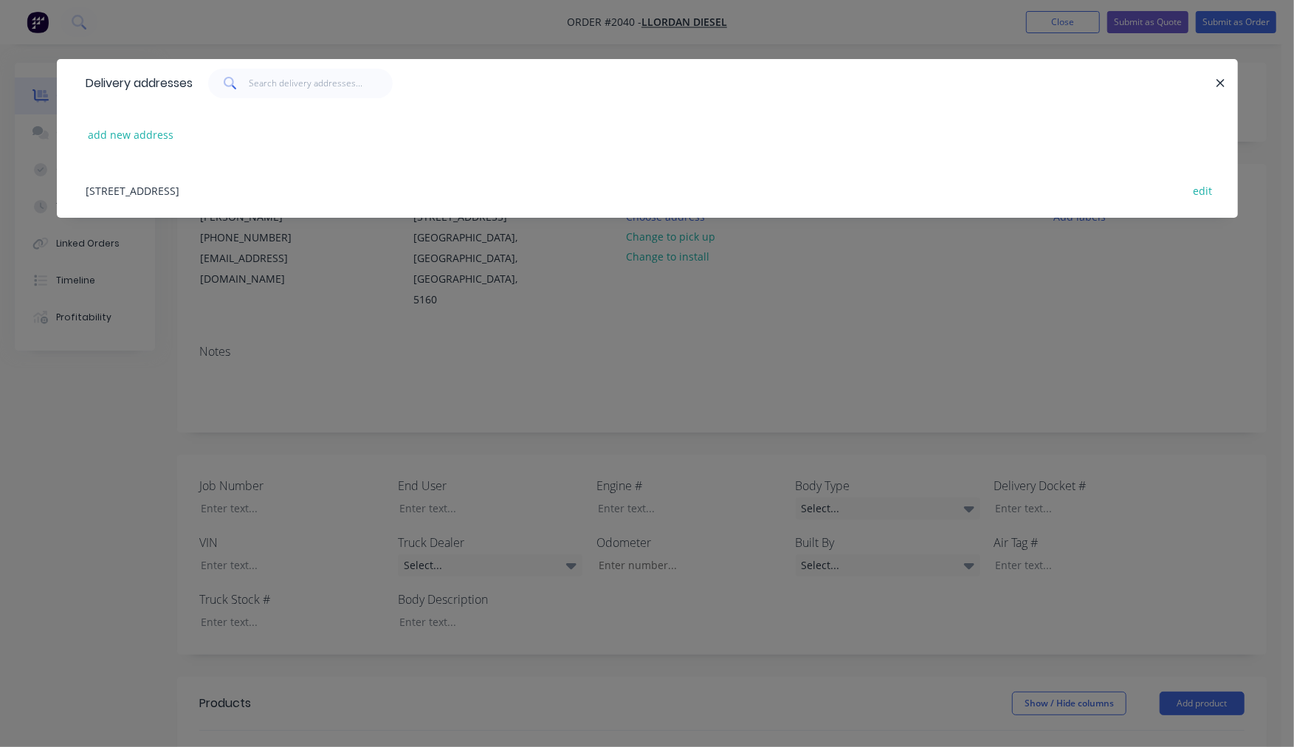
click at [236, 188] on div "7 Arwon Court, Lonsdale, South Australia, Australia, 5160 edit" at bounding box center [647, 189] width 1137 height 55
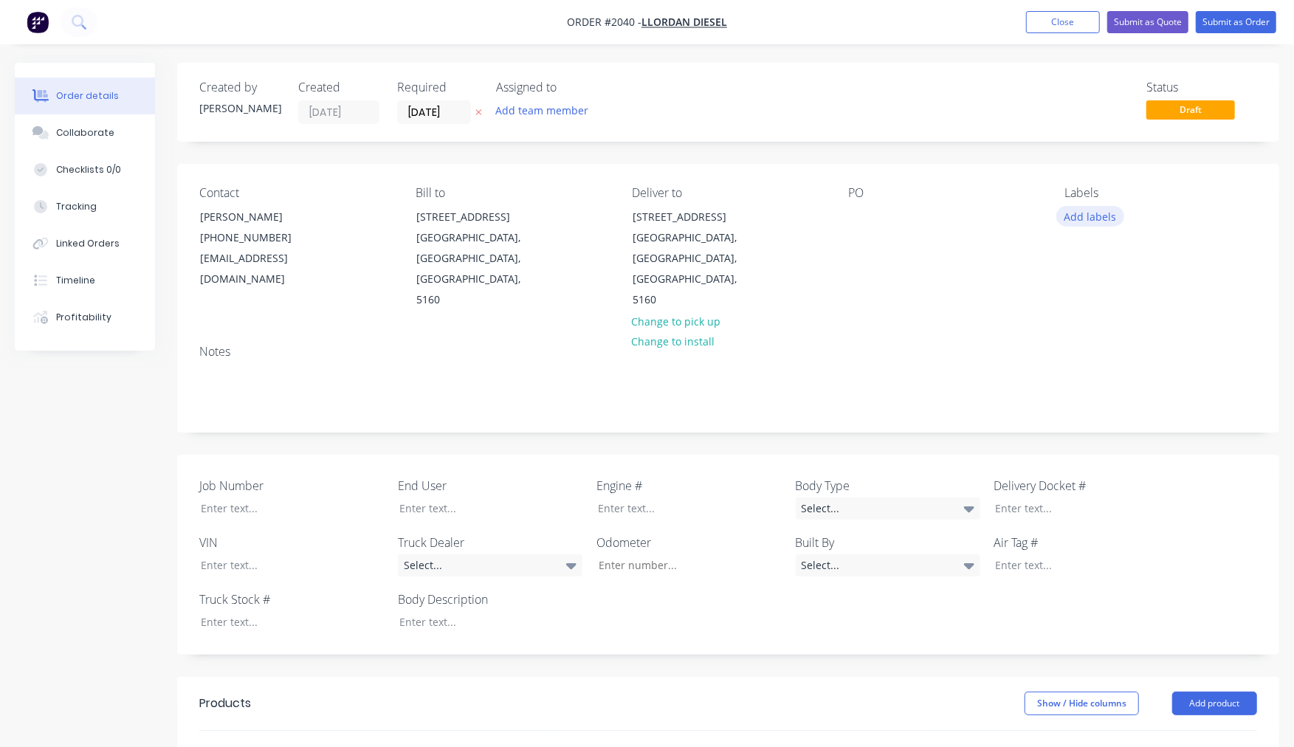
click at [1070, 216] on button "Add labels" at bounding box center [1090, 216] width 68 height 20
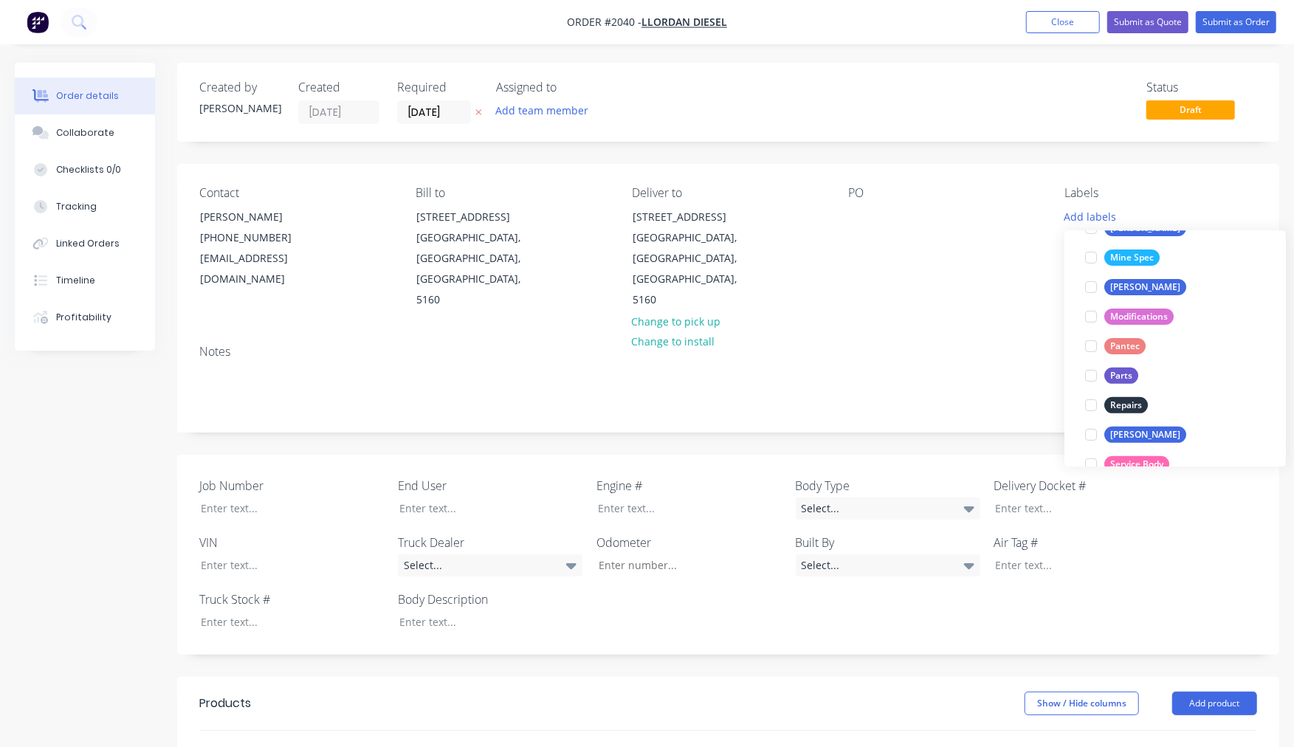
scroll to position [410, 0]
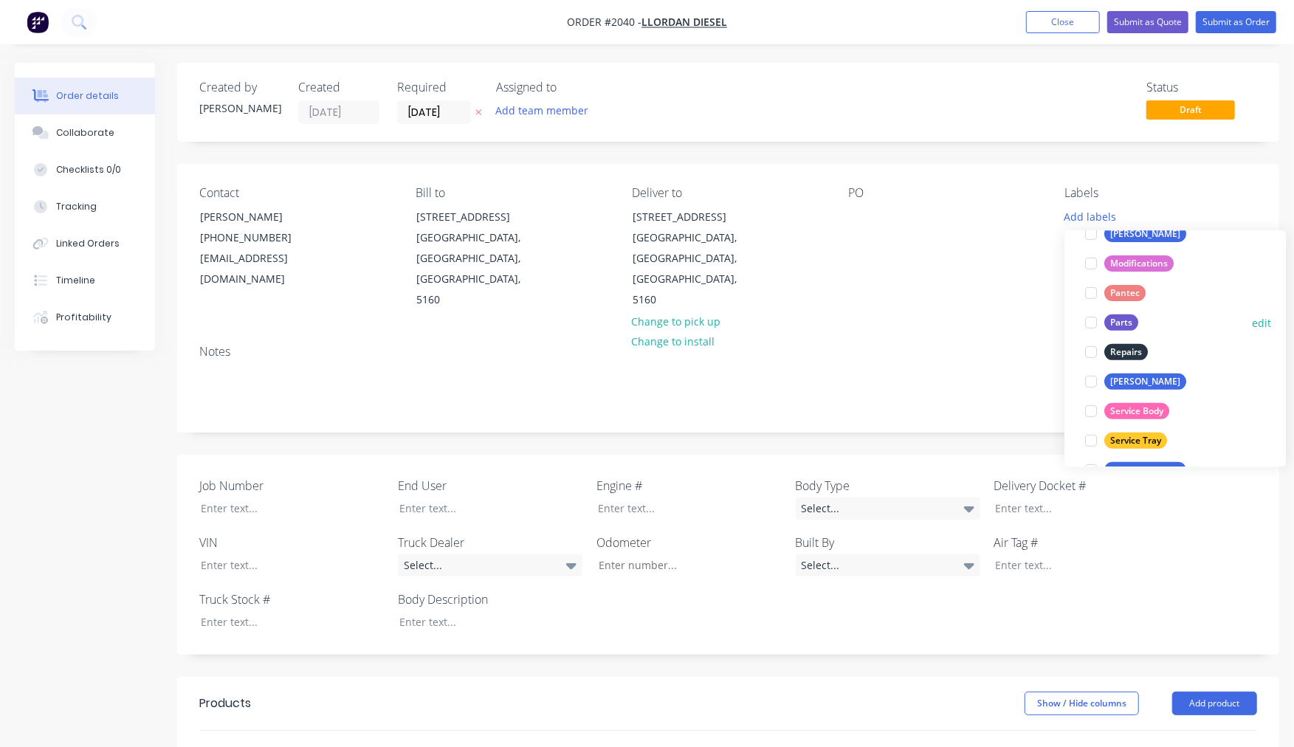
click at [1091, 321] on div at bounding box center [1091, 323] width 30 height 30
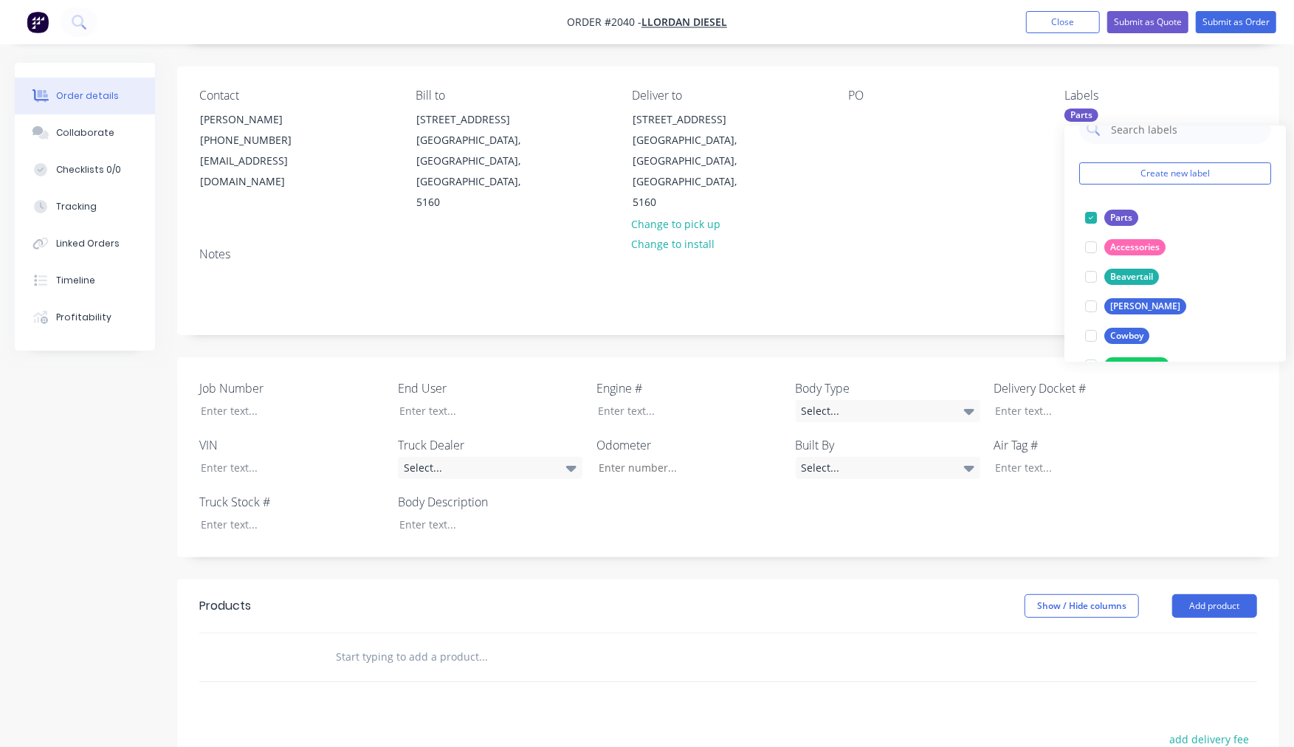
scroll to position [137, 0]
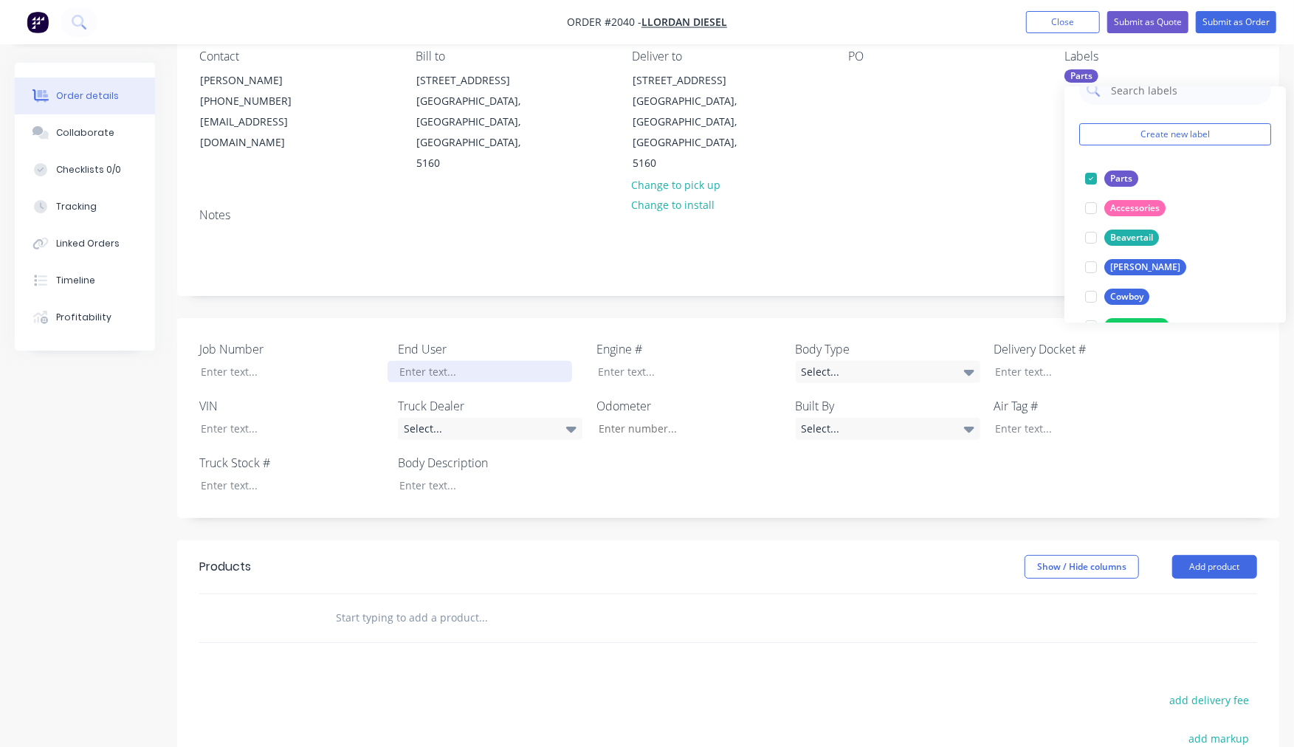
click at [448, 361] on div at bounding box center [479, 371] width 185 height 21
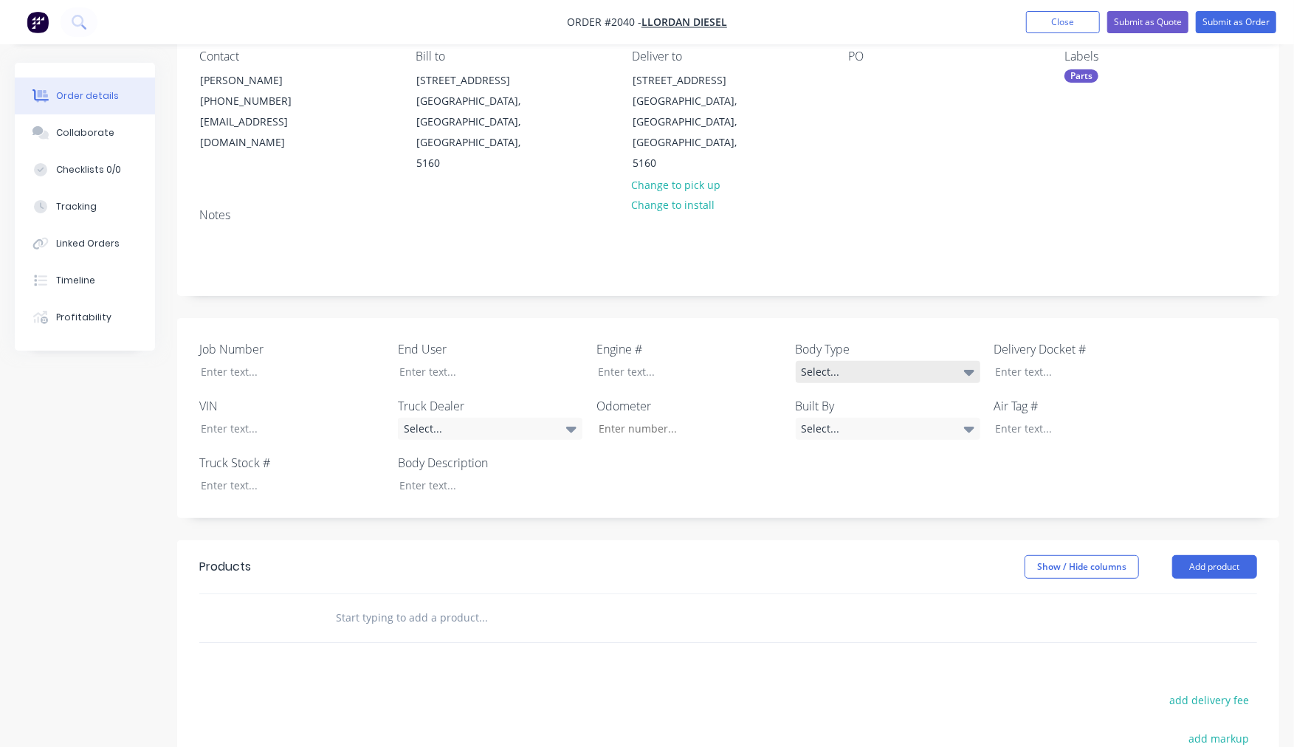
click at [969, 370] on icon at bounding box center [969, 373] width 10 height 6
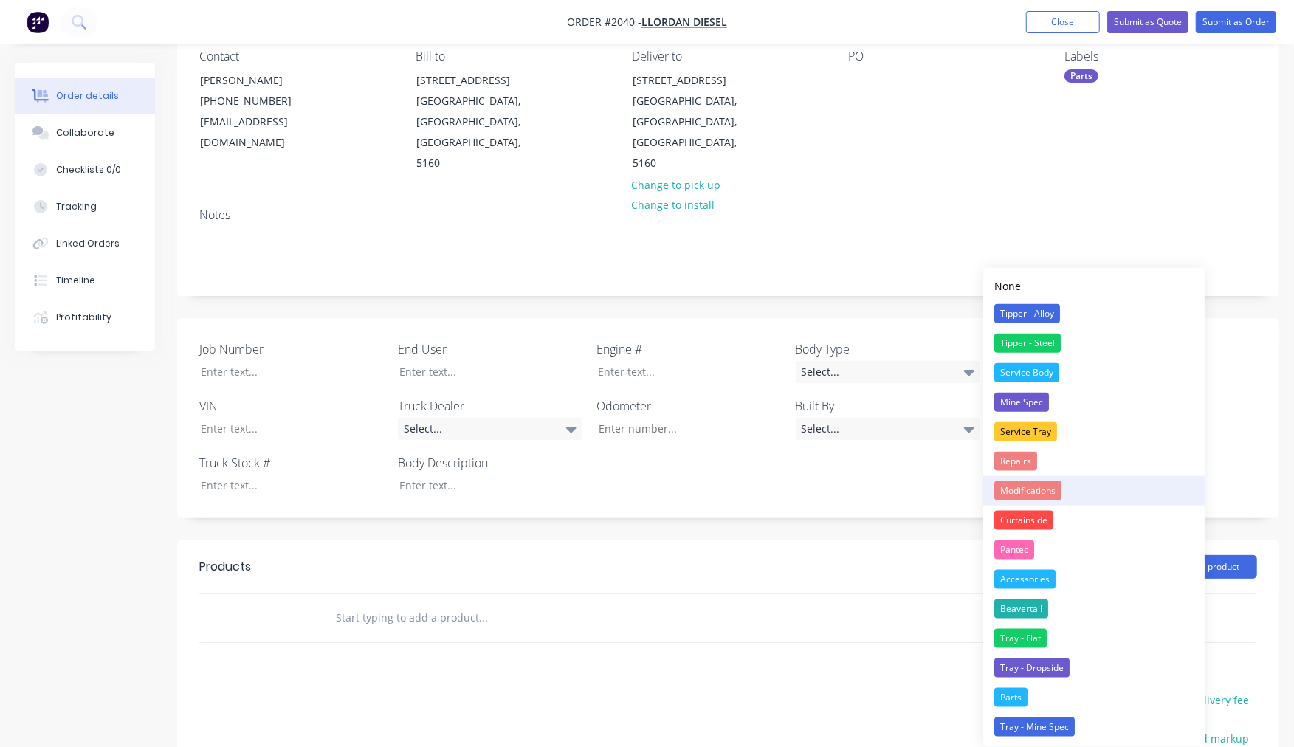
scroll to position [273, 0]
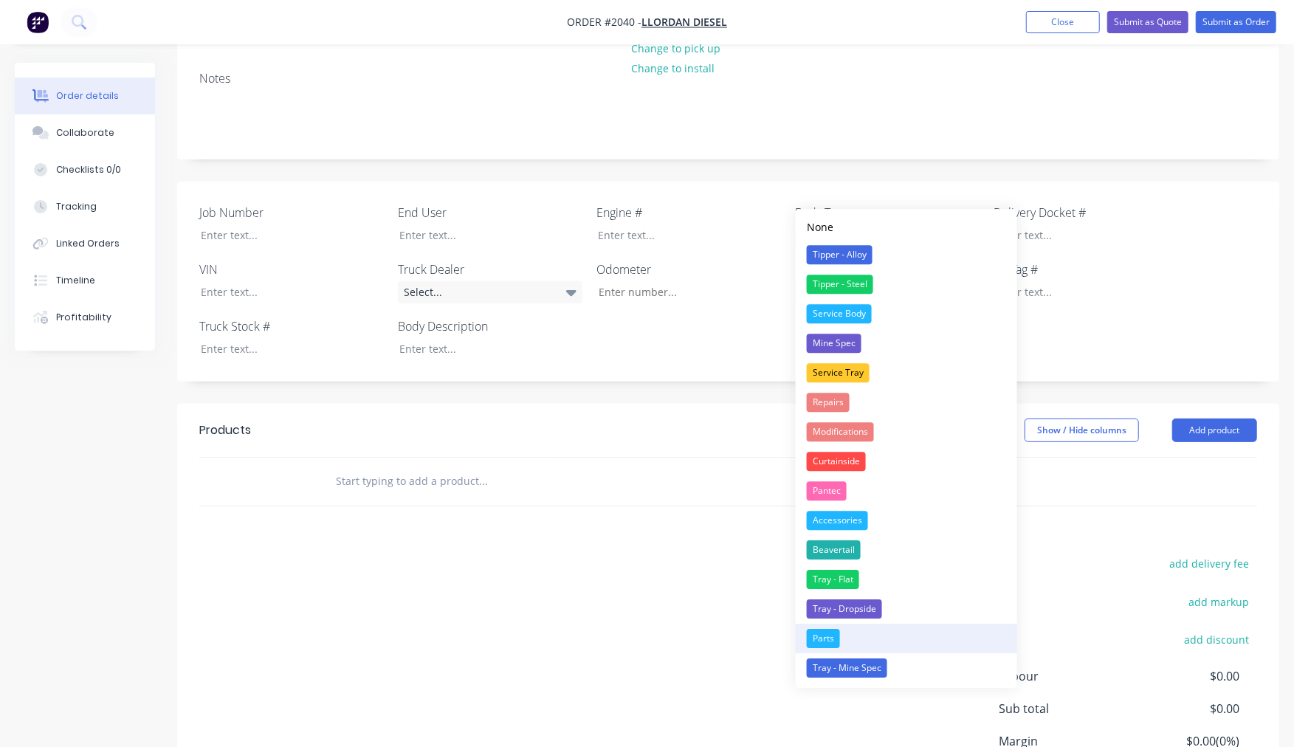
click at [838, 637] on div "Parts" at bounding box center [823, 638] width 33 height 19
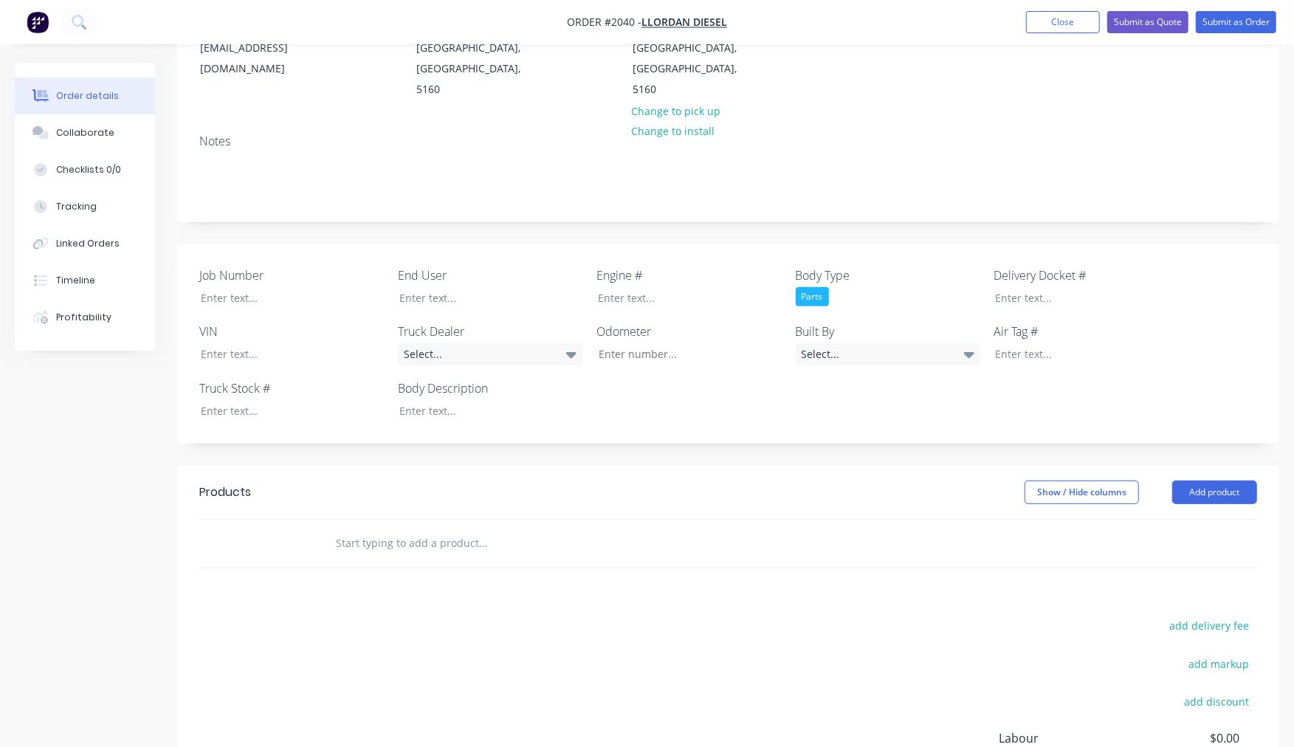
scroll to position [137, 0]
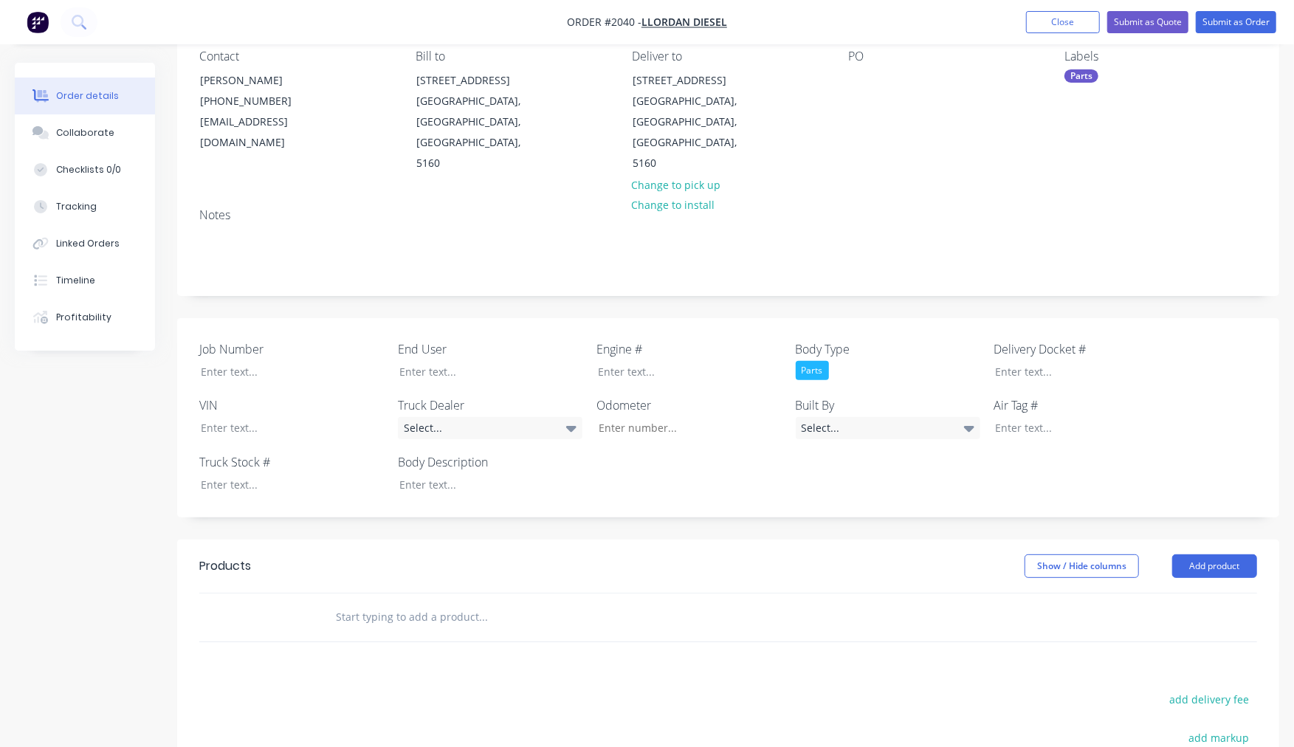
click at [417, 602] on input "text" at bounding box center [482, 617] width 295 height 30
click at [467, 602] on input "text" at bounding box center [482, 617] width 295 height 30
paste input "7 Arwon Court, Lonsdale, SA, 5160"
click at [337, 602] on input "7 Arwon Court, Lonsdale, SA, 5160" at bounding box center [482, 617] width 295 height 30
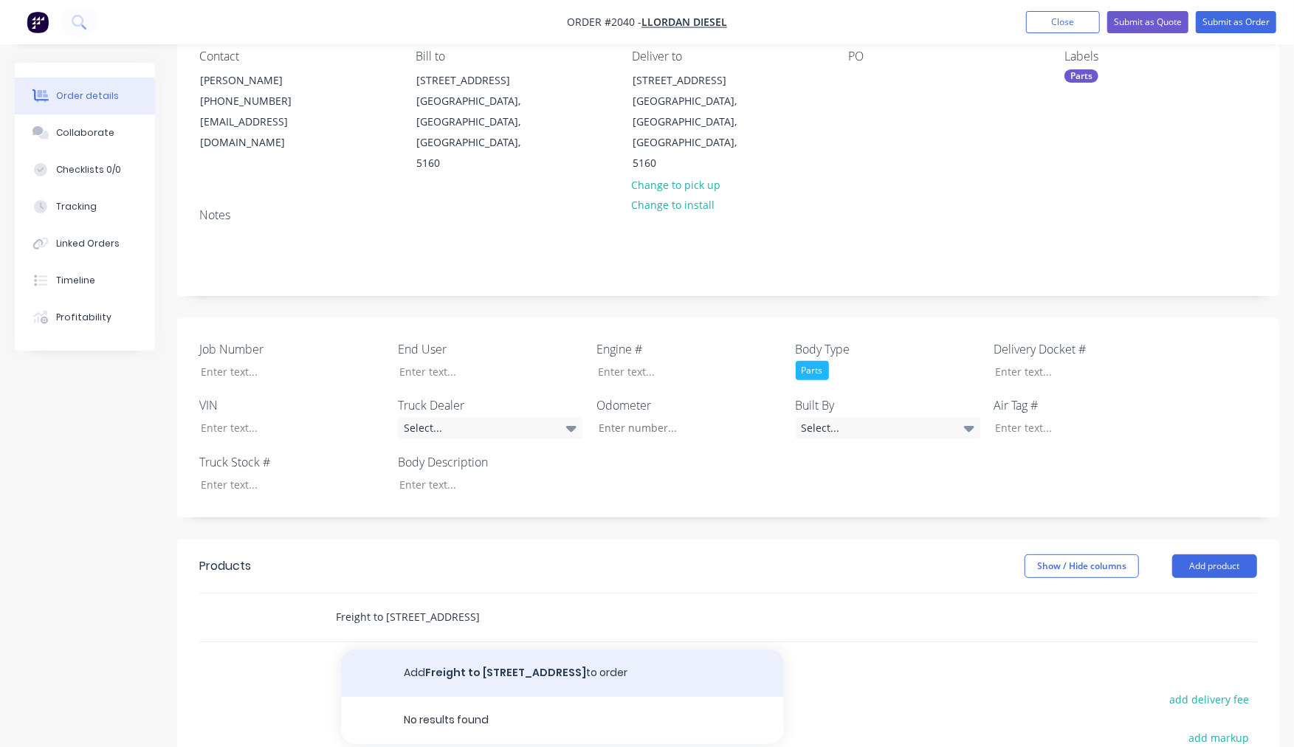
type input "Freight to [STREET_ADDRESS]"
click at [451, 649] on button "Add Freight to 7 Arwon Court, Lonsdale, SA, 5160 to order" at bounding box center [562, 672] width 443 height 47
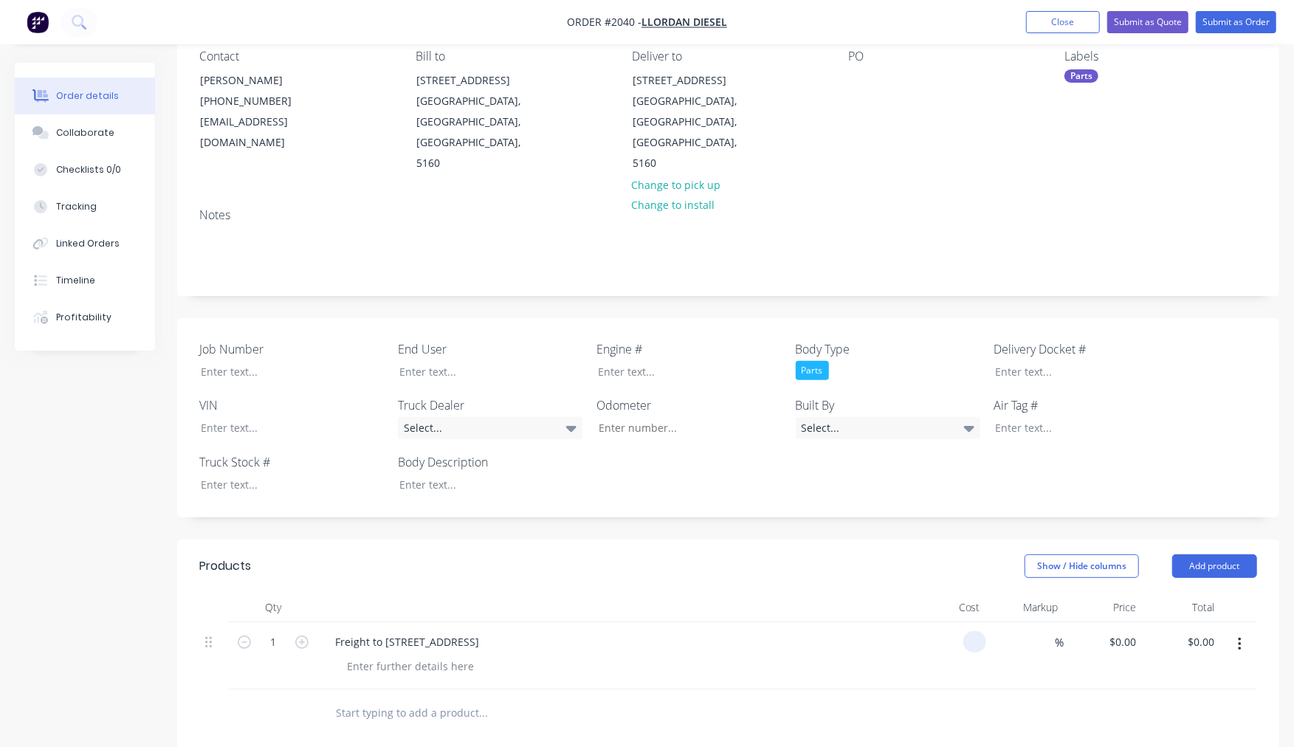
click at [965, 631] on div at bounding box center [974, 641] width 23 height 21
type input "$55.00"
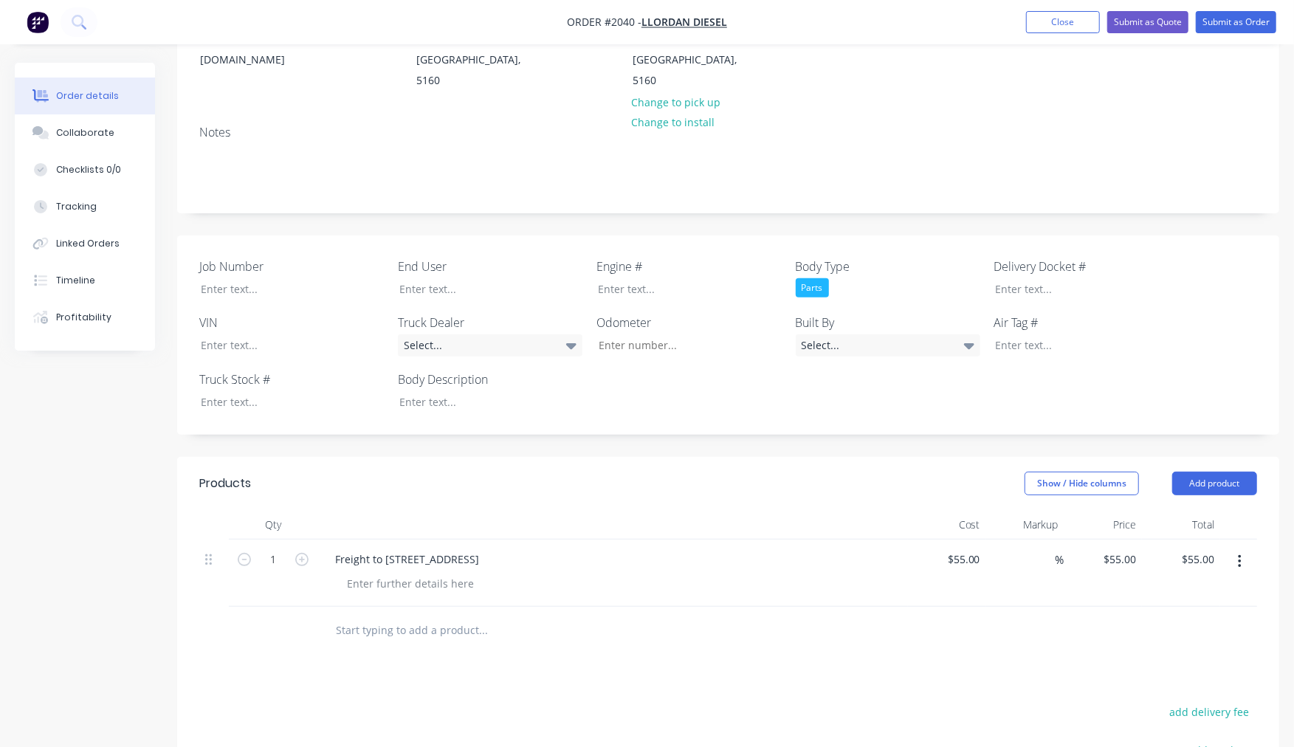
scroll to position [273, 0]
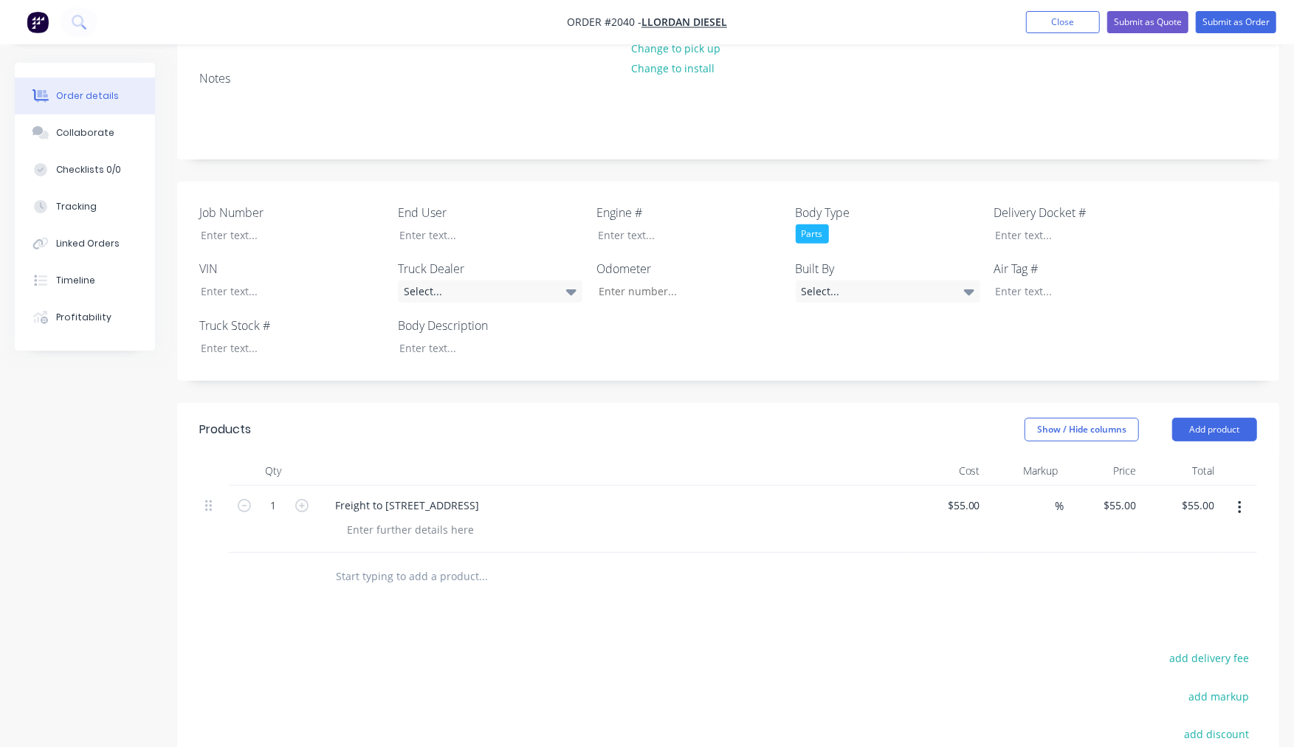
click at [369, 562] on input "text" at bounding box center [482, 577] width 295 height 30
type input "Suppy"
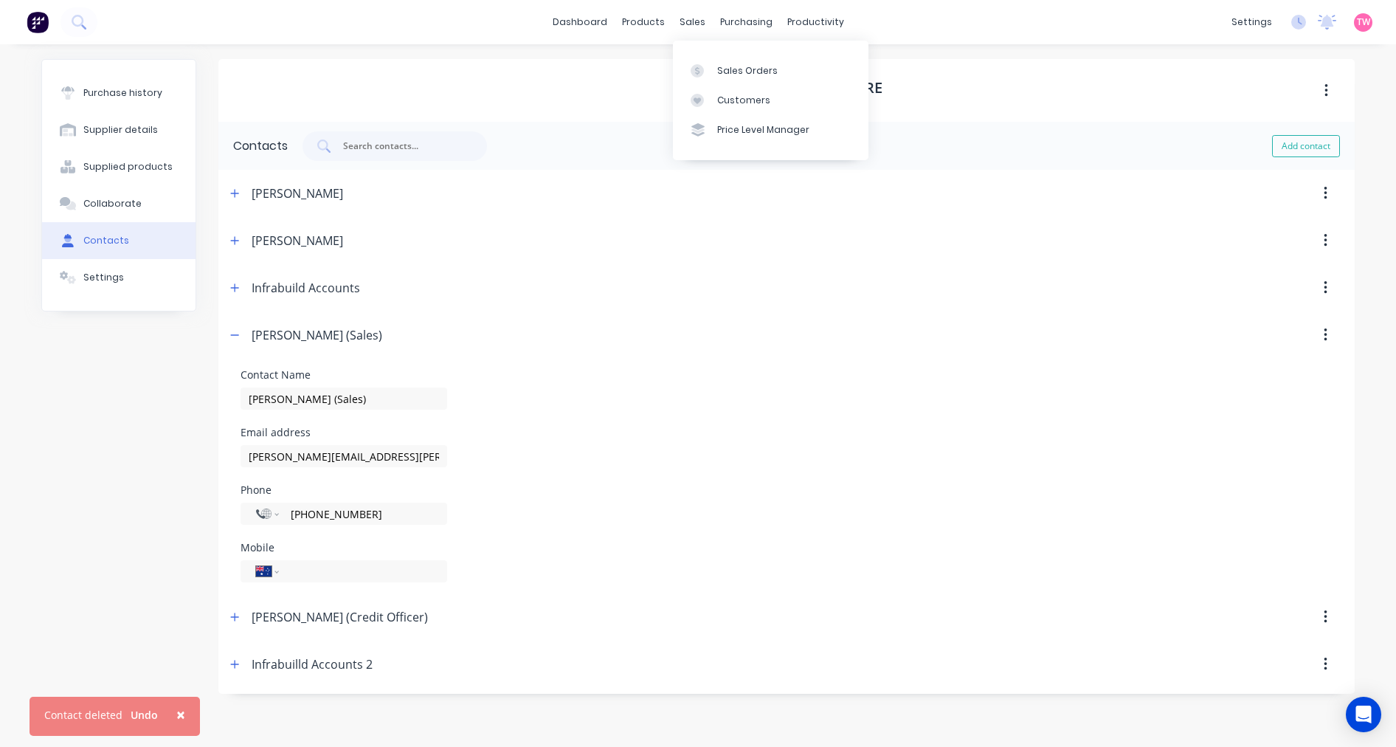
select select "AU"
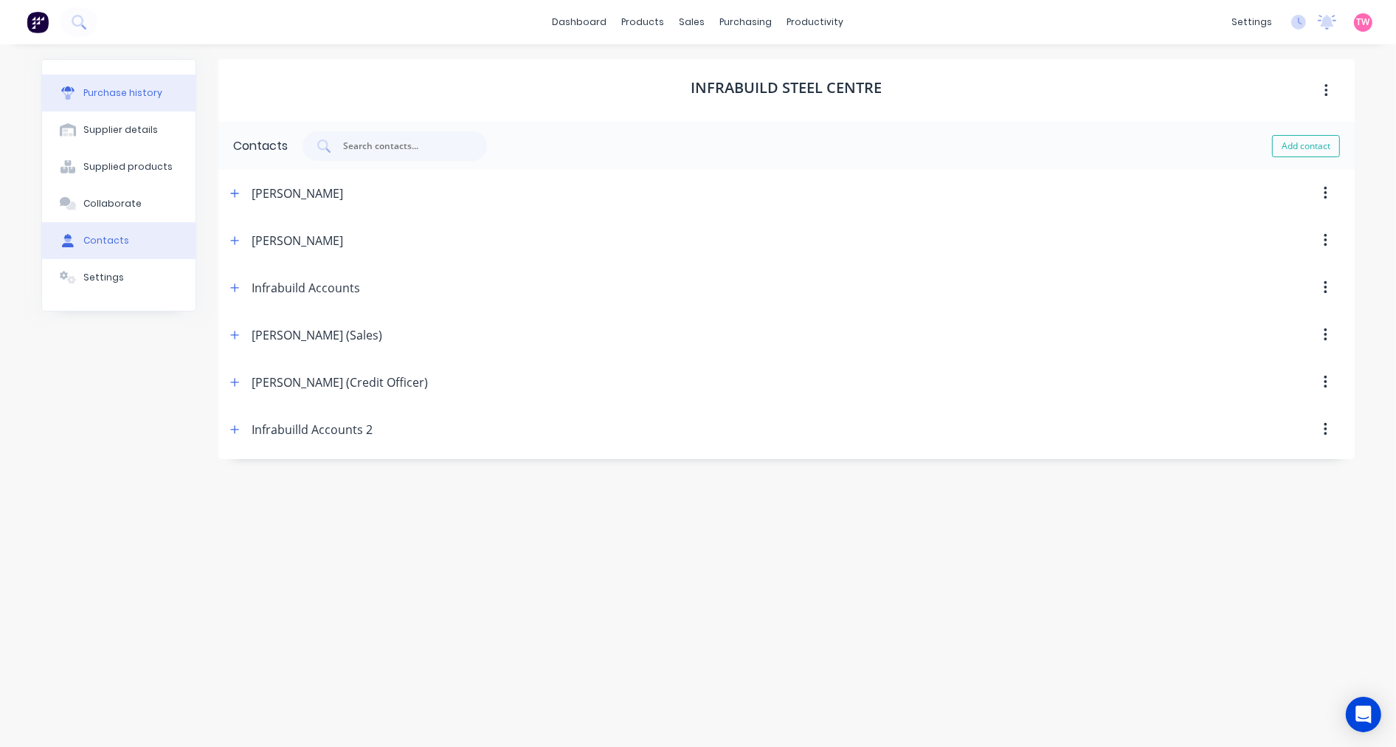
click at [124, 78] on button "Purchase history" at bounding box center [119, 93] width 154 height 37
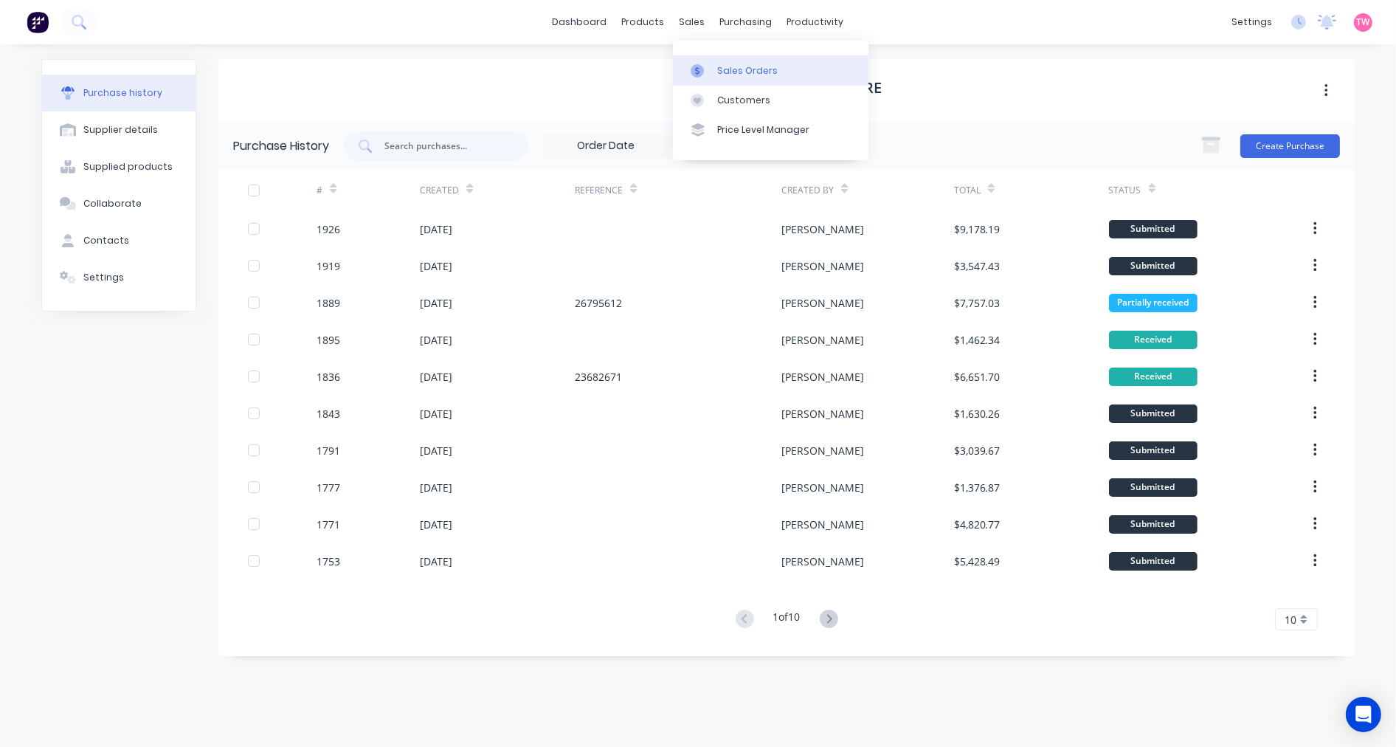
click at [733, 72] on div "Sales Orders" at bounding box center [747, 70] width 61 height 13
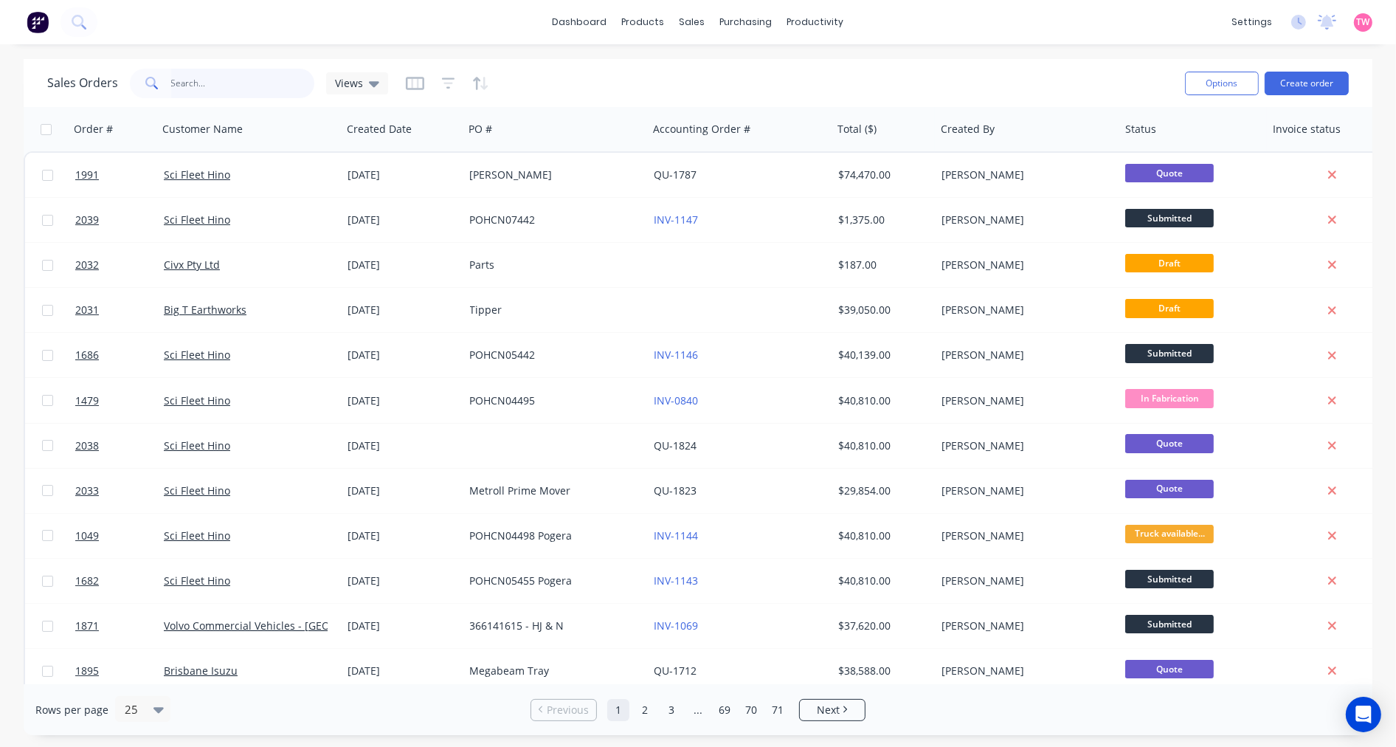
click at [189, 82] on input "text" at bounding box center [243, 84] width 144 height 30
type input "treescape"
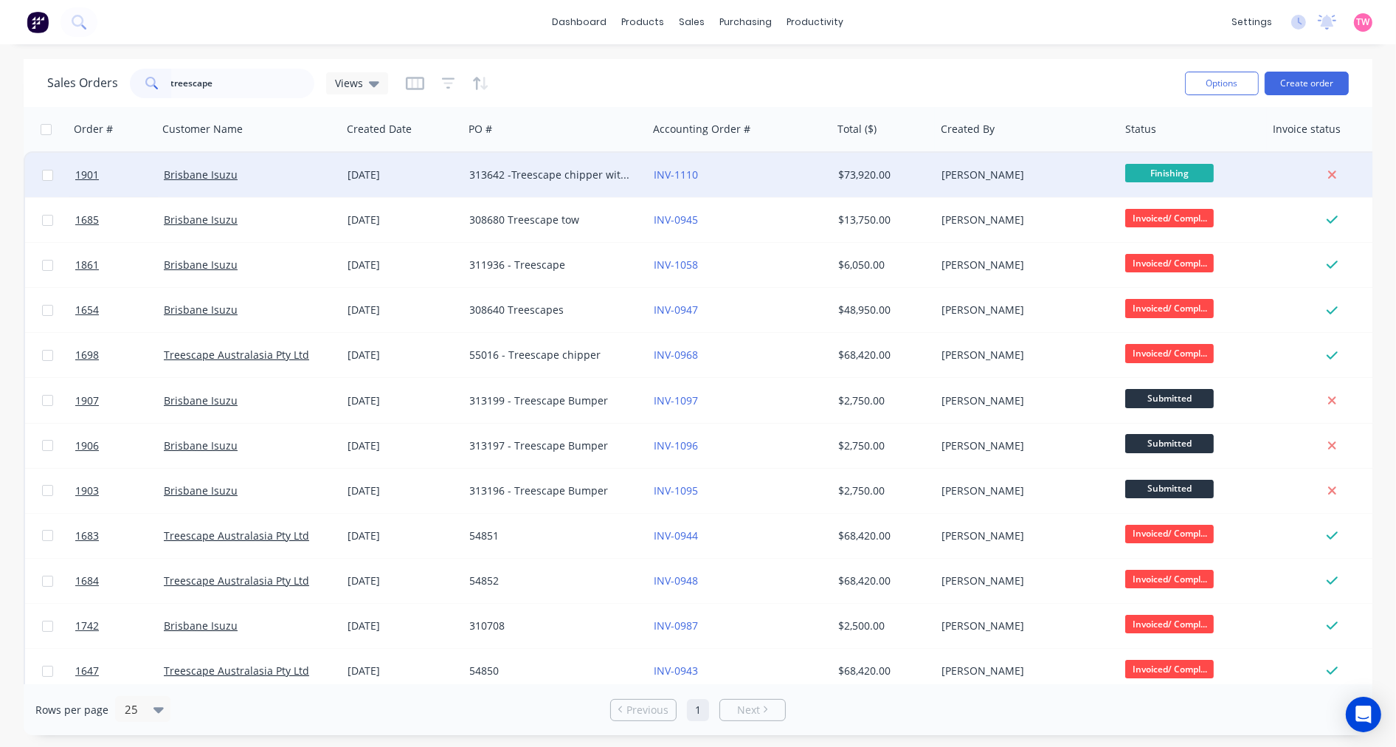
click at [289, 182] on div "Brisbane Isuzu" at bounding box center [250, 175] width 185 height 44
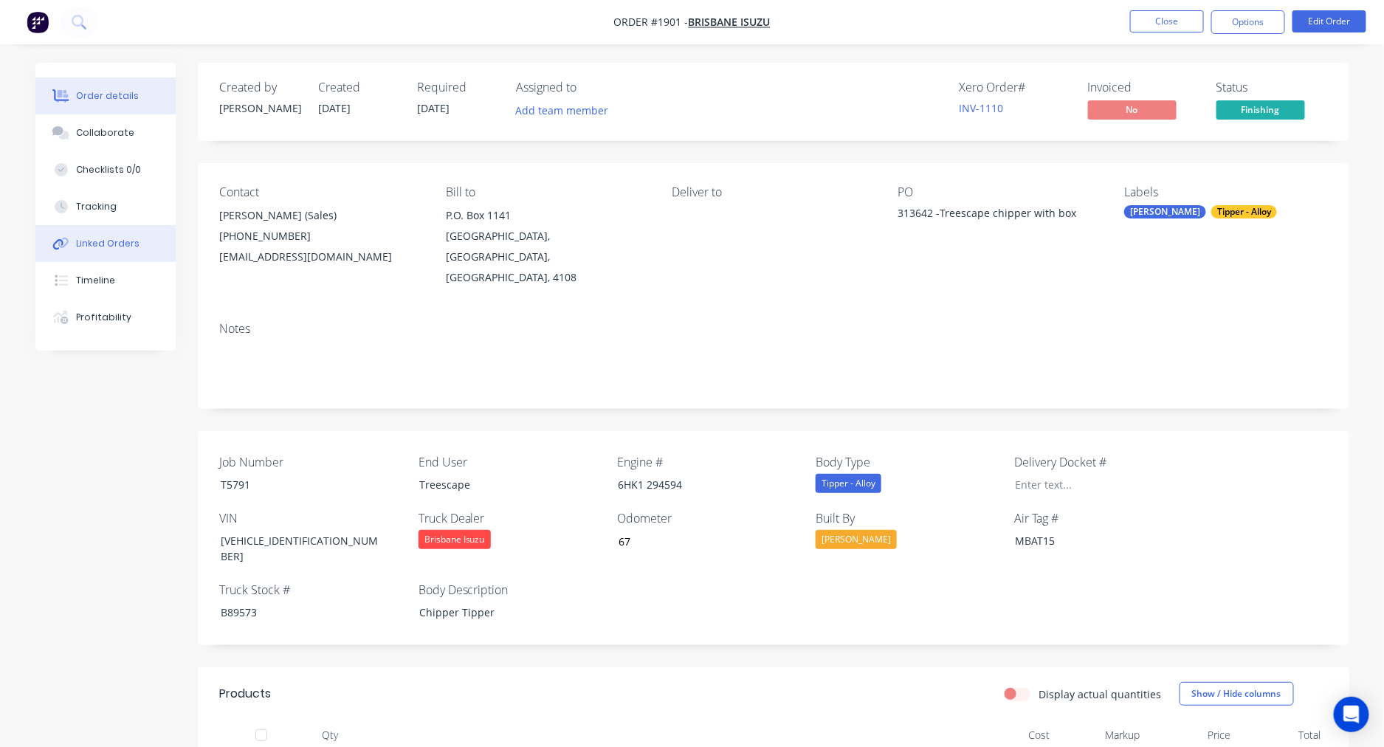
click at [123, 246] on div "Linked Orders" at bounding box center [107, 243] width 63 height 13
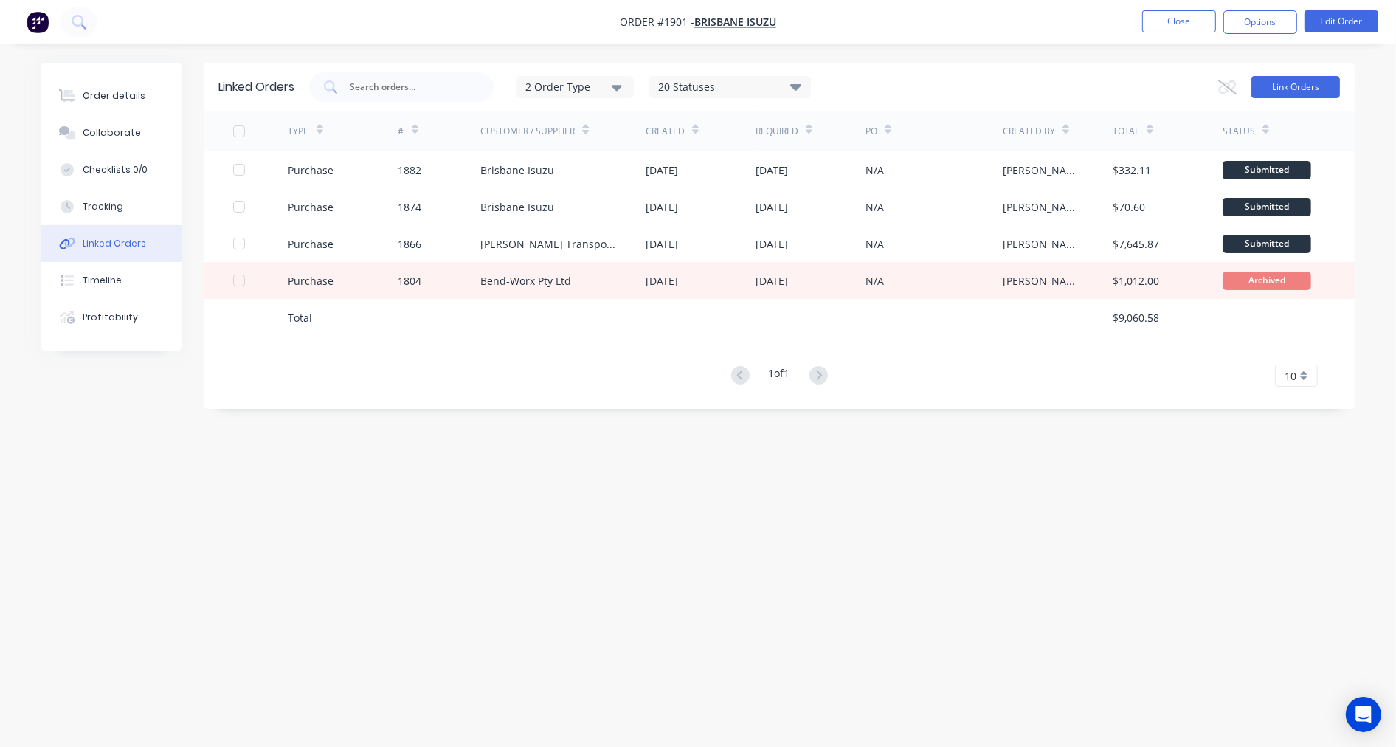
click at [1316, 86] on button "Link Orders" at bounding box center [1296, 87] width 89 height 22
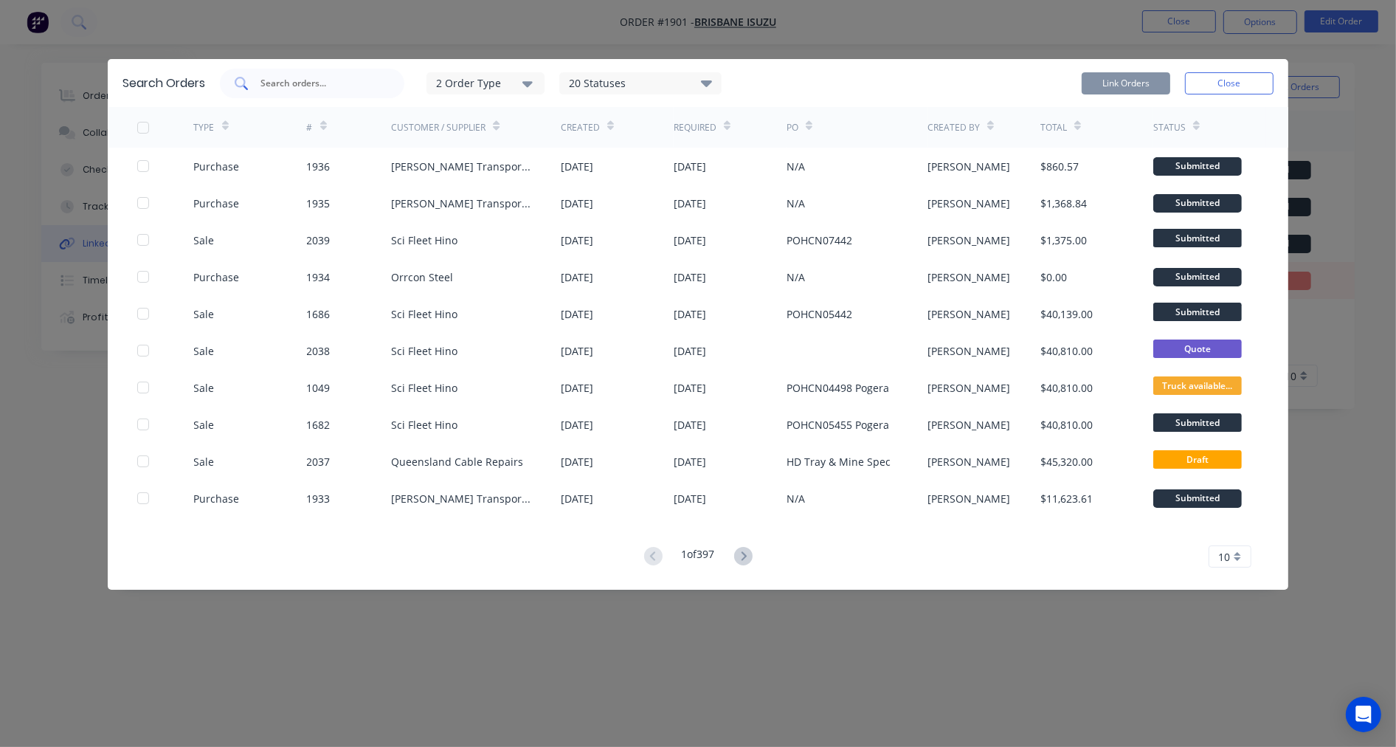
click at [355, 86] on input "text" at bounding box center [320, 83] width 123 height 15
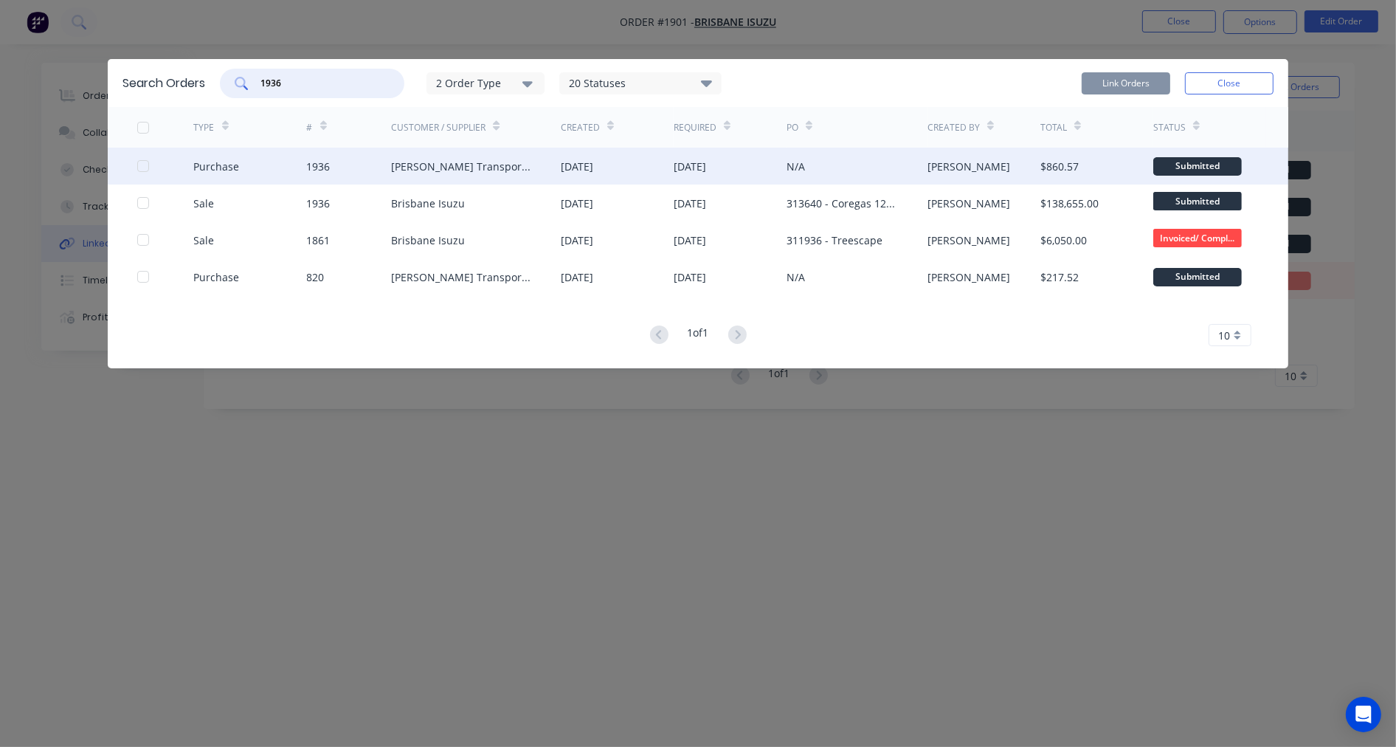
click at [142, 163] on div at bounding box center [143, 166] width 30 height 30
type input "1936"
click at [1130, 84] on button "Link Orders" at bounding box center [1126, 83] width 89 height 22
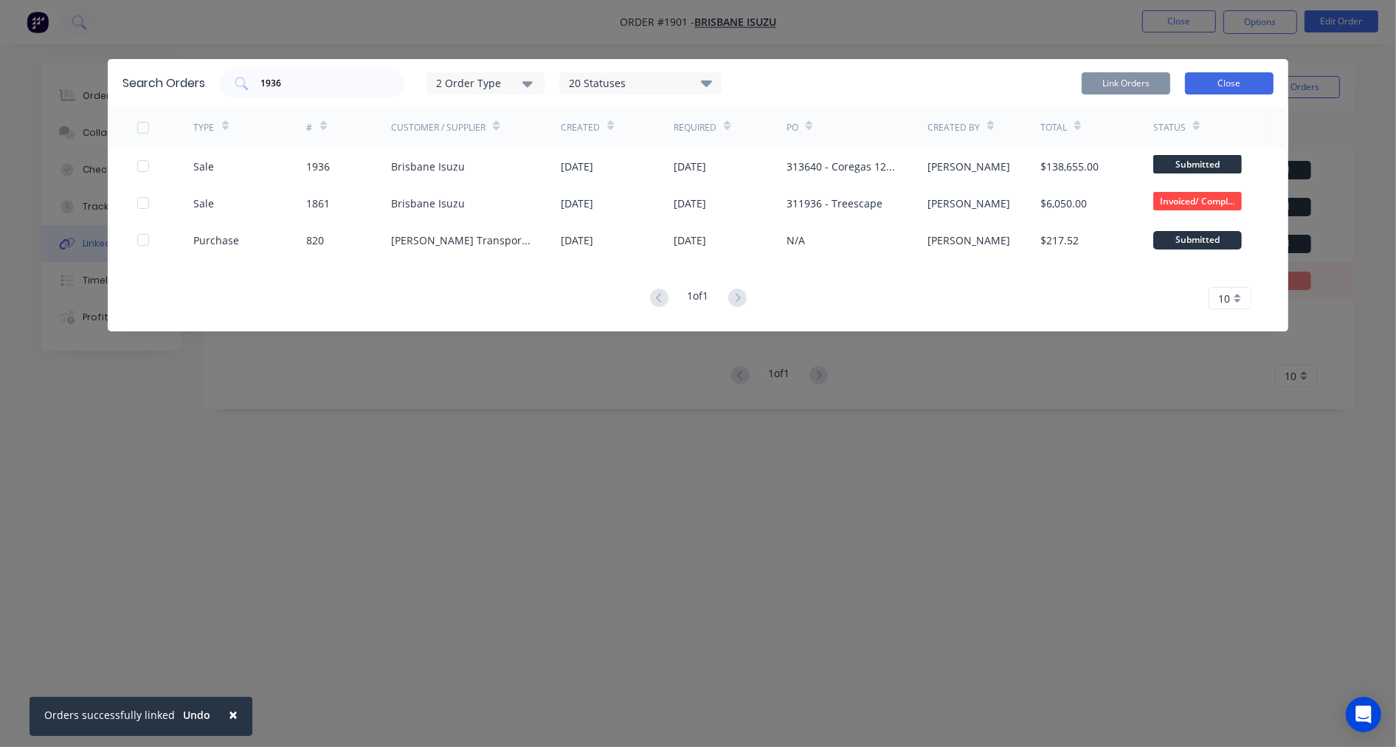
click at [1247, 83] on button "Close" at bounding box center [1229, 83] width 89 height 22
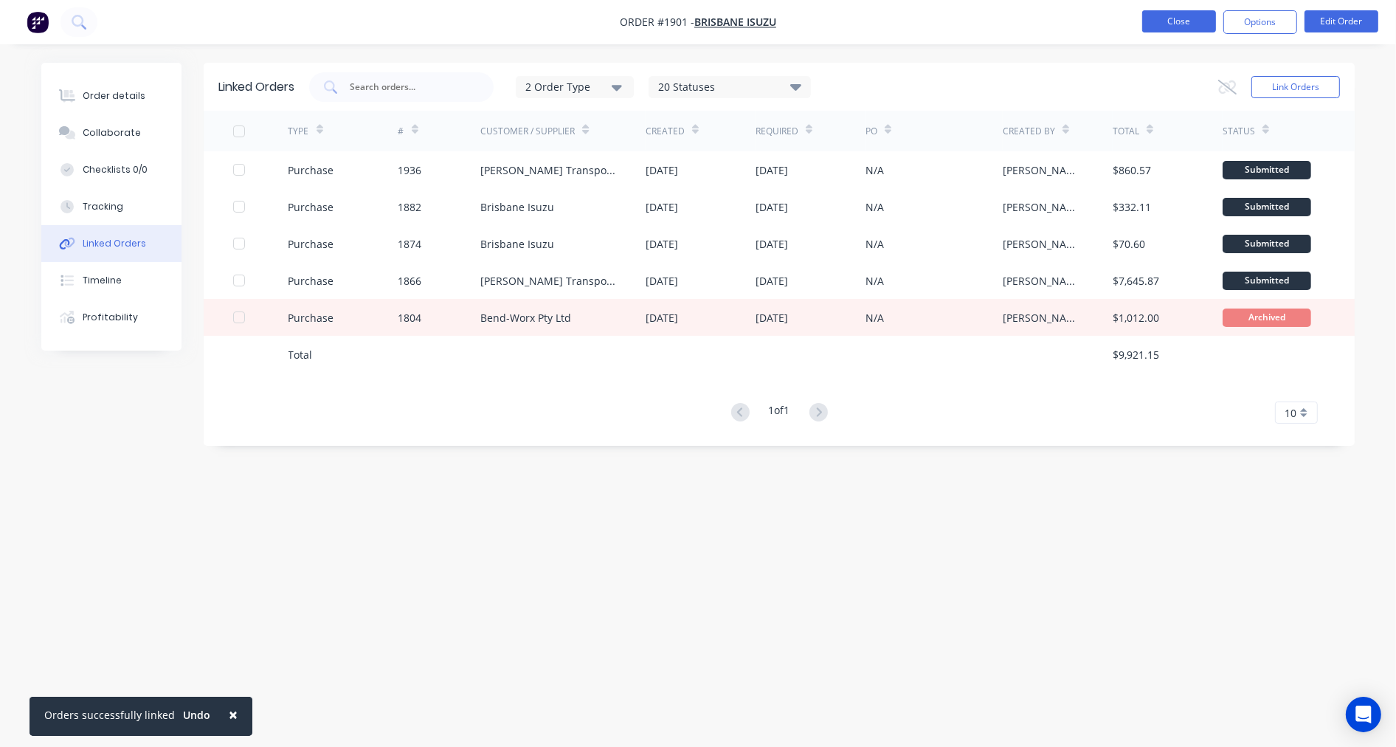
click at [1159, 16] on button "Close" at bounding box center [1179, 21] width 74 height 22
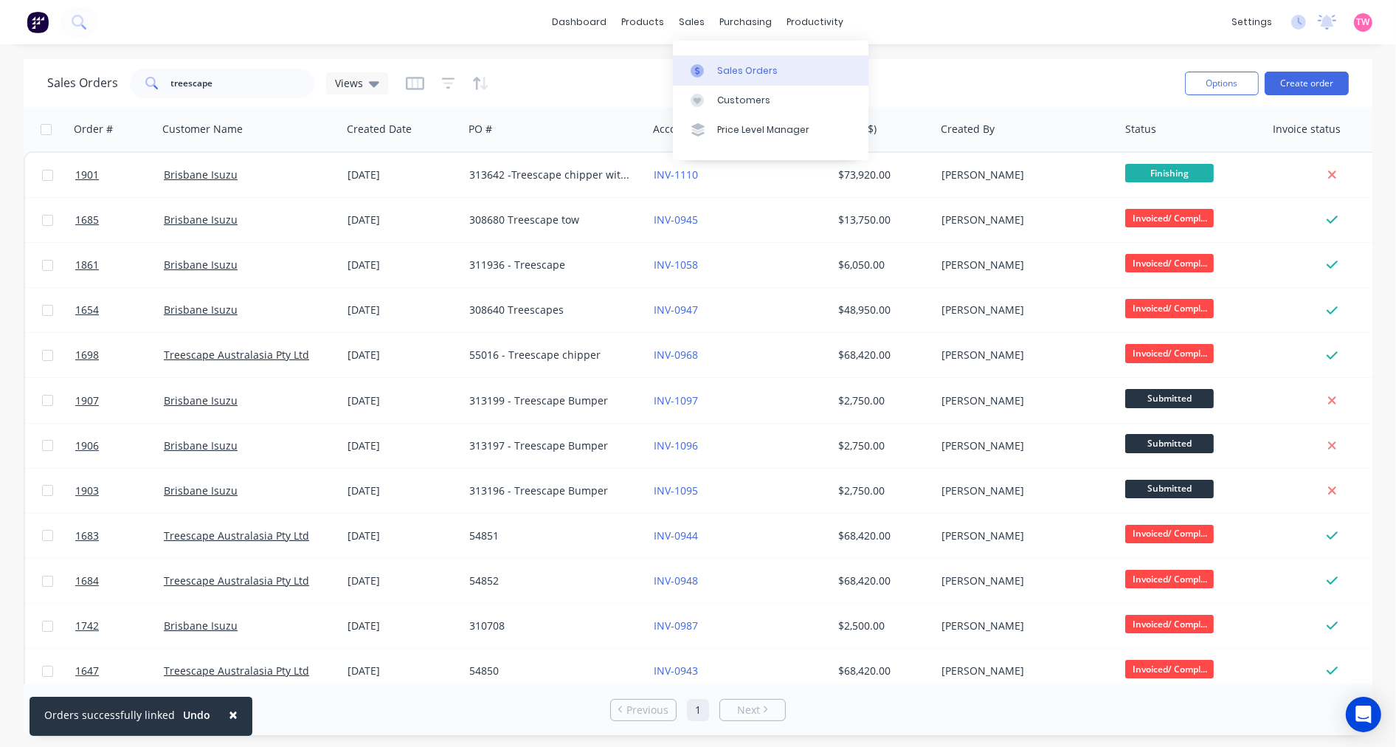
click at [734, 70] on div "Sales Orders" at bounding box center [747, 70] width 61 height 13
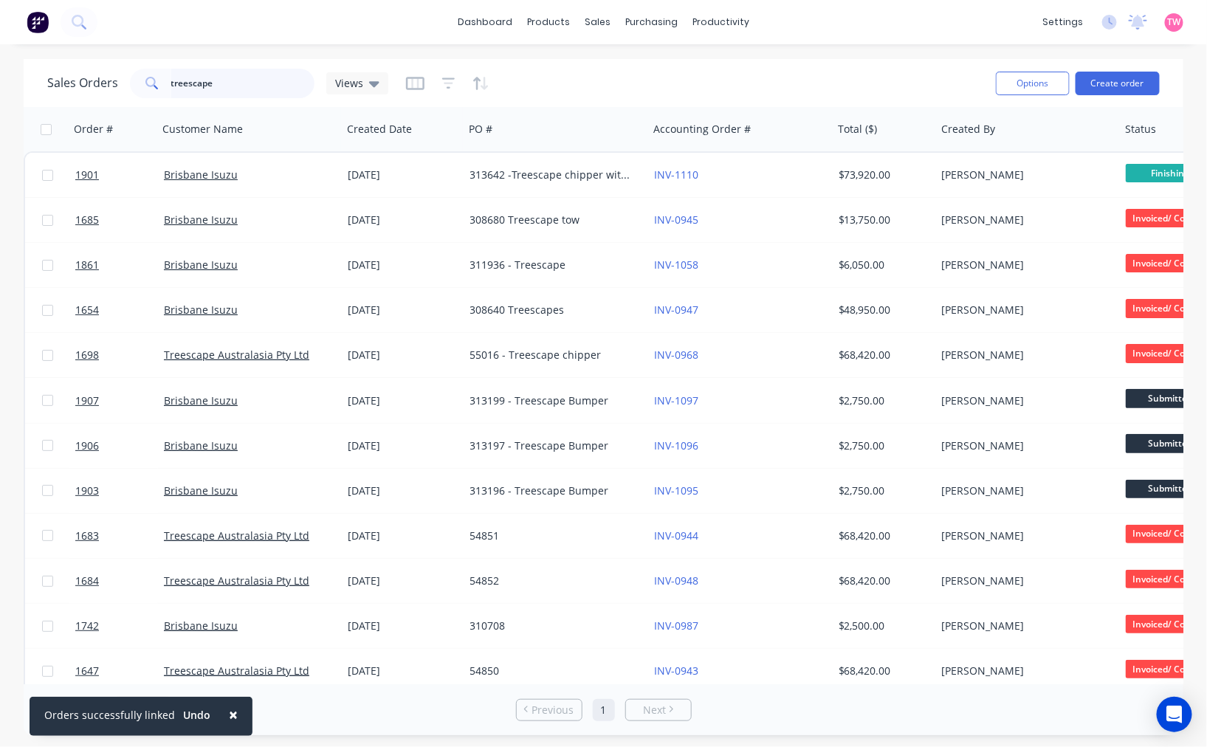
drag, startPoint x: 0, startPoint y: 0, endPoint x: 71, endPoint y: 84, distance: 110.0
click at [71, 84] on div "Sales Orders treescape Views" at bounding box center [217, 84] width 341 height 30
type input "t5773"
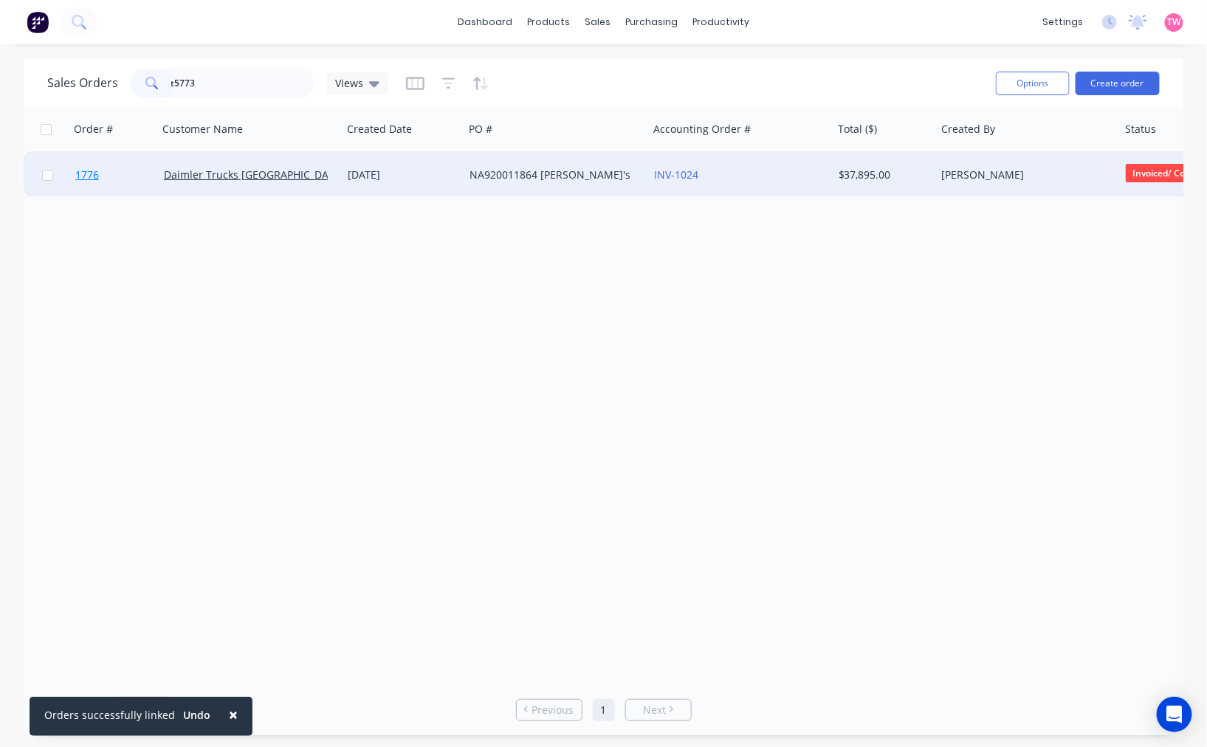
click at [128, 179] on link "1776" at bounding box center [119, 175] width 89 height 44
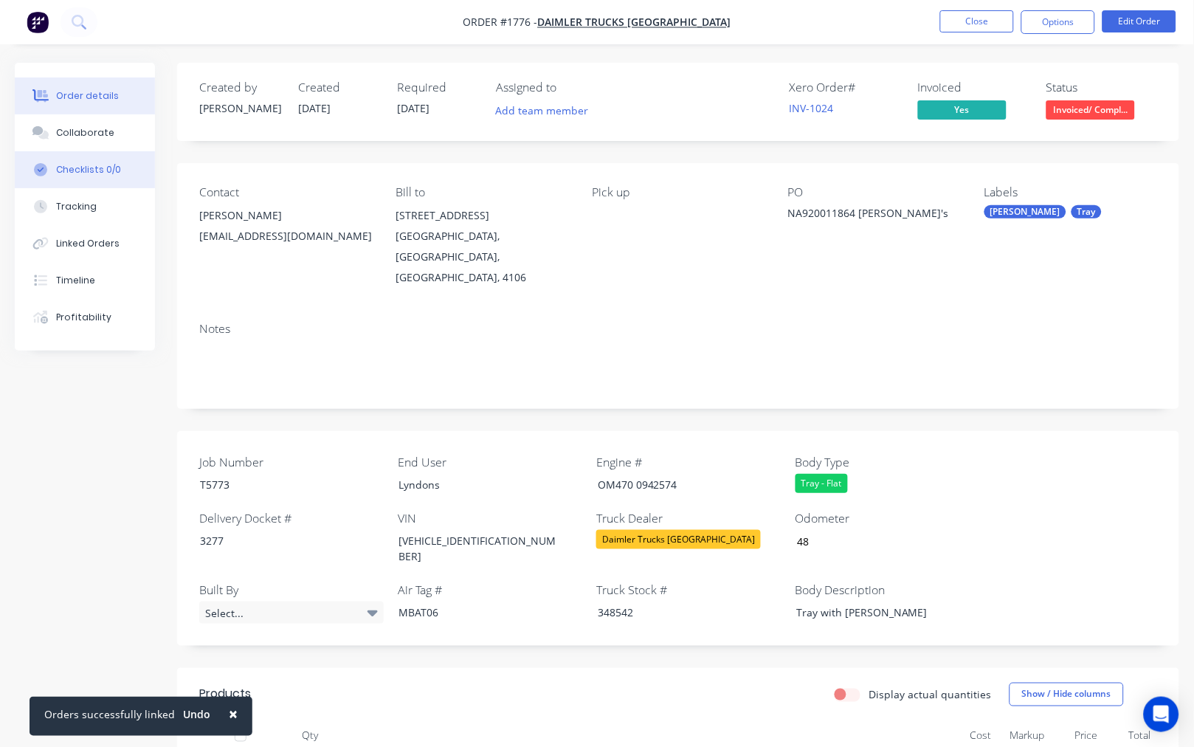
click at [89, 173] on div "Checklists 0/0" at bounding box center [88, 169] width 65 height 13
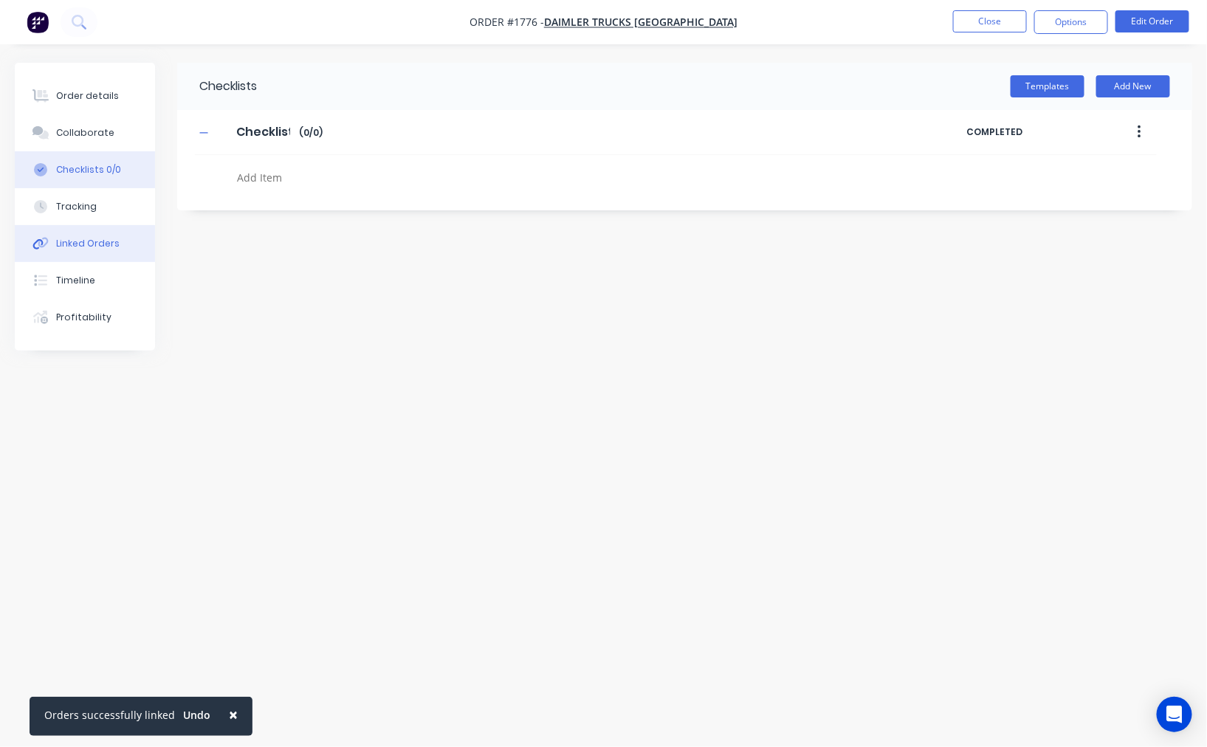
click at [89, 244] on div "Linked Orders" at bounding box center [87, 243] width 63 height 13
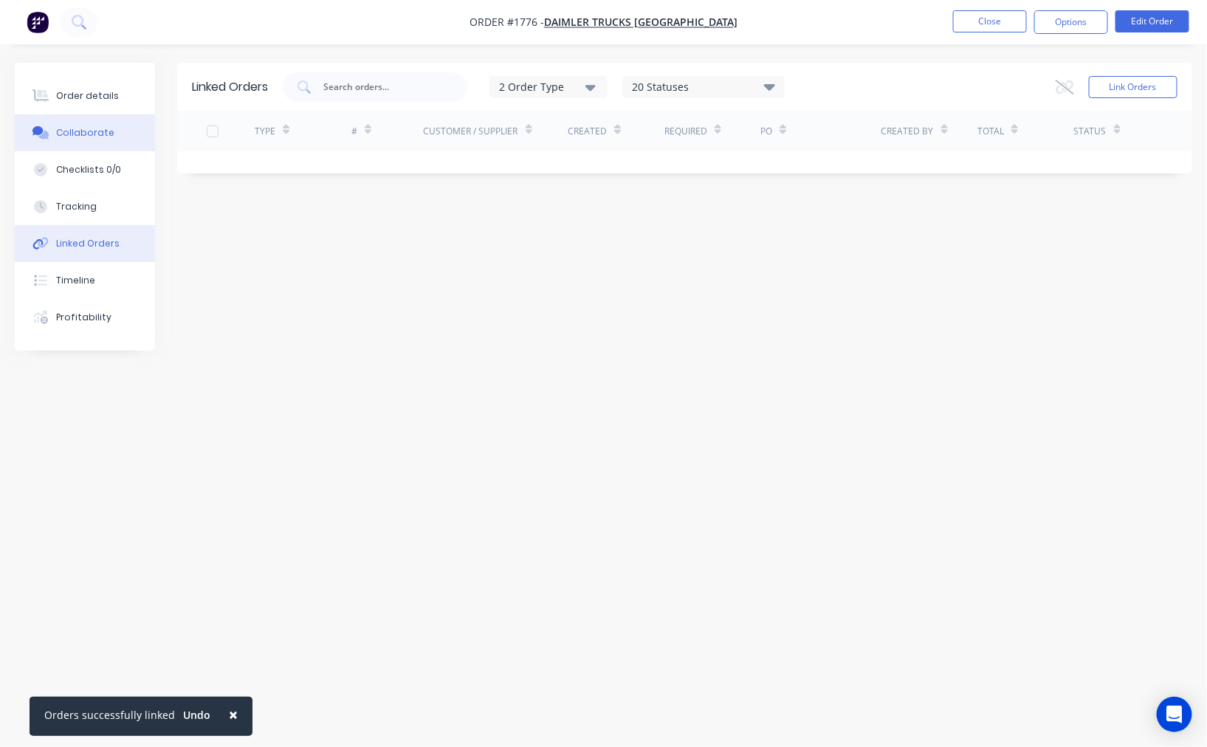
click at [81, 138] on div "Collaborate" at bounding box center [85, 132] width 58 height 13
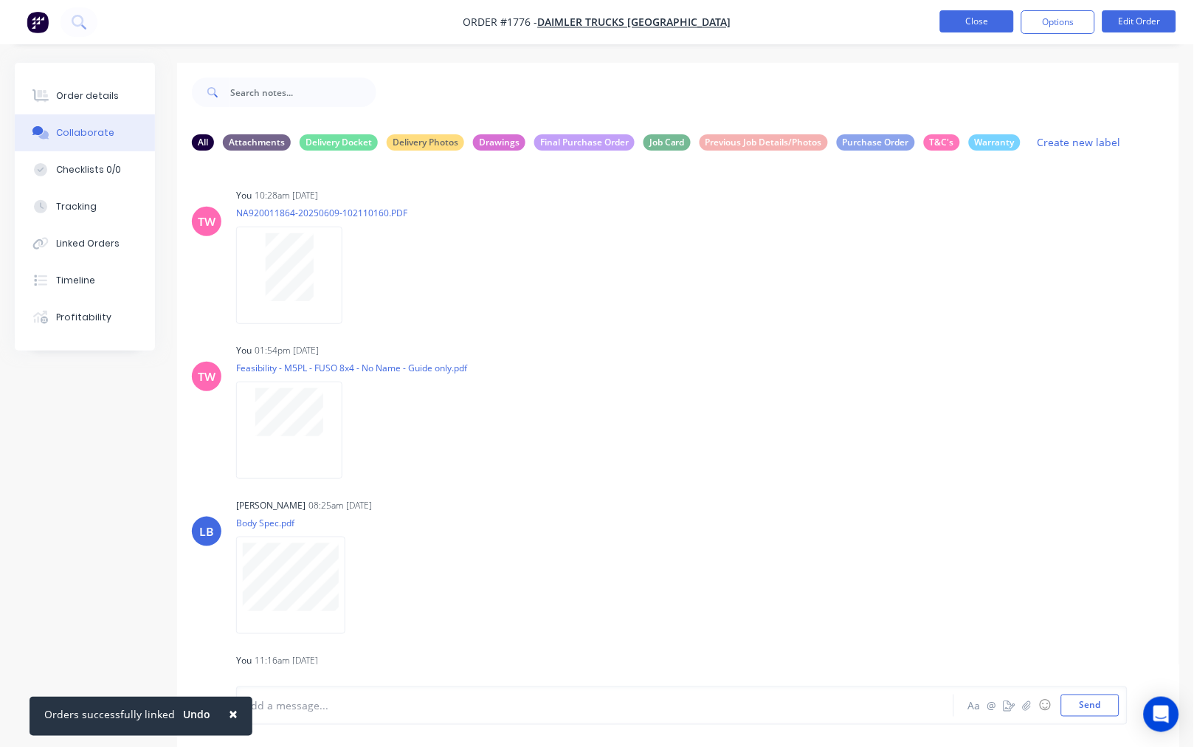
click at [959, 21] on button "Close" at bounding box center [977, 21] width 74 height 22
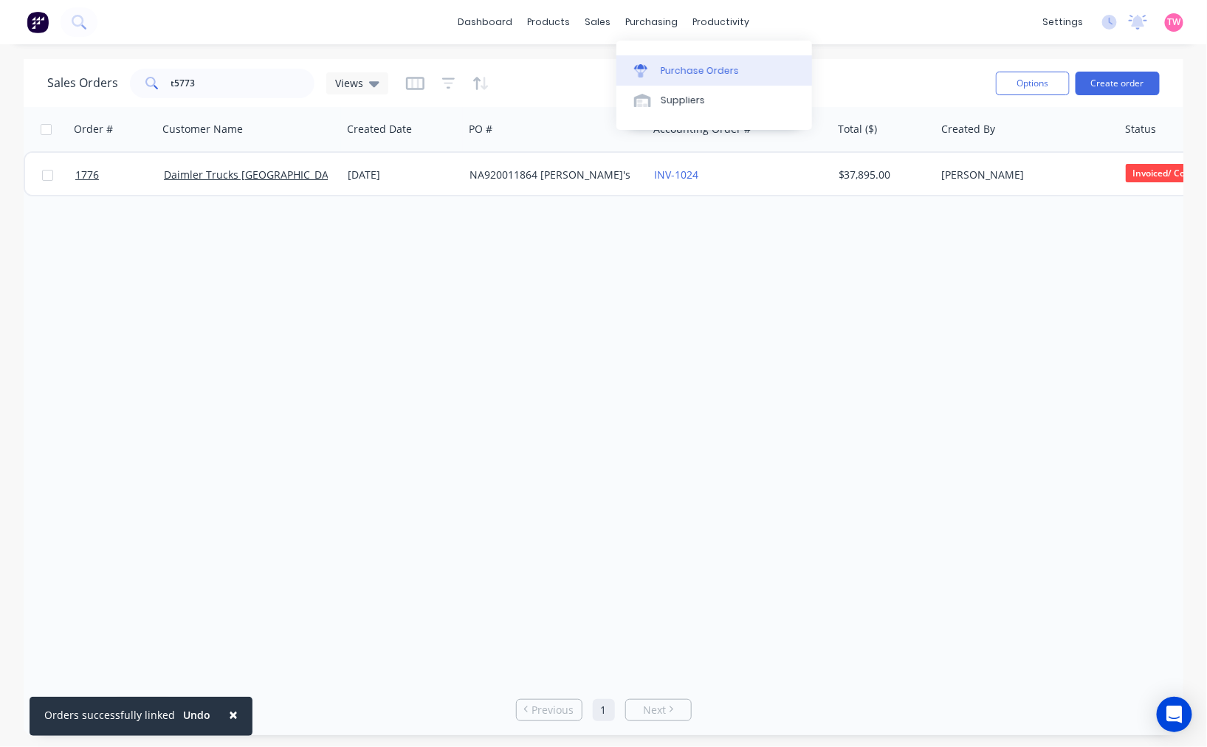
click at [675, 69] on div "Purchase Orders" at bounding box center [700, 70] width 78 height 13
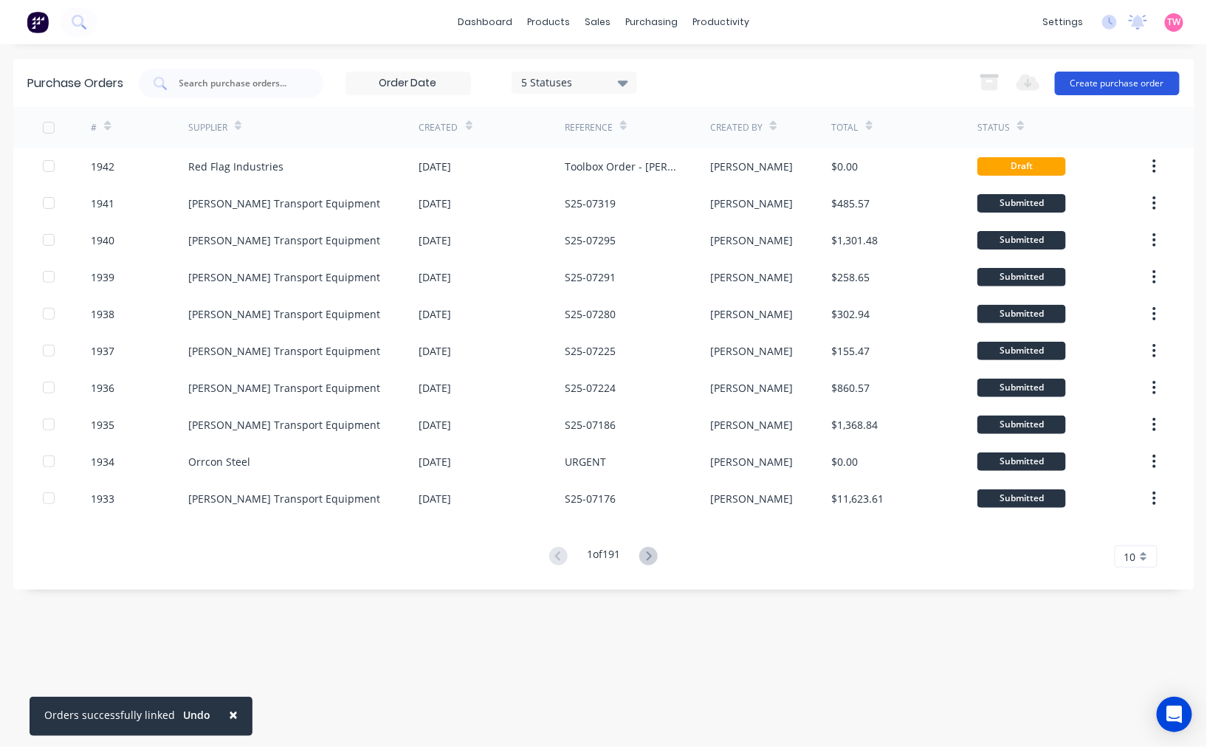
click at [1113, 83] on button "Create purchase order" at bounding box center [1117, 84] width 125 height 24
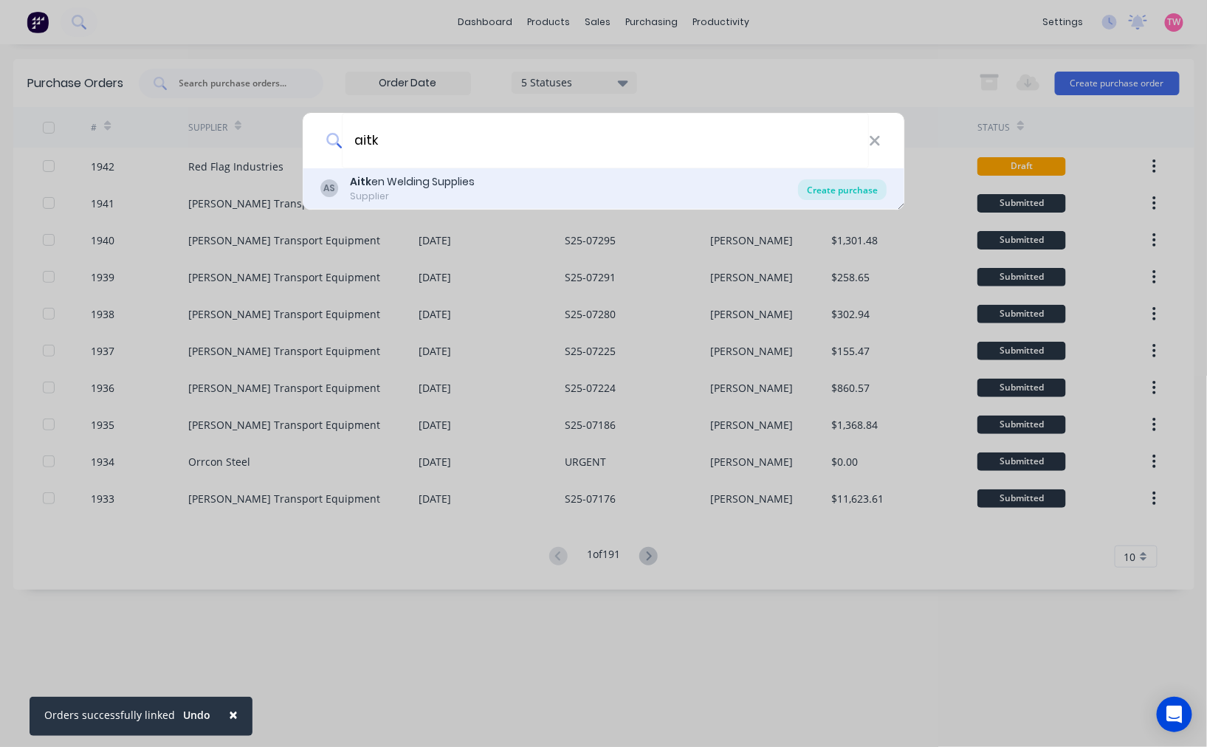
type input "aitk"
click at [818, 190] on div "Create purchase" at bounding box center [842, 189] width 89 height 21
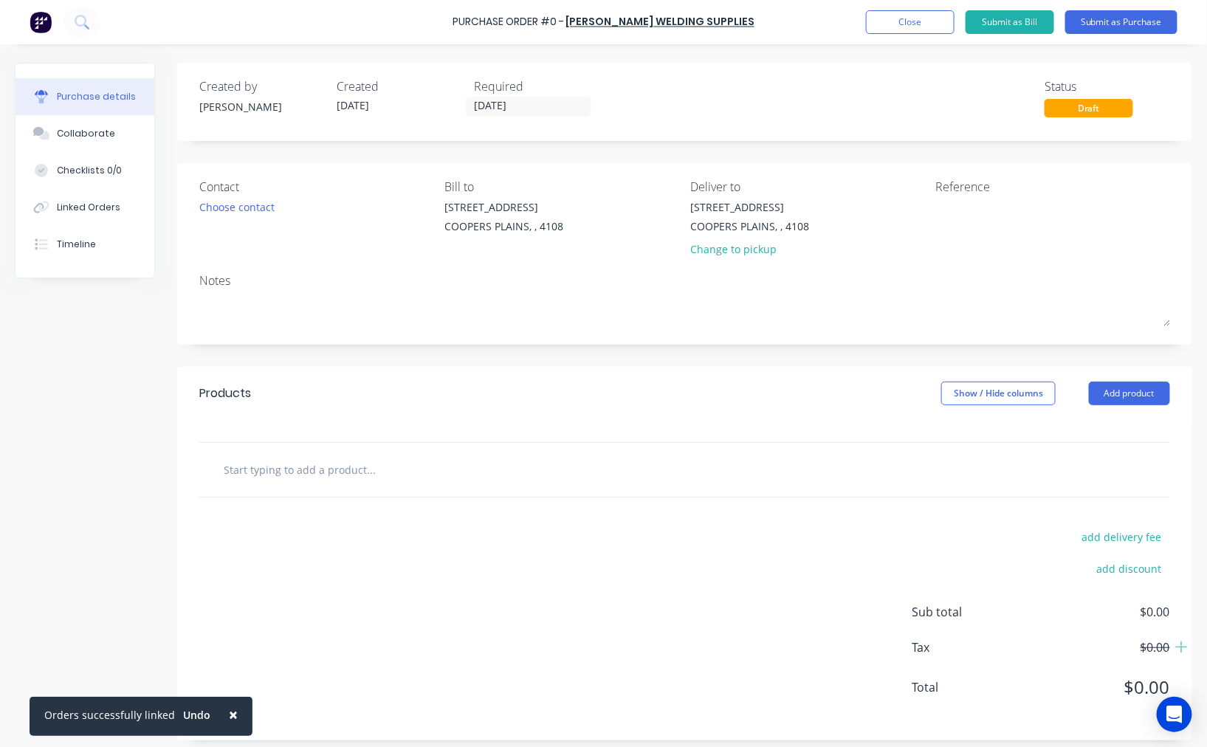
click at [354, 466] on input "text" at bounding box center [370, 470] width 295 height 30
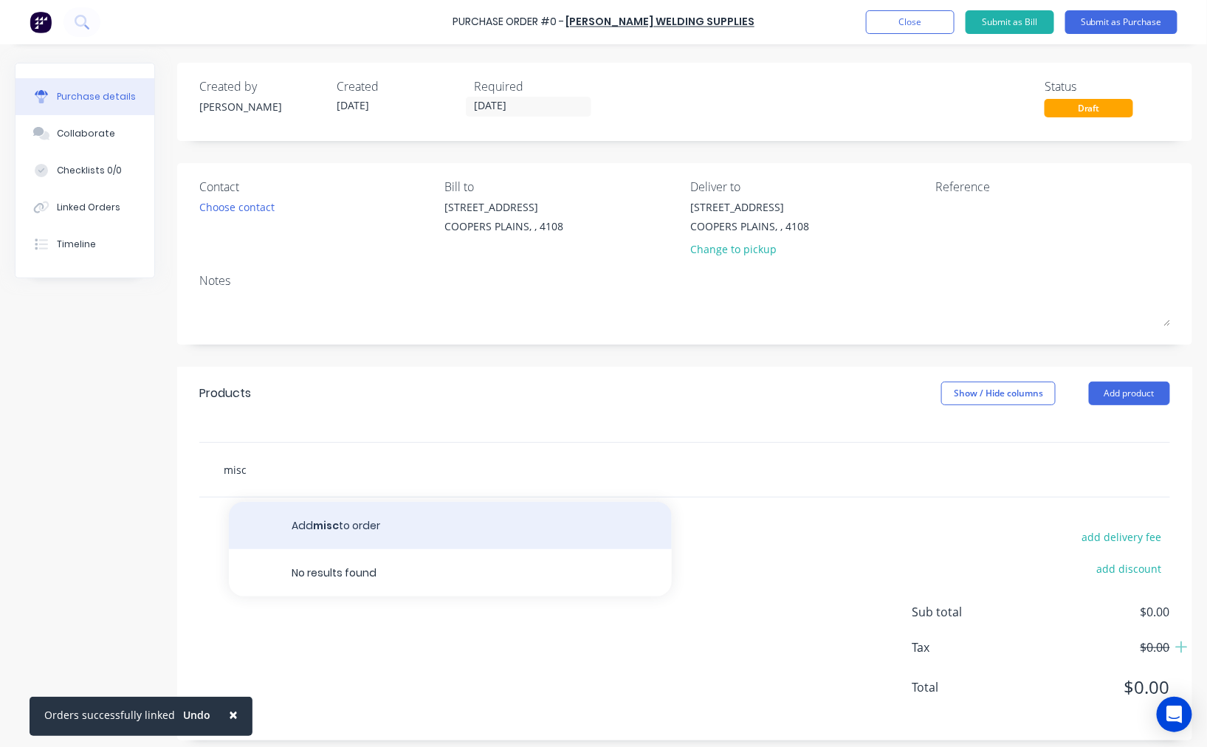
type input "misc"
click at [427, 520] on button "Add misc to order" at bounding box center [450, 525] width 443 height 47
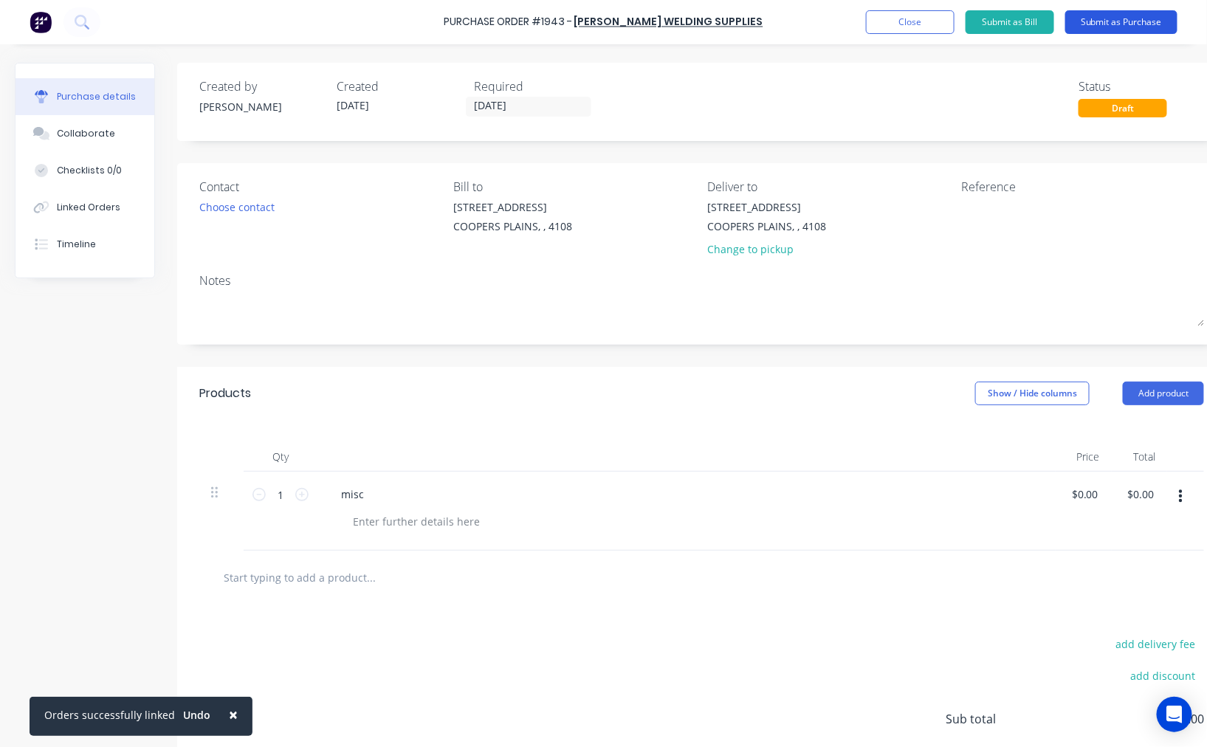
click at [1115, 27] on button "Submit as Purchase" at bounding box center [1121, 22] width 112 height 24
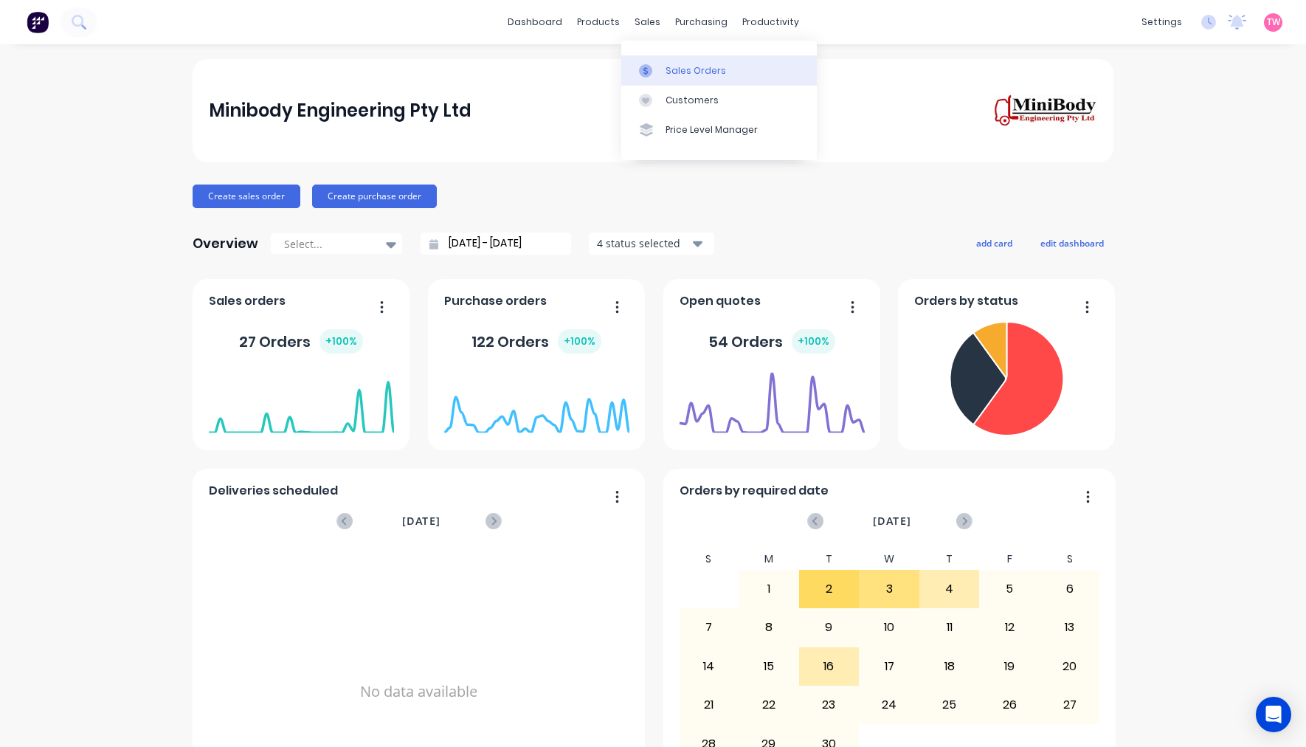
click at [680, 66] on div "Sales Orders" at bounding box center [696, 70] width 61 height 13
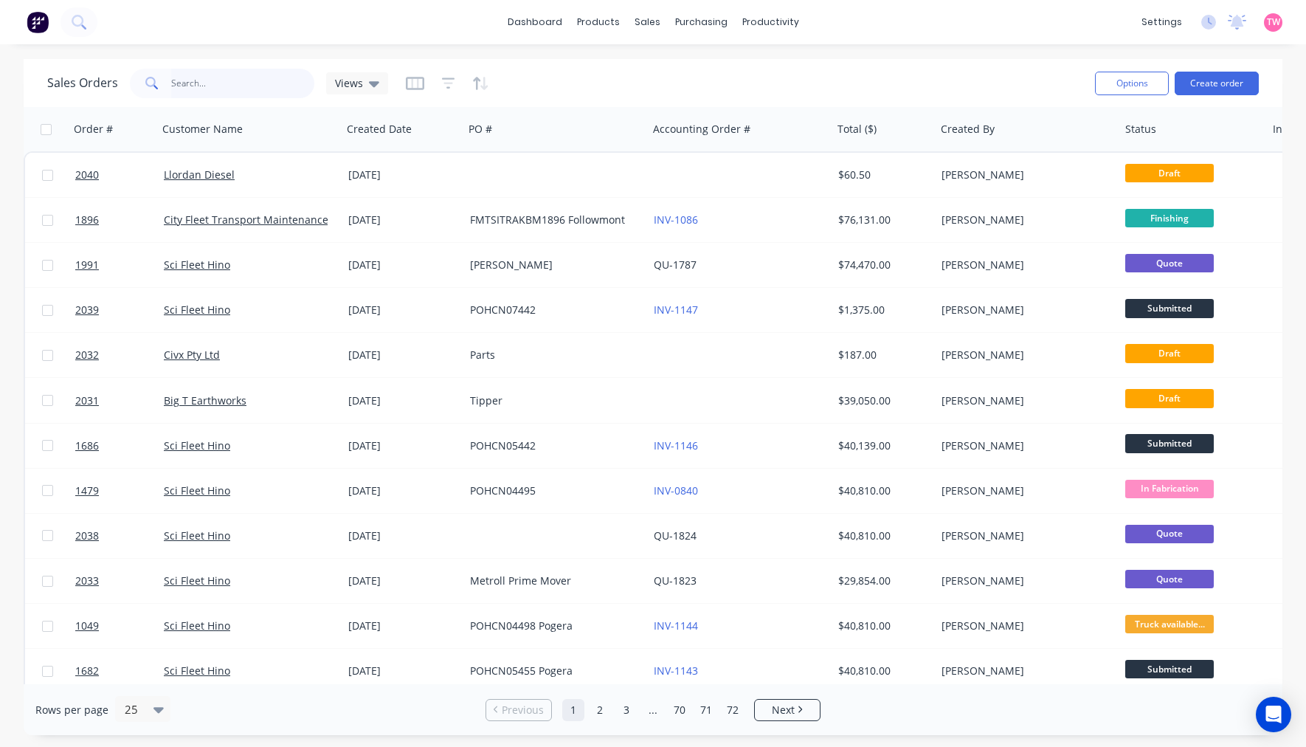
click at [221, 87] on input "text" at bounding box center [243, 84] width 144 height 30
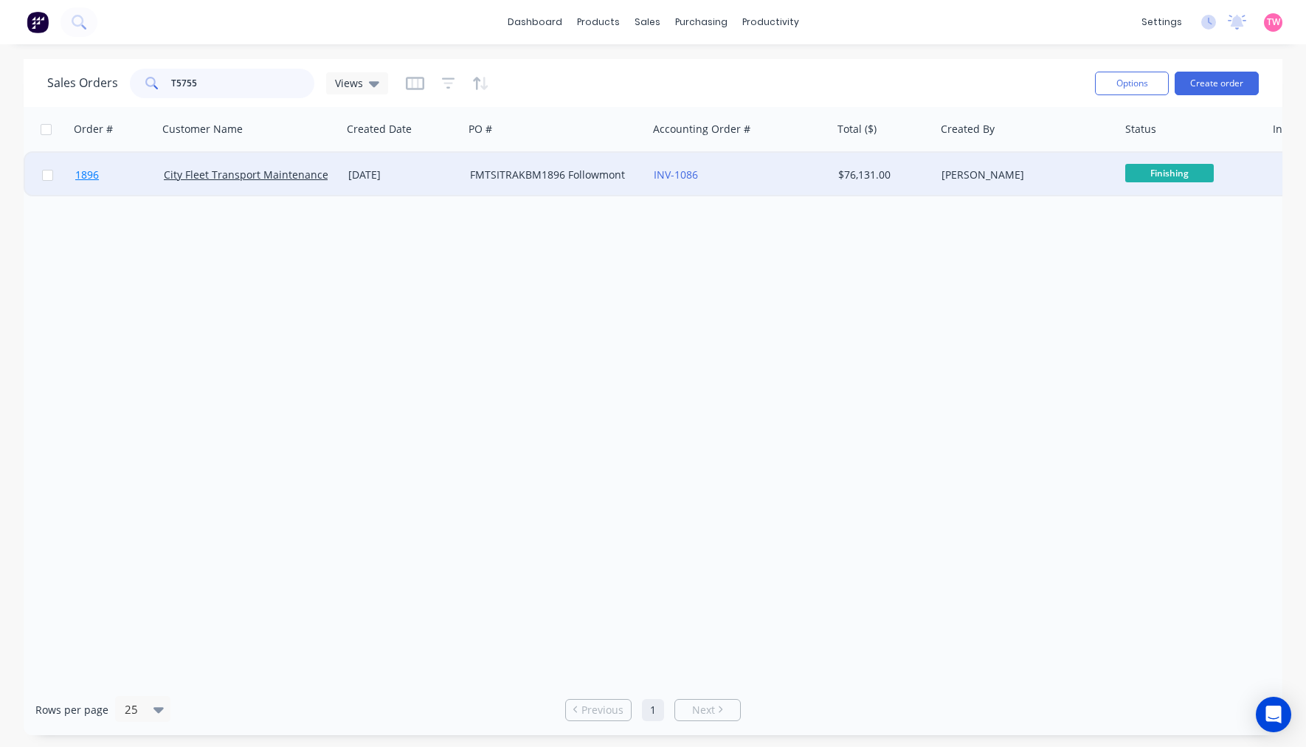
type input "T5755"
click at [121, 176] on link "1896" at bounding box center [119, 175] width 89 height 44
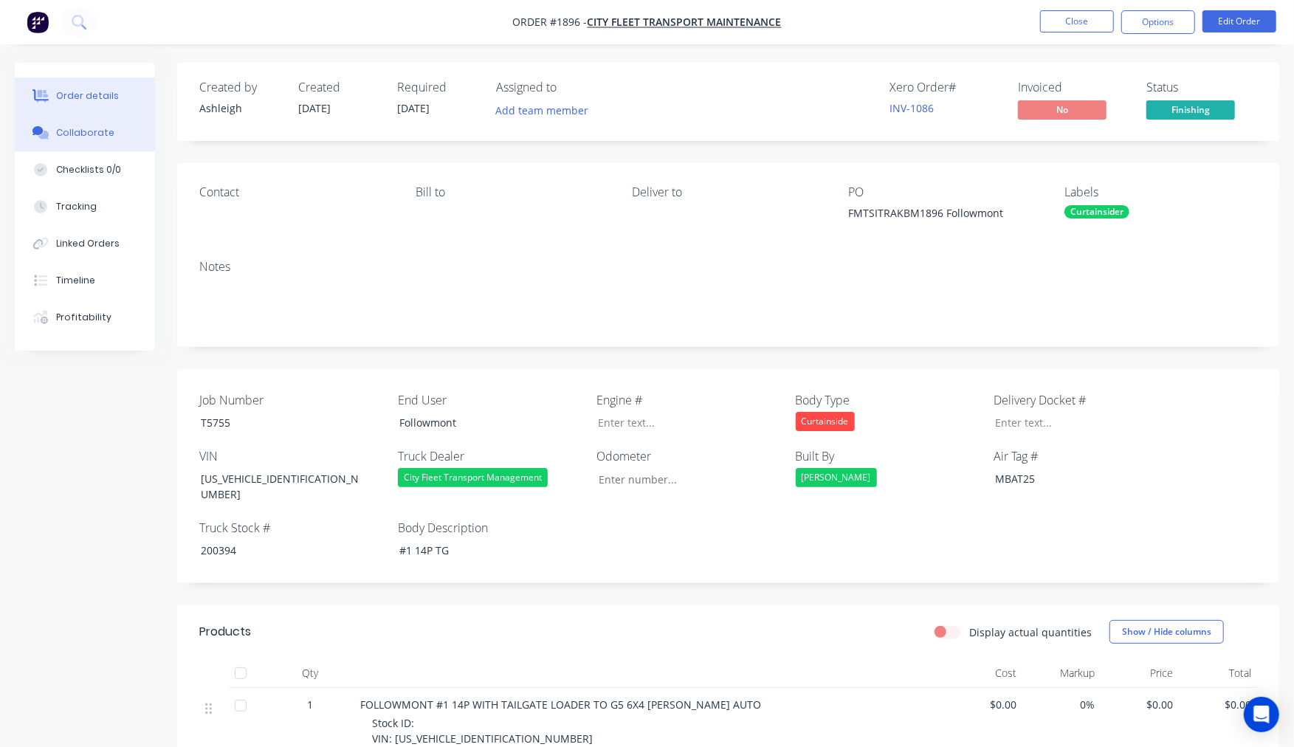
click at [100, 140] on button "Collaborate" at bounding box center [85, 132] width 140 height 37
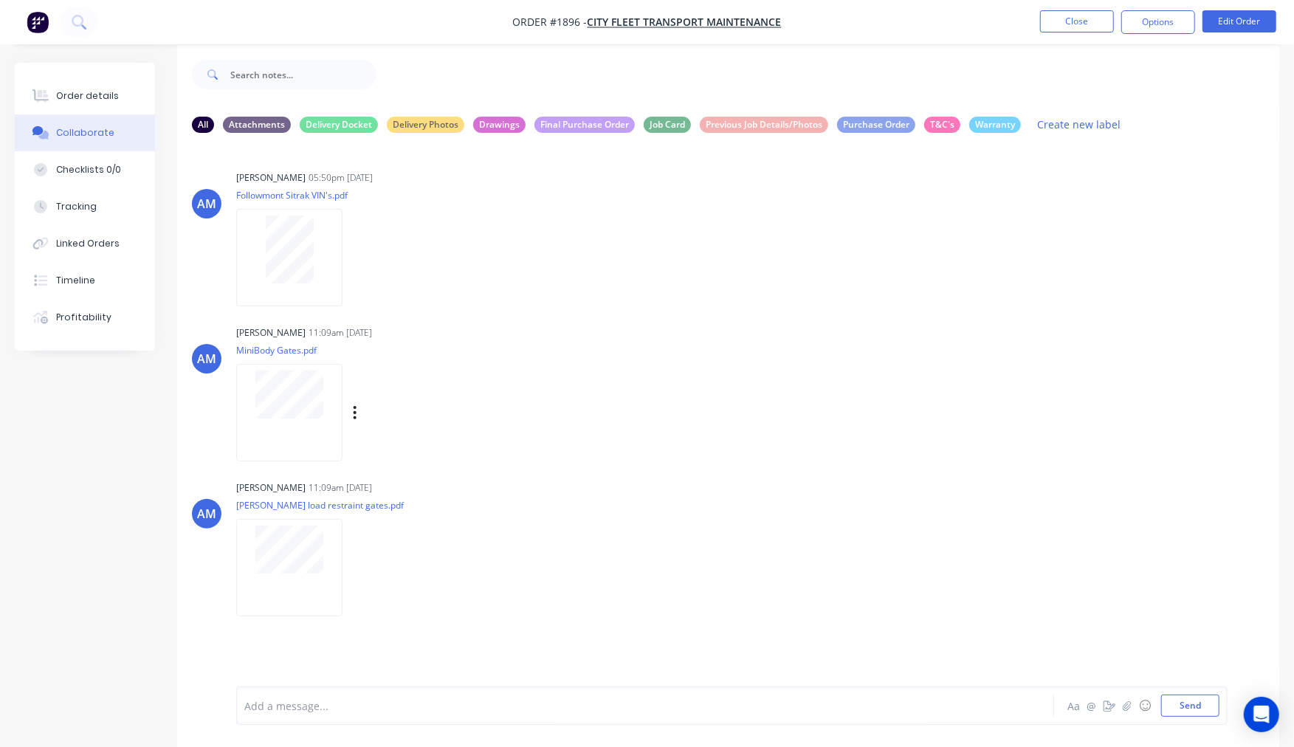
scroll to position [23, 0]
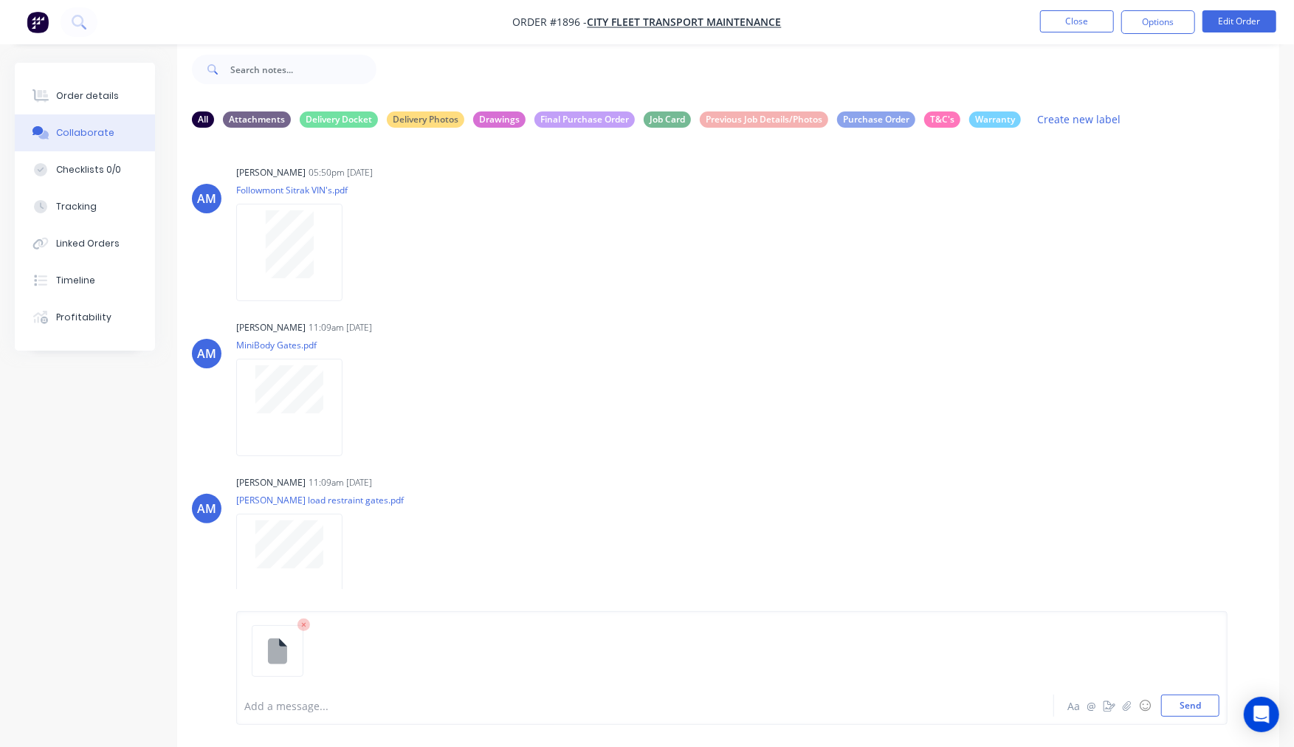
click at [299, 625] on icon at bounding box center [303, 624] width 13 height 13
click at [1193, 703] on button "Send" at bounding box center [1190, 705] width 58 height 22
click at [1081, 119] on button "Create new label" at bounding box center [1079, 119] width 99 height 20
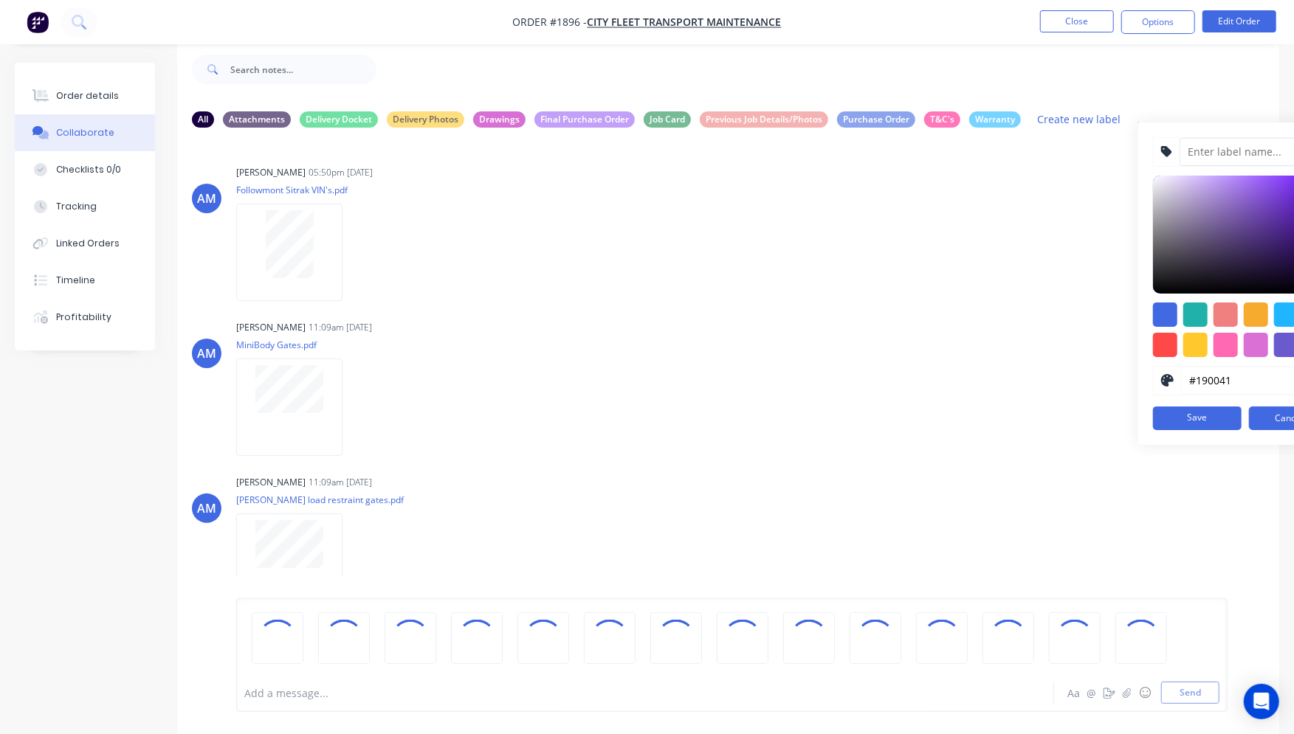
click at [1210, 151] on input at bounding box center [1254, 152] width 151 height 28
type input "Delivery Photos"
click at [1169, 381] on icon at bounding box center [1167, 381] width 13 height 13
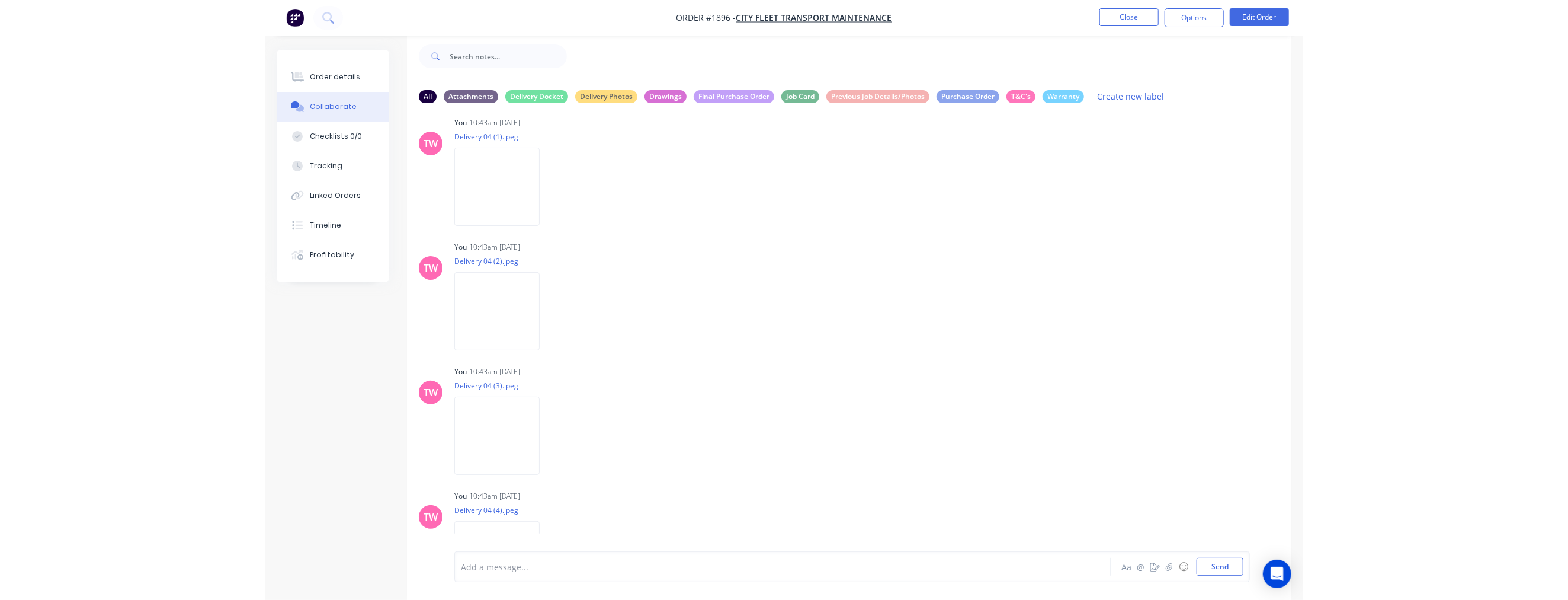
scroll to position [498, 0]
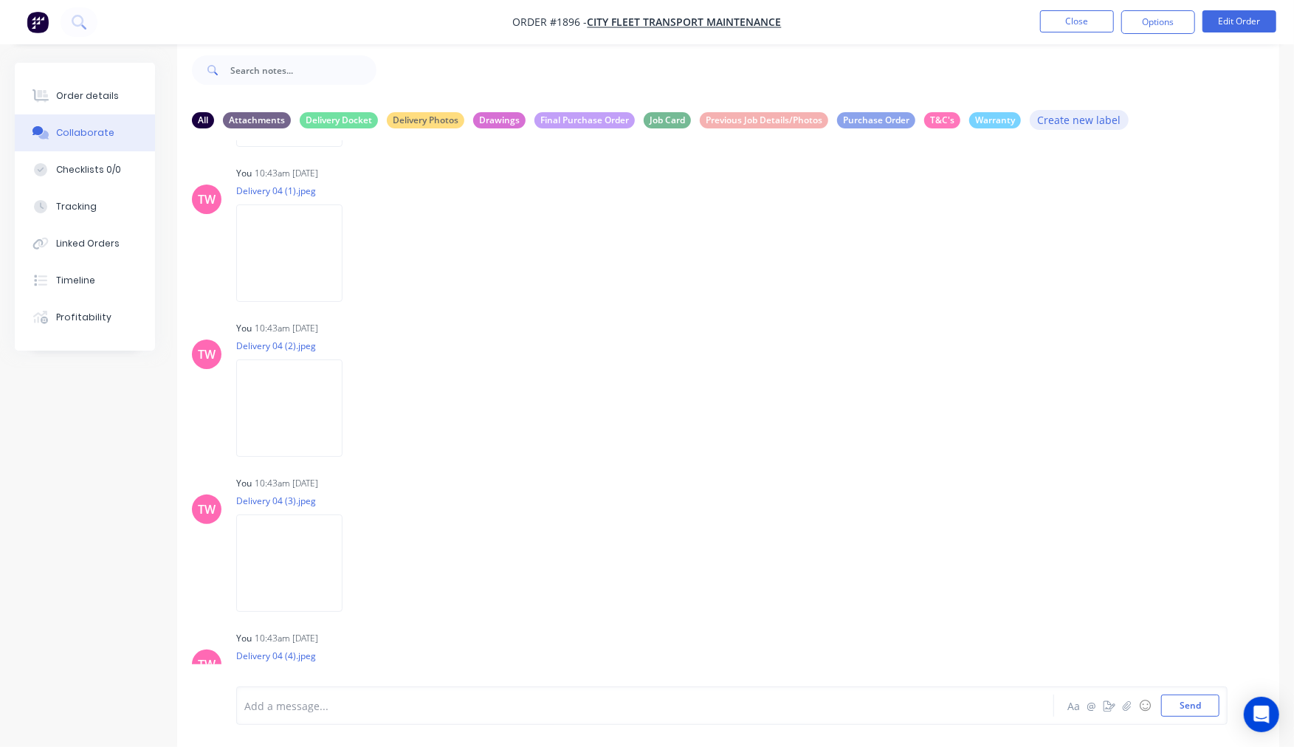
click at [1061, 114] on button "Create new label" at bounding box center [1079, 120] width 99 height 20
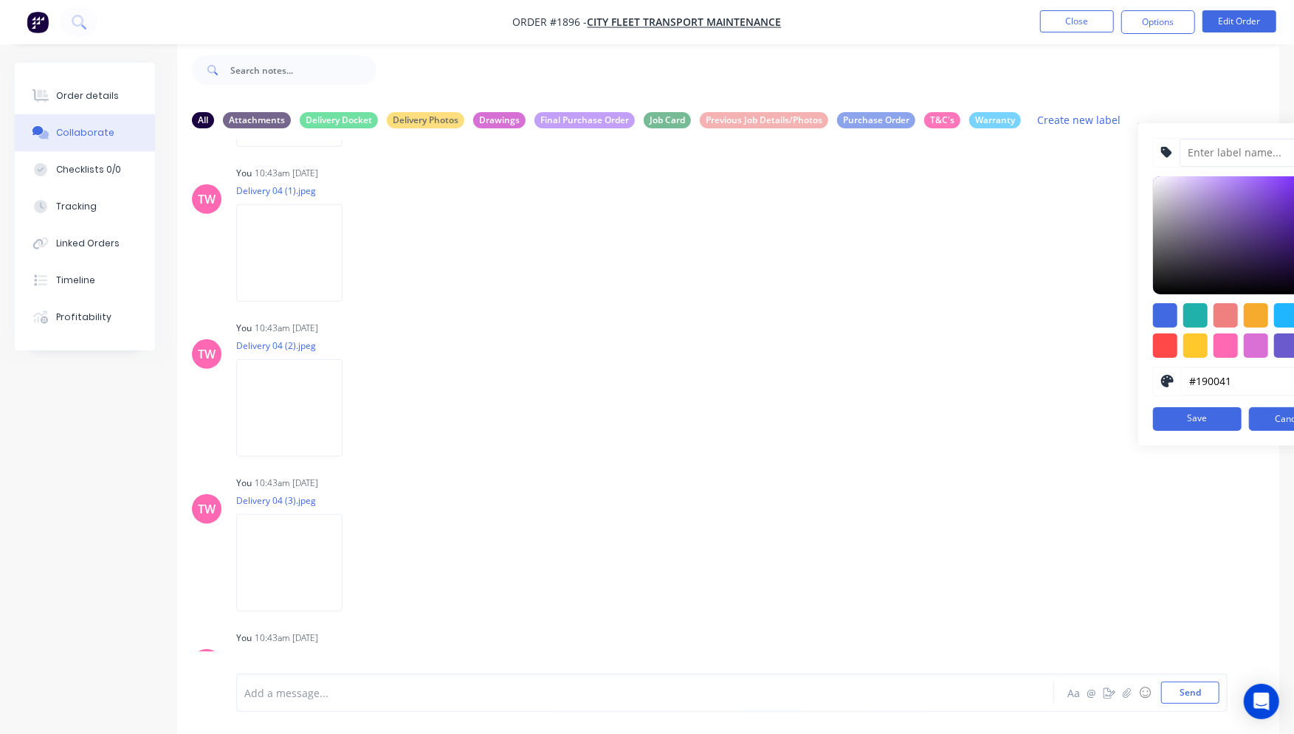
click at [1237, 157] on input at bounding box center [1254, 153] width 151 height 28
type input "Delivery Photos"
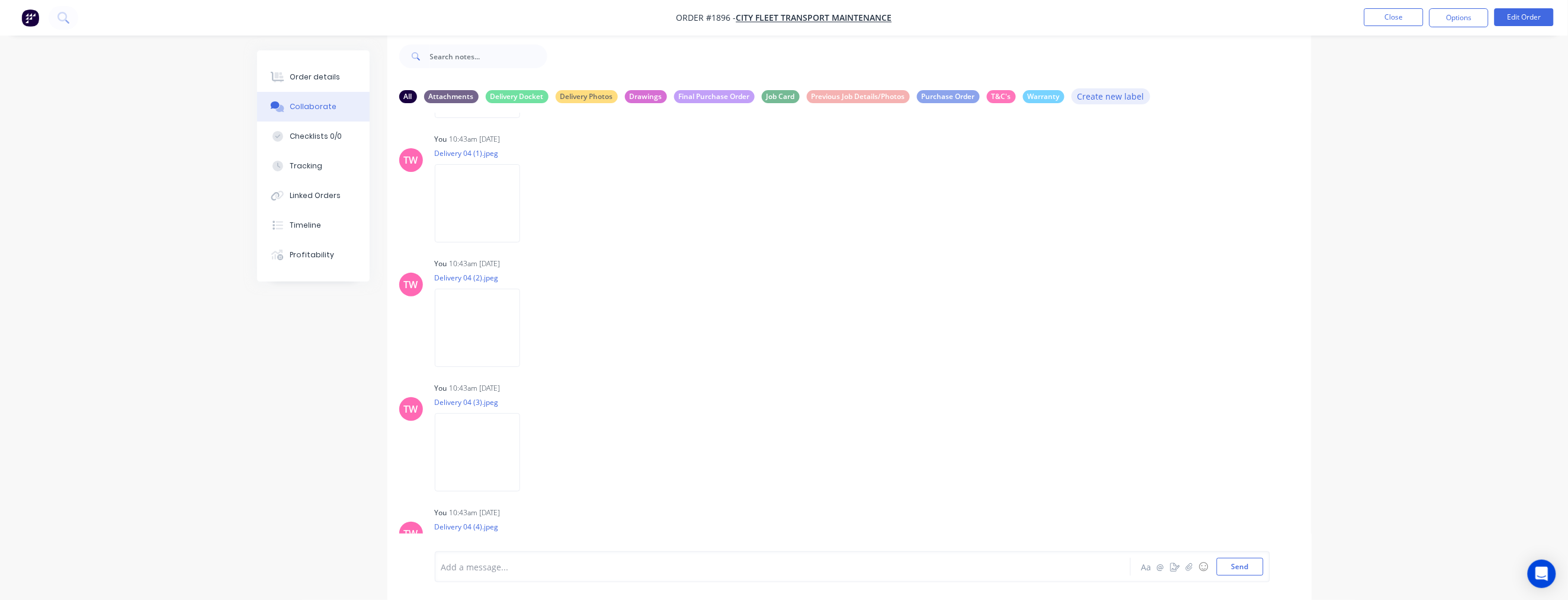
click at [1049, 92] on button "Create new label" at bounding box center [1111, 96] width 79 height 16
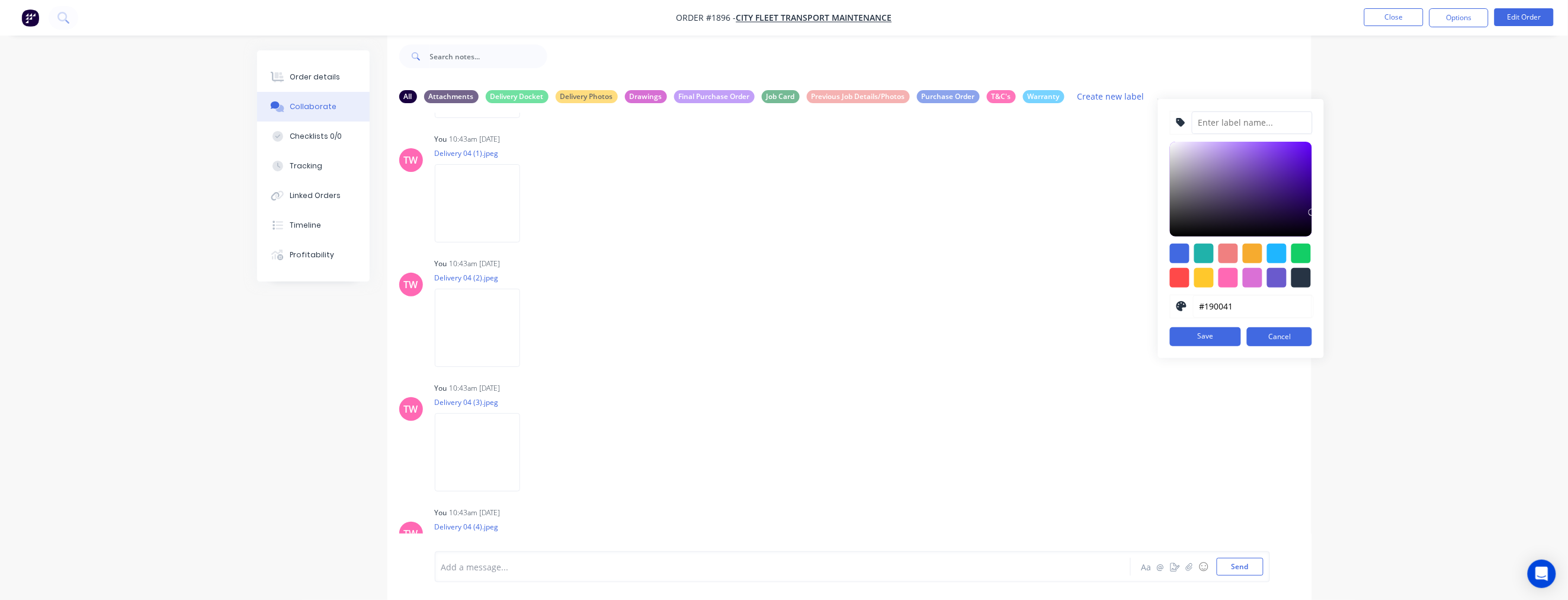
click at [1049, 112] on input at bounding box center [1252, 123] width 121 height 22
type input "Delivery Photos"
click at [582, 99] on div "Delivery Photos" at bounding box center [586, 96] width 62 height 13
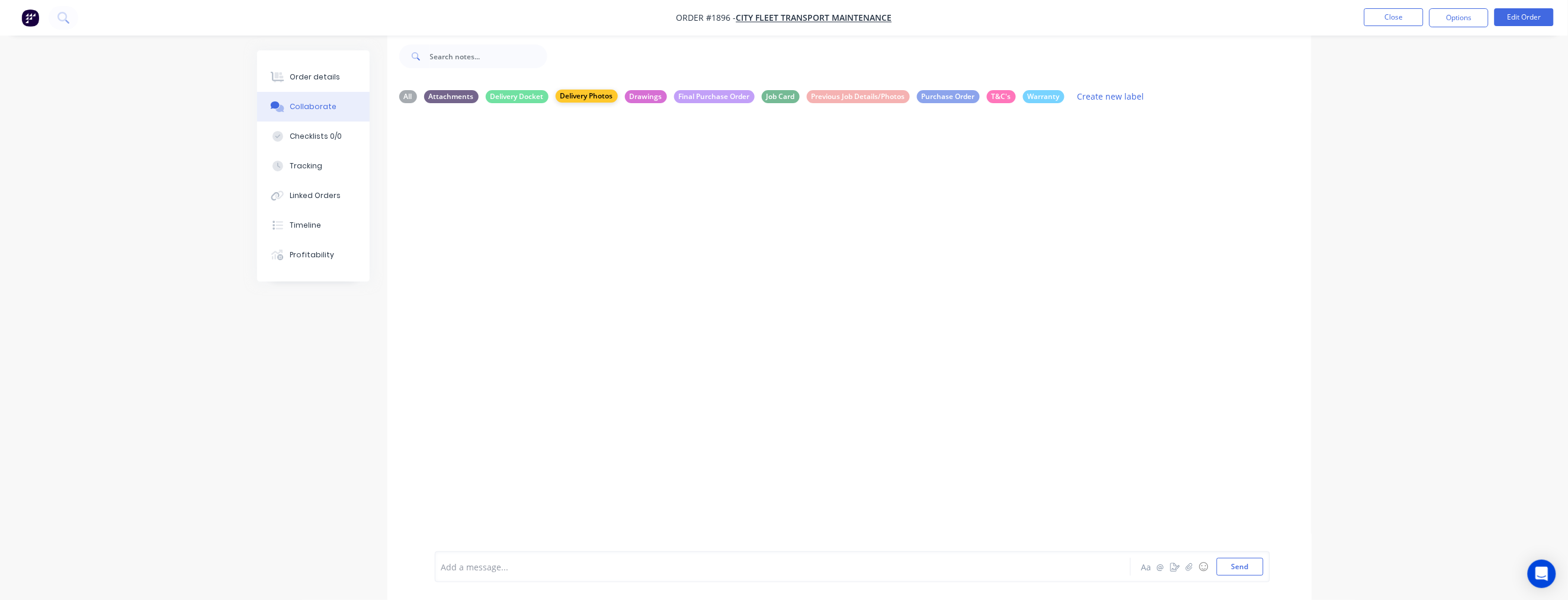
scroll to position [0, 0]
click at [408, 92] on div "All" at bounding box center [408, 96] width 18 height 13
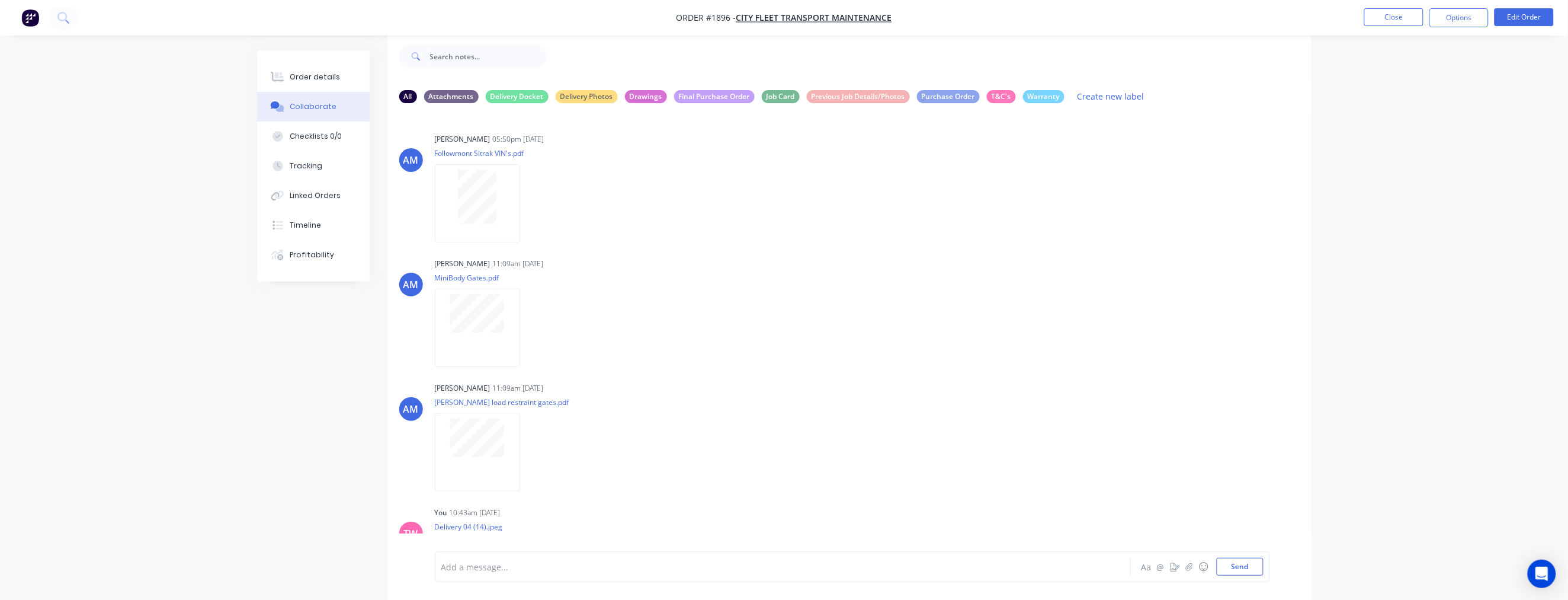
scroll to position [219, 0]
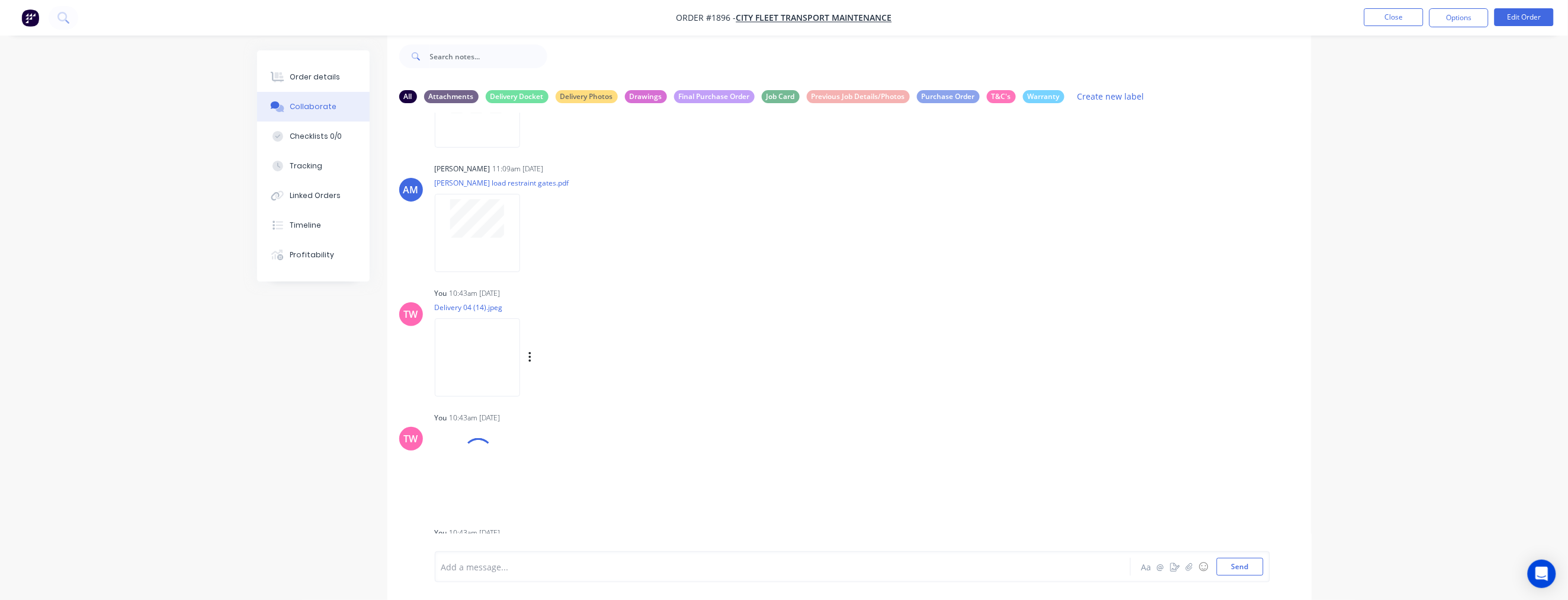
click at [542, 353] on div "Labels Download Delete" at bounding box center [592, 357] width 133 height 17
click at [532, 354] on button "button" at bounding box center [531, 357] width 5 height 17
click at [588, 360] on button "Labels" at bounding box center [608, 362] width 133 height 27
click at [609, 471] on div at bounding box center [609, 472] width 24 height 24
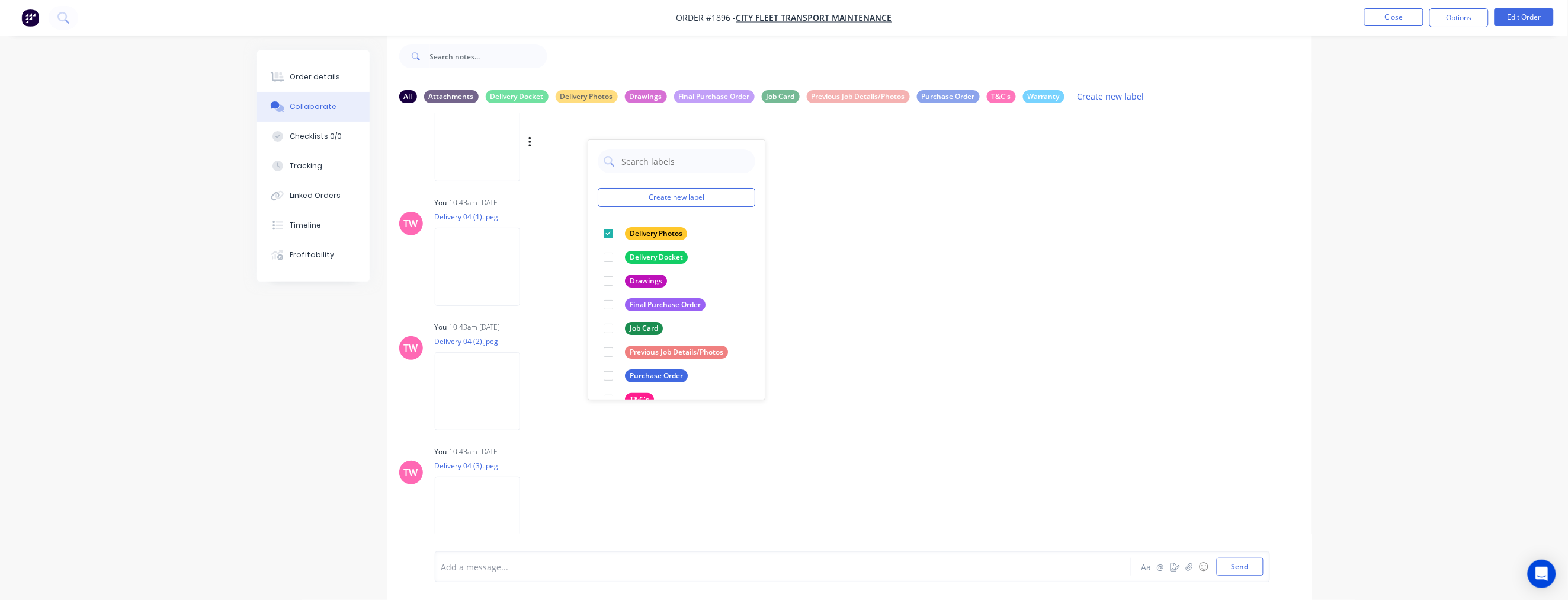
scroll to position [439, 0]
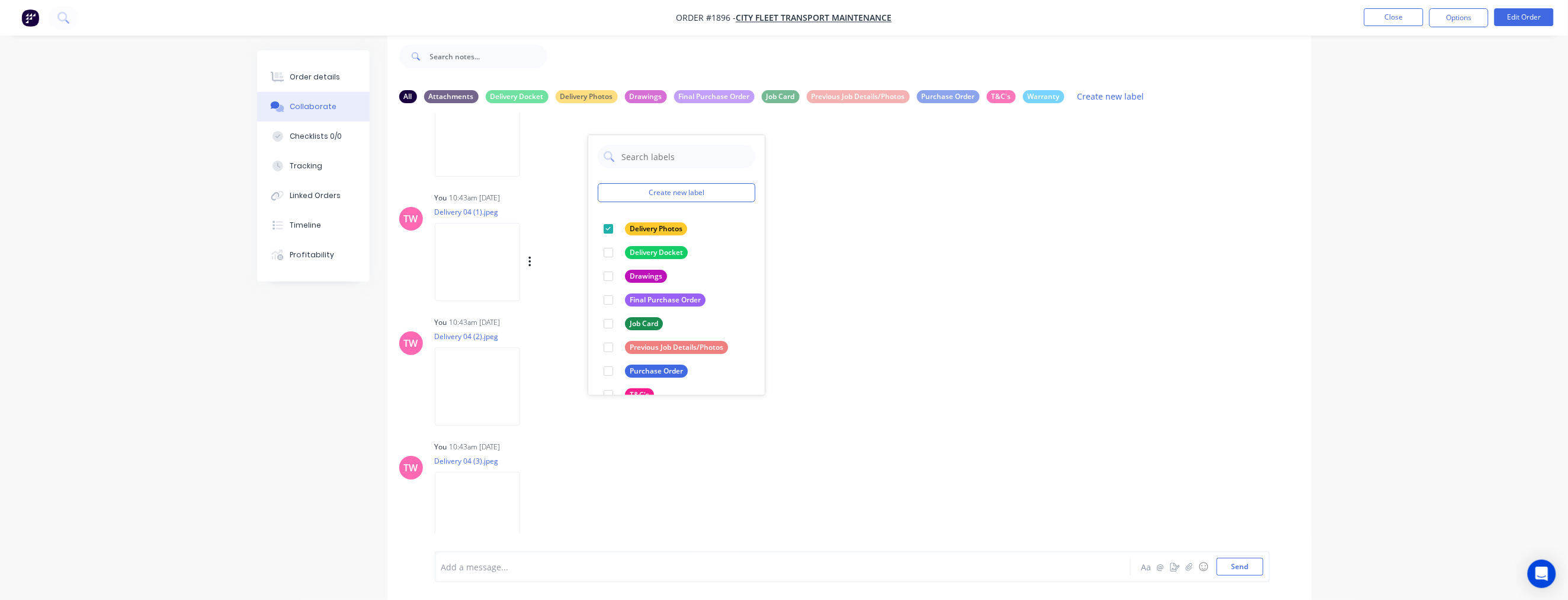
click at [541, 258] on div "Labels Download Delete" at bounding box center [592, 262] width 133 height 17
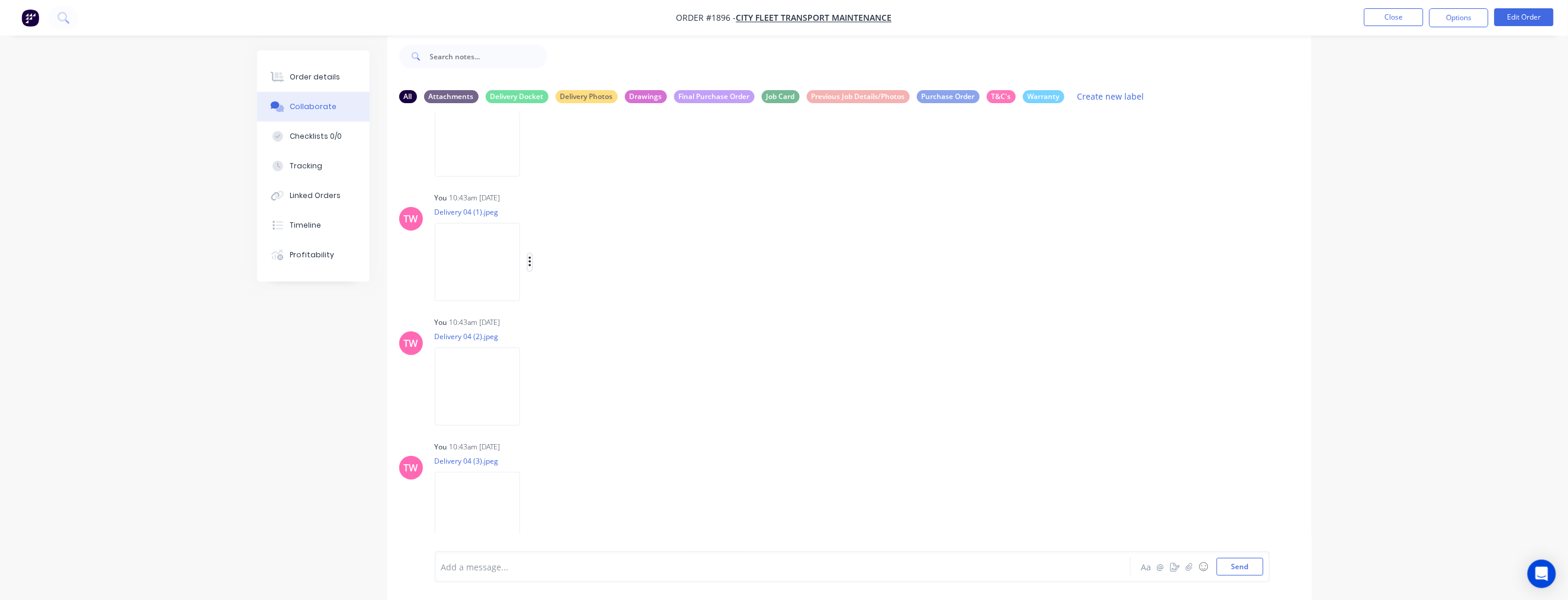
click at [532, 259] on button "button" at bounding box center [531, 262] width 5 height 17
click at [591, 268] on button "Labels" at bounding box center [608, 267] width 133 height 27
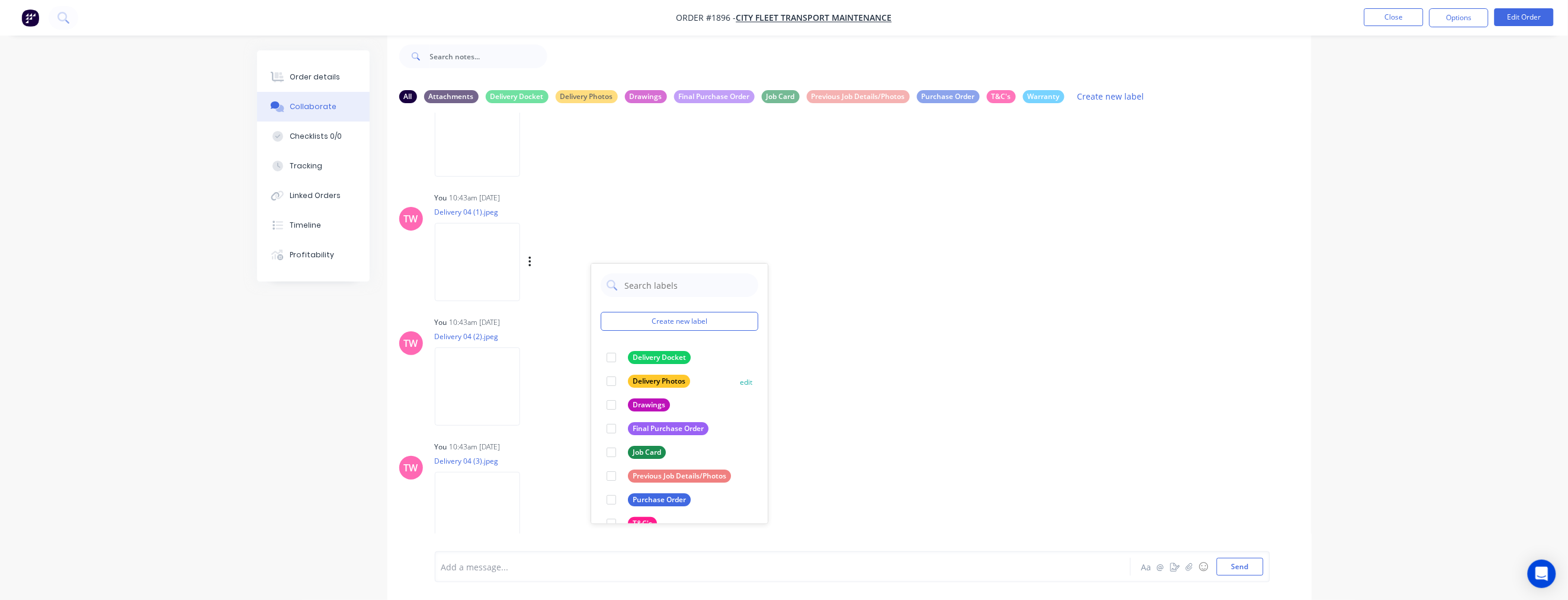
click at [612, 378] on div at bounding box center [612, 382] width 24 height 24
click at [541, 386] on div "Labels Download Delete" at bounding box center [592, 386] width 133 height 17
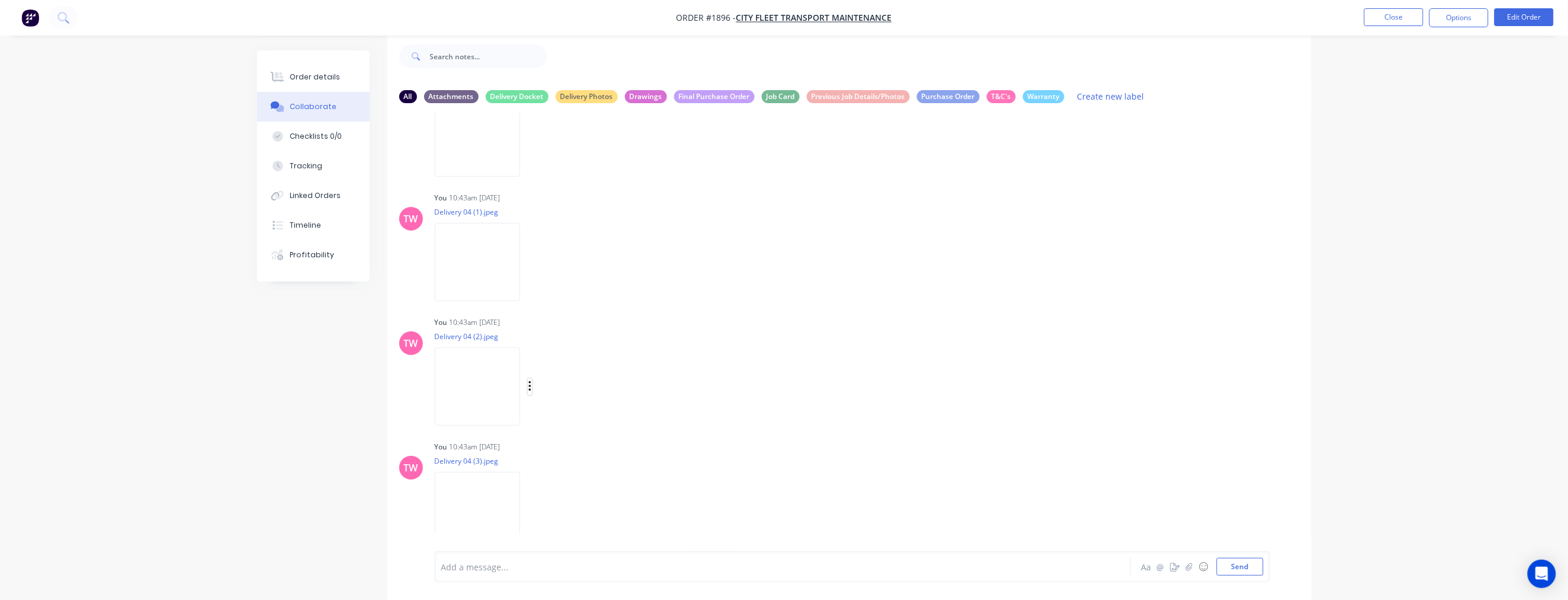
click at [532, 388] on icon "button" at bounding box center [530, 386] width 3 height 14
click at [577, 386] on button "Labels" at bounding box center [608, 391] width 133 height 27
click at [596, 500] on div at bounding box center [598, 500] width 24 height 24
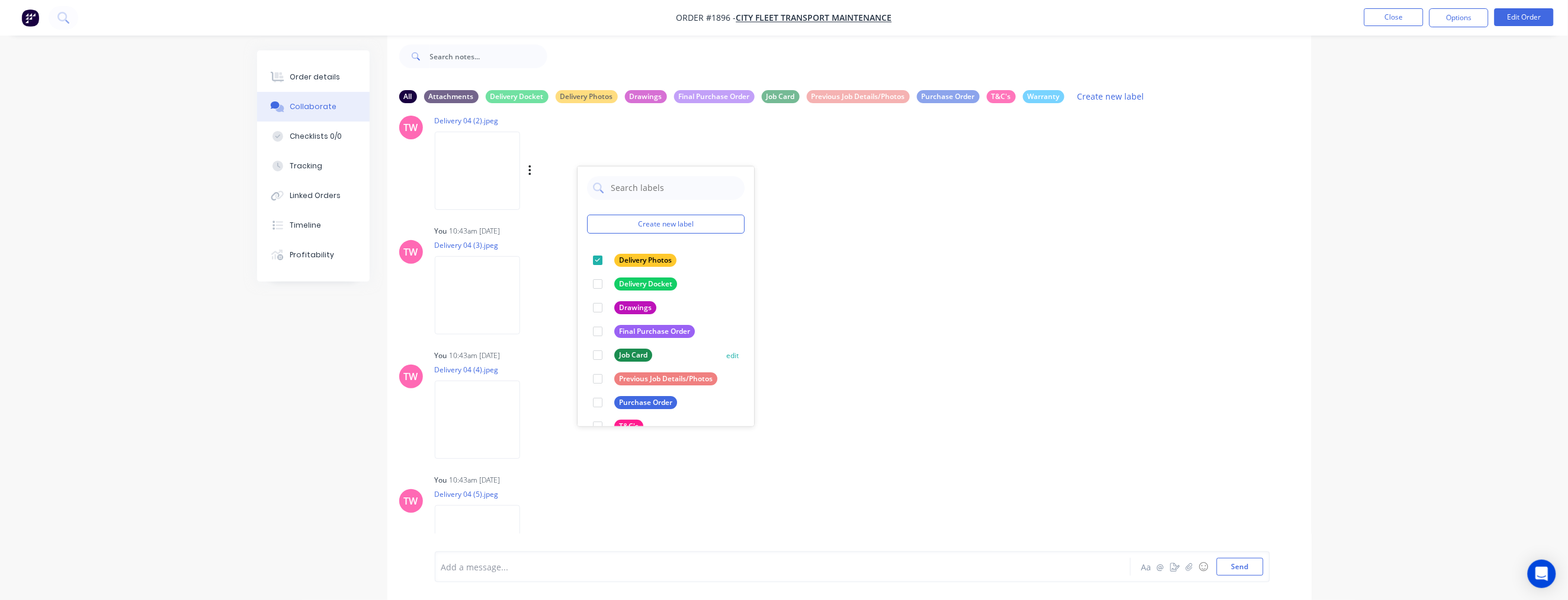
scroll to position [659, 0]
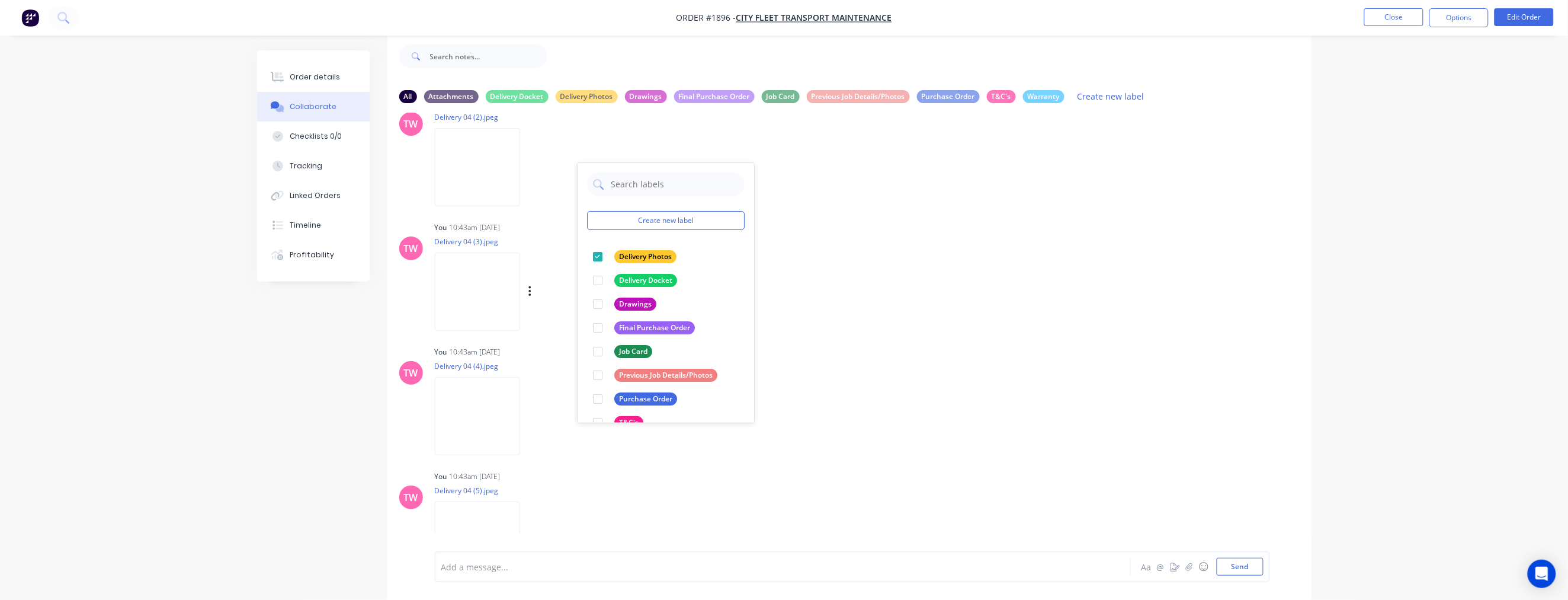
click at [548, 291] on div "Labels Download Delete" at bounding box center [592, 292] width 133 height 17
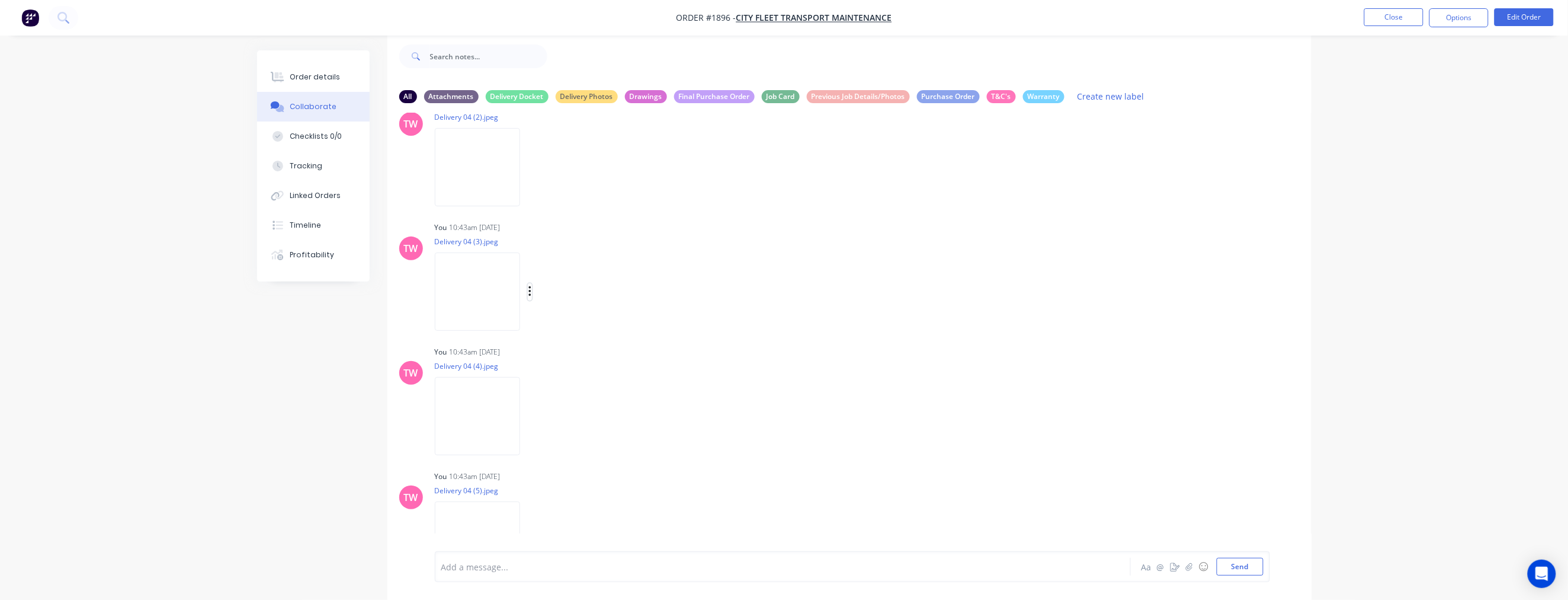
click at [531, 291] on icon "button" at bounding box center [529, 291] width 2 height 10
click at [572, 295] on button "Labels" at bounding box center [608, 296] width 133 height 27
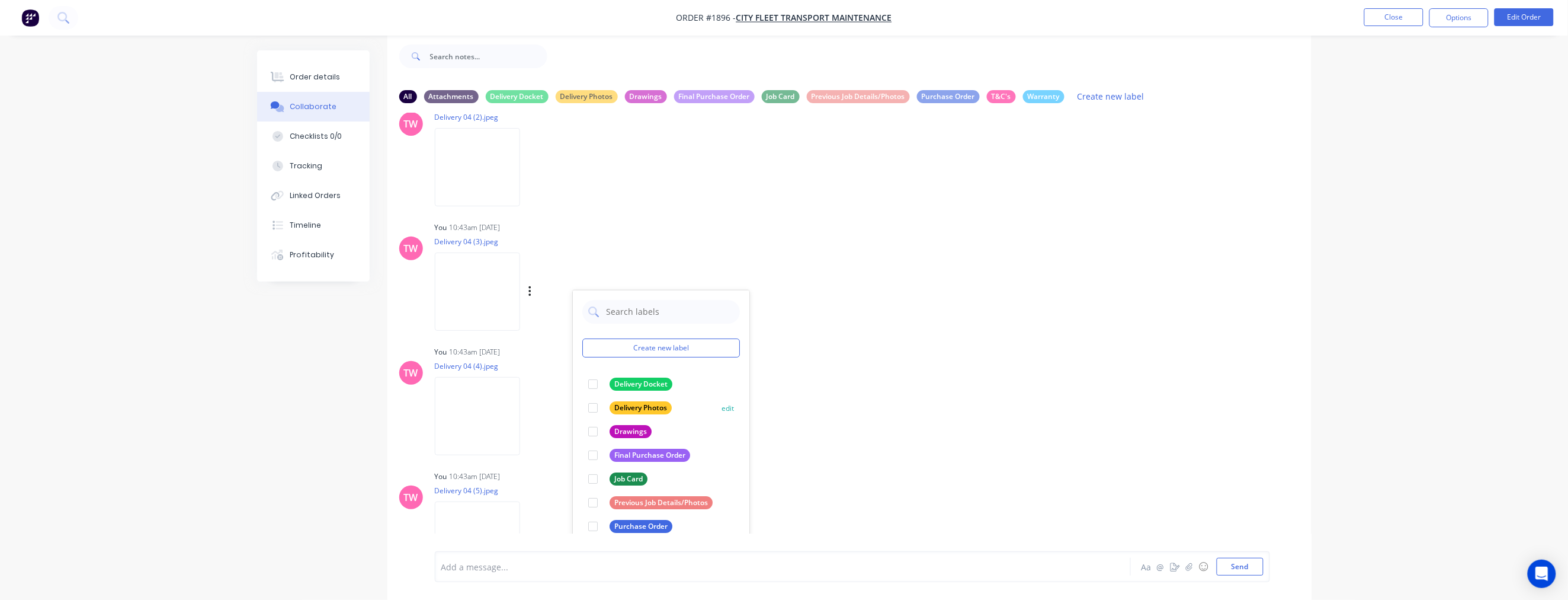
click at [592, 407] on div at bounding box center [593, 408] width 24 height 24
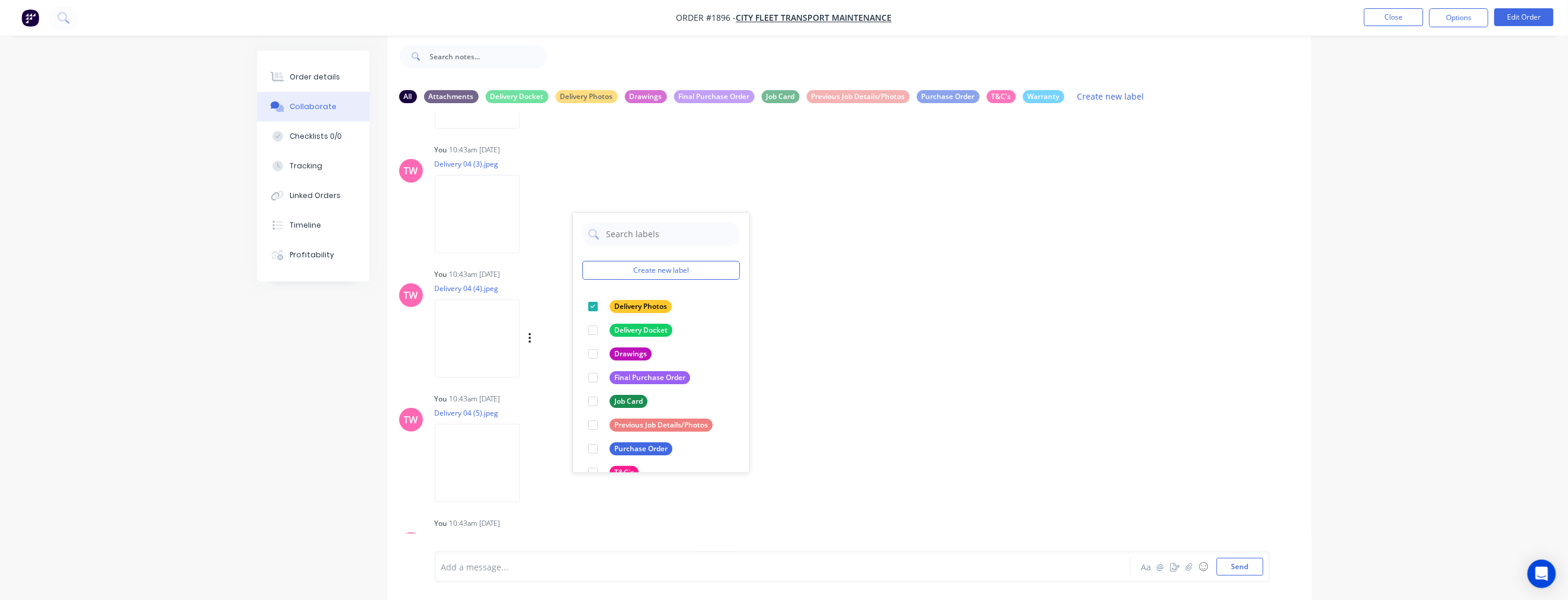
scroll to position [768, 0]
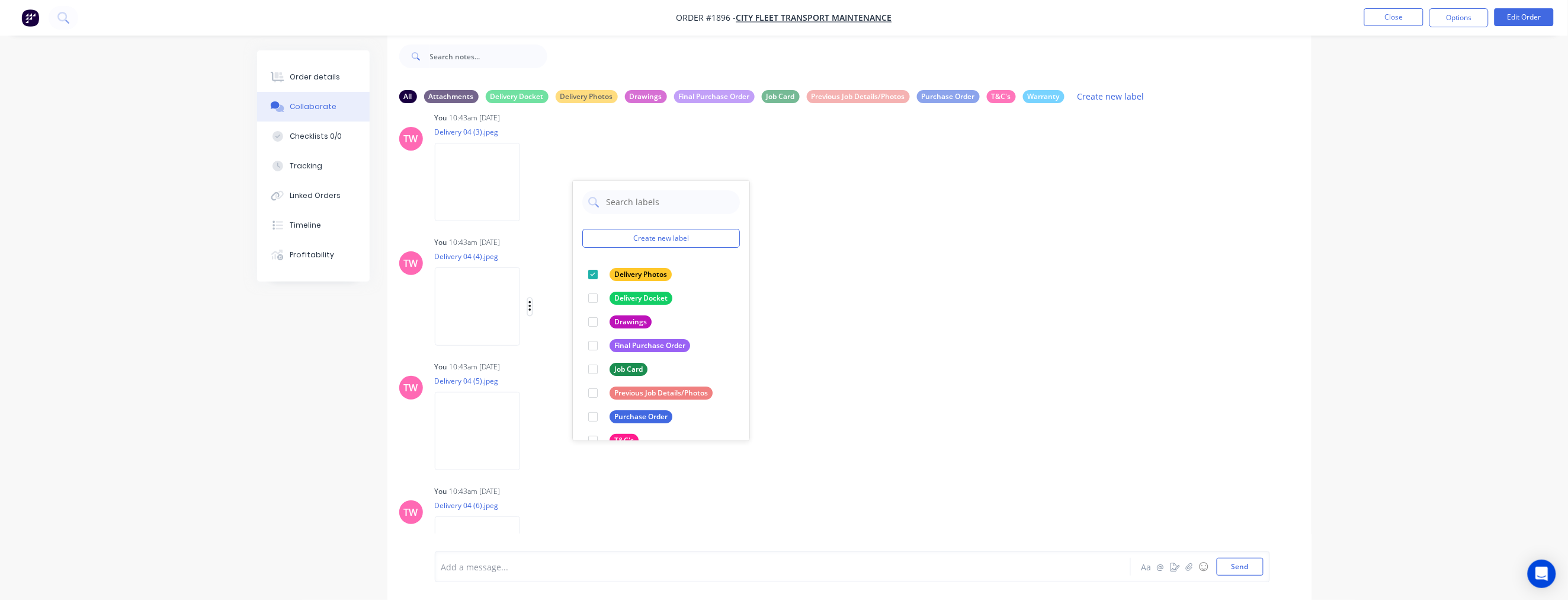
click at [529, 307] on icon "button" at bounding box center [530, 306] width 3 height 14
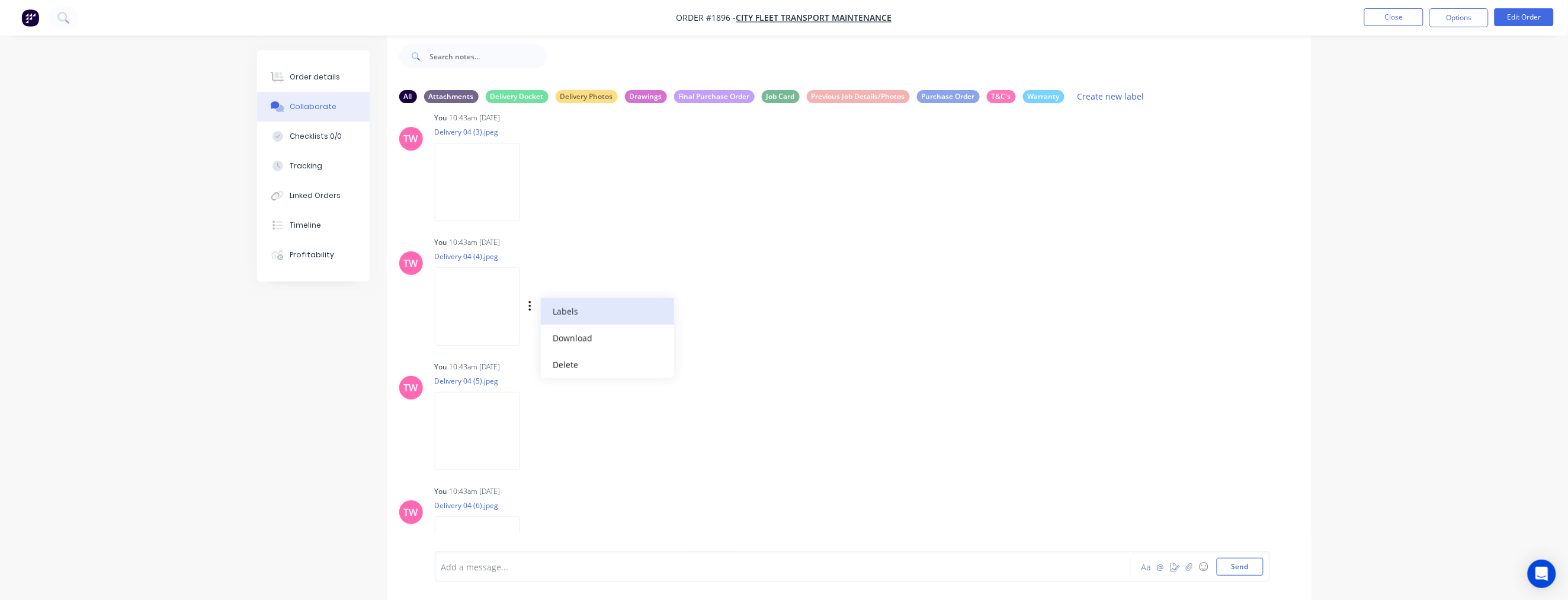
click at [564, 313] on button "Labels" at bounding box center [608, 311] width 133 height 27
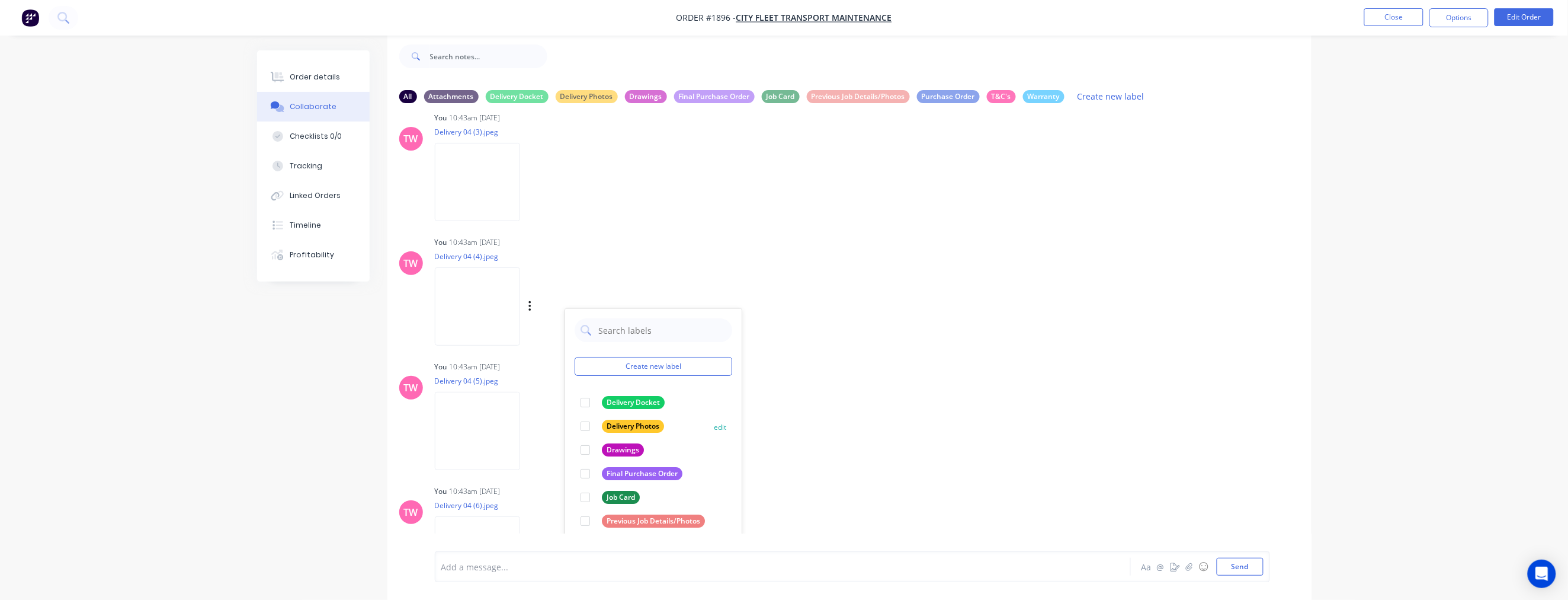
click at [583, 424] on div at bounding box center [585, 427] width 24 height 24
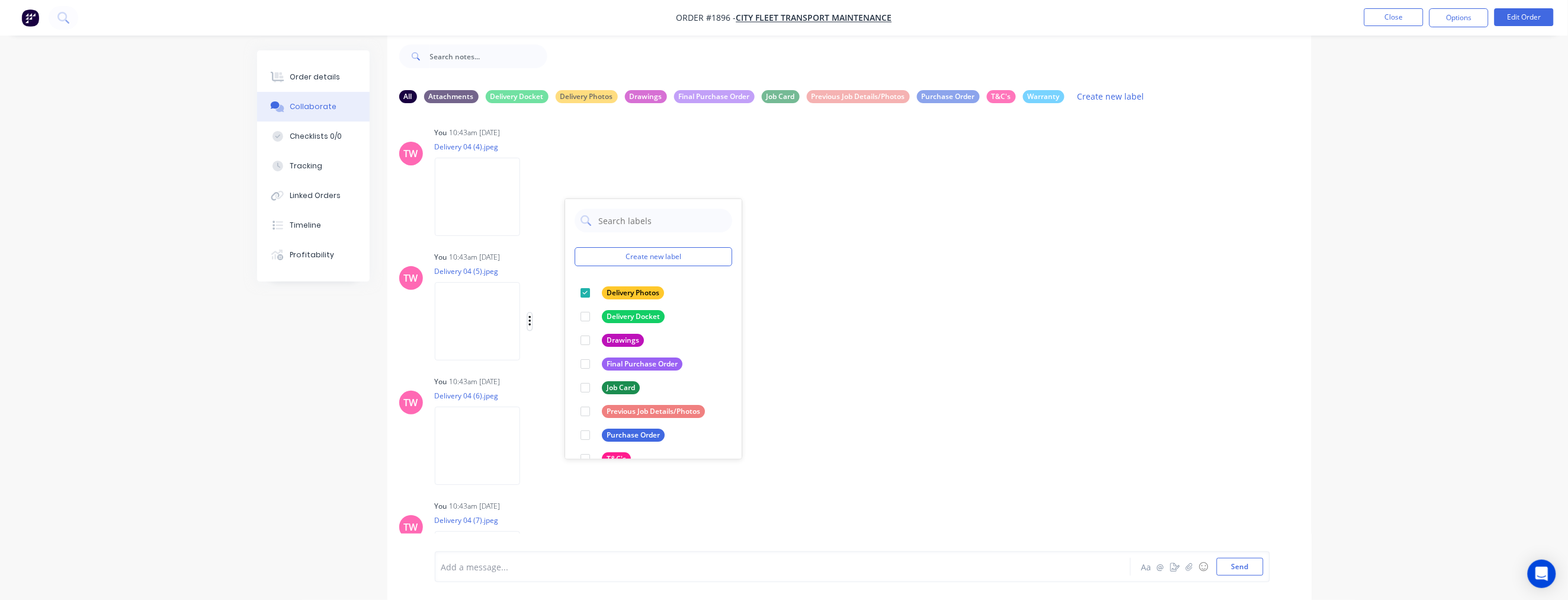
click at [528, 318] on button "button" at bounding box center [531, 321] width 5 height 17
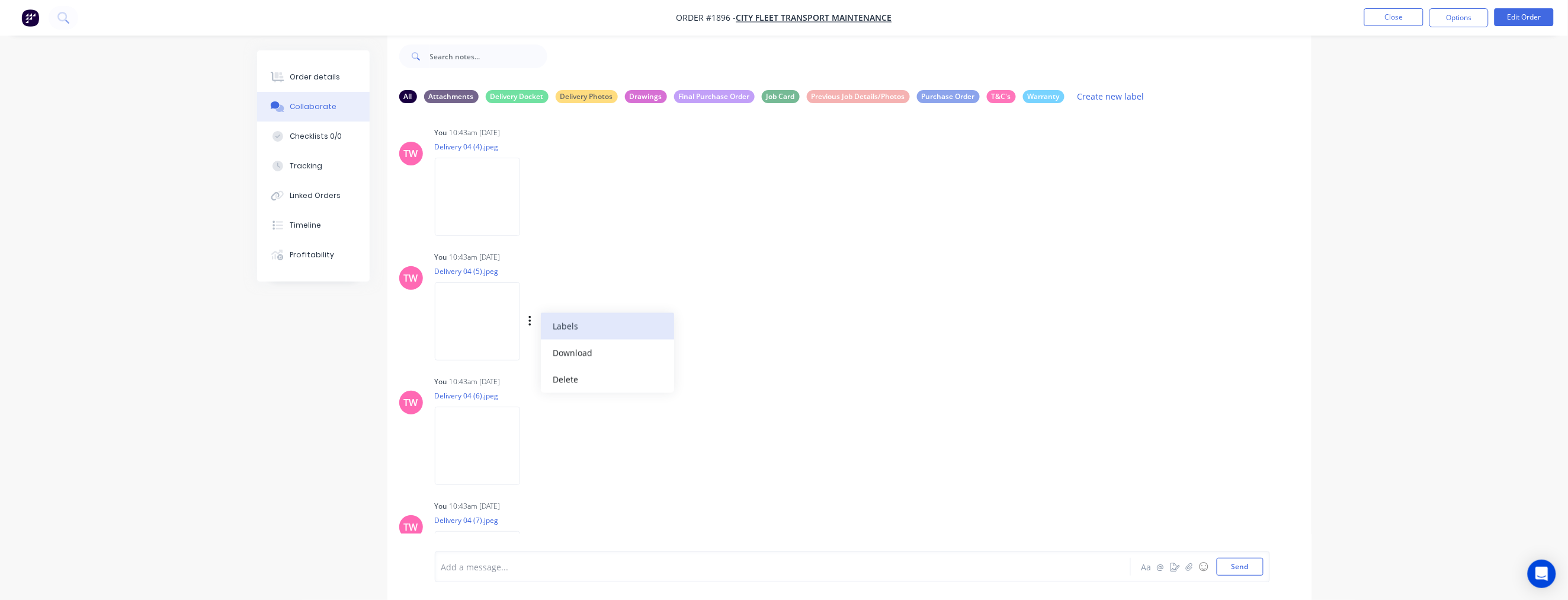
click at [560, 327] on button "Labels" at bounding box center [608, 326] width 133 height 27
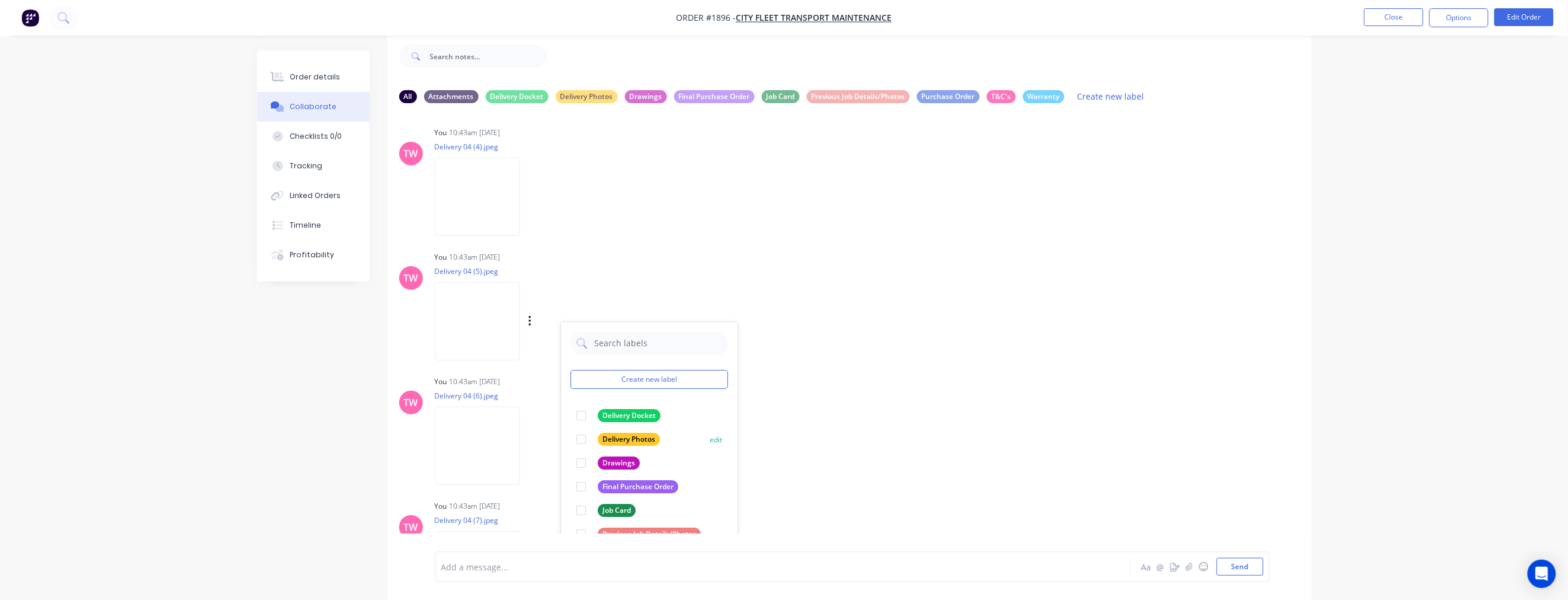
click at [579, 437] on div at bounding box center [581, 440] width 24 height 24
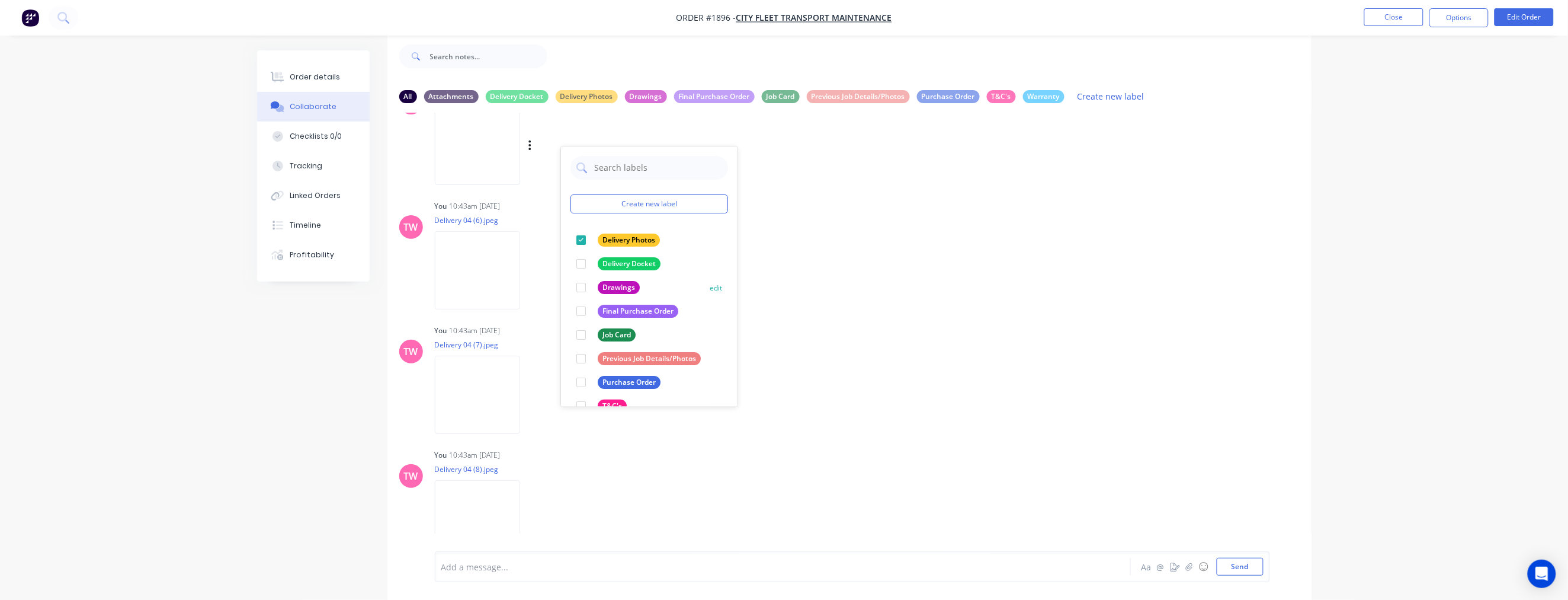
scroll to position [1098, 0]
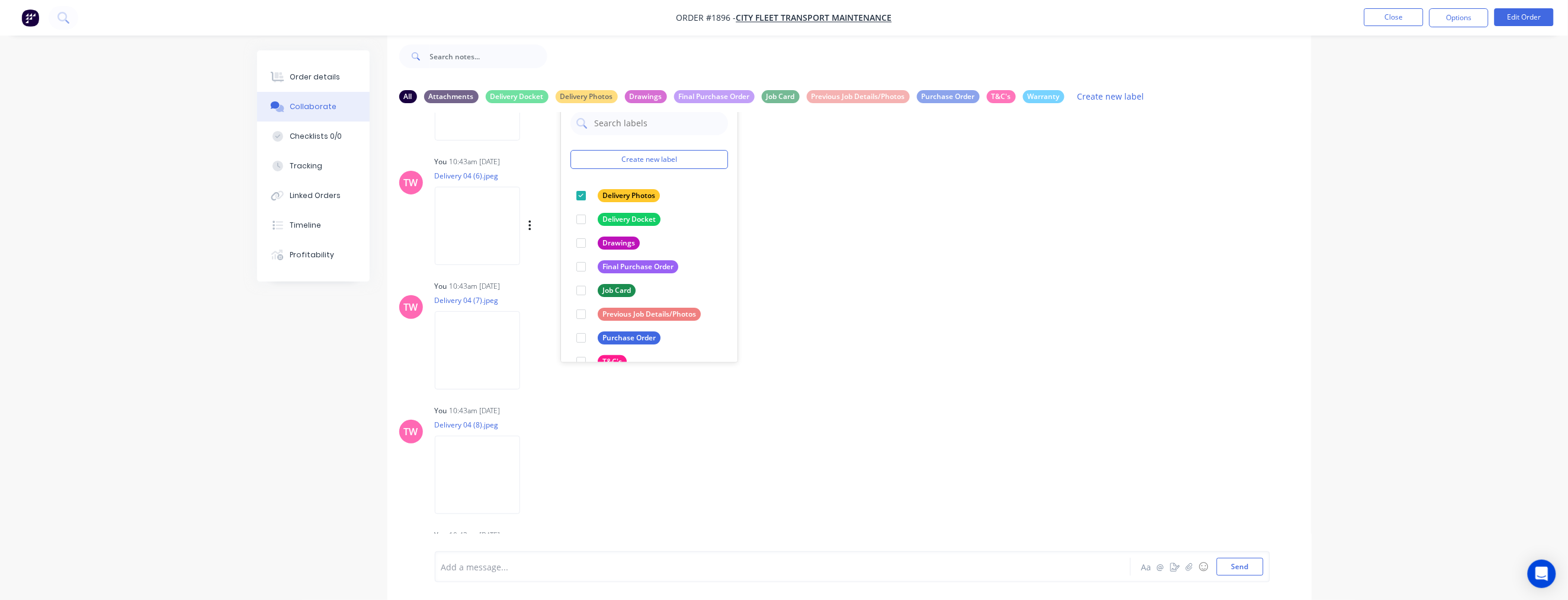
click at [542, 227] on div "Labels Download Delete" at bounding box center [592, 226] width 133 height 17
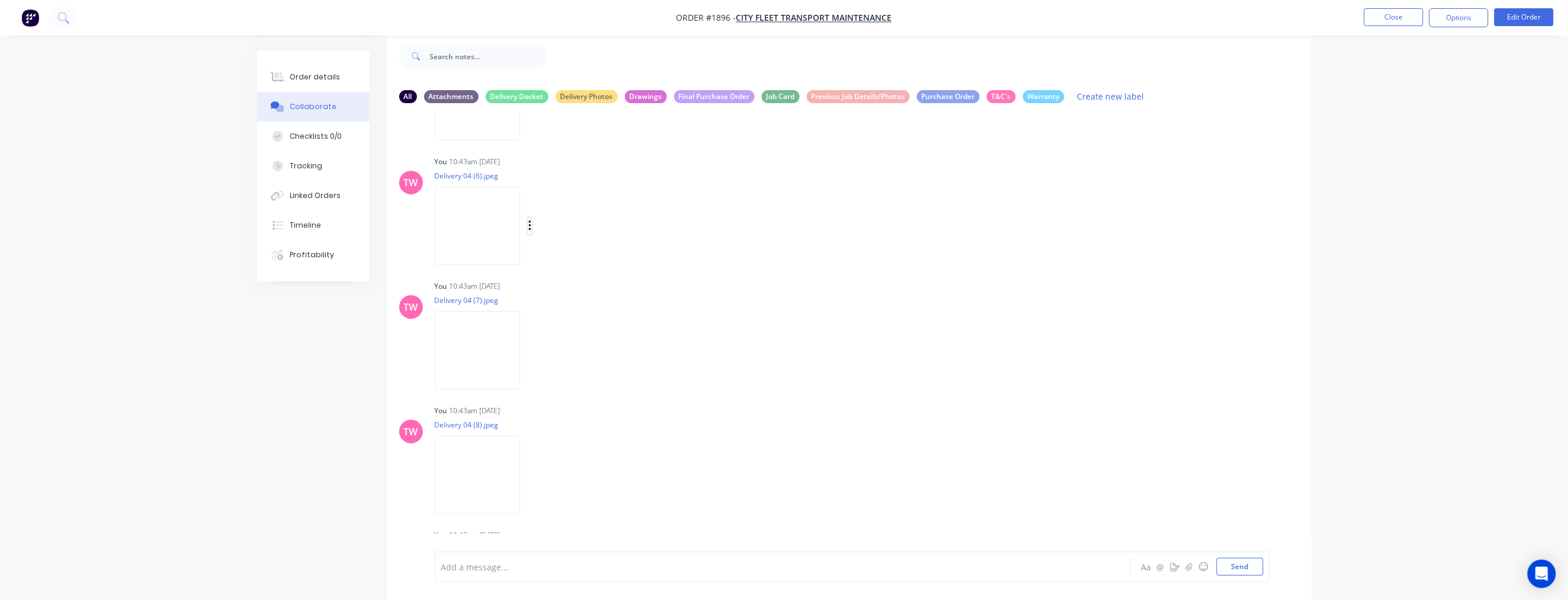
click at [531, 224] on icon "button" at bounding box center [529, 226] width 2 height 10
click at [566, 232] on button "Labels" at bounding box center [608, 231] width 133 height 27
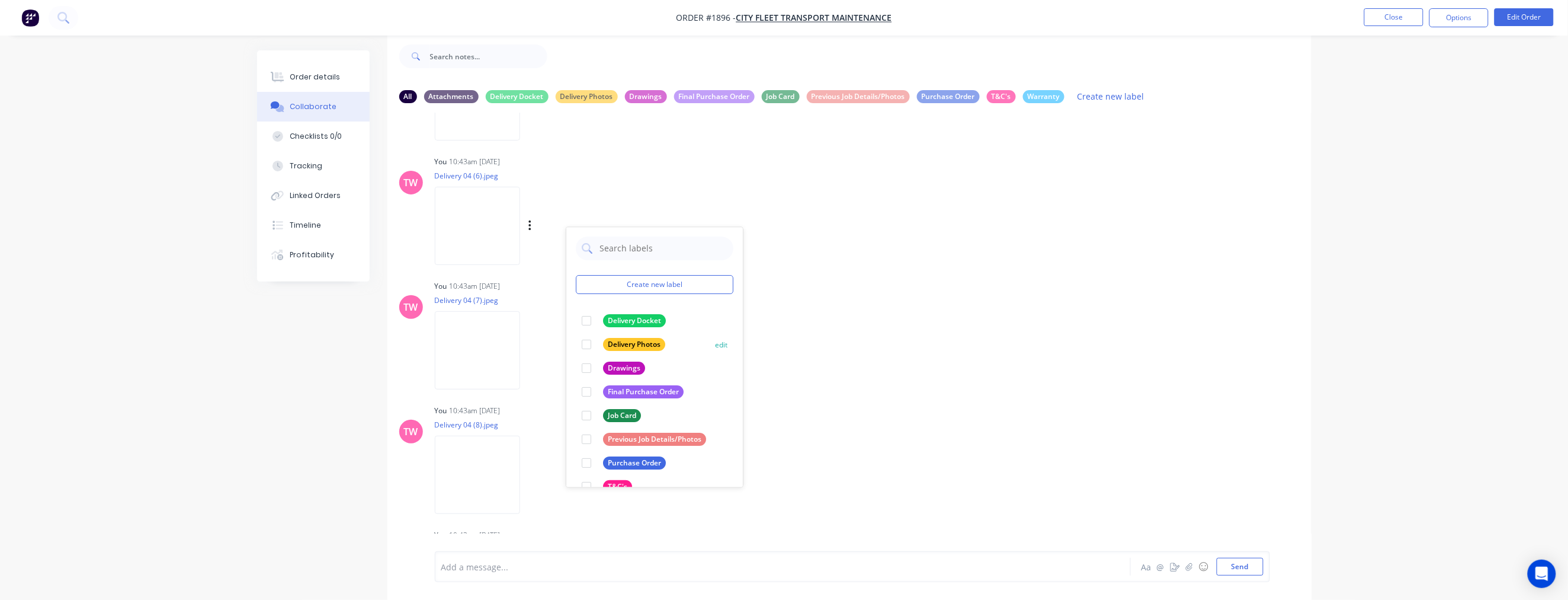
click at [587, 344] on div at bounding box center [587, 345] width 24 height 24
click at [532, 349] on button "button" at bounding box center [531, 350] width 5 height 17
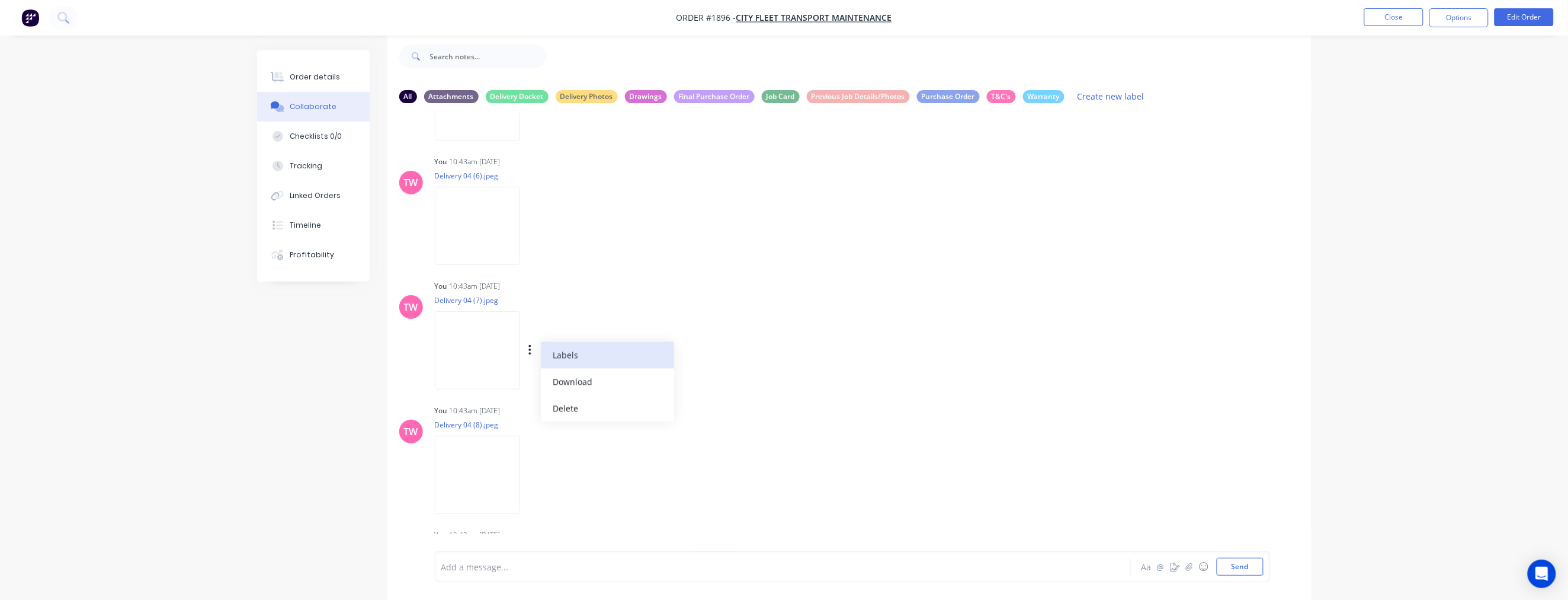
click at [577, 350] on button "Labels" at bounding box center [608, 355] width 133 height 27
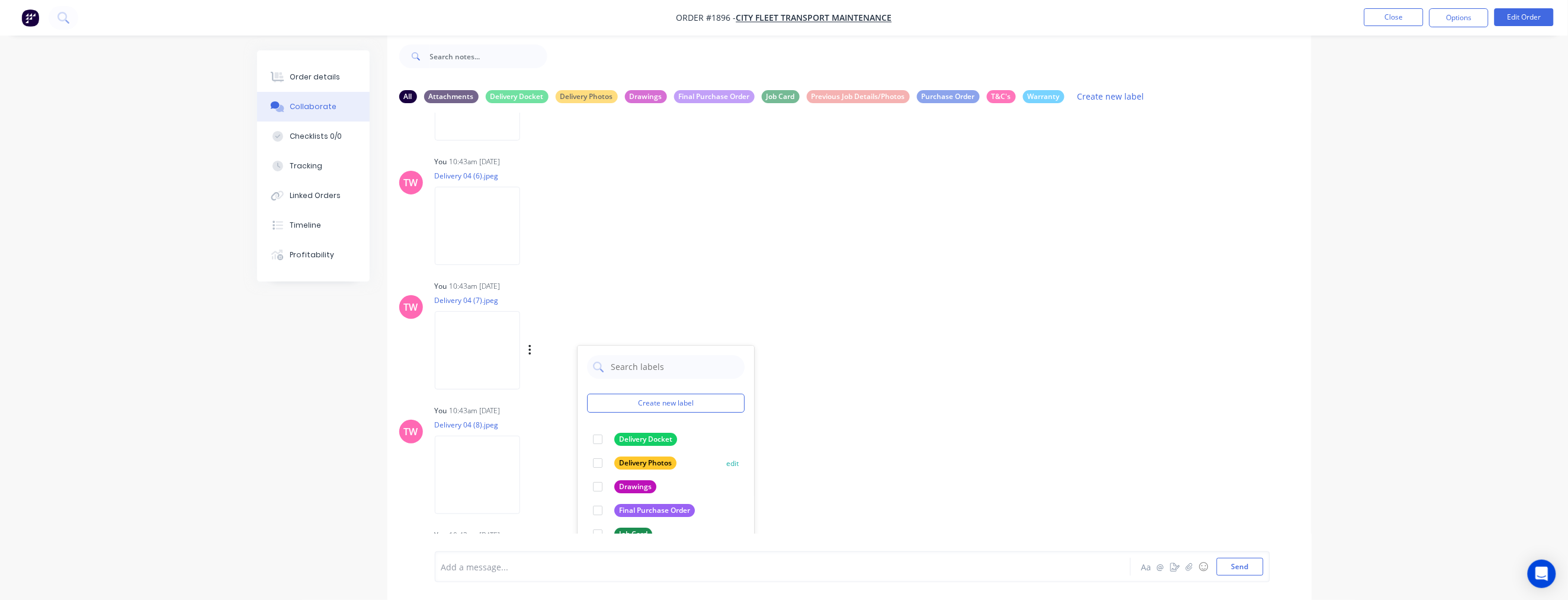
click at [597, 460] on div at bounding box center [598, 463] width 24 height 24
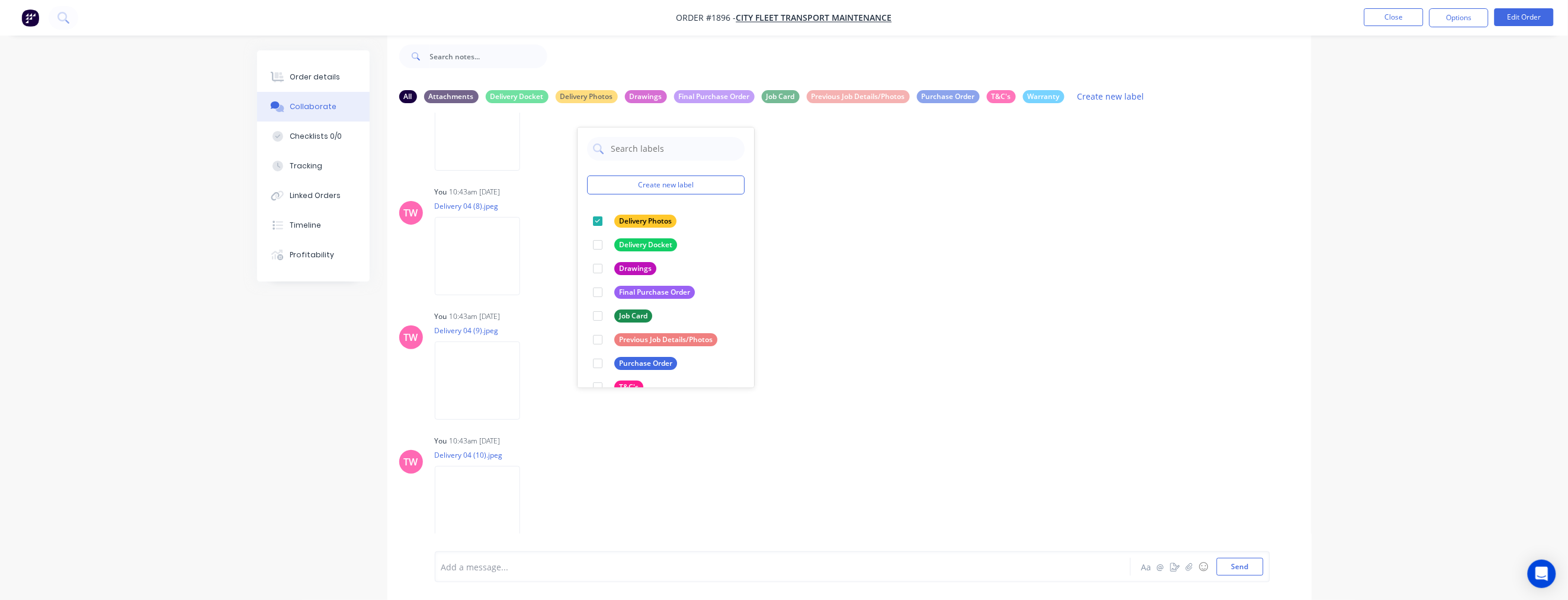
scroll to position [1317, 0]
click at [530, 255] on icon "button" at bounding box center [529, 255] width 2 height 10
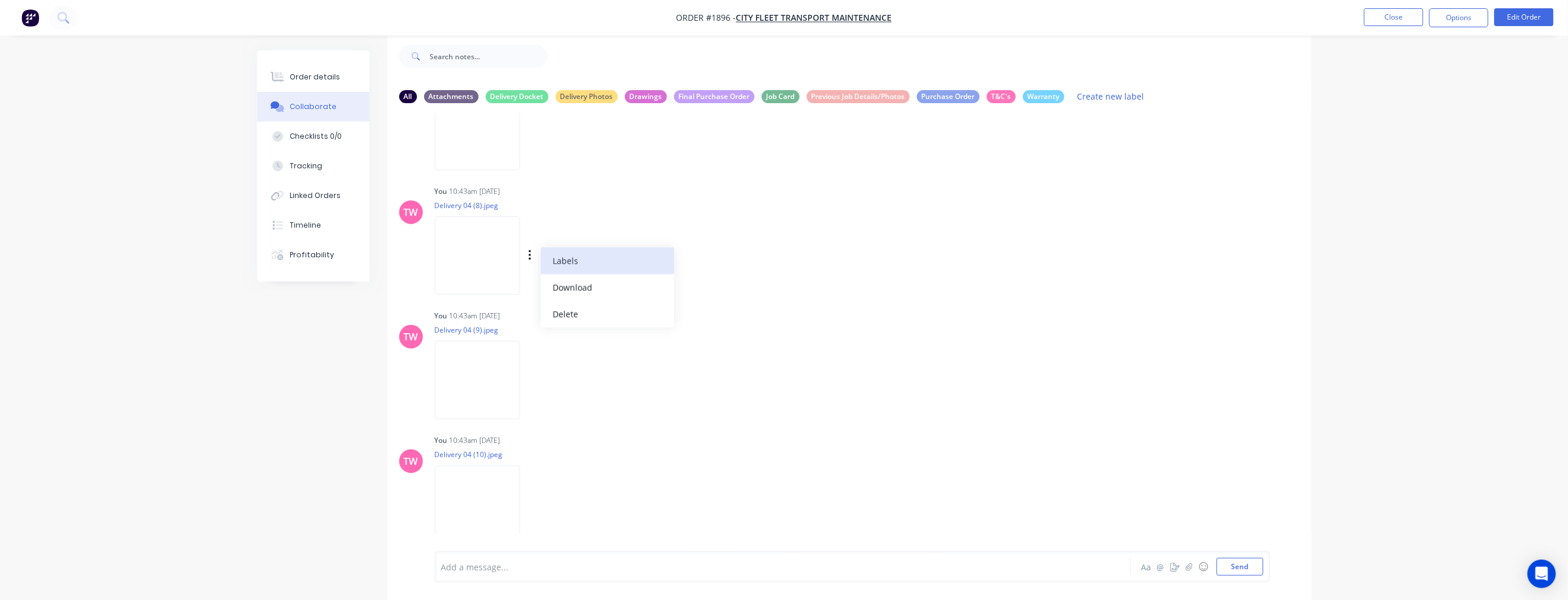
click at [564, 259] on button "Labels" at bounding box center [608, 260] width 133 height 27
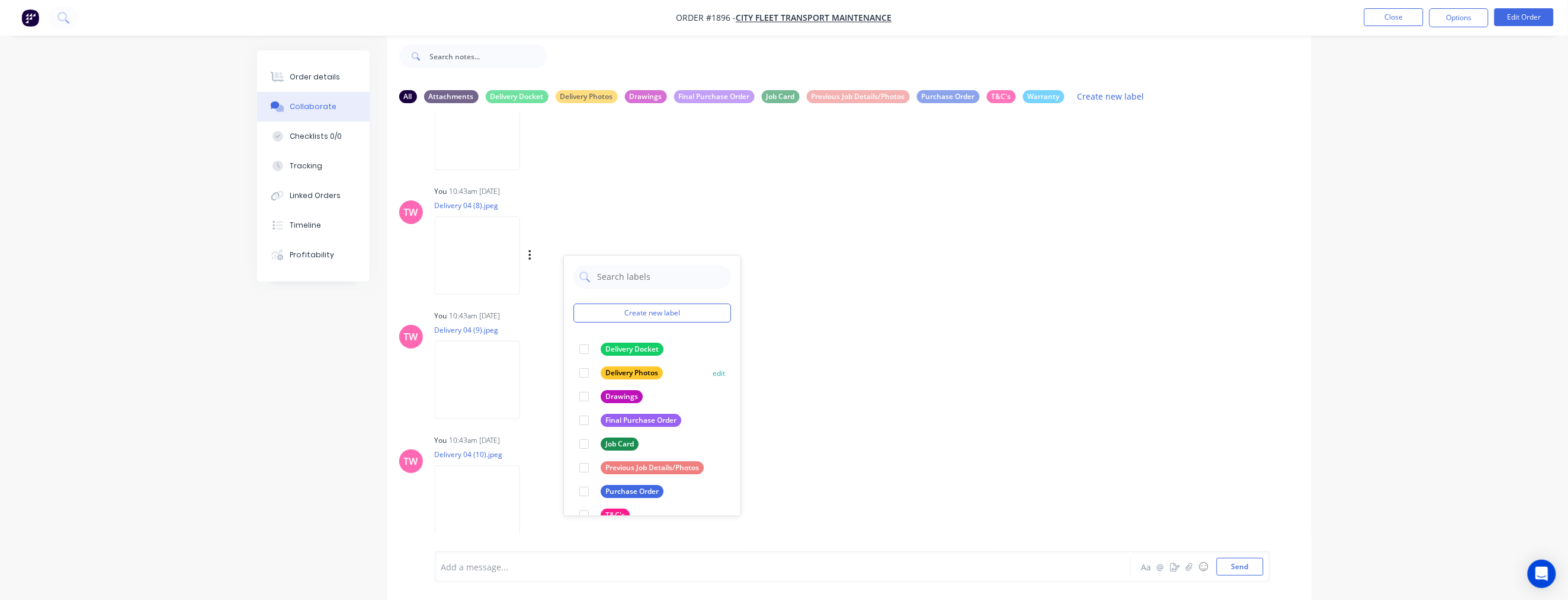
click at [584, 372] on div at bounding box center [584, 373] width 24 height 24
click at [532, 378] on icon "button" at bounding box center [530, 380] width 3 height 14
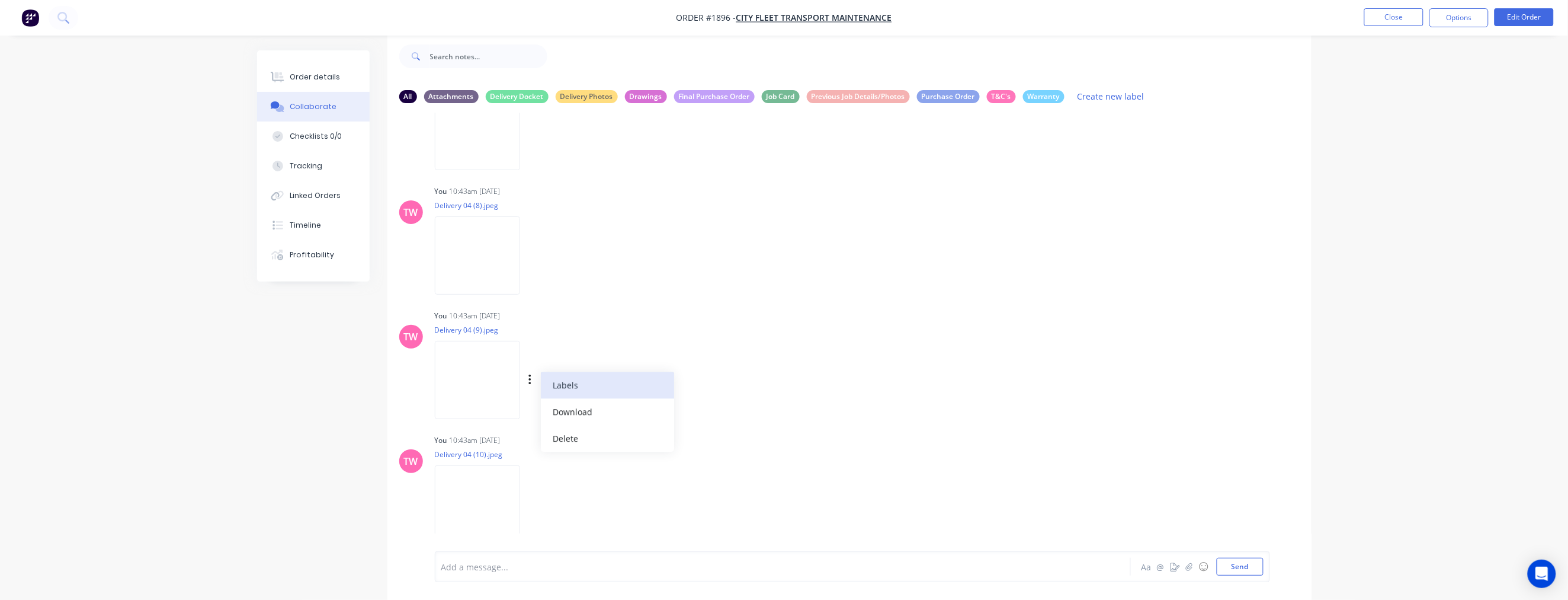
click at [573, 379] on button "Labels" at bounding box center [608, 385] width 133 height 27
click at [592, 490] on div at bounding box center [594, 493] width 24 height 24
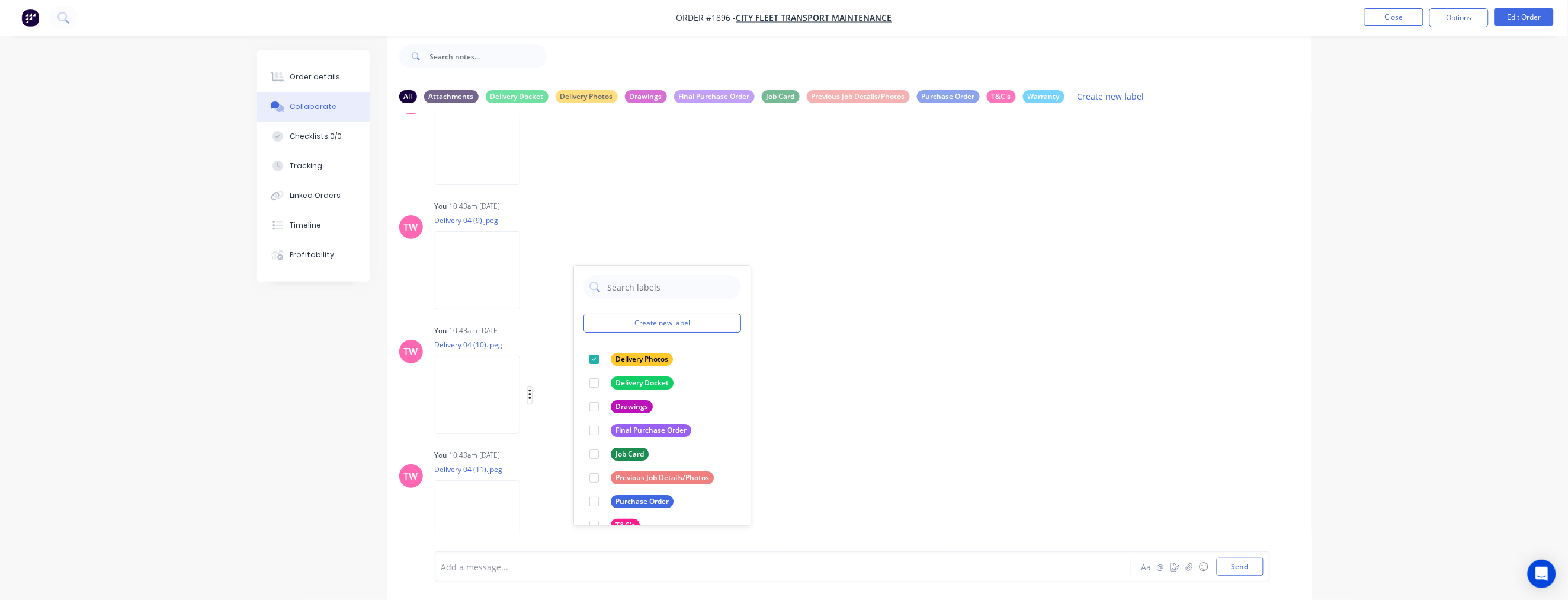
click at [531, 393] on icon "button" at bounding box center [529, 394] width 2 height 10
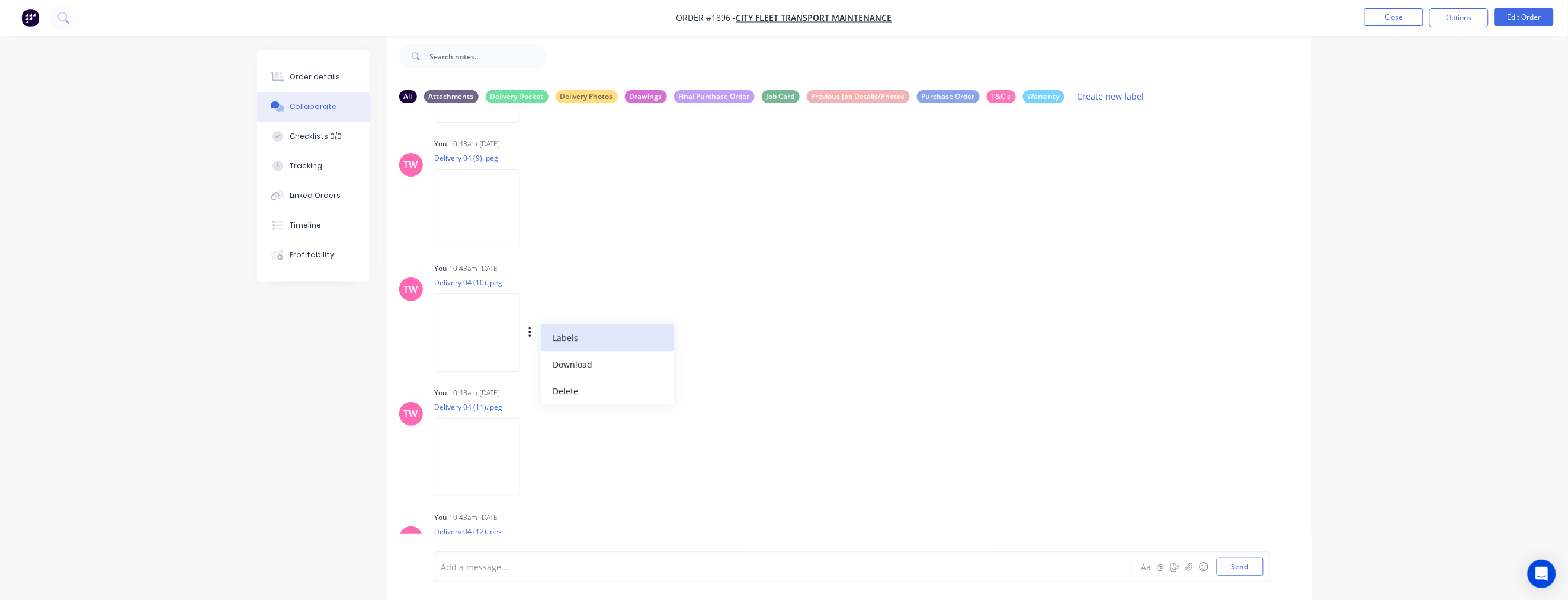
scroll to position [1537, 0]
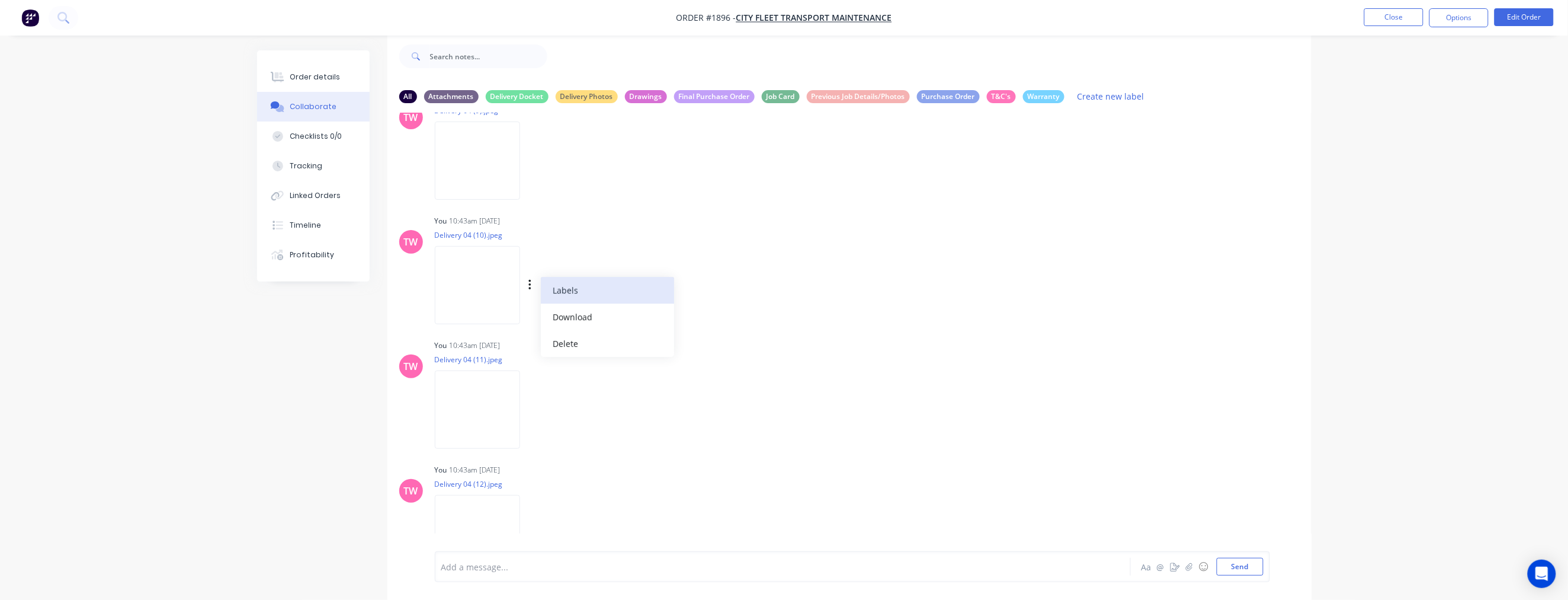
click at [572, 293] on button "Labels" at bounding box center [608, 290] width 133 height 27
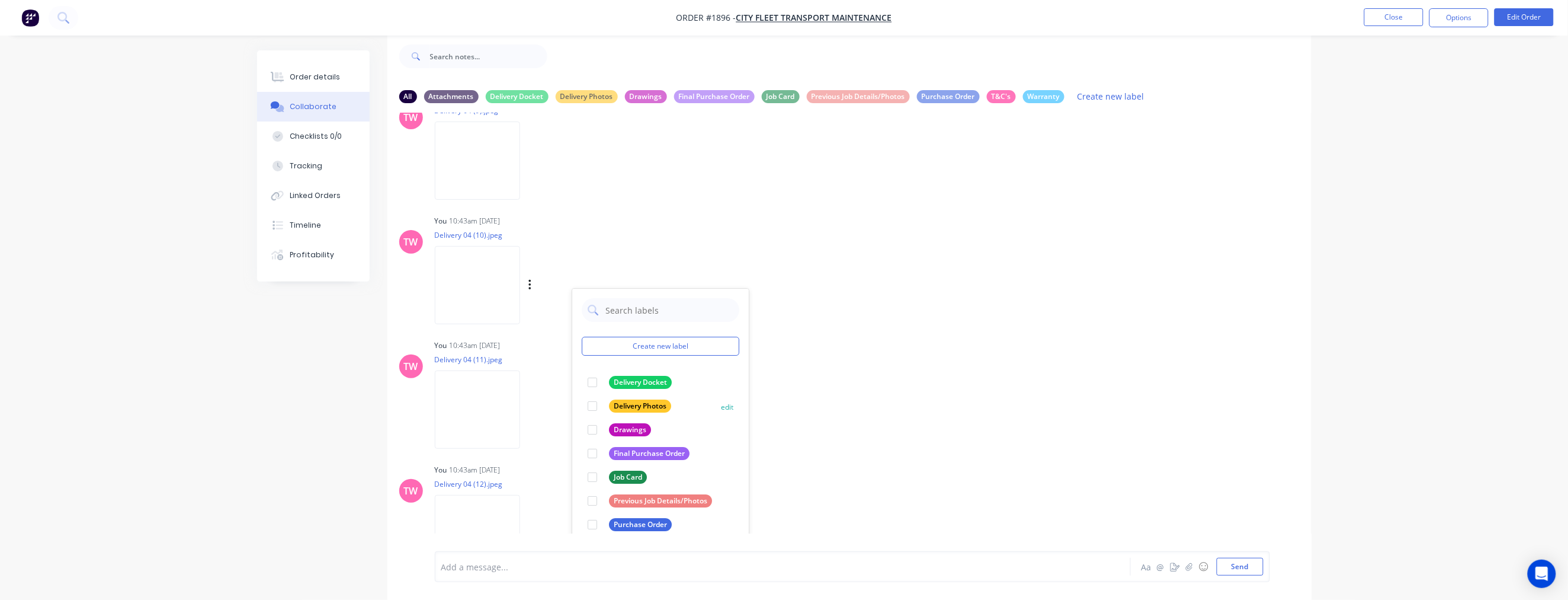
click at [593, 406] on div at bounding box center [593, 406] width 24 height 24
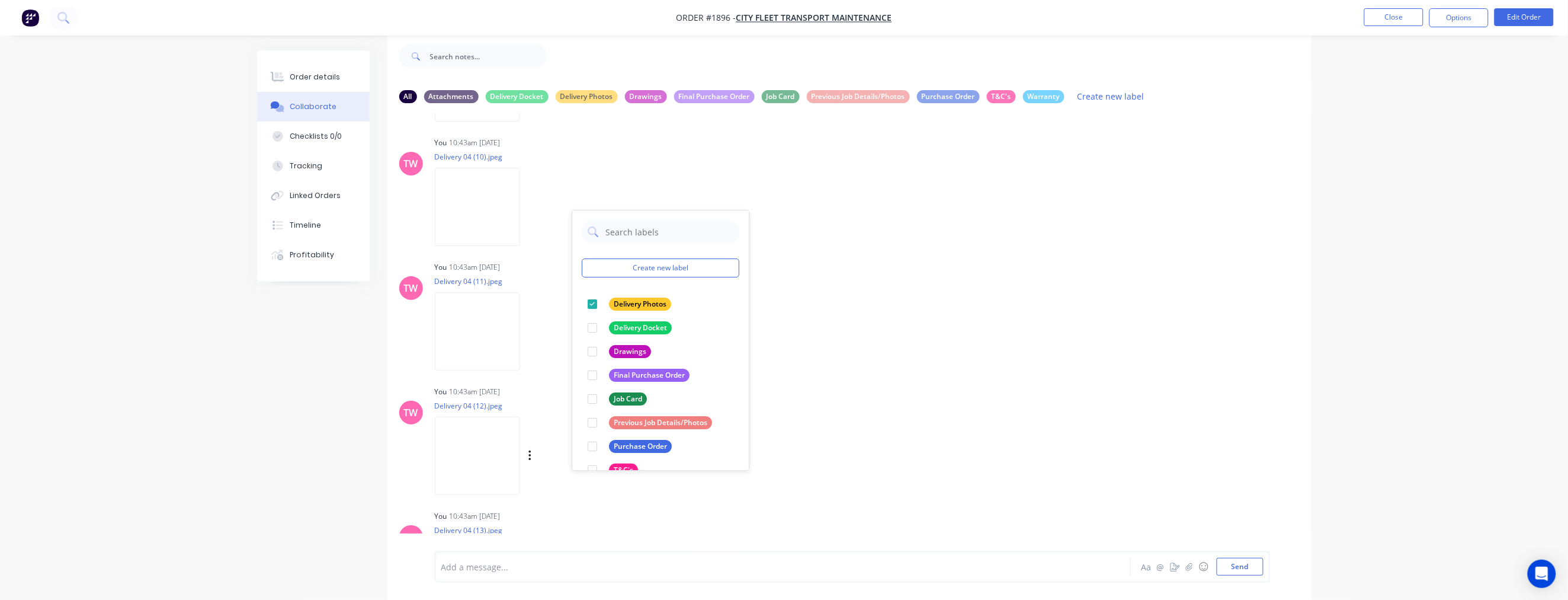
scroll to position [1646, 0]
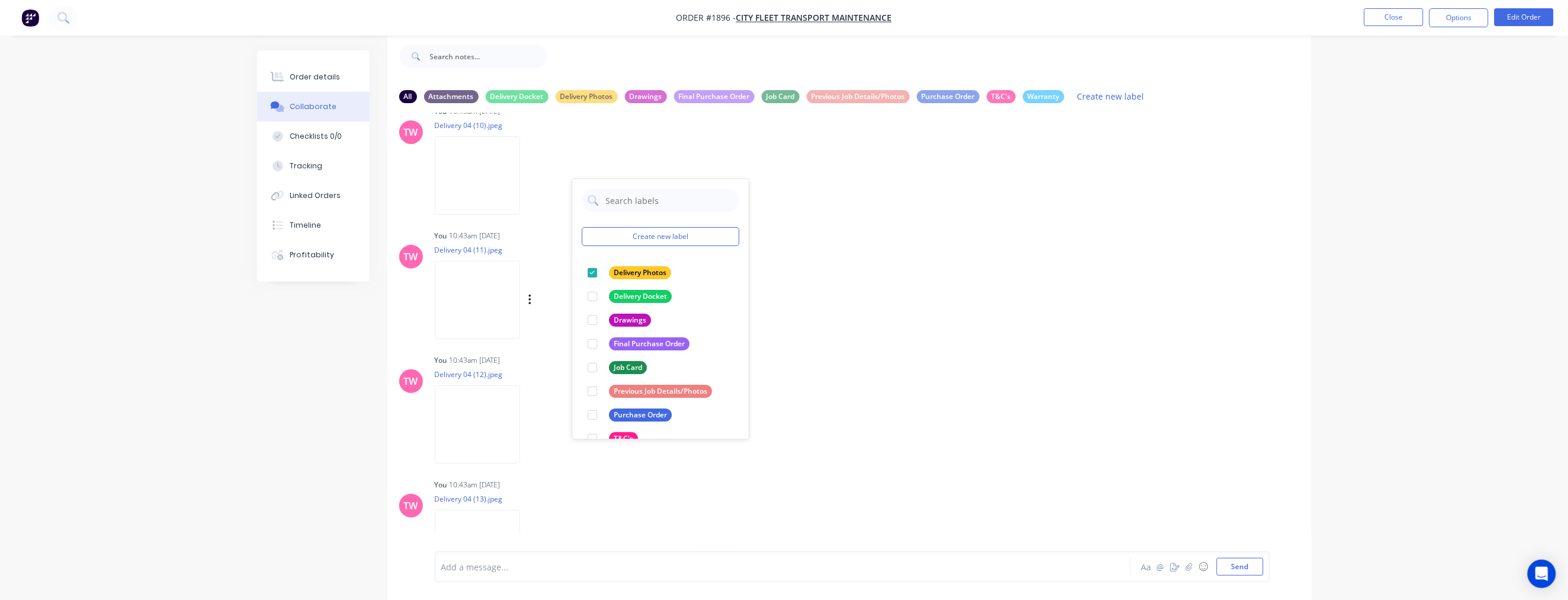
click at [526, 299] on div "Labels Download Delete" at bounding box center [592, 300] width 133 height 17
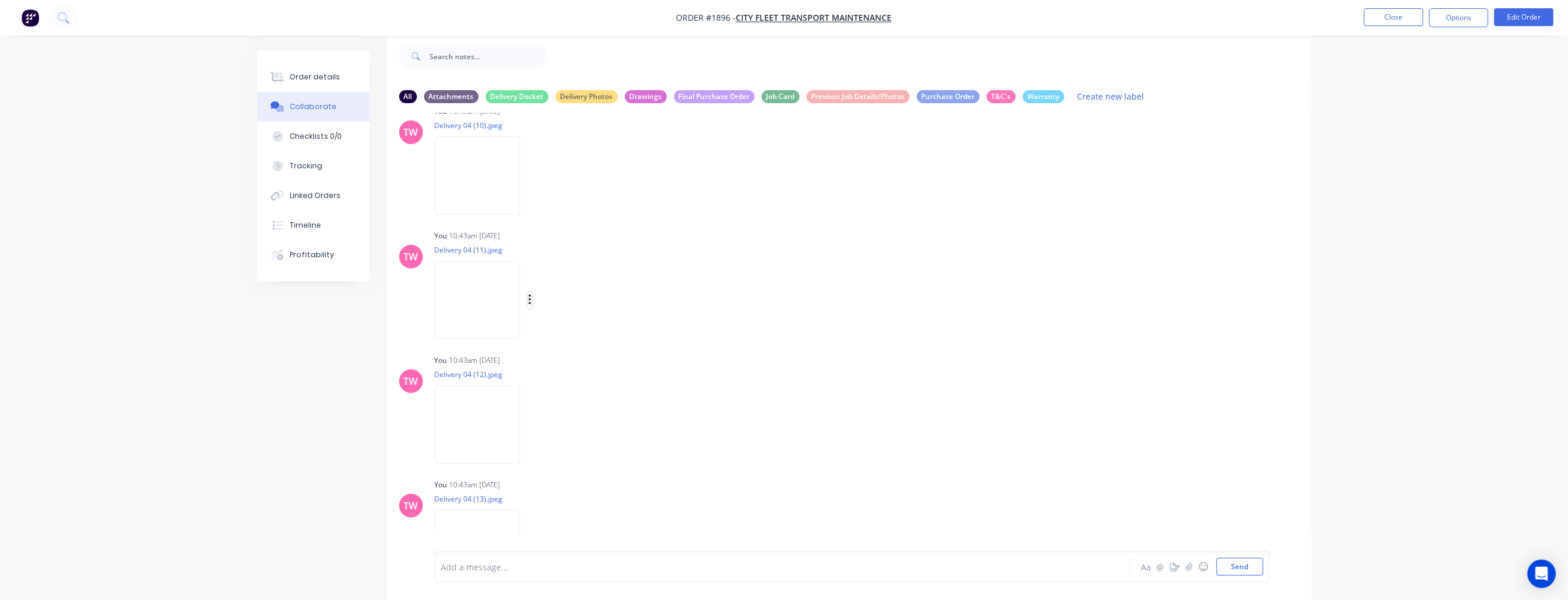
click at [531, 297] on icon "button" at bounding box center [530, 300] width 3 height 14
click at [571, 300] on button "Labels" at bounding box center [608, 304] width 133 height 27
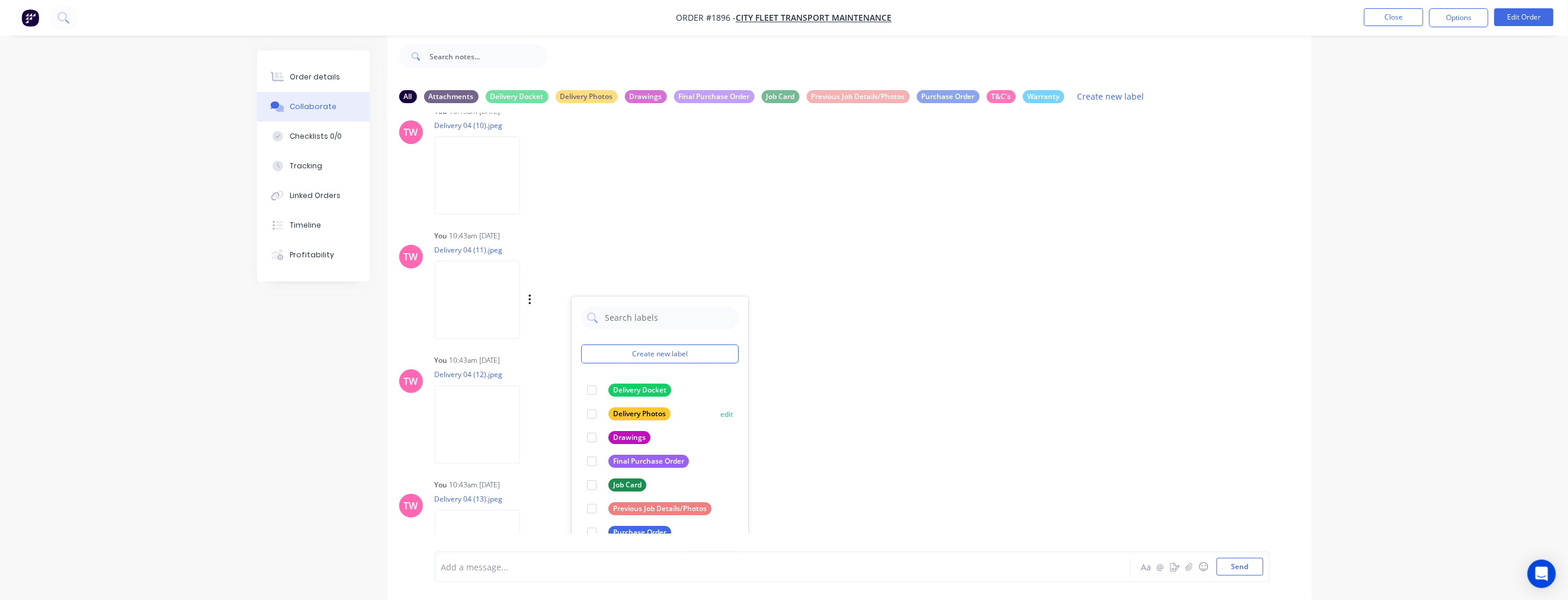
click at [592, 410] on div at bounding box center [593, 414] width 24 height 24
click at [528, 423] on icon "button" at bounding box center [530, 424] width 3 height 14
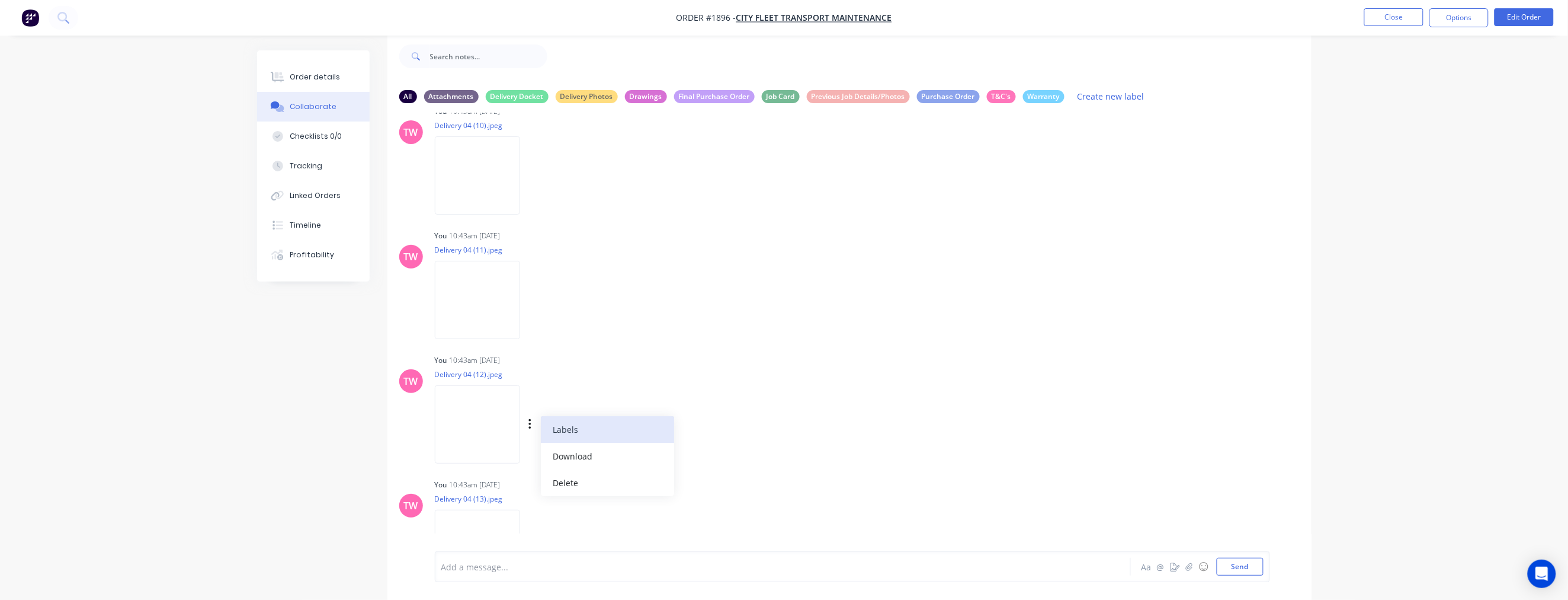
click at [563, 422] on button "Labels" at bounding box center [608, 429] width 133 height 27
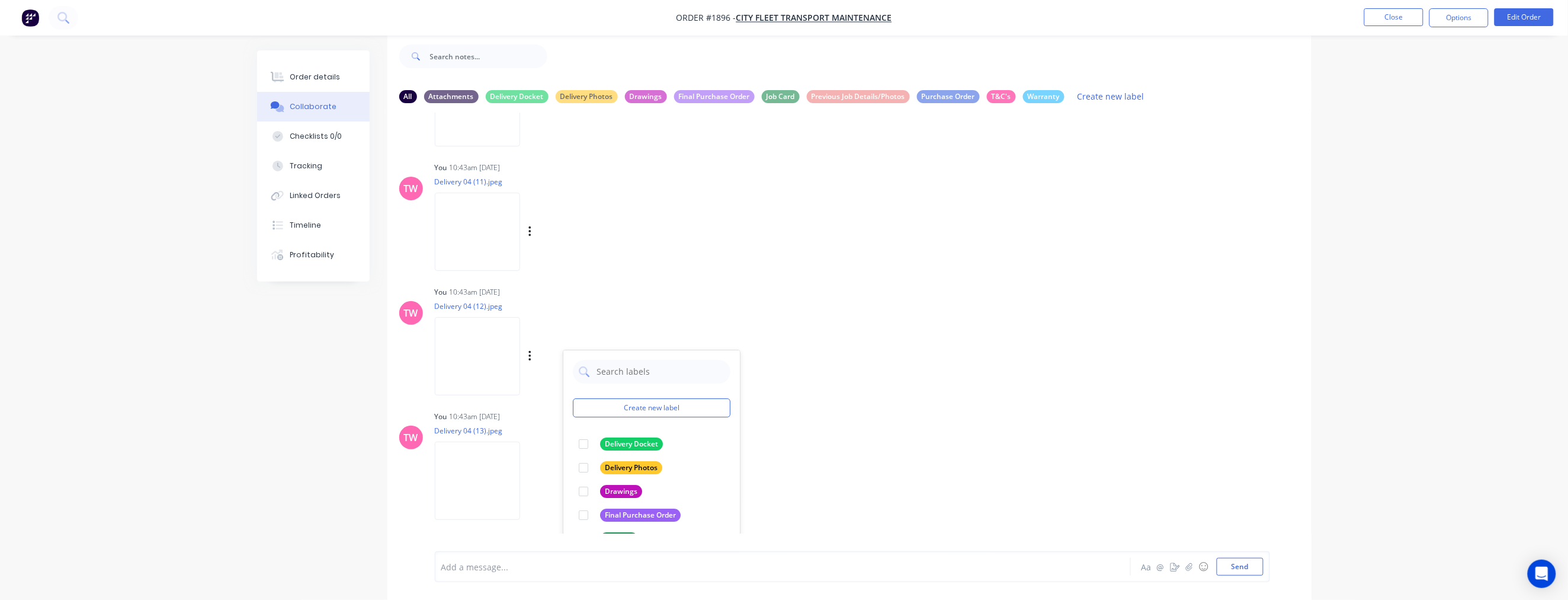
scroll to position [1757, 0]
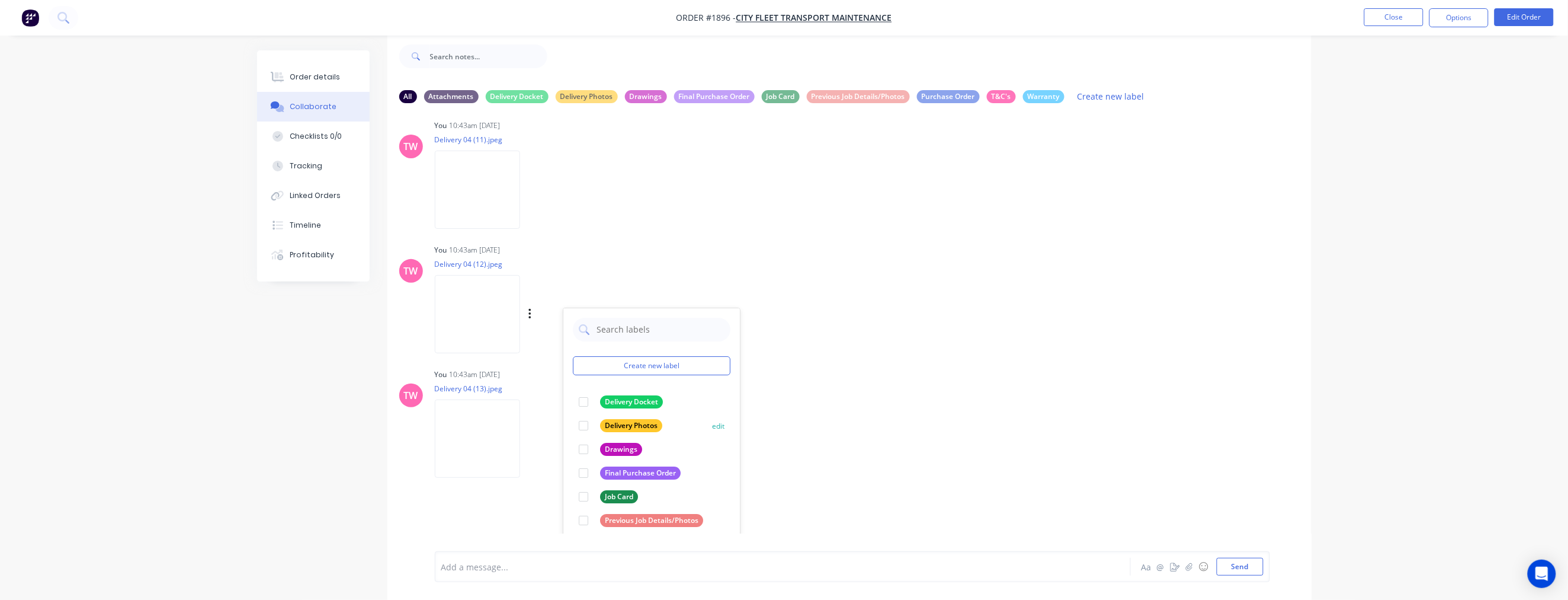
click at [584, 422] on div at bounding box center [584, 426] width 24 height 24
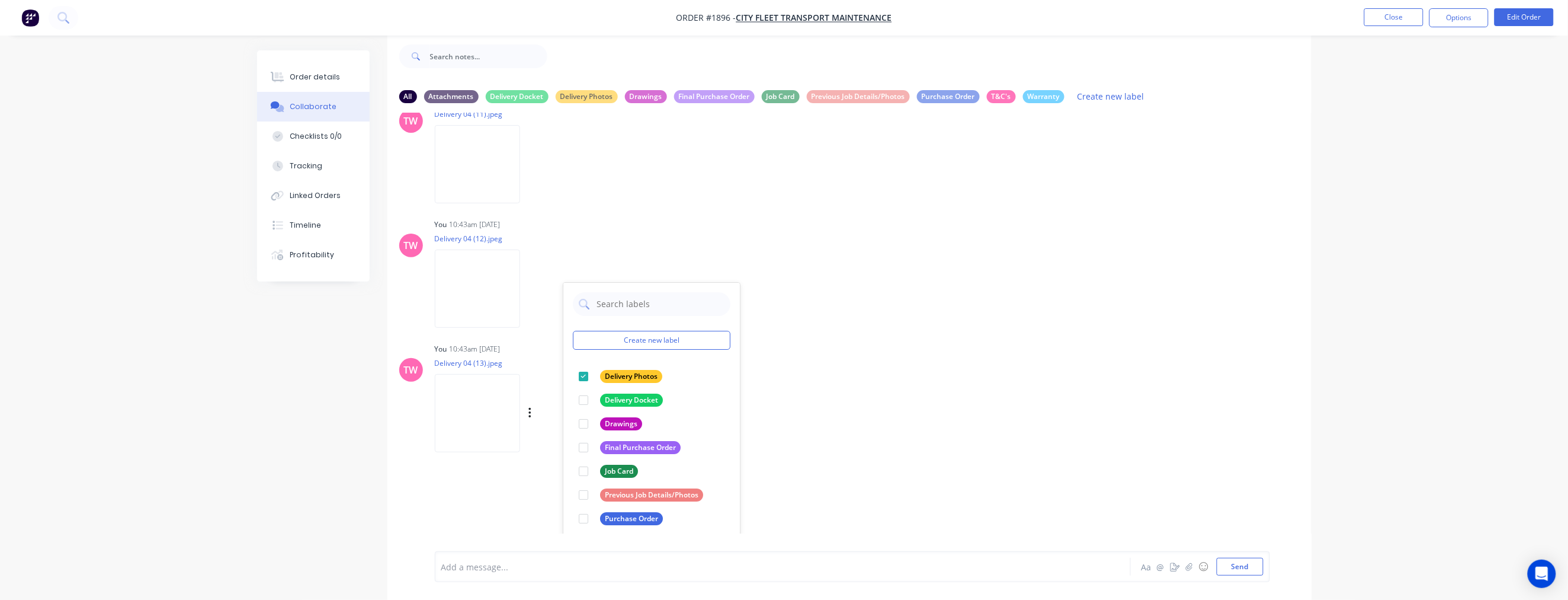
scroll to position [1790, 0]
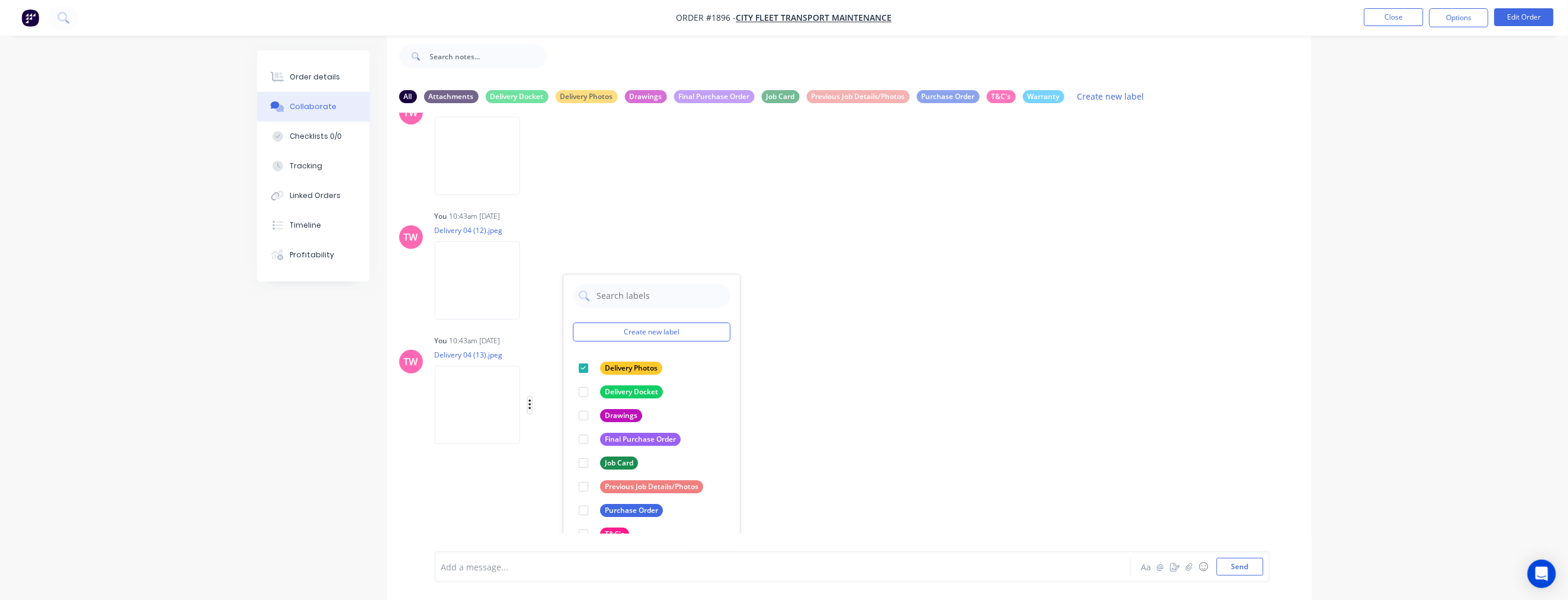
click at [530, 401] on icon "button" at bounding box center [530, 405] width 3 height 14
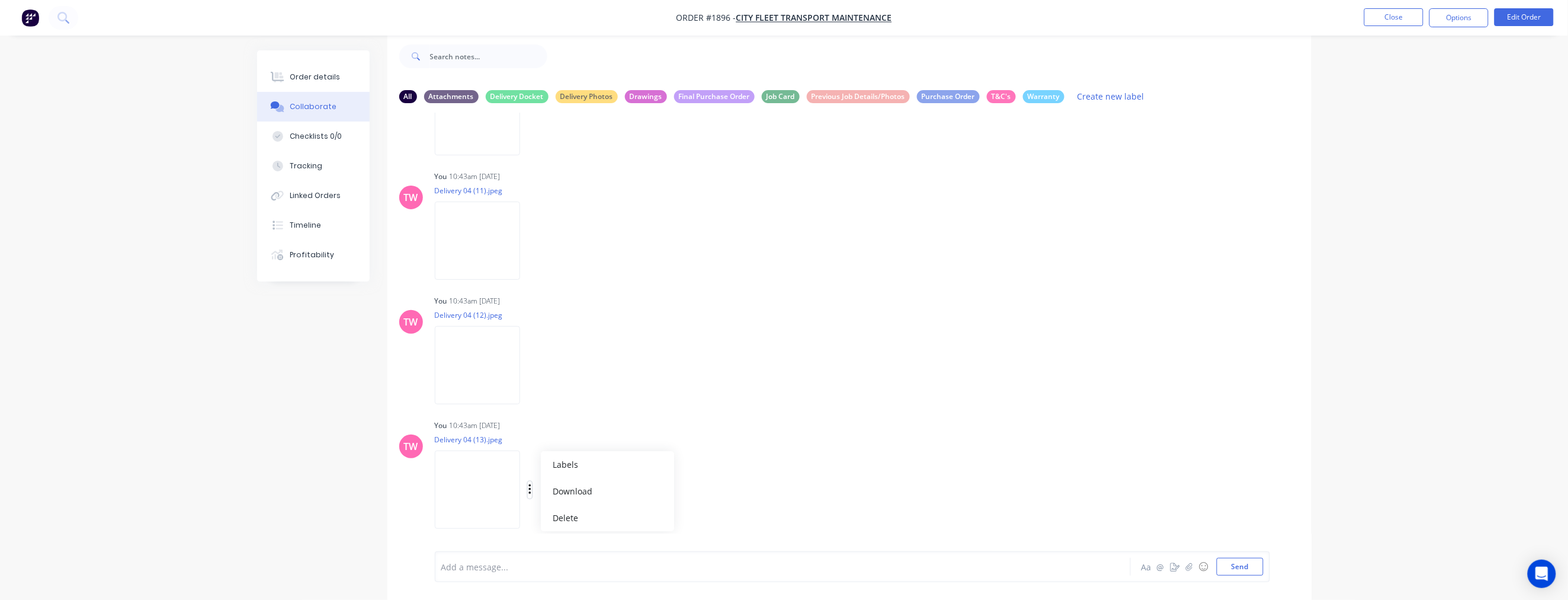
scroll to position [1704, 0]
click at [530, 489] on icon "button" at bounding box center [529, 490] width 2 height 10
click at [530, 488] on icon "button" at bounding box center [529, 490] width 2 height 10
click at [566, 463] on button "Labels" at bounding box center [608, 464] width 133 height 27
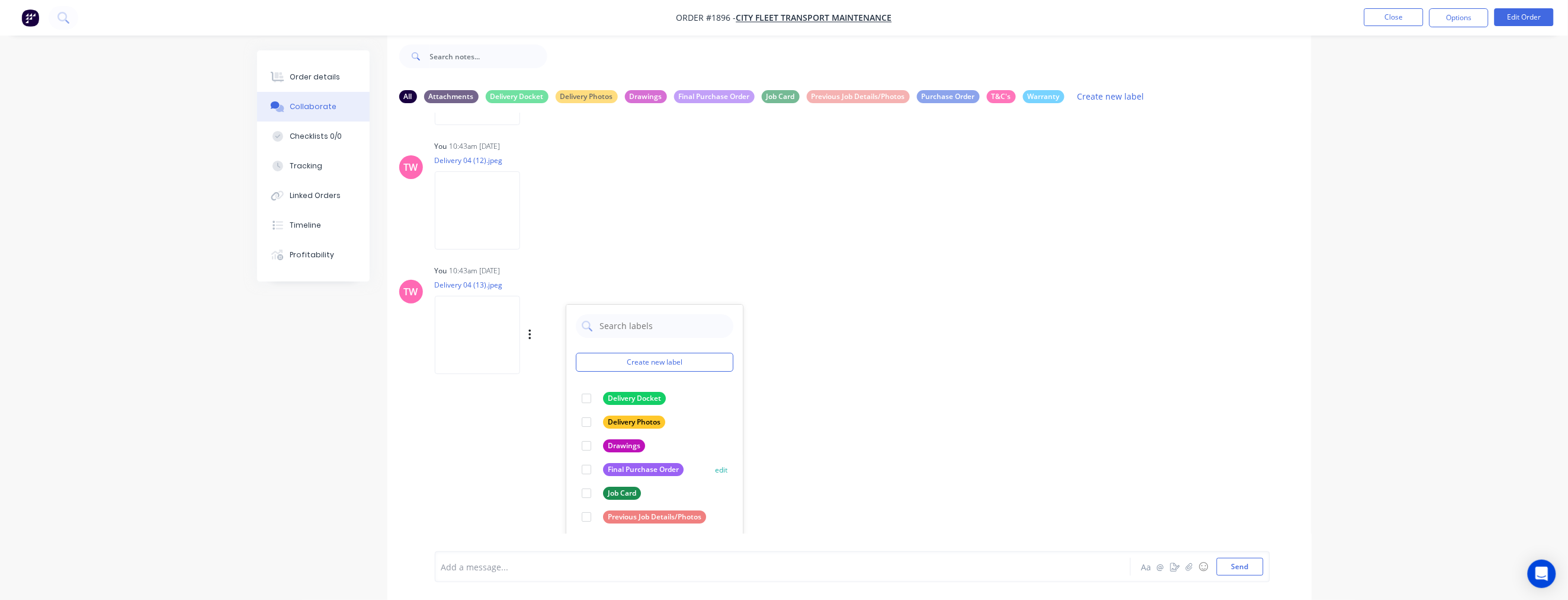
scroll to position [1890, 0]
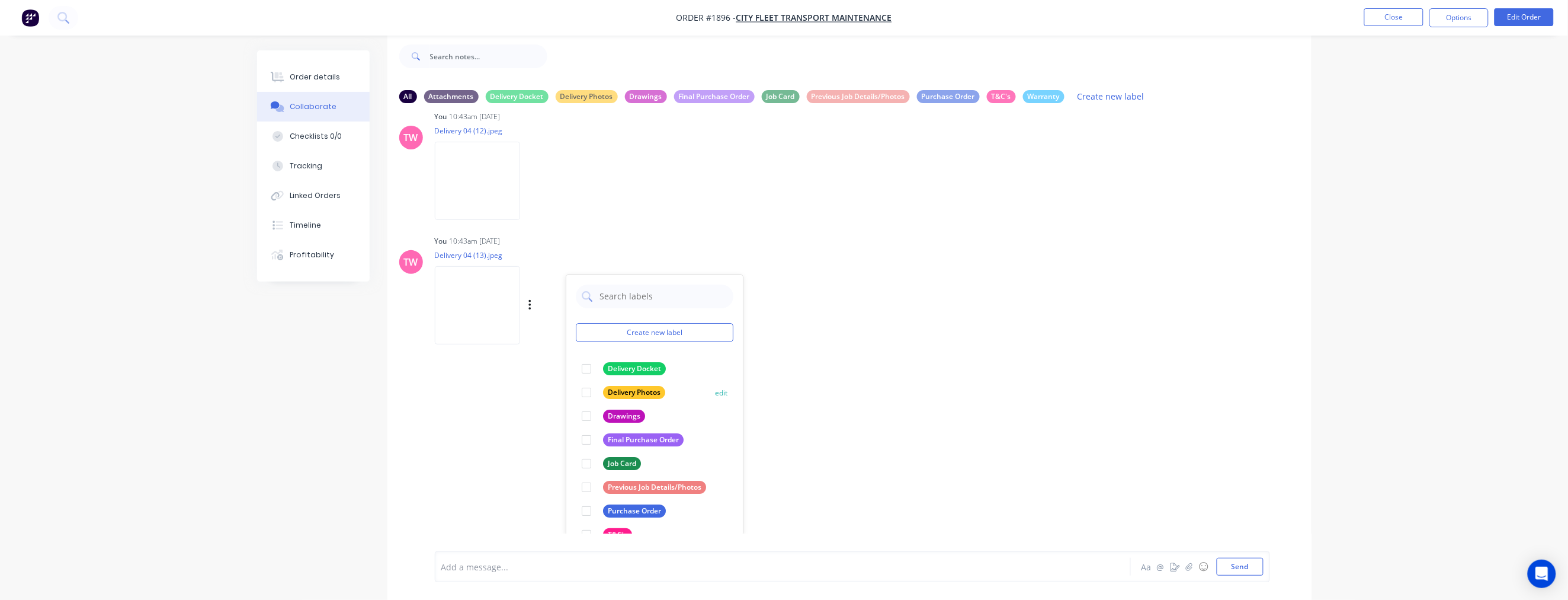
click at [587, 391] on div at bounding box center [587, 393] width 24 height 24
click at [340, 361] on div "All Attachments Delivery Docket Delivery Photos Drawings Final Purchase Order J…" at bounding box center [784, 316] width 1055 height 567
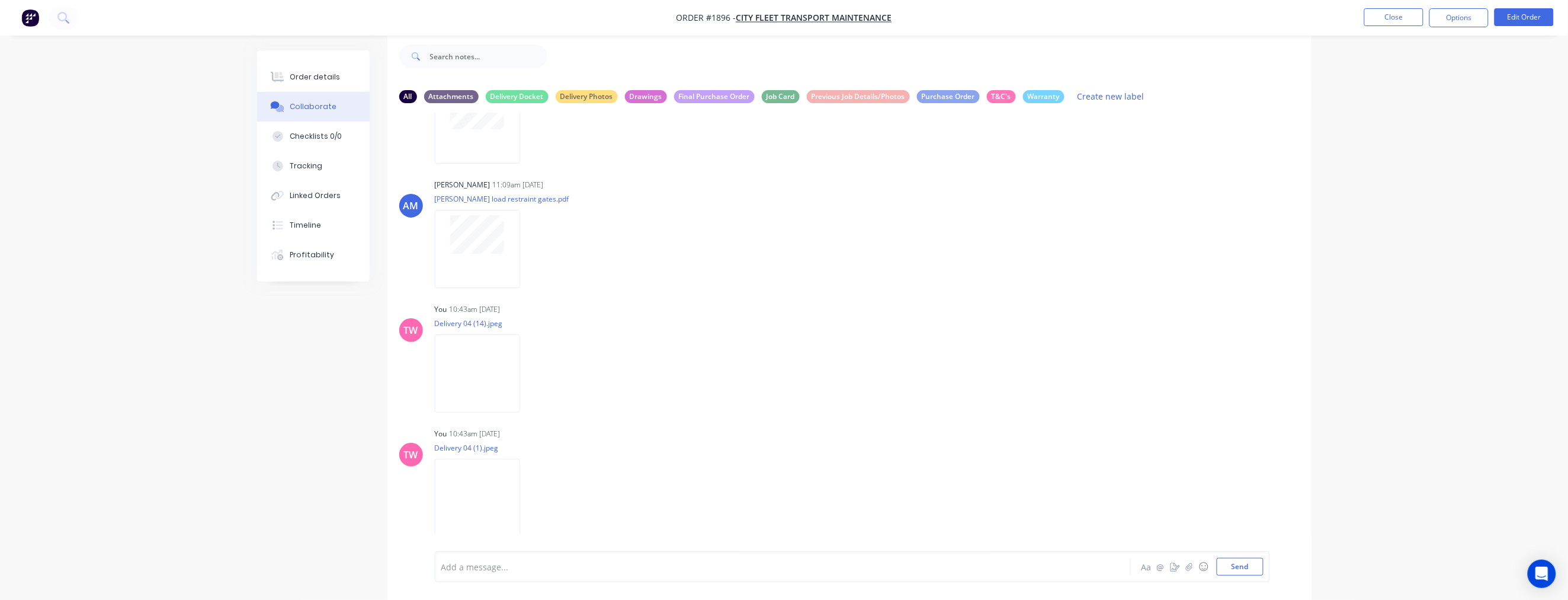
scroll to position [0, 0]
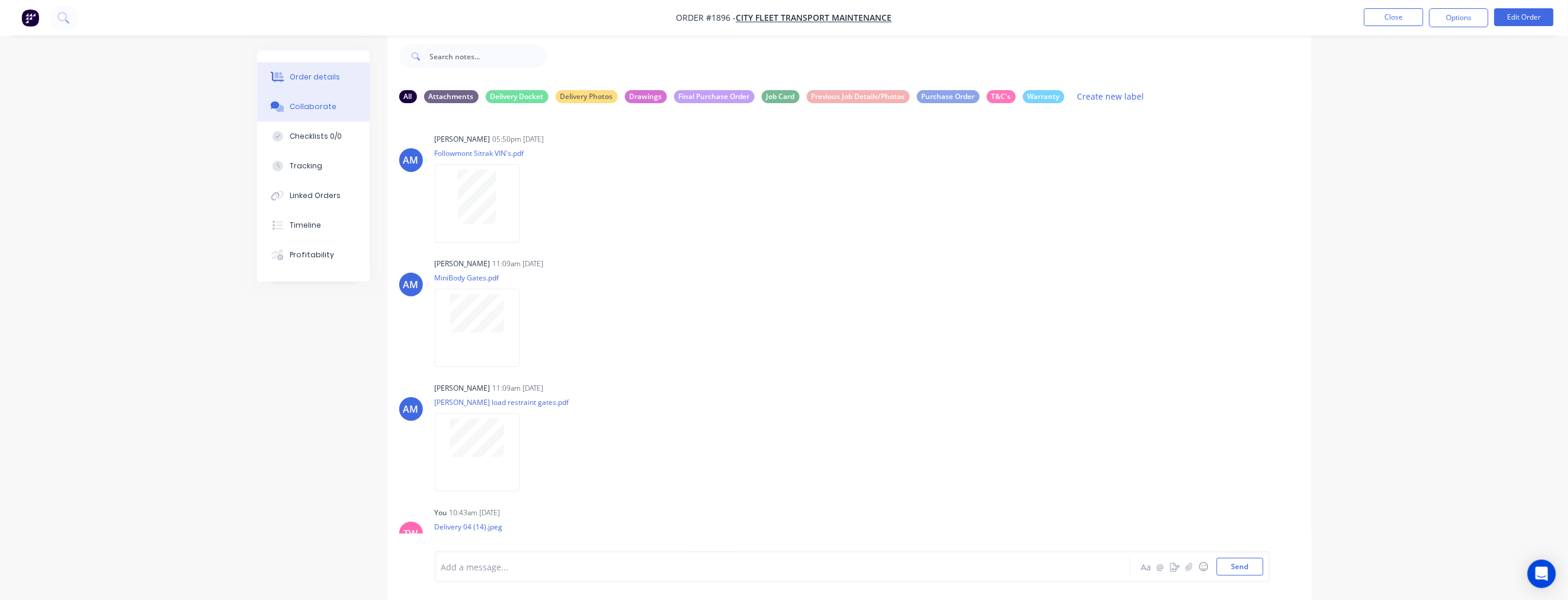
click at [317, 71] on div "Order details" at bounding box center [315, 76] width 51 height 10
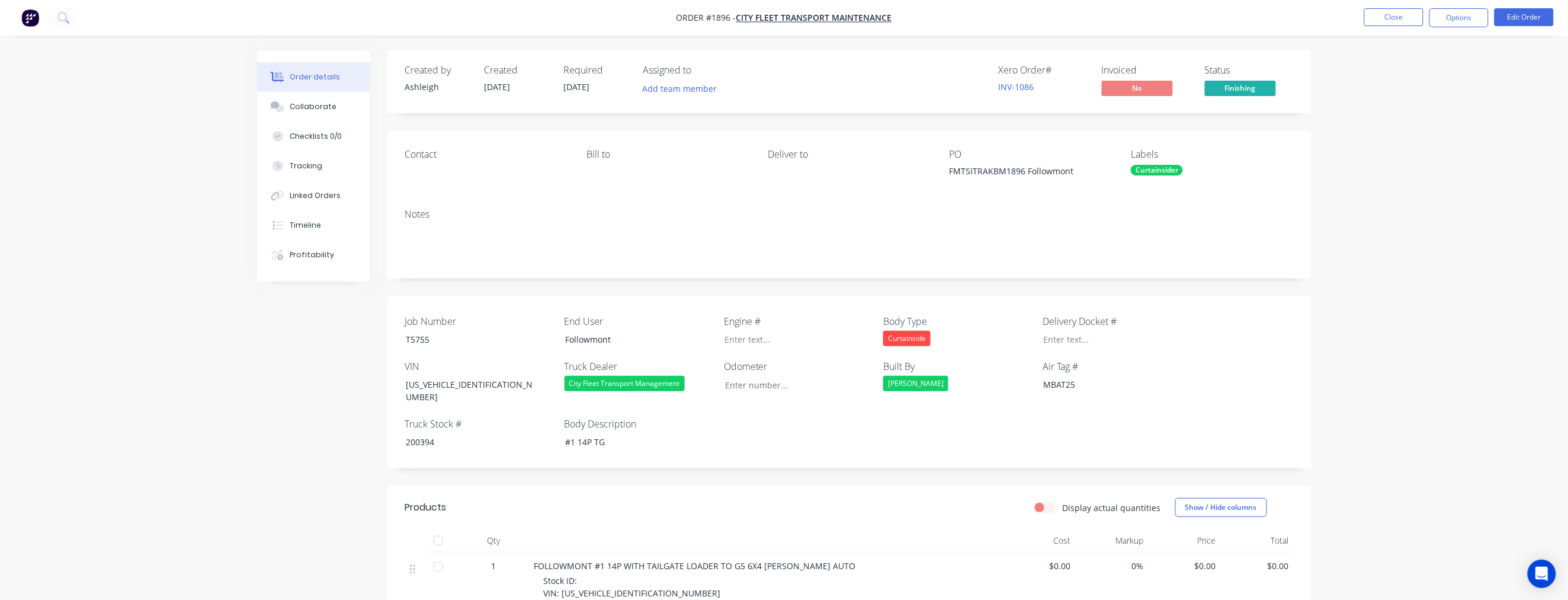
click at [1049, 15] on button "Close" at bounding box center [1395, 17] width 59 height 18
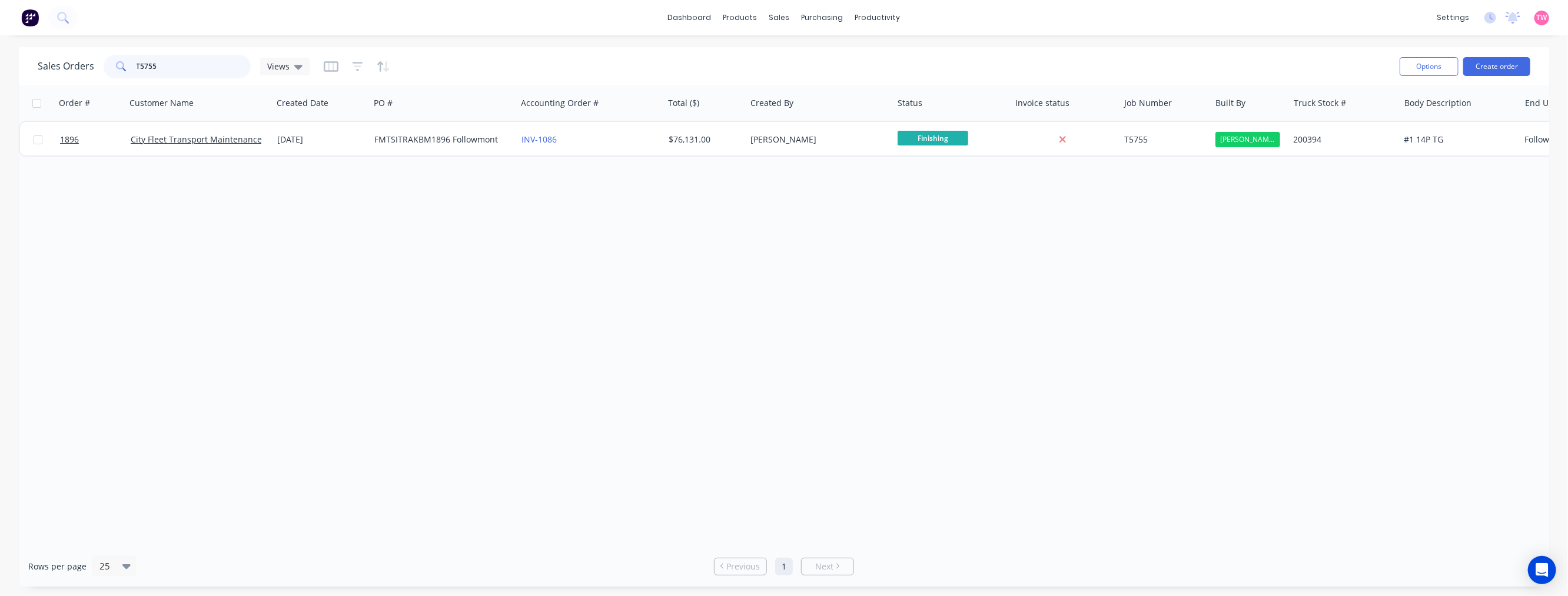
drag, startPoint x: 179, startPoint y: 65, endPoint x: 132, endPoint y: 65, distance: 47.0
click at [132, 65] on div "T5755" at bounding box center [177, 67] width 148 height 24
paste input "QUOTE #2032"
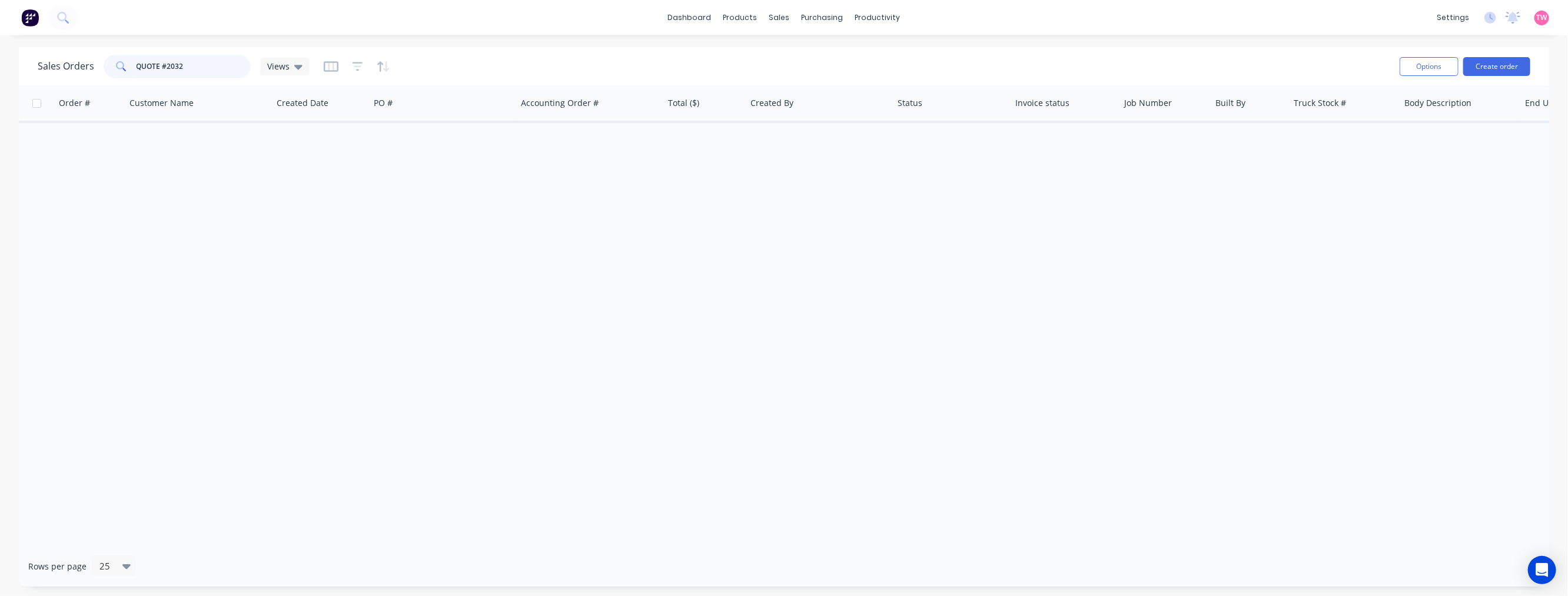
drag, startPoint x: 167, startPoint y: 64, endPoint x: 124, endPoint y: 68, distance: 43.2
click at [124, 68] on div "QUOTE #2032" at bounding box center [177, 67] width 148 height 24
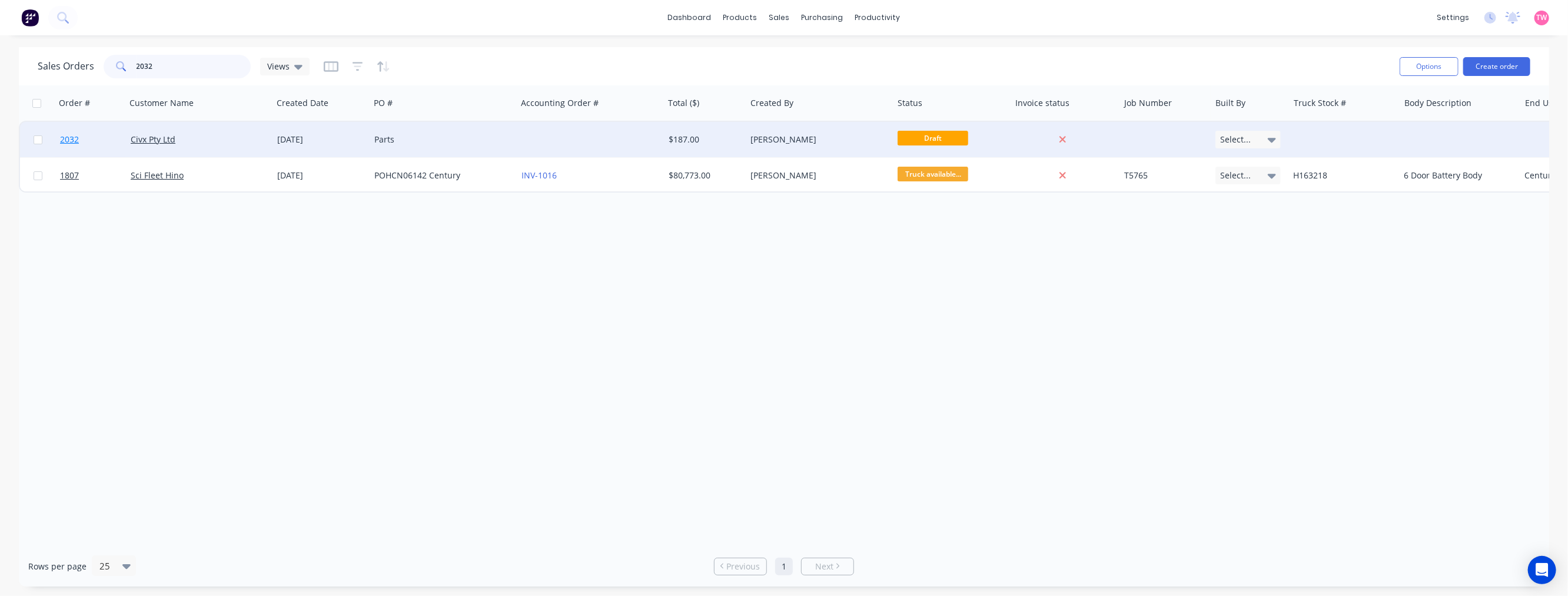
type input "2032"
click at [108, 138] on link "2032" at bounding box center [95, 140] width 71 height 35
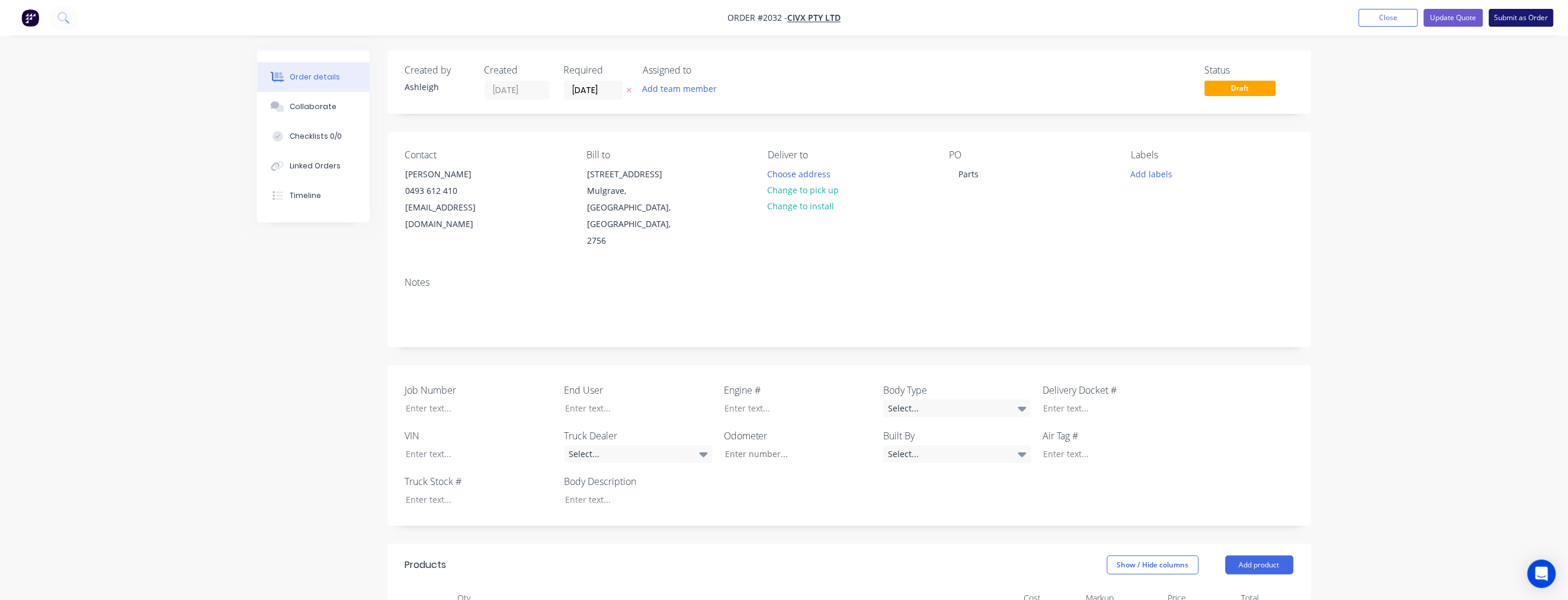
click at [1049, 12] on button "Submit as Order" at bounding box center [1521, 18] width 64 height 18
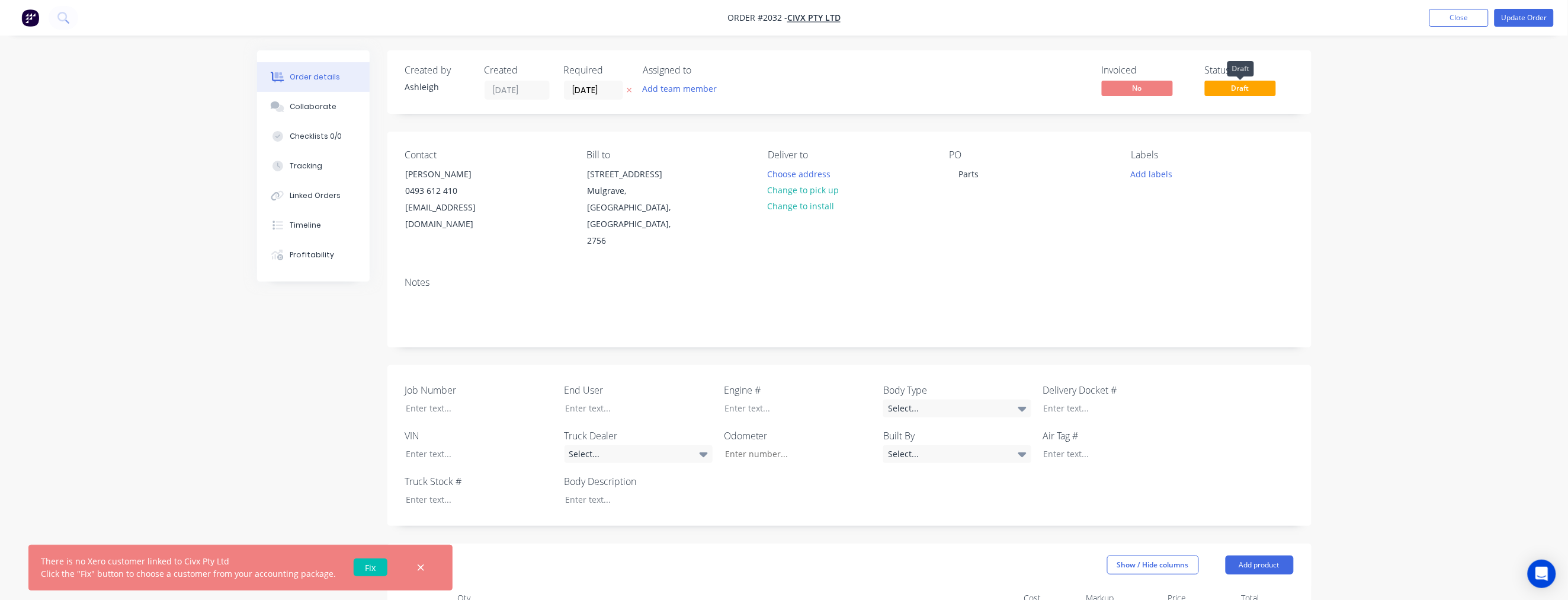
click at [1049, 92] on span "Draft" at bounding box center [1240, 88] width 71 height 14
click at [1049, 84] on span "Draft" at bounding box center [1240, 88] width 71 height 14
click at [1049, 83] on span "No" at bounding box center [1138, 88] width 71 height 14
click at [361, 565] on link "Fix" at bounding box center [371, 567] width 34 height 18
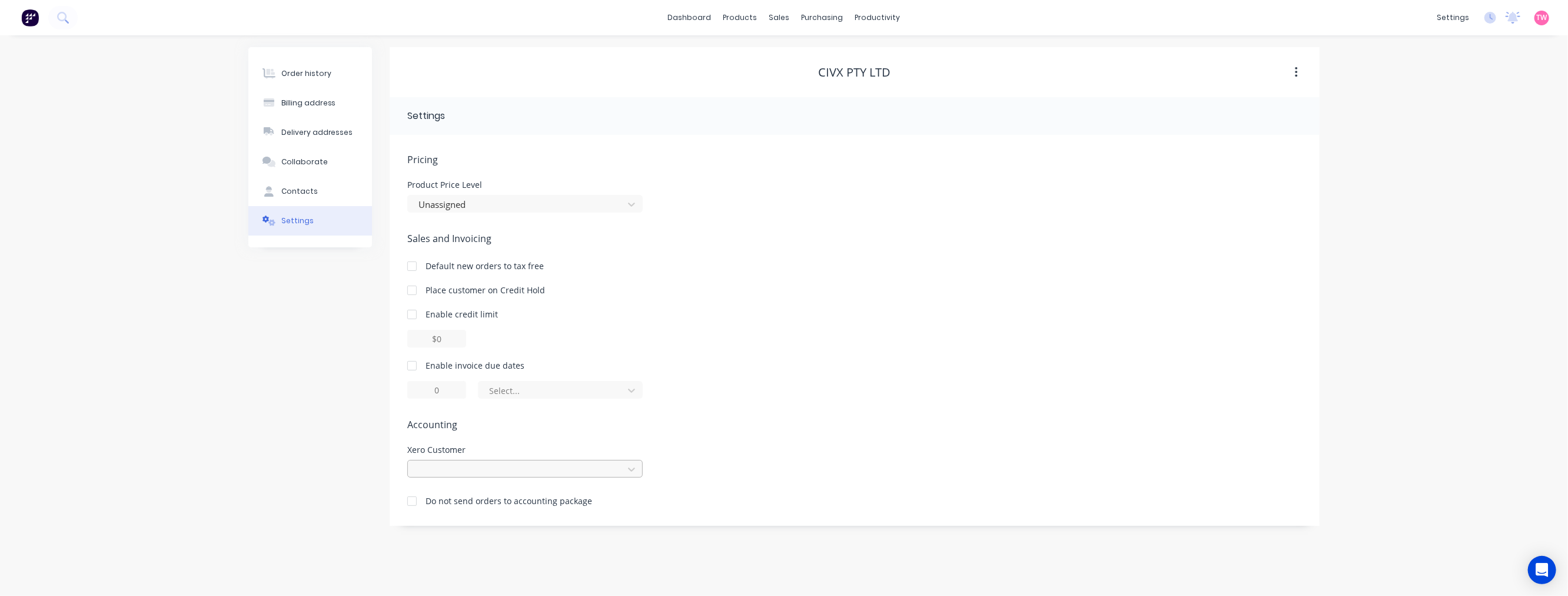
click at [496, 464] on div at bounding box center [517, 469] width 200 height 14
type input "civ"
click at [315, 420] on div "Order history Billing address Delivery addresses Collaborate Contacts Settings" at bounding box center [309, 286] width 124 height 479
drag, startPoint x: 296, startPoint y: 71, endPoint x: 298, endPoint y: 89, distance: 18.1
click at [297, 69] on div "Order history" at bounding box center [306, 73] width 50 height 10
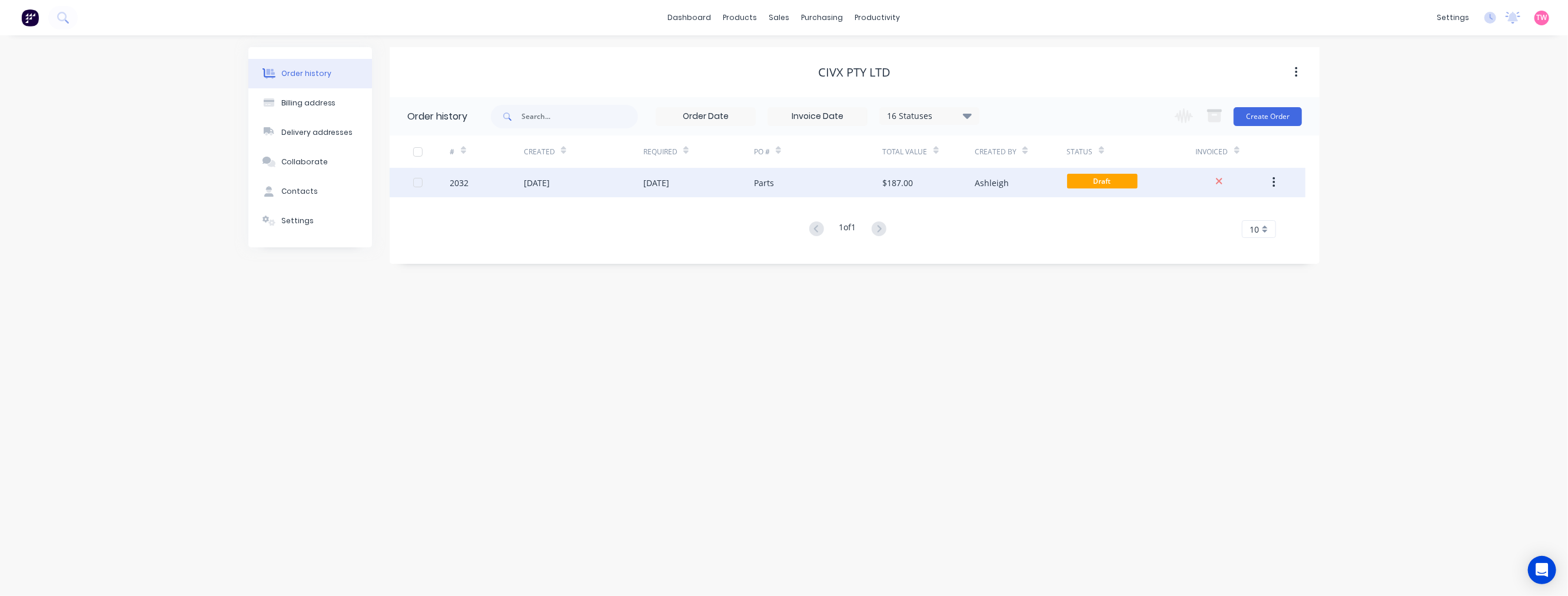
click at [506, 184] on div "2032" at bounding box center [487, 182] width 73 height 30
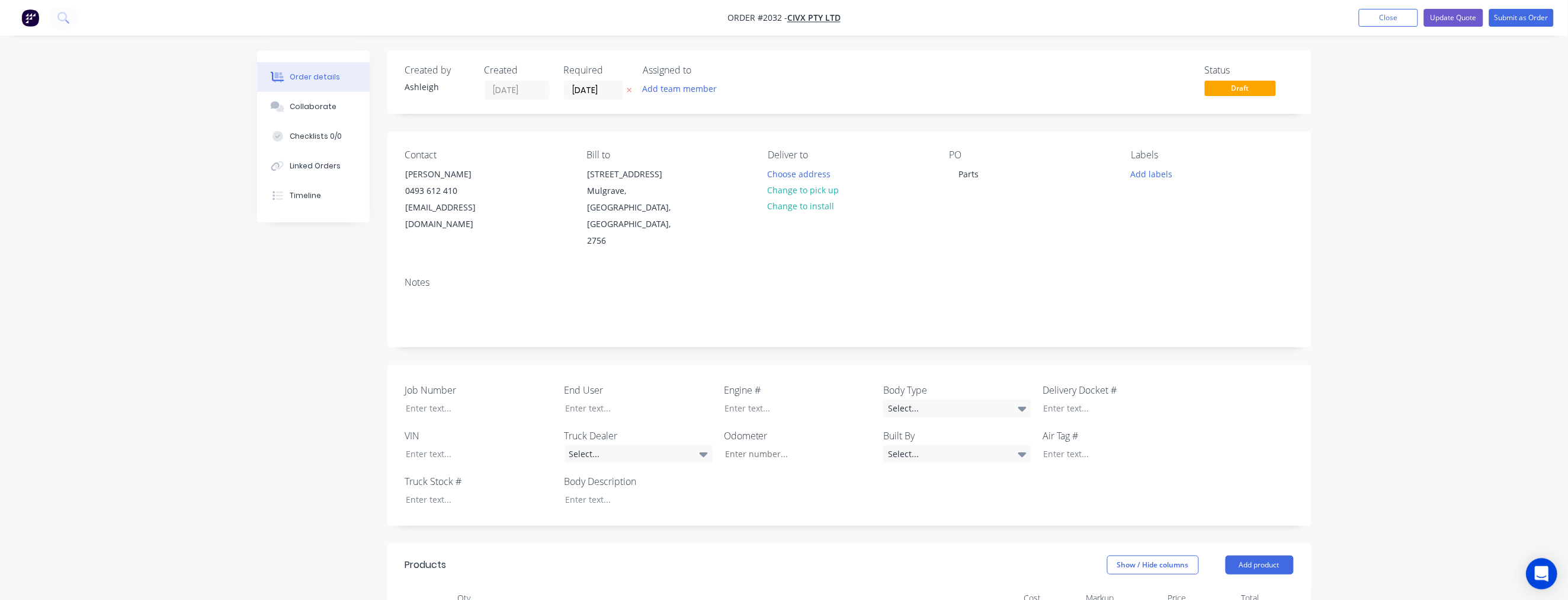
click at [1545, 578] on icon "Open Intercom Messenger" at bounding box center [1542, 573] width 14 height 15
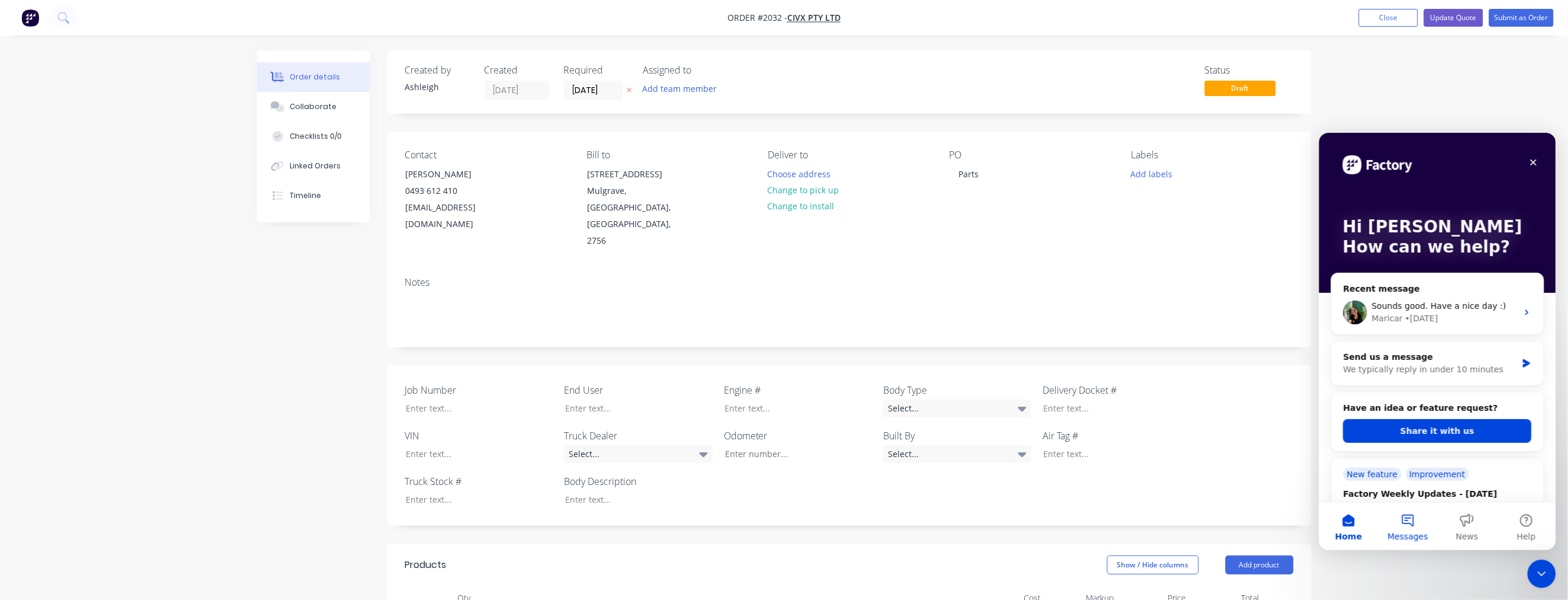
click at [1403, 526] on button "Messages" at bounding box center [1408, 525] width 59 height 47
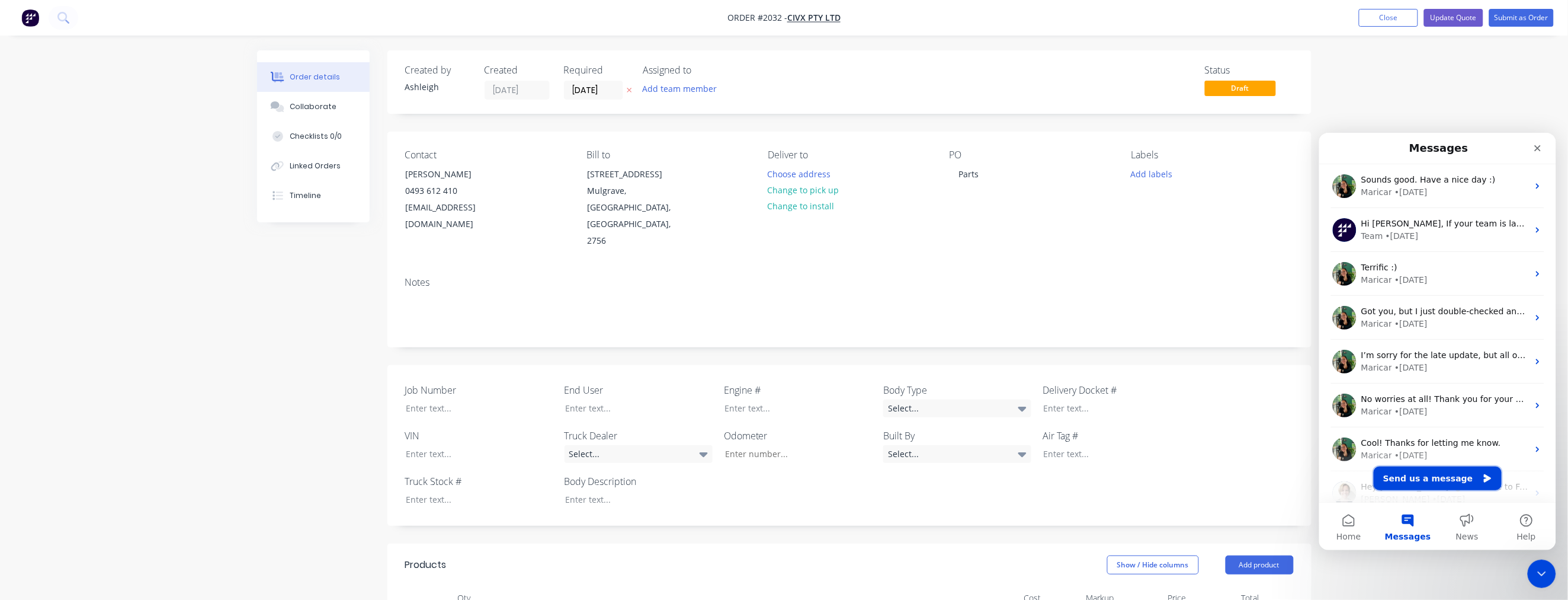
click at [1429, 474] on button "Send us a message" at bounding box center [1437, 478] width 128 height 24
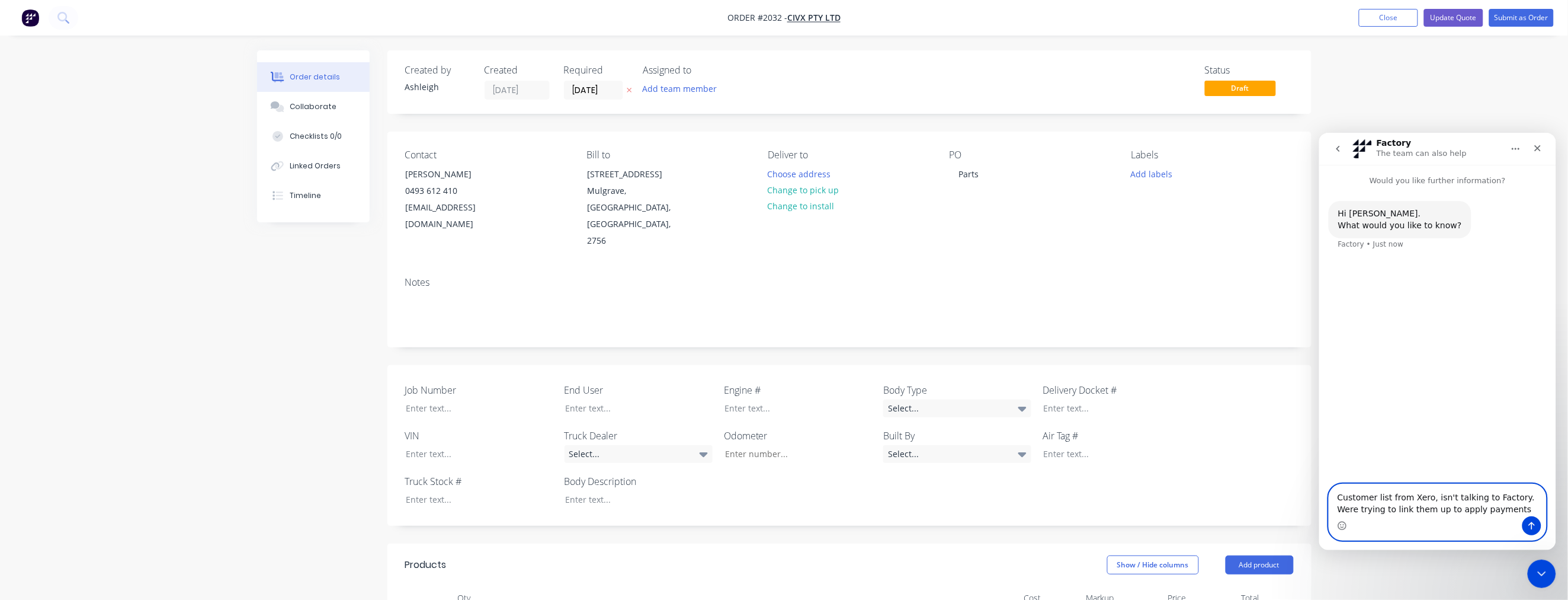
click at [1523, 495] on textarea "Customer list from Xero, isn't talking to Factory. Were trying to link them up …" at bounding box center [1437, 500] width 217 height 32
click at [1489, 508] on textarea "Customer list from Xero, isn't talking to Factory. We're trying to link them up…" at bounding box center [1437, 500] width 217 height 32
type textarea "Customer list from Xero, isn't talking to Factory. We're trying to link them up…"
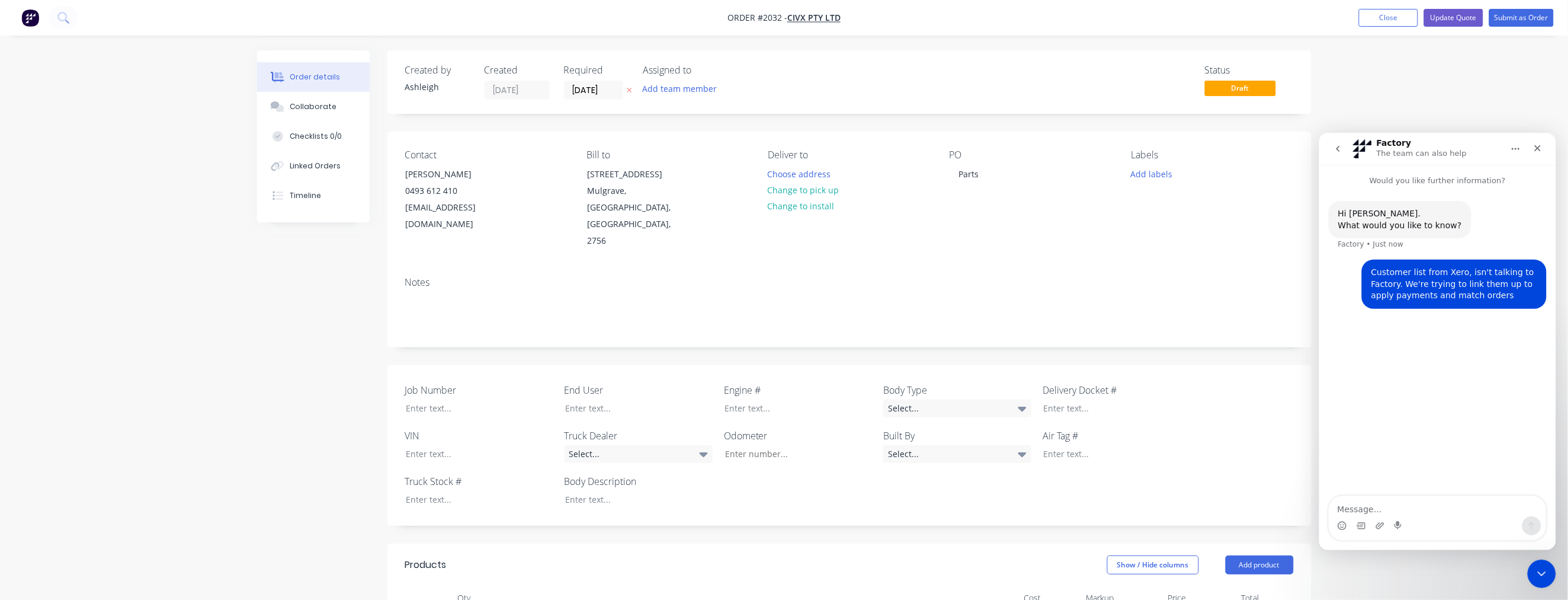
click at [344, 435] on div "Created by [PERSON_NAME] Created [DATE] Required [DATE] Assigned to Add team me…" at bounding box center [784, 572] width 1055 height 1043
click at [1539, 572] on icon "Close Intercom Messenger" at bounding box center [1540, 572] width 14 height 14
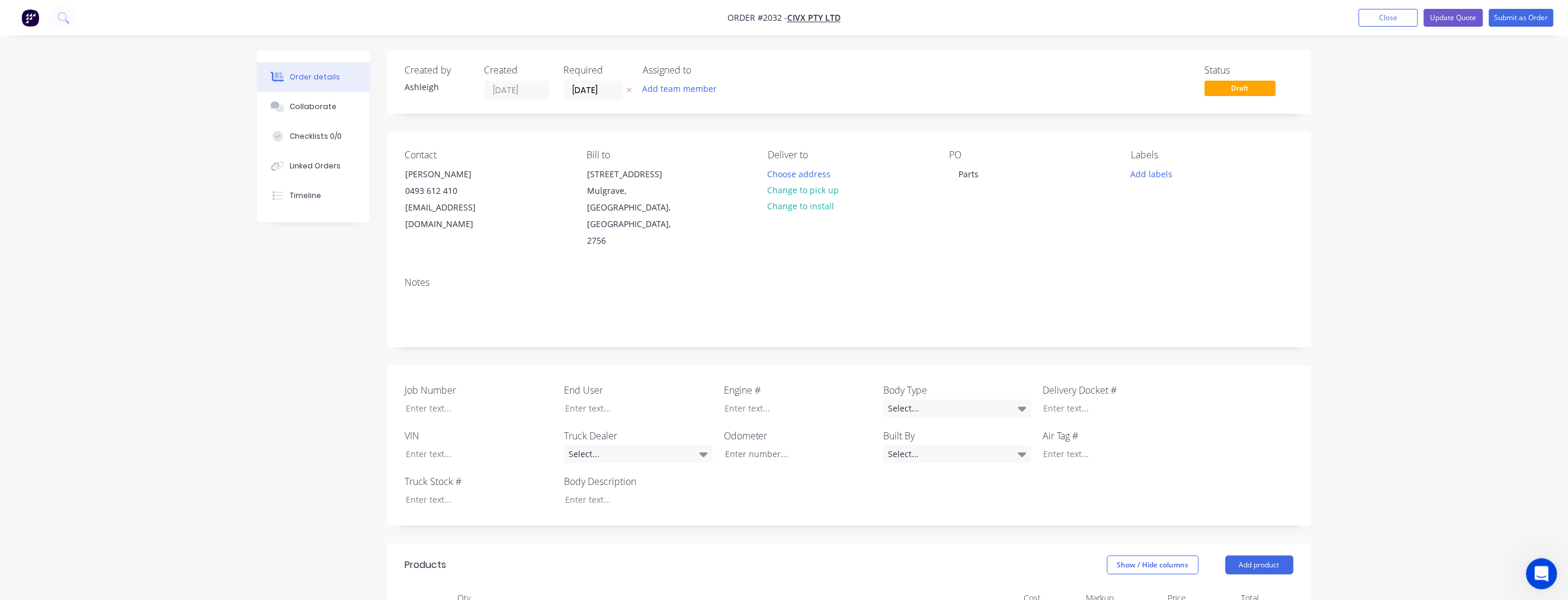
click at [1537, 569] on icon "Open Intercom Messenger" at bounding box center [1540, 572] width 19 height 19
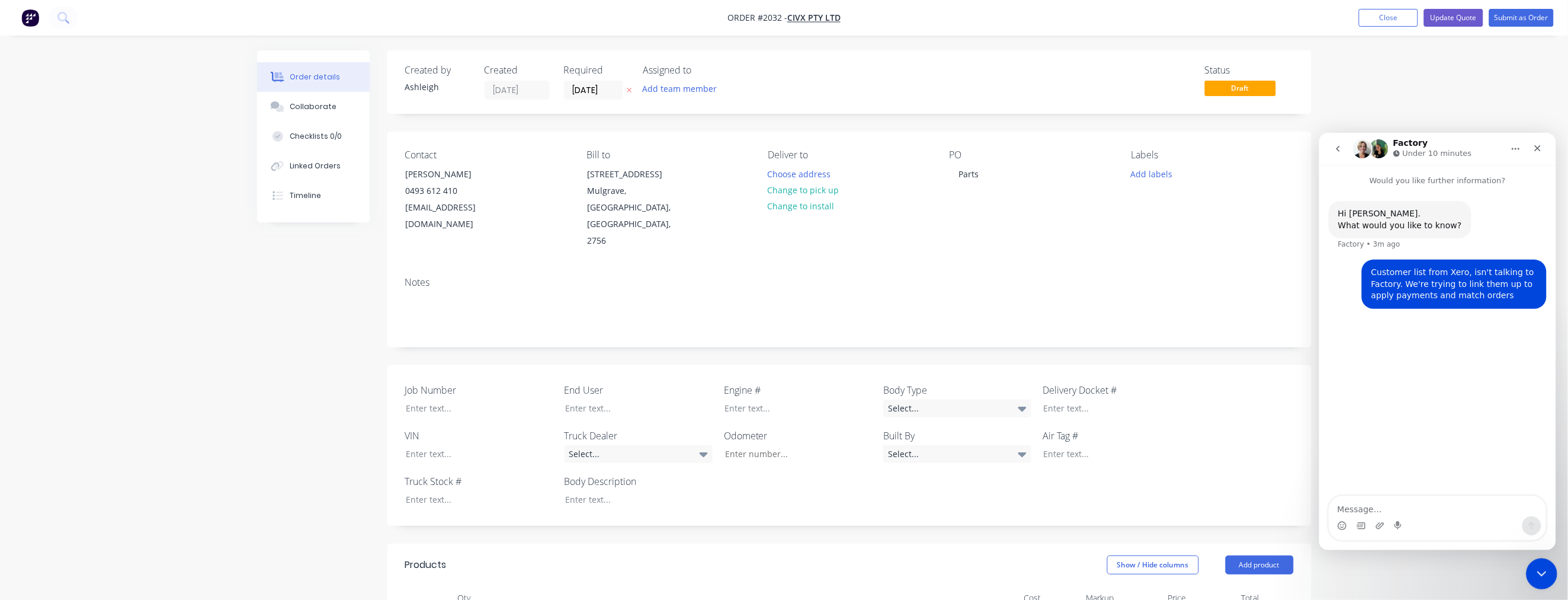
click at [1537, 570] on icon "Close Intercom Messenger" at bounding box center [1540, 572] width 14 height 14
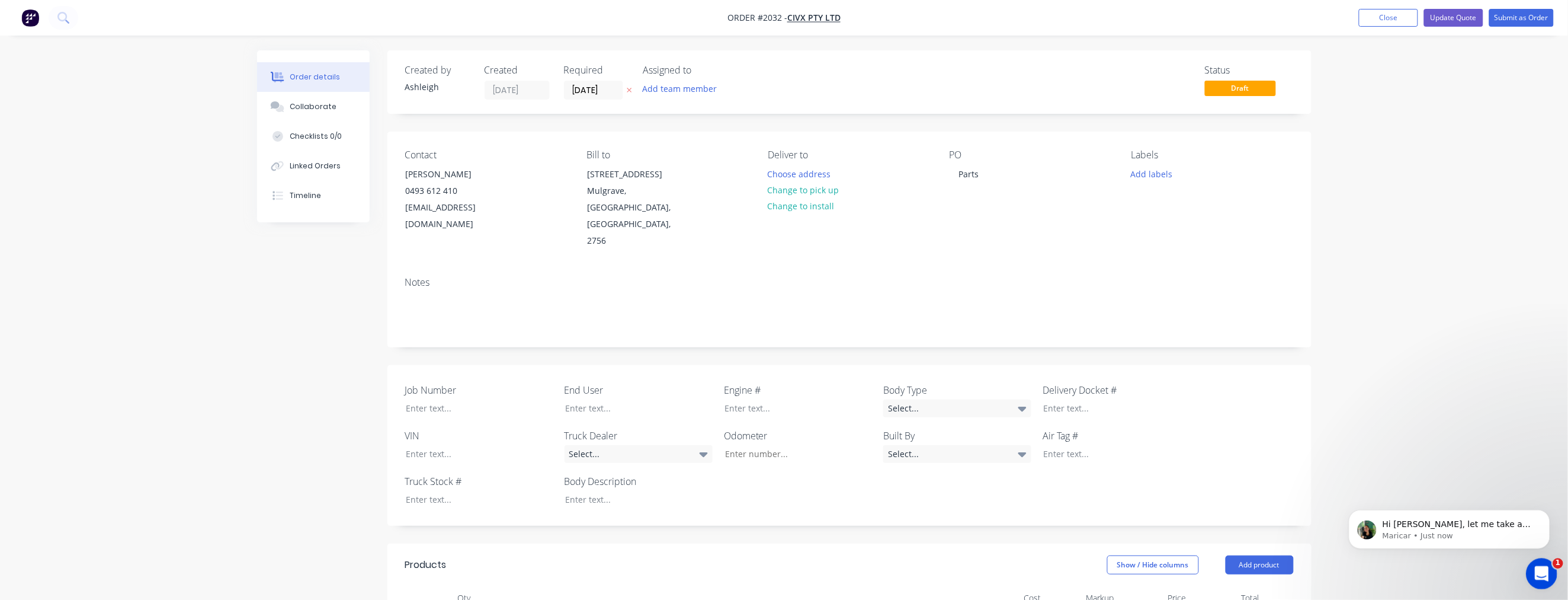
click at [1530, 570] on div "Open Intercom Messenger" at bounding box center [1540, 572] width 39 height 39
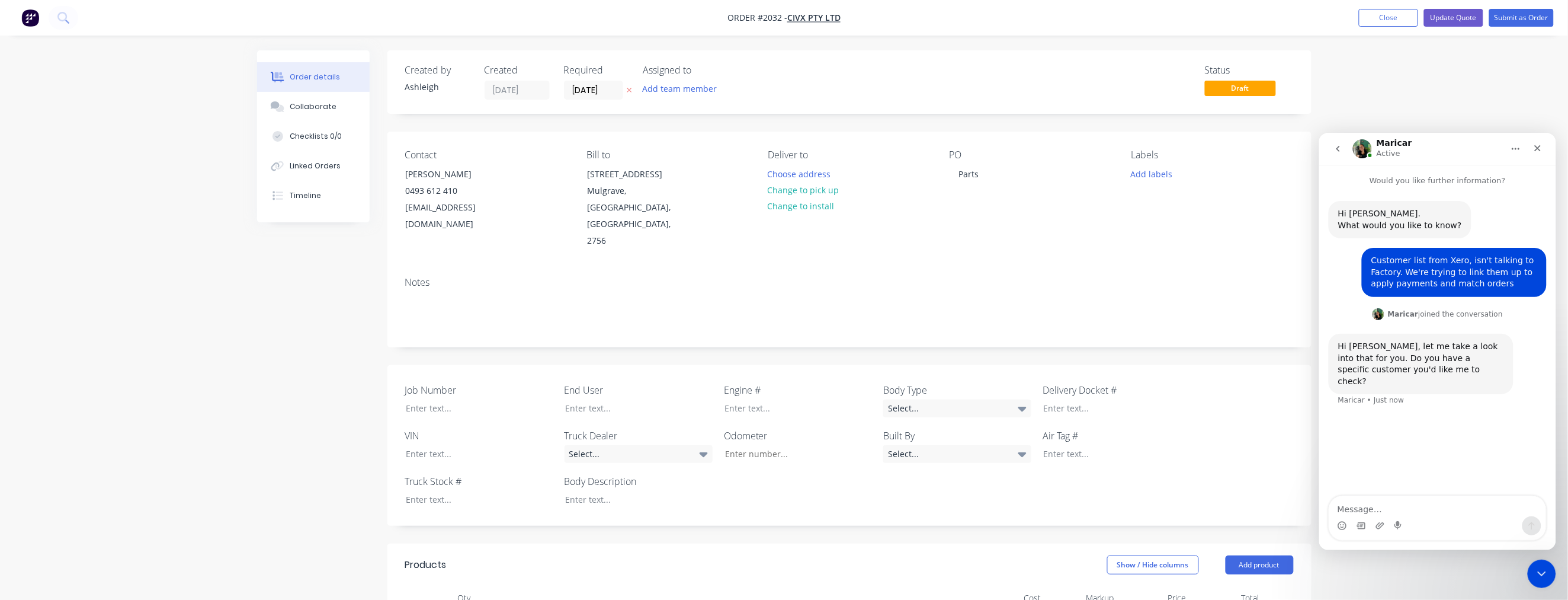
click at [1397, 508] on textarea "Message…" at bounding box center [1437, 505] width 217 height 20
click at [1375, 508] on textarea "Message…" at bounding box center [1437, 505] width 217 height 20
type textarea "Big T Earthworks & CivX"
click at [1532, 524] on icon "Send a message…" at bounding box center [1532, 525] width 10 height 10
click at [370, 295] on div "Created by [PERSON_NAME] Created [DATE] Required [DATE] Assigned to Add team me…" at bounding box center [784, 572] width 1055 height 1043
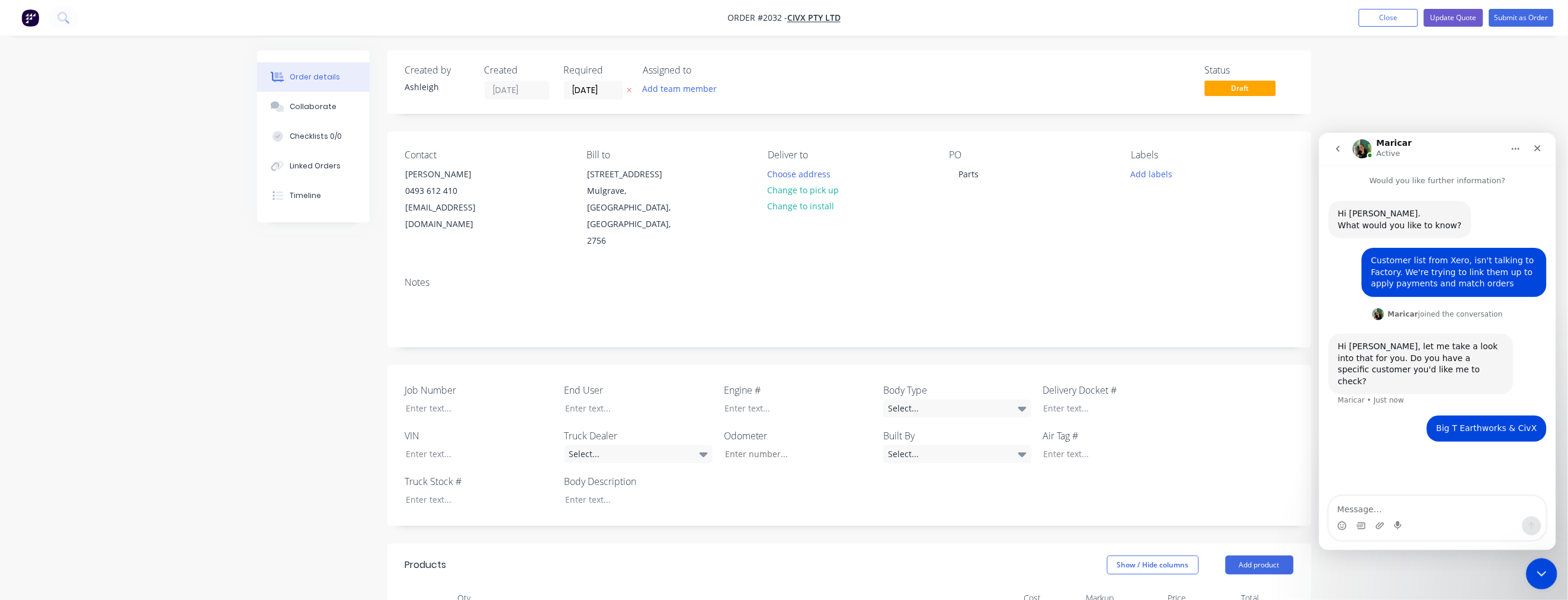
click at [1535, 568] on icon "Close Intercom Messenger" at bounding box center [1540, 572] width 14 height 14
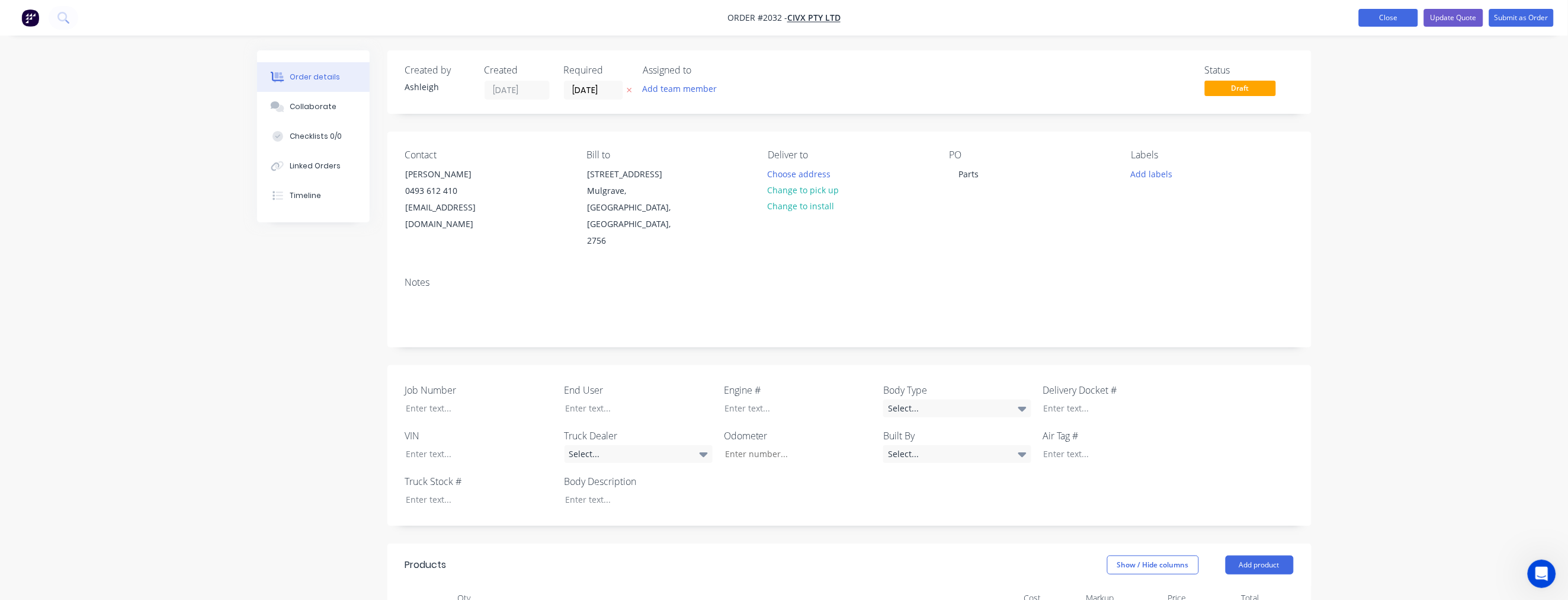
click at [1390, 18] on button "Close" at bounding box center [1389, 18] width 59 height 18
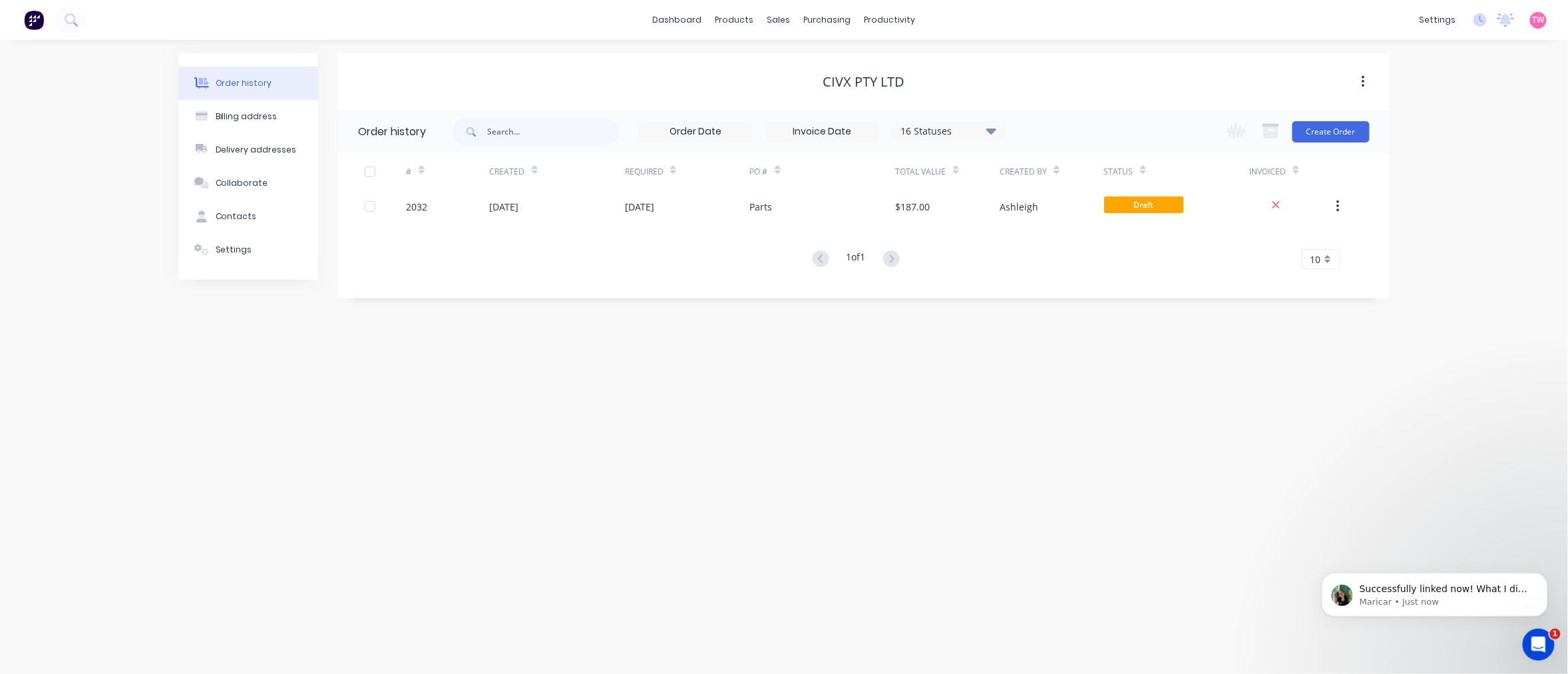
scroll to position [78, 0]
click at [1028, 372] on div "Order history Billing address Delivery addresses Collaborate Contacts Settings …" at bounding box center [784, 356] width 1568 height 634
click at [832, 65] on div "Sales Orders" at bounding box center [829, 63] width 55 height 12
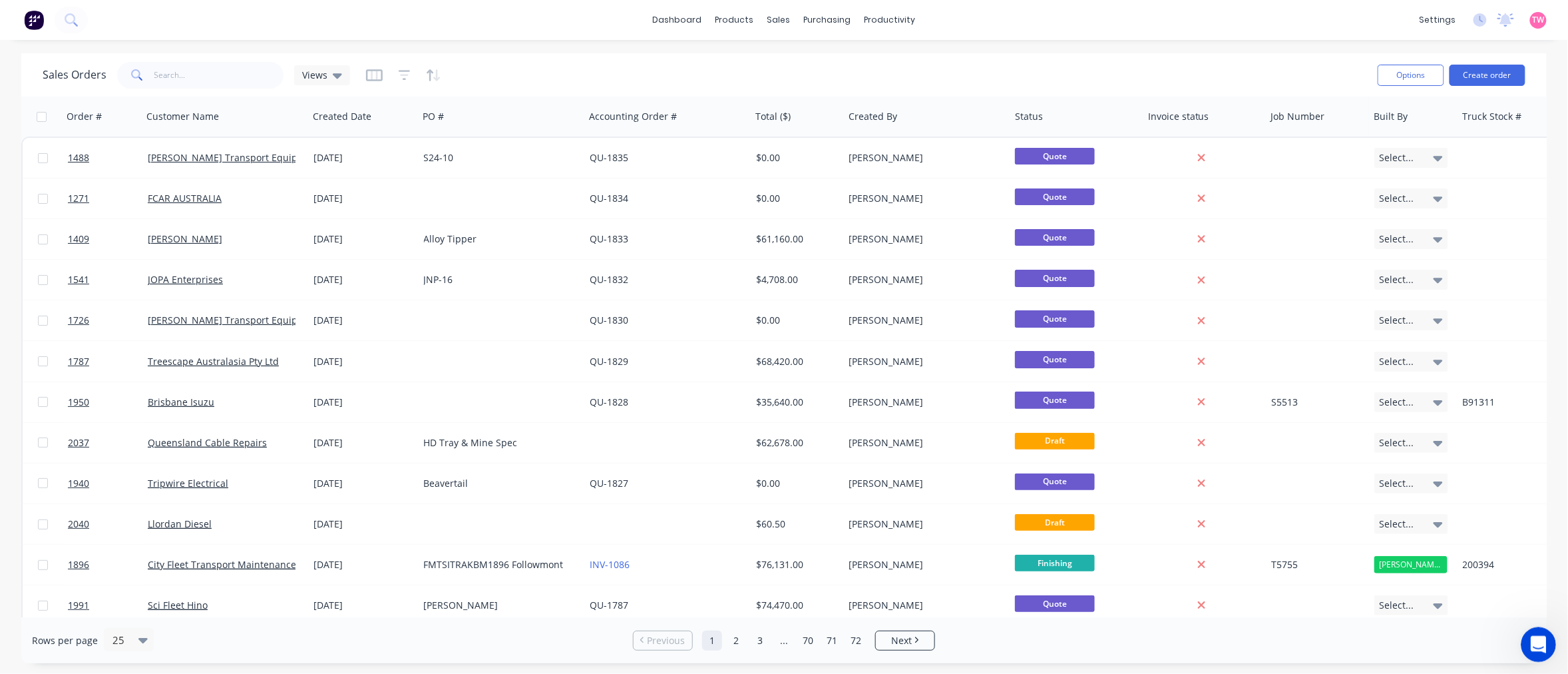
click at [1539, 642] on icon "Open Intercom Messenger" at bounding box center [1536, 642] width 22 height 22
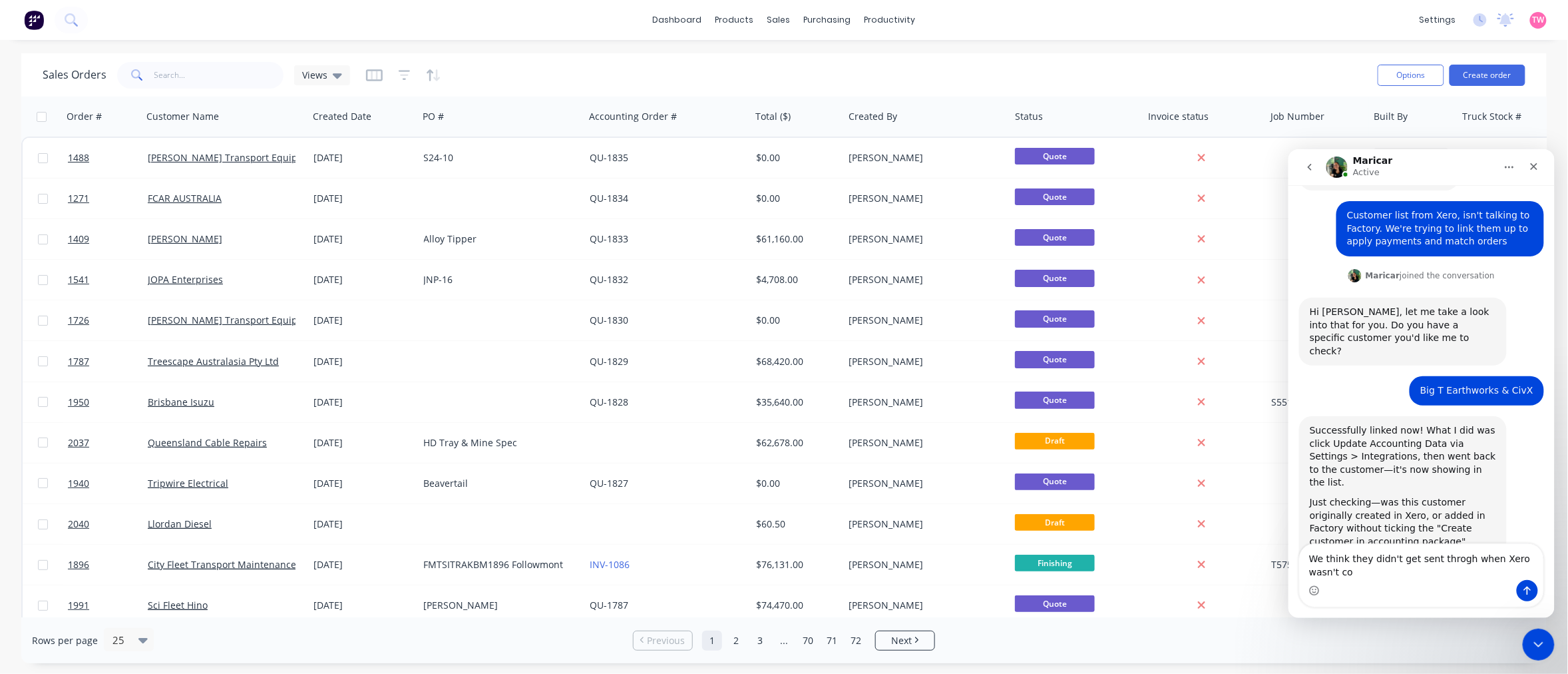
scroll to position [90, 0]
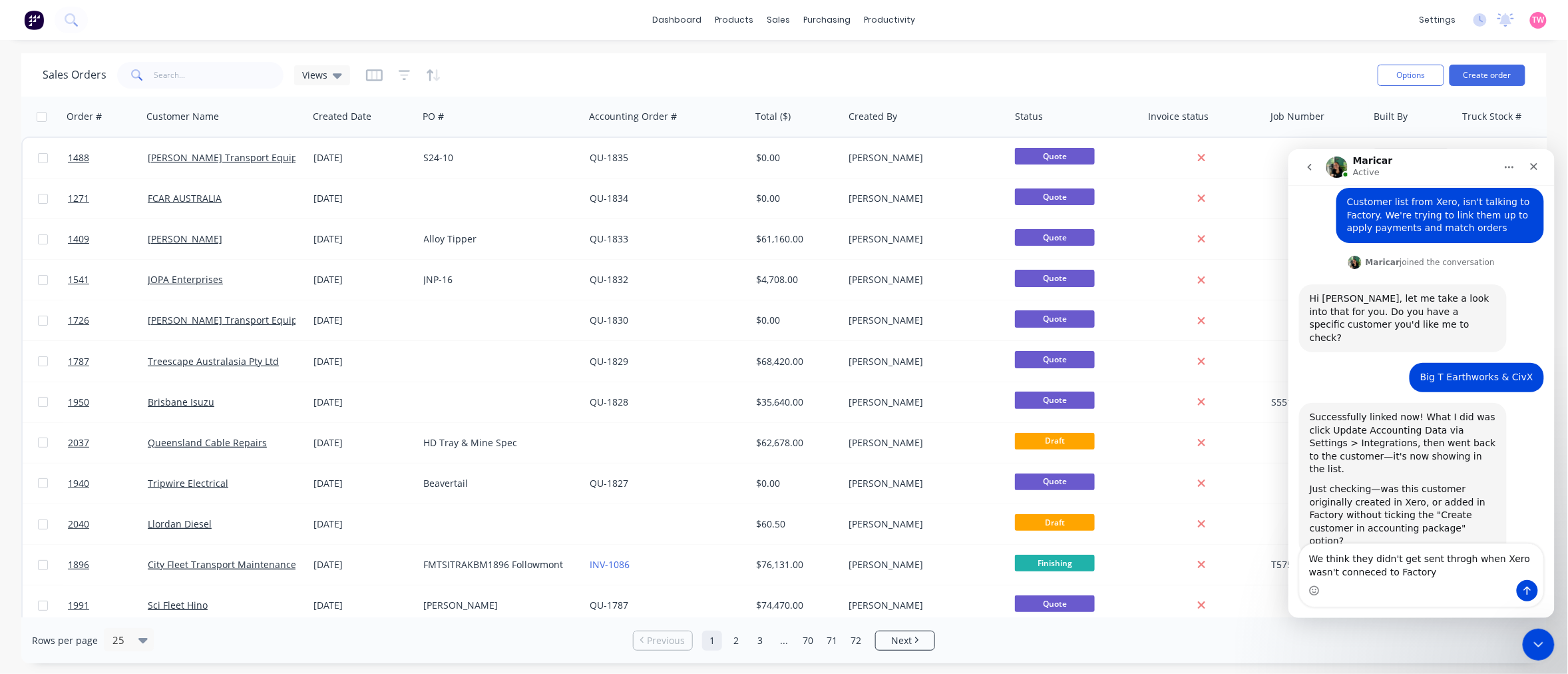
click at [1339, 568] on textarea "We think they didn't get sent throgh when Xero wasn't conneced to Factory" at bounding box center [1421, 561] width 243 height 36
click at [1448, 557] on textarea "We think they didn't get sent throgh when Xero wasn't connected to Factory" at bounding box center [1421, 561] width 243 height 36
click at [1499, 558] on textarea "We think they didn't get sent through when Xero wasn't connected to Factory" at bounding box center [1421, 561] width 243 height 36
type textarea "We think they didn't get sent through when Xero wasn't connected to Factory"
click at [1527, 586] on icon "Send a message…" at bounding box center [1527, 590] width 11 height 11
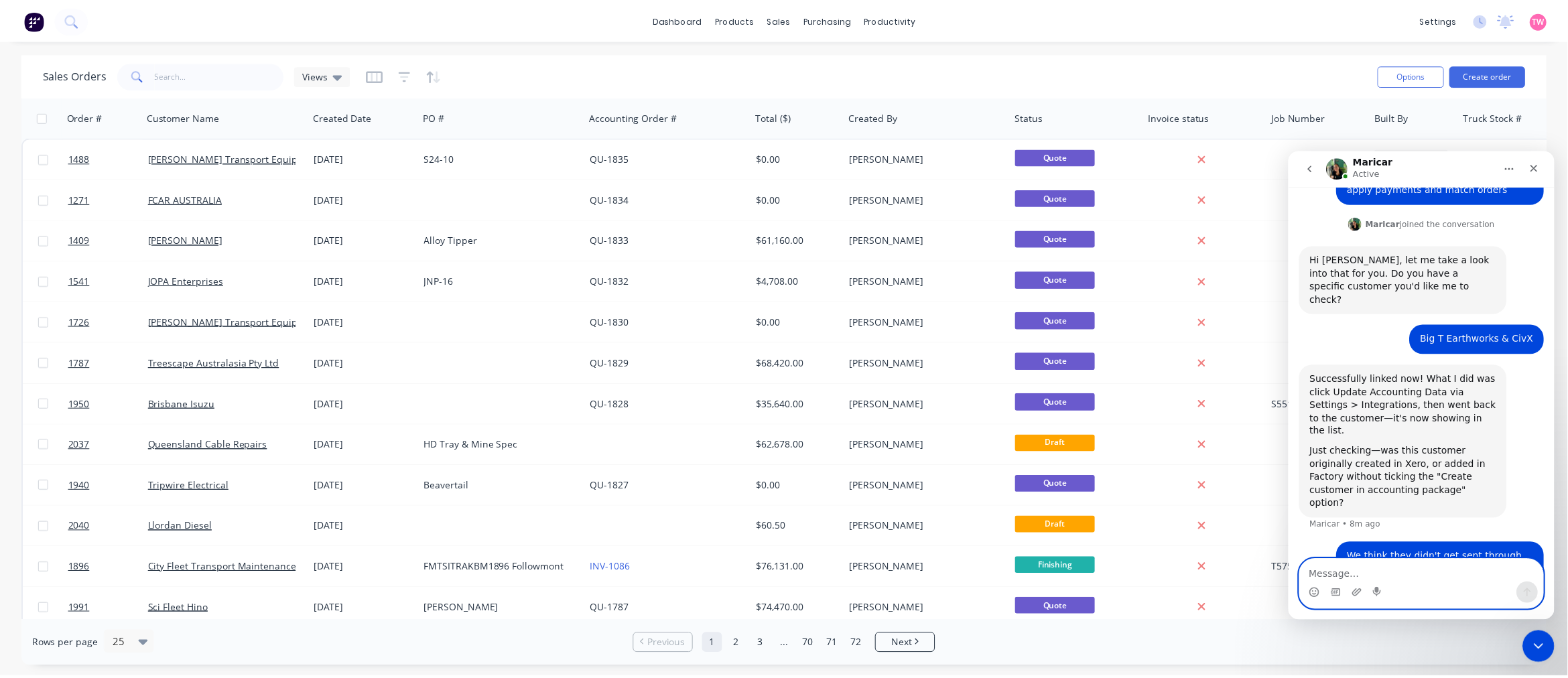
scroll to position [131, 0]
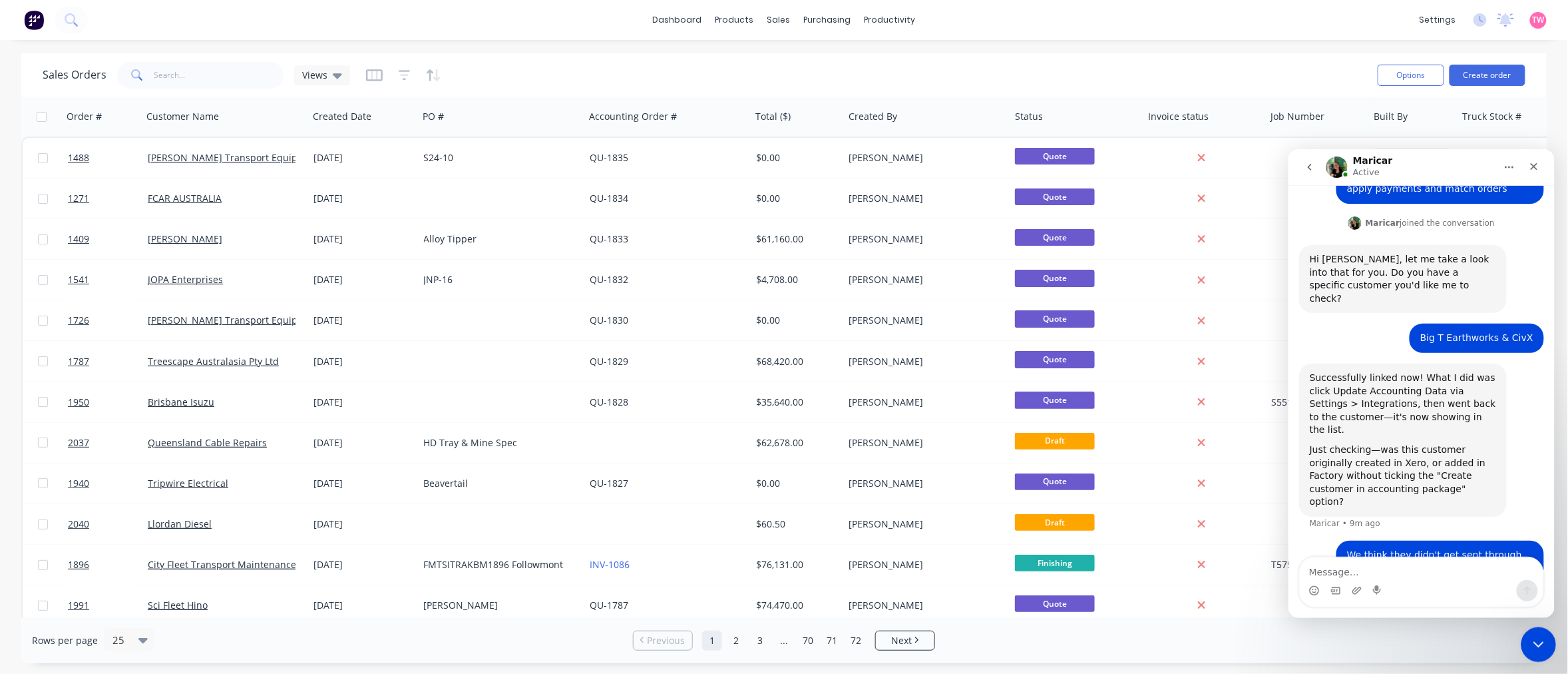
click at [1536, 636] on icon "Close Intercom Messenger" at bounding box center [1536, 642] width 16 height 16
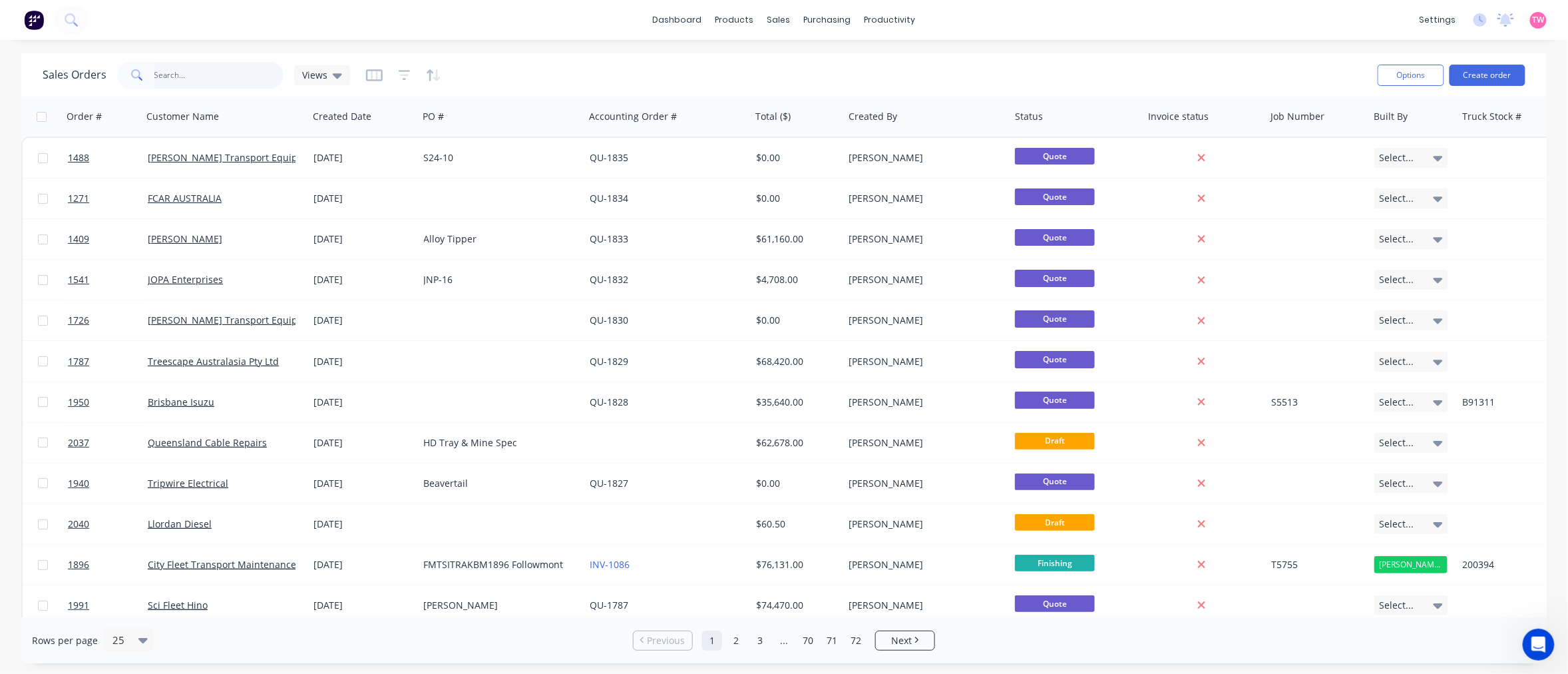
click at [194, 76] on input "text" at bounding box center [219, 76] width 130 height 27
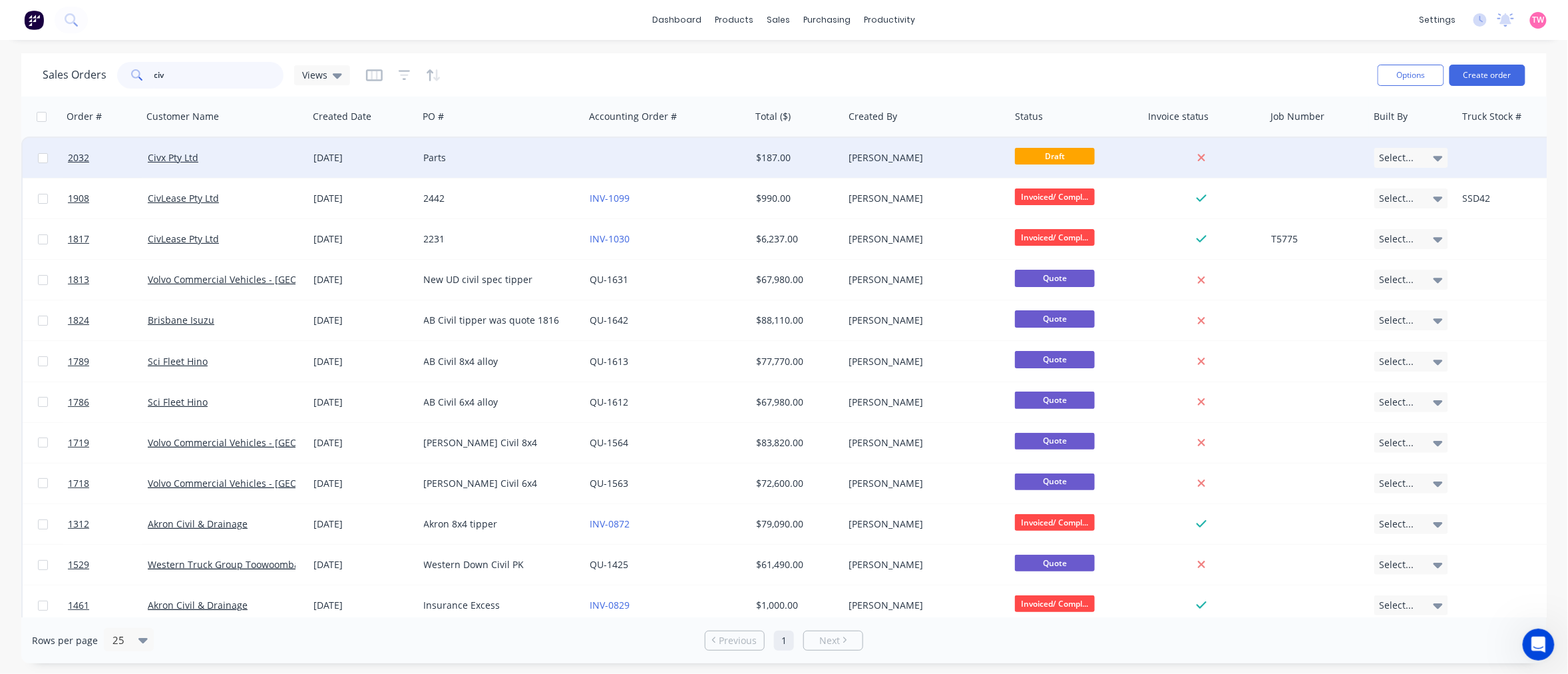
type input "civ"
click at [225, 156] on div "Civx Pty Ltd" at bounding box center [222, 158] width 148 height 14
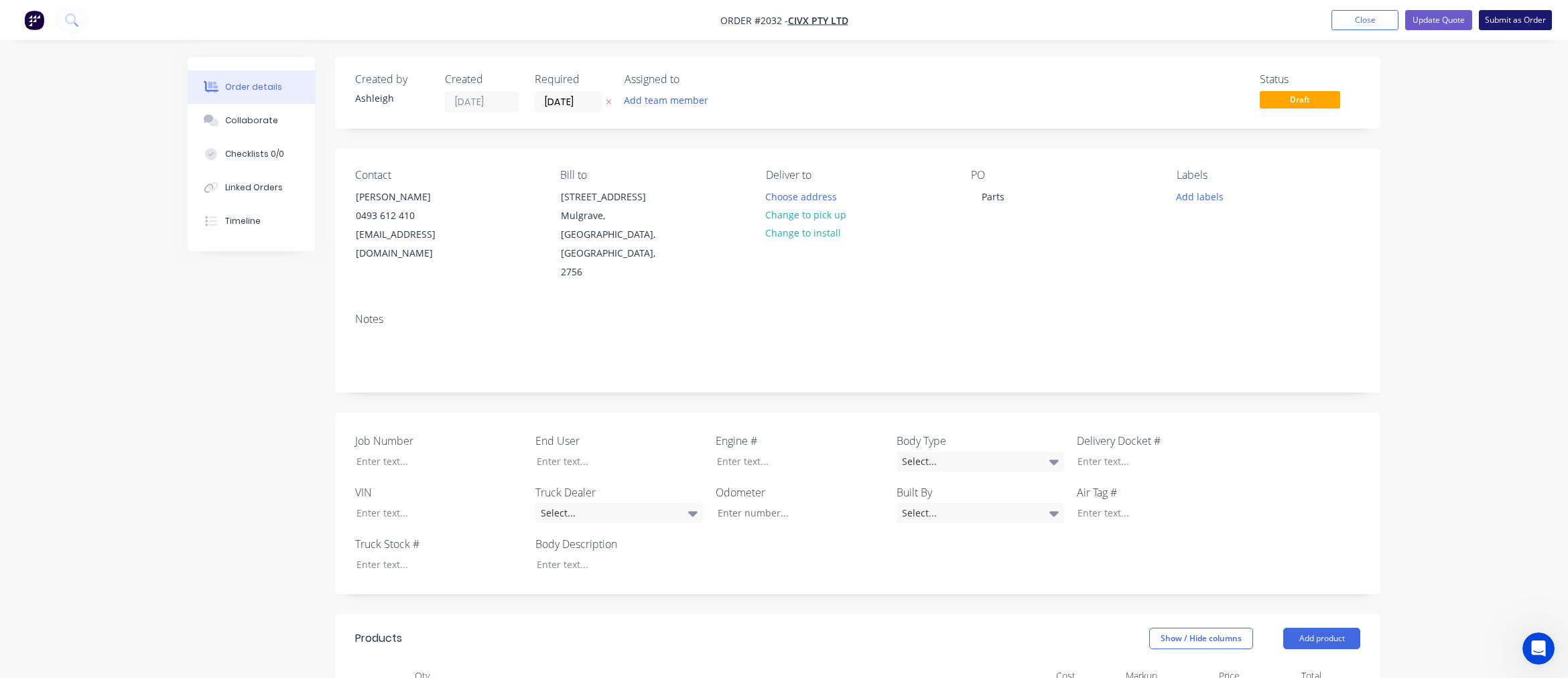
click at [1523, 18] on button "Submit as Order" at bounding box center [1515, 20] width 73 height 20
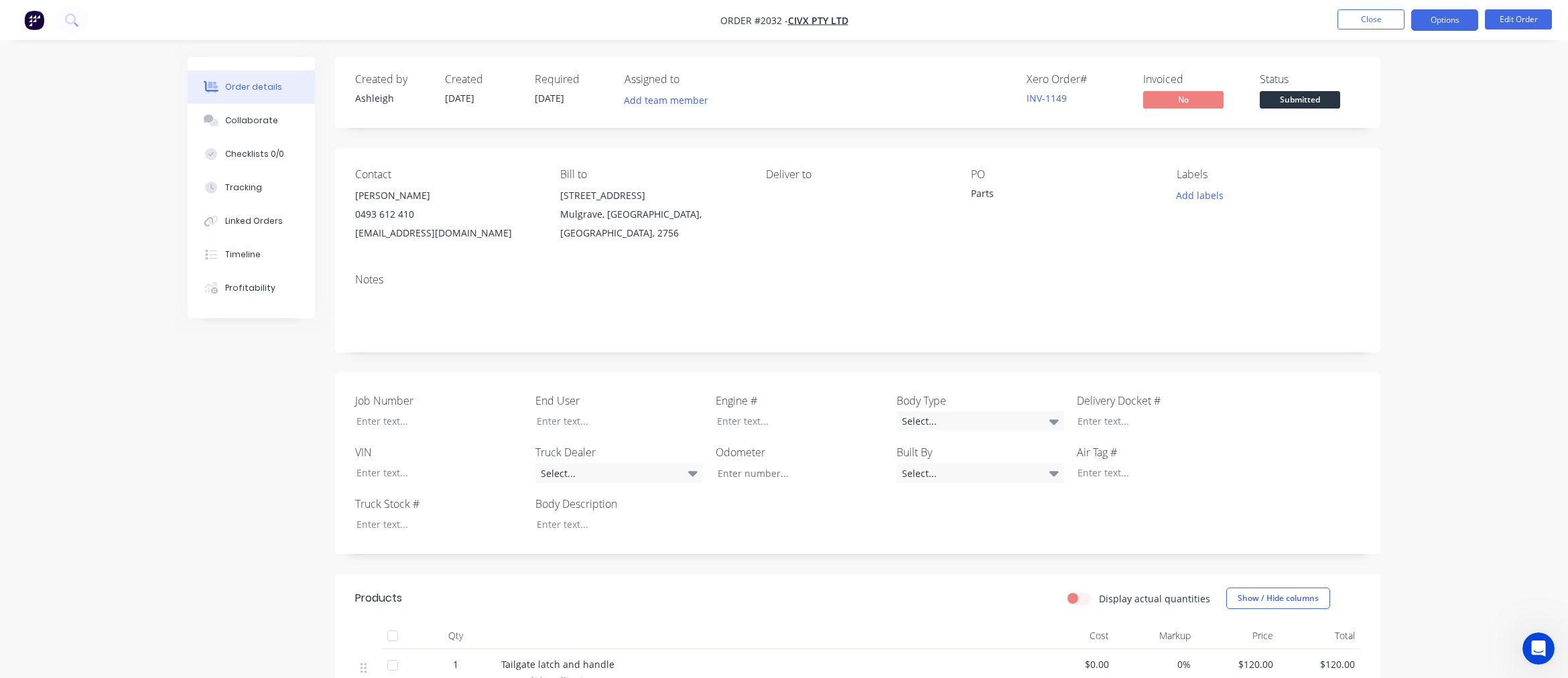
click at [1433, 27] on button "Options" at bounding box center [1445, 20] width 67 height 22
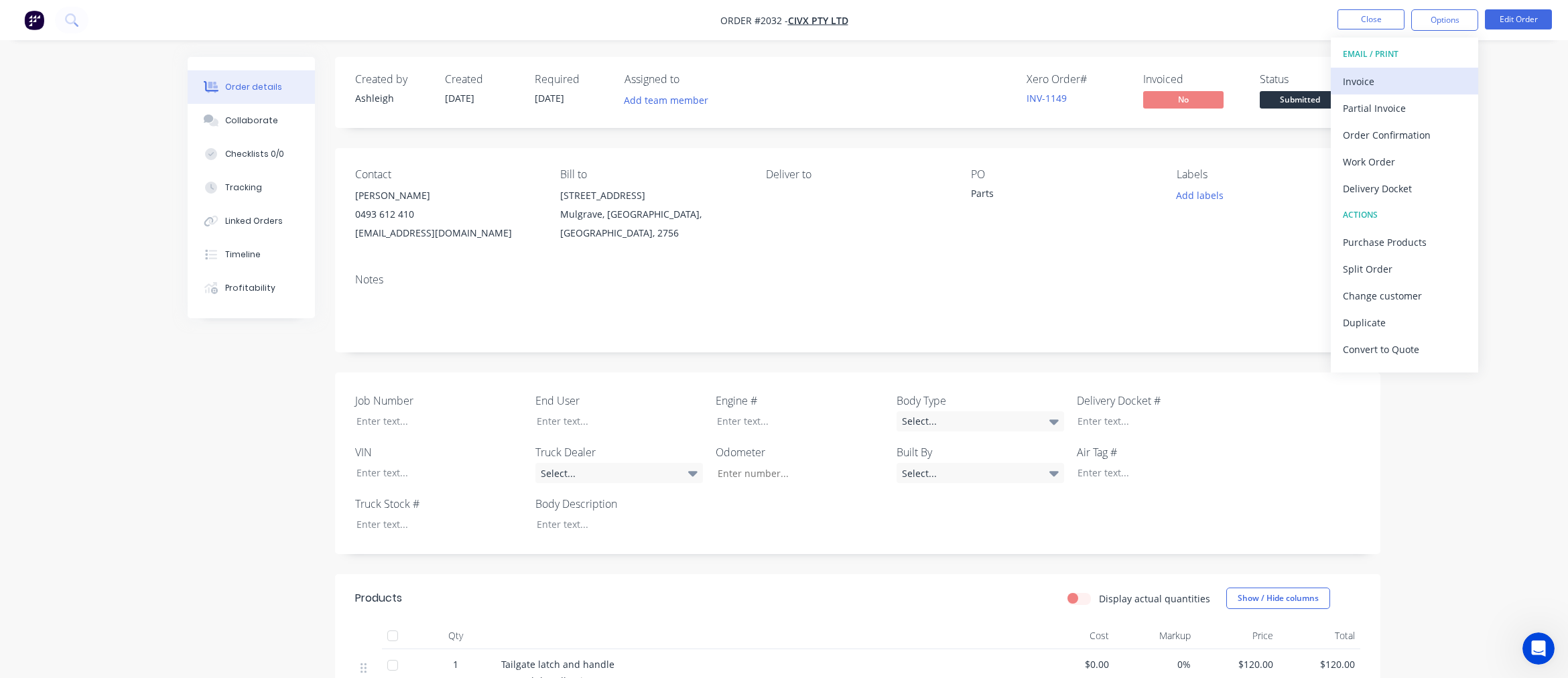
click at [1392, 81] on div "Invoice" at bounding box center [1405, 81] width 123 height 19
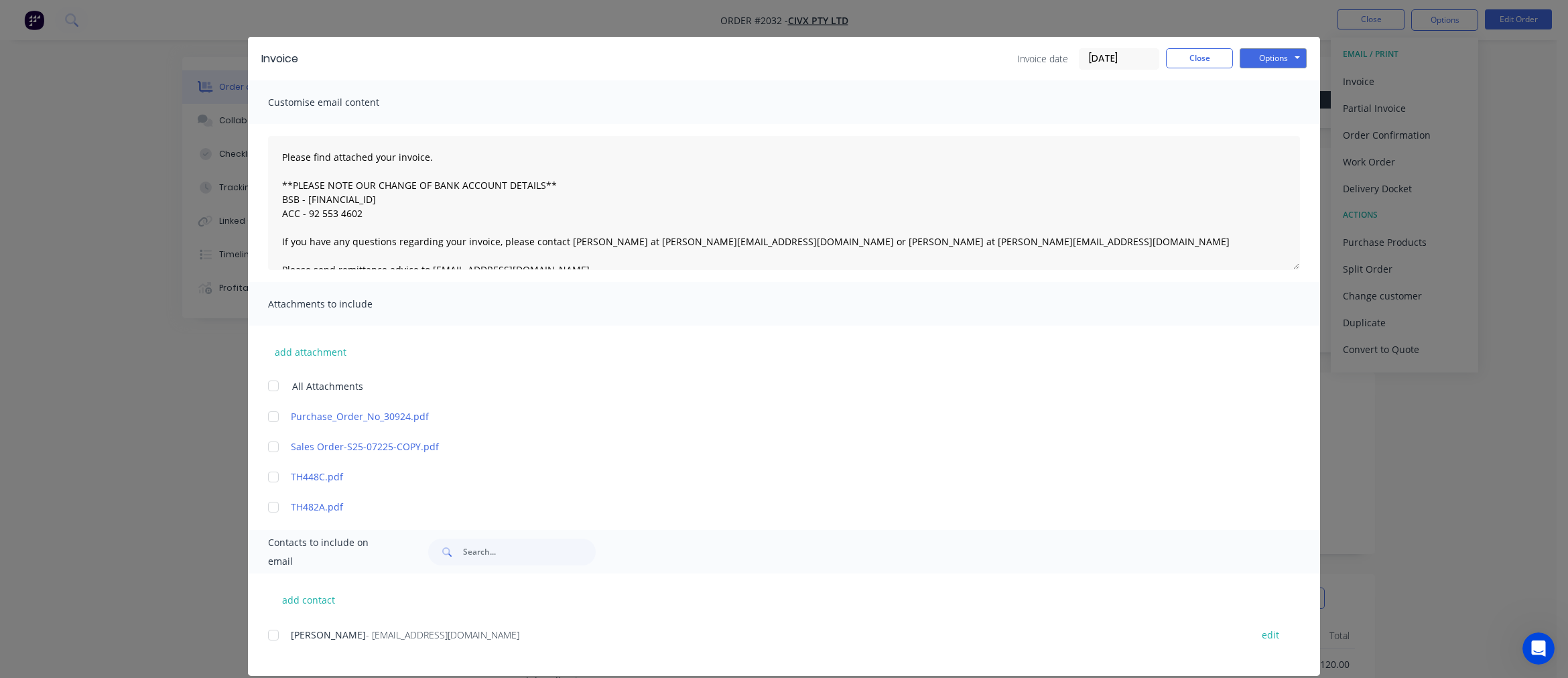
scroll to position [34, 0]
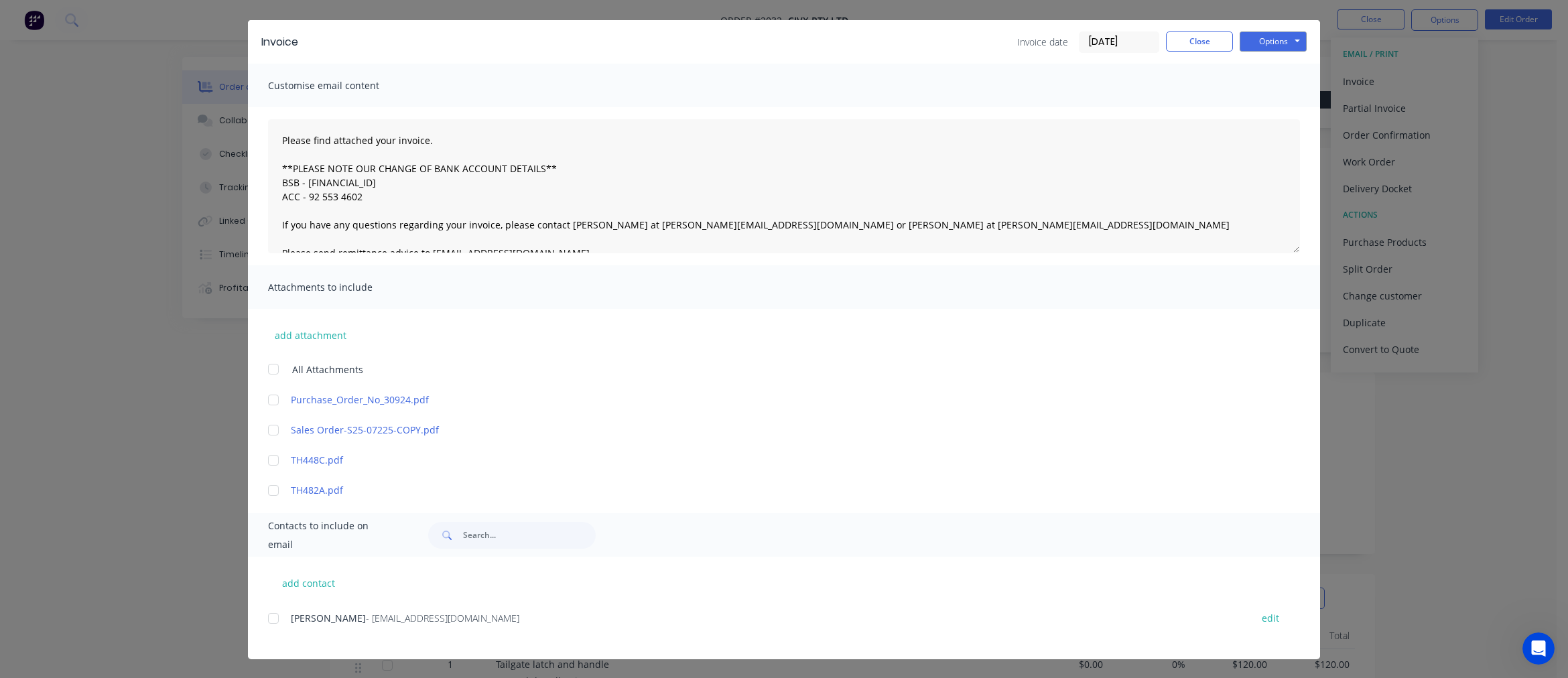
click at [152, 433] on div "Invoice Invoice date [DATE] Close Options Preview Print Email Customise email c…" at bounding box center [784, 339] width 1568 height 678
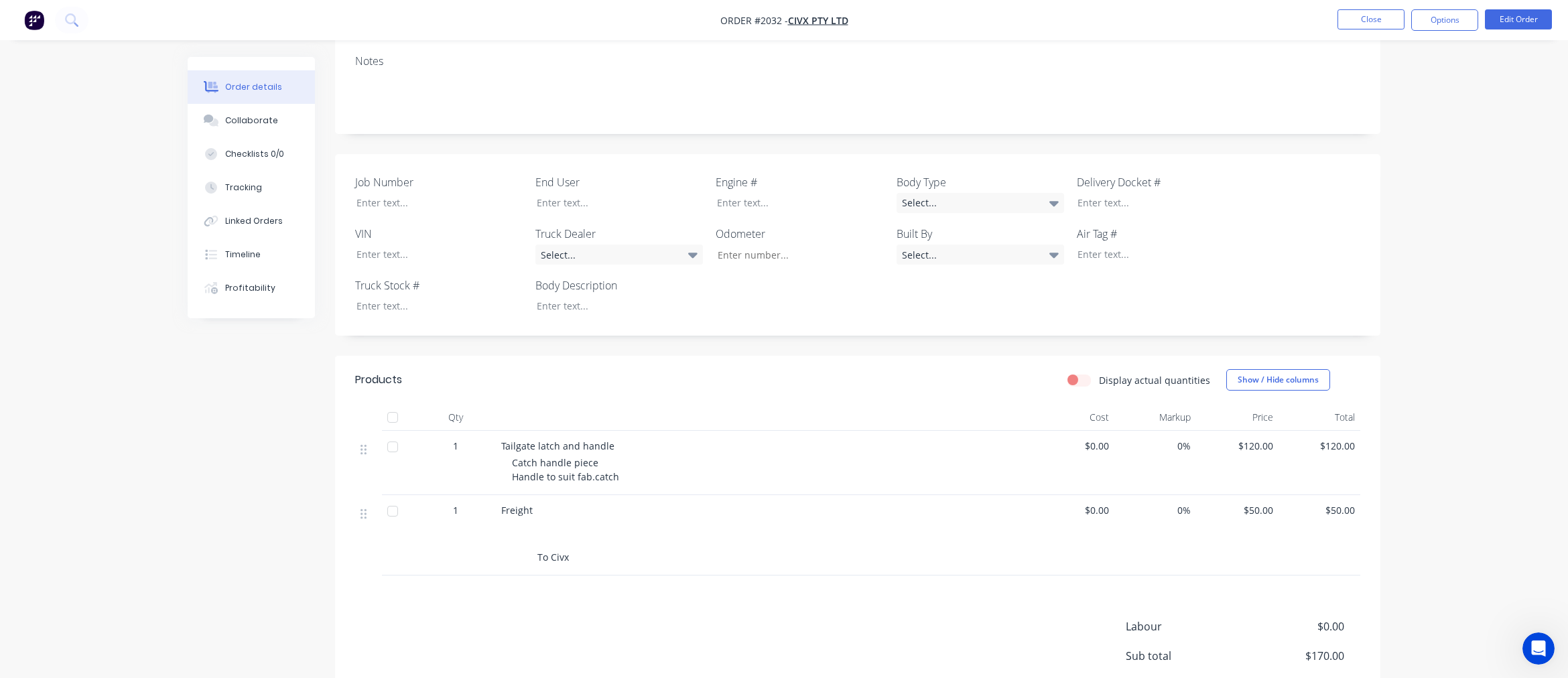
scroll to position [0, 0]
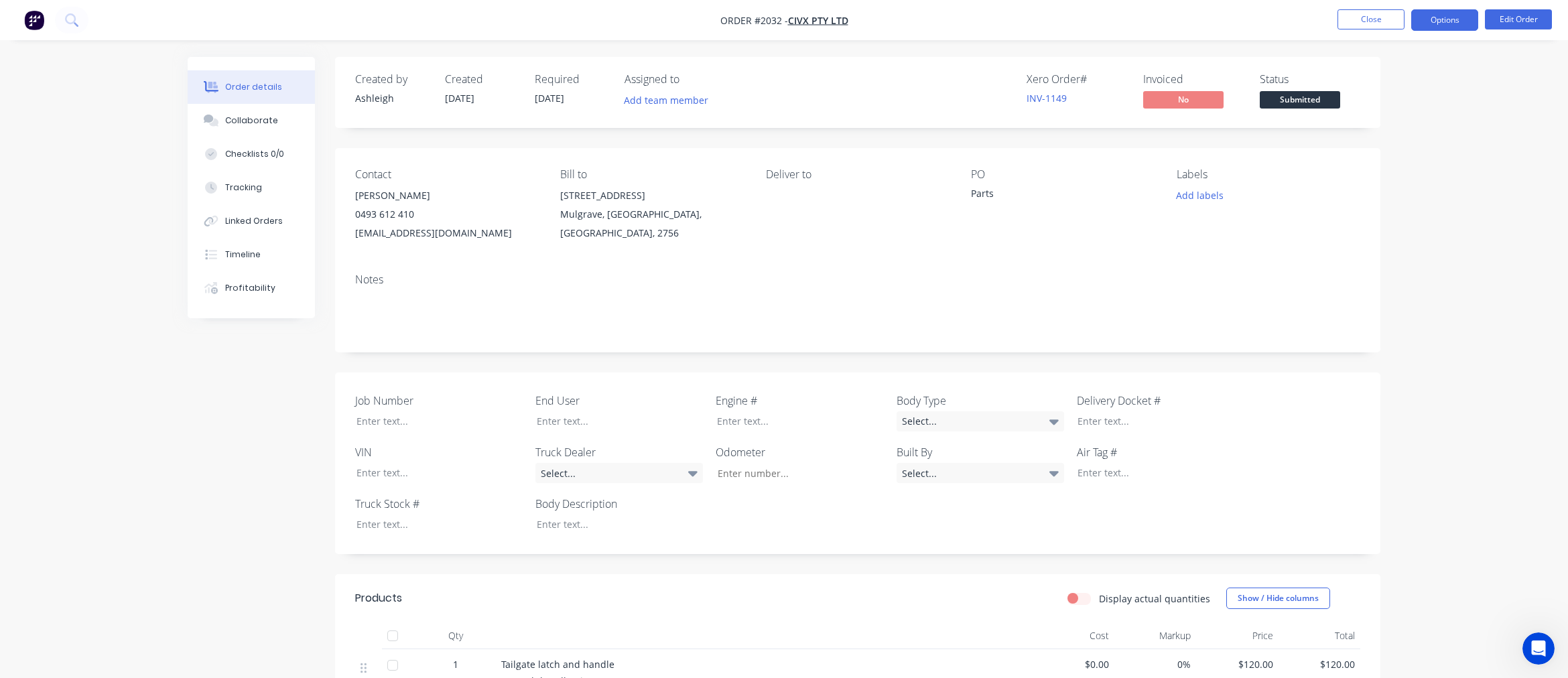
click at [1454, 24] on button "Options" at bounding box center [1445, 20] width 67 height 22
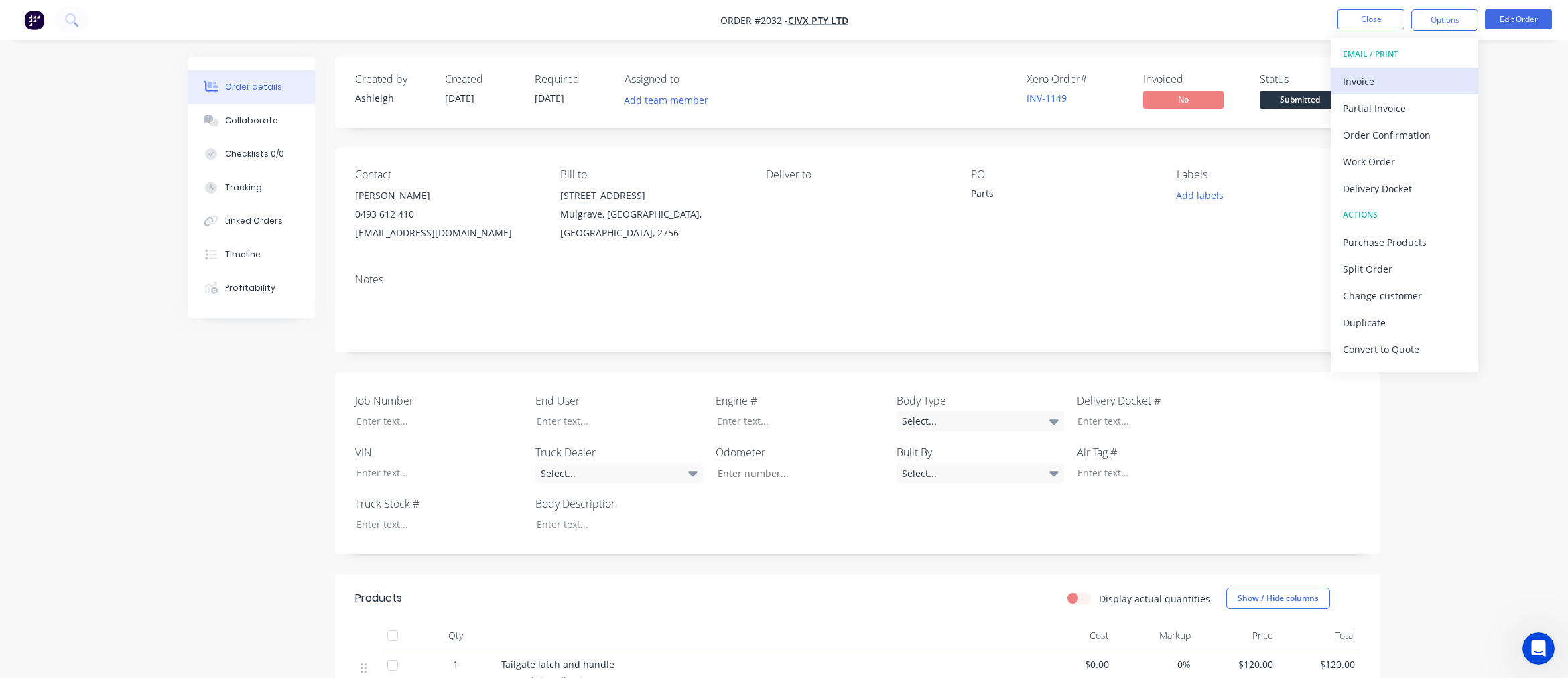
click at [1365, 81] on div "Invoice" at bounding box center [1405, 81] width 123 height 19
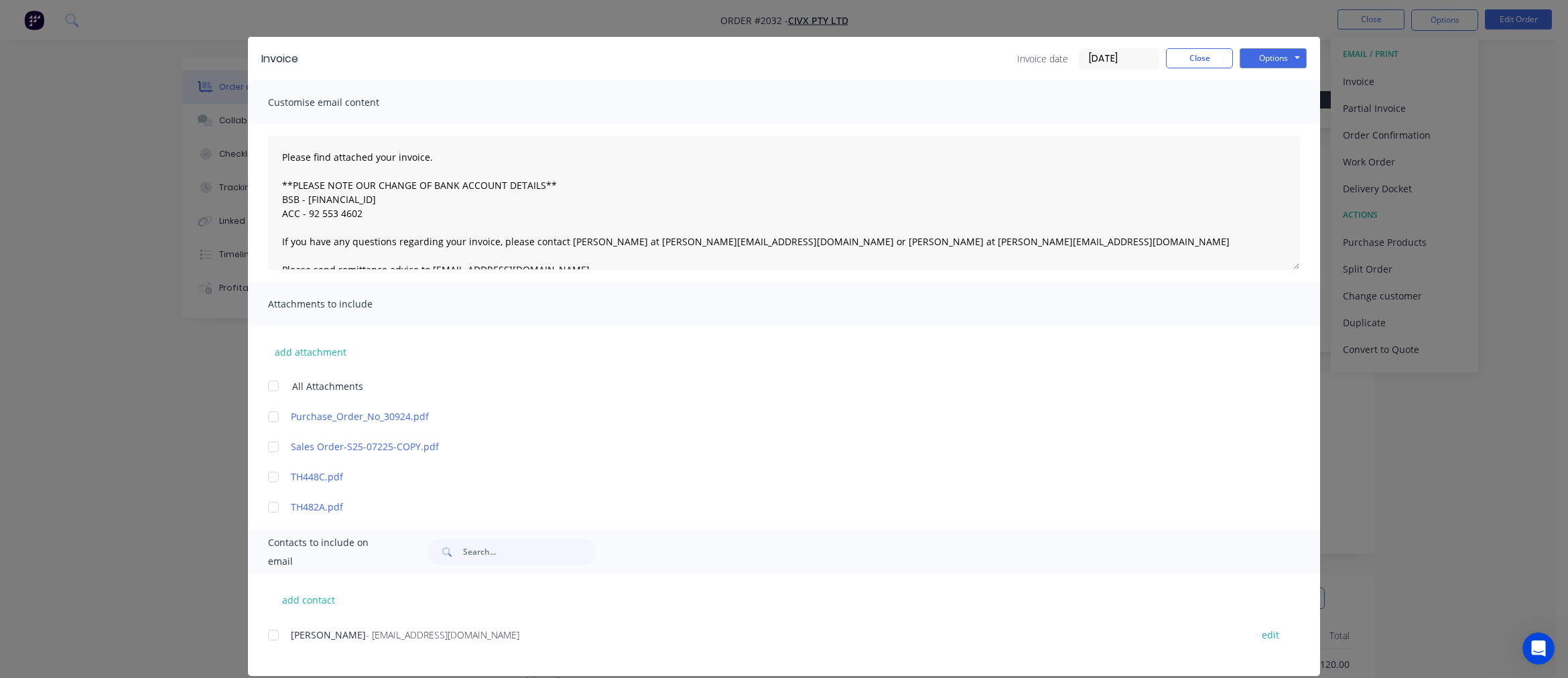
scroll to position [34, 0]
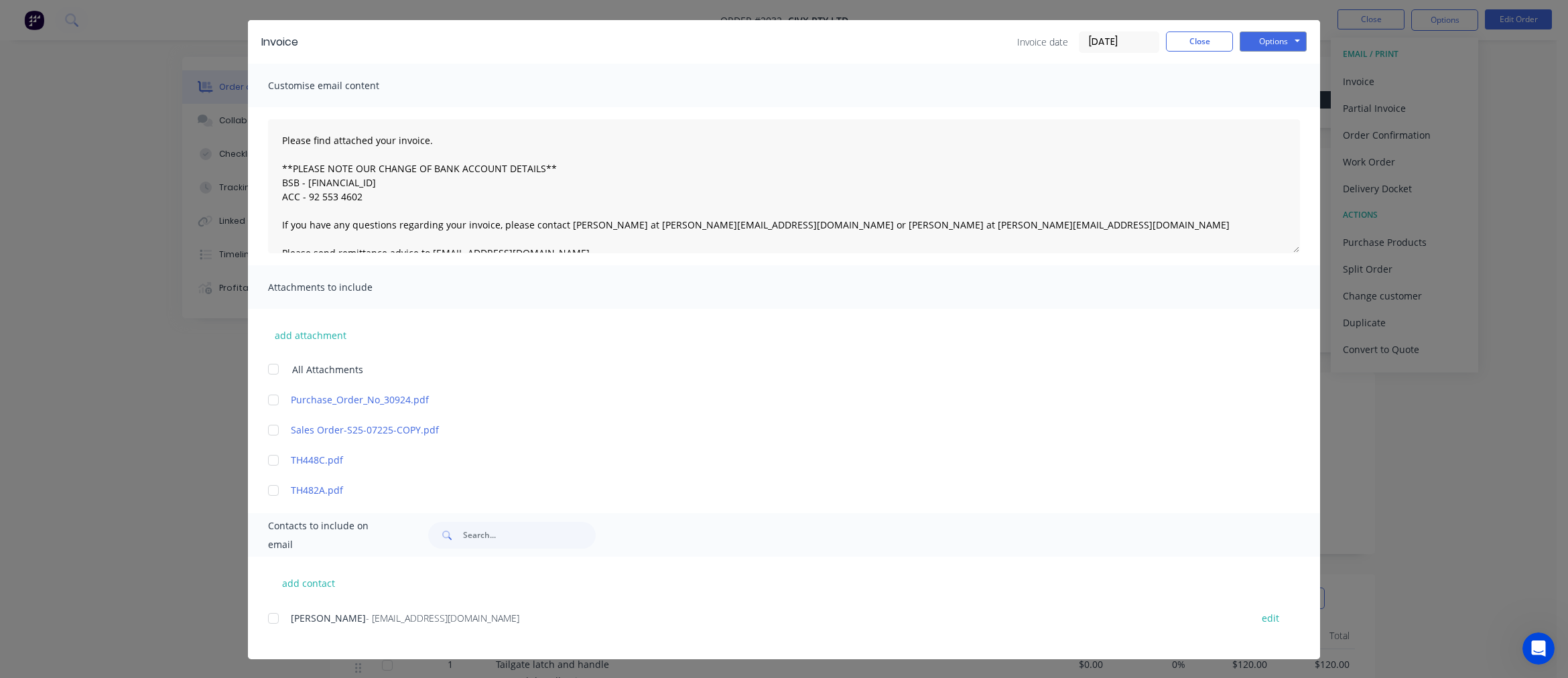
click at [265, 614] on div at bounding box center [273, 618] width 27 height 27
click at [1267, 40] on button "Options" at bounding box center [1273, 42] width 67 height 20
click at [1275, 110] on button "Email" at bounding box center [1282, 109] width 85 height 22
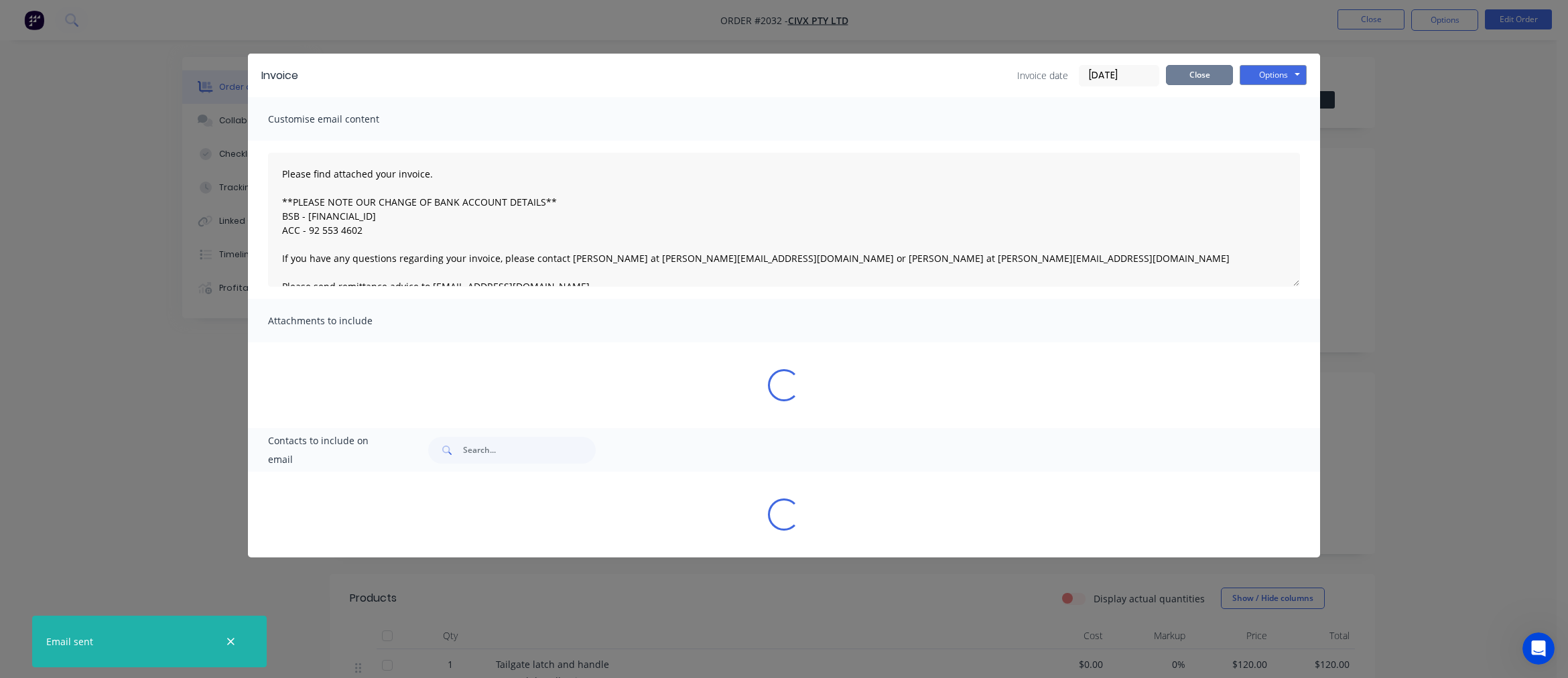
click at [1196, 74] on button "Close" at bounding box center [1199, 75] width 67 height 20
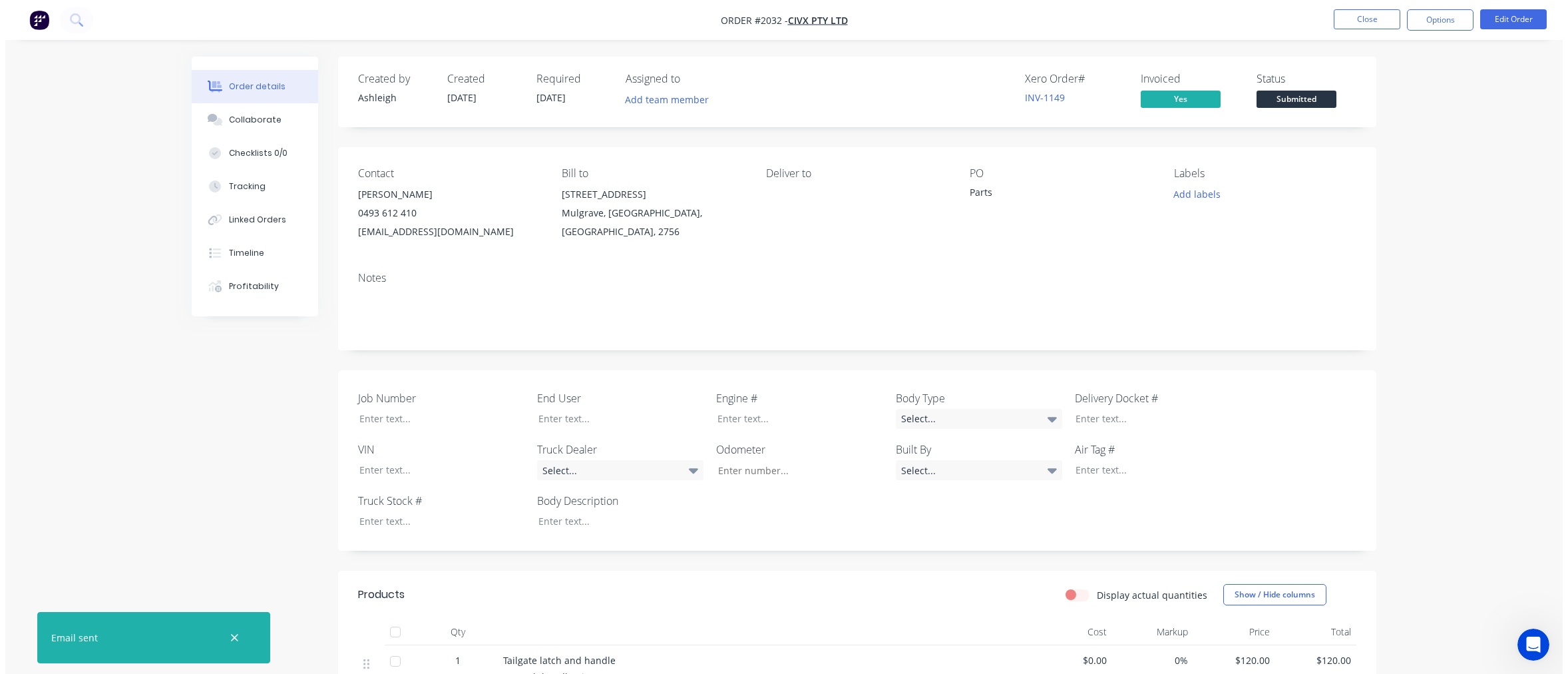
scroll to position [181, 0]
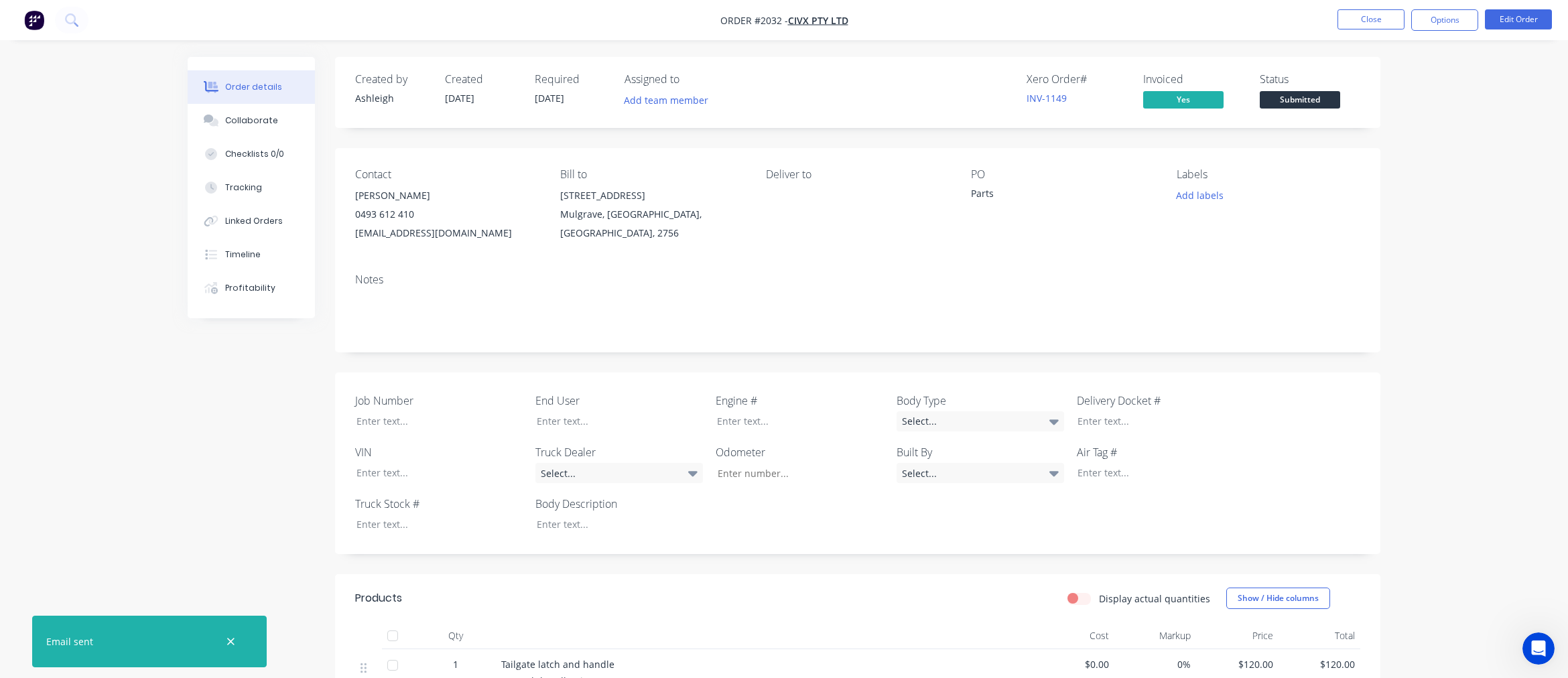
click at [1298, 98] on span "Submitted" at bounding box center [1299, 99] width 81 height 16
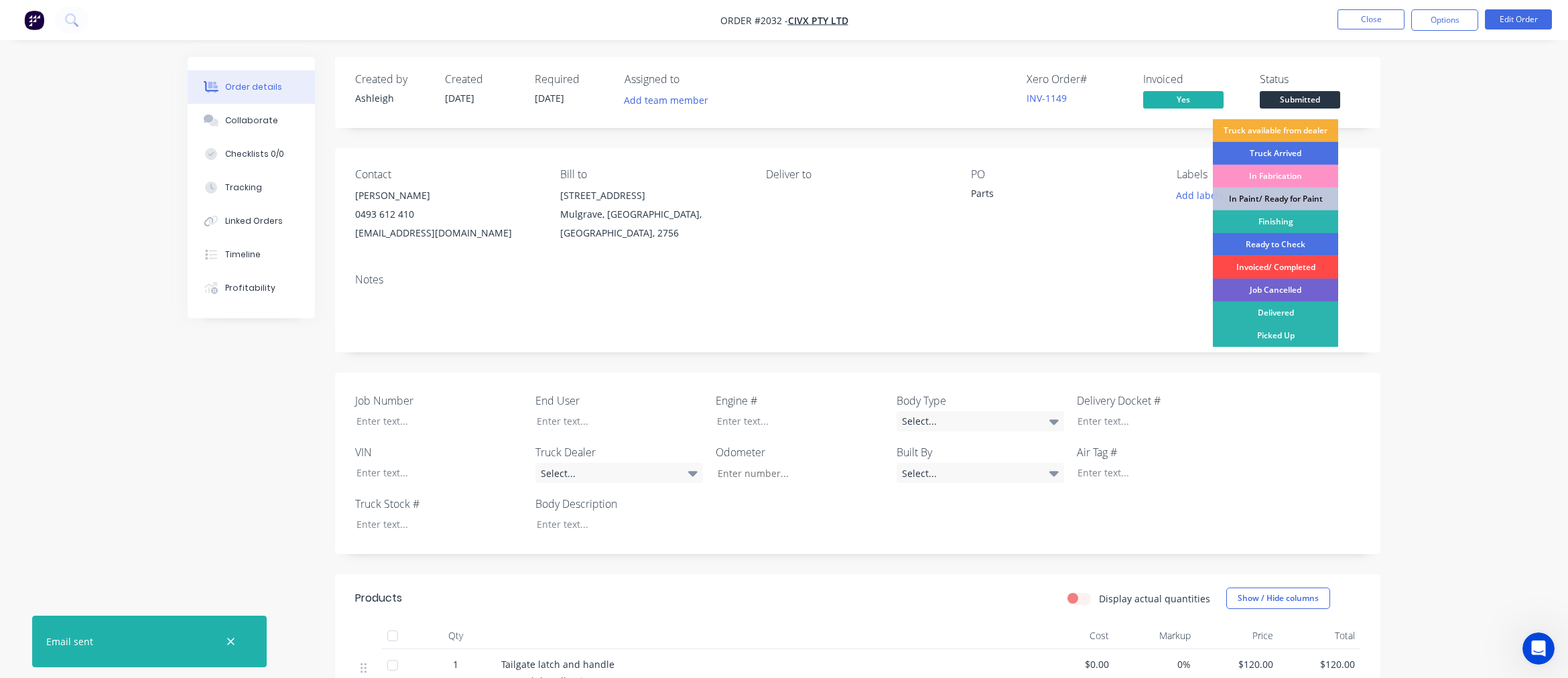
click at [1284, 260] on div "Invoiced/ Completed" at bounding box center [1276, 267] width 125 height 23
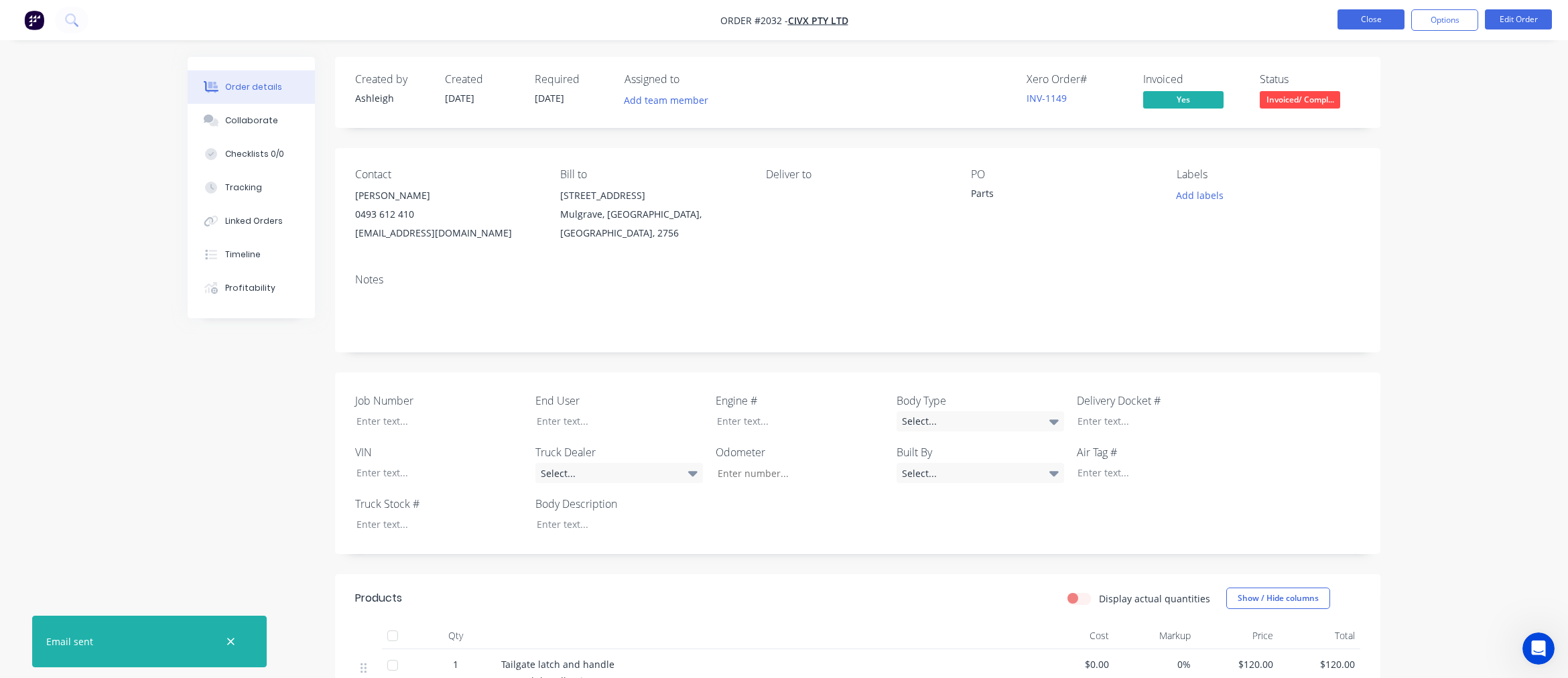
click at [1385, 21] on button "Close" at bounding box center [1371, 19] width 67 height 20
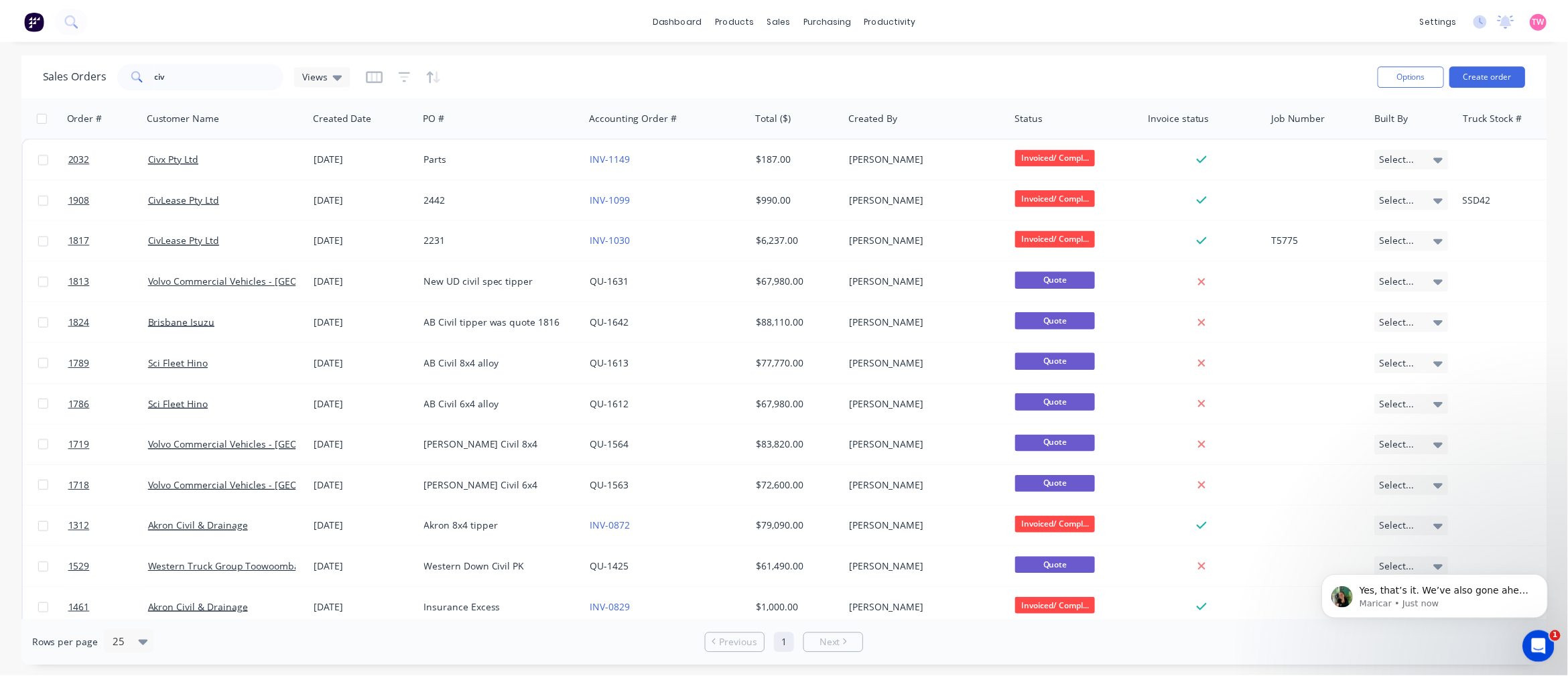
scroll to position [197, 0]
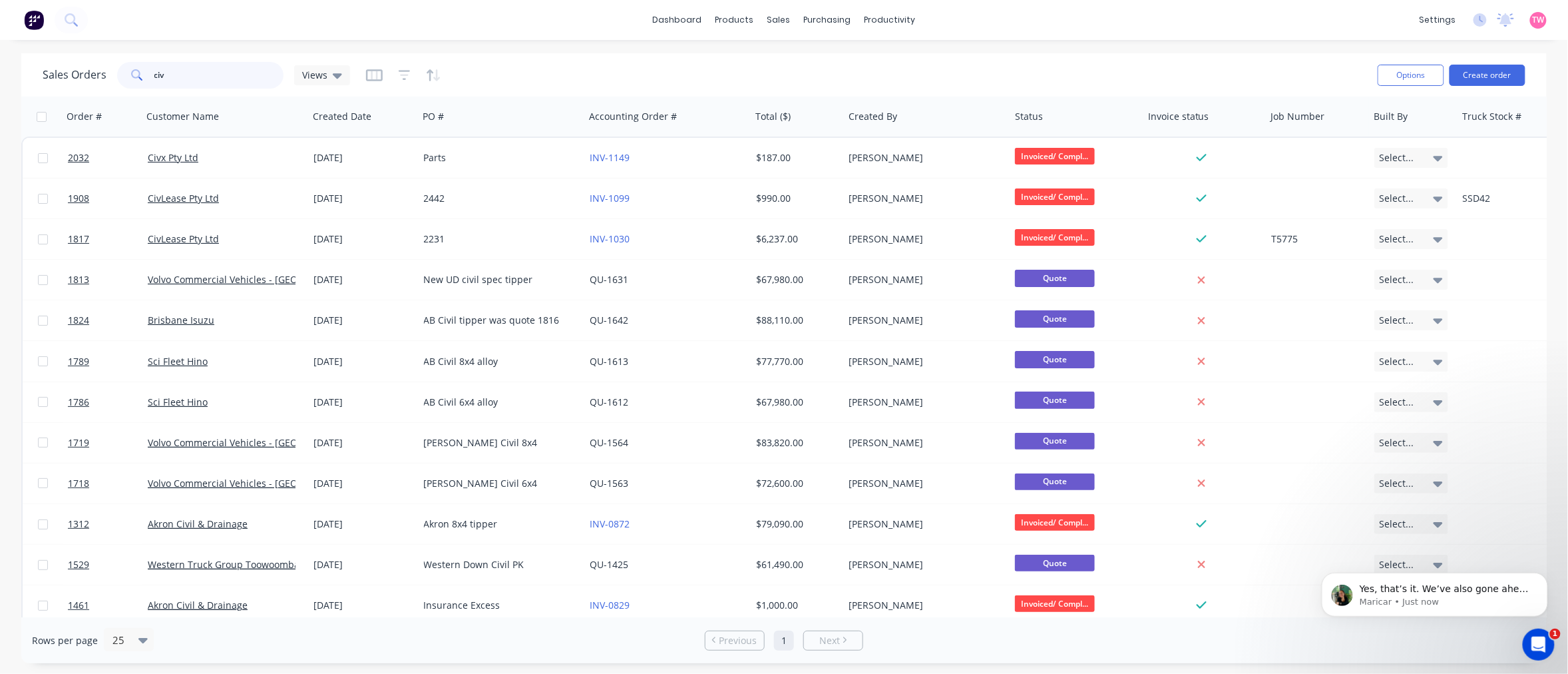
drag, startPoint x: 203, startPoint y: 80, endPoint x: 141, endPoint y: 73, distance: 62.4
click at [141, 73] on div "civ" at bounding box center [200, 76] width 167 height 27
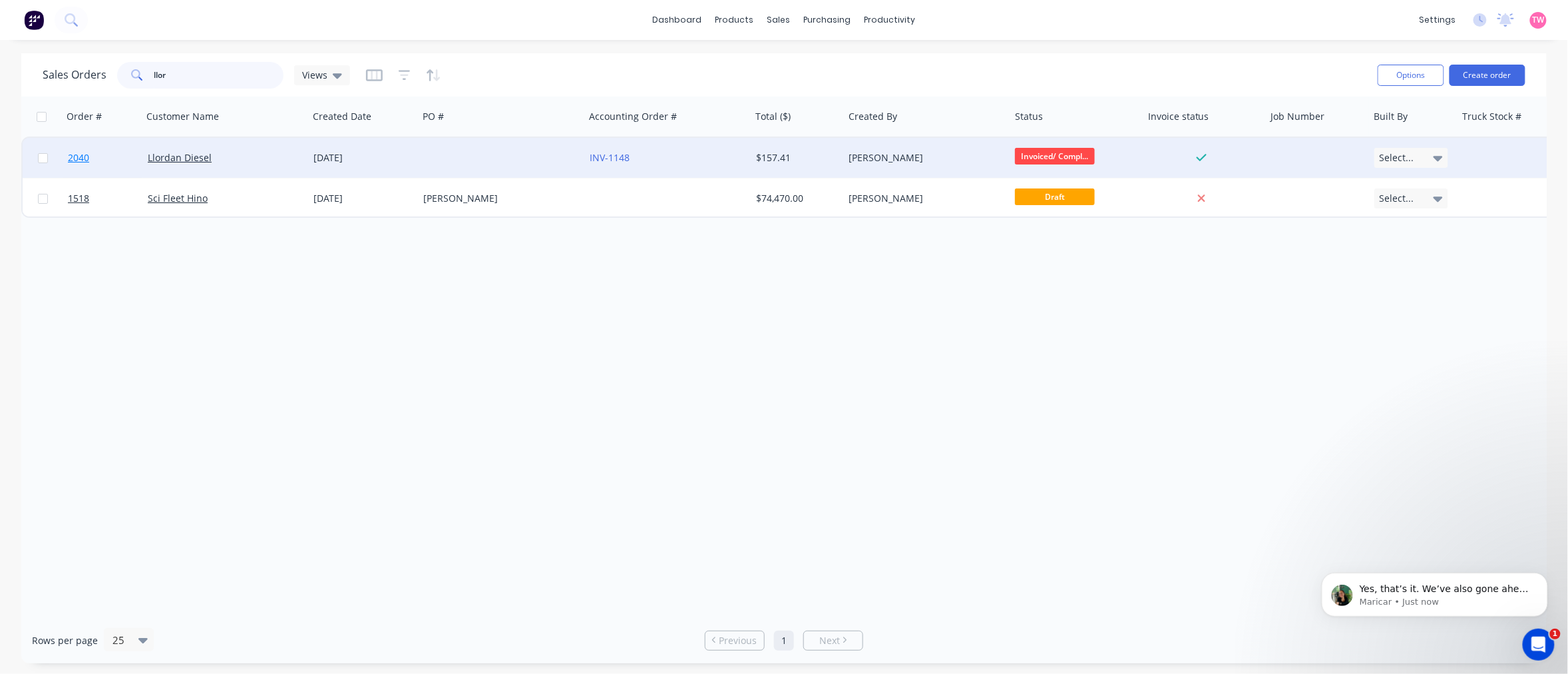
type input "llor"
click at [121, 155] on link "2040" at bounding box center [107, 158] width 80 height 40
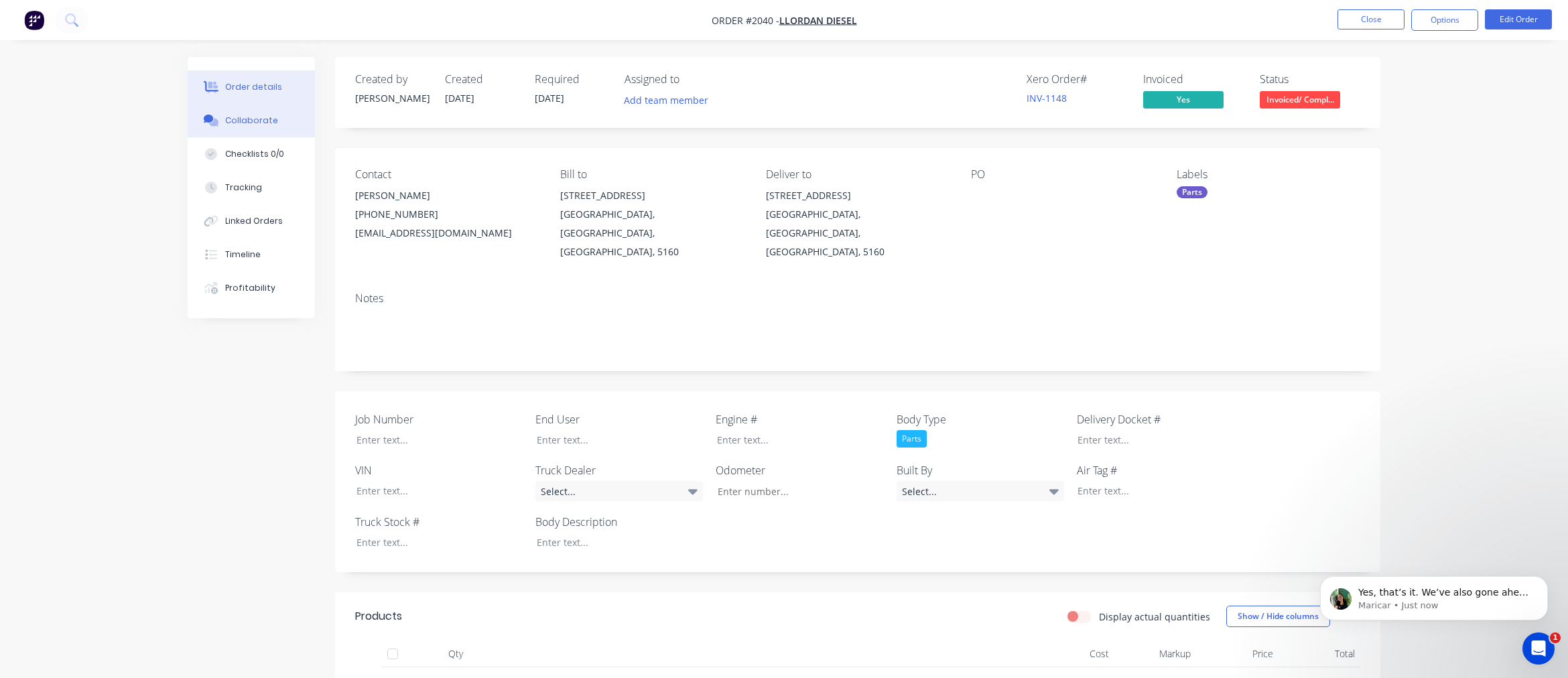
click at [238, 118] on div "Collaborate" at bounding box center [251, 120] width 53 height 12
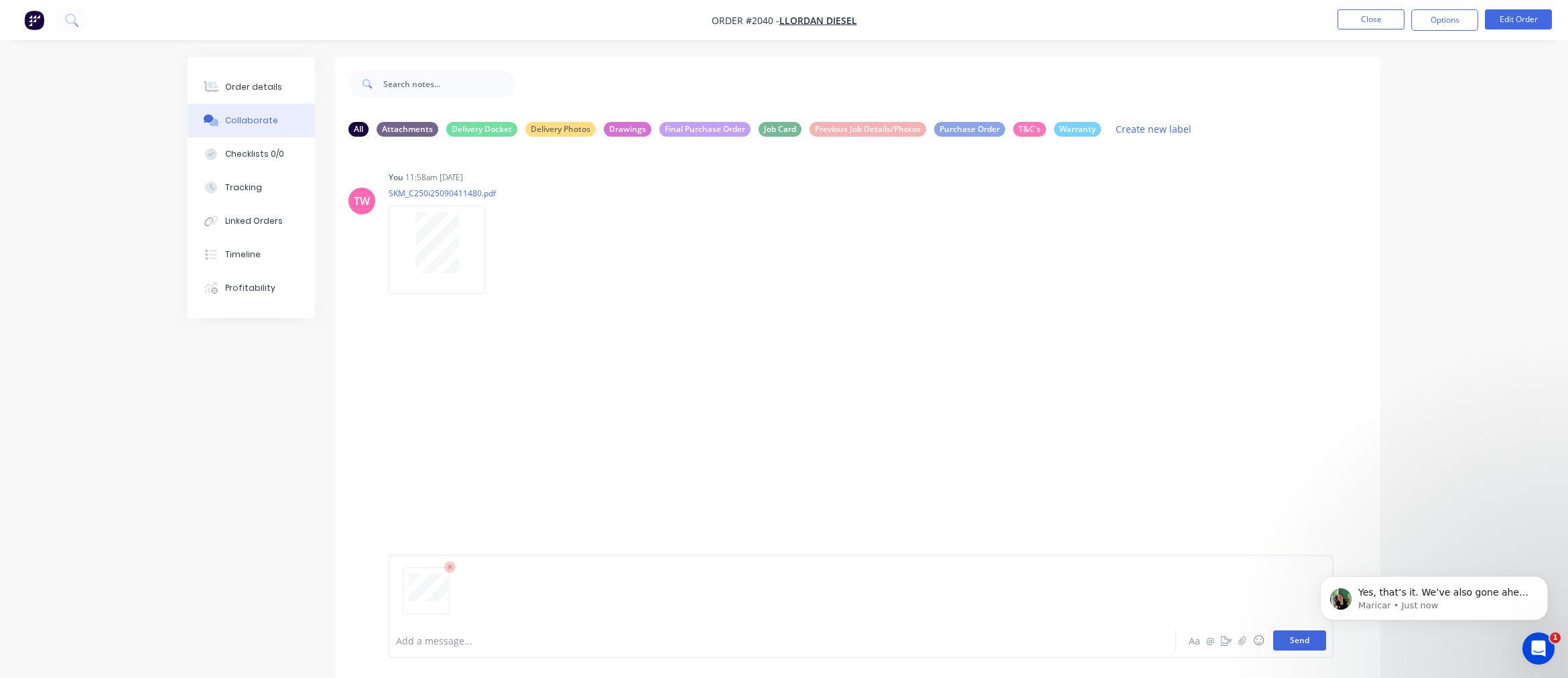
click at [1309, 645] on button "Send" at bounding box center [1299, 640] width 53 height 20
click at [1281, 643] on button "Send" at bounding box center [1299, 640] width 53 height 20
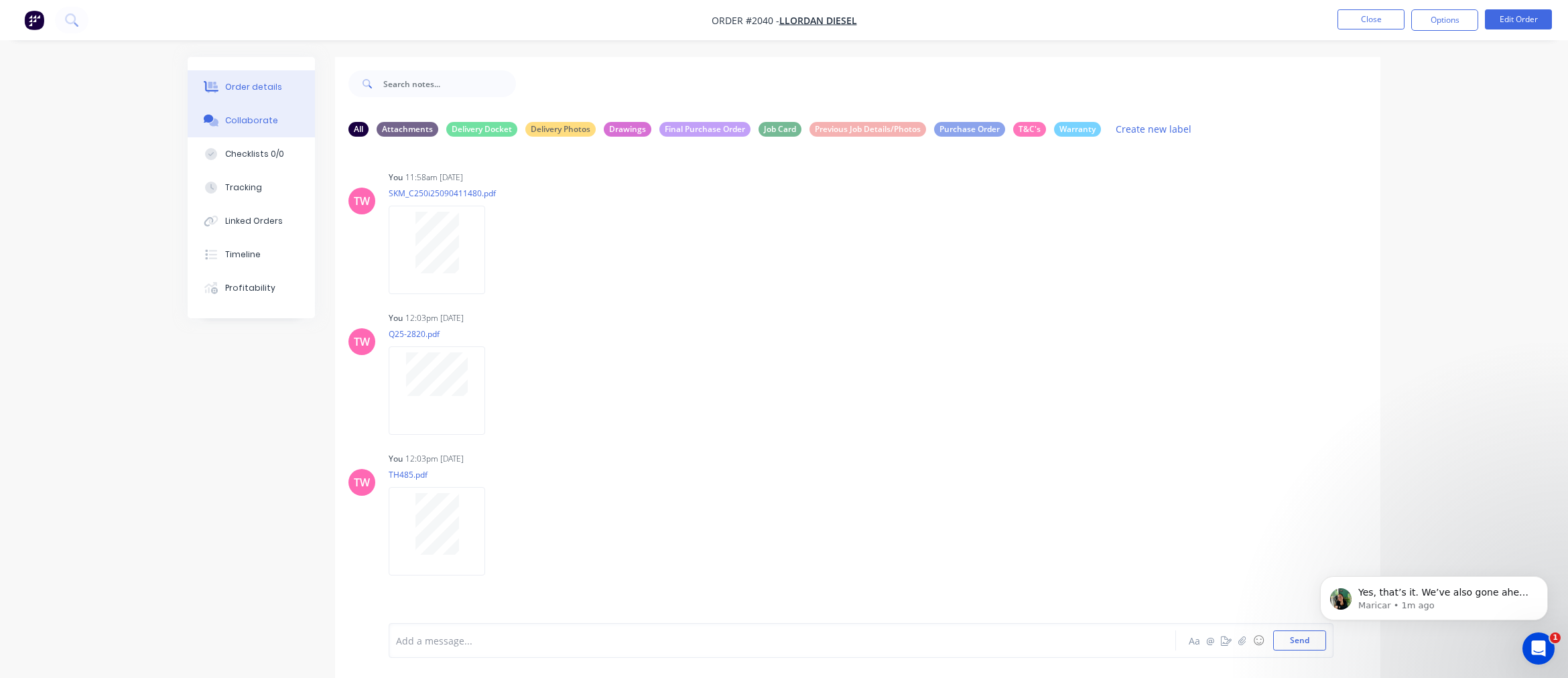
click at [258, 82] on div "Order details" at bounding box center [253, 86] width 57 height 12
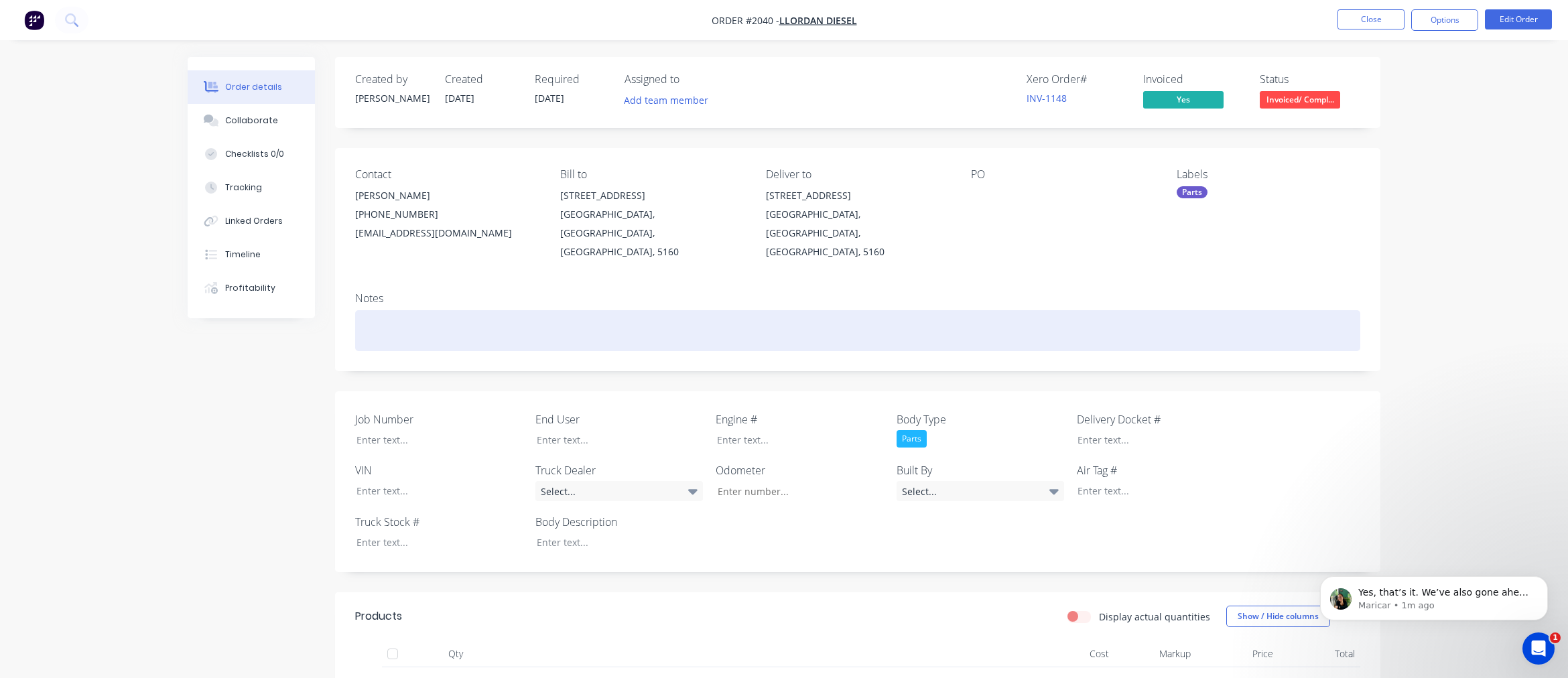
click at [551, 310] on div at bounding box center [857, 330] width 1005 height 41
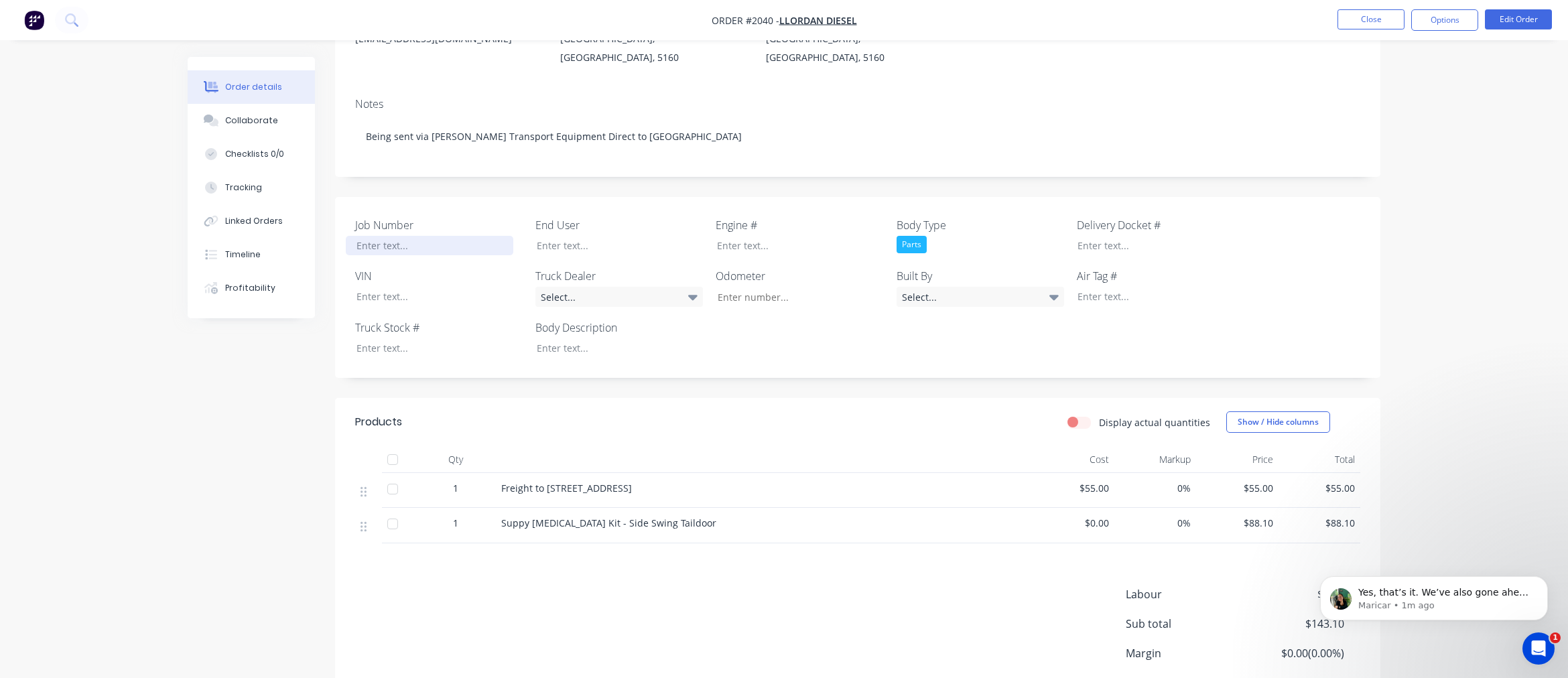
scroll to position [248, 0]
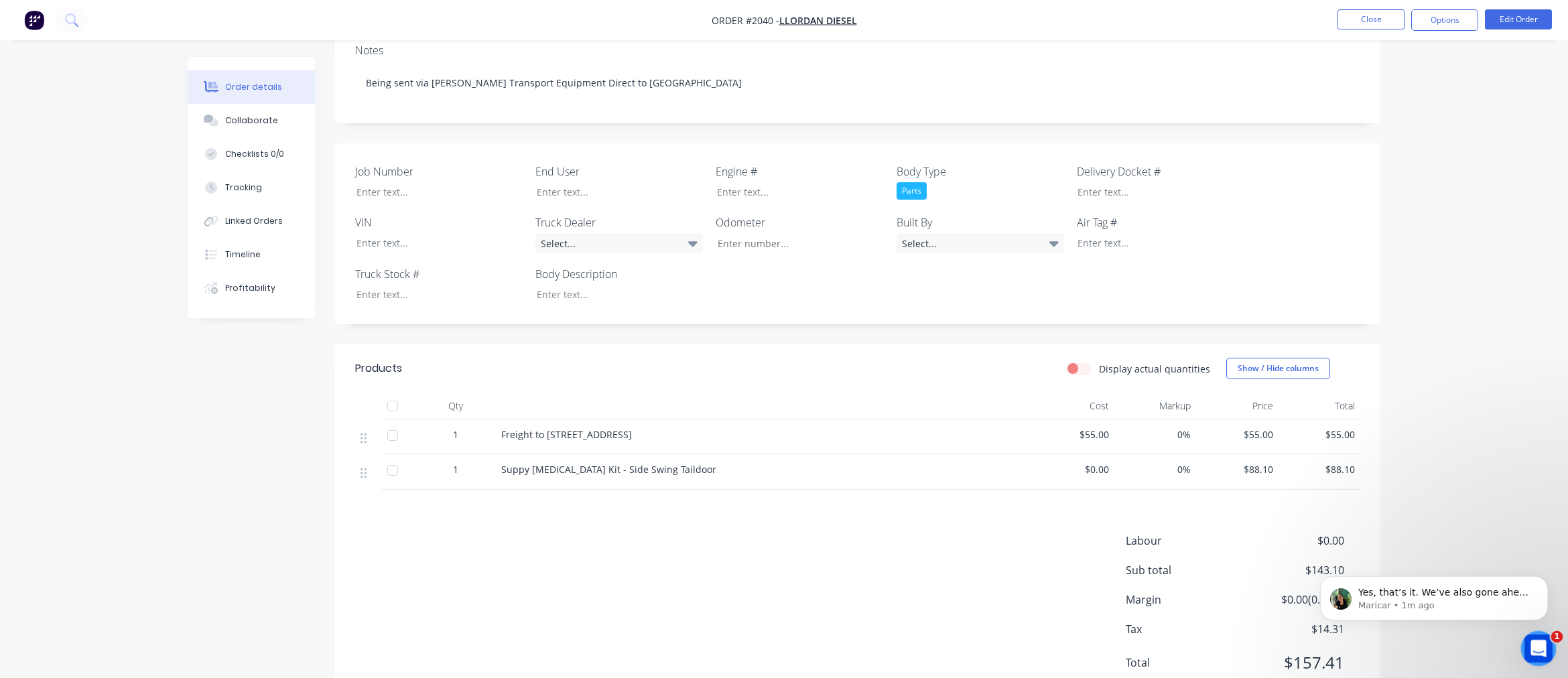
click at [1530, 648] on icon "Open Intercom Messenger" at bounding box center [1536, 646] width 22 height 22
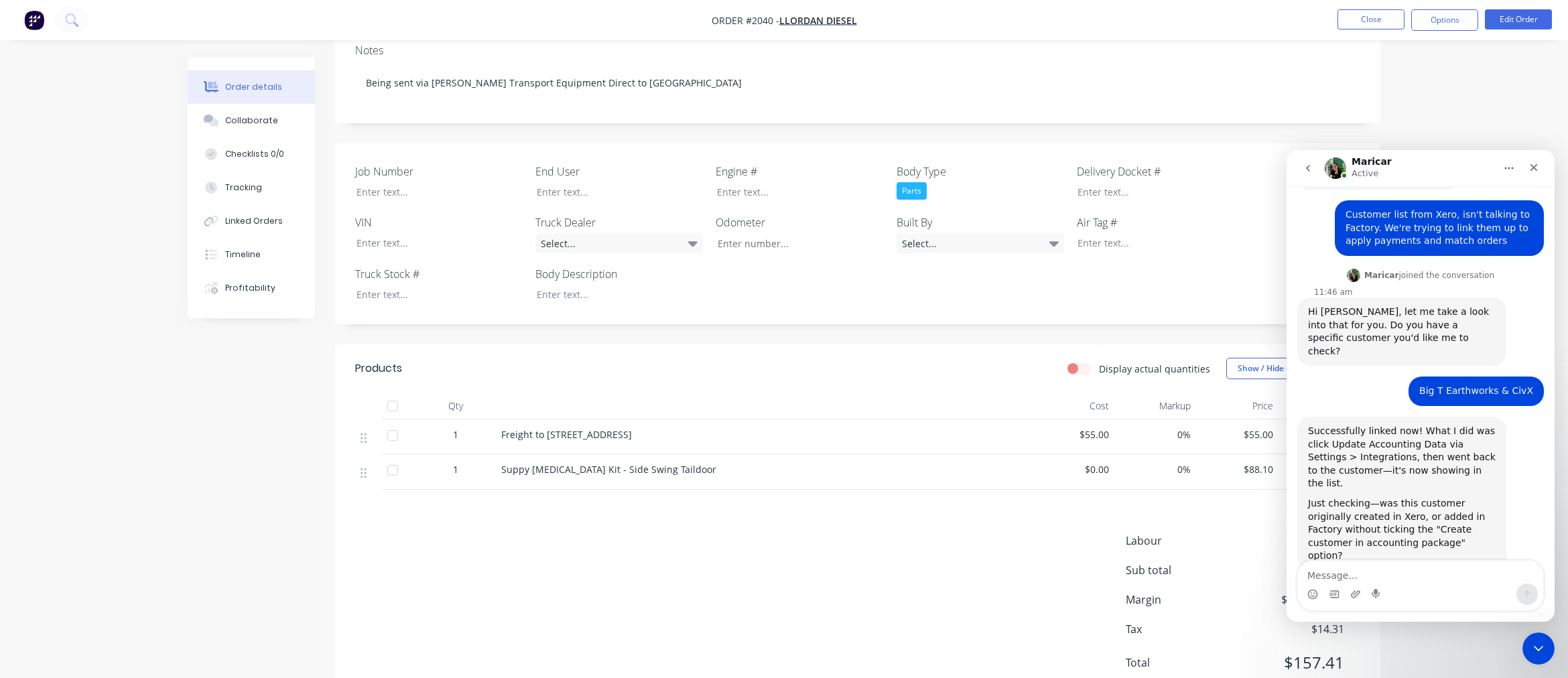
scroll to position [219, 0]
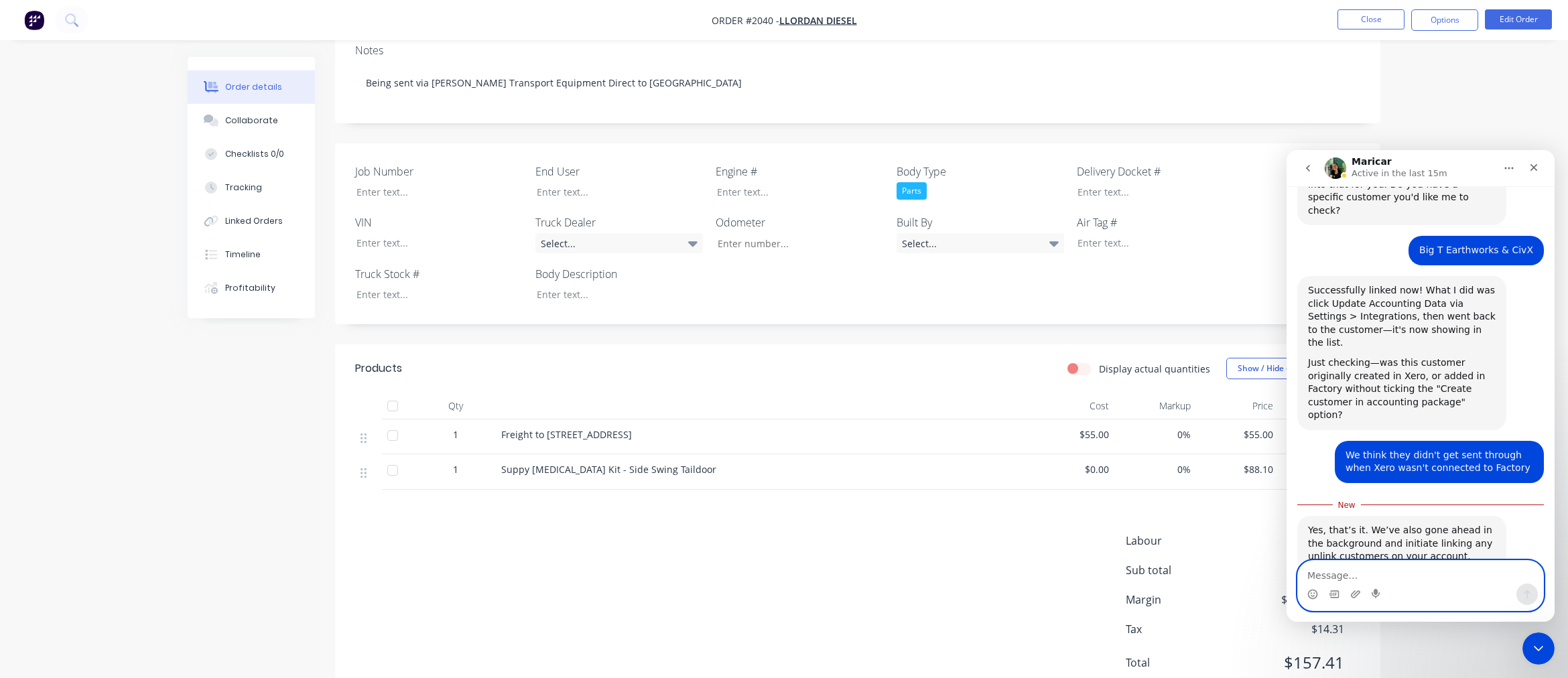
click at [1397, 579] on textarea "Message…" at bounding box center [1421, 572] width 245 height 23
type textarea "Okay, Thank you!"
click at [1524, 592] on icon "Send a message…" at bounding box center [1527, 594] width 7 height 9
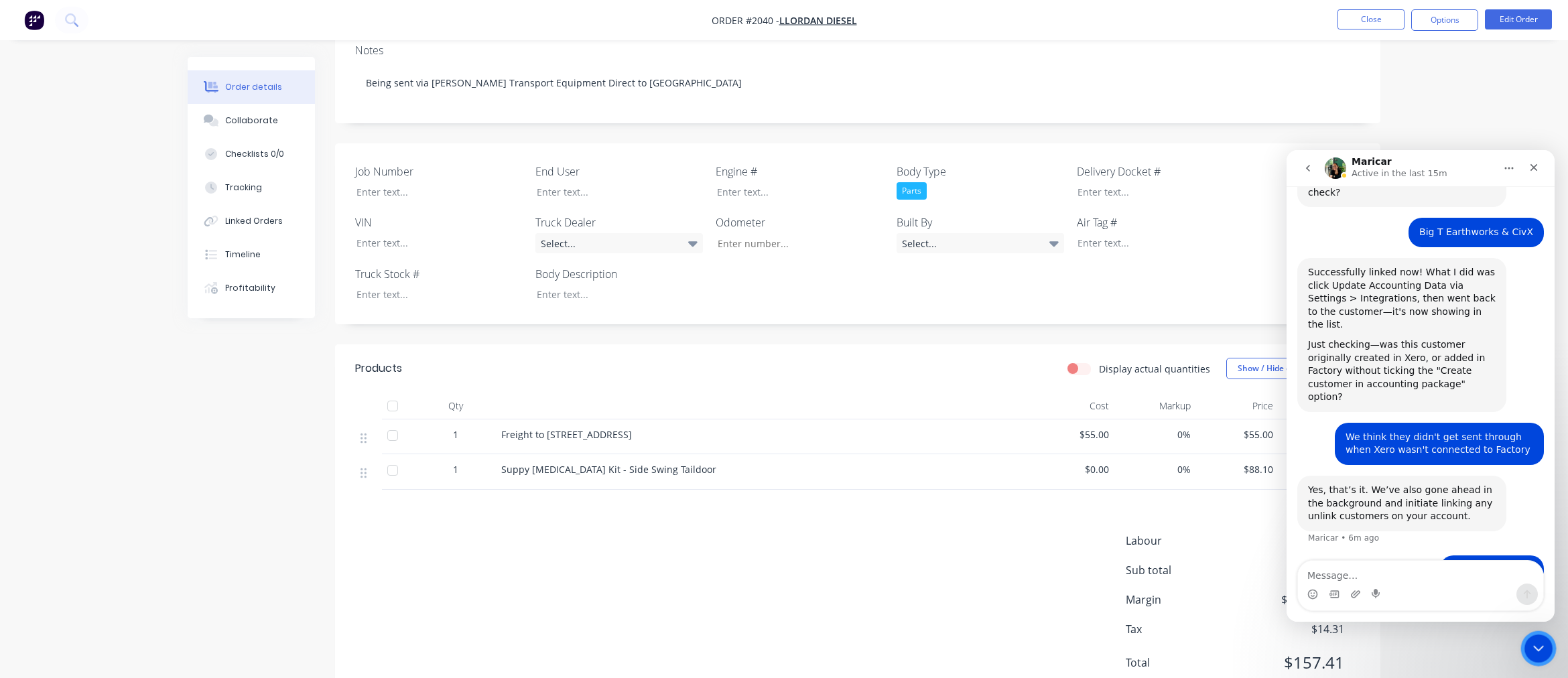
click at [1533, 648] on icon "Close Intercom Messenger" at bounding box center [1536, 646] width 16 height 16
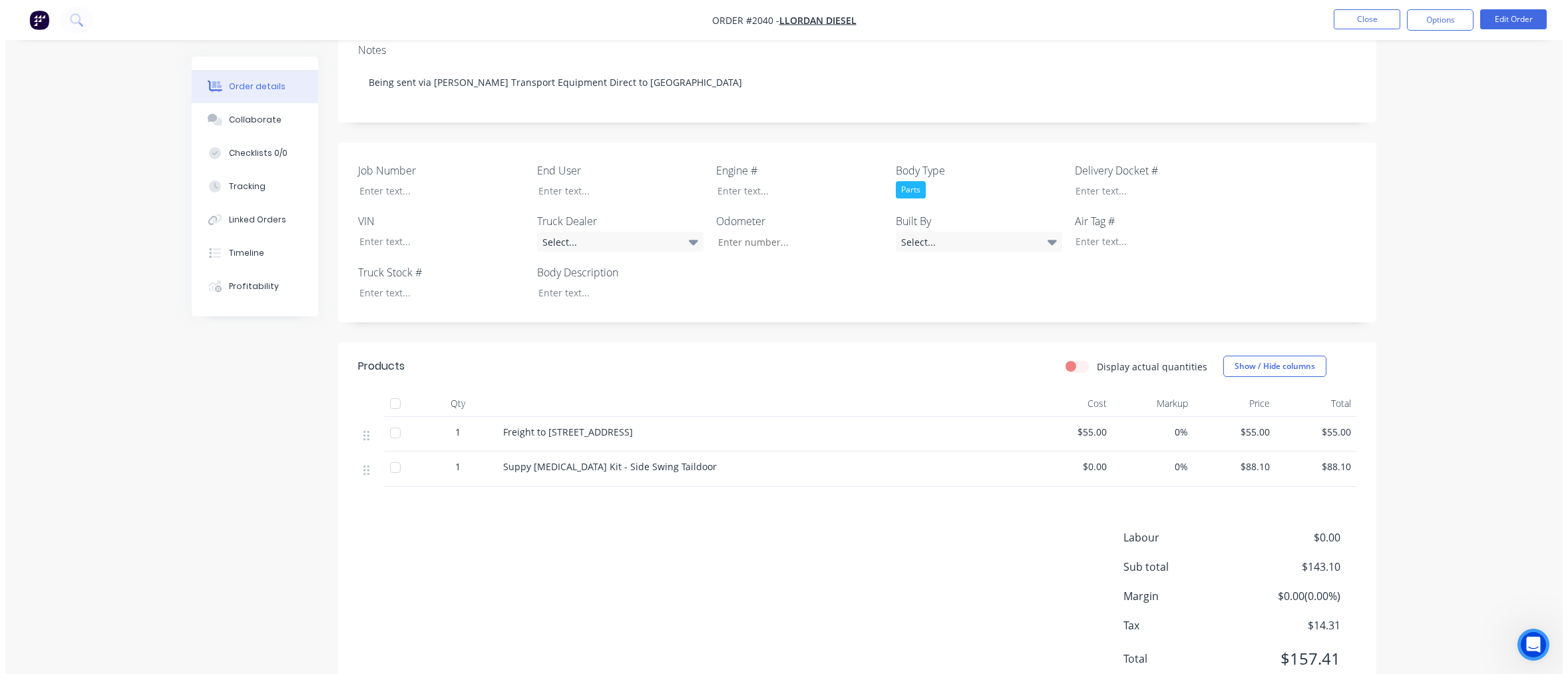
scroll to position [0, 0]
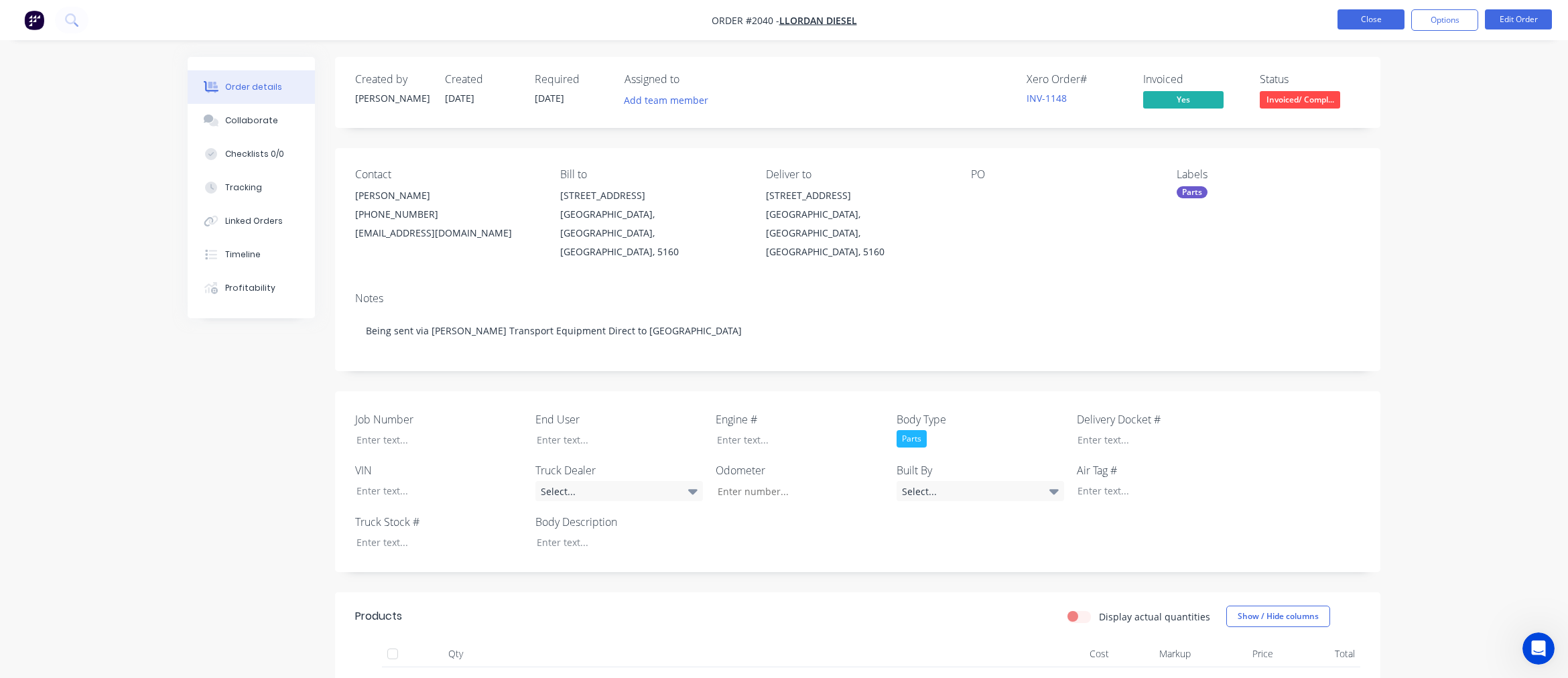
click at [1357, 18] on button "Close" at bounding box center [1371, 19] width 67 height 20
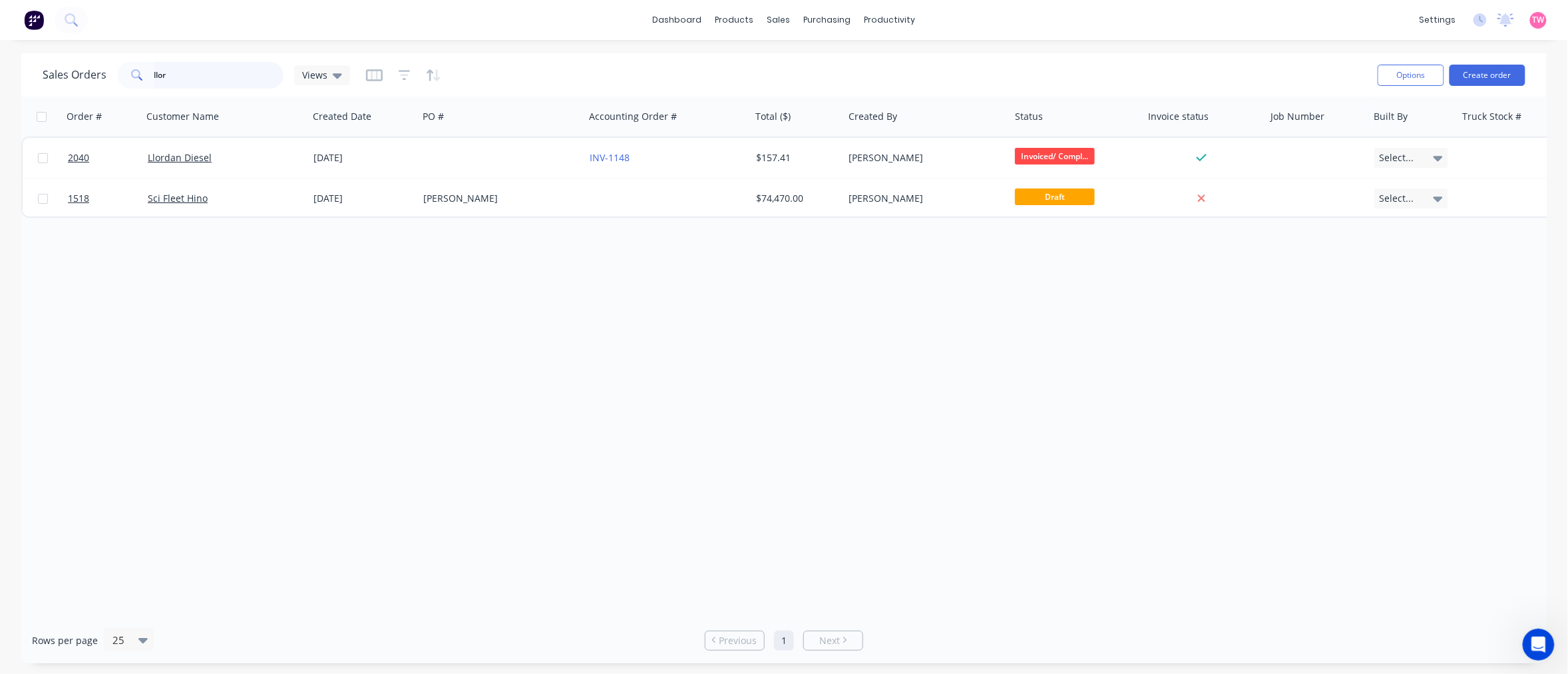
click at [250, 78] on input "llor" at bounding box center [219, 76] width 130 height 27
type input "l"
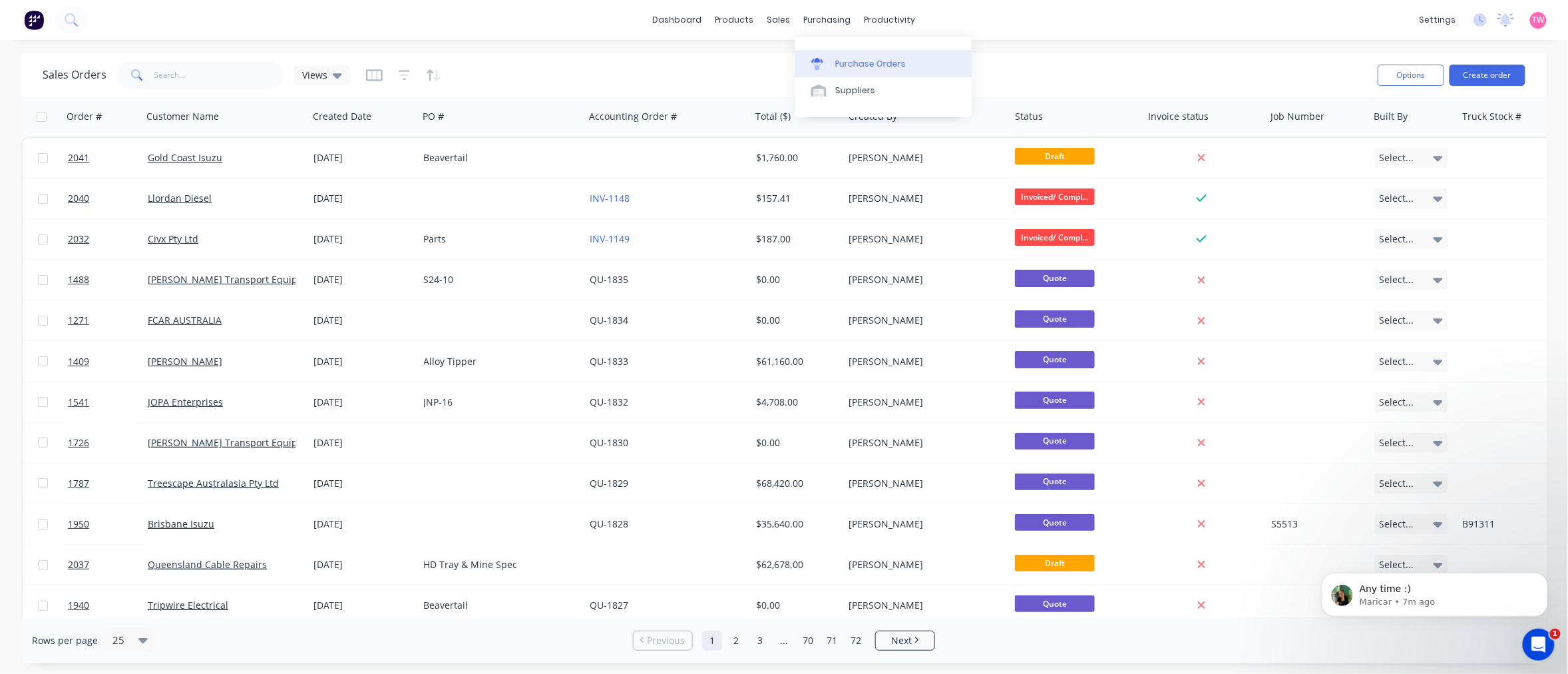
click at [842, 60] on div "Purchase Orders" at bounding box center [870, 63] width 70 height 12
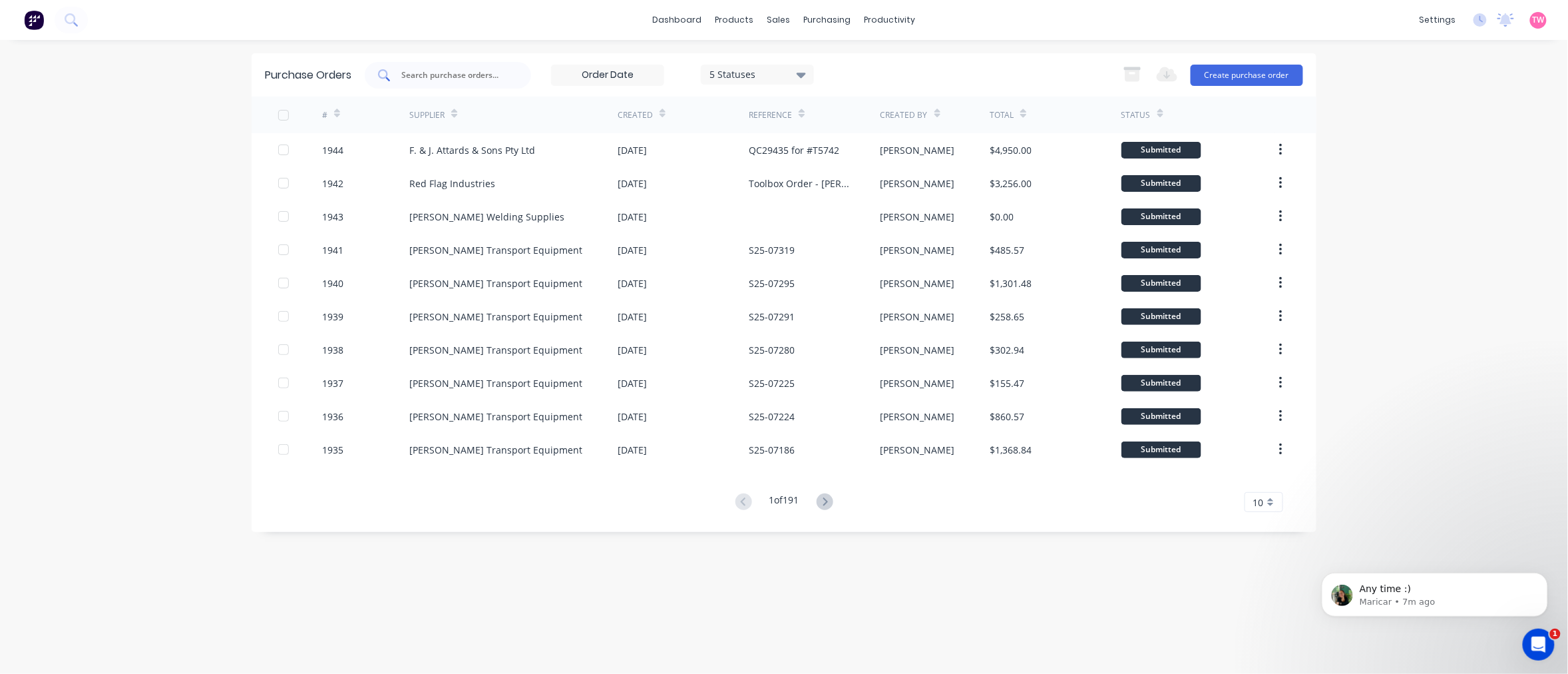
click at [441, 81] on input "text" at bounding box center [455, 75] width 111 height 14
paste input "1871"
type input "1871"
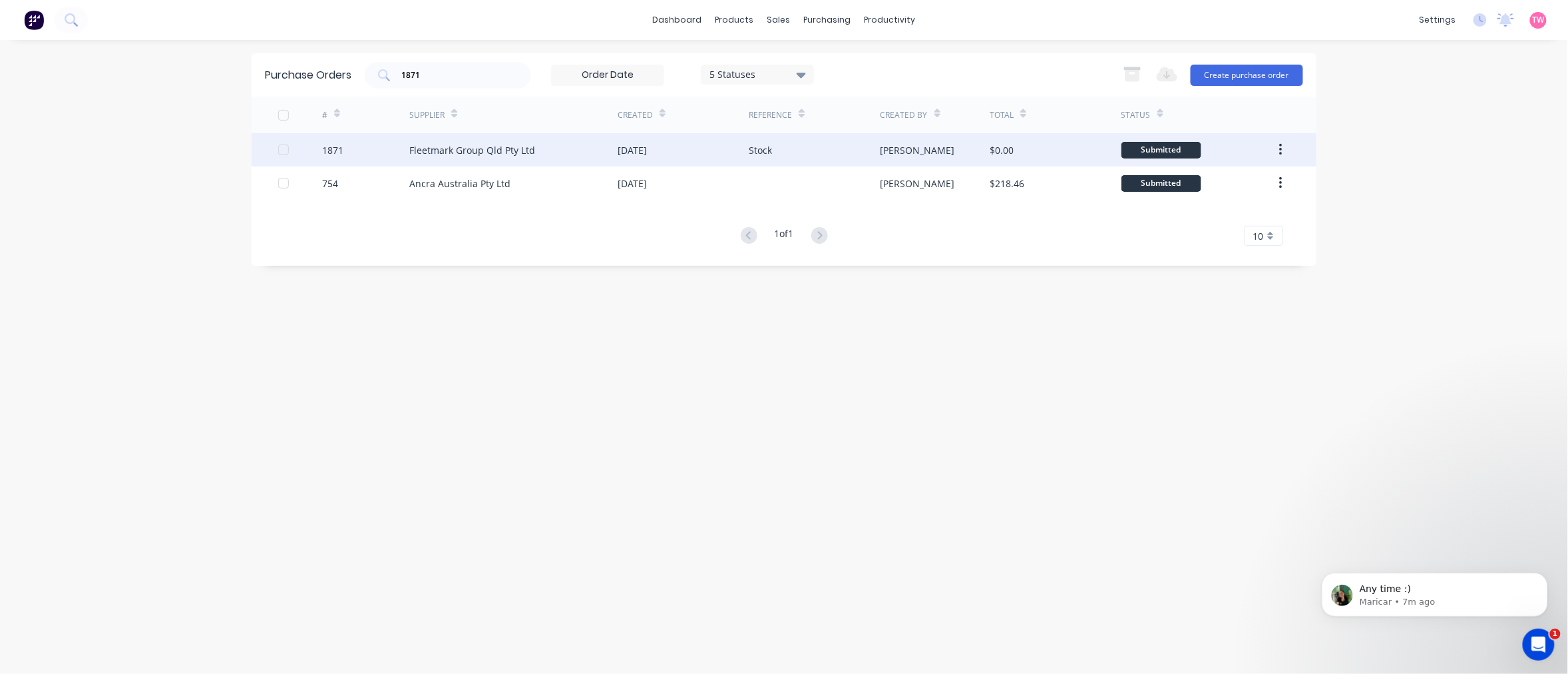
click at [363, 152] on div "1871" at bounding box center [365, 150] width 87 height 33
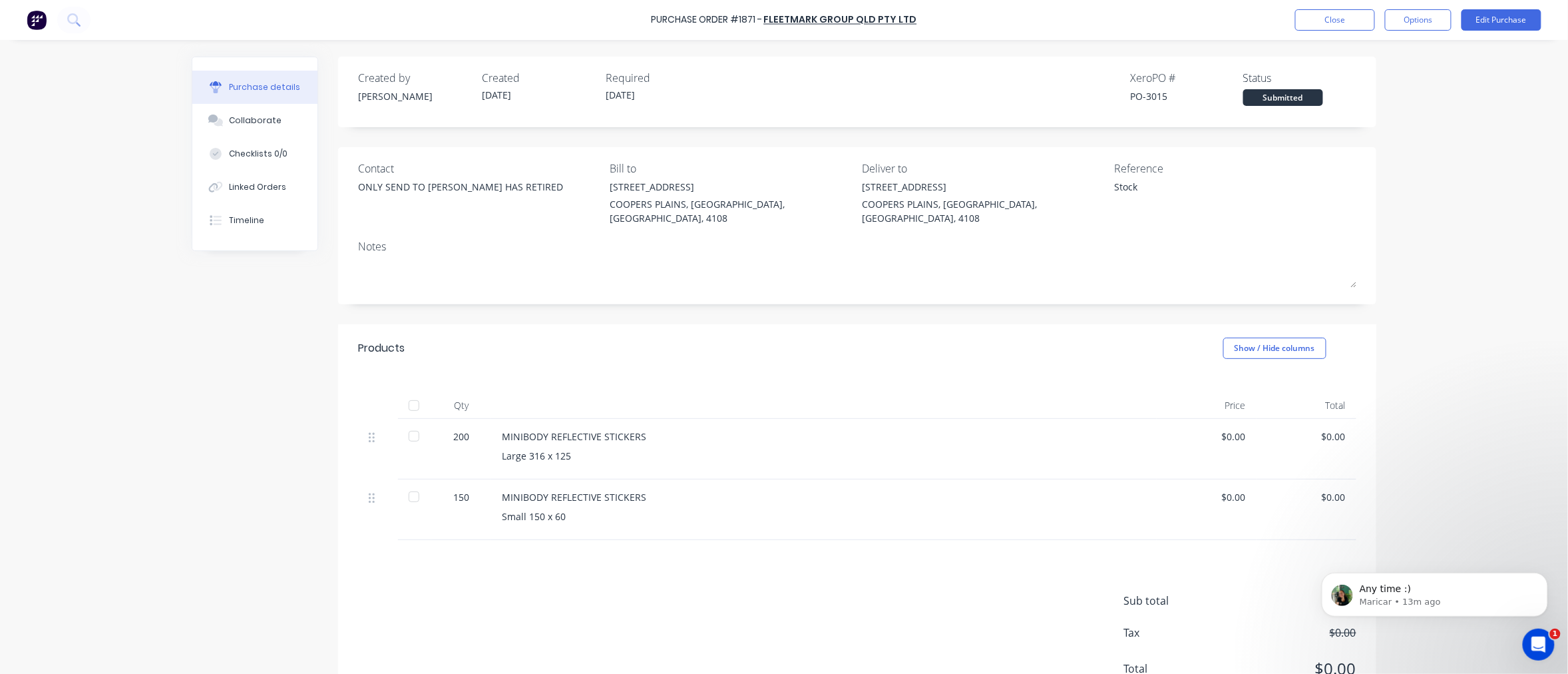
click at [1158, 93] on div "PO-3015" at bounding box center [1186, 96] width 113 height 14
click at [1156, 93] on div "PO-3015" at bounding box center [1186, 96] width 113 height 14
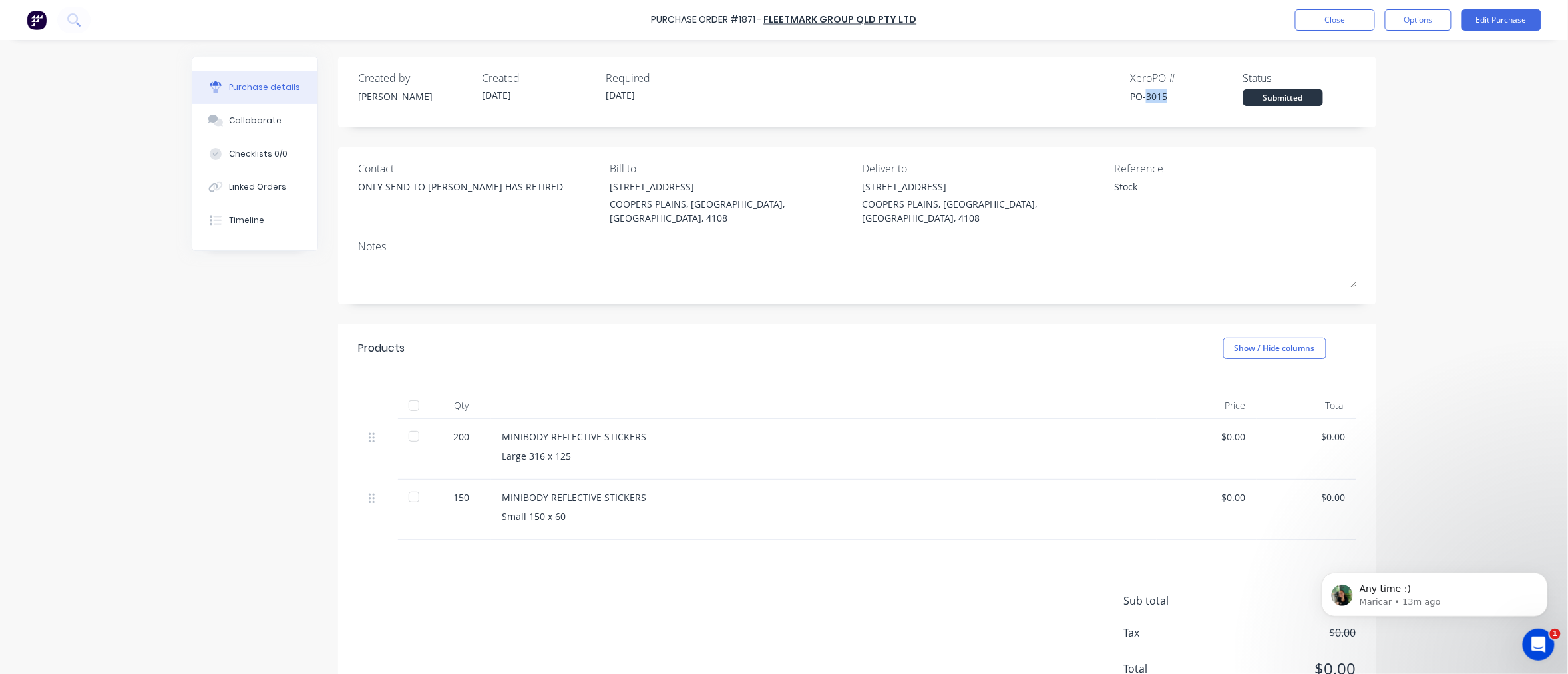
click at [1156, 94] on div "PO-3015" at bounding box center [1186, 96] width 113 height 14
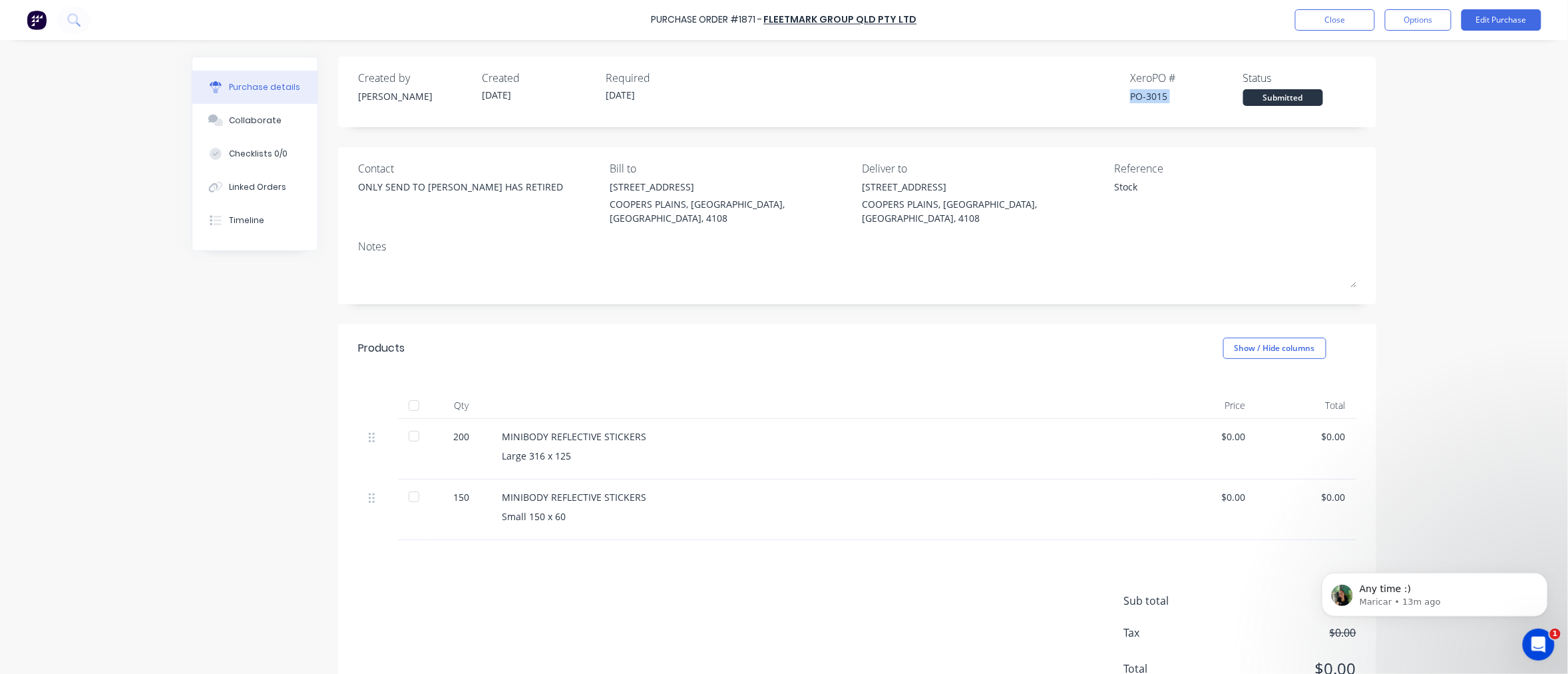
click at [1182, 93] on div "PO-3015" at bounding box center [1186, 96] width 113 height 14
click at [1148, 95] on div "PO-3015" at bounding box center [1186, 96] width 113 height 14
copy div "3015"
type textarea "x"
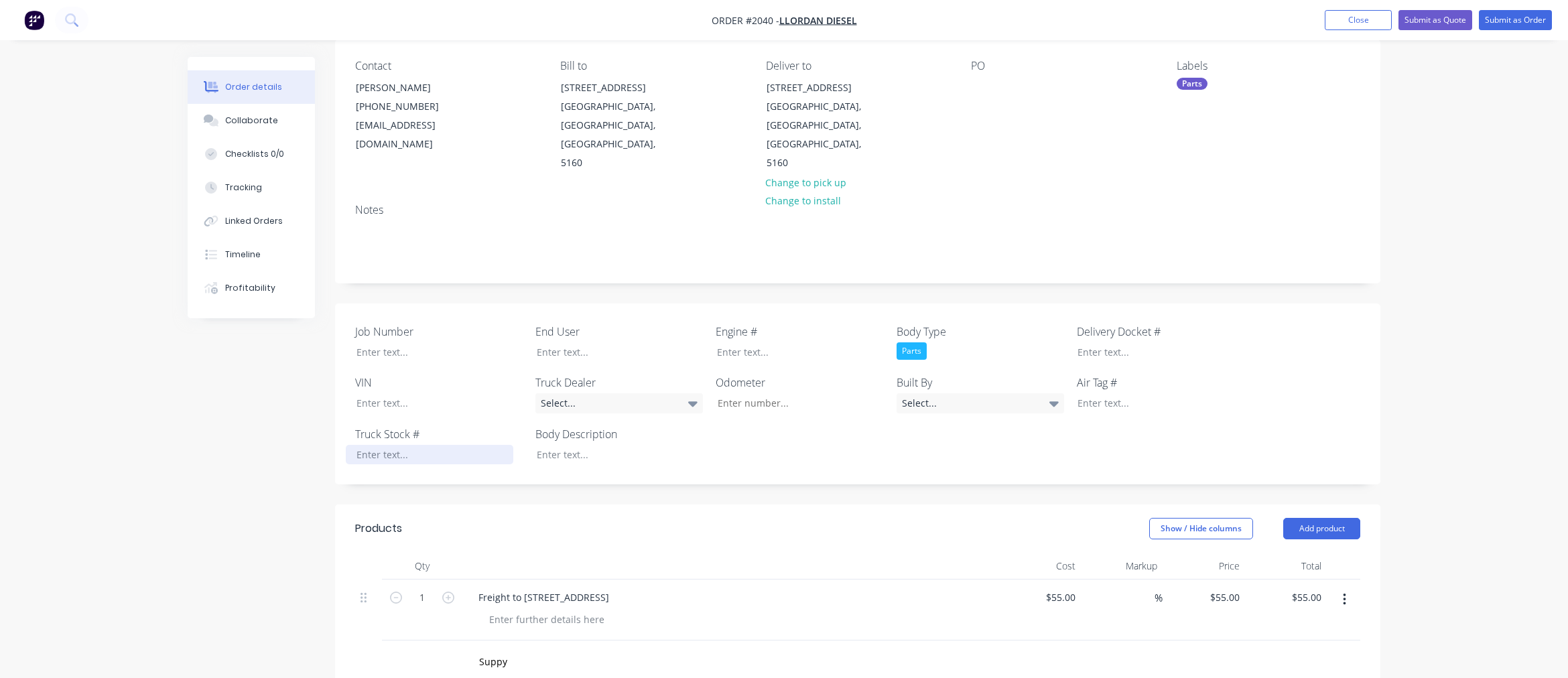
scroll to position [248, 0]
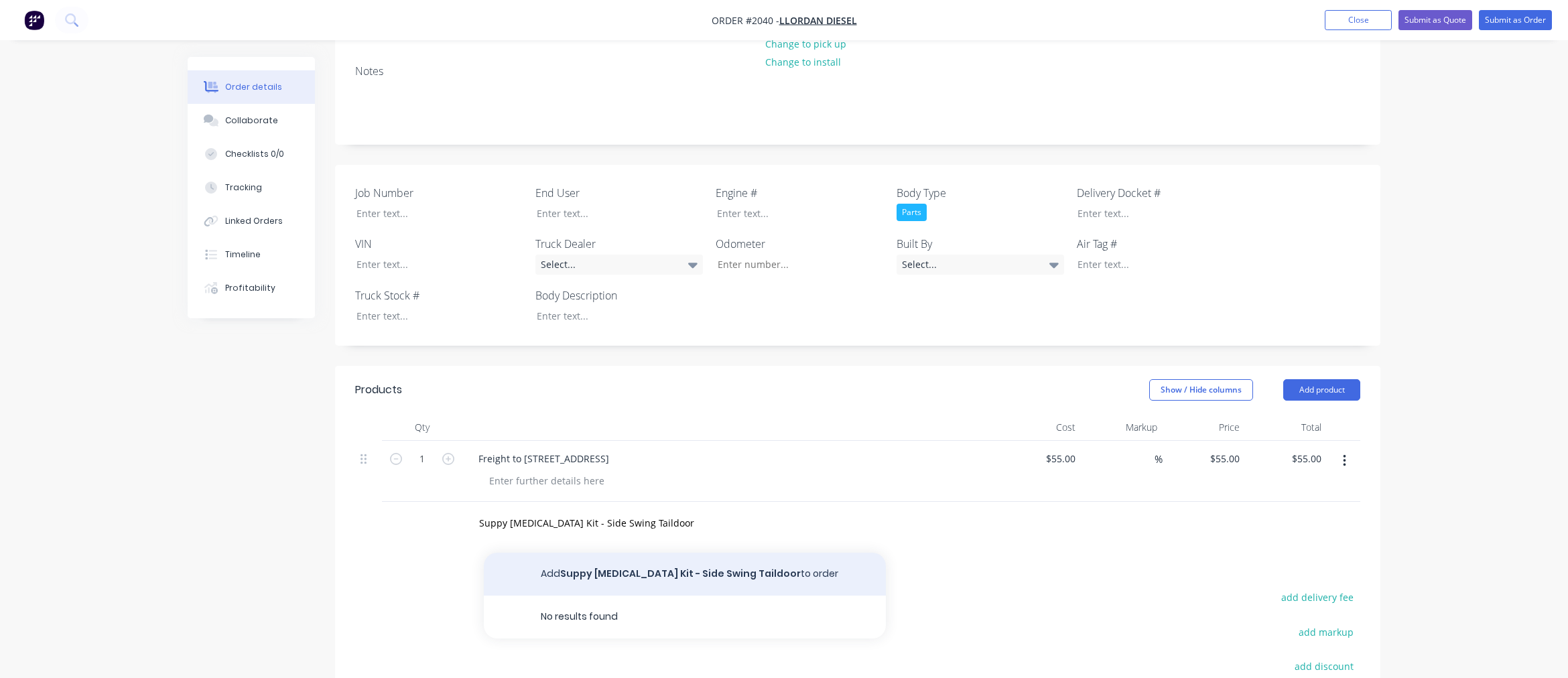
type input "Suppy [MEDICAL_DATA] Kit - Side Swing Taildoor"
click at [752, 553] on button "Add Suppy Retainer Kit - Side Swing Taildoor to order" at bounding box center [685, 574] width 402 height 43
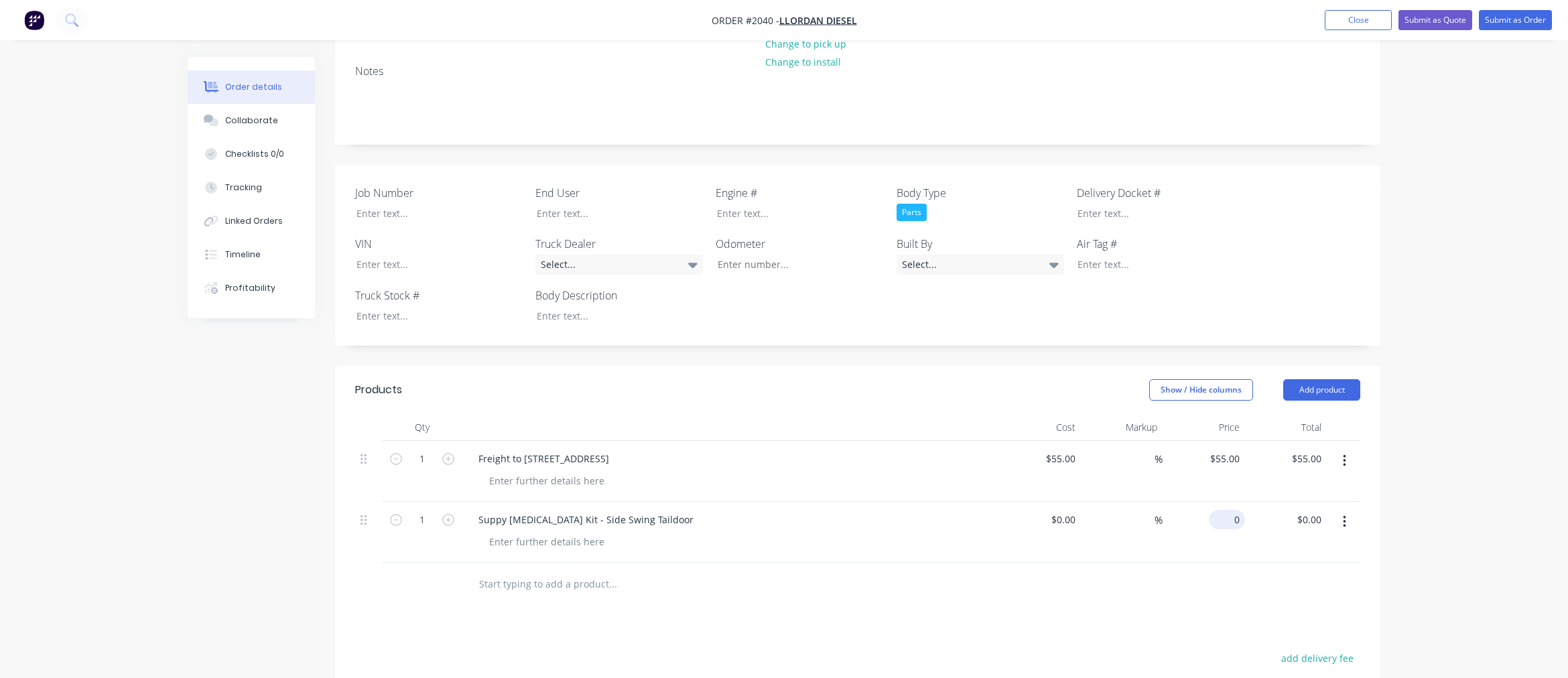
click at [1238, 510] on input "0" at bounding box center [1229, 519] width 31 height 19
click at [1227, 510] on div "$0.00 $0.00" at bounding box center [1227, 519] width 36 height 19
type input "$88.10"
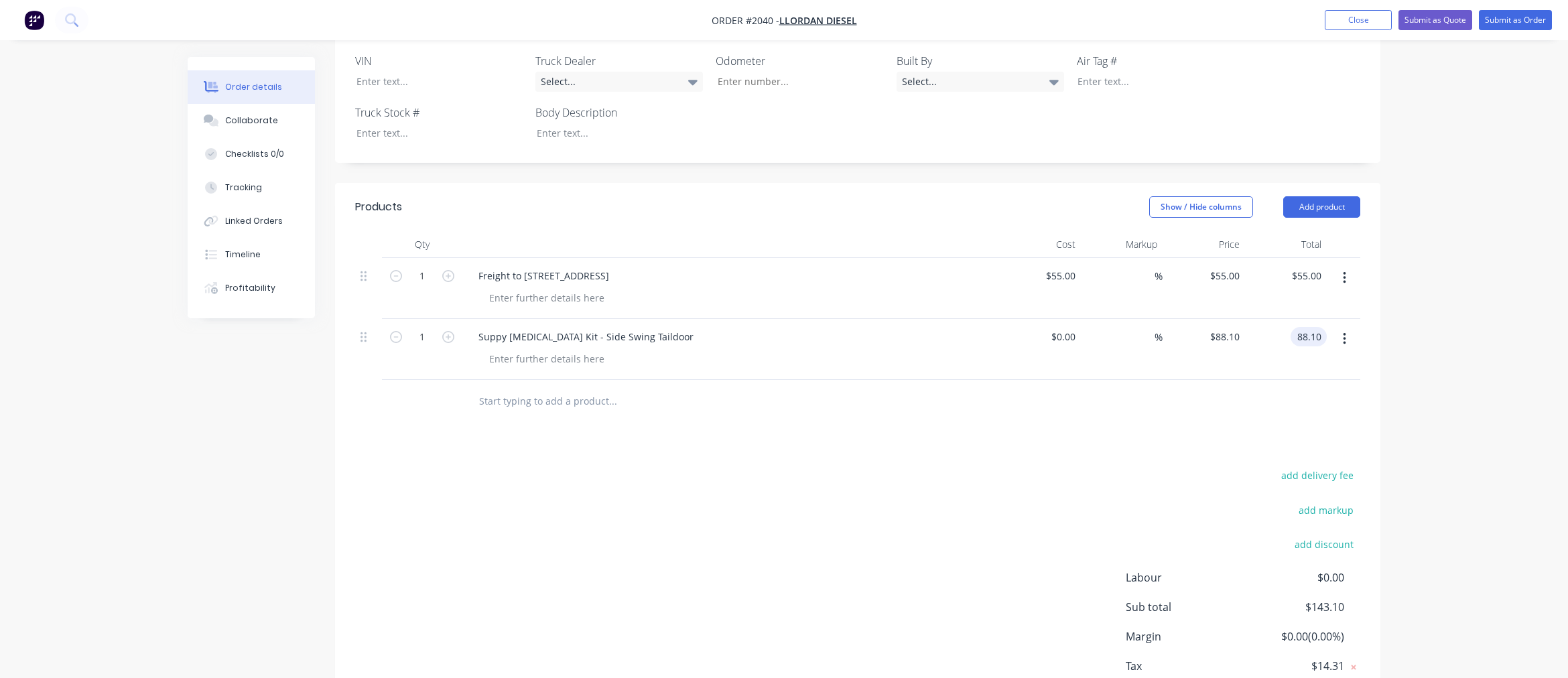
scroll to position [480, 0]
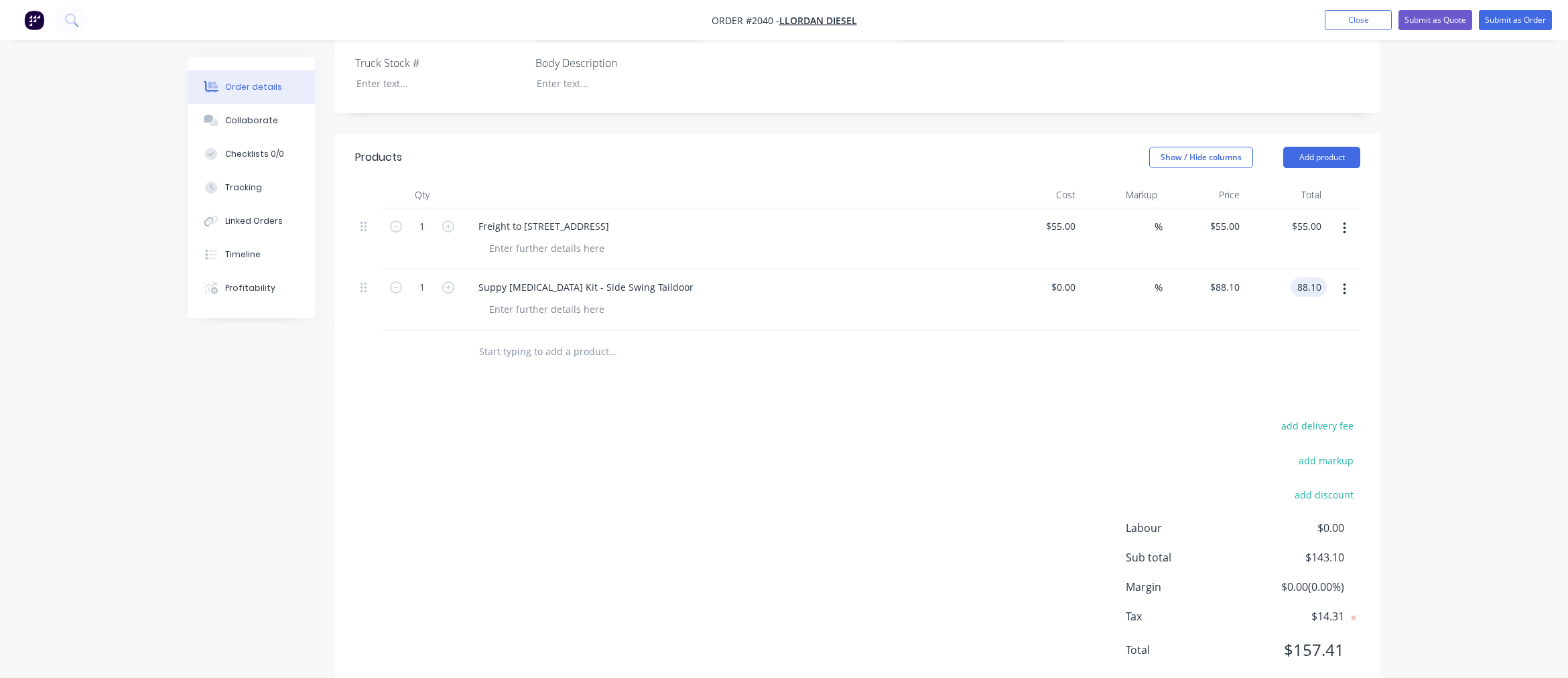
type input "$88.10"
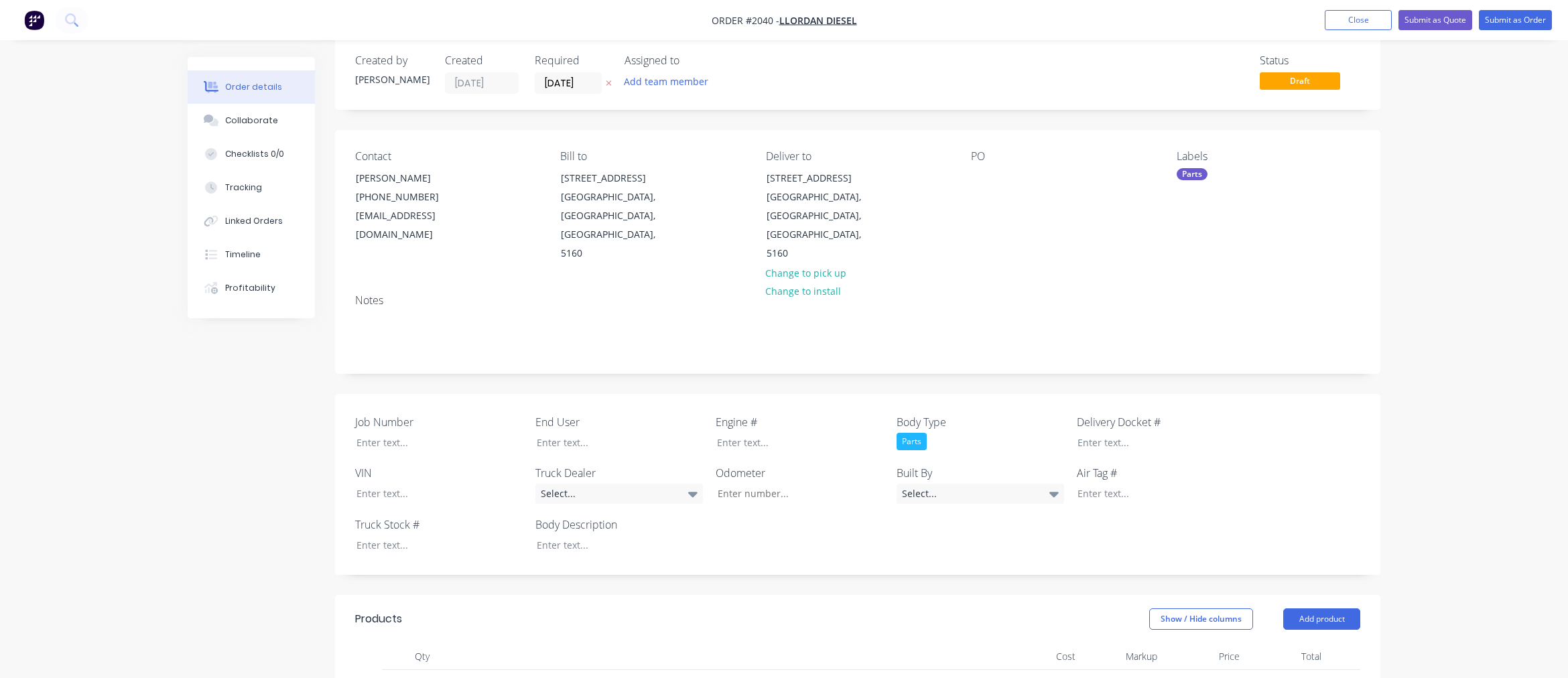
scroll to position [0, 0]
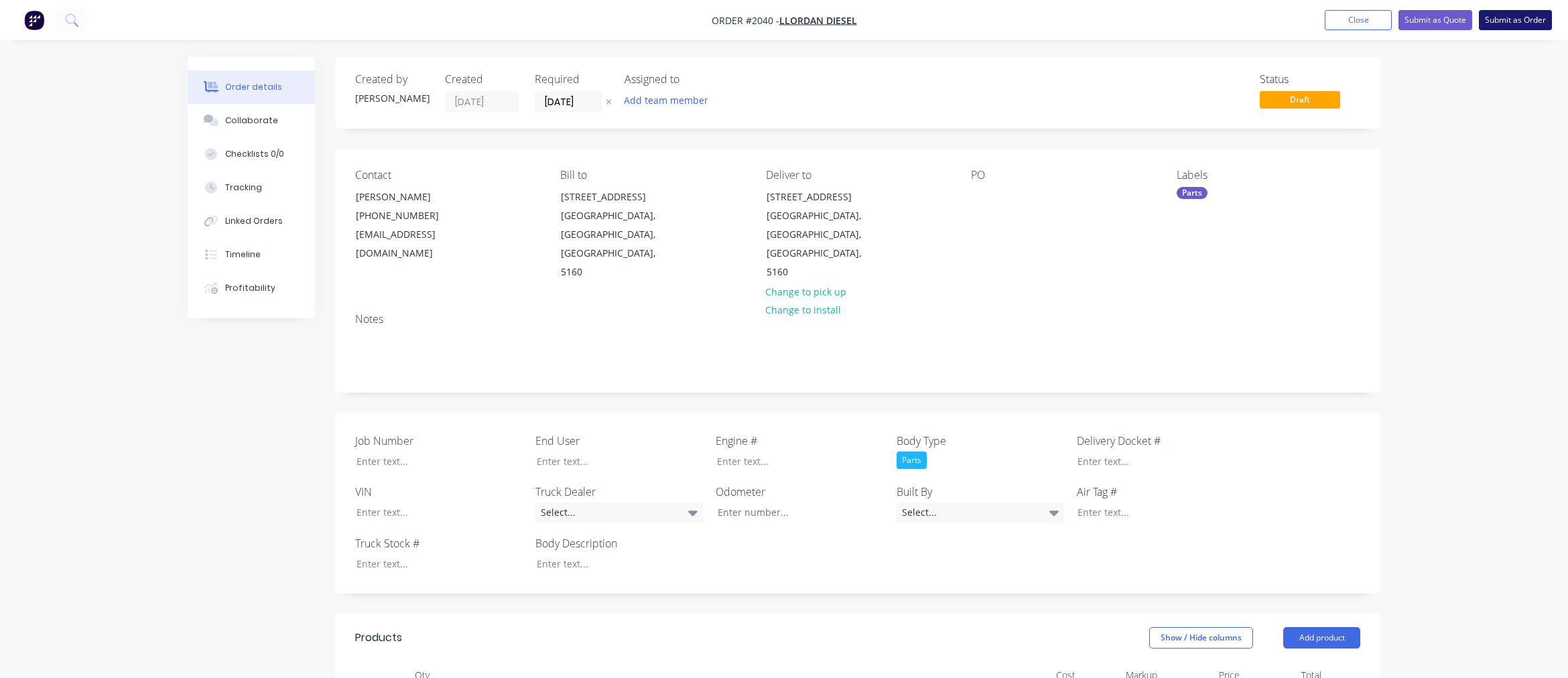
click at [1523, 20] on button "Submit as Order" at bounding box center [1515, 20] width 73 height 20
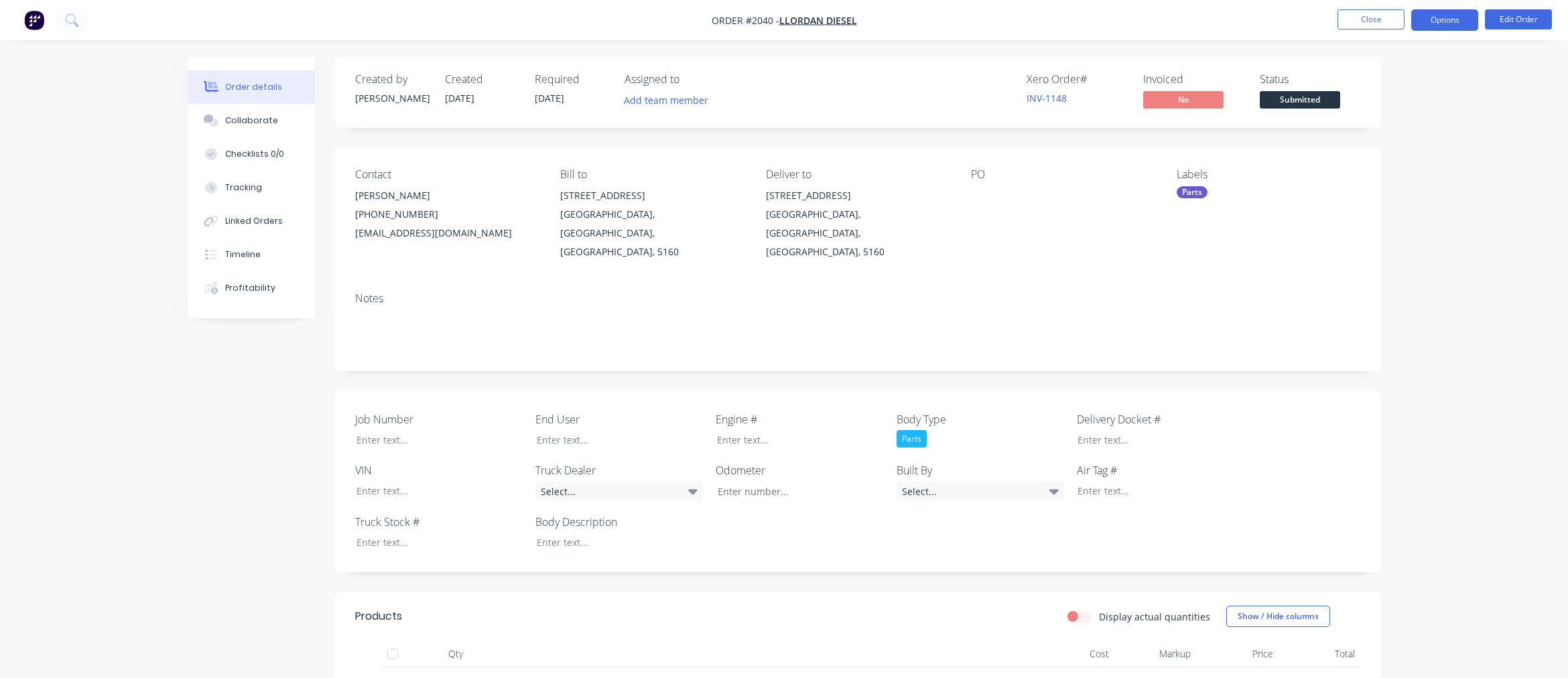
click at [1454, 24] on button "Options" at bounding box center [1445, 20] width 67 height 22
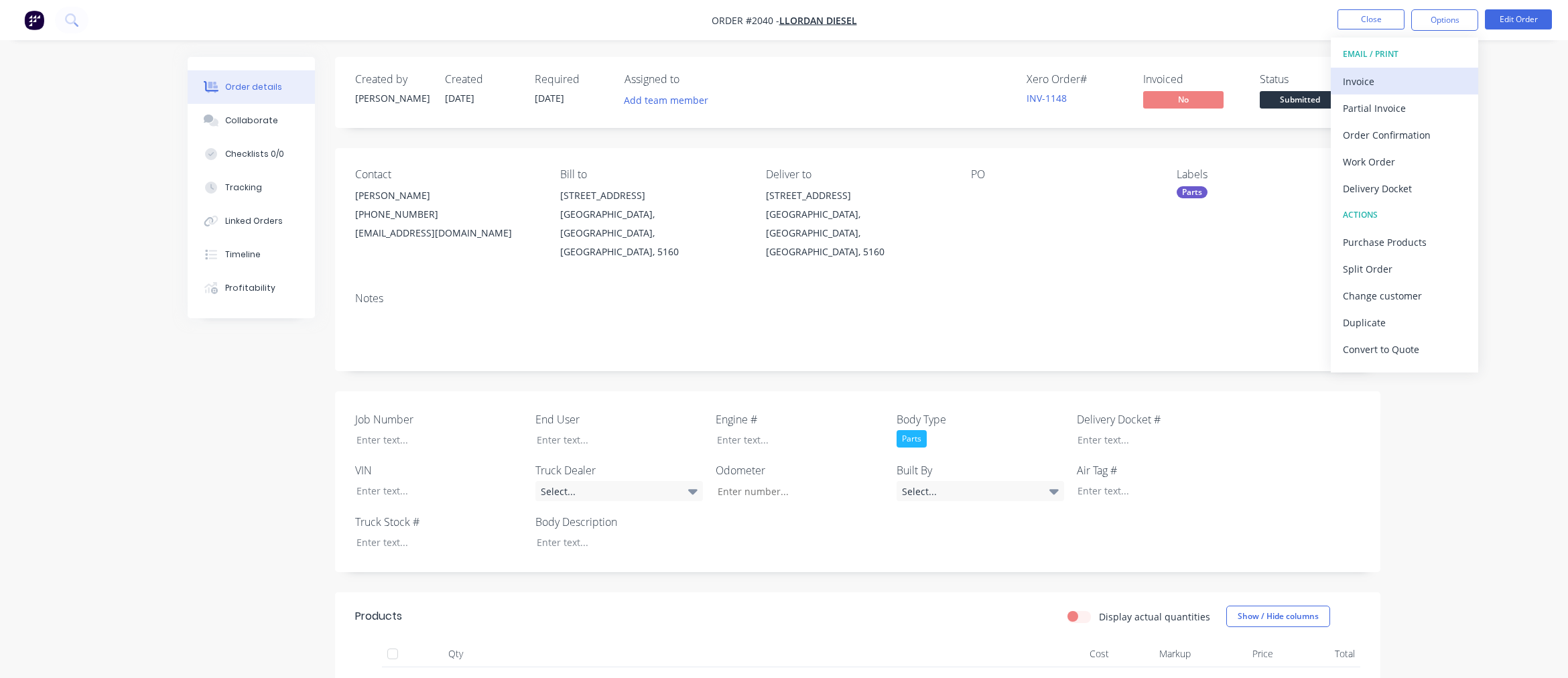
click at [1388, 78] on div "Invoice" at bounding box center [1405, 81] width 123 height 19
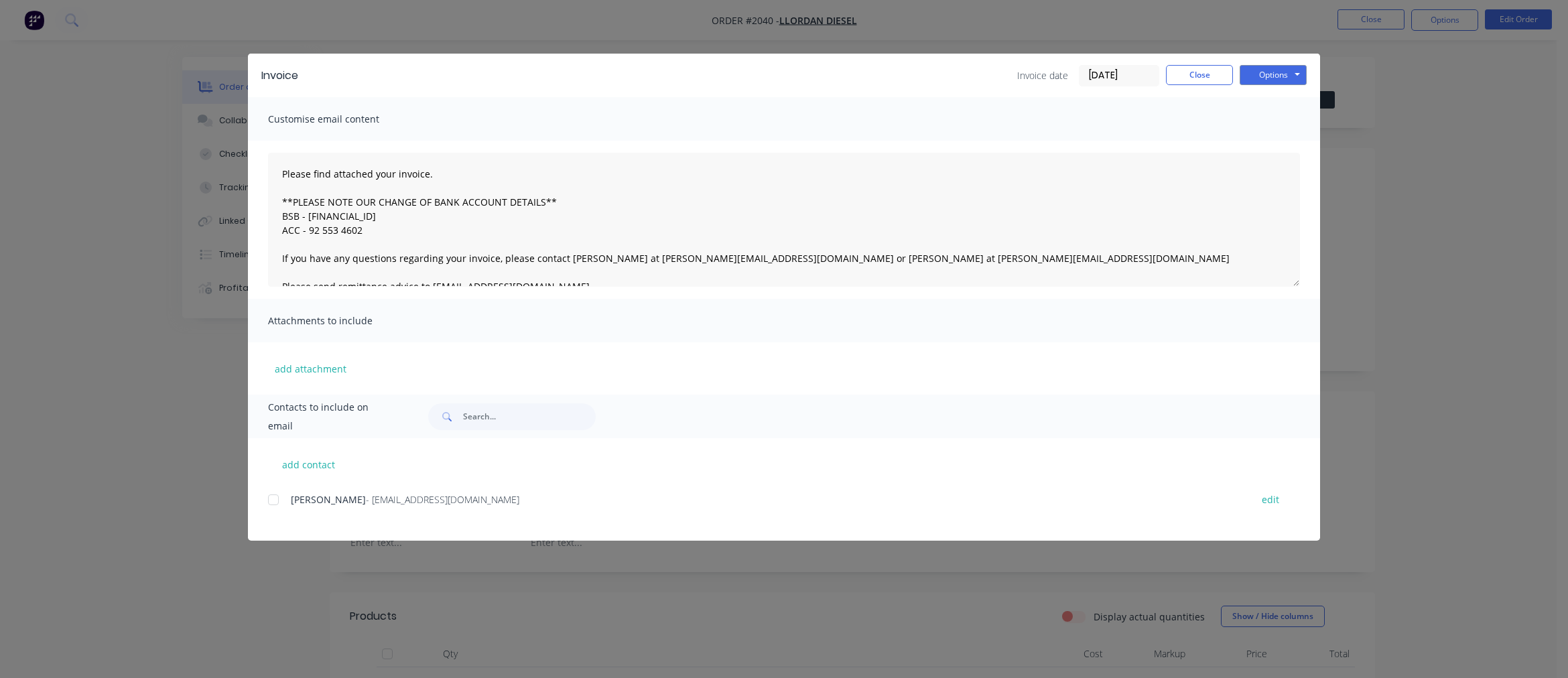
click at [273, 500] on div at bounding box center [273, 500] width 27 height 27
click at [1265, 72] on button "Options" at bounding box center [1273, 75] width 67 height 20
click at [1278, 142] on button "Email" at bounding box center [1282, 142] width 85 height 22
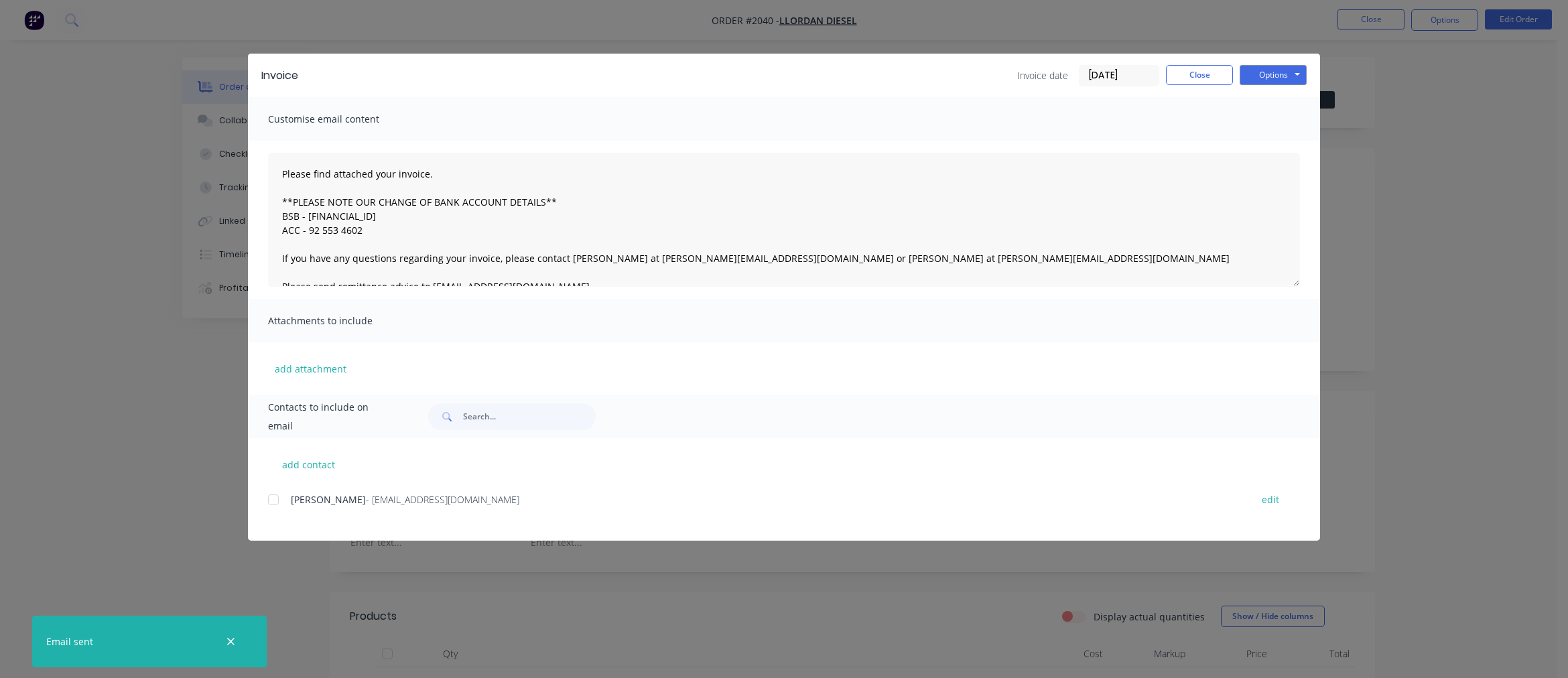
click at [104, 272] on div "Invoice Invoice date 04/09/25 Close Options Preview Print Email Customise email…" at bounding box center [784, 339] width 1568 height 678
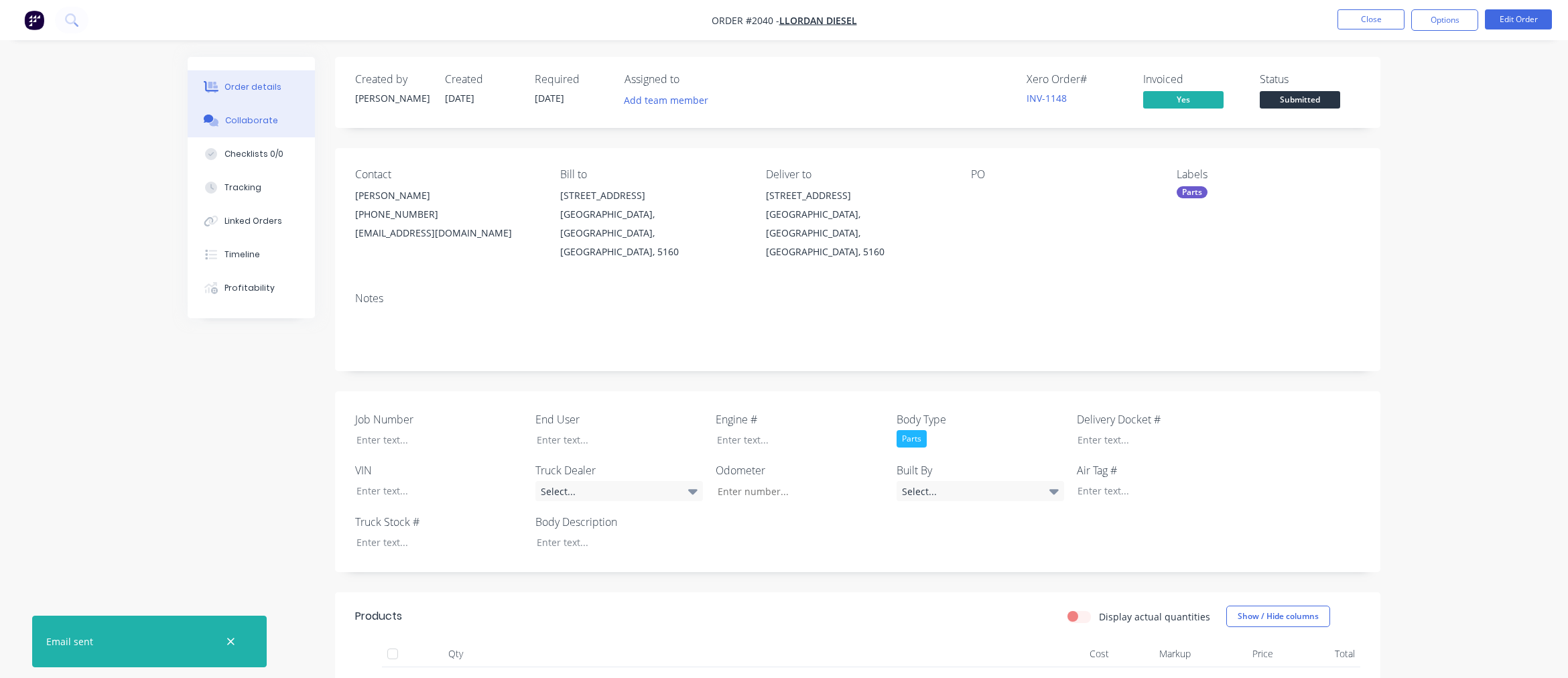
click at [262, 119] on div "Collaborate" at bounding box center [251, 120] width 53 height 12
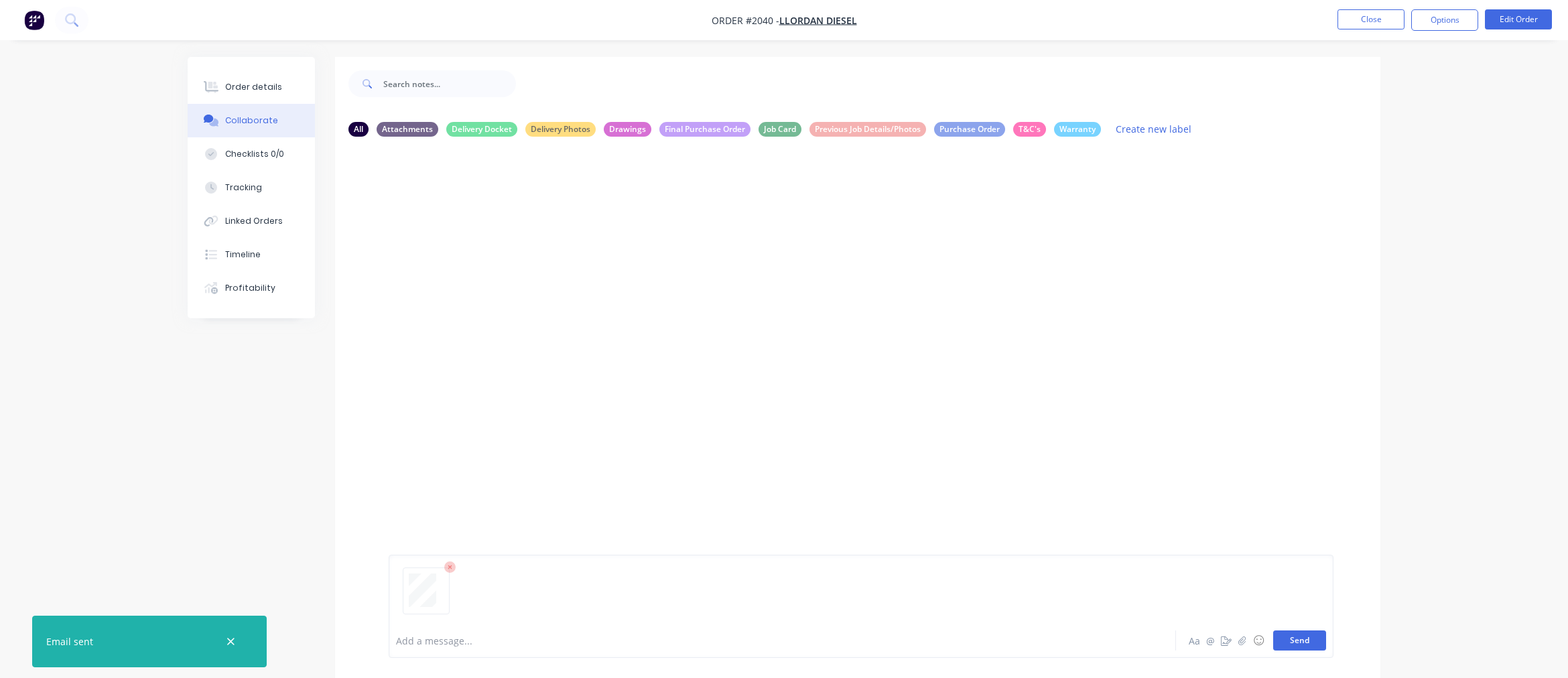
click at [1290, 639] on button "Send" at bounding box center [1299, 640] width 53 height 20
click at [498, 250] on icon "button" at bounding box center [496, 250] width 3 height 12
click at [530, 251] on button "Labels" at bounding box center [585, 255] width 151 height 30
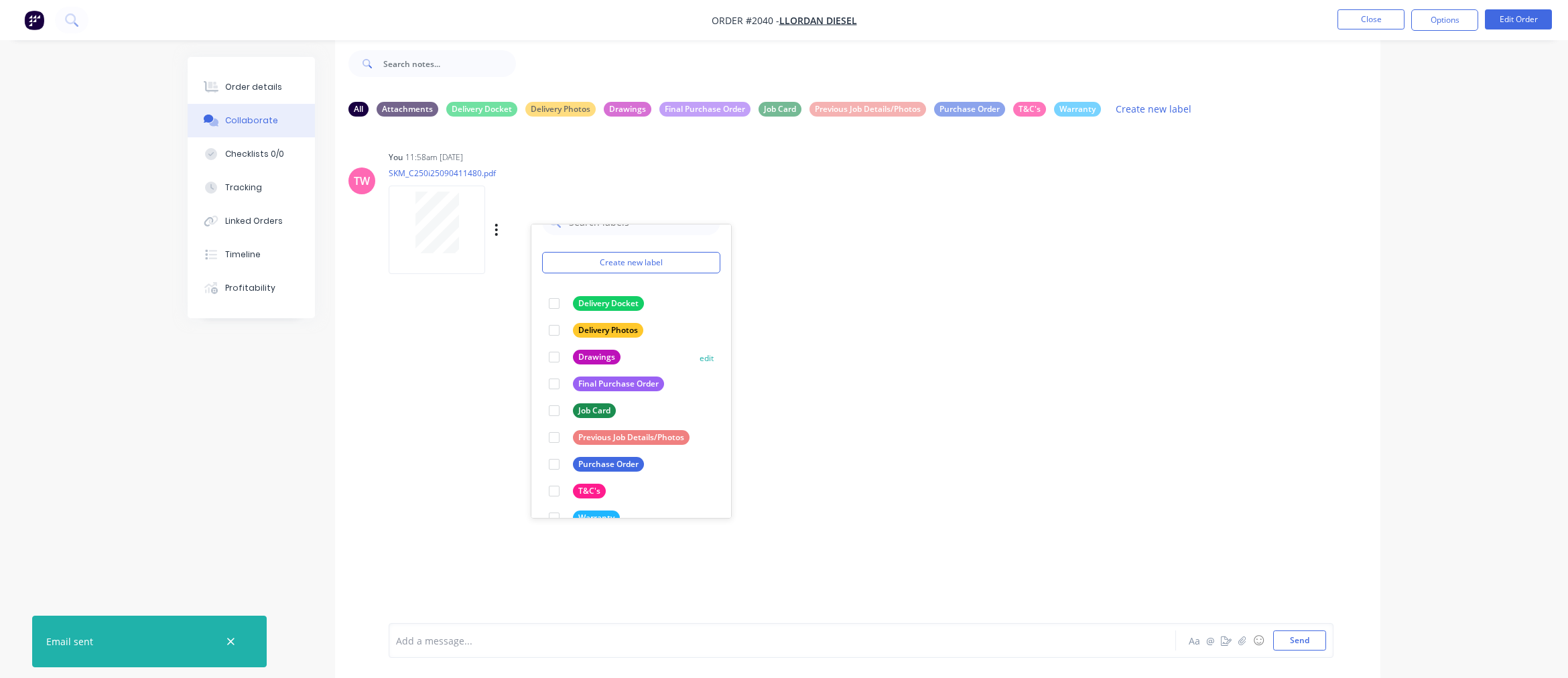
scroll to position [50, 0]
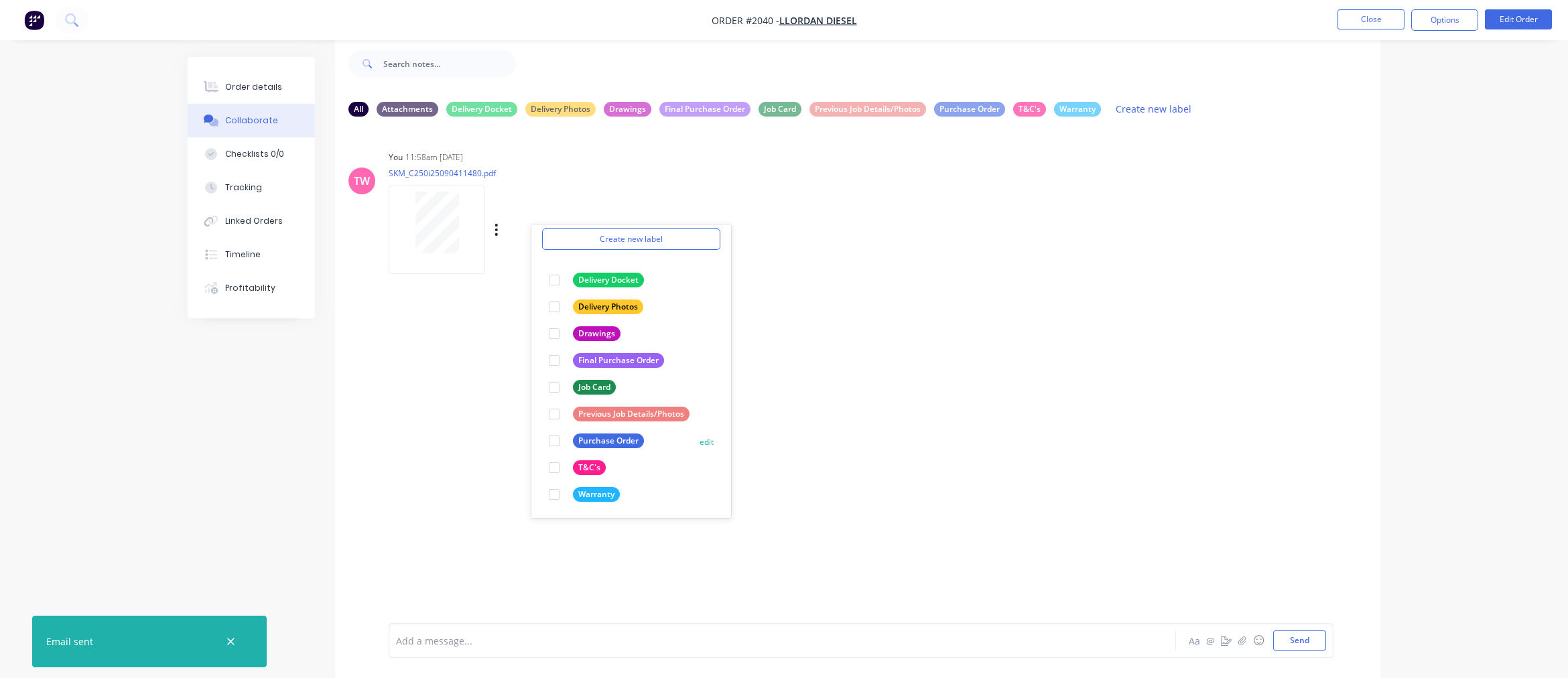
click at [554, 439] on div at bounding box center [555, 441] width 27 height 27
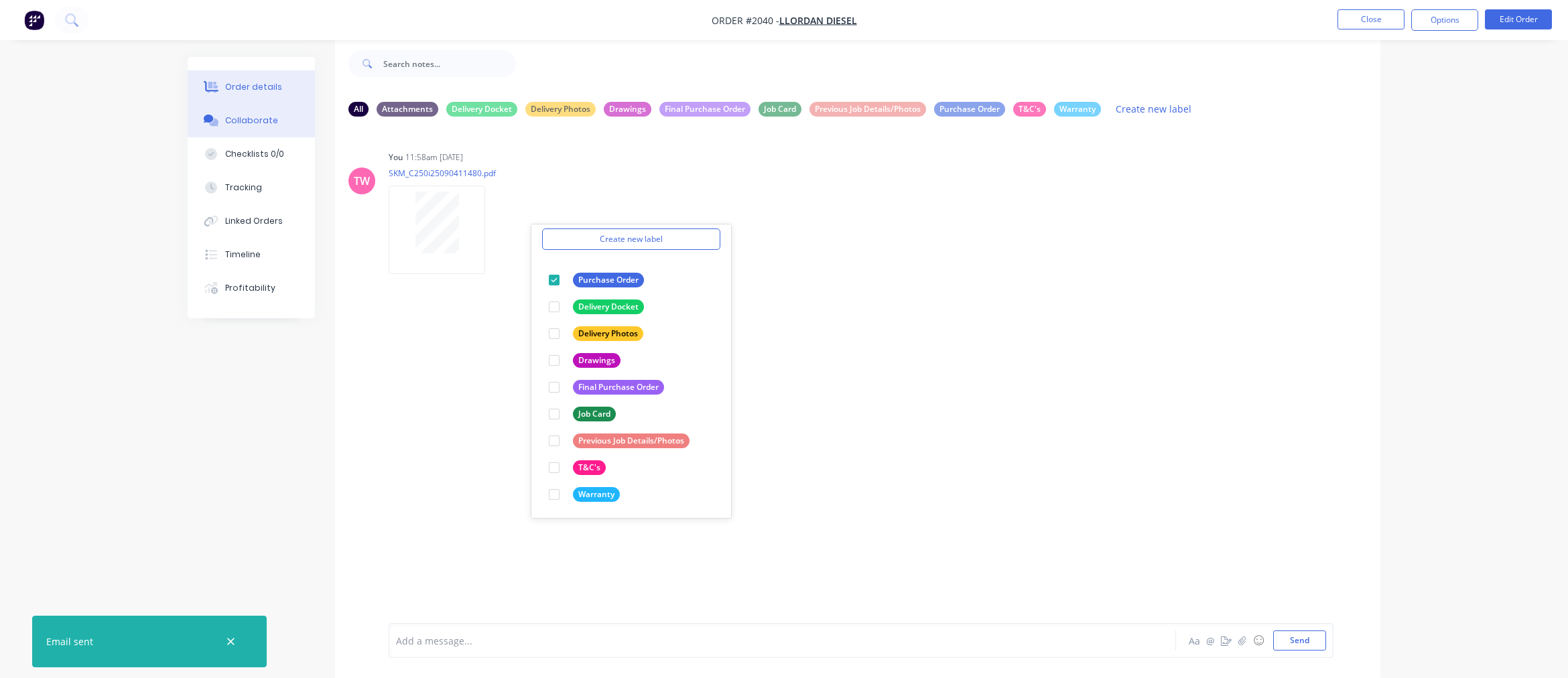
click at [250, 83] on div "Order details" at bounding box center [253, 86] width 57 height 12
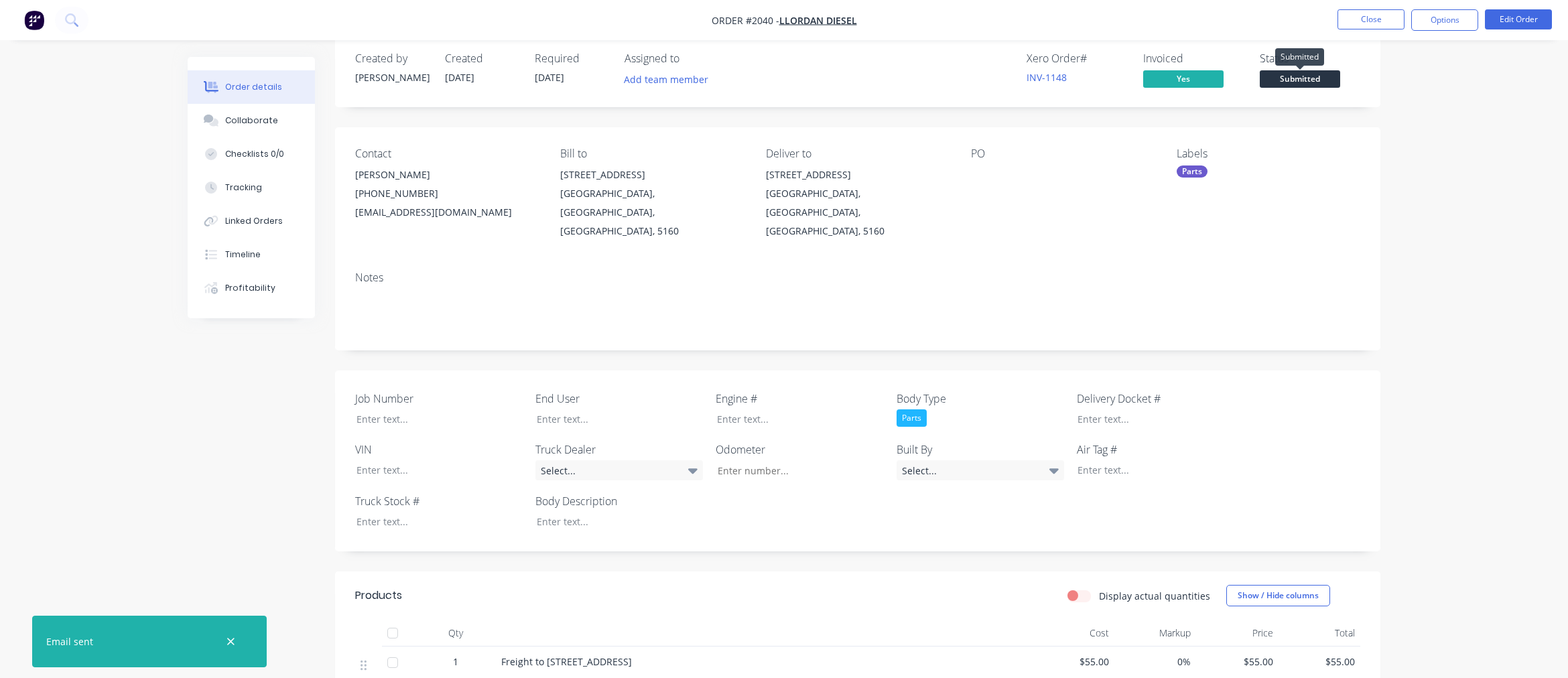
click at [1290, 75] on span "Submitted" at bounding box center [1299, 78] width 81 height 16
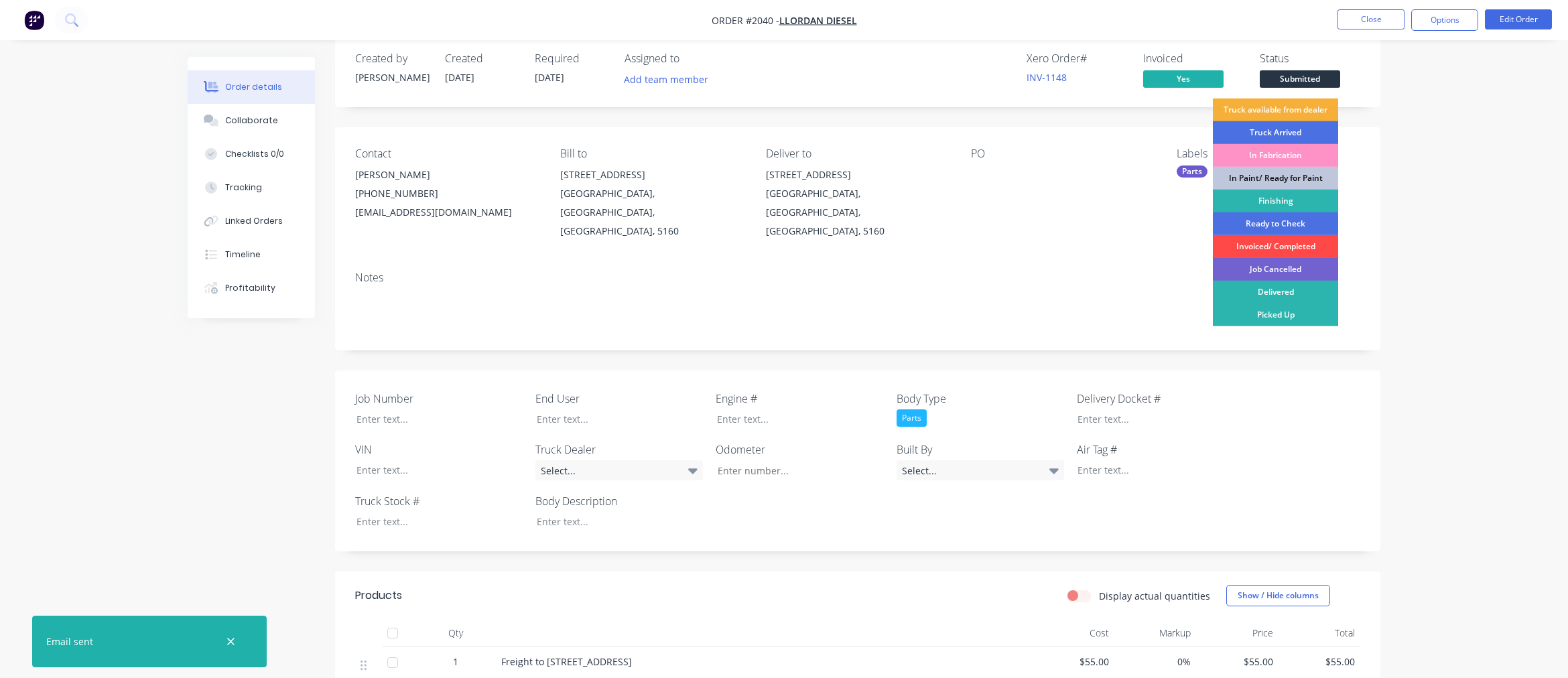
click at [1285, 243] on div "Invoiced/ Completed" at bounding box center [1276, 246] width 125 height 23
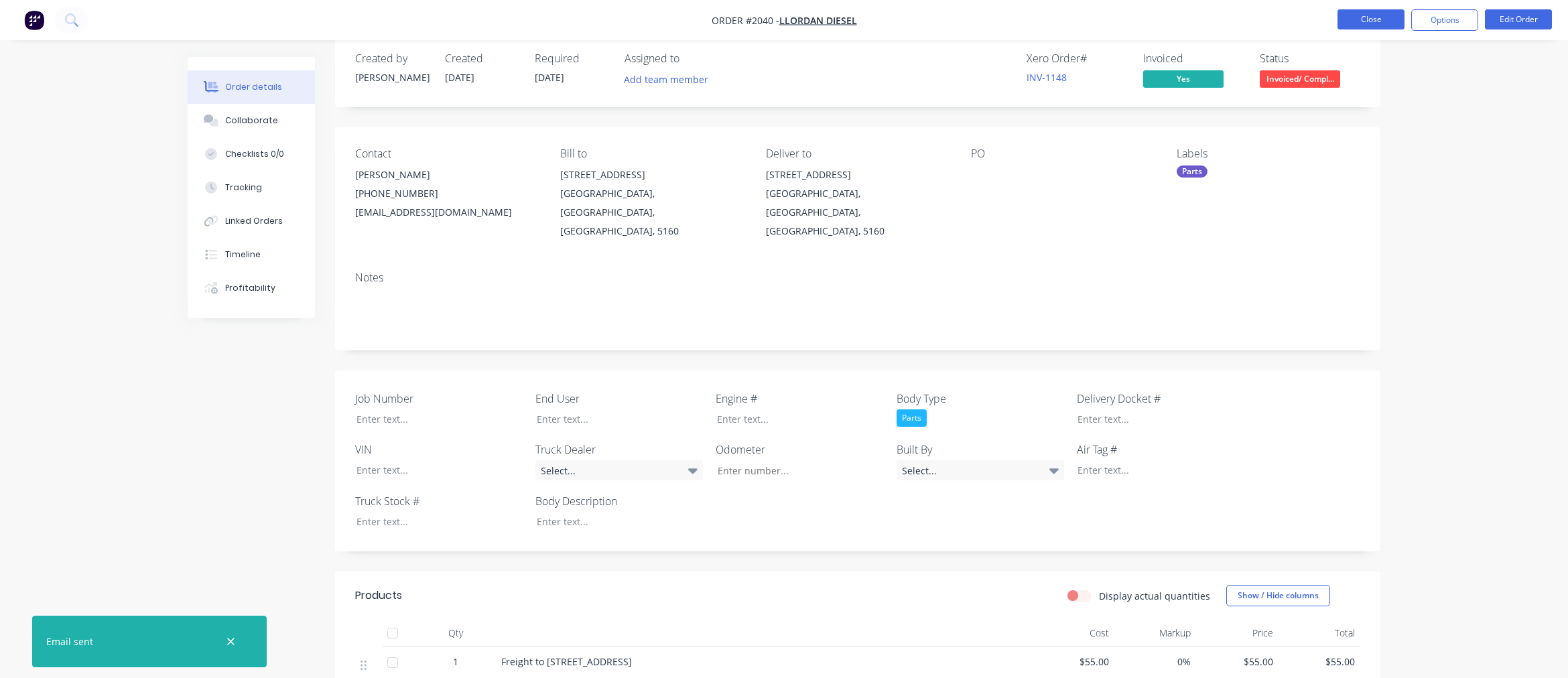
click at [1372, 20] on button "Close" at bounding box center [1371, 19] width 67 height 20
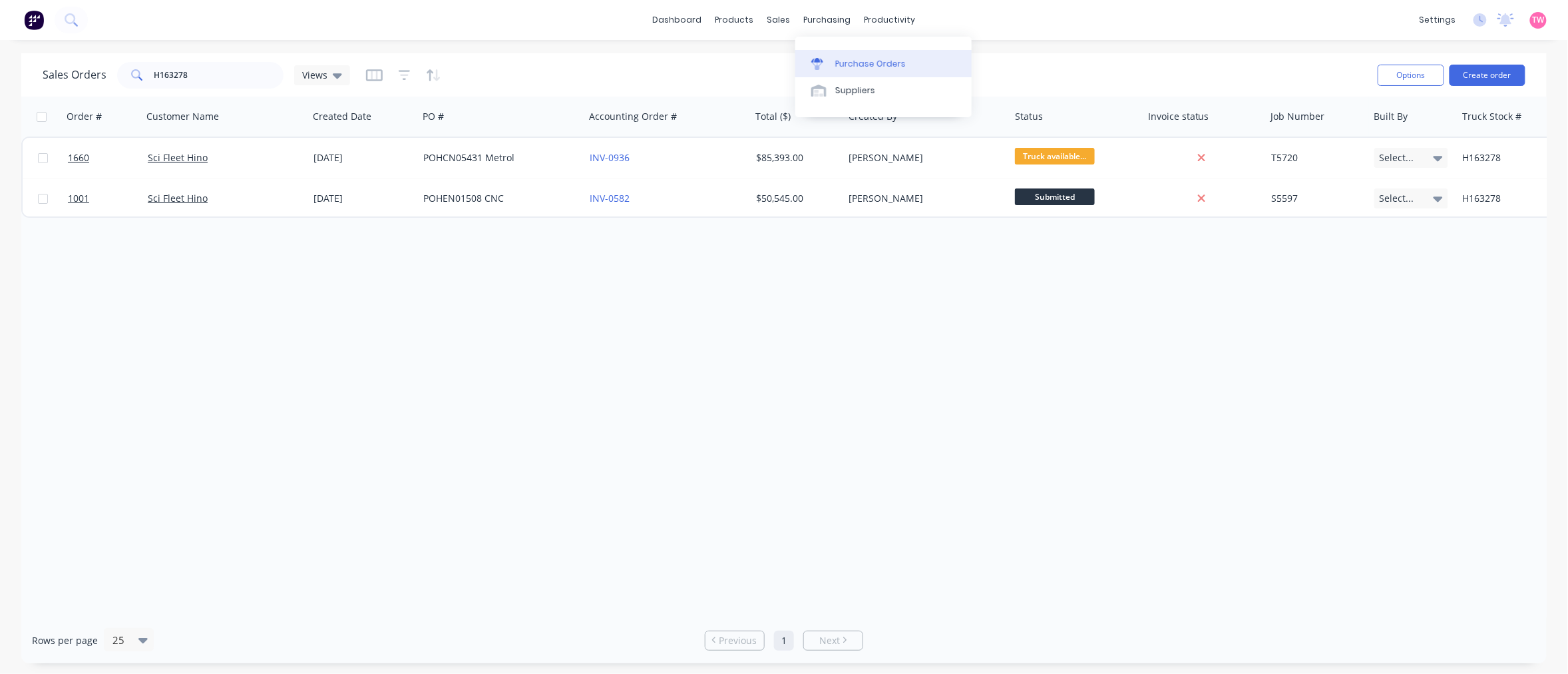
click at [882, 62] on div "Purchase Orders" at bounding box center [870, 63] width 70 height 12
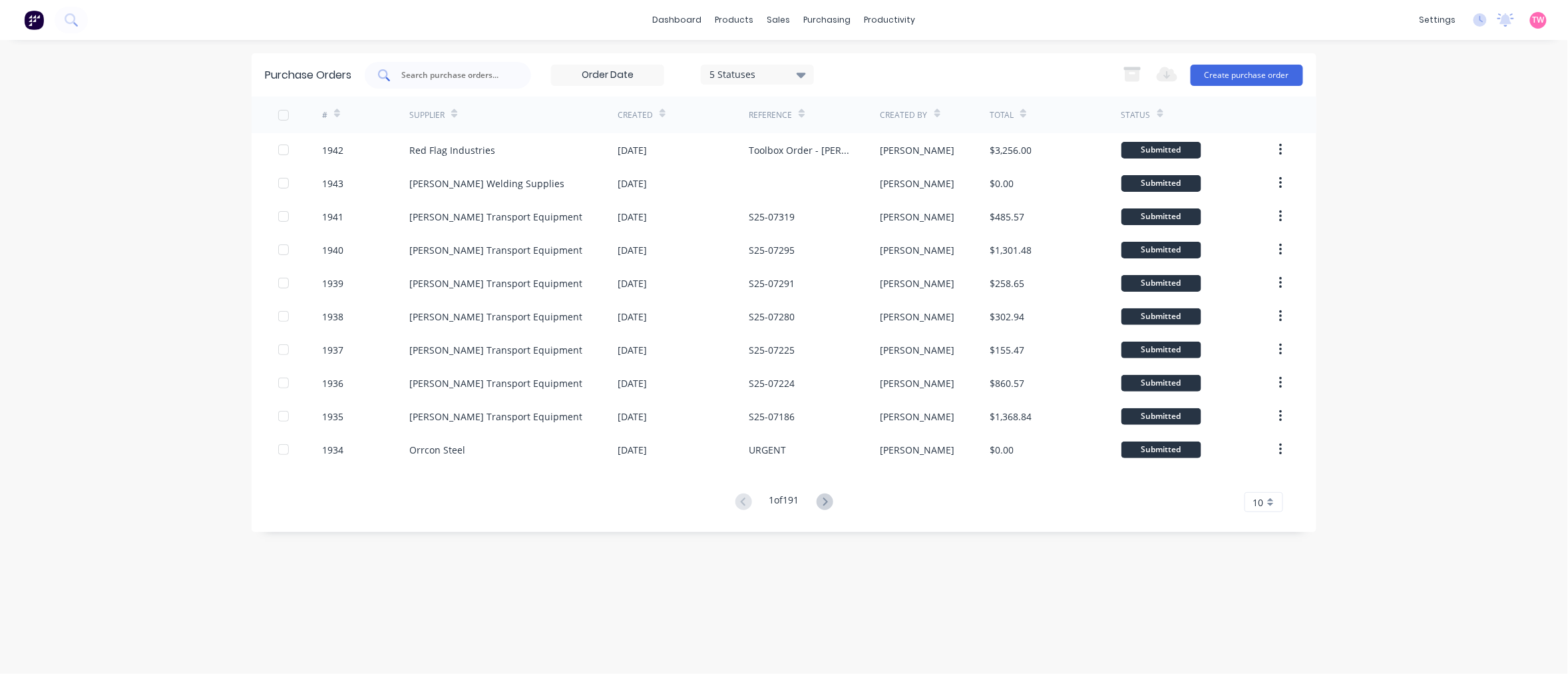
click at [449, 75] on input "text" at bounding box center [455, 75] width 111 height 14
click at [1226, 78] on button "Create purchase order" at bounding box center [1246, 76] width 113 height 22
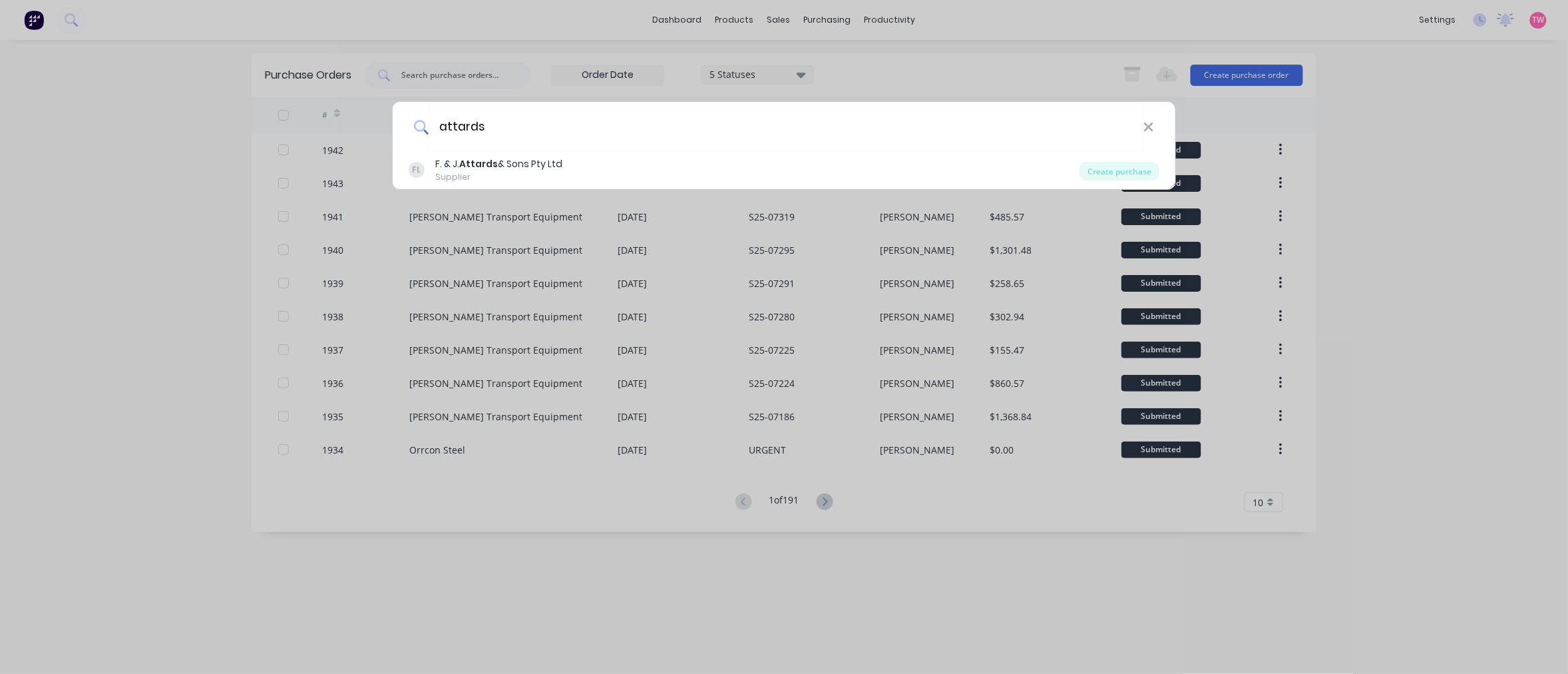
type input "attards"
click at [445, 78] on div "attards FL F. & J. Attards & Sons Pty Ltd Supplier Create purchase" at bounding box center [784, 337] width 1568 height 674
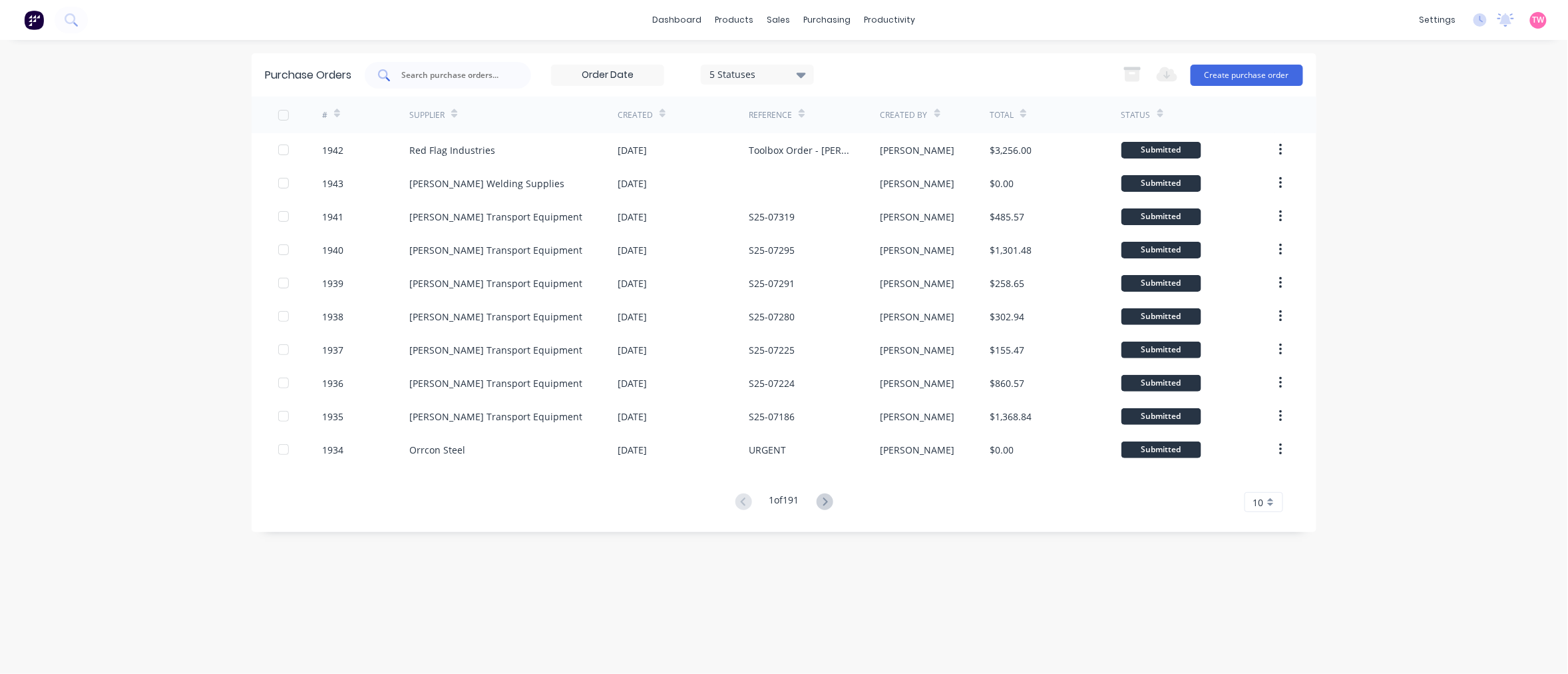
click at [453, 71] on input "text" at bounding box center [455, 75] width 111 height 14
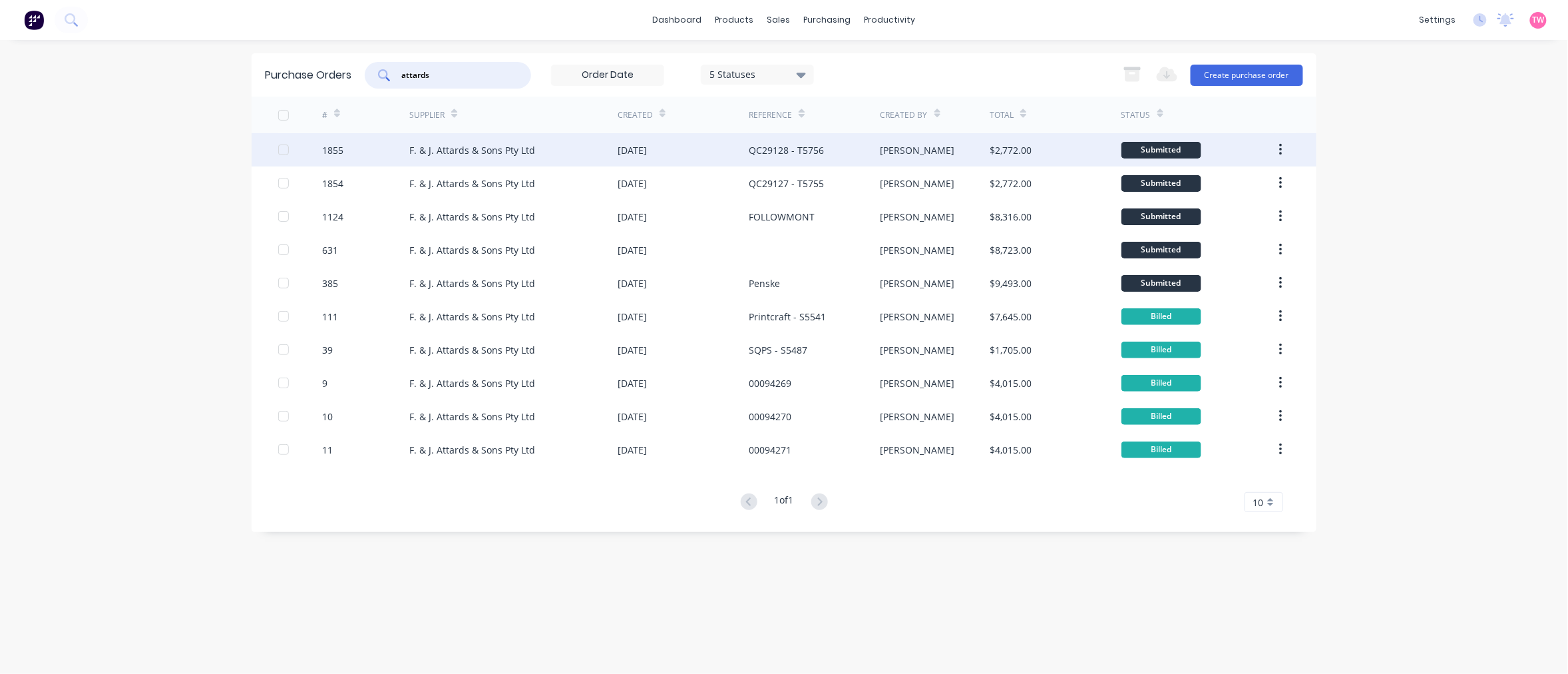
type input "attards"
click at [377, 151] on div "1855" at bounding box center [365, 150] width 87 height 33
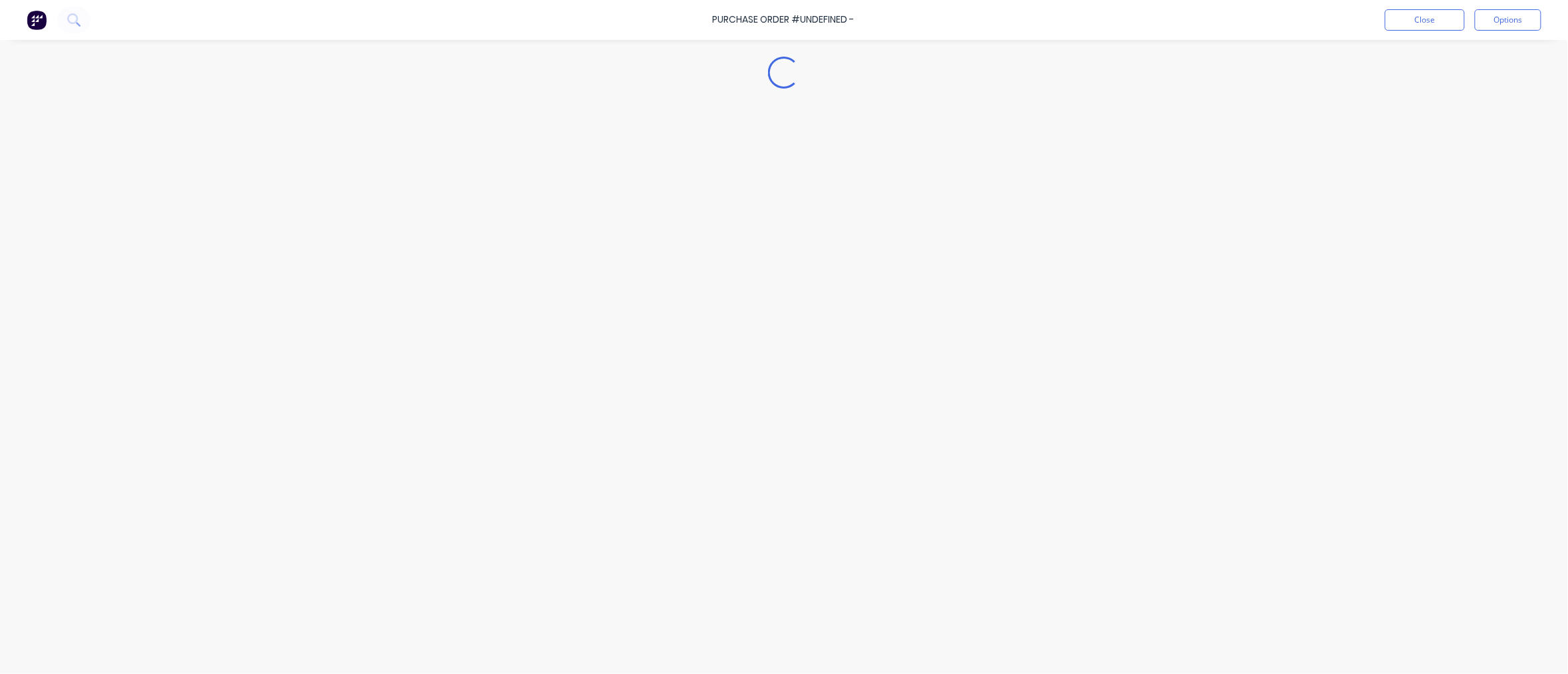
type textarea "x"
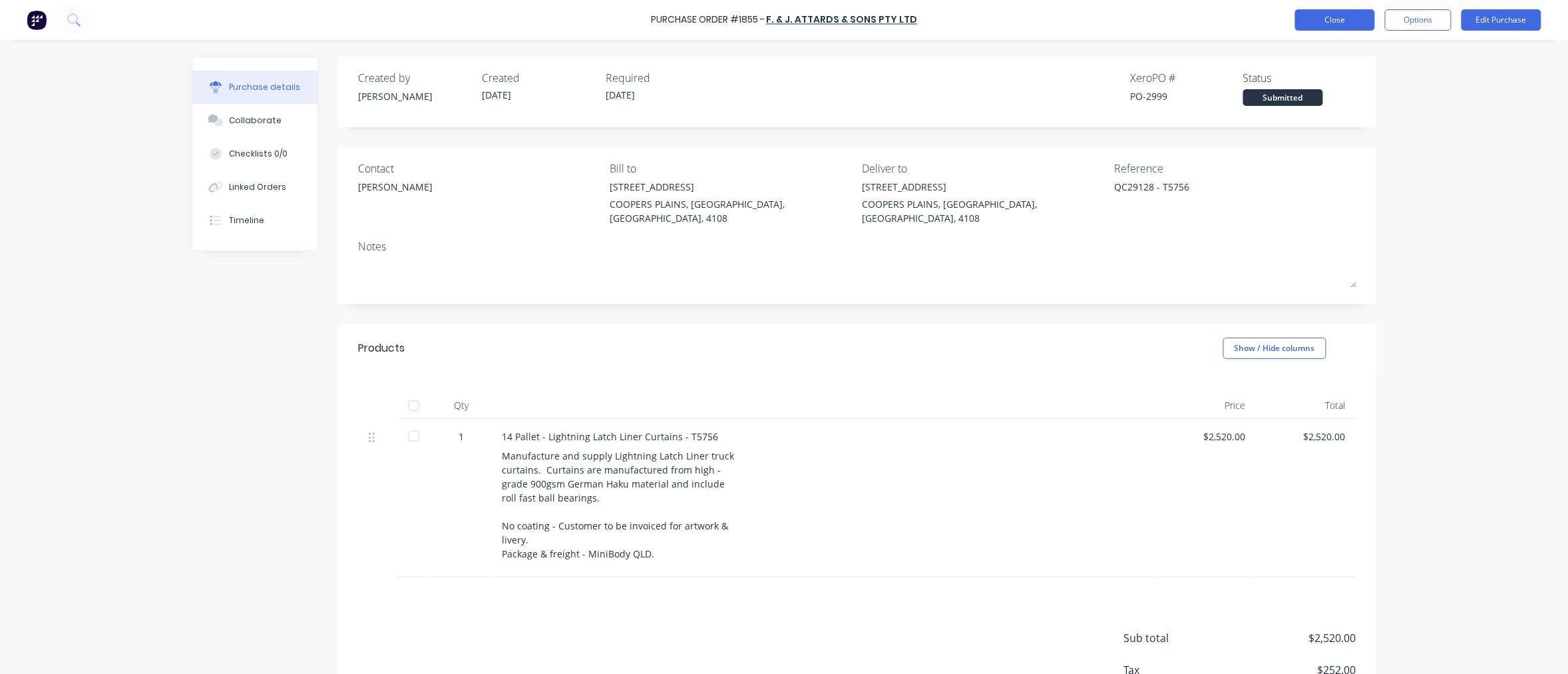
click at [1316, 16] on button "Close" at bounding box center [1334, 20] width 80 height 22
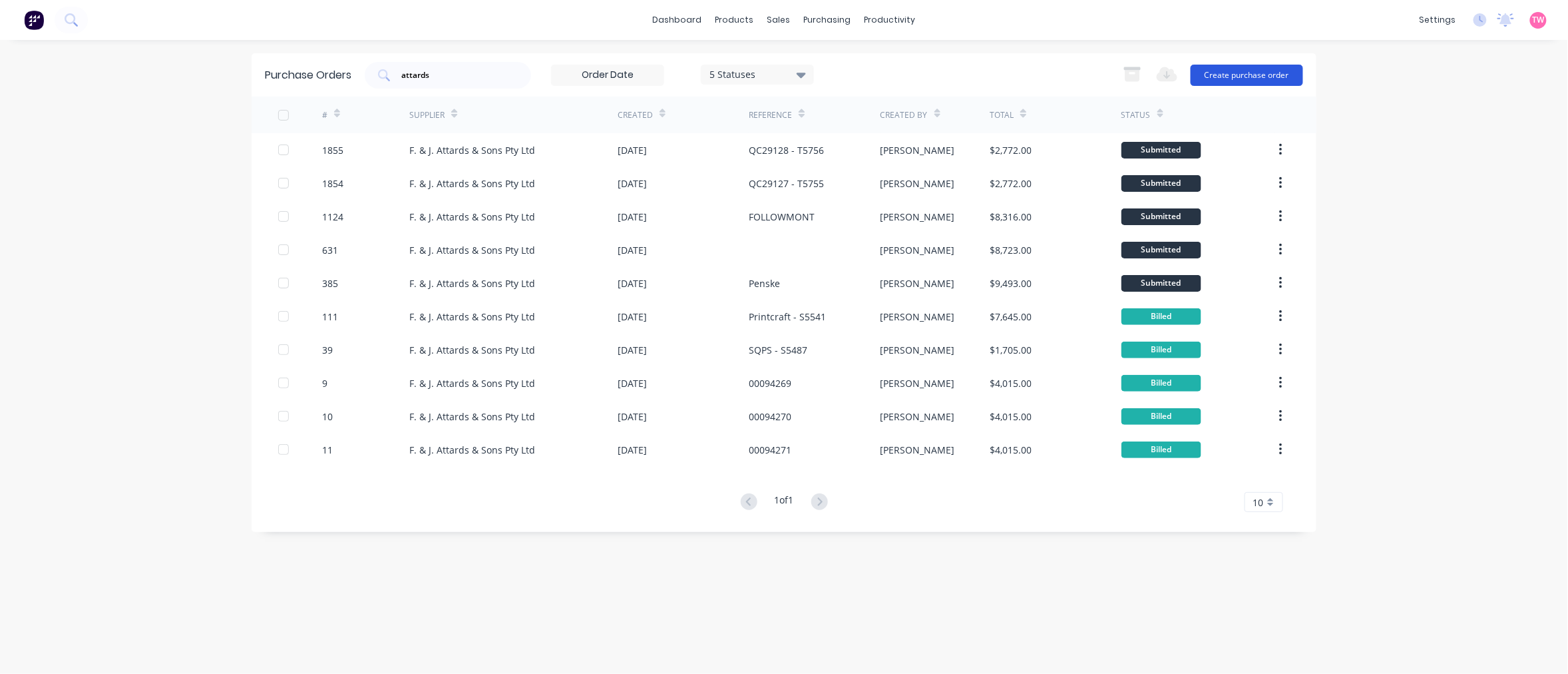
click at [1241, 76] on button "Create purchase order" at bounding box center [1246, 76] width 113 height 22
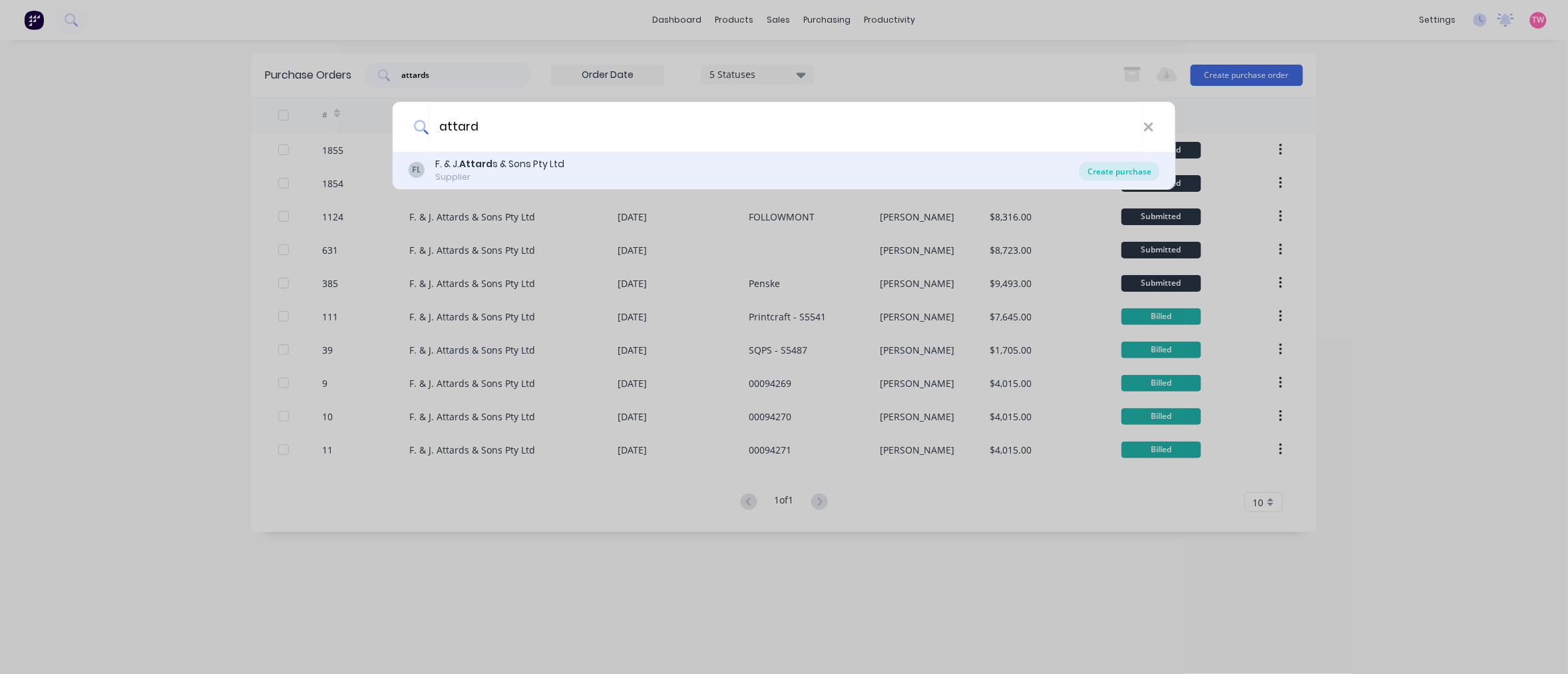
type input "attard"
click at [1110, 171] on div "Create purchase" at bounding box center [1119, 171] width 80 height 19
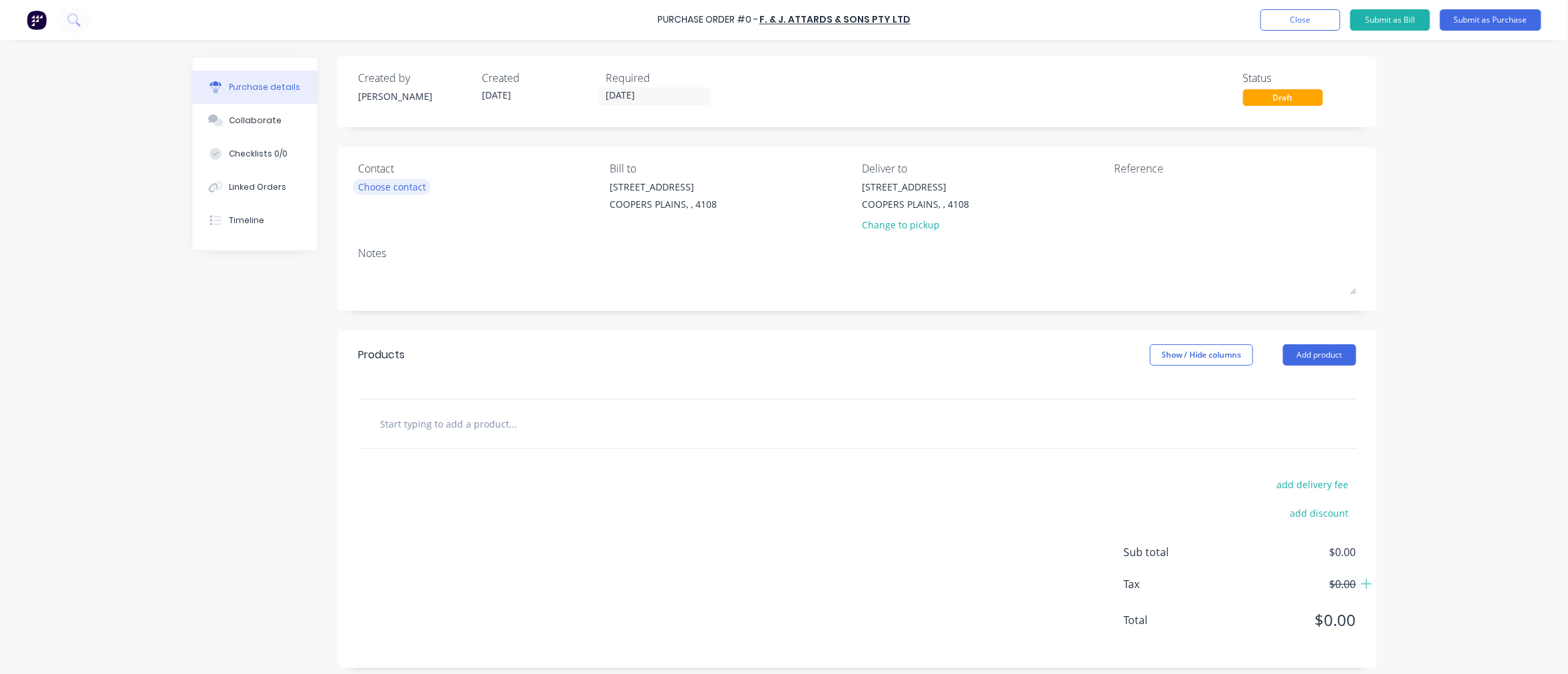
click at [380, 189] on div "Choose contact" at bounding box center [391, 186] width 68 height 14
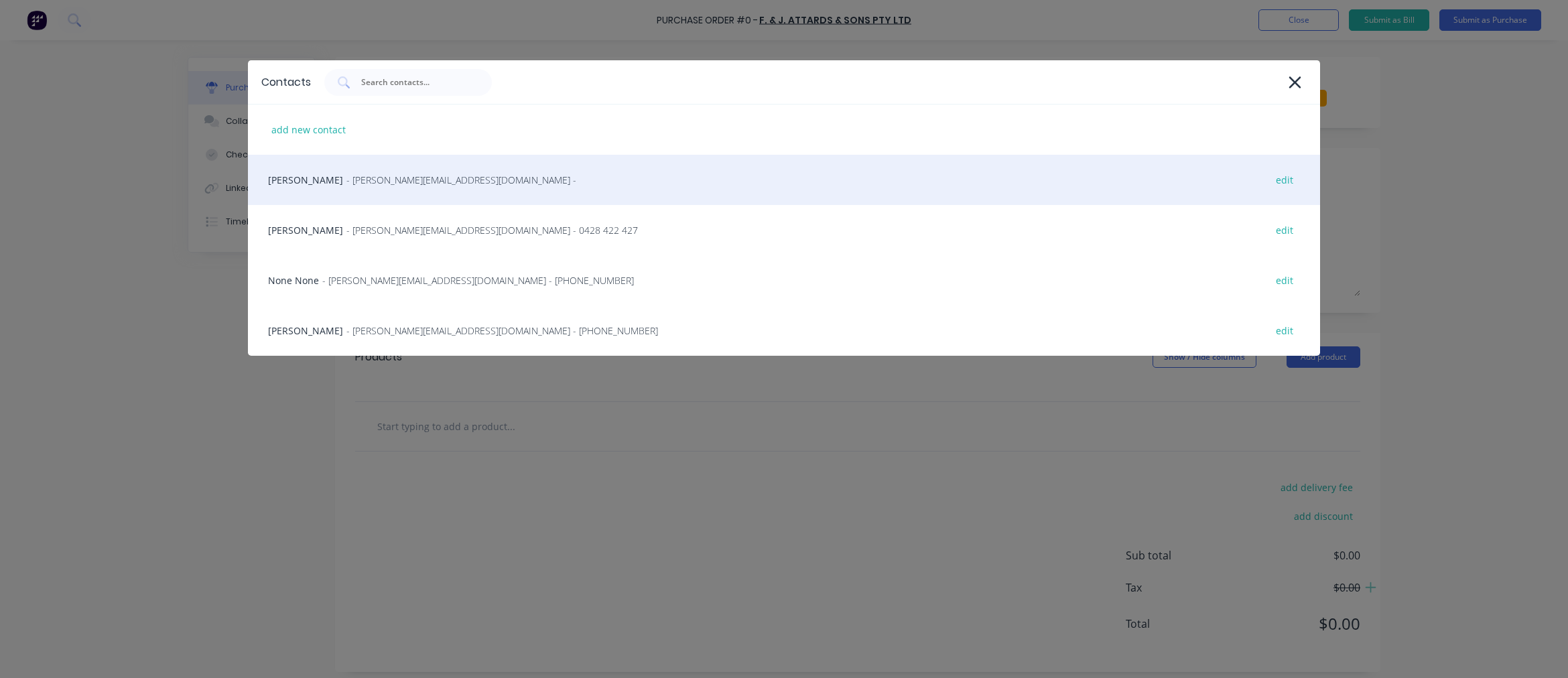
click at [347, 182] on span "- josh@attards.biz -" at bounding box center [461, 179] width 230 height 14
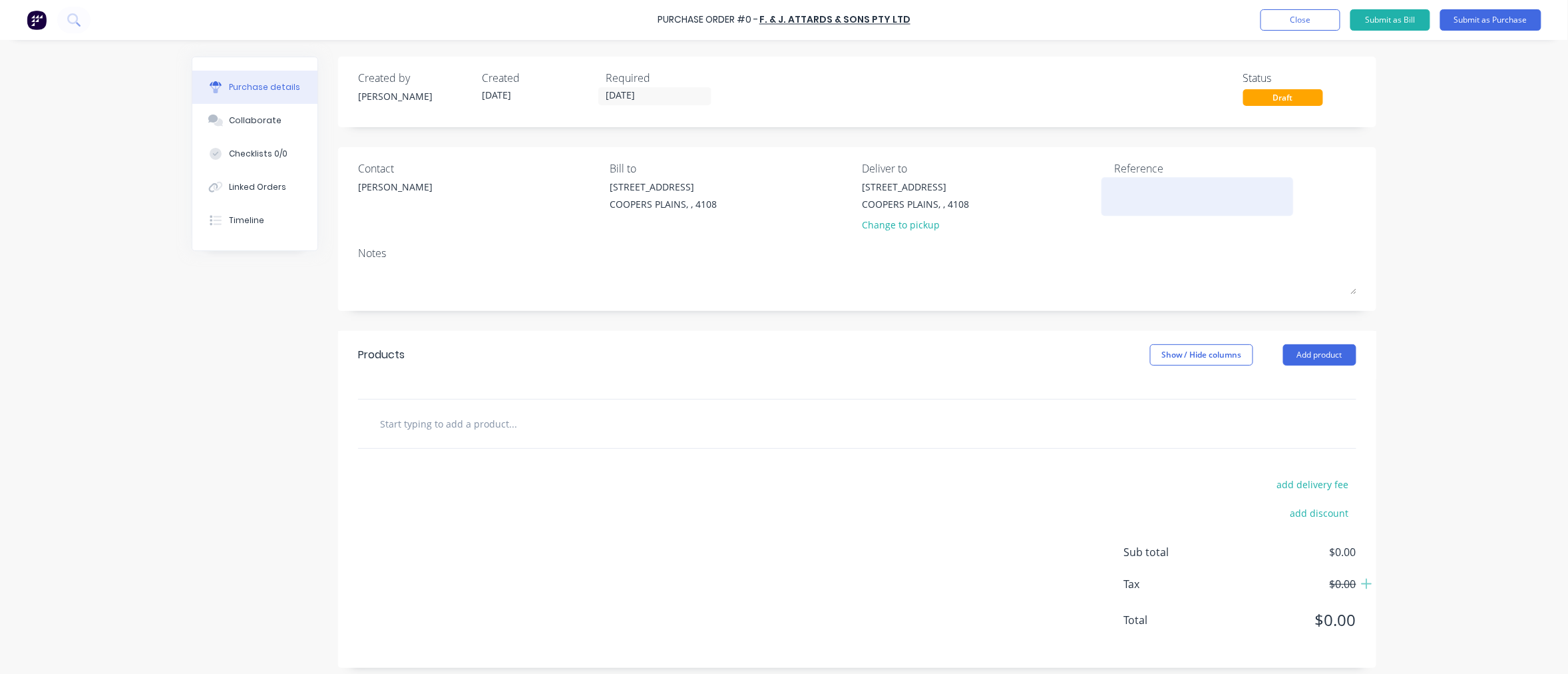
click at [1133, 180] on div at bounding box center [1197, 196] width 167 height 33
click at [1142, 191] on textarea at bounding box center [1197, 194] width 167 height 30
paste textarea "QC29435"
type textarea "x"
type textarea "QC29435"
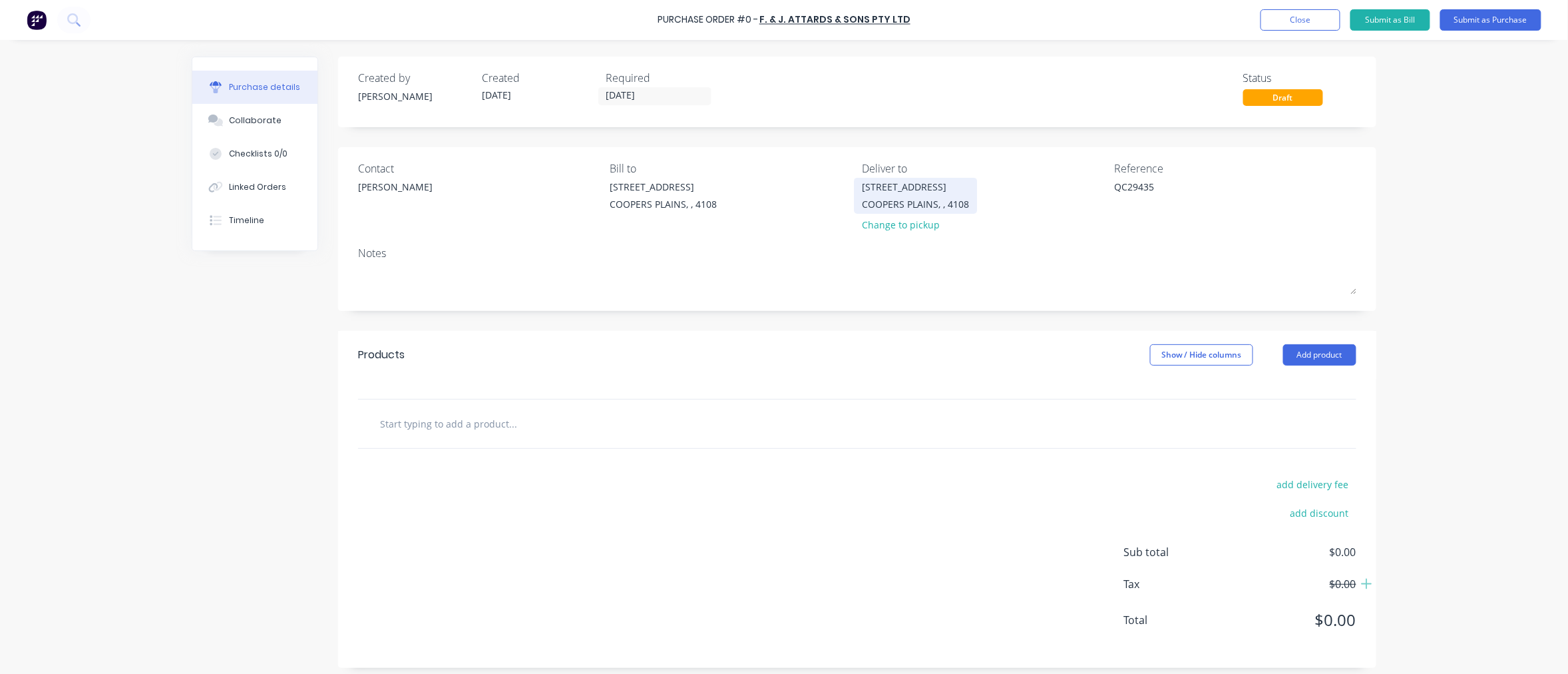
type textarea "x"
type textarea "QC29435"
type textarea "x"
type textarea "QC29435 f"
type textarea "x"
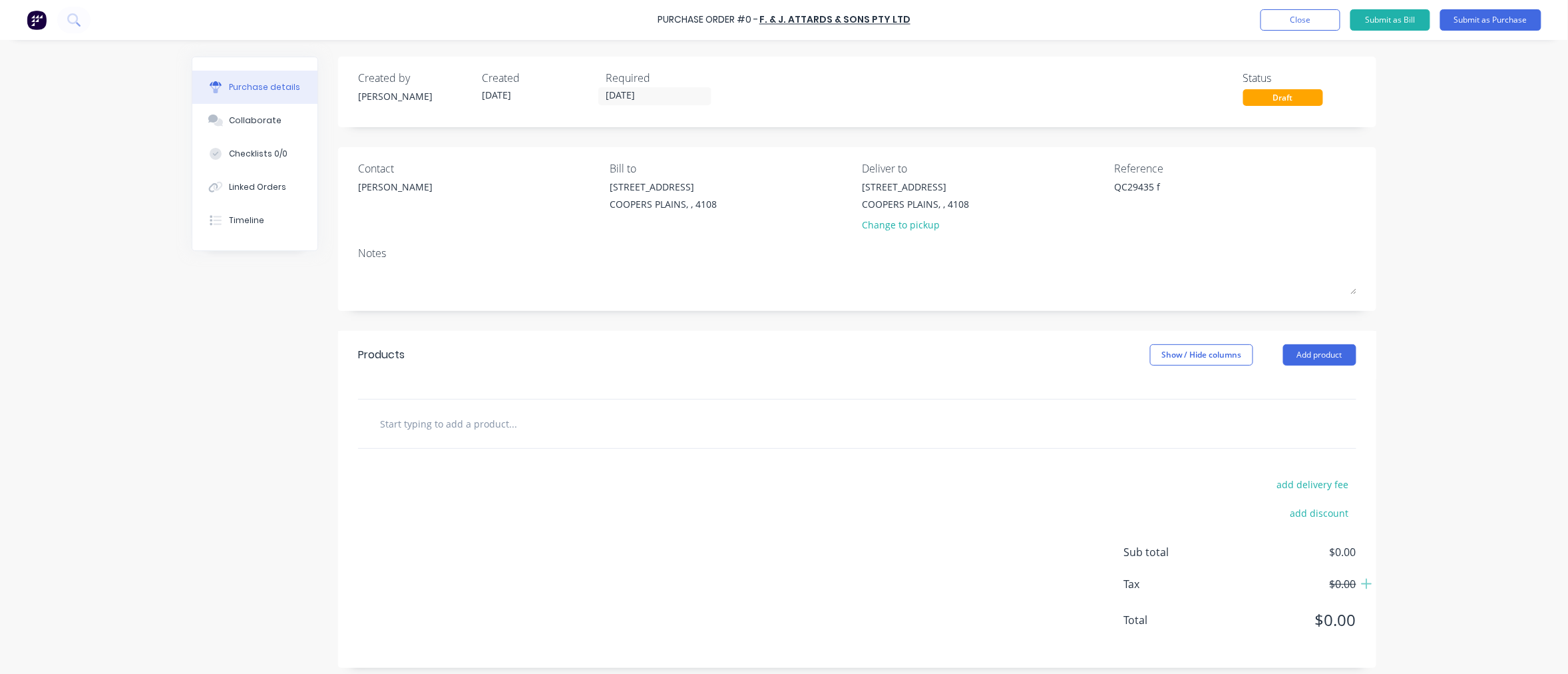
type textarea "QC29435 fo"
type textarea "x"
type textarea "QC29435 for"
type textarea "x"
type textarea "QC29435 for"
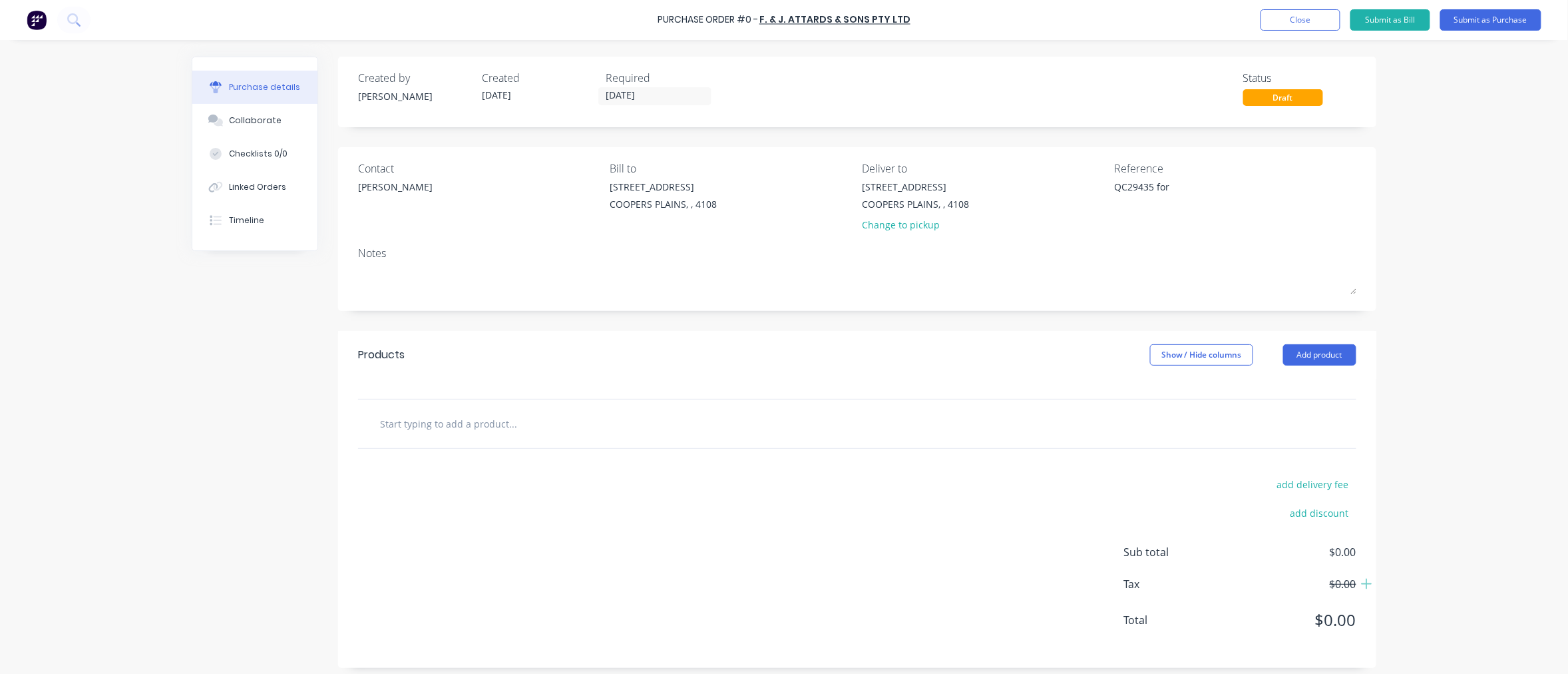
type textarea "x"
type textarea "QC29435 for"
type textarea "x"
click at [1183, 193] on textarea "QC29435 for" at bounding box center [1197, 194] width 167 height 30
paste textarea "T5742"
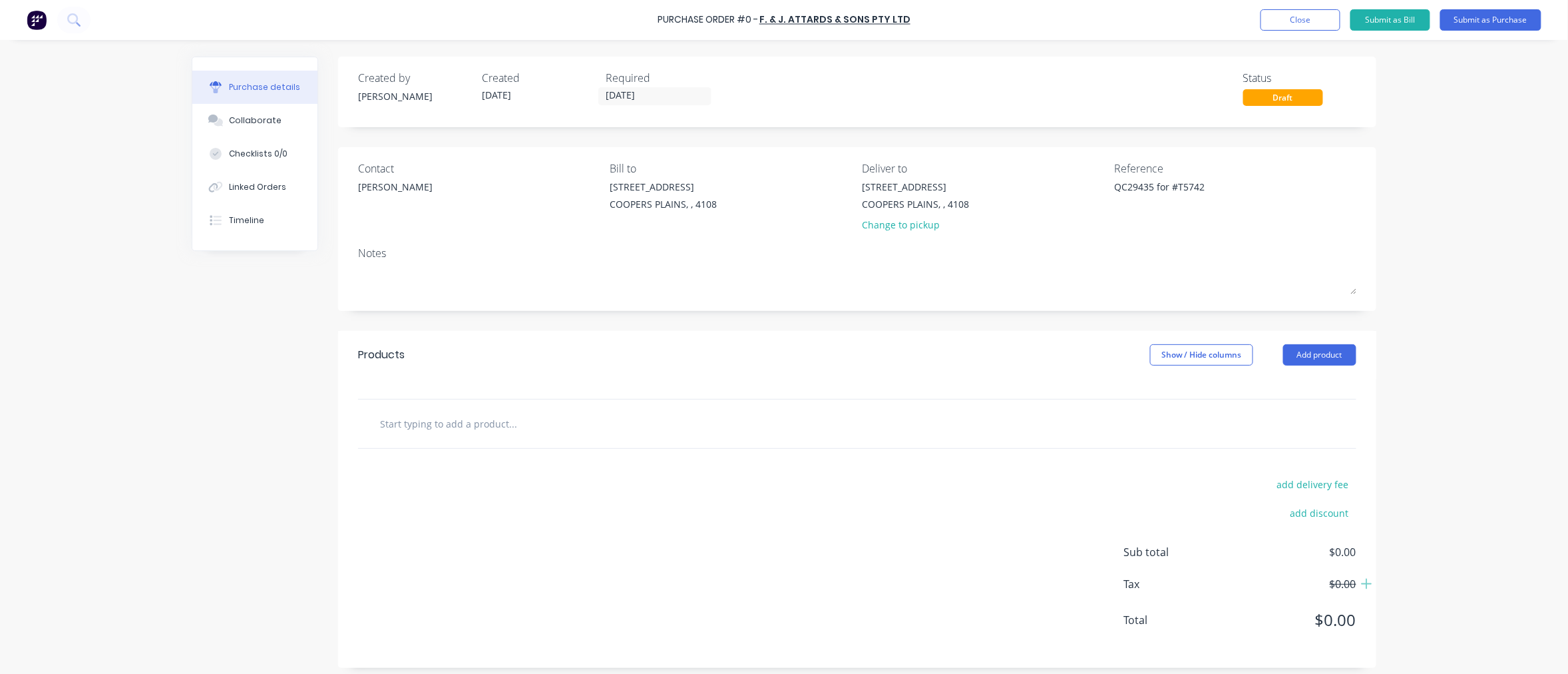
type textarea "QC29435 for #T5742"
type textarea "x"
type textarea "QC29435 for #T5742"
click at [455, 439] on div at bounding box center [857, 424] width 998 height 49
click at [456, 430] on input "text" at bounding box center [512, 424] width 266 height 27
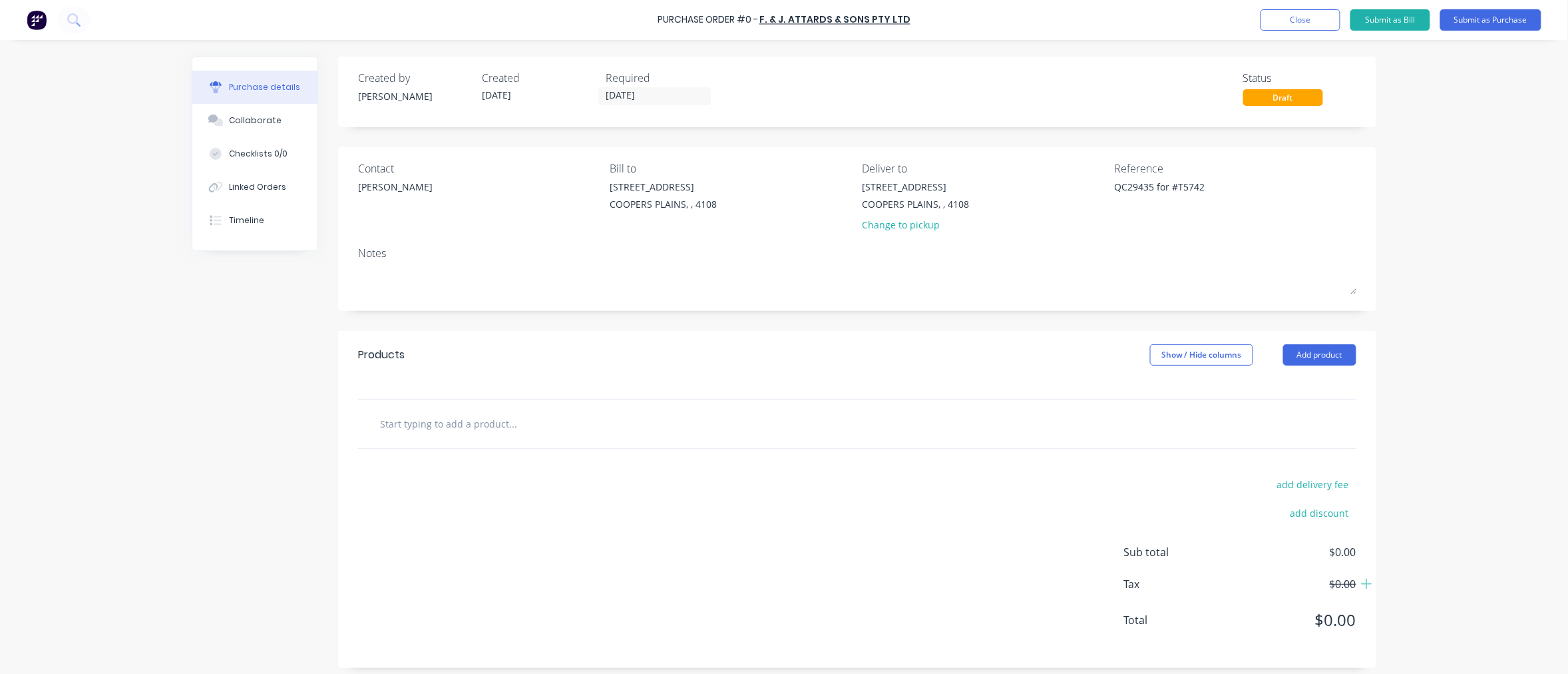
paste input "14 Pallet - Welded Strap Truck Curtains - PASSENGER"
type textarea "x"
type input "14 Pallet - Welded Strap Truck Curtains - PASSENGER"
type textarea "x"
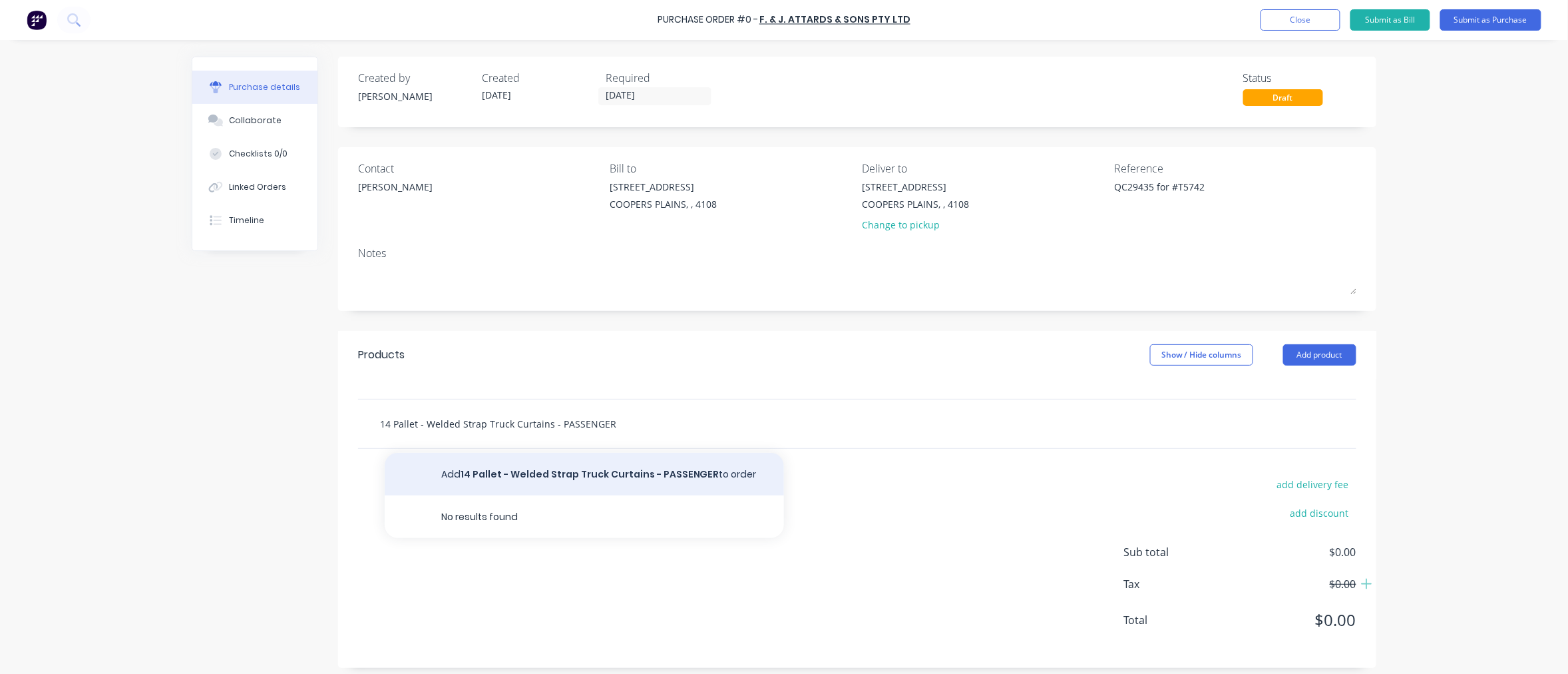
type input "14 Pallet - Welded Strap Truck Curtains - PASSENGER"
click at [641, 469] on button "Add 14 Pallet - Welded Strap Truck Curtains - PASSENGER to order" at bounding box center [584, 474] width 399 height 42
type textarea "x"
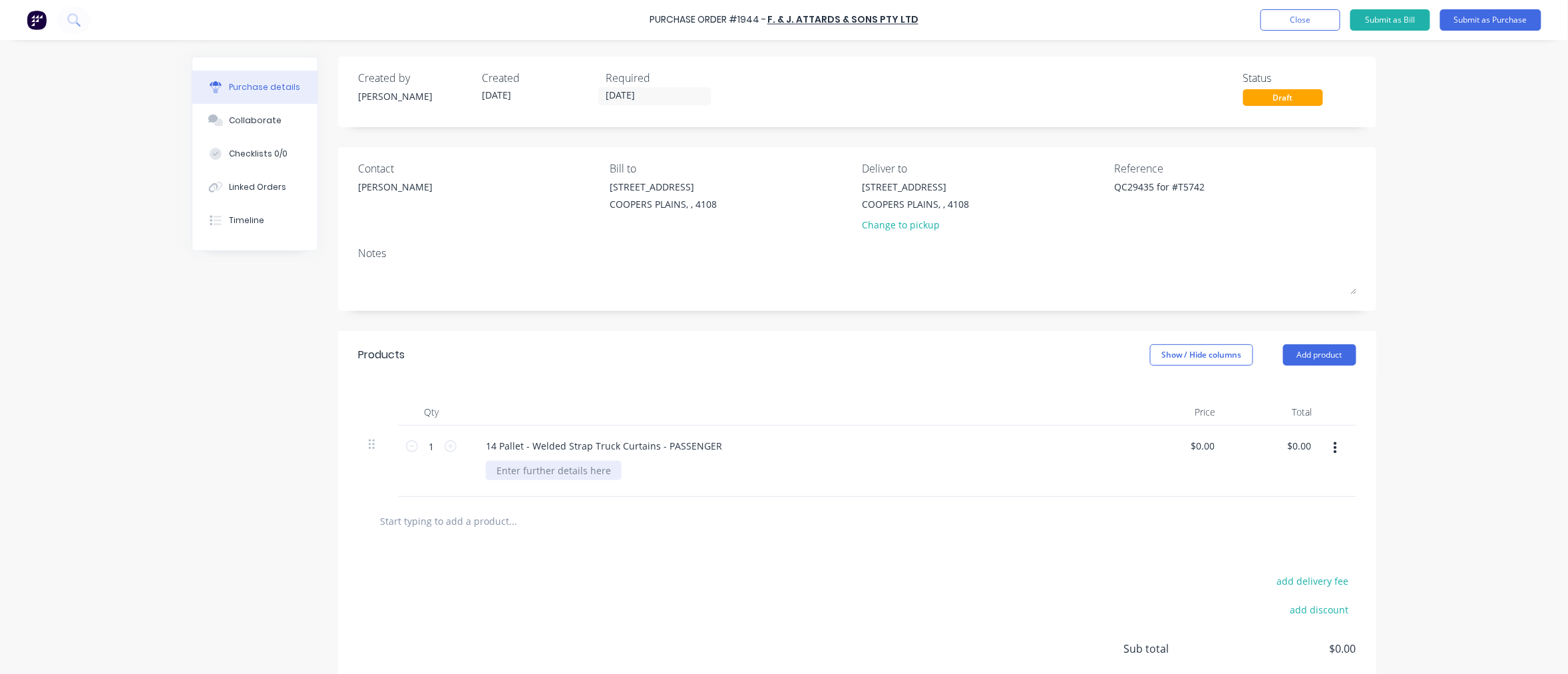
type textarea "x"
click at [549, 474] on div at bounding box center [554, 470] width 136 height 19
paste div
click at [423, 444] on input "1" at bounding box center [431, 446] width 27 height 20
type textarea "x"
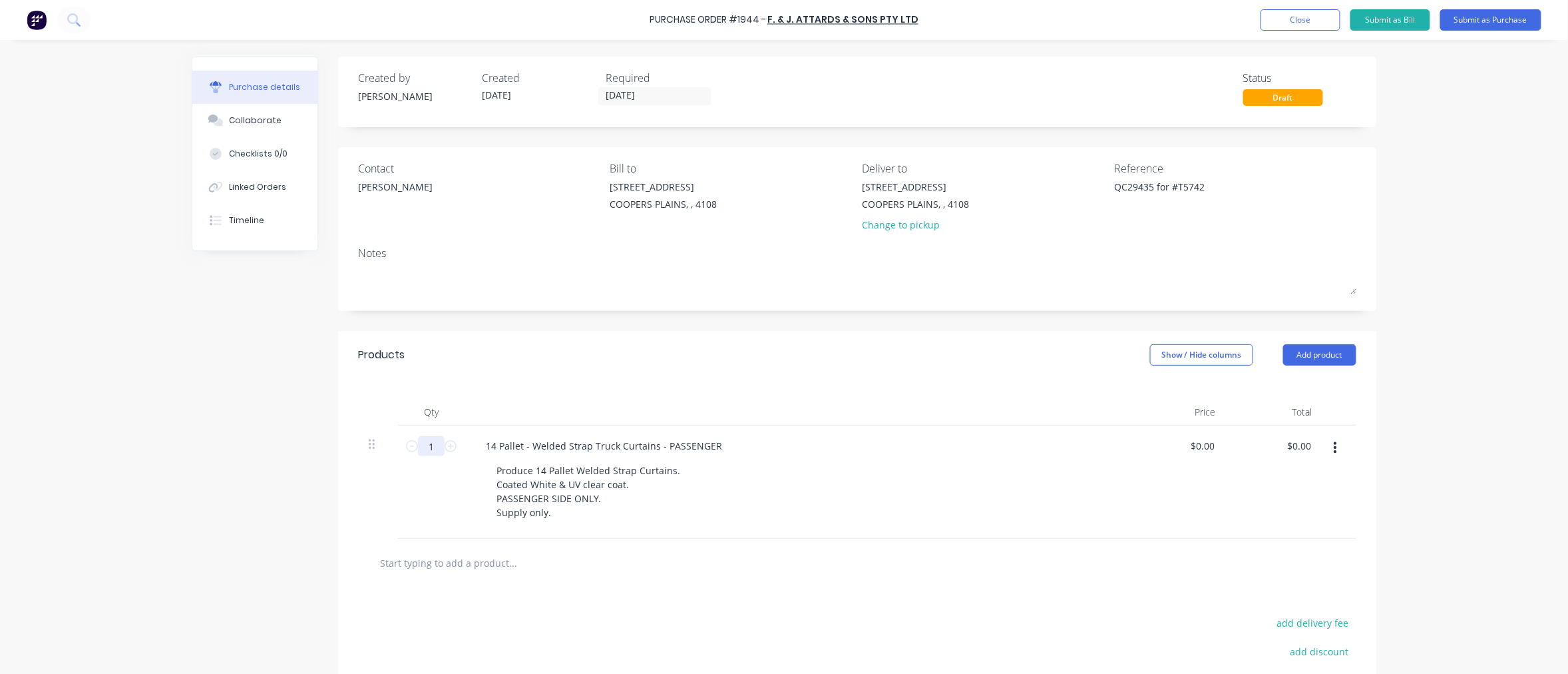
type input "3"
type textarea "x"
type input "3"
type textarea "x"
type input "0"
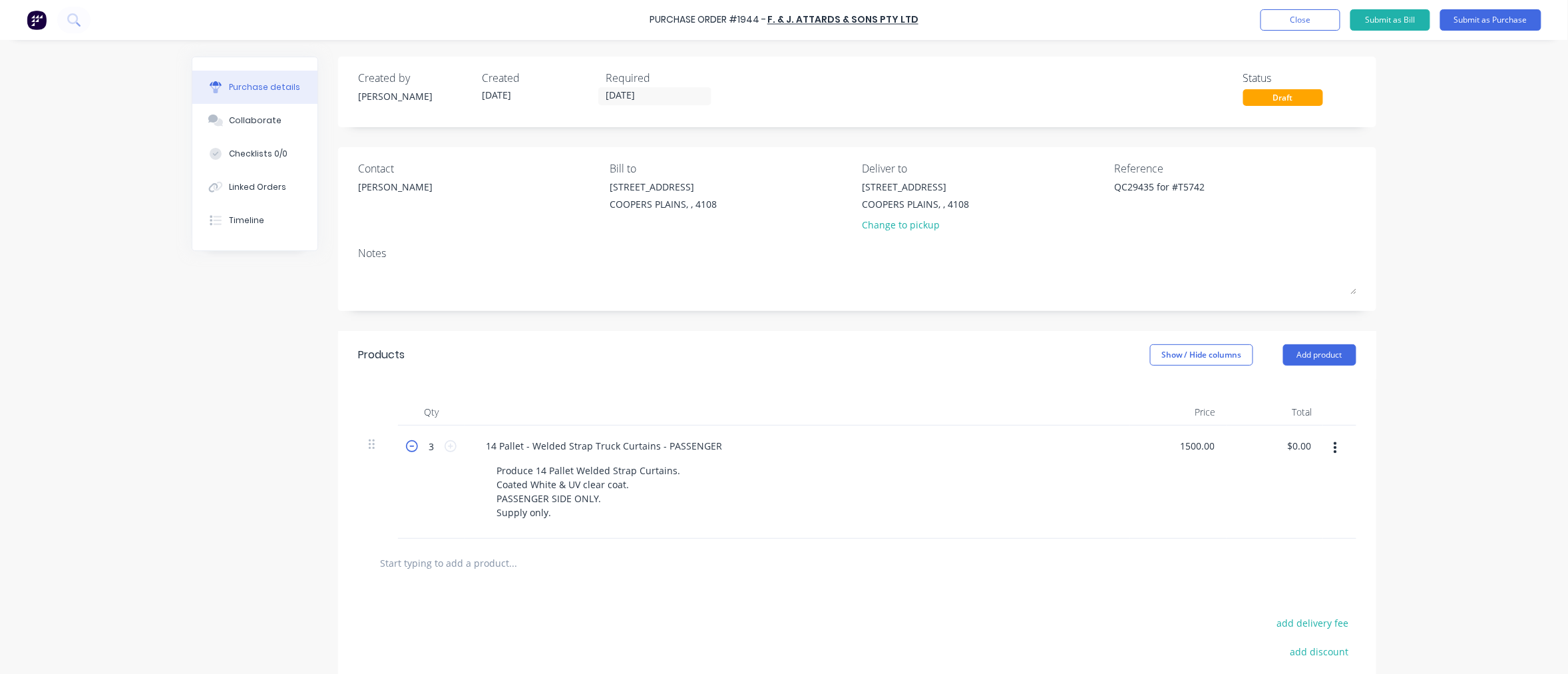
type input "1500.00"
type textarea "x"
type input "$1,500.00"
type input "4500.00"
type textarea "x"
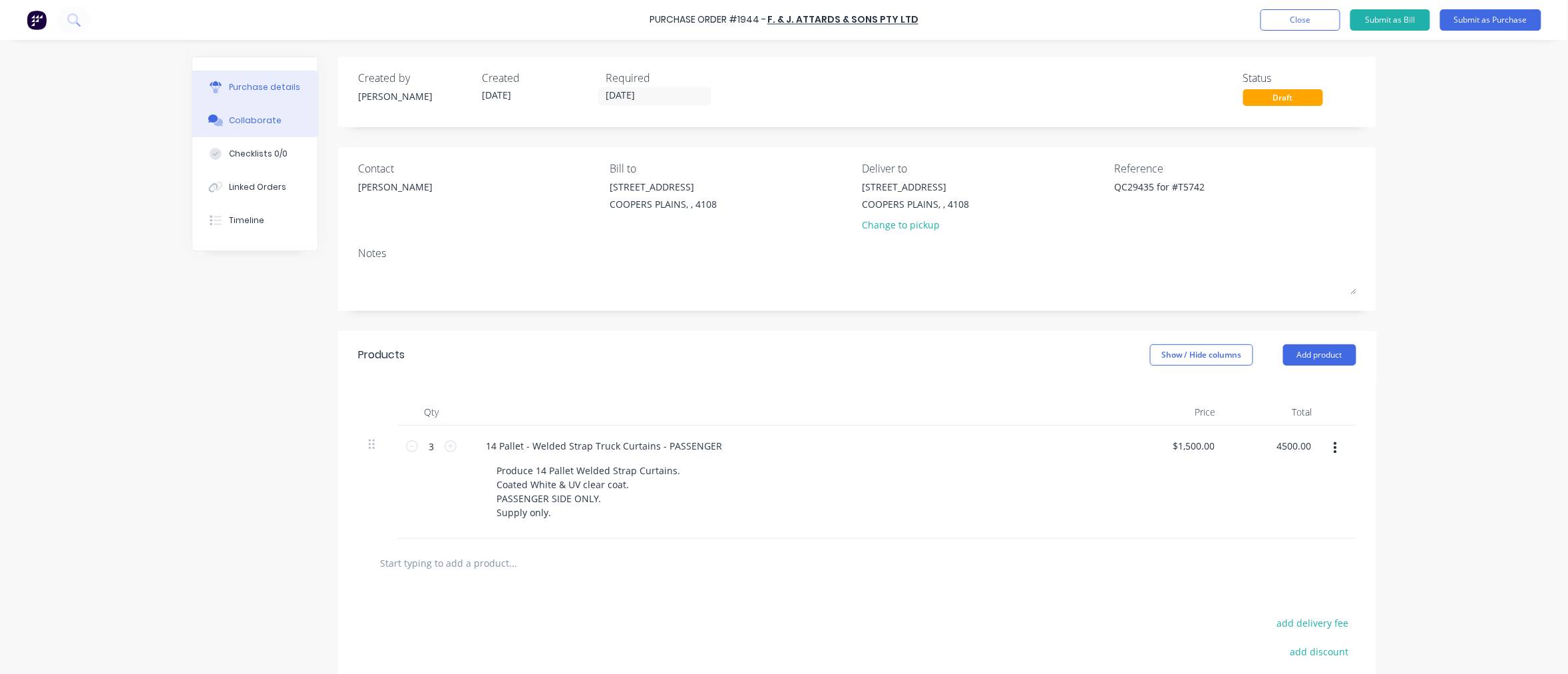
type input "$4,500.00"
click at [251, 115] on div "Collaborate" at bounding box center [256, 120] width 52 height 12
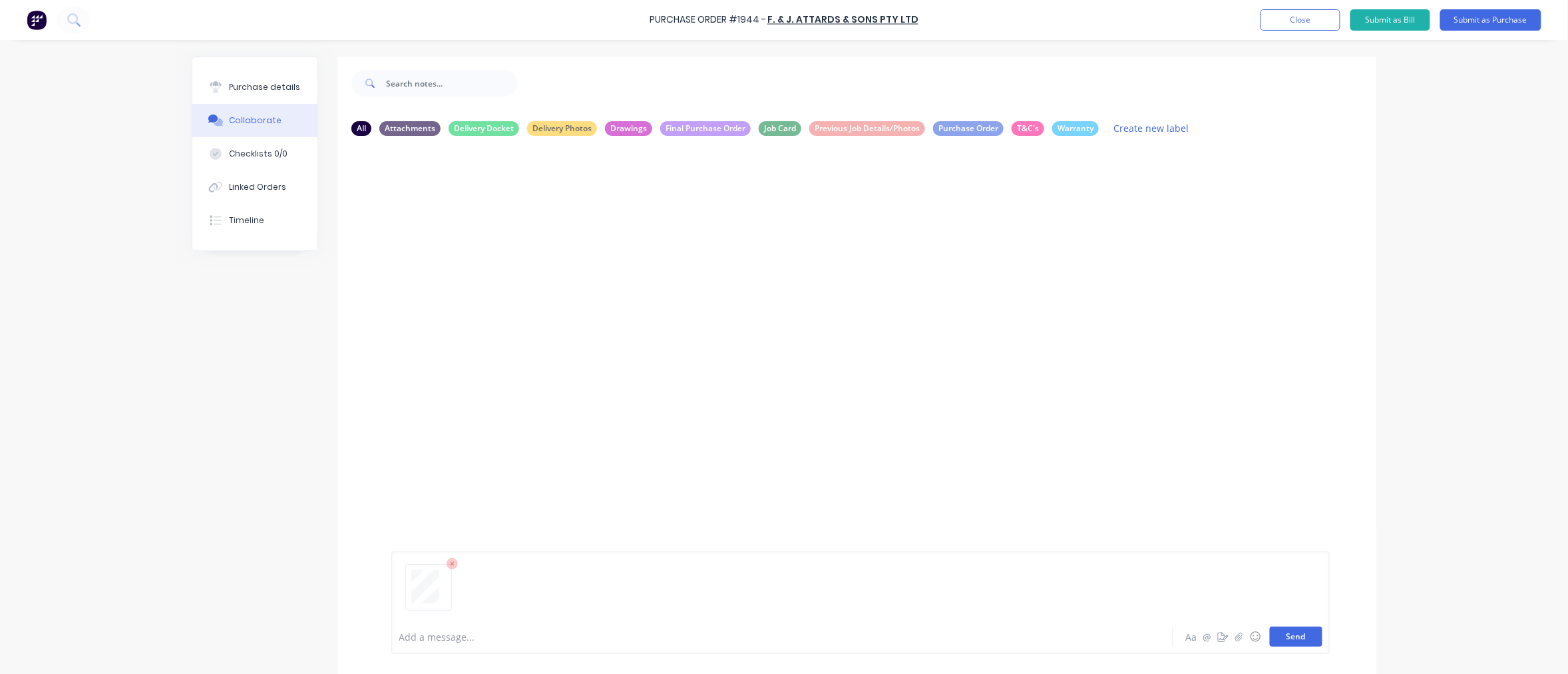
click at [1291, 634] on button "Send" at bounding box center [1296, 636] width 52 height 20
click at [254, 89] on div "Purchase details" at bounding box center [265, 87] width 71 height 12
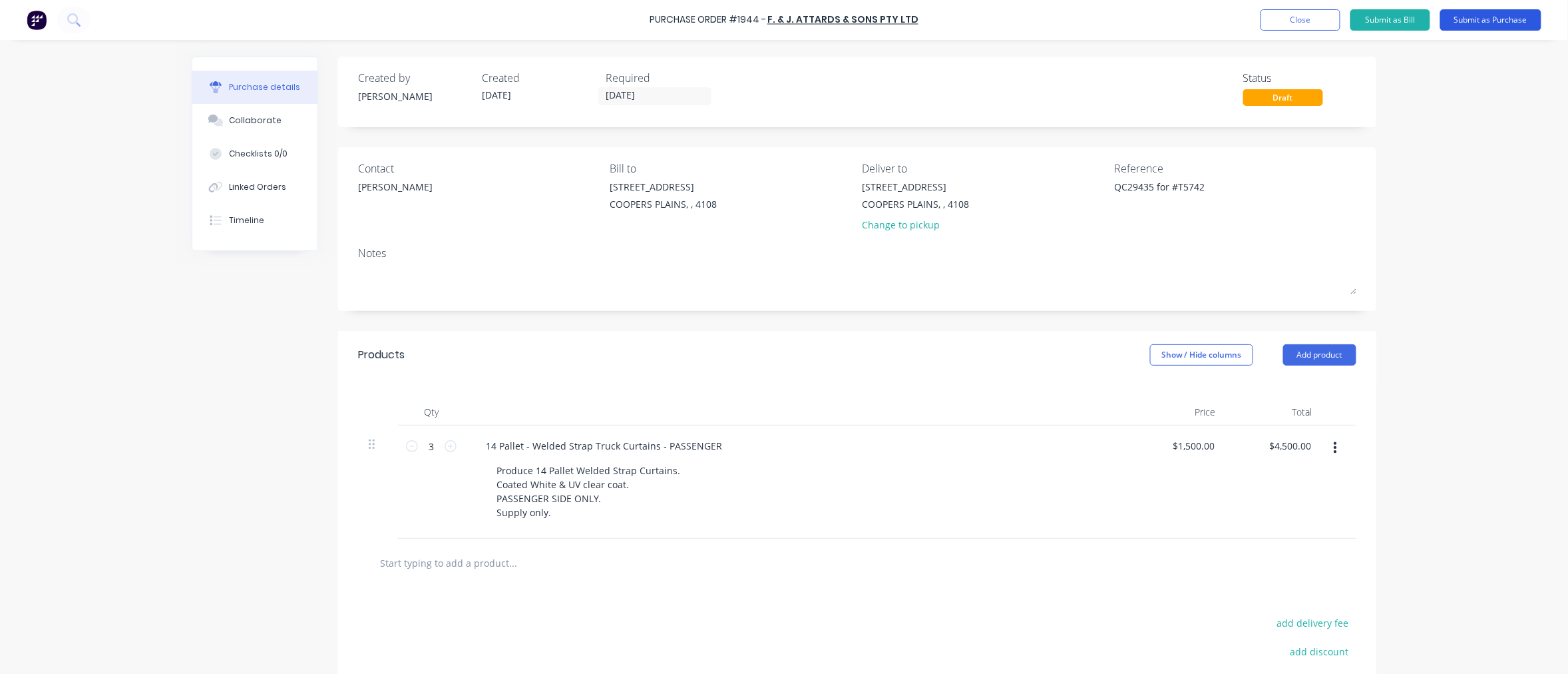
click at [1474, 16] on button "Submit as Purchase" at bounding box center [1490, 20] width 101 height 22
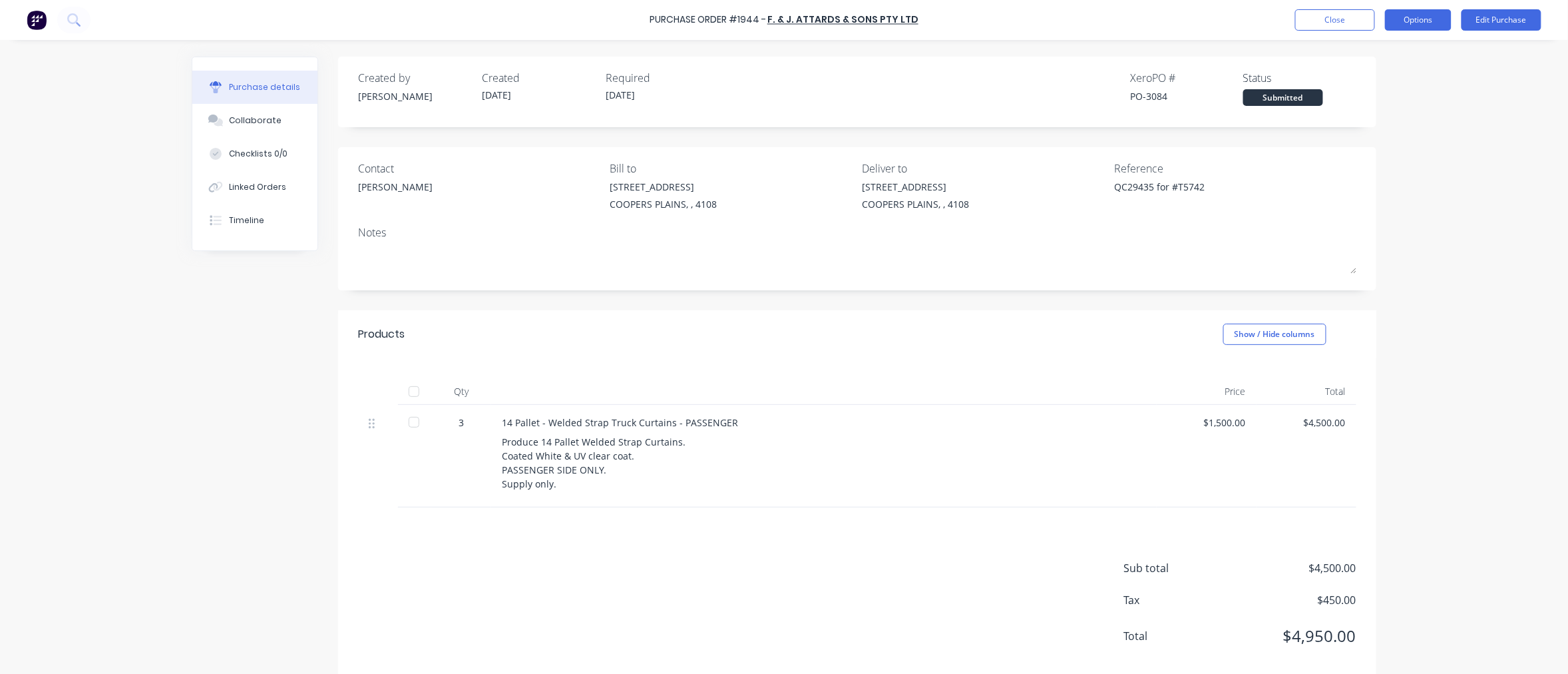
click at [1414, 23] on button "Options" at bounding box center [1418, 20] width 67 height 22
click at [1395, 49] on div "Print / Email" at bounding box center [1389, 53] width 103 height 19
click at [1372, 82] on div "With pricing" at bounding box center [1389, 80] width 103 height 19
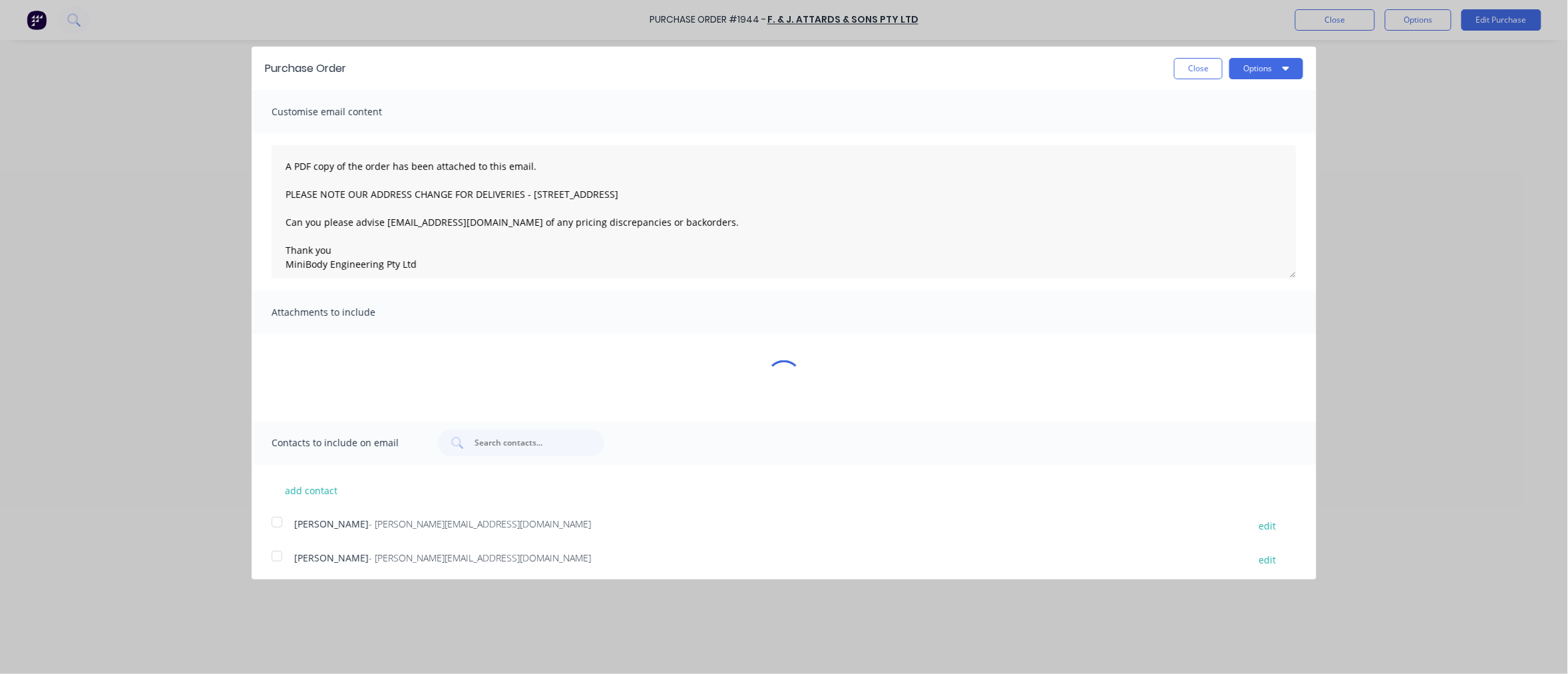
type textarea "x"
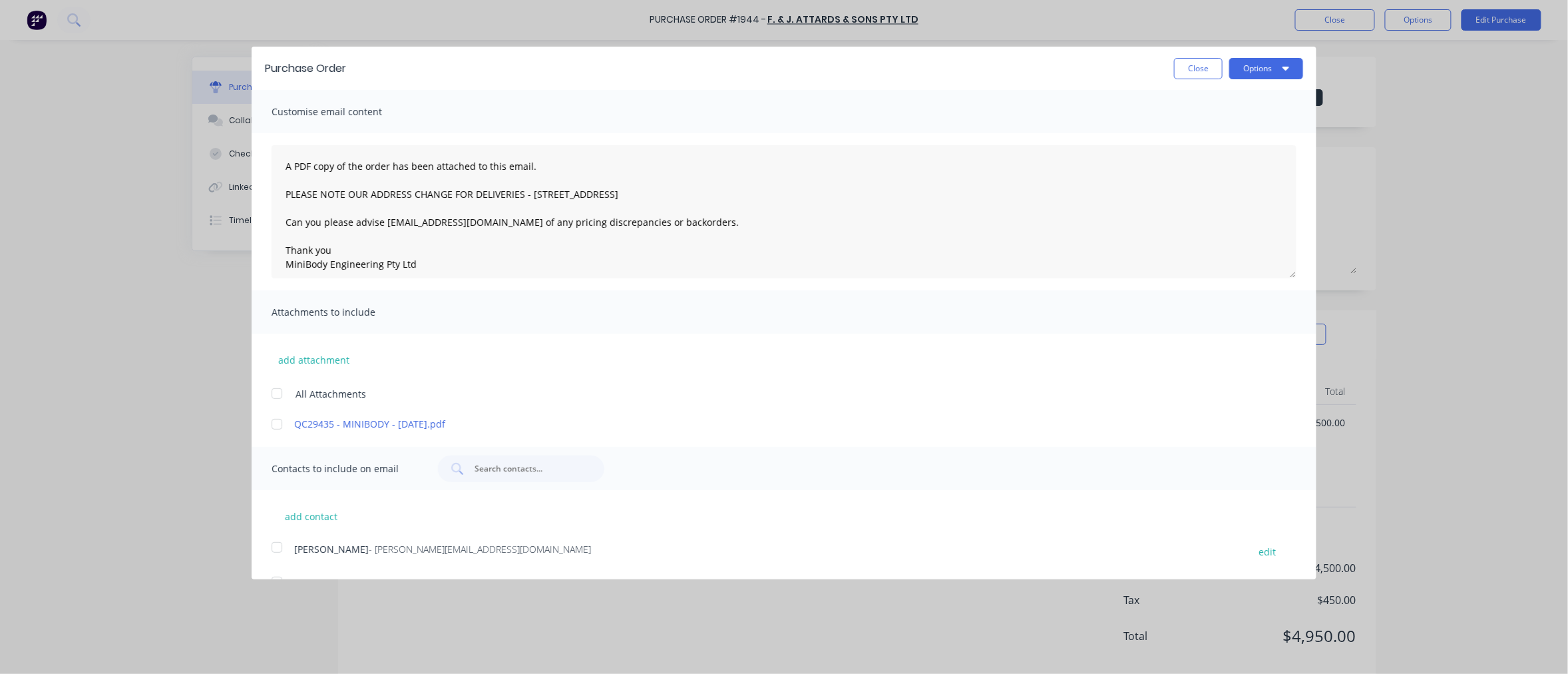
click at [278, 548] on div at bounding box center [277, 548] width 27 height 27
click at [281, 162] on textarea "A PDF copy of the order has been attached to this email. PLEASE NOTE OUR ADDRES…" at bounding box center [784, 212] width 1025 height 134
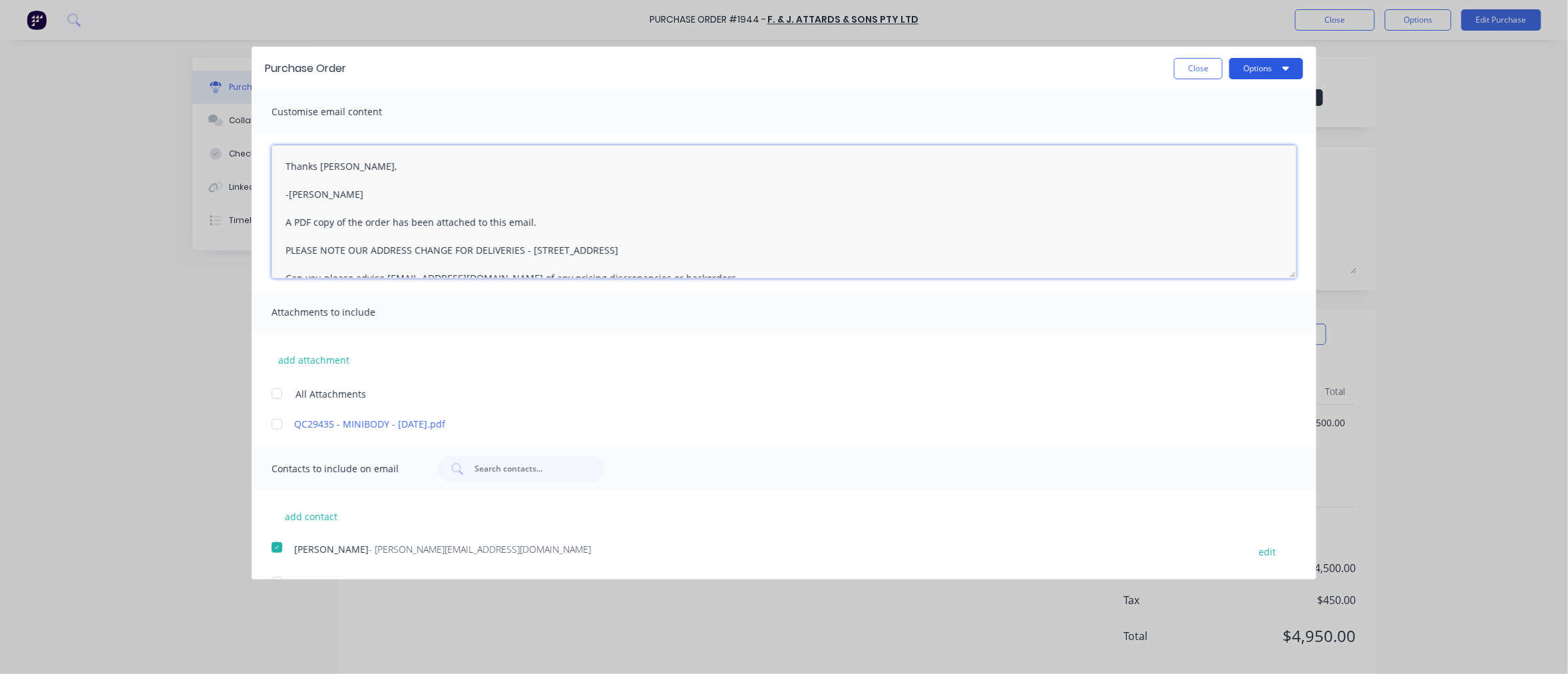
type textarea "Thanks Josh, -Taylor A PDF copy of the order has been attached to this email. P…"
click at [1243, 72] on button "Options" at bounding box center [1266, 69] width 74 height 22
click at [1200, 125] on div "Email" at bounding box center [1240, 128] width 103 height 19
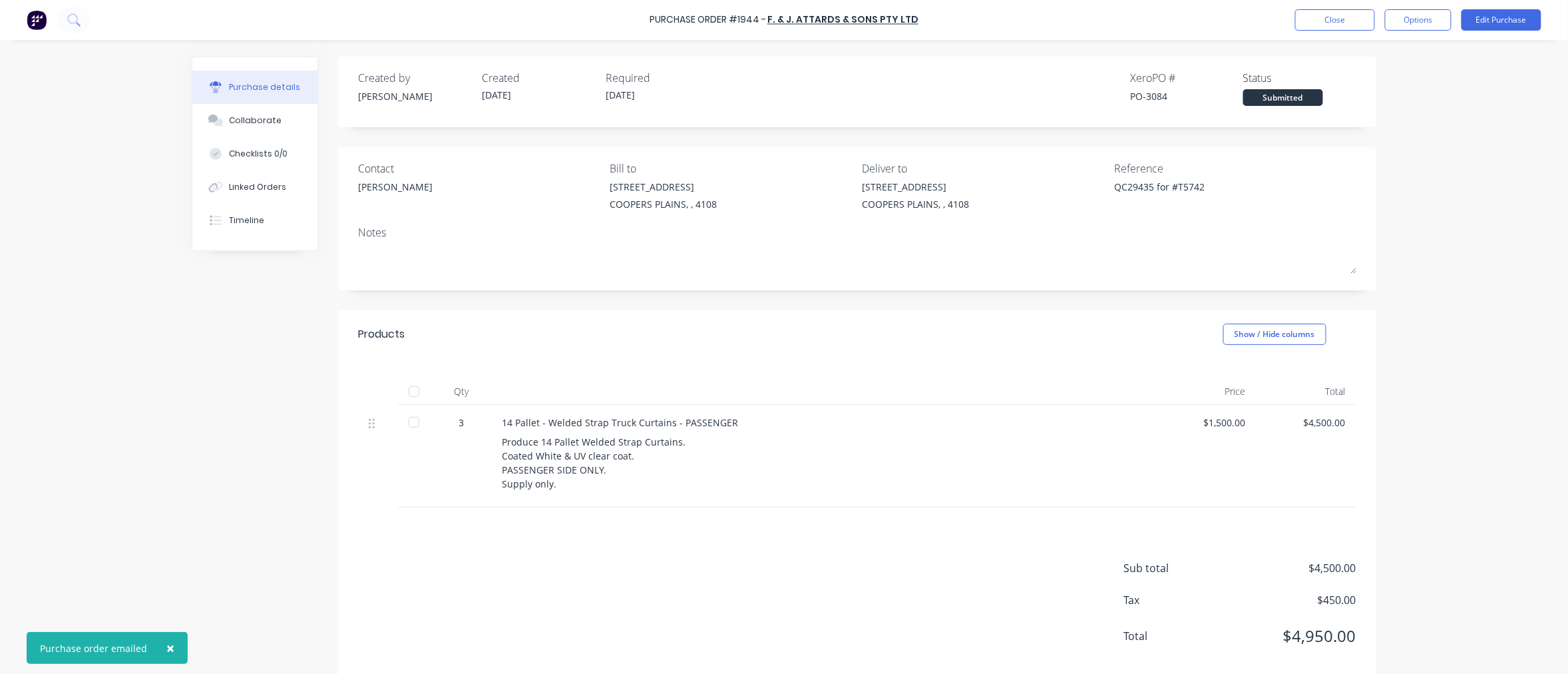
type textarea "x"
click at [216, 182] on icon at bounding box center [215, 187] width 15 height 12
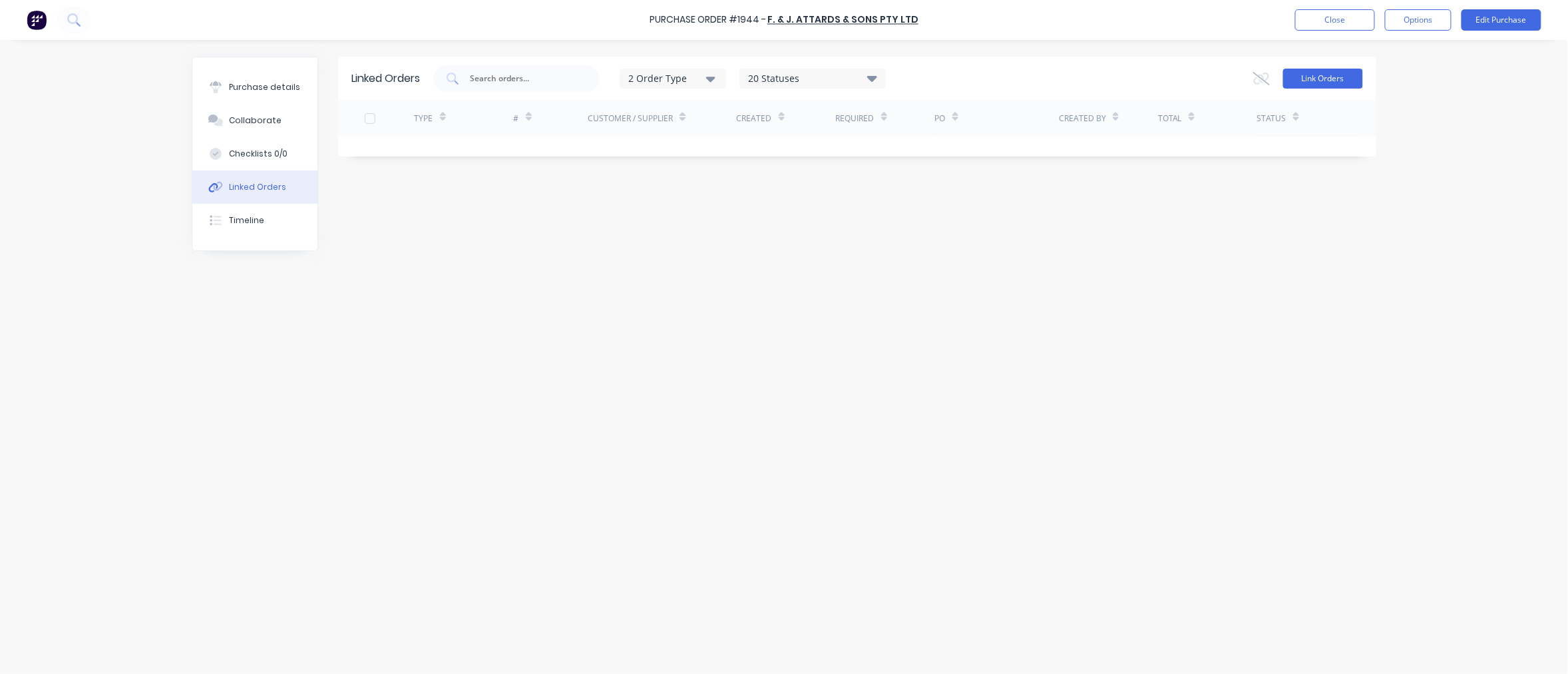
click at [1316, 78] on button "Link Orders" at bounding box center [1323, 78] width 80 height 20
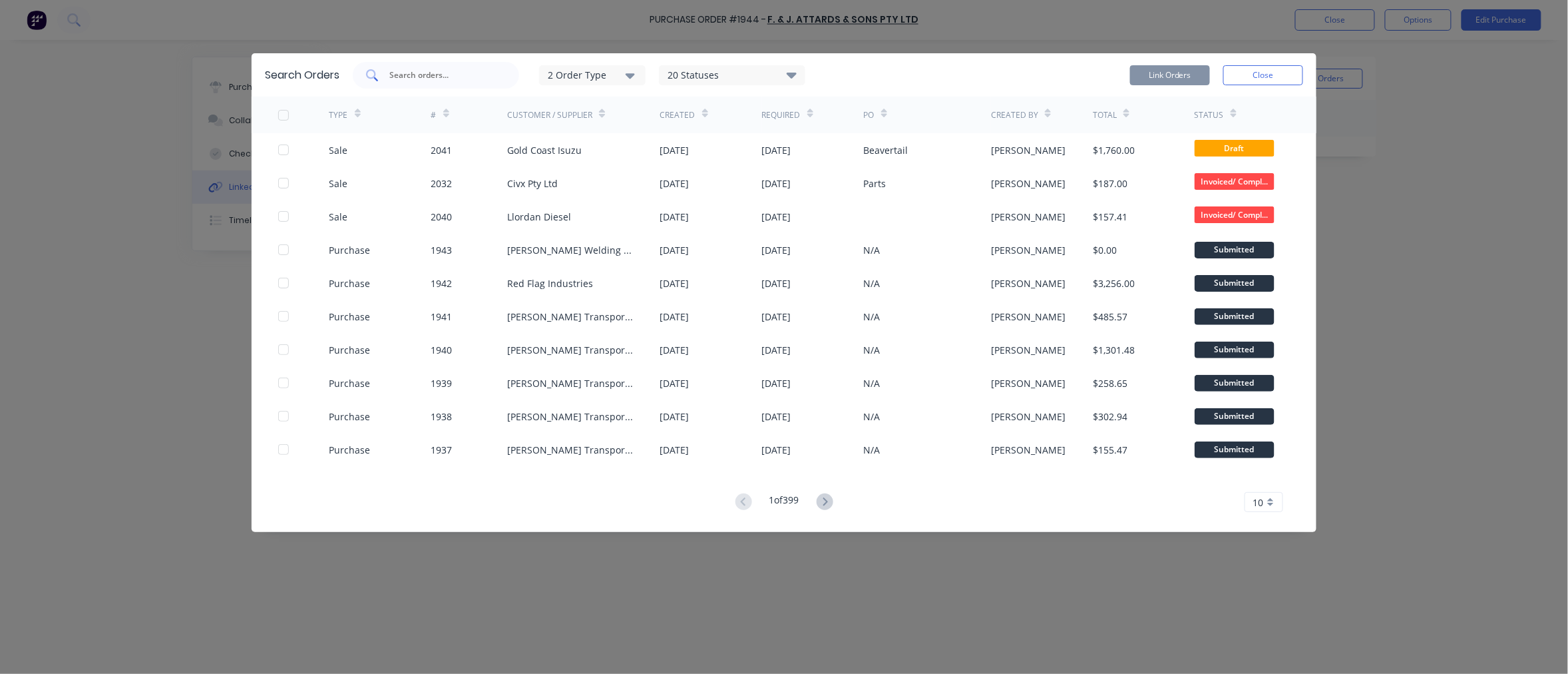
click at [454, 73] on input "text" at bounding box center [443, 75] width 111 height 14
paste input "Produce 14 Pallet Welded Strap Curtains. Coated White & UV clear coat. PASSENGE…"
type input "Produce 14 Pallet Welded Strap Curtains. Coated White & UV clear coat. PASSENGE…"
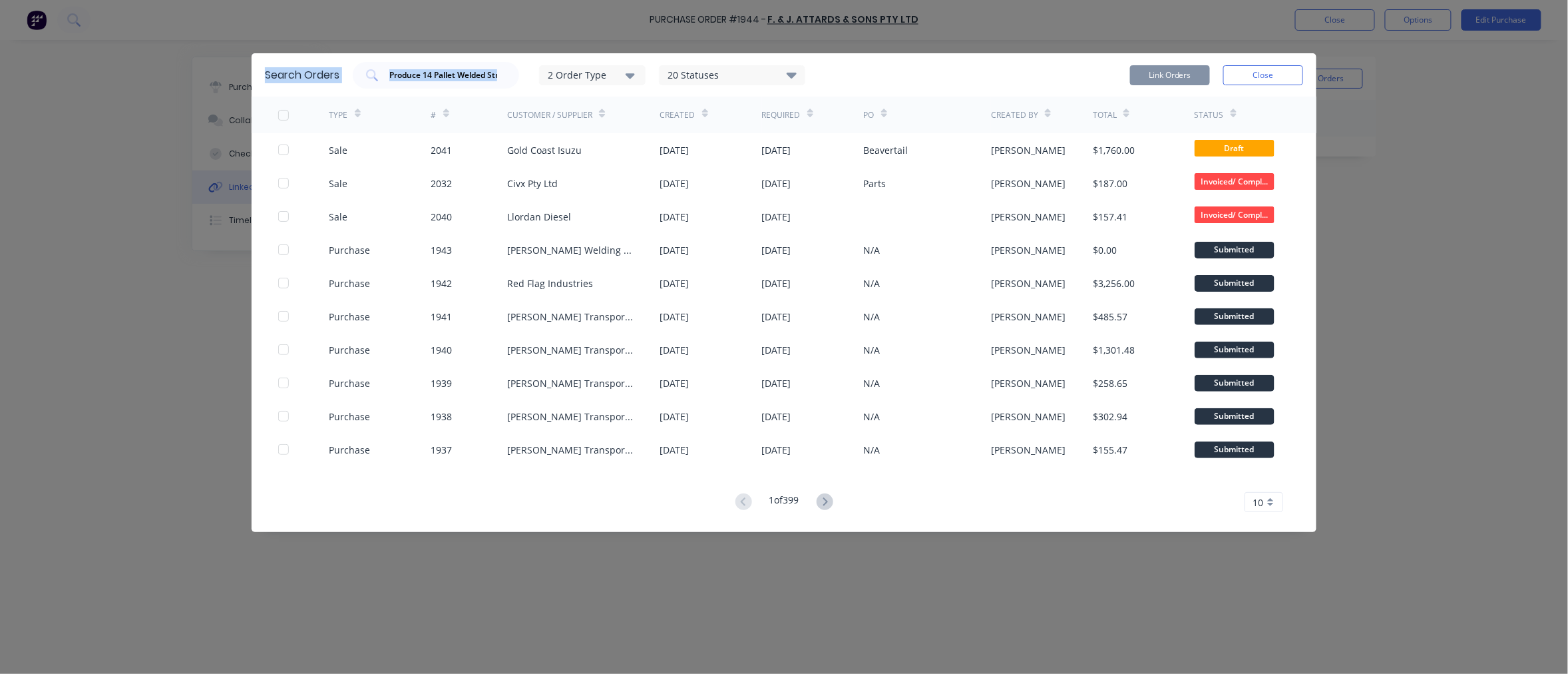
drag, startPoint x: 496, startPoint y: 75, endPoint x: 222, endPoint y: 78, distance: 274.0
click at [223, 77] on div "Search Orders Produce 14 Pallet Welded Strap Curtains. Coated White & UV clear …" at bounding box center [784, 337] width 1568 height 674
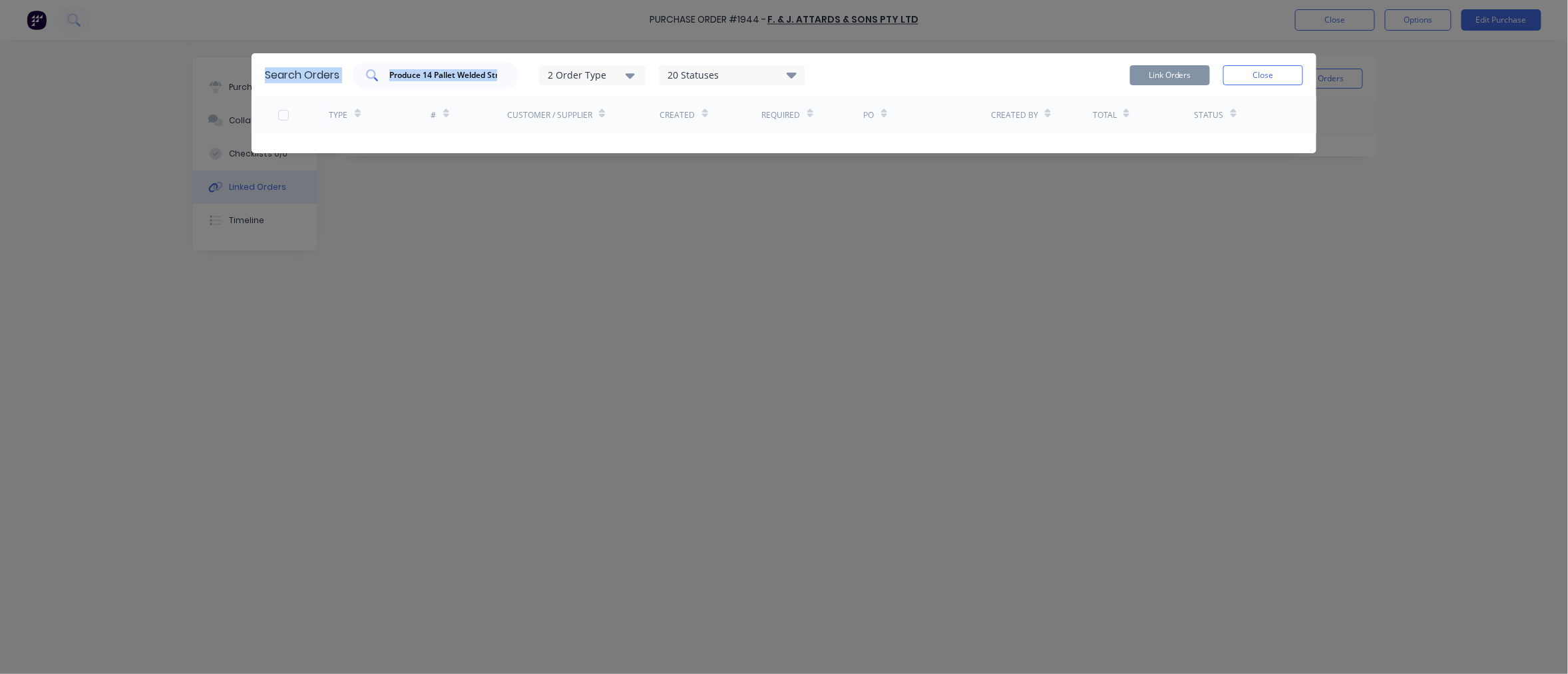
click at [458, 73] on input "Produce 14 Pallet Welded Strap Curtains. Coated White & UV clear coat. PASSENGE…" at bounding box center [443, 75] width 111 height 14
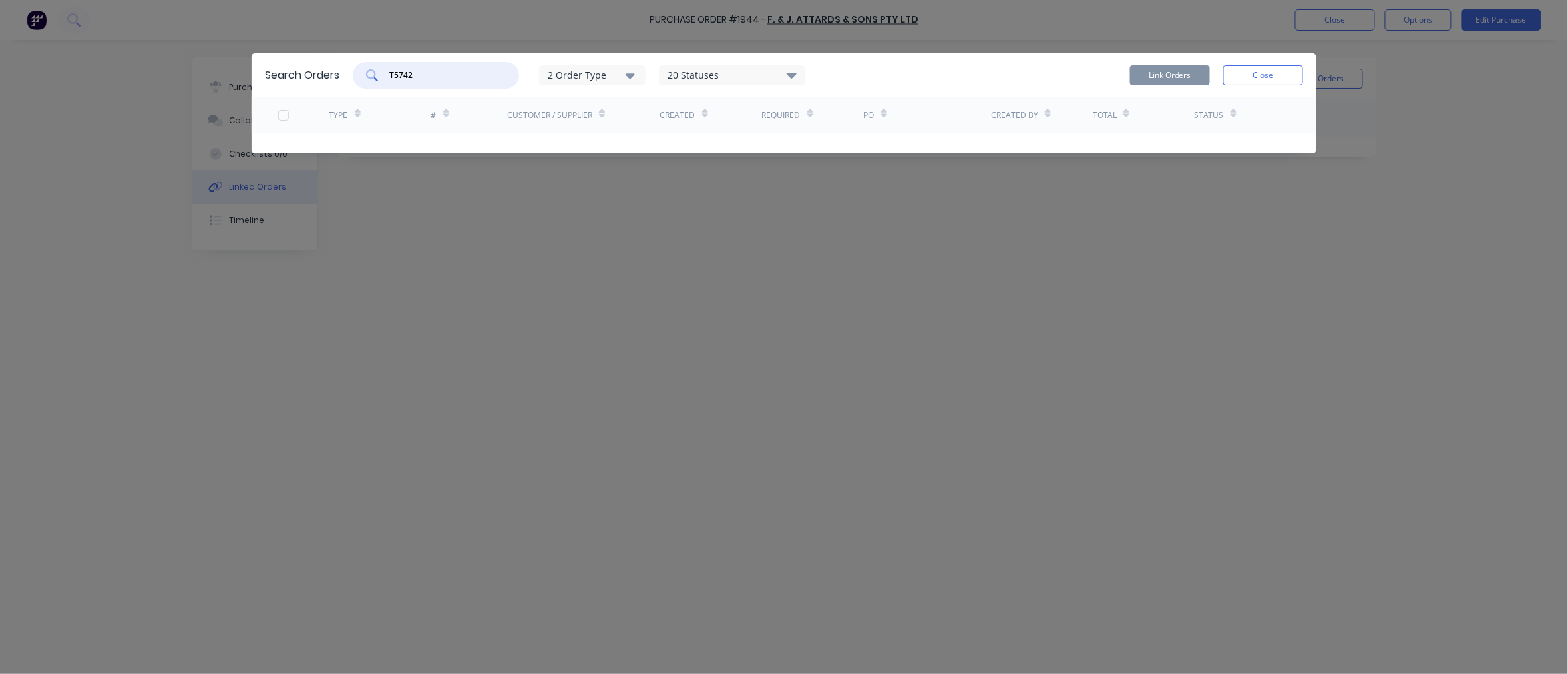
type input "T5742"
click at [1281, 78] on button "Close" at bounding box center [1262, 75] width 80 height 20
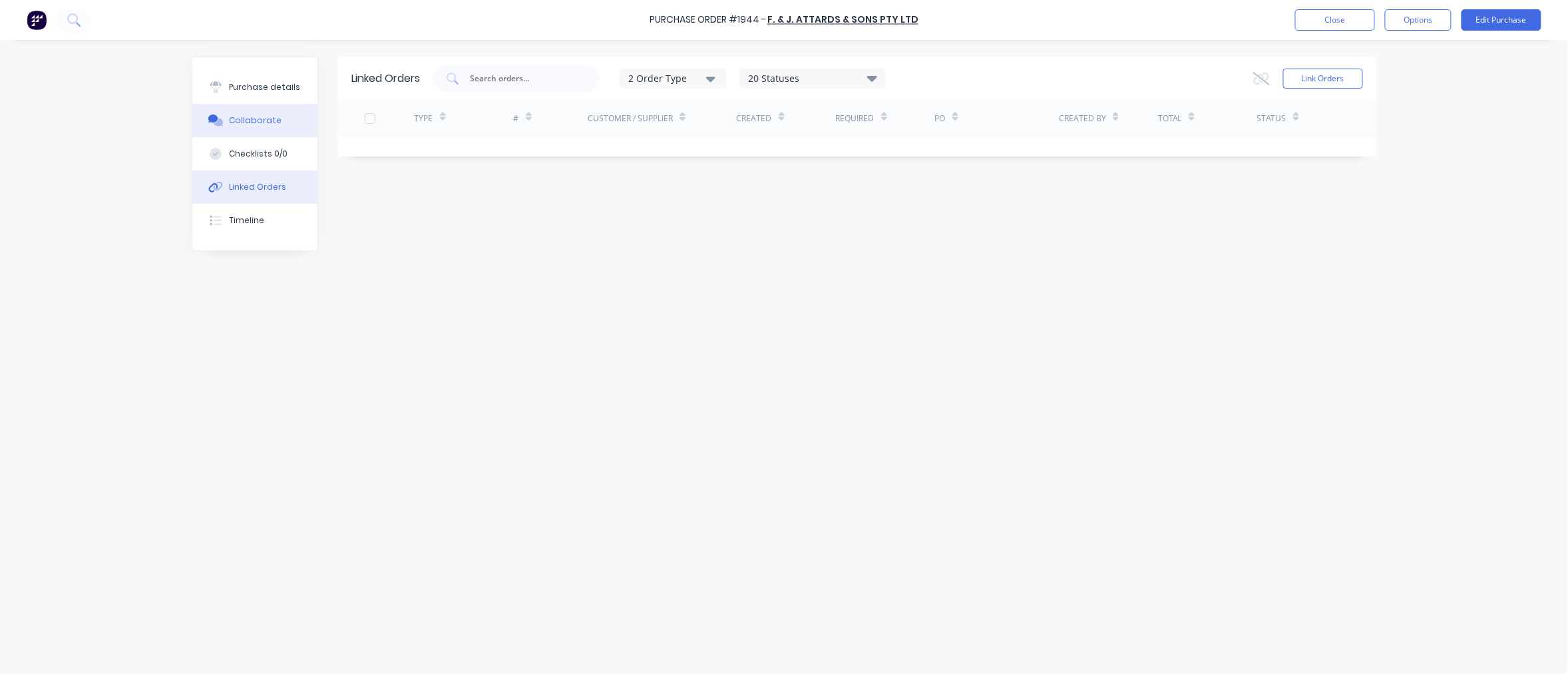
click at [260, 115] on div "Collaborate" at bounding box center [256, 120] width 52 height 12
